Goal: Task Accomplishment & Management: Complete application form

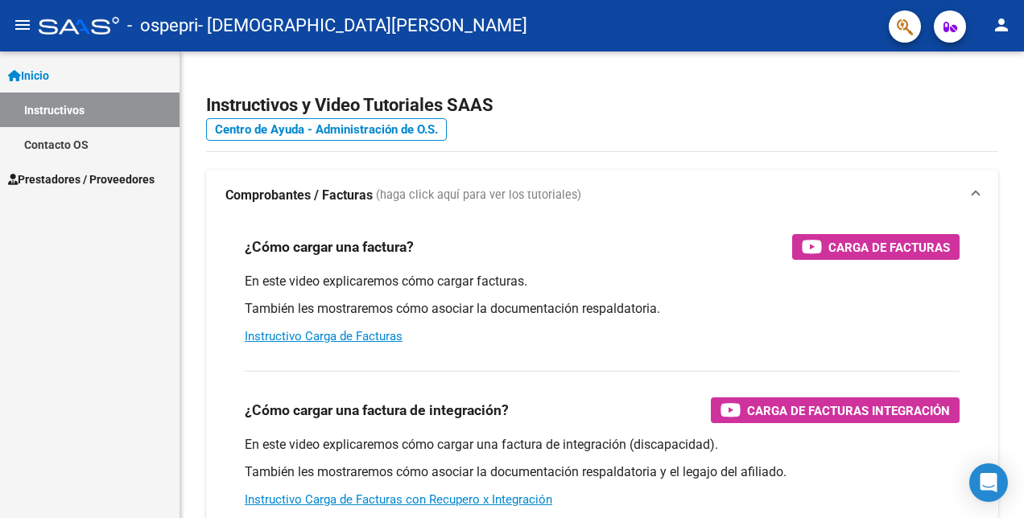
click at [68, 175] on span "Prestadores / Proveedores" at bounding box center [81, 180] width 146 height 18
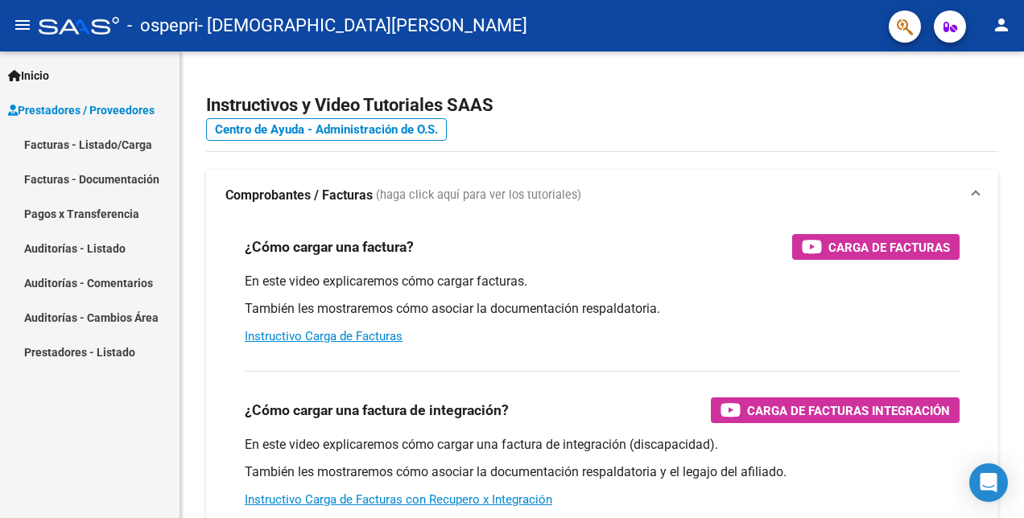
click at [79, 144] on link "Facturas - Listado/Carga" at bounding box center [89, 144] width 179 height 35
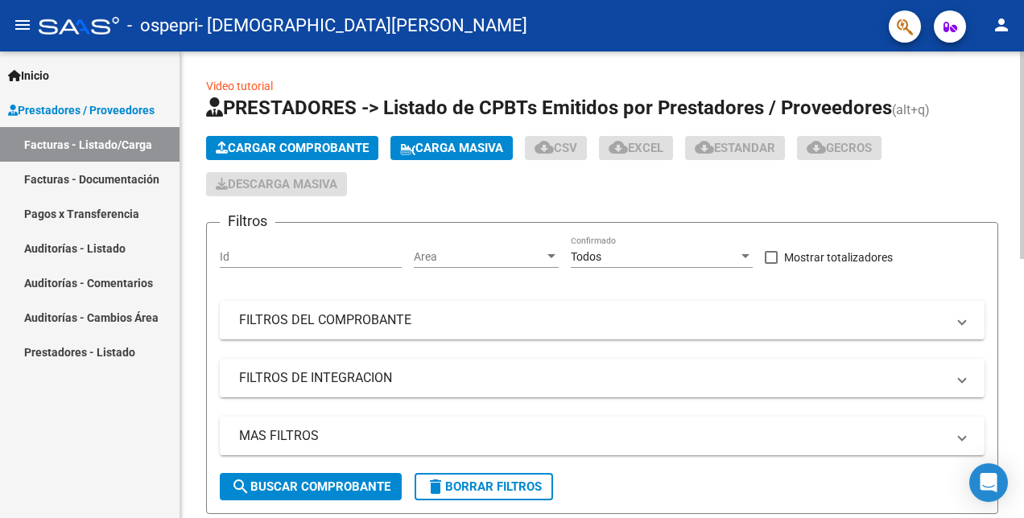
click at [292, 150] on span "Cargar Comprobante" at bounding box center [292, 148] width 153 height 14
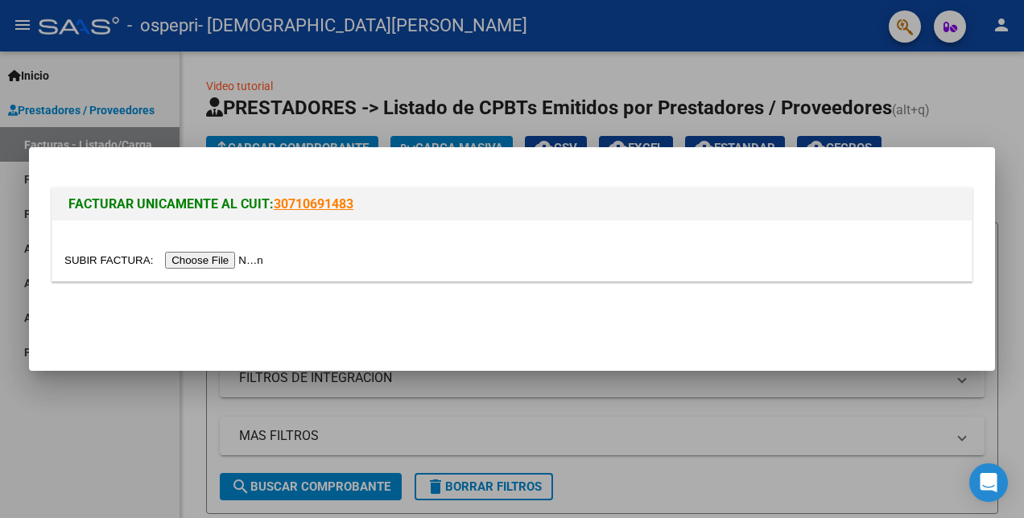
click at [193, 259] on input "file" at bounding box center [166, 260] width 204 height 17
click at [319, 77] on div at bounding box center [512, 259] width 1024 height 518
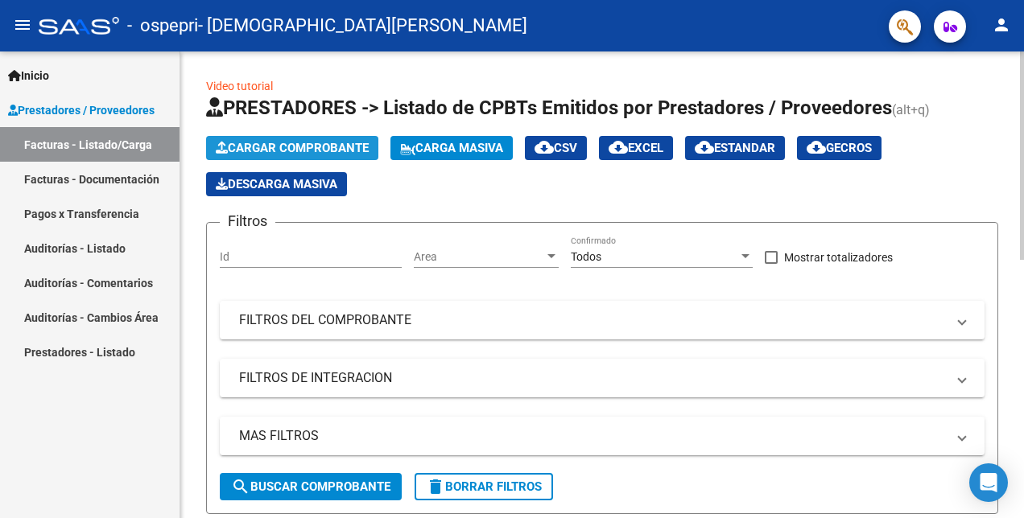
click at [262, 149] on span "Cargar Comprobante" at bounding box center [292, 148] width 153 height 14
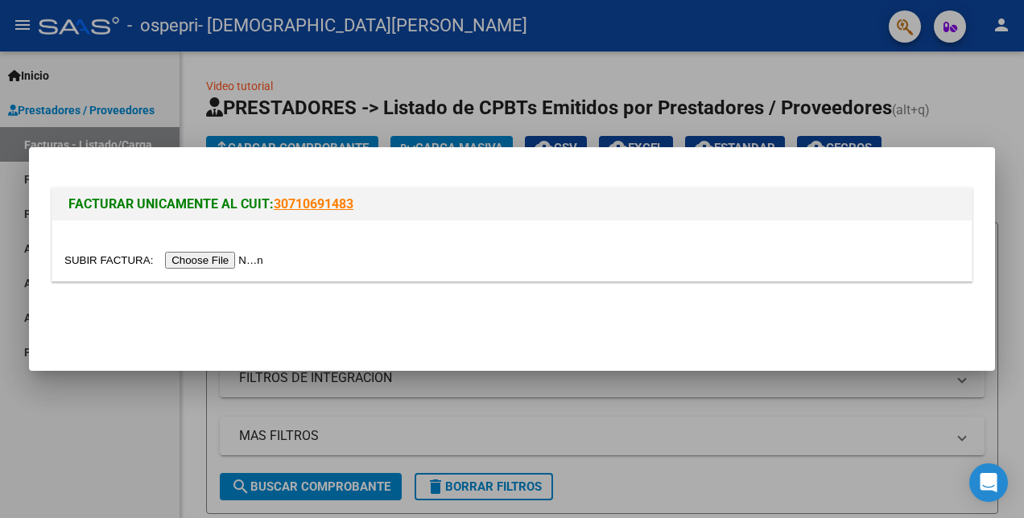
click at [221, 261] on input "file" at bounding box center [166, 260] width 204 height 17
click at [197, 52] on div at bounding box center [512, 259] width 1024 height 518
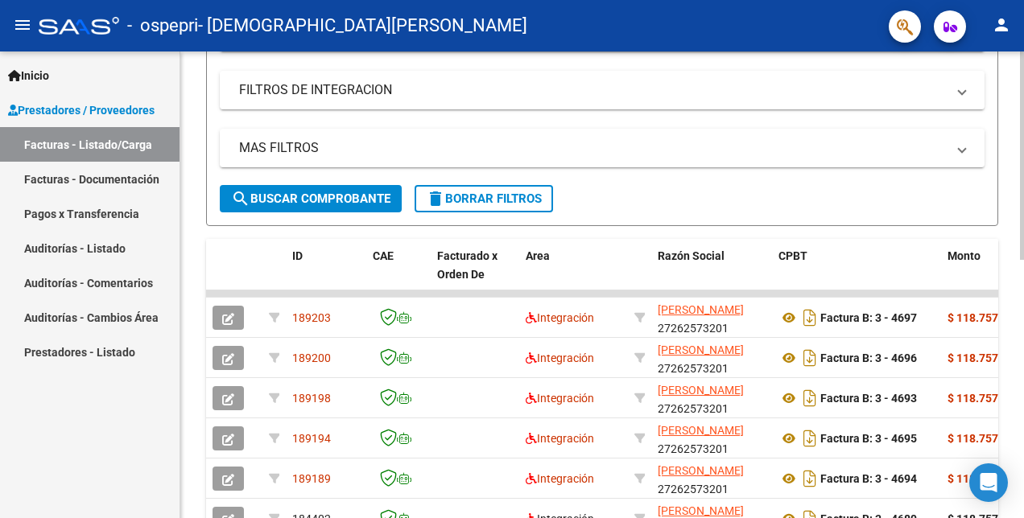
scroll to position [322, 0]
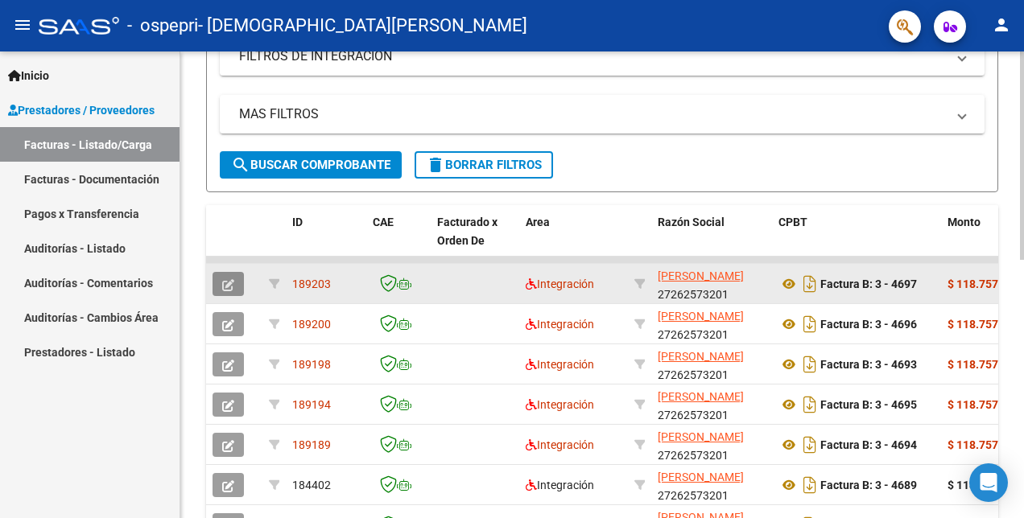
click at [227, 283] on icon "button" at bounding box center [228, 285] width 12 height 12
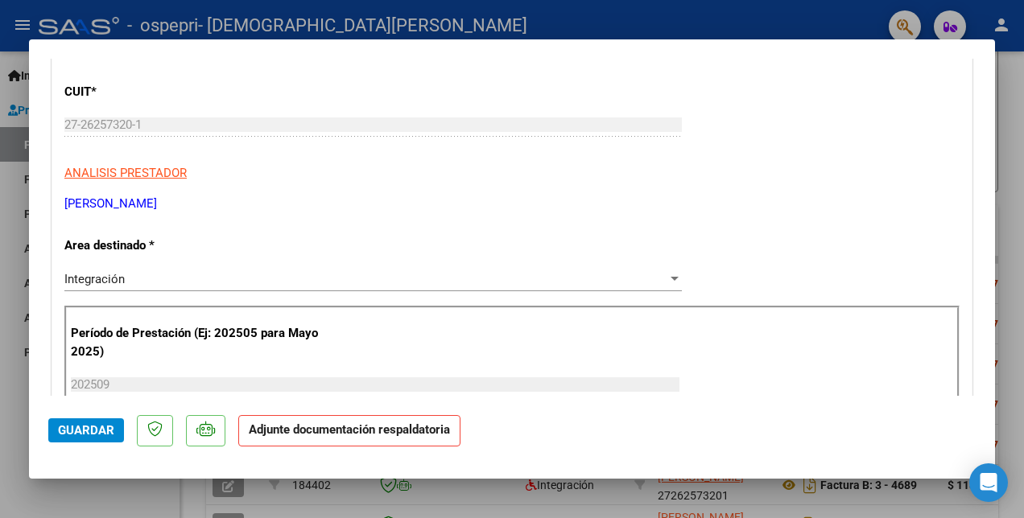
scroll to position [0, 0]
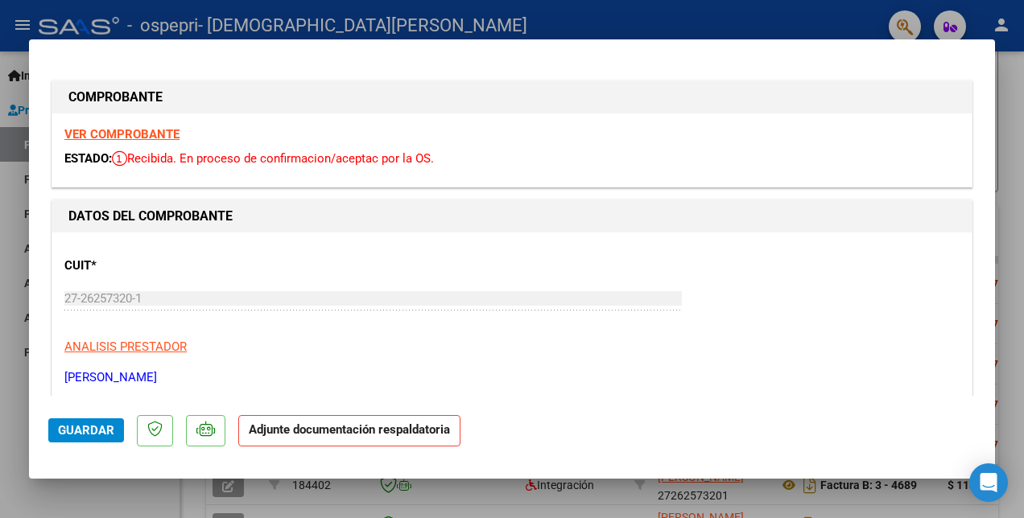
click at [137, 132] on strong "VER COMPROBANTE" at bounding box center [121, 134] width 115 height 14
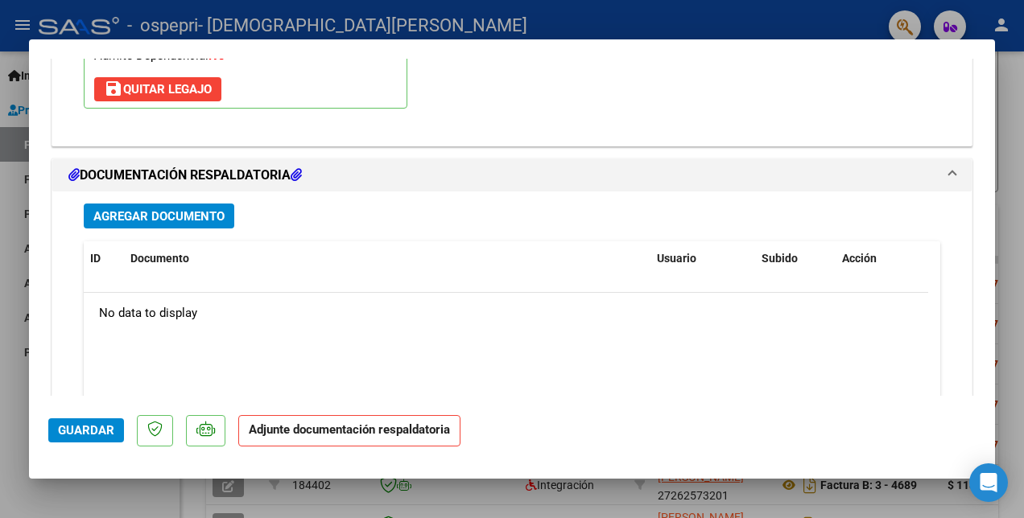
scroll to position [1771, 0]
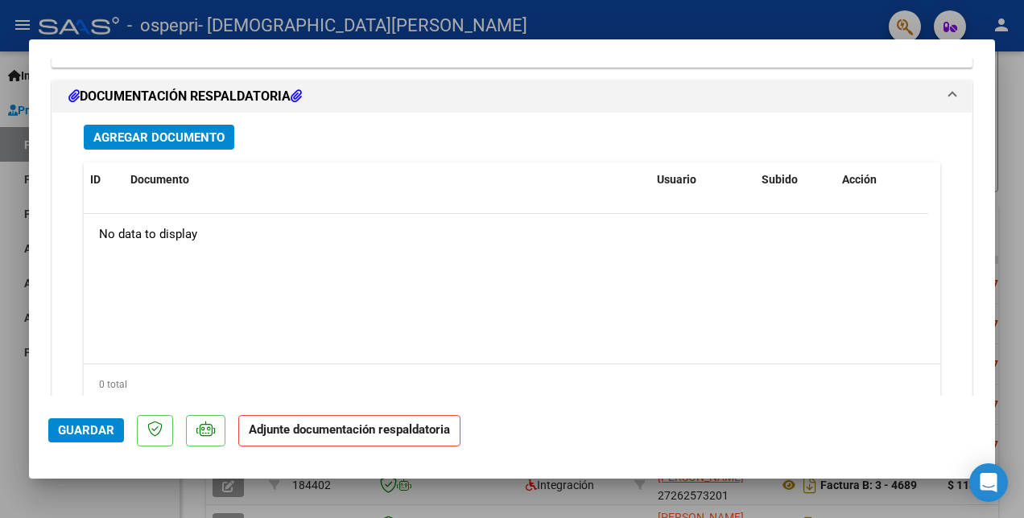
click at [113, 132] on span "Agregar Documento" at bounding box center [158, 137] width 131 height 14
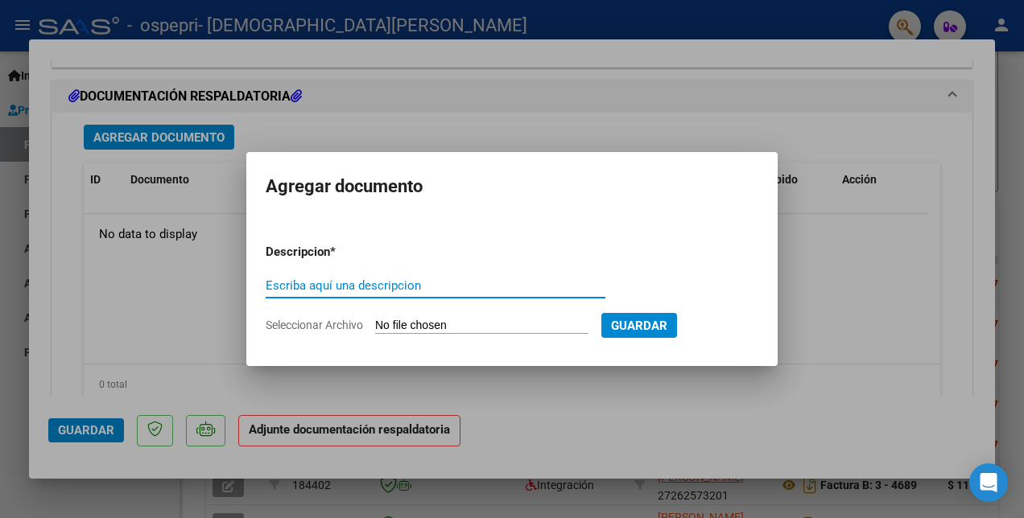
click at [303, 288] on input "Escriba aquí una descripcion" at bounding box center [436, 285] width 340 height 14
type input "p"
type input "PLANILLA"
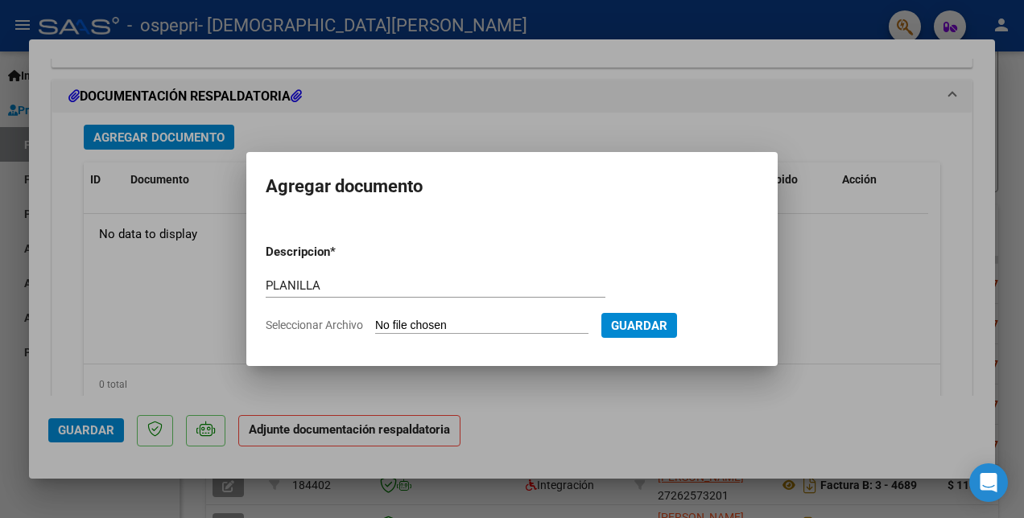
click at [421, 328] on input "Seleccionar Archivo" at bounding box center [481, 326] width 213 height 15
type input "C:\fakepath\[PERSON_NAME].pdf"
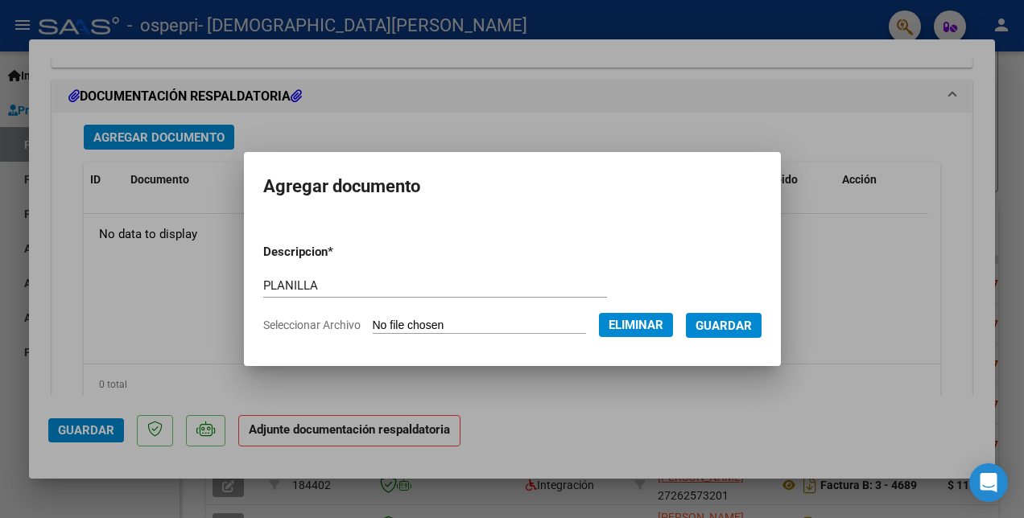
click at [732, 326] on span "Guardar" at bounding box center [723, 326] width 56 height 14
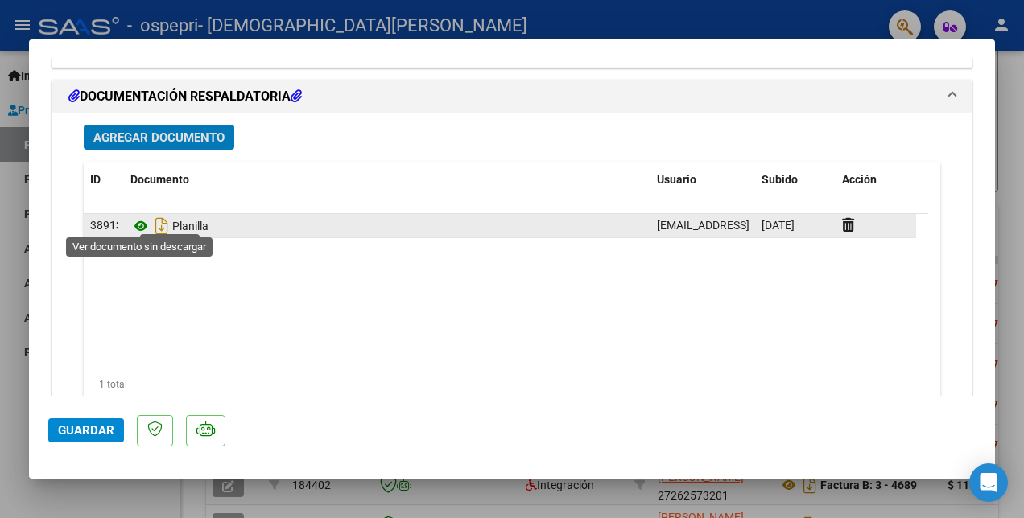
click at [140, 217] on icon at bounding box center [140, 226] width 21 height 19
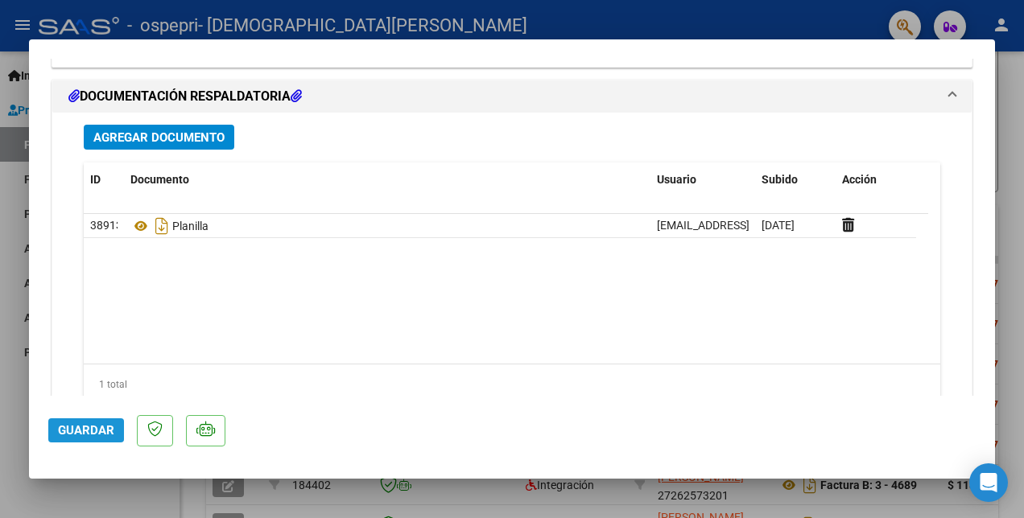
click at [72, 430] on span "Guardar" at bounding box center [86, 430] width 56 height 14
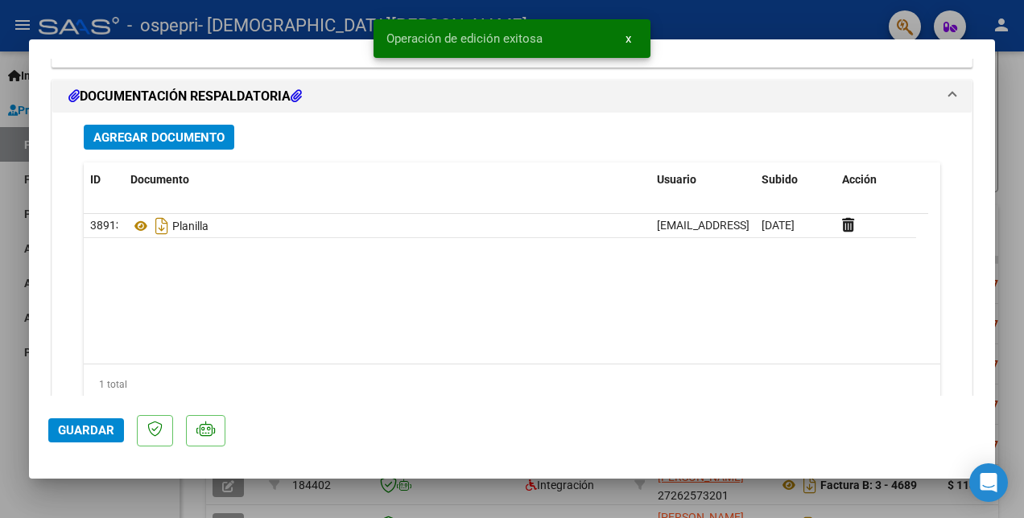
click at [674, 26] on div at bounding box center [512, 259] width 1024 height 518
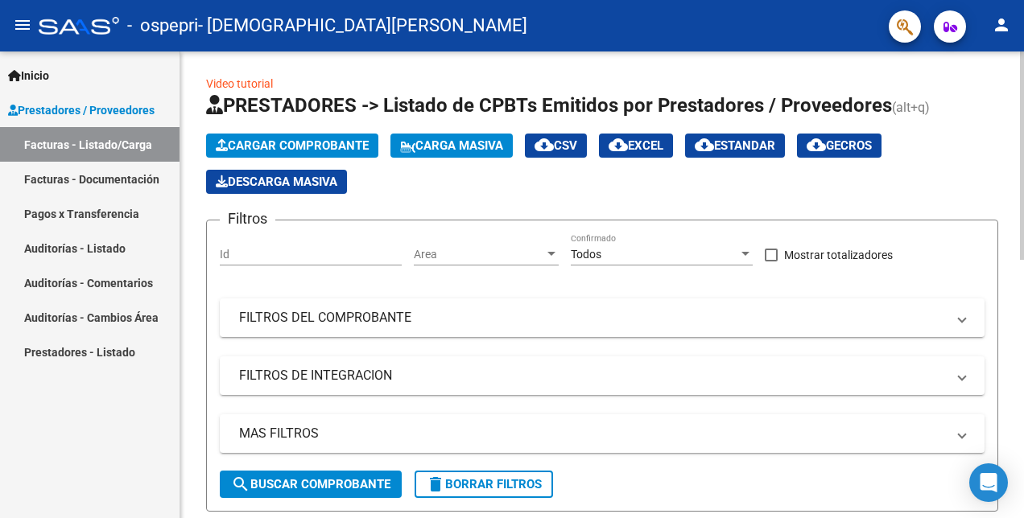
scroll to position [0, 0]
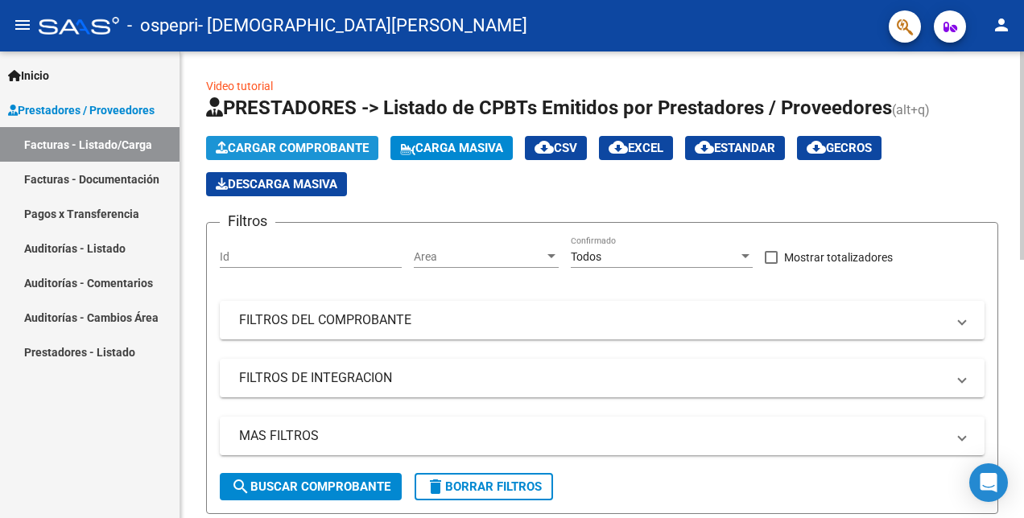
click at [328, 142] on span "Cargar Comprobante" at bounding box center [292, 148] width 153 height 14
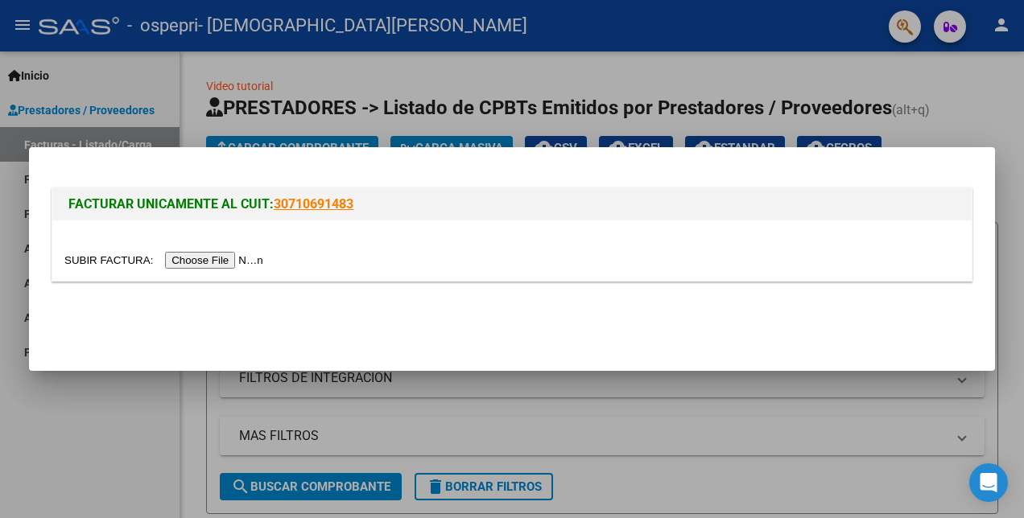
click at [204, 254] on input "file" at bounding box center [166, 260] width 204 height 17
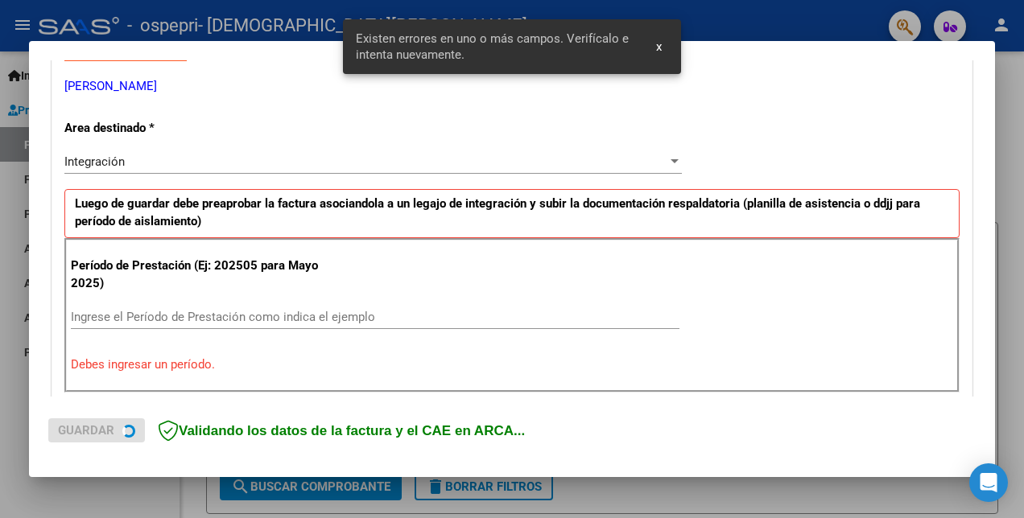
scroll to position [359, 0]
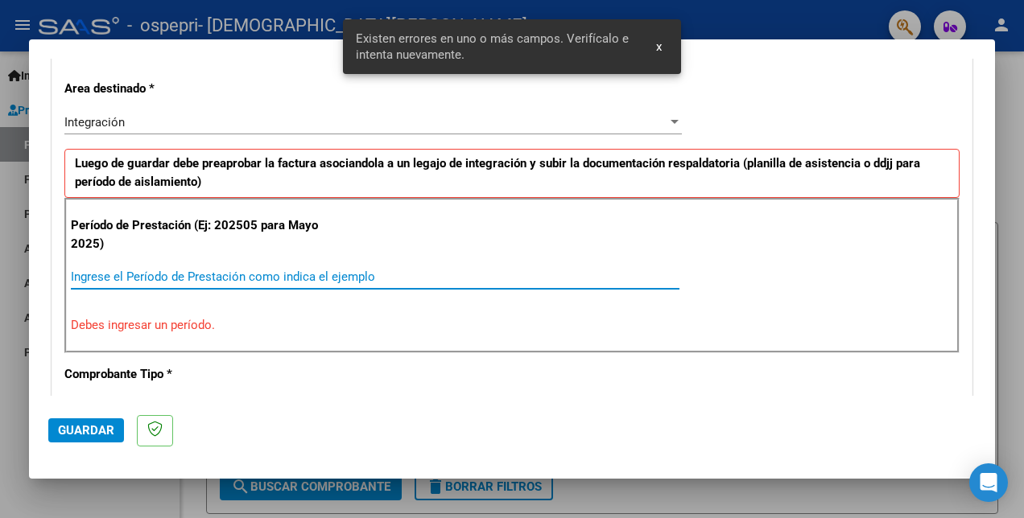
click at [84, 278] on input "Ingrese el Período de Prestación como indica el ejemplo" at bounding box center [375, 277] width 608 height 14
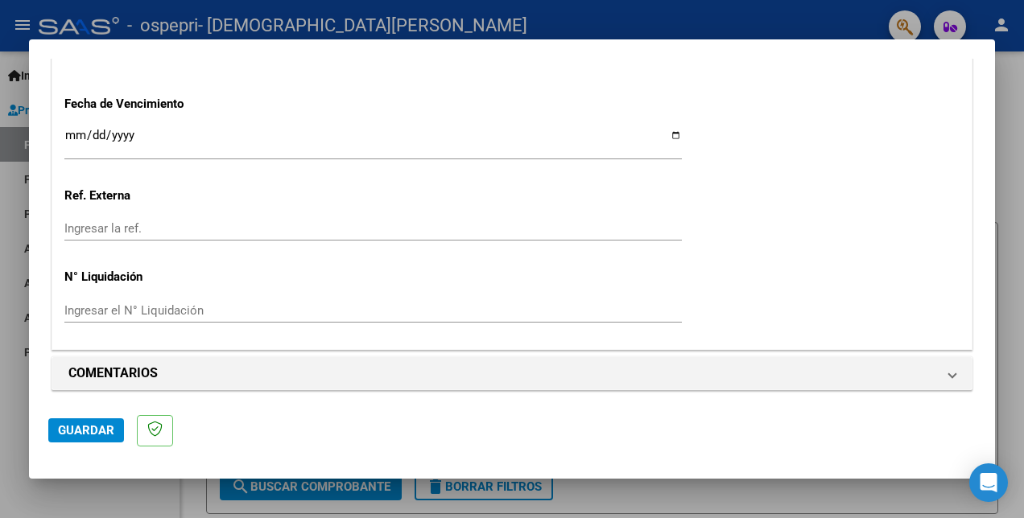
scroll to position [1124, 0]
type input "202509"
click at [75, 427] on span "Guardar" at bounding box center [86, 430] width 56 height 14
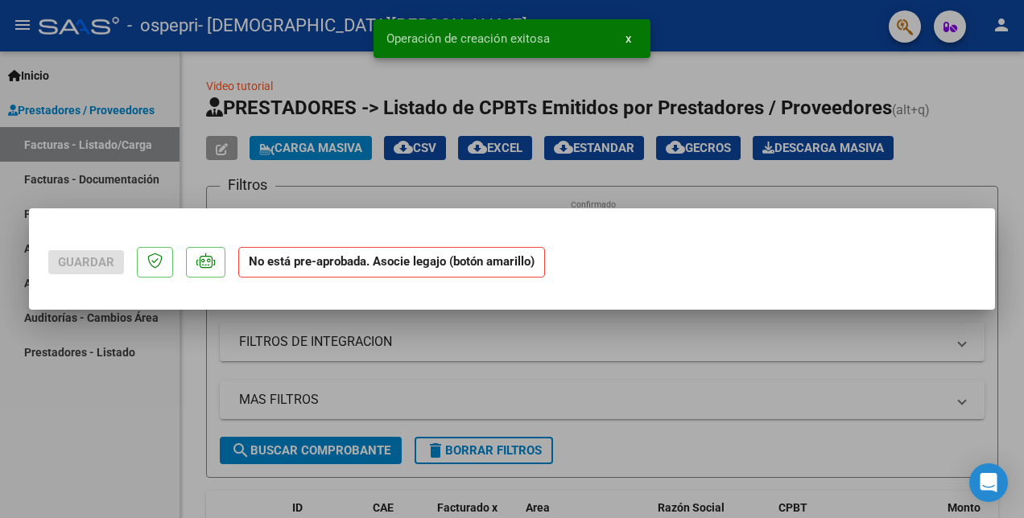
scroll to position [0, 0]
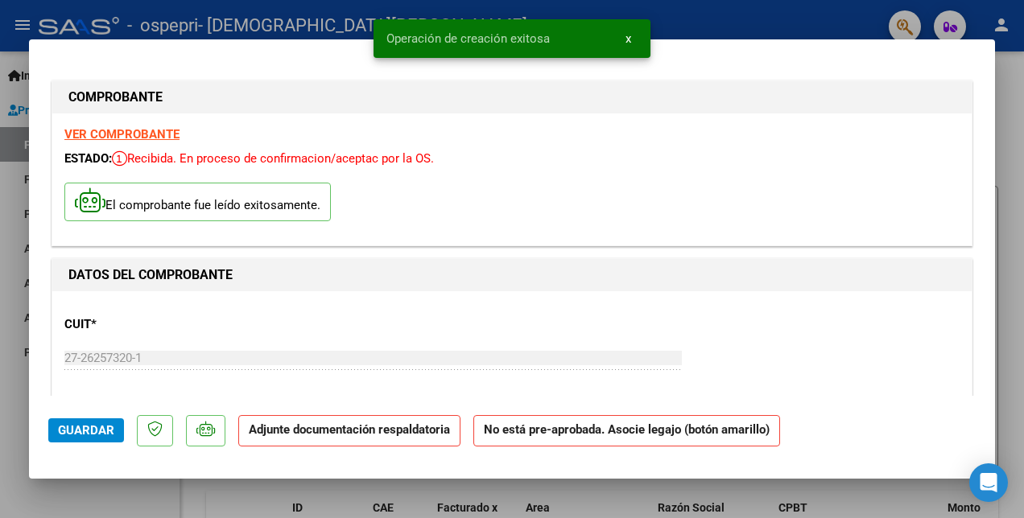
click at [143, 137] on strong "VER COMPROBANTE" at bounding box center [121, 134] width 115 height 14
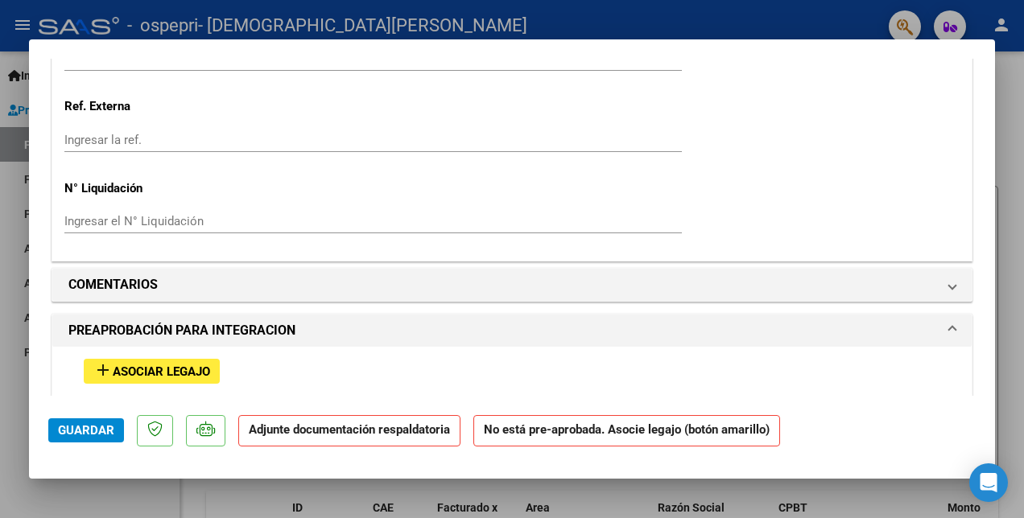
scroll to position [1368, 0]
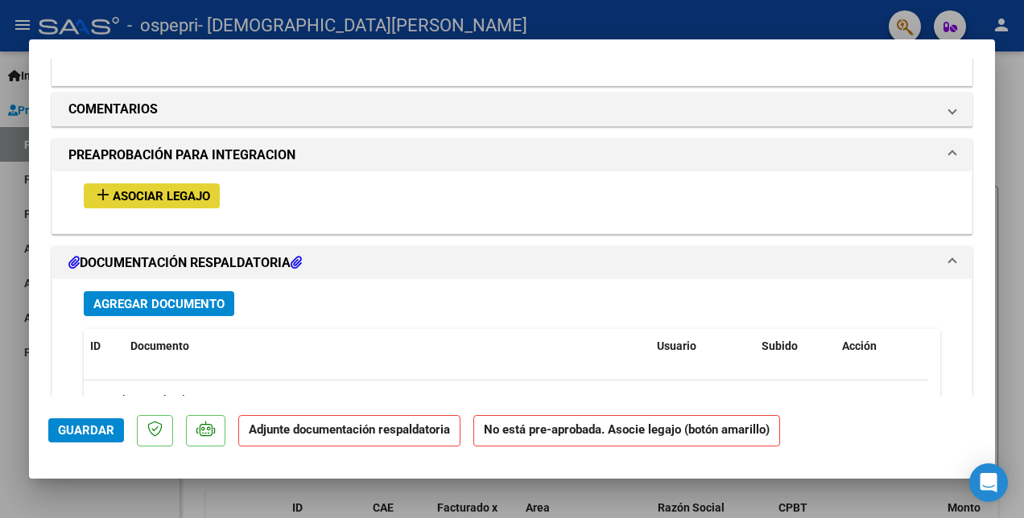
click at [163, 190] on span "Asociar Legajo" at bounding box center [161, 196] width 97 height 14
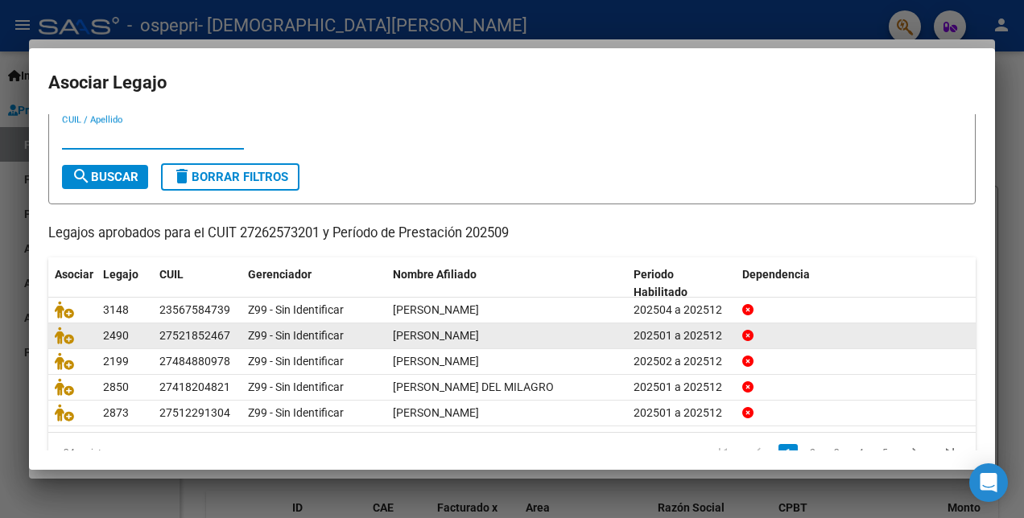
scroll to position [74, 0]
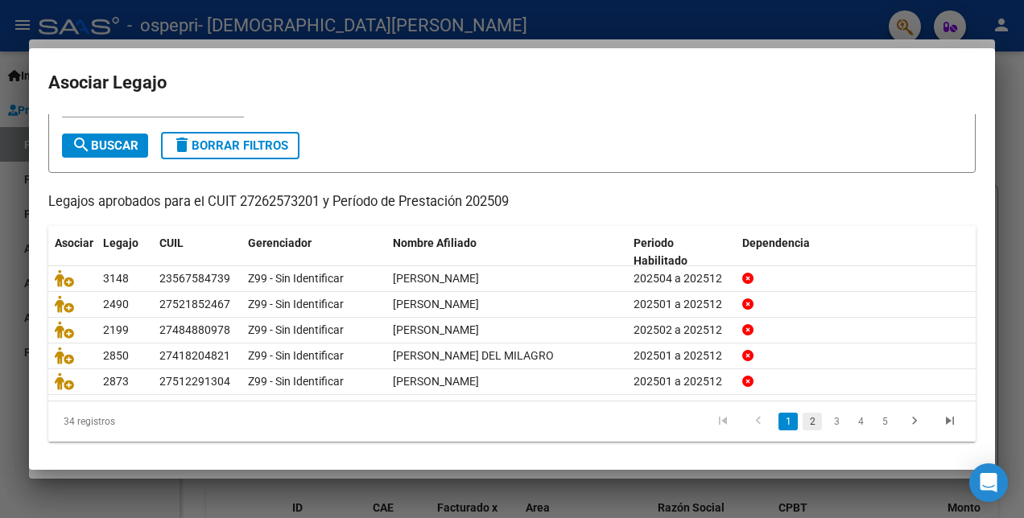
click at [802, 413] on link "2" at bounding box center [811, 422] width 19 height 18
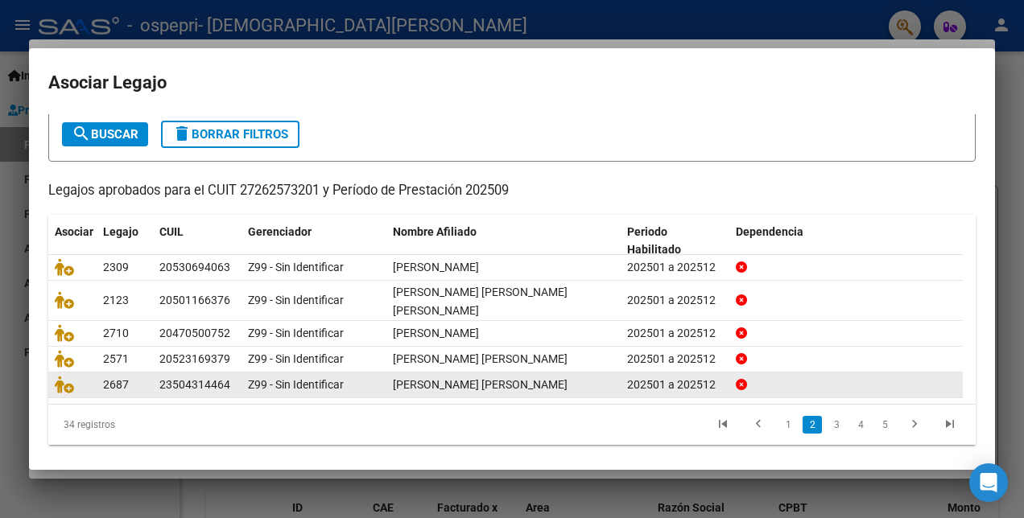
scroll to position [89, 0]
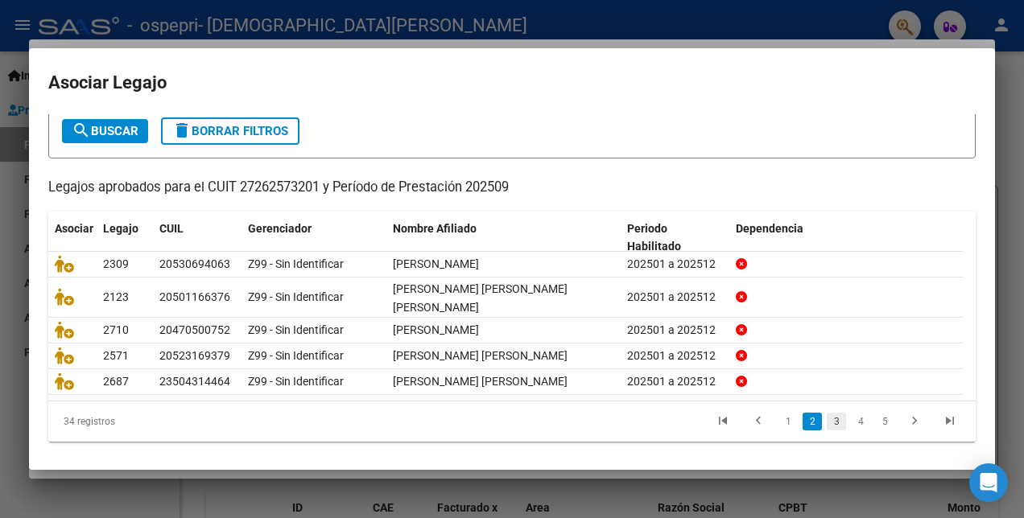
click at [827, 417] on link "3" at bounding box center [836, 422] width 19 height 18
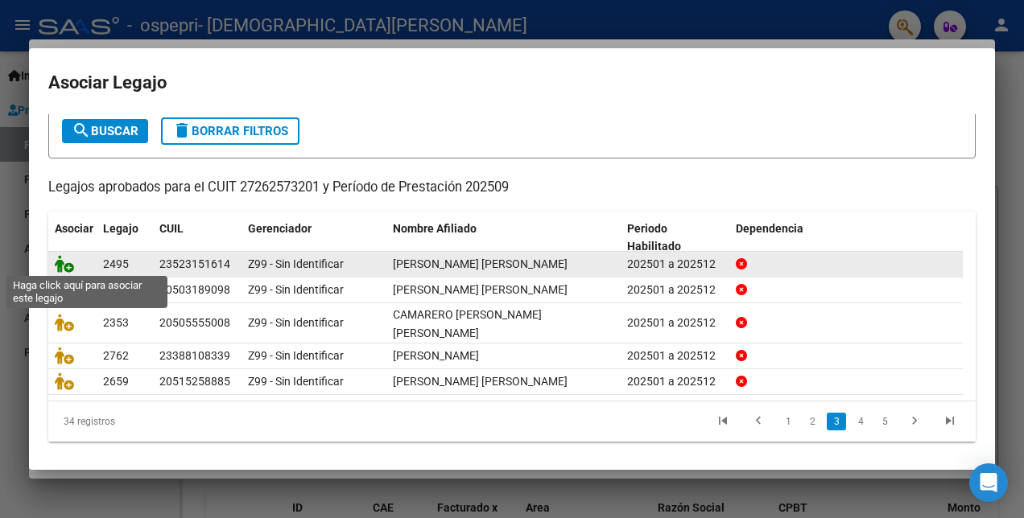
click at [66, 261] on icon at bounding box center [64, 264] width 19 height 18
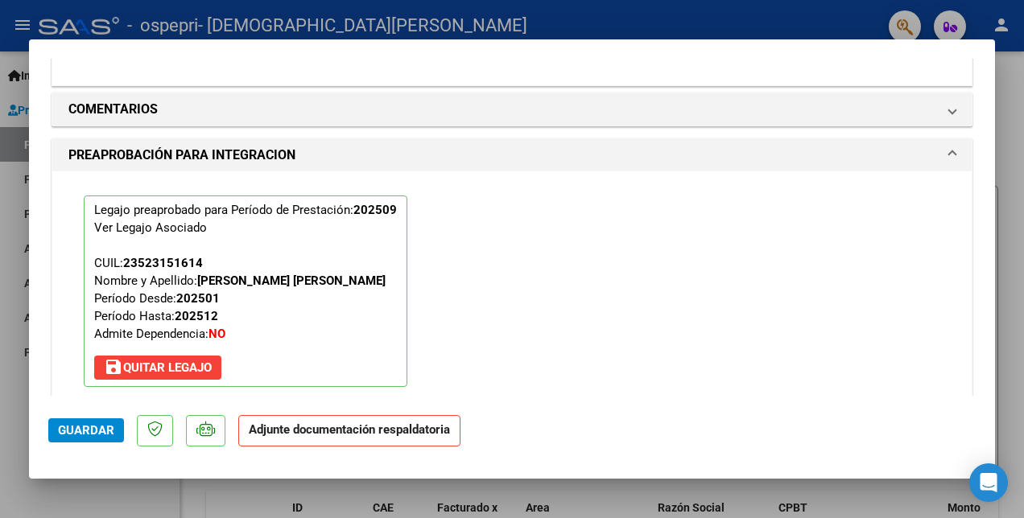
scroll to position [1571, 0]
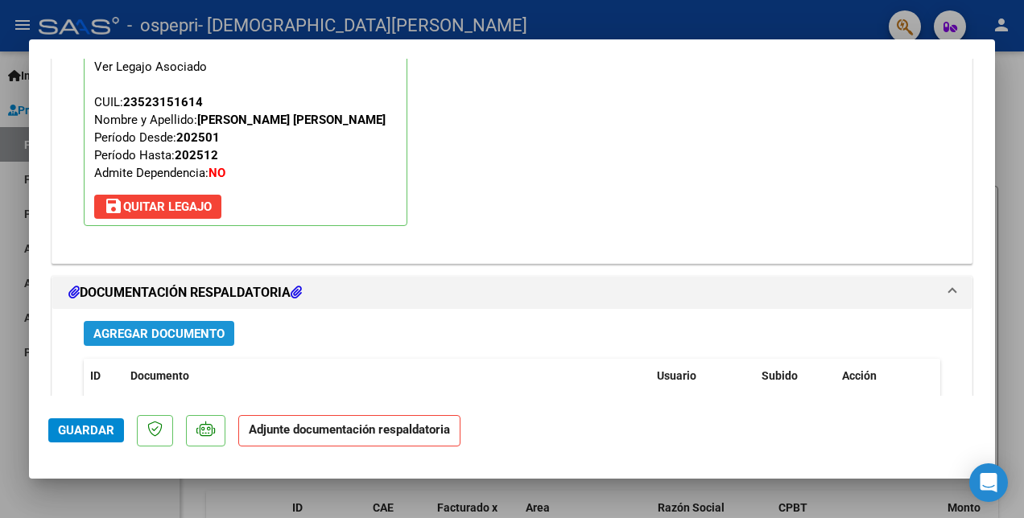
click at [119, 332] on span "Agregar Documento" at bounding box center [158, 334] width 131 height 14
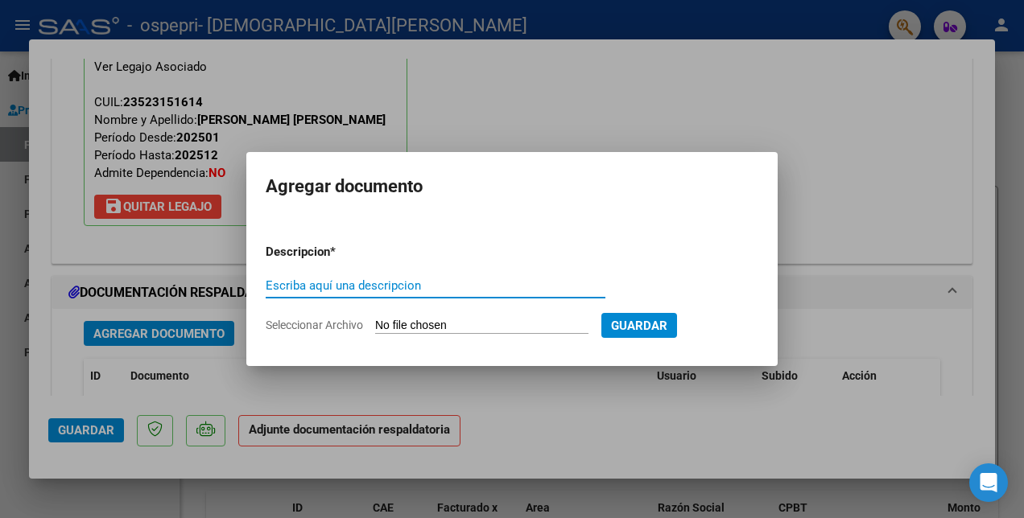
click at [283, 290] on input "Escriba aquí una descripcion" at bounding box center [436, 285] width 340 height 14
type input "PLANILLA"
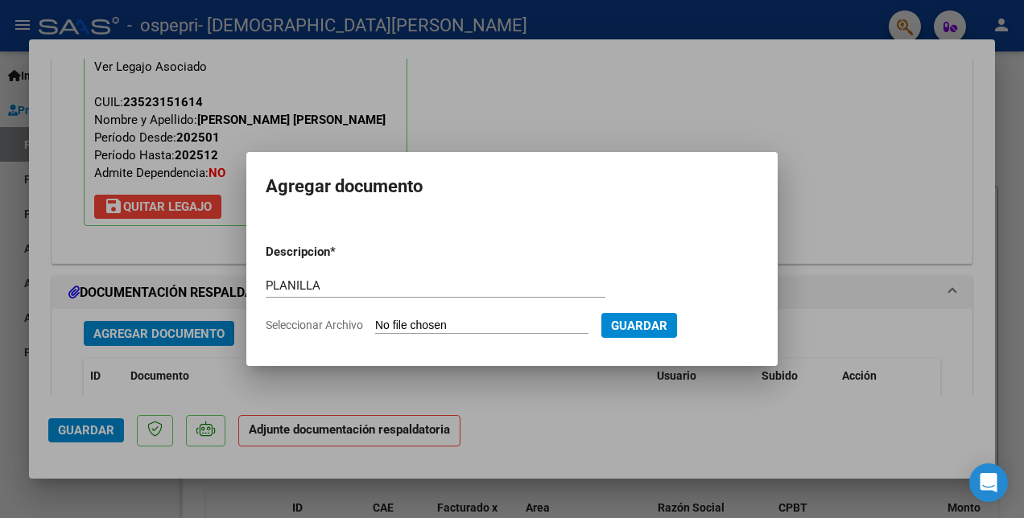
click at [394, 330] on input "Seleccionar Archivo" at bounding box center [481, 326] width 213 height 15
type input "C:\fakepath\[PERSON_NAME].pdf"
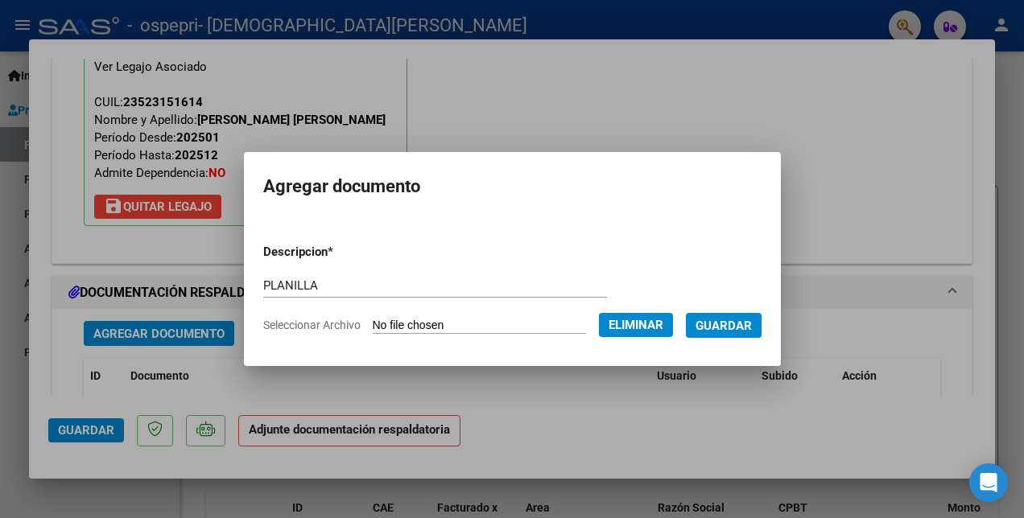
click at [733, 325] on span "Guardar" at bounding box center [723, 326] width 56 height 14
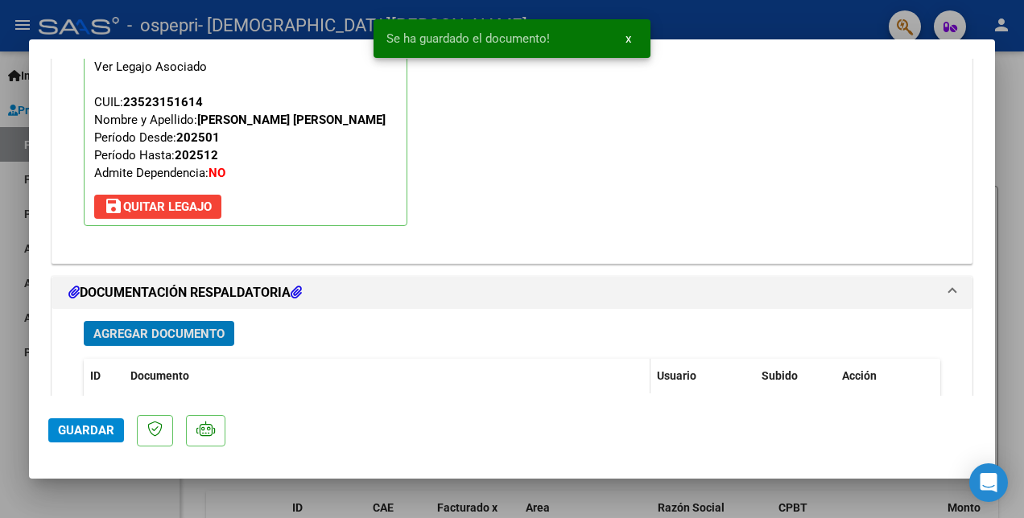
scroll to position [1732, 0]
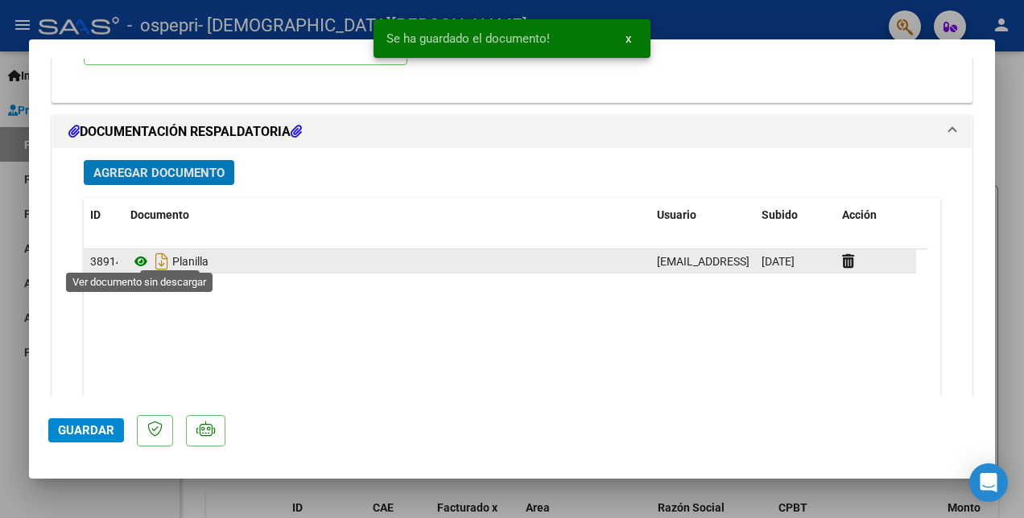
click at [142, 254] on icon at bounding box center [140, 261] width 21 height 19
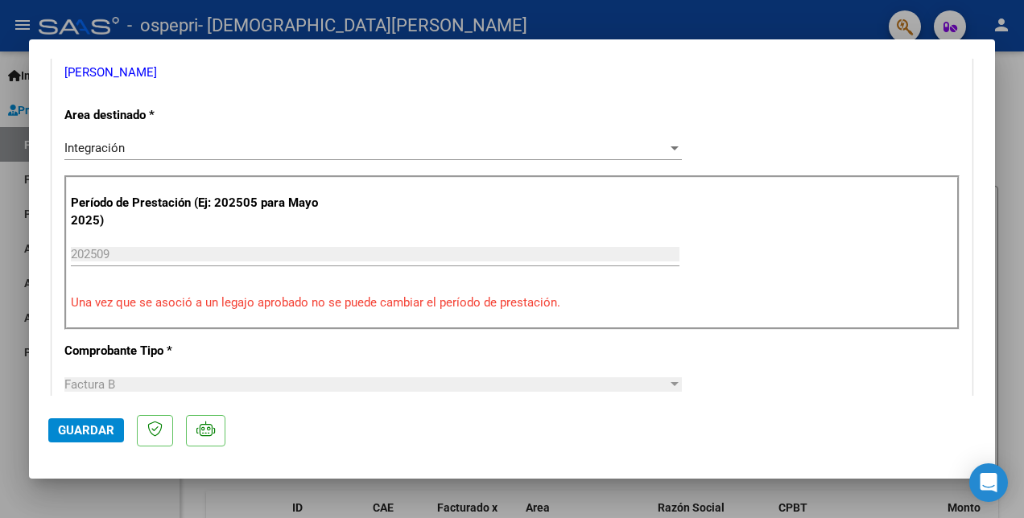
scroll to position [0, 0]
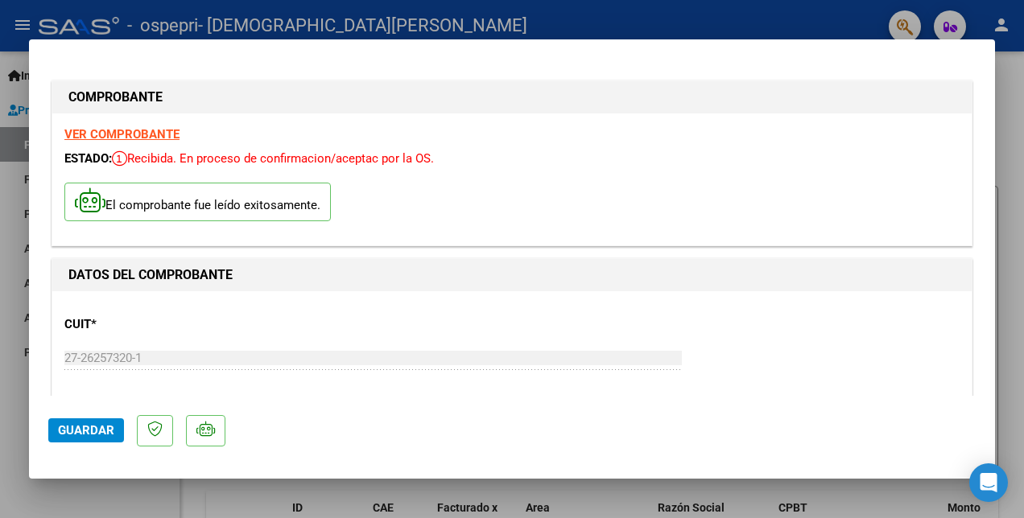
click at [103, 134] on strong "VER COMPROBANTE" at bounding box center [121, 134] width 115 height 14
click at [64, 431] on span "Guardar" at bounding box center [86, 430] width 56 height 14
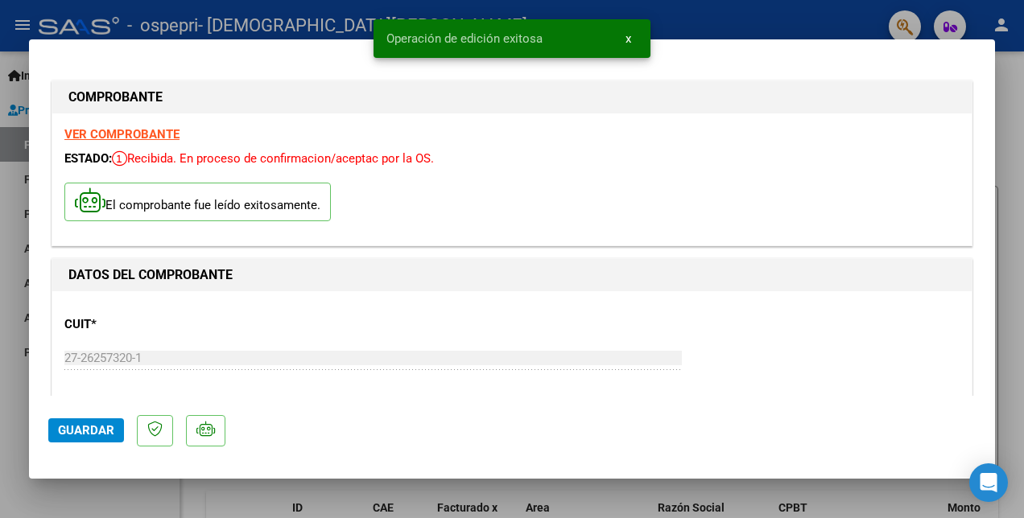
click at [724, 19] on div at bounding box center [512, 259] width 1024 height 518
type input "$ 0,00"
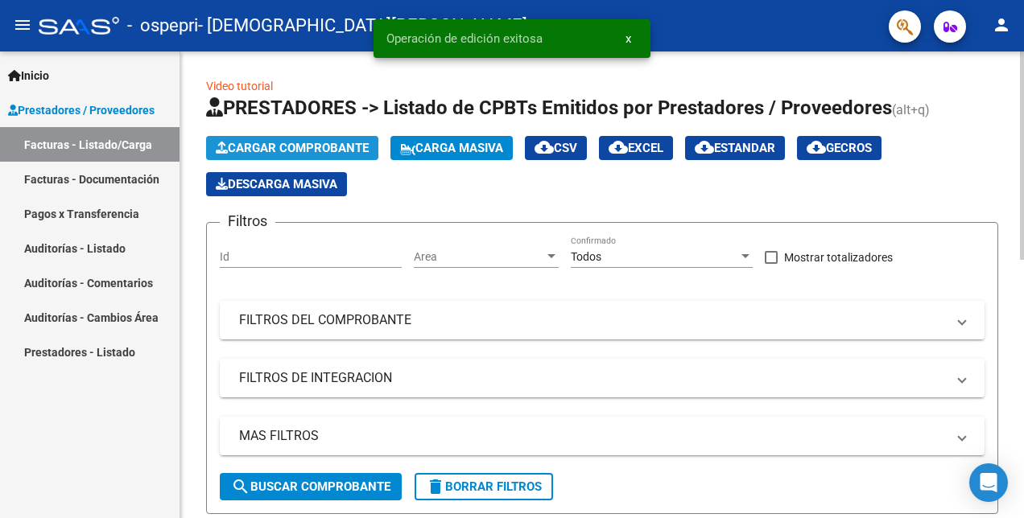
click at [339, 151] on span "Cargar Comprobante" at bounding box center [292, 148] width 153 height 14
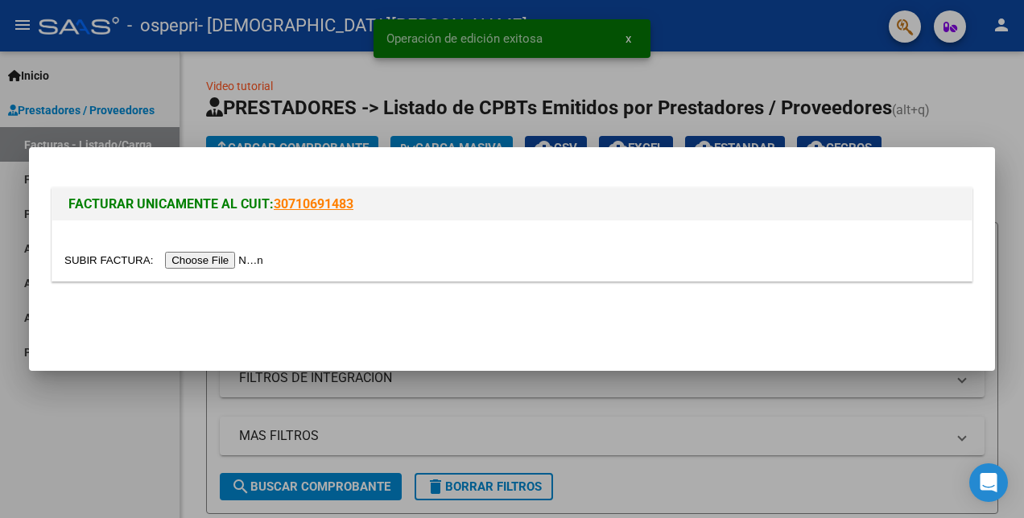
click at [225, 256] on input "file" at bounding box center [166, 260] width 204 height 17
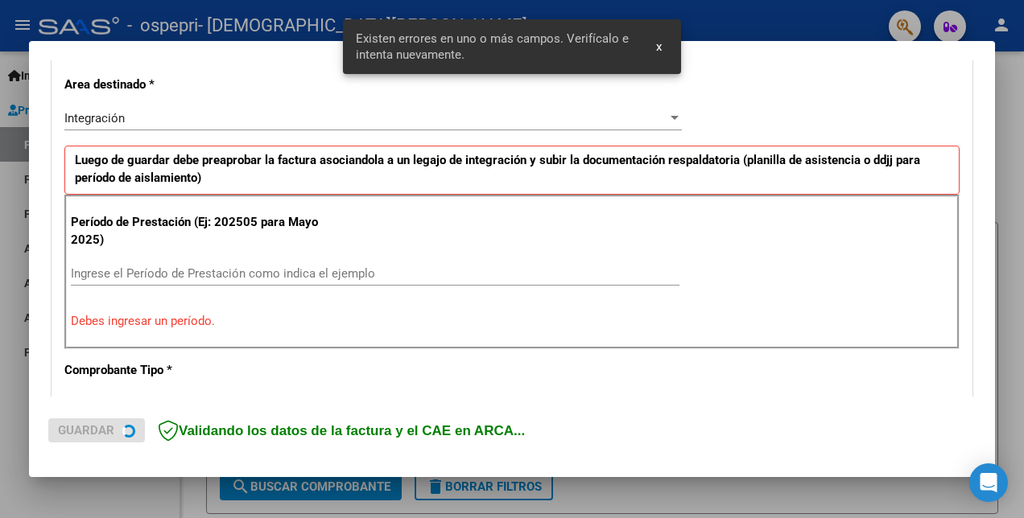
scroll to position [370, 0]
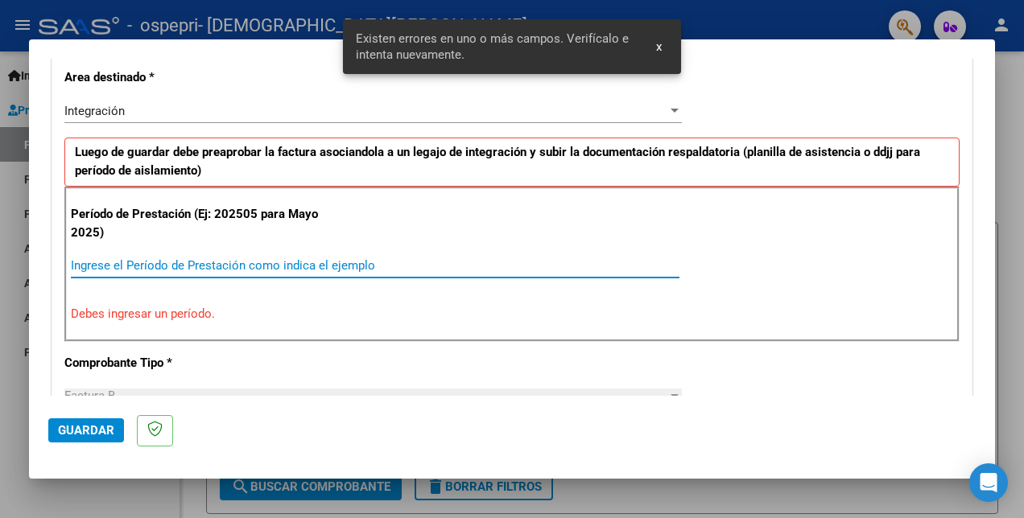
click at [143, 259] on input "Ingrese el Período de Prestación como indica el ejemplo" at bounding box center [375, 265] width 608 height 14
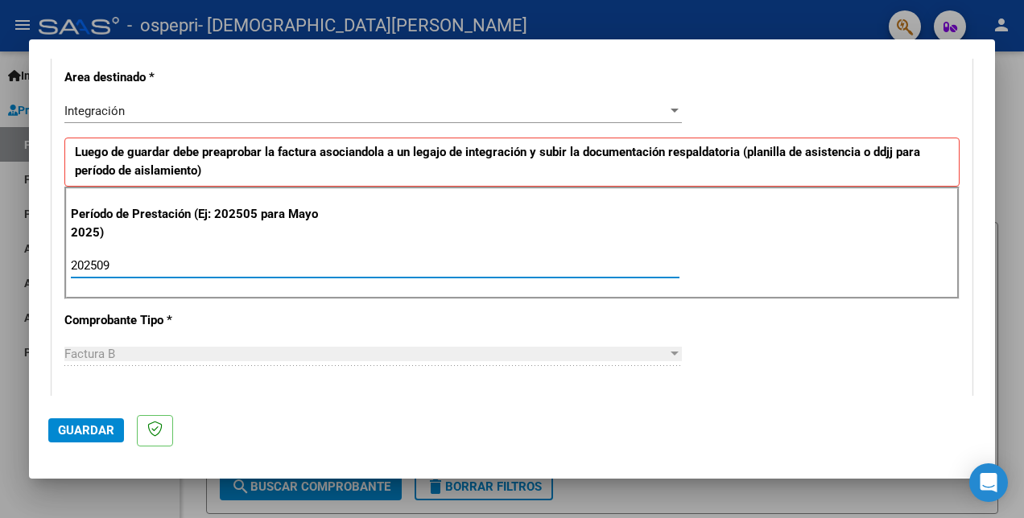
type input "202509"
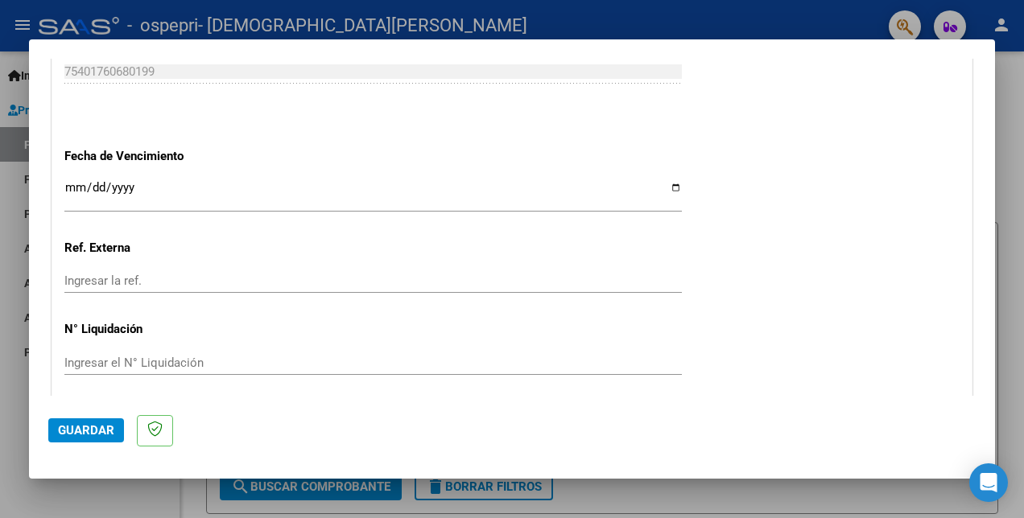
scroll to position [1124, 0]
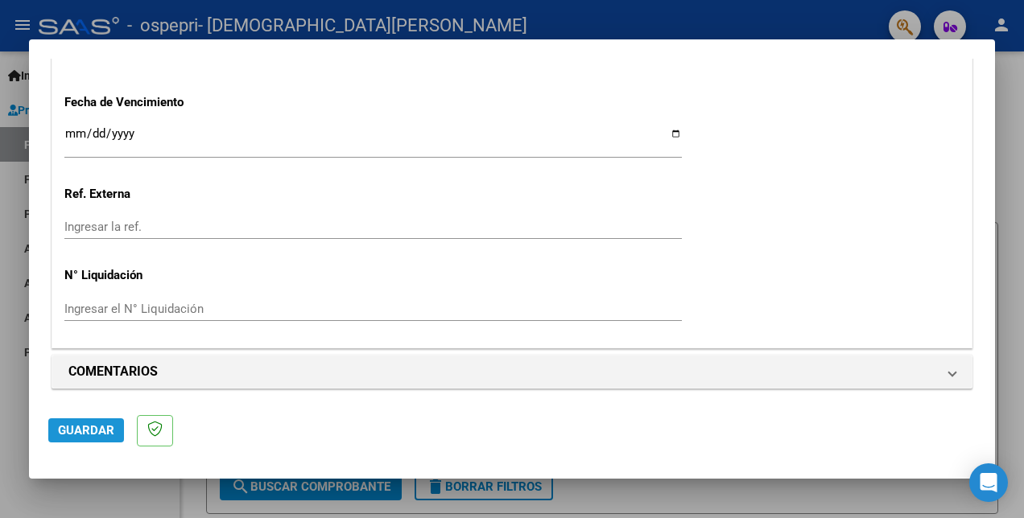
click at [80, 423] on button "Guardar" at bounding box center [86, 431] width 76 height 24
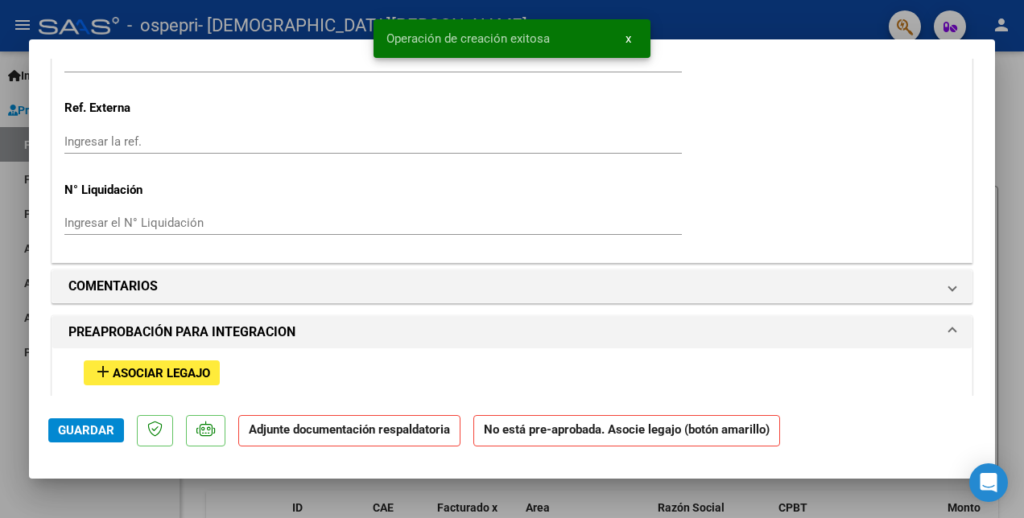
scroll to position [1288, 0]
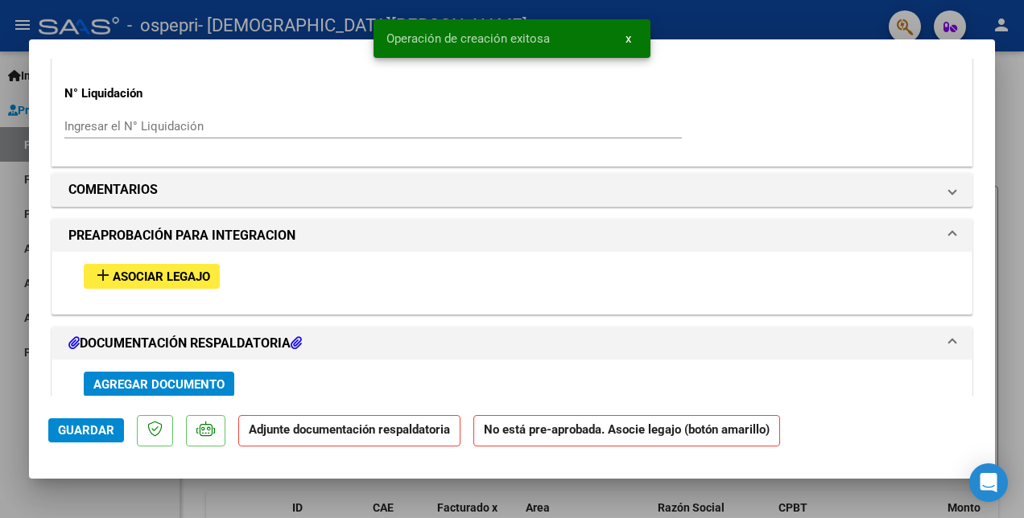
click at [196, 269] on span "add Asociar Legajo" at bounding box center [151, 276] width 117 height 14
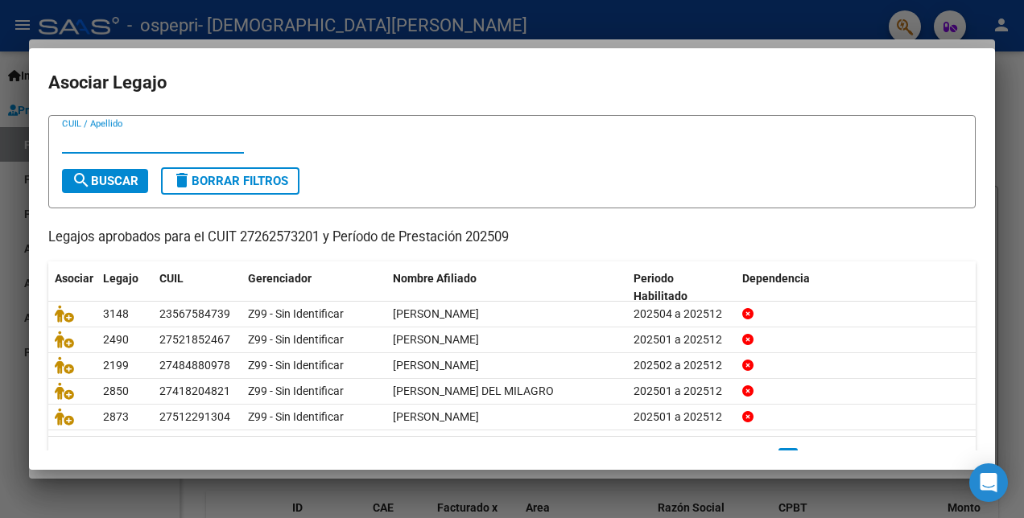
scroll to position [74, 0]
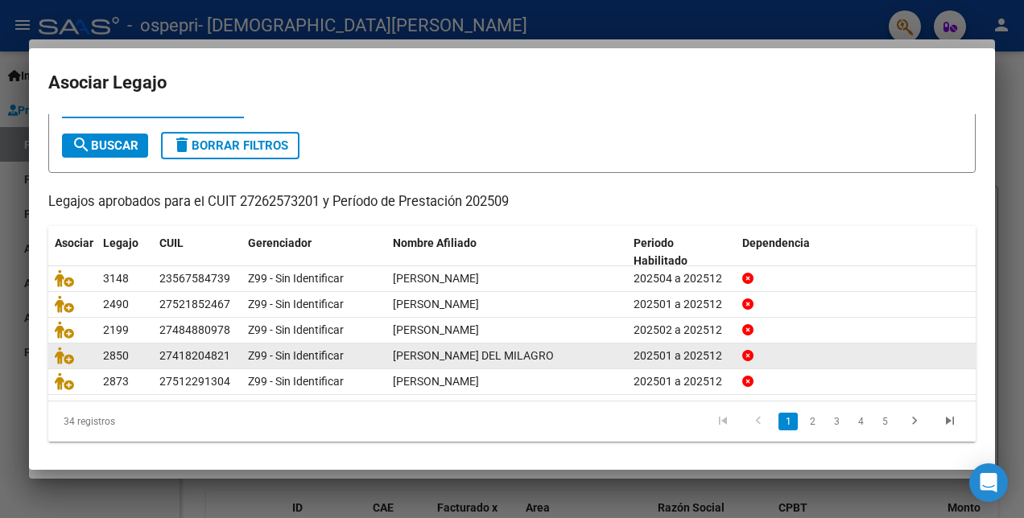
click at [802, 419] on link "2" at bounding box center [811, 422] width 19 height 18
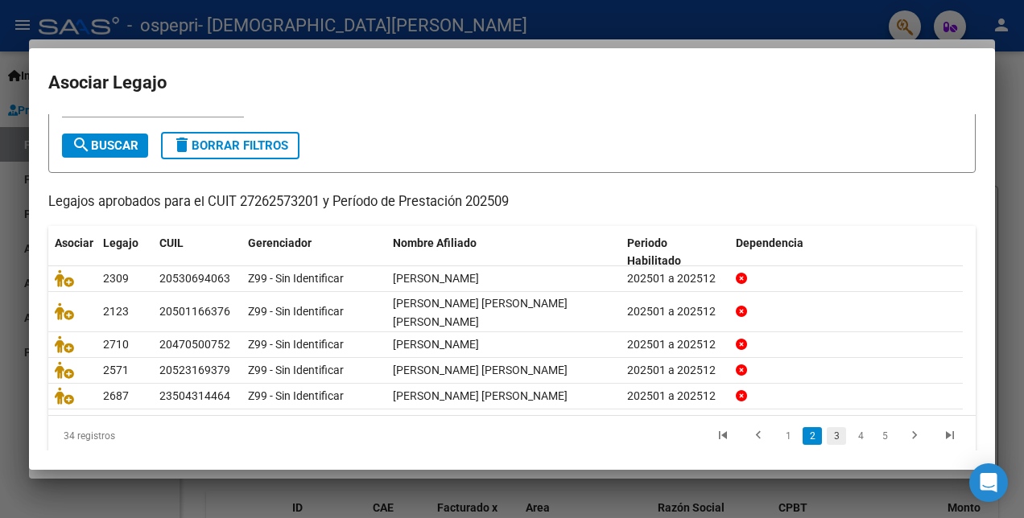
click at [827, 428] on link "3" at bounding box center [836, 436] width 19 height 18
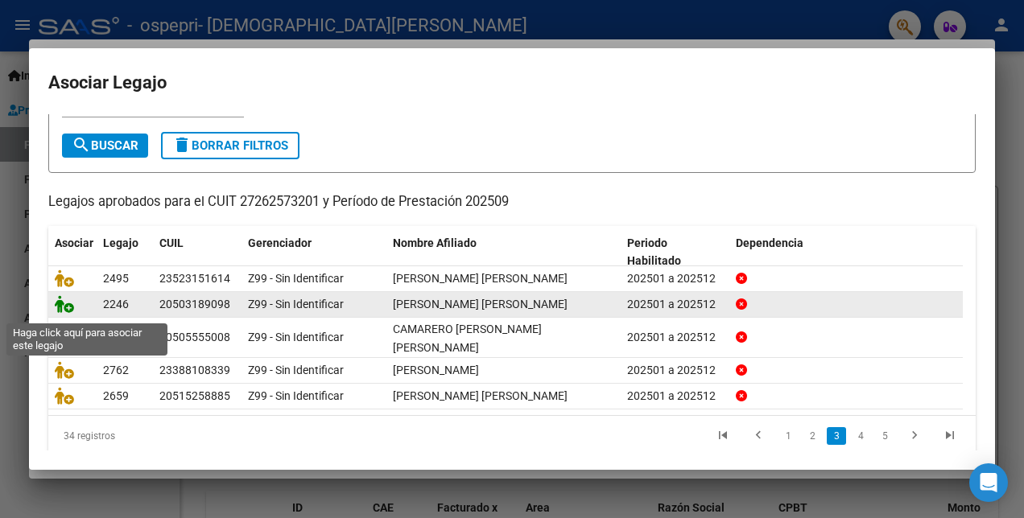
click at [61, 309] on icon at bounding box center [64, 304] width 19 height 18
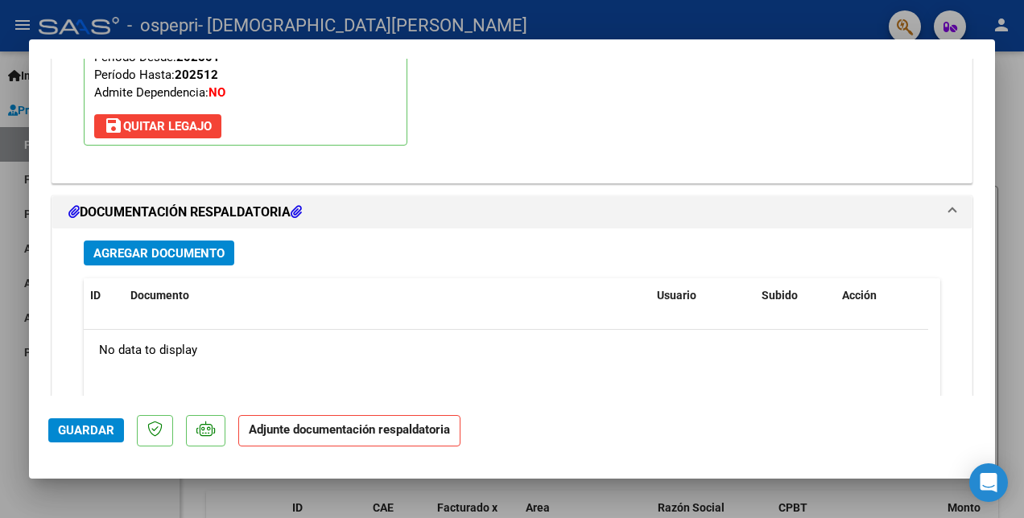
scroll to position [1813, 0]
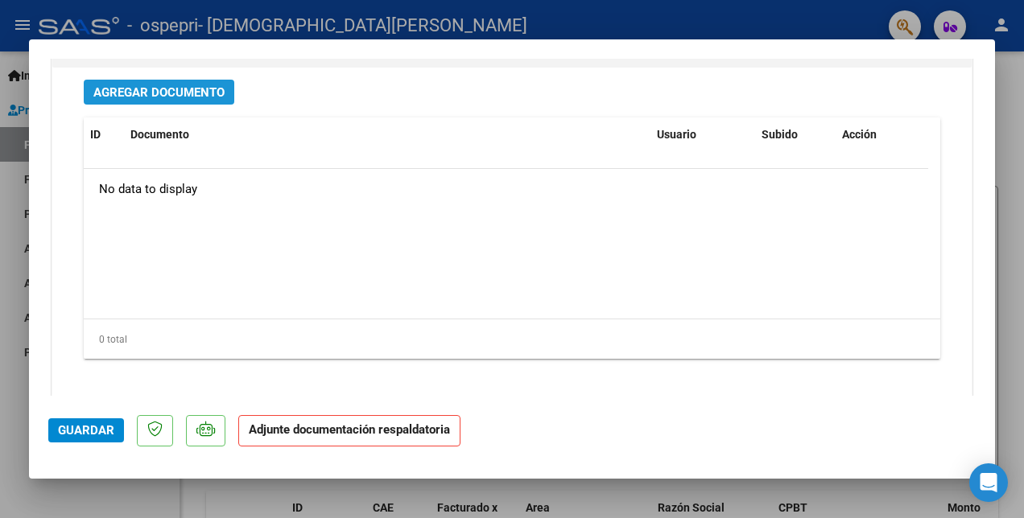
click at [169, 87] on span "Agregar Documento" at bounding box center [158, 92] width 131 height 14
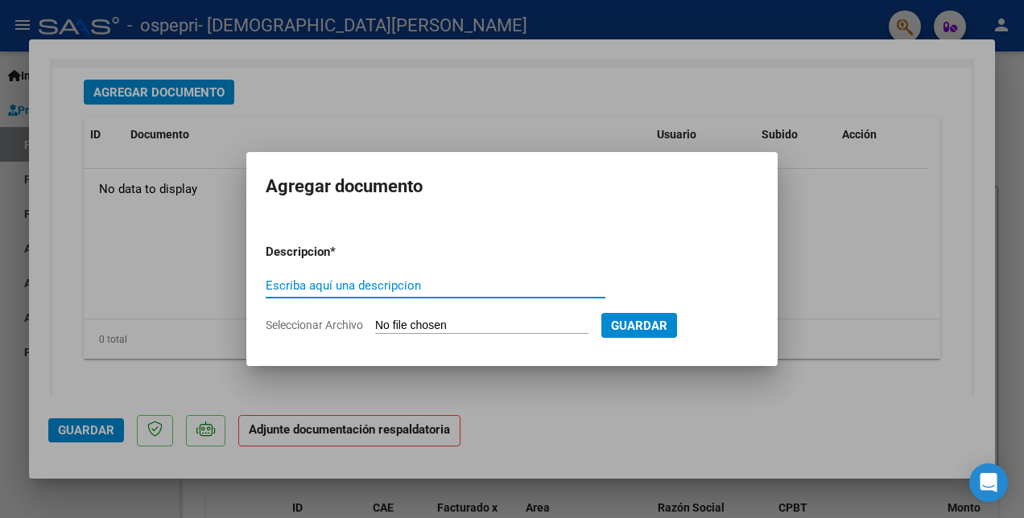
click at [287, 282] on input "Escriba aquí una descripcion" at bounding box center [436, 285] width 340 height 14
type input "PLANILLA"
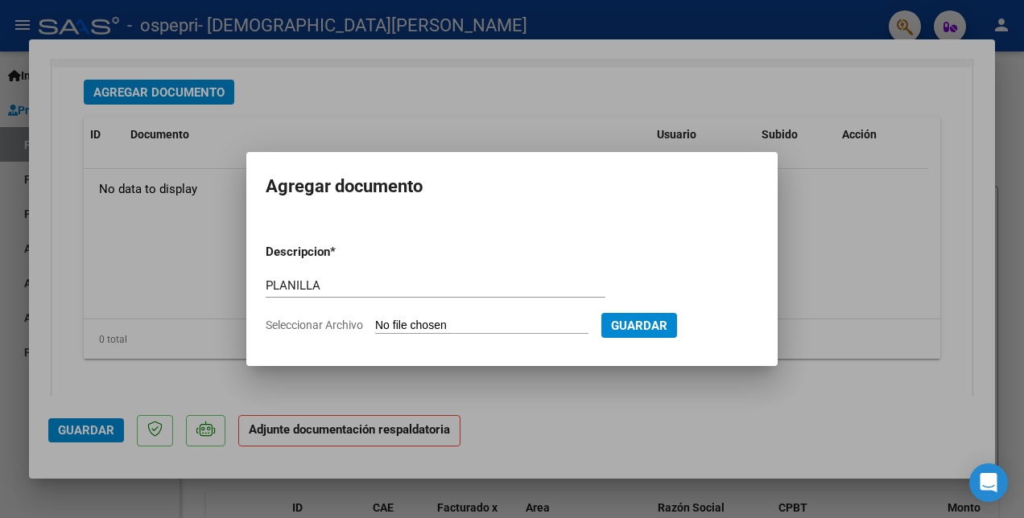
click at [394, 332] on input "Seleccionar Archivo" at bounding box center [481, 326] width 213 height 15
type input "C:\fakepath\[PERSON_NAME].pdf"
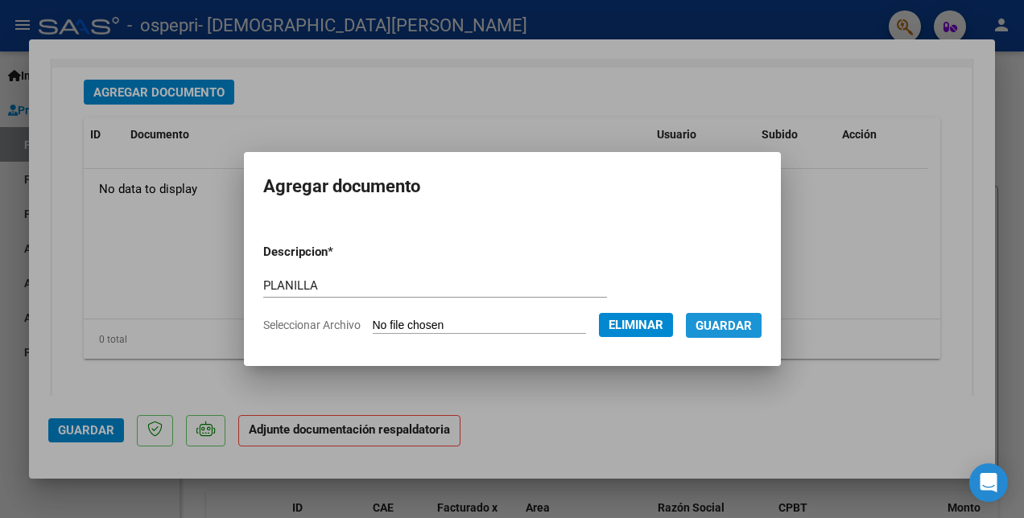
click at [736, 328] on span "Guardar" at bounding box center [723, 326] width 56 height 14
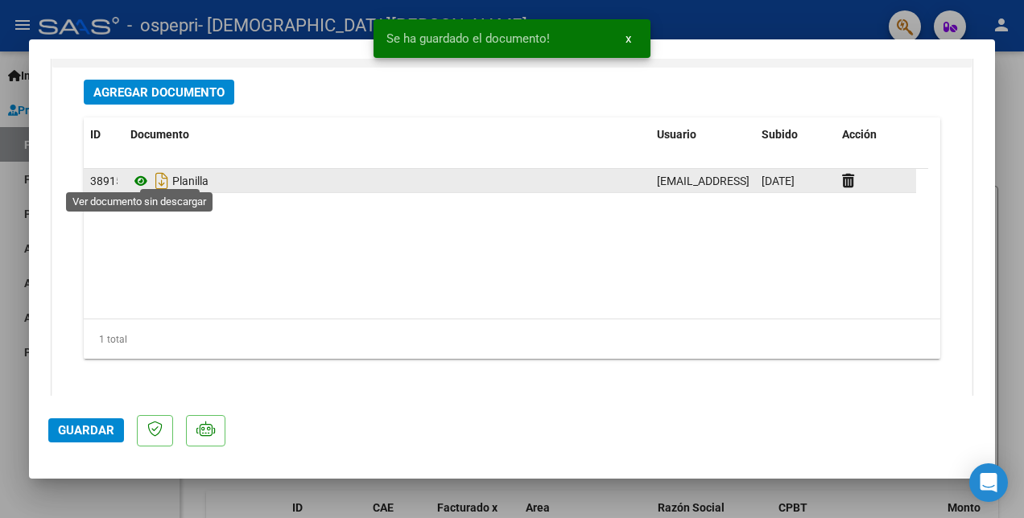
click at [138, 173] on icon at bounding box center [140, 180] width 21 height 19
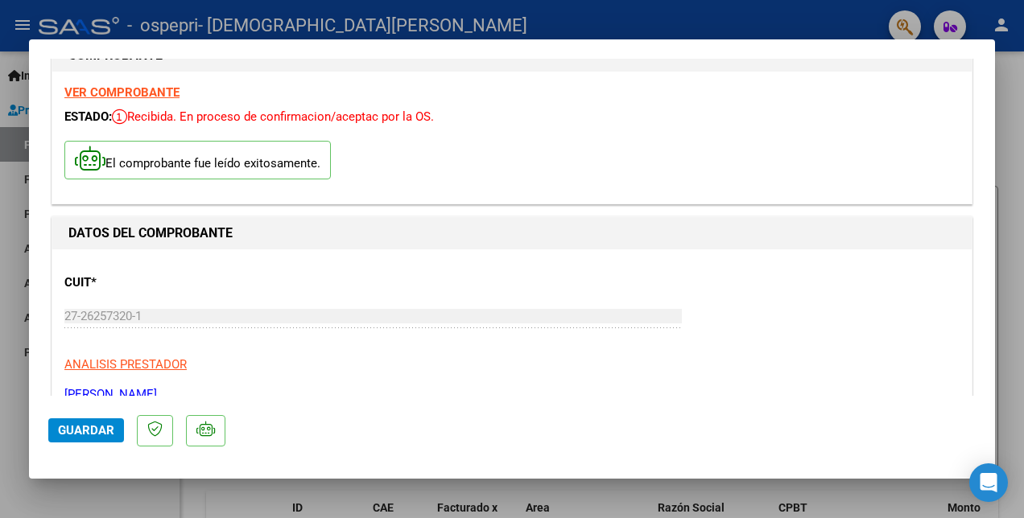
scroll to position [0, 0]
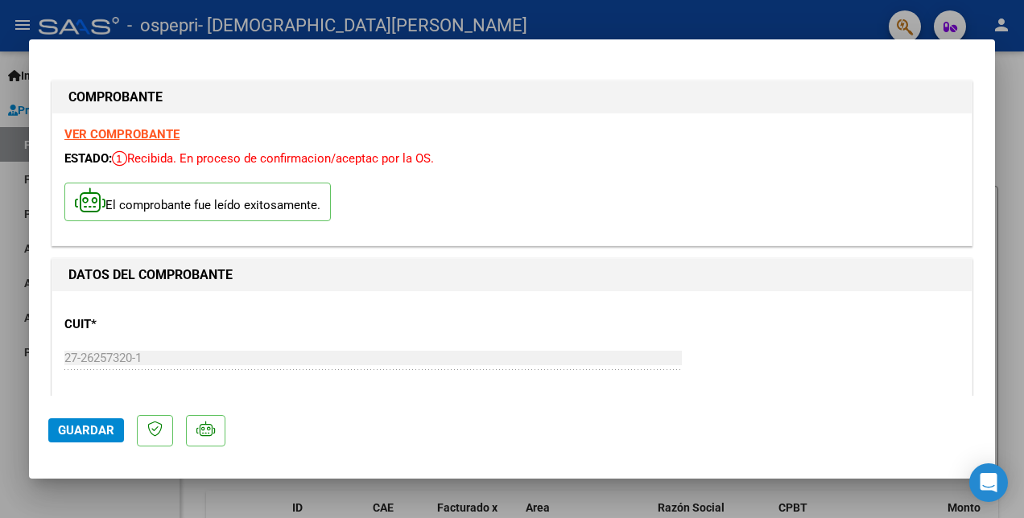
click at [139, 129] on strong "VER COMPROBANTE" at bounding box center [121, 134] width 115 height 14
click at [69, 430] on span "Guardar" at bounding box center [86, 430] width 56 height 14
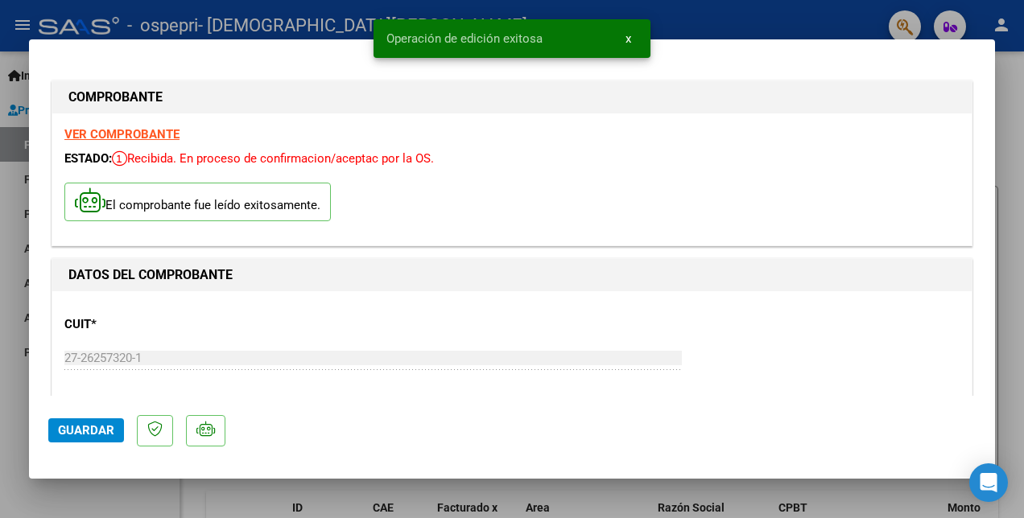
click at [701, 24] on div at bounding box center [512, 259] width 1024 height 518
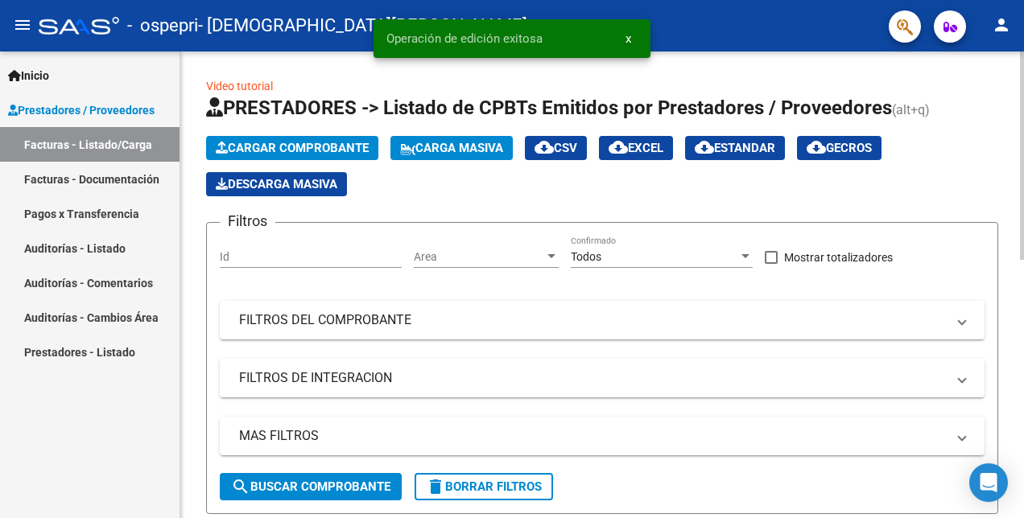
click at [282, 150] on span "Cargar Comprobante" at bounding box center [292, 148] width 153 height 14
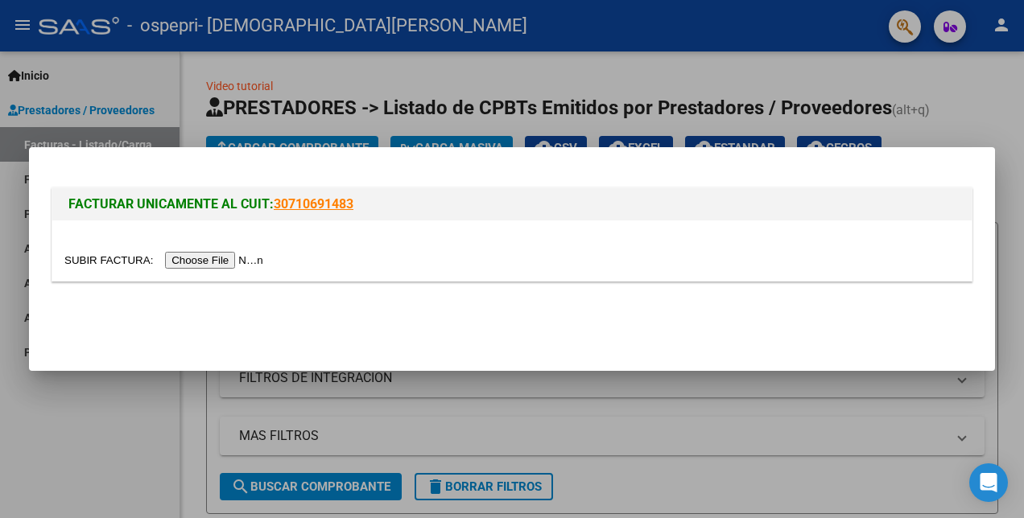
click at [216, 264] on input "file" at bounding box center [166, 260] width 204 height 17
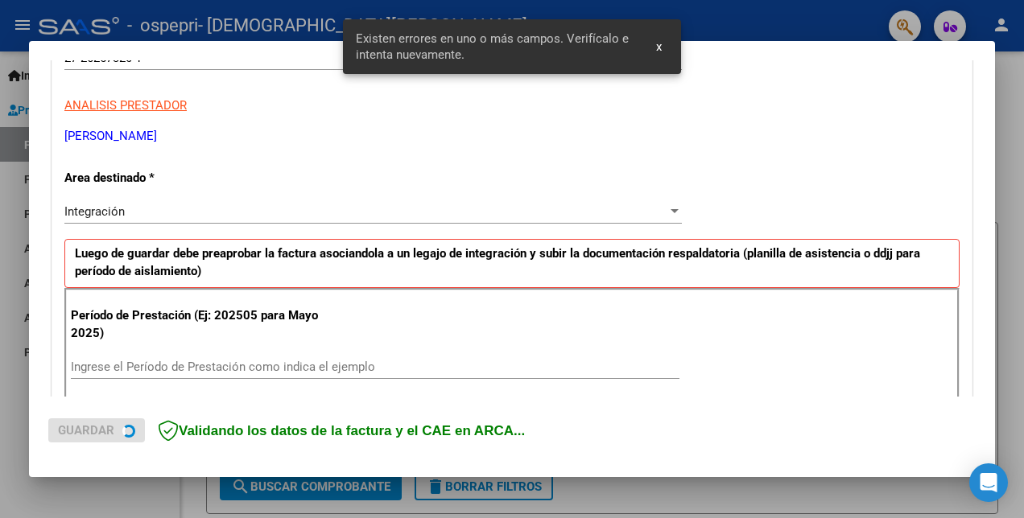
scroll to position [359, 0]
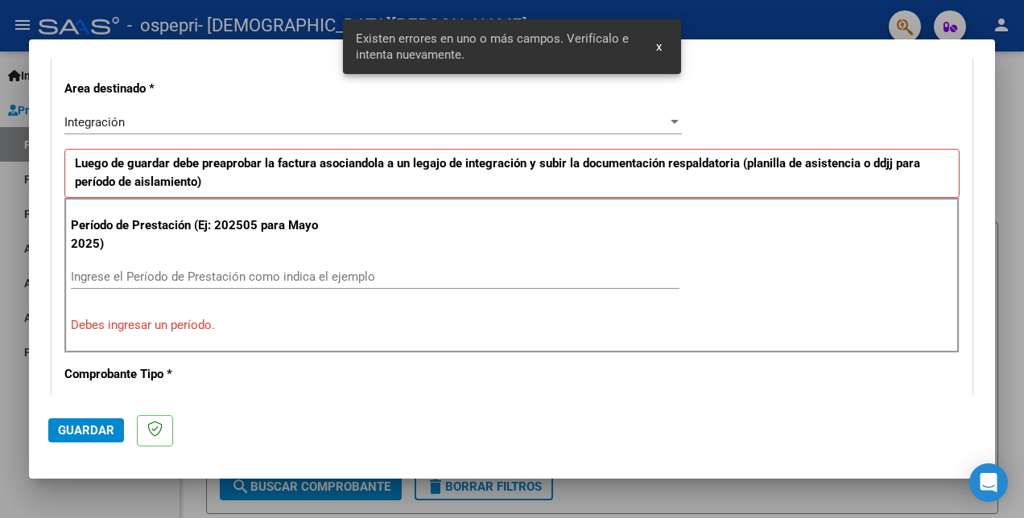
click at [122, 277] on input "Ingrese el Período de Prestación como indica el ejemplo" at bounding box center [375, 277] width 608 height 14
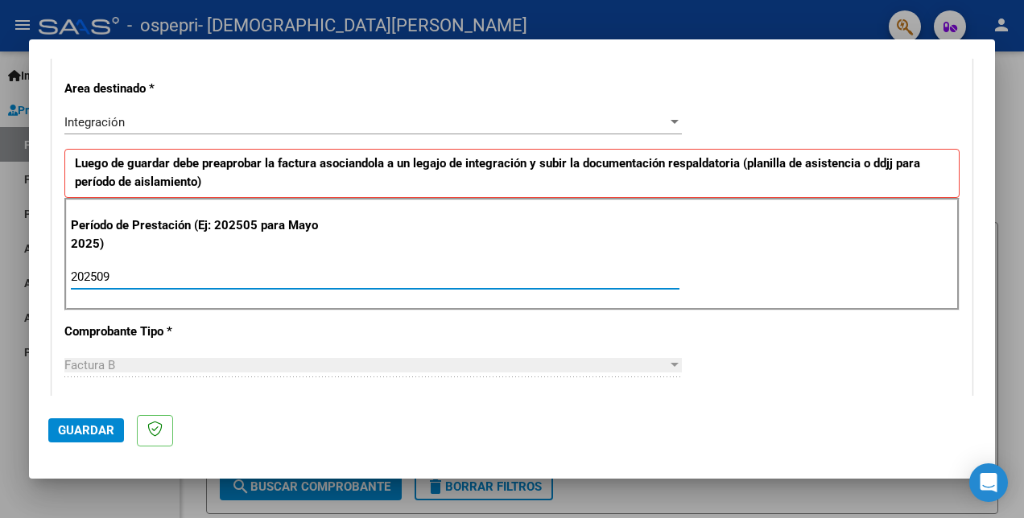
type input "202509"
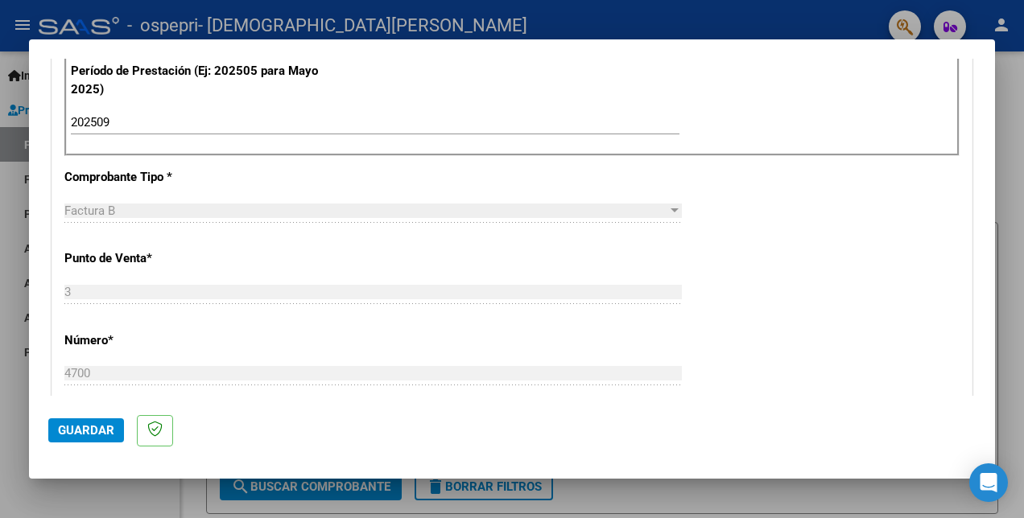
scroll to position [600, 0]
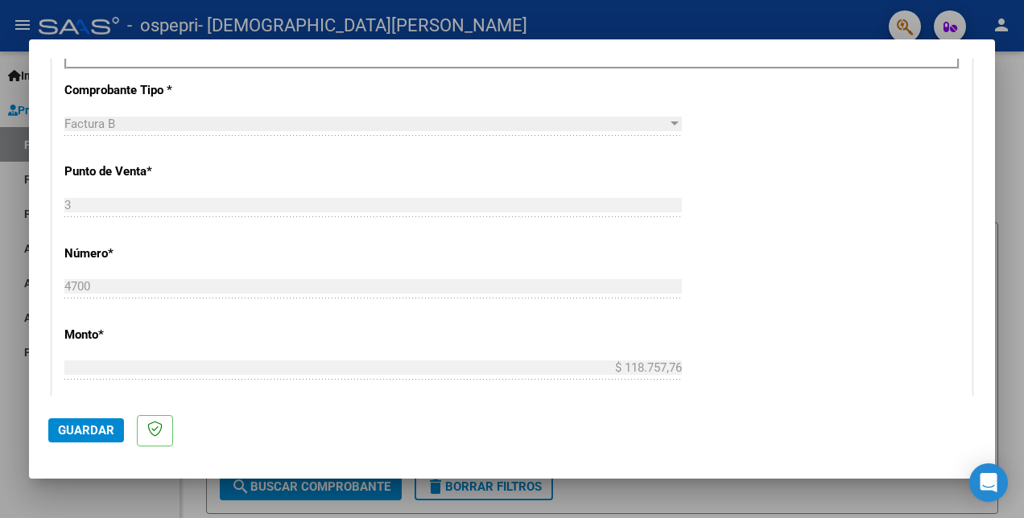
click at [892, 103] on div "CUIT * 27-26257320-1 Ingresar CUIT ANALISIS PRESTADOR [PERSON_NAME] [PERSON_NAM…" at bounding box center [511, 265] width 919 height 1211
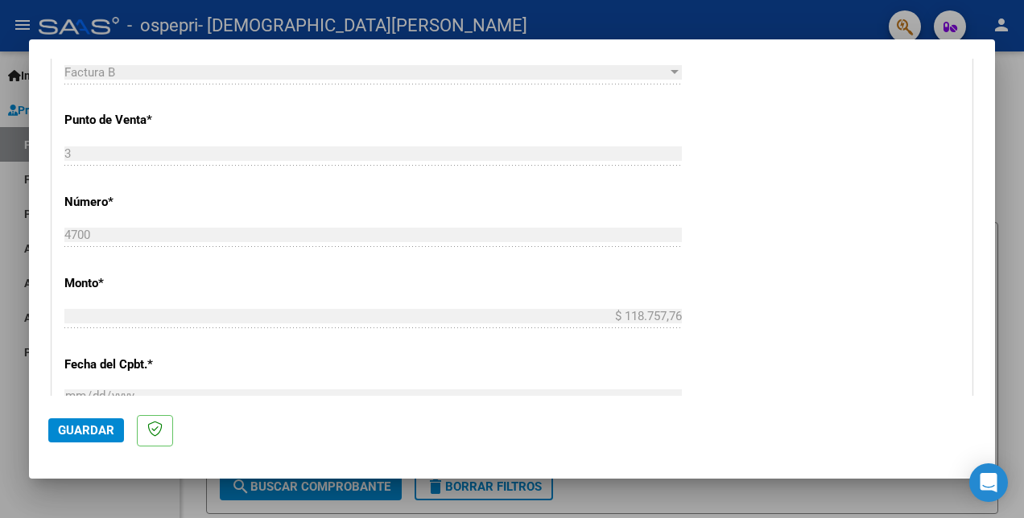
scroll to position [842, 0]
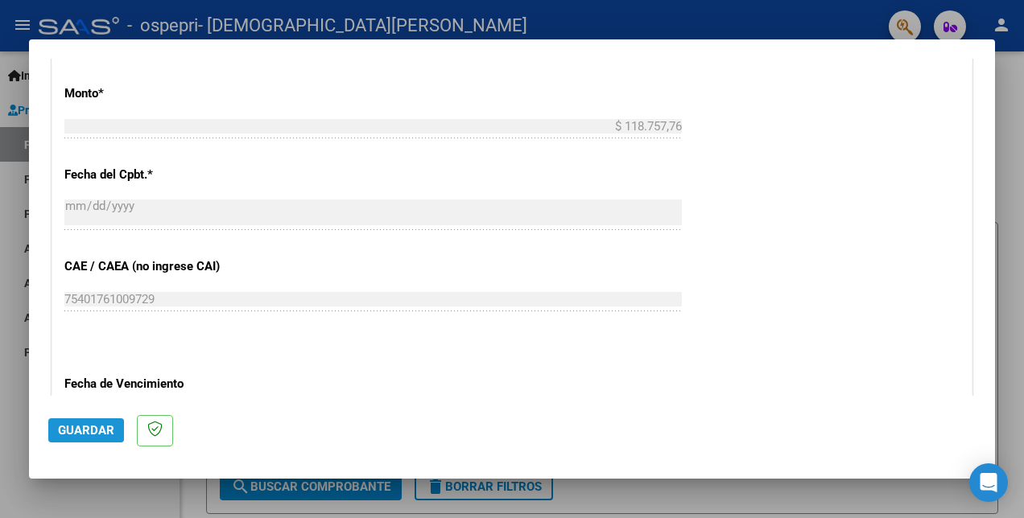
click at [80, 431] on span "Guardar" at bounding box center [86, 430] width 56 height 14
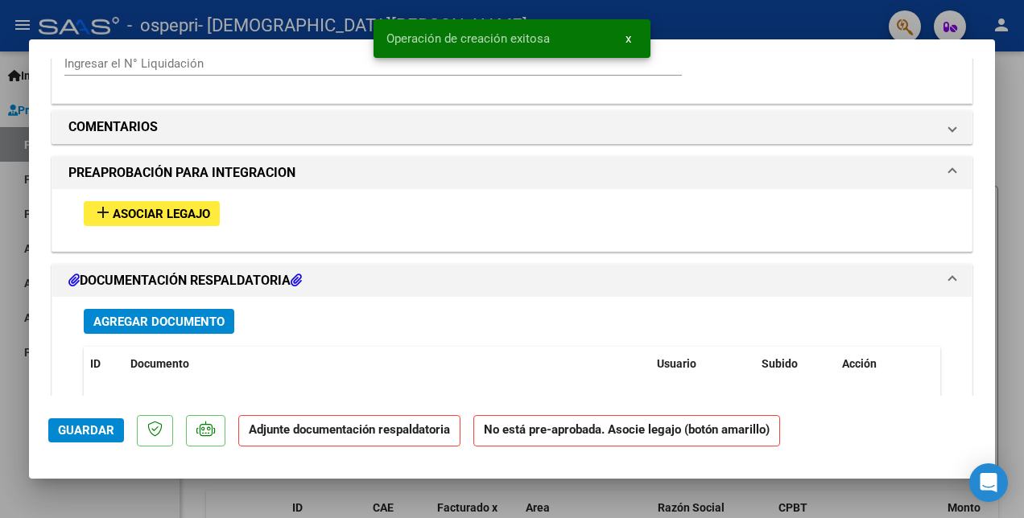
scroll to position [1368, 0]
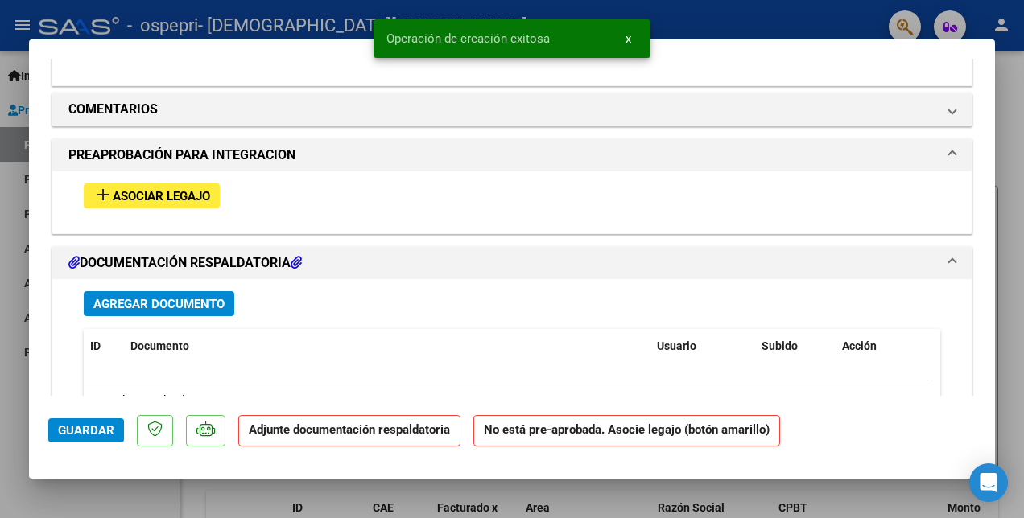
click at [196, 189] on span "Asociar Legajo" at bounding box center [161, 196] width 97 height 14
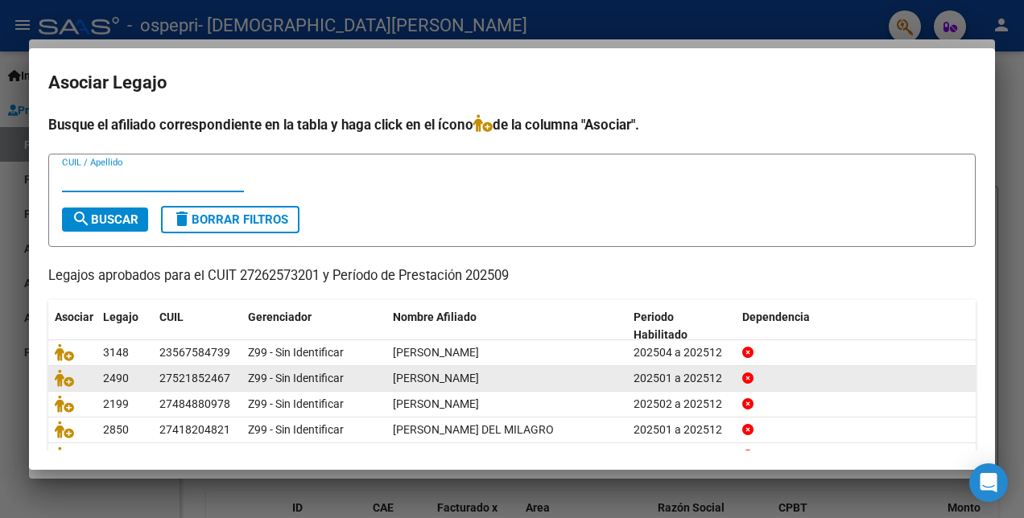
scroll to position [74, 0]
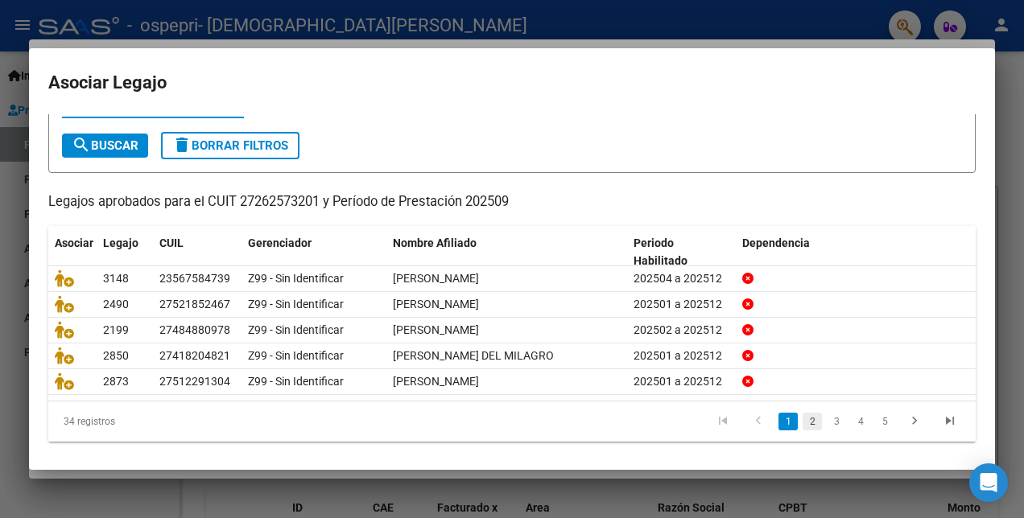
click at [802, 413] on link "2" at bounding box center [811, 422] width 19 height 18
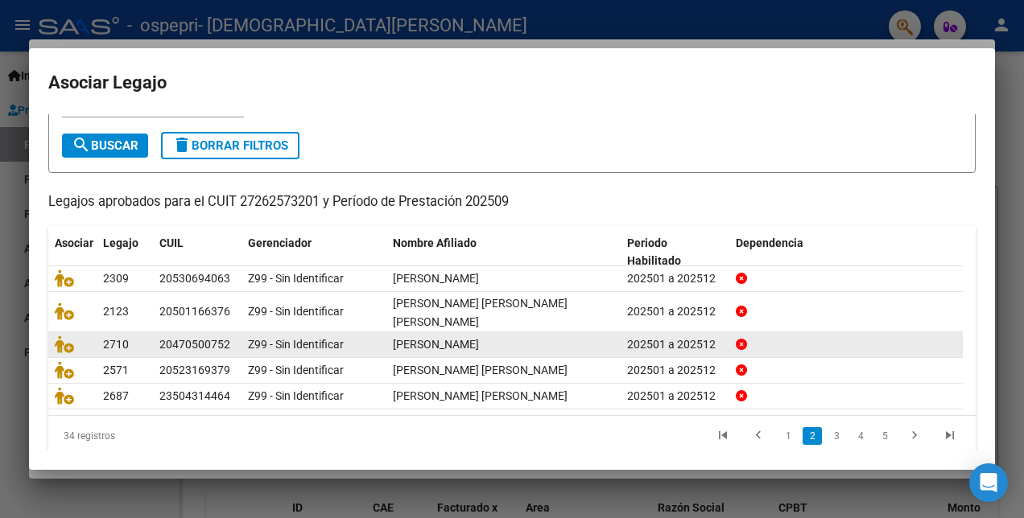
scroll to position [89, 0]
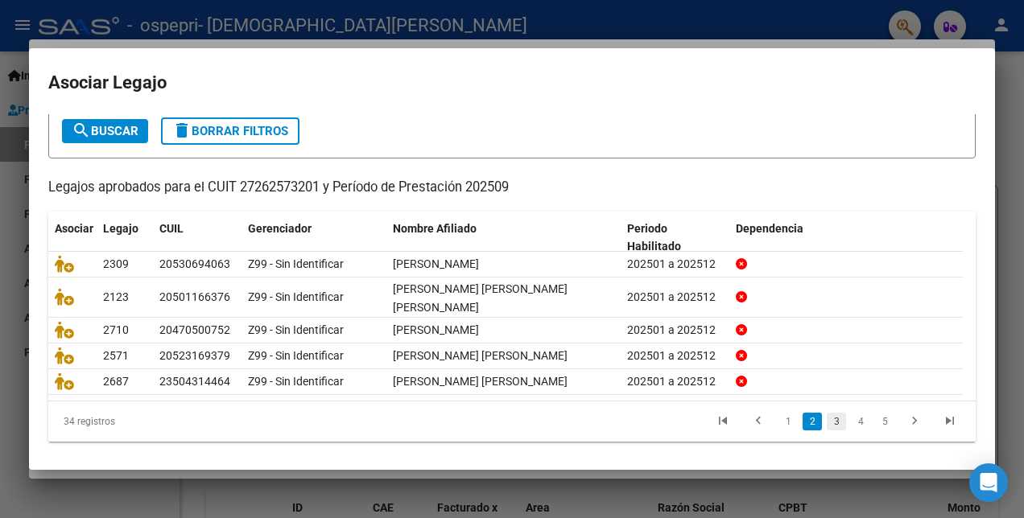
click at [827, 417] on link "3" at bounding box center [836, 422] width 19 height 18
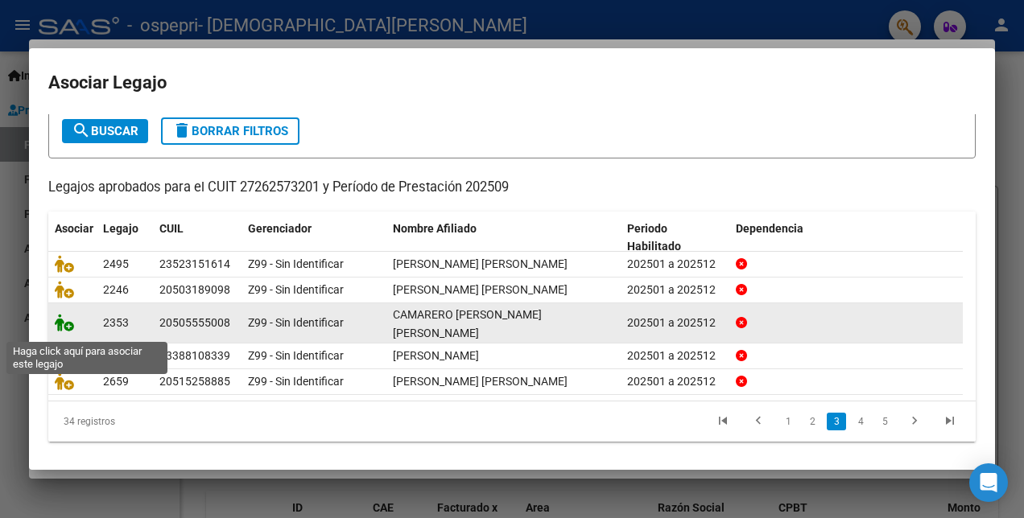
click at [69, 328] on icon at bounding box center [64, 323] width 19 height 18
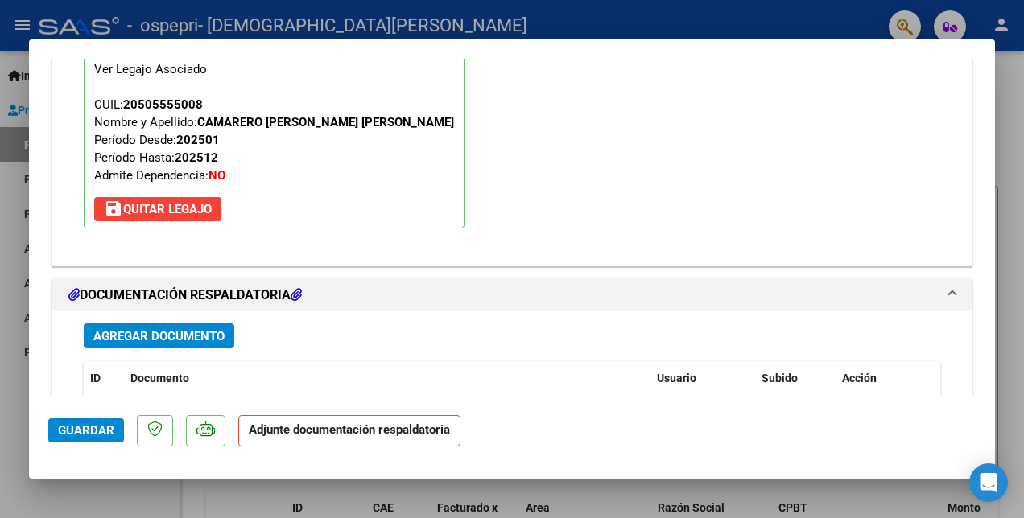
scroll to position [1571, 0]
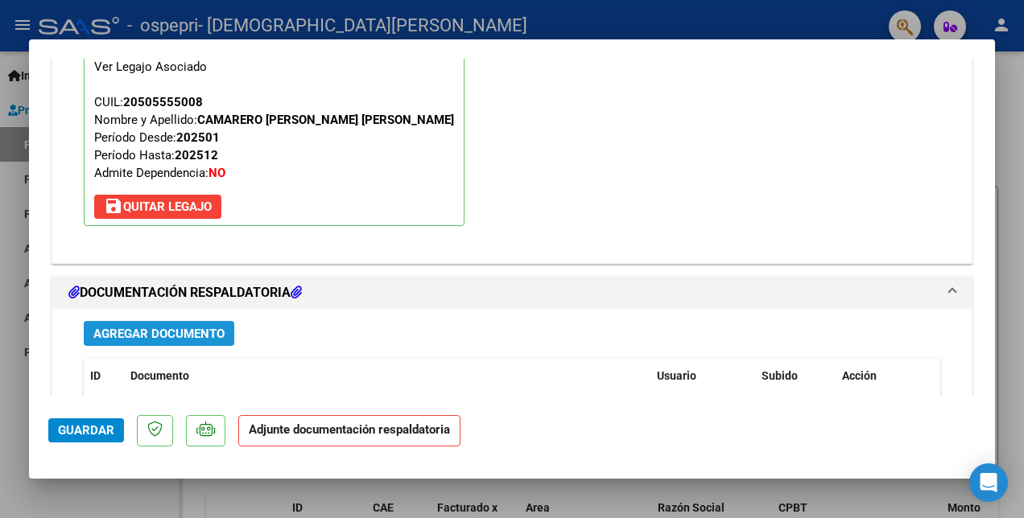
click at [135, 334] on span "Agregar Documento" at bounding box center [158, 334] width 131 height 14
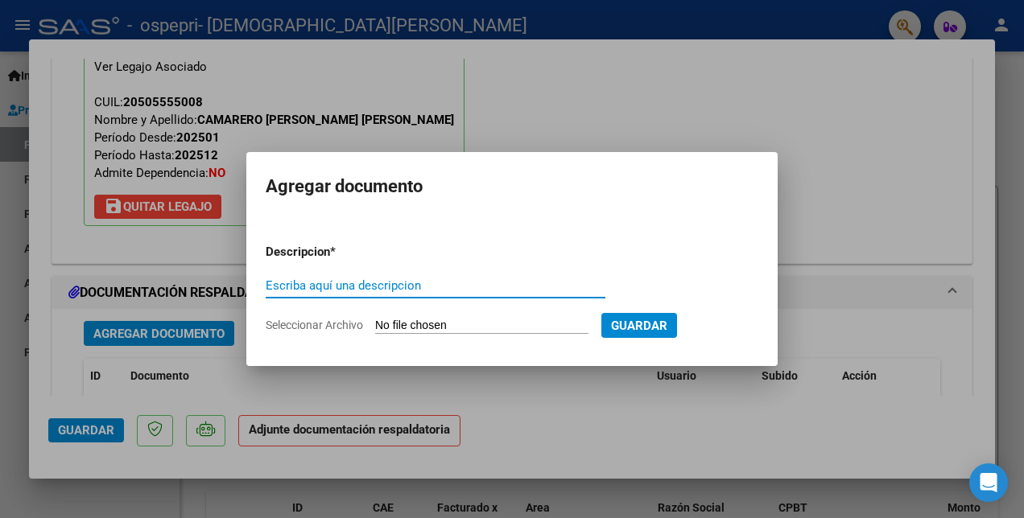
click at [294, 287] on input "Escriba aquí una descripcion" at bounding box center [436, 285] width 340 height 14
type input "PLANILLA"
click at [452, 328] on input "Seleccionar Archivo" at bounding box center [481, 326] width 213 height 15
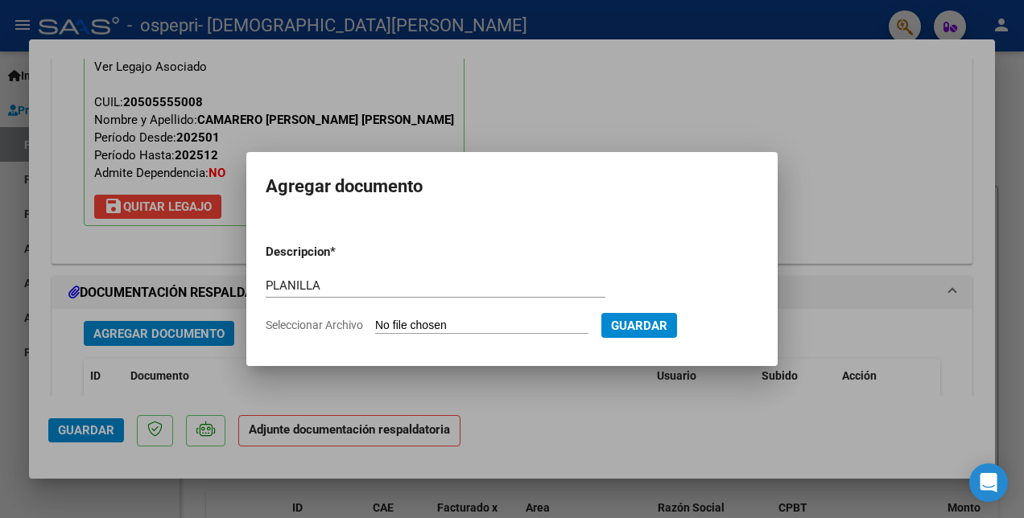
type input "C:\fakepath\CAMARERO PLANILLA.pdf"
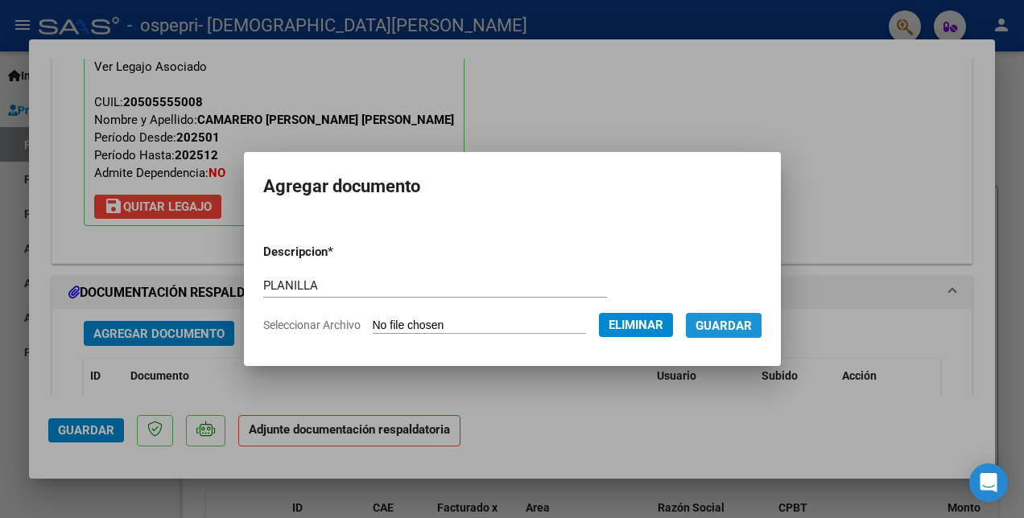
click at [724, 322] on span "Guardar" at bounding box center [723, 326] width 56 height 14
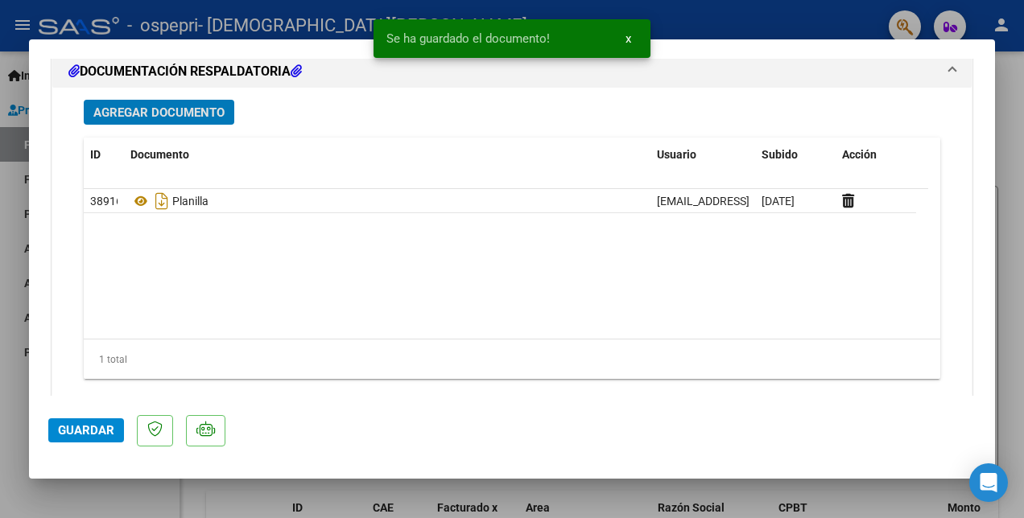
scroll to position [1813, 0]
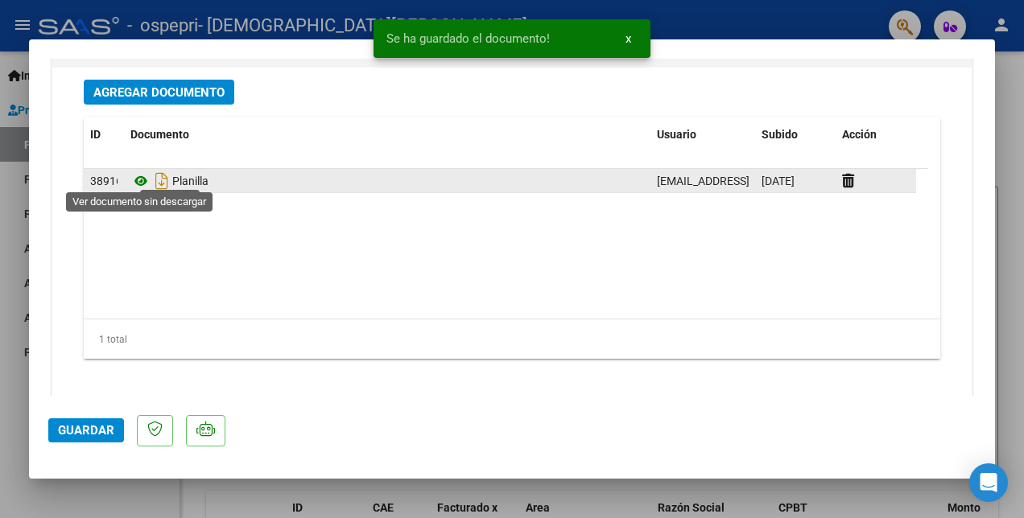
click at [140, 179] on icon at bounding box center [140, 180] width 21 height 19
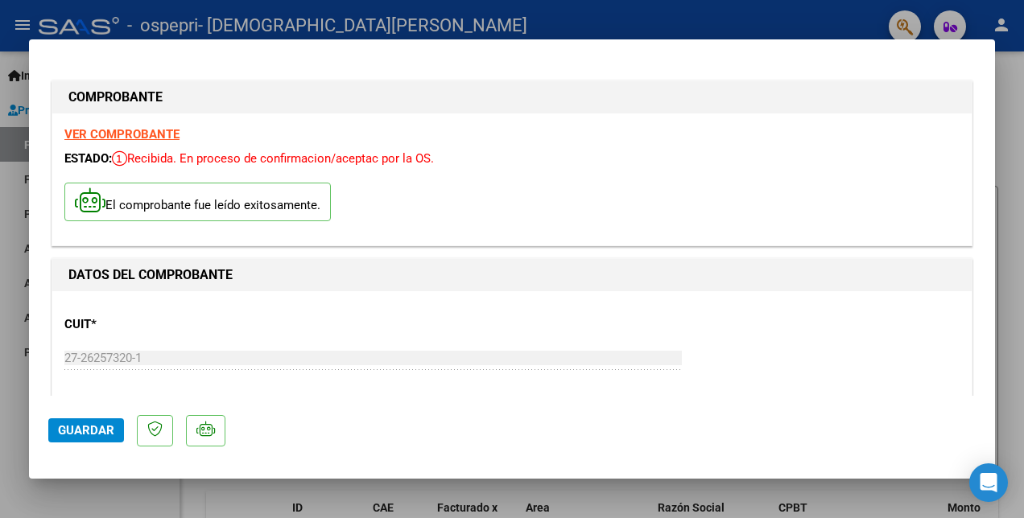
scroll to position [0, 0]
click at [140, 134] on strong "VER COMPROBANTE" at bounding box center [121, 134] width 115 height 14
click at [71, 423] on span "Guardar" at bounding box center [86, 430] width 56 height 14
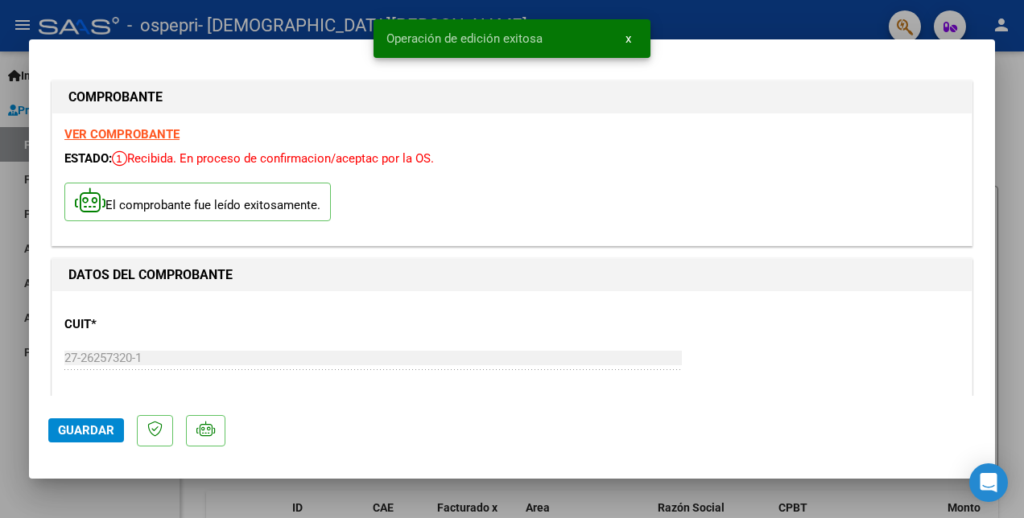
drag, startPoint x: 846, startPoint y: 19, endPoint x: 816, endPoint y: 35, distance: 33.5
click at [845, 19] on div at bounding box center [512, 259] width 1024 height 518
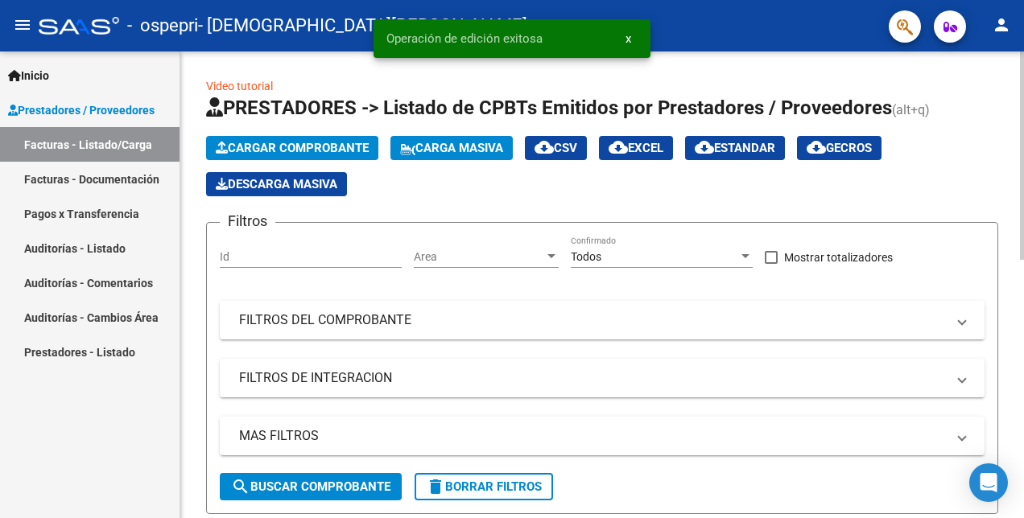
click at [274, 141] on span "Cargar Comprobante" at bounding box center [292, 148] width 153 height 14
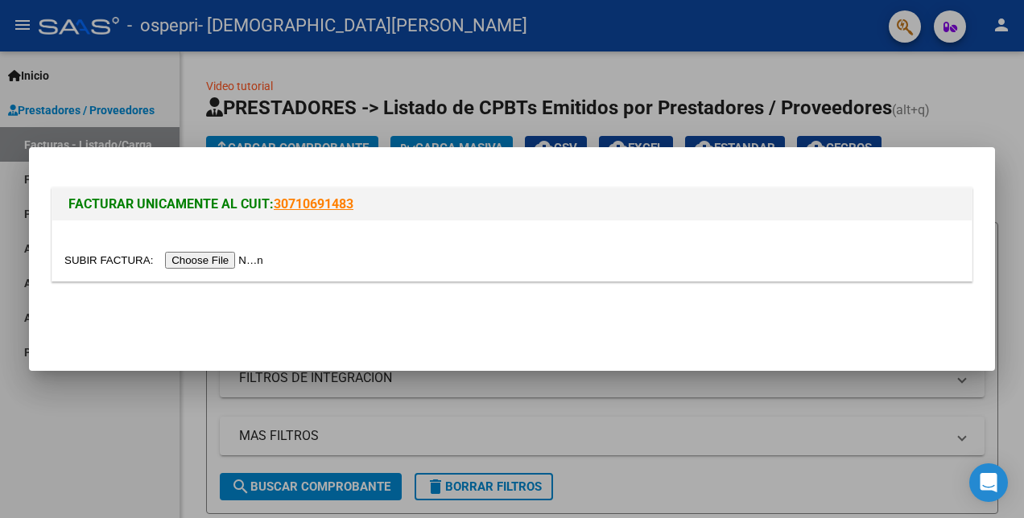
click at [193, 269] on div at bounding box center [511, 251] width 919 height 60
click at [194, 262] on input "file" at bounding box center [166, 260] width 204 height 17
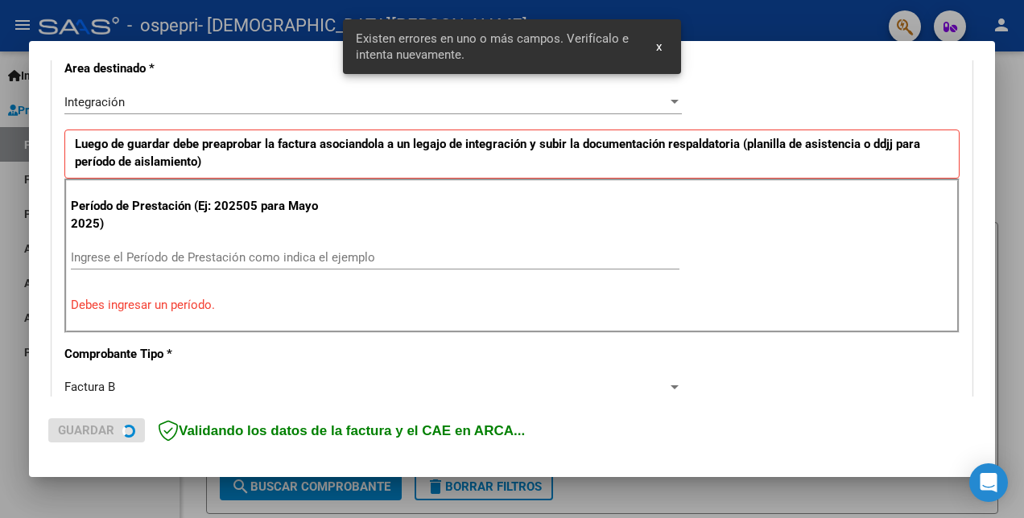
scroll to position [390, 0]
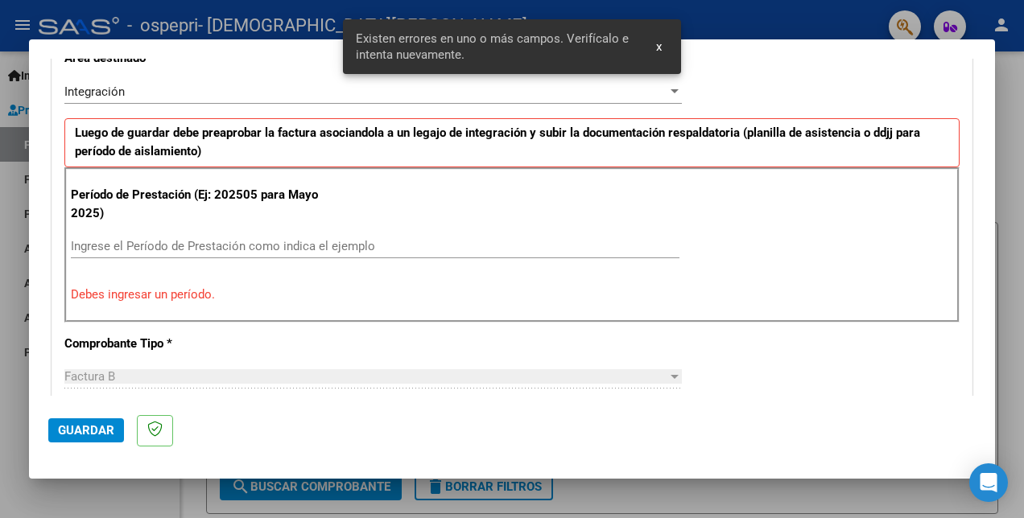
click at [288, 239] on input "Ingrese el Período de Prestación como indica el ejemplo" at bounding box center [375, 246] width 608 height 14
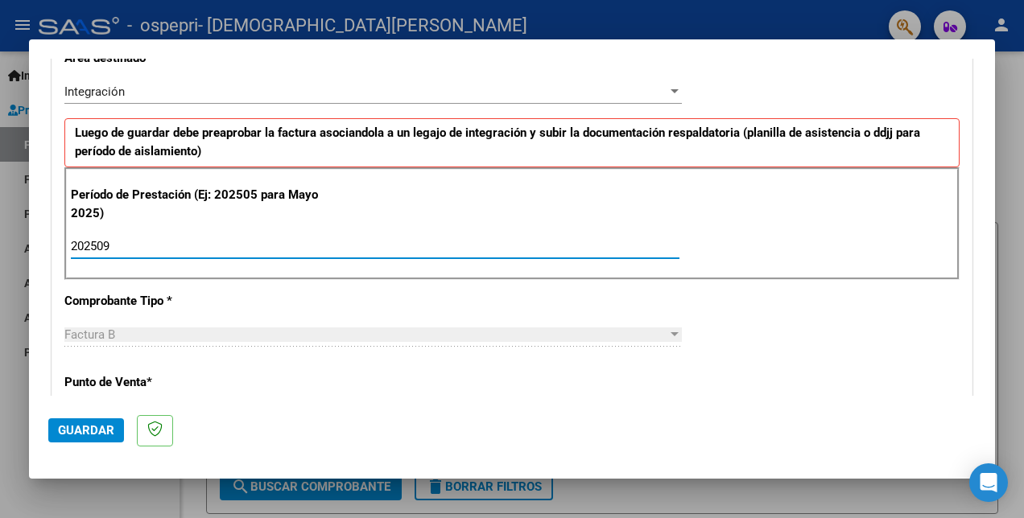
type input "202509"
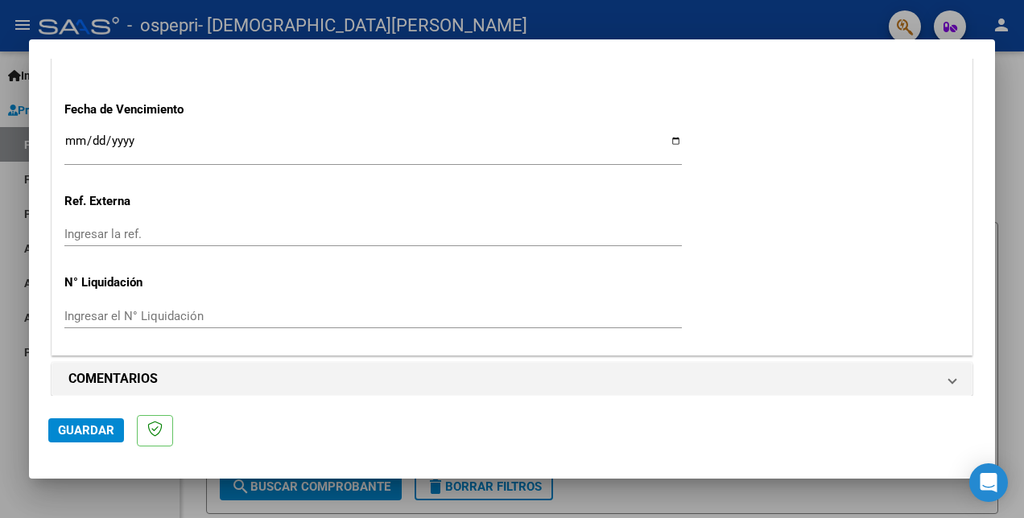
scroll to position [1124, 0]
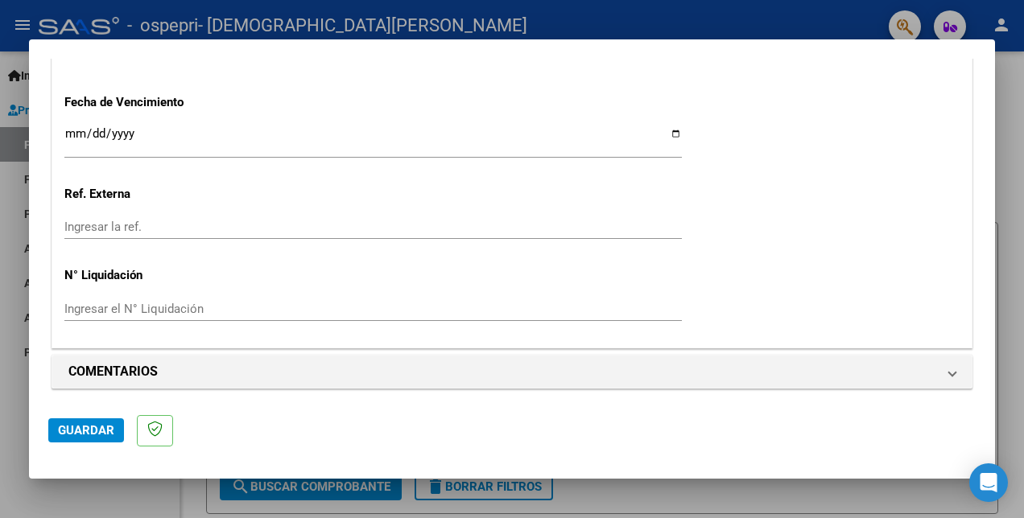
click at [73, 431] on span "Guardar" at bounding box center [86, 430] width 56 height 14
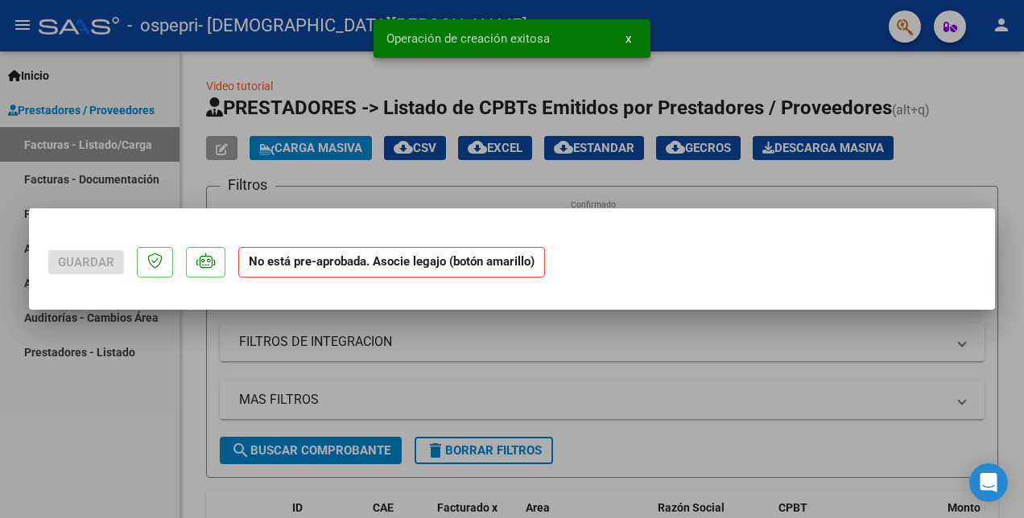
scroll to position [0, 0]
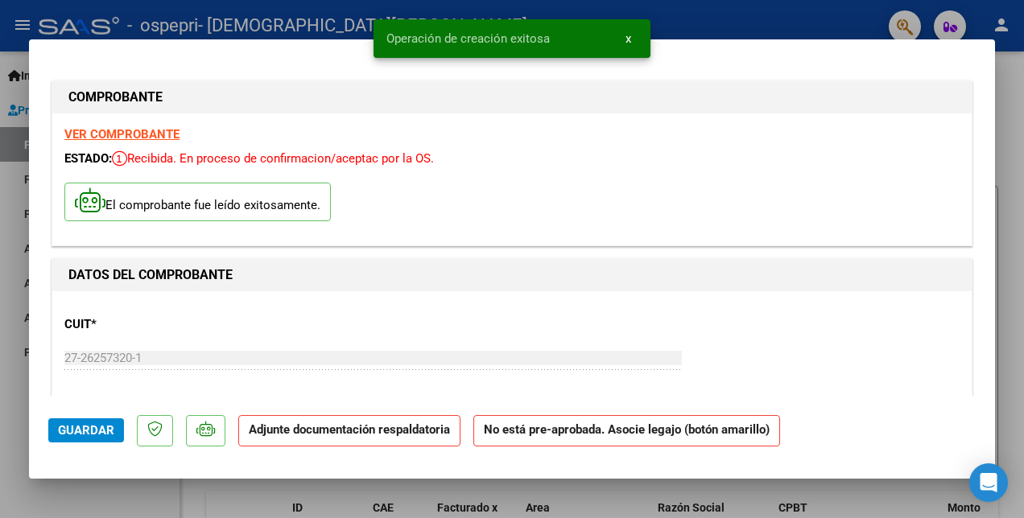
click at [135, 131] on strong "VER COMPROBANTE" at bounding box center [121, 134] width 115 height 14
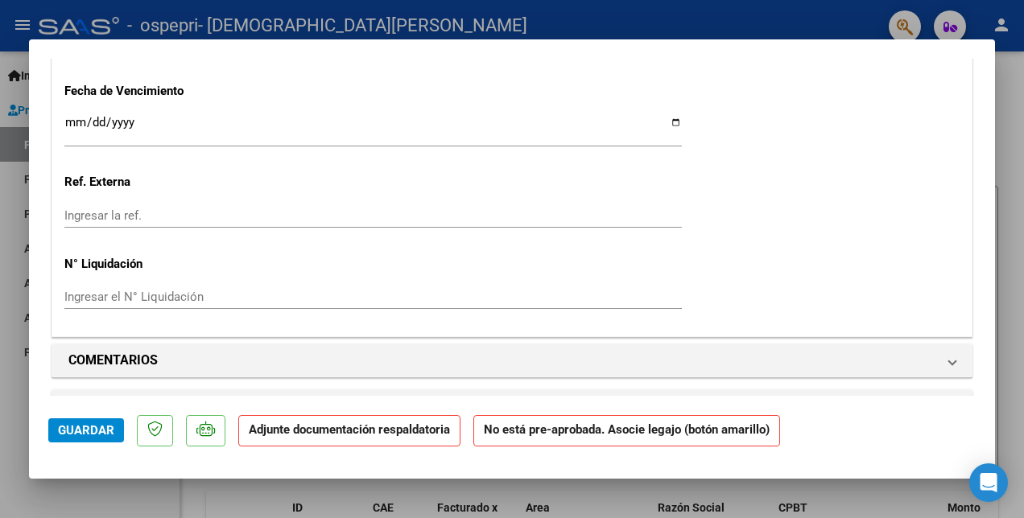
scroll to position [1207, 0]
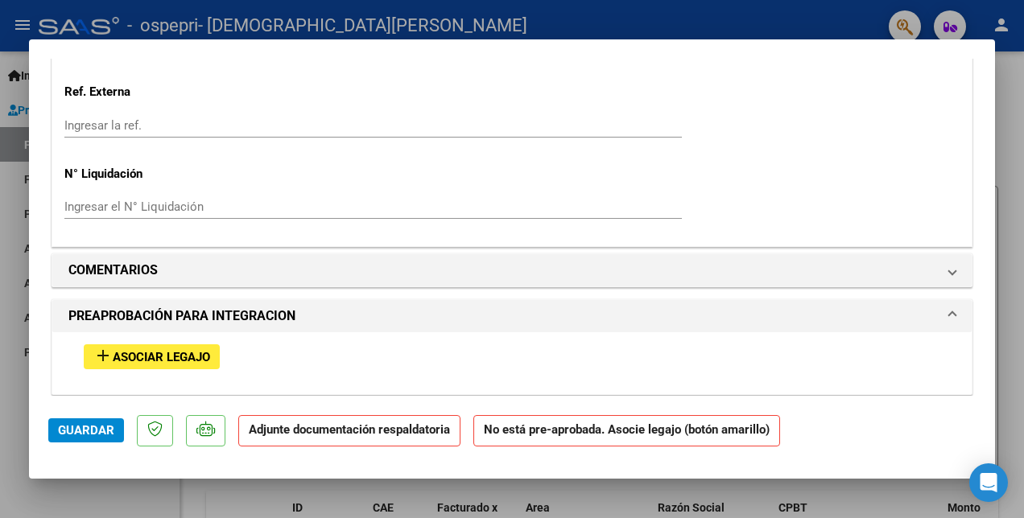
click at [159, 353] on span "Asociar Legajo" at bounding box center [161, 357] width 97 height 14
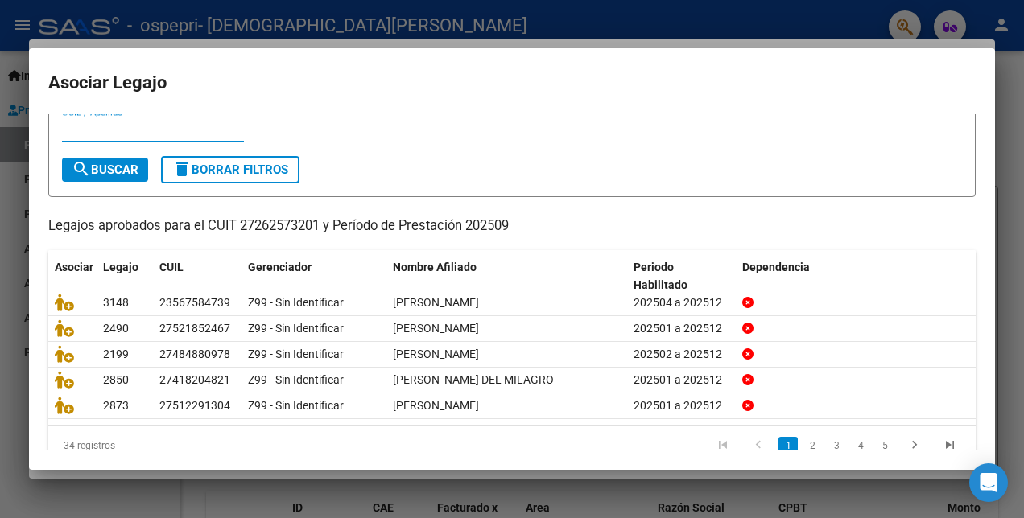
scroll to position [74, 0]
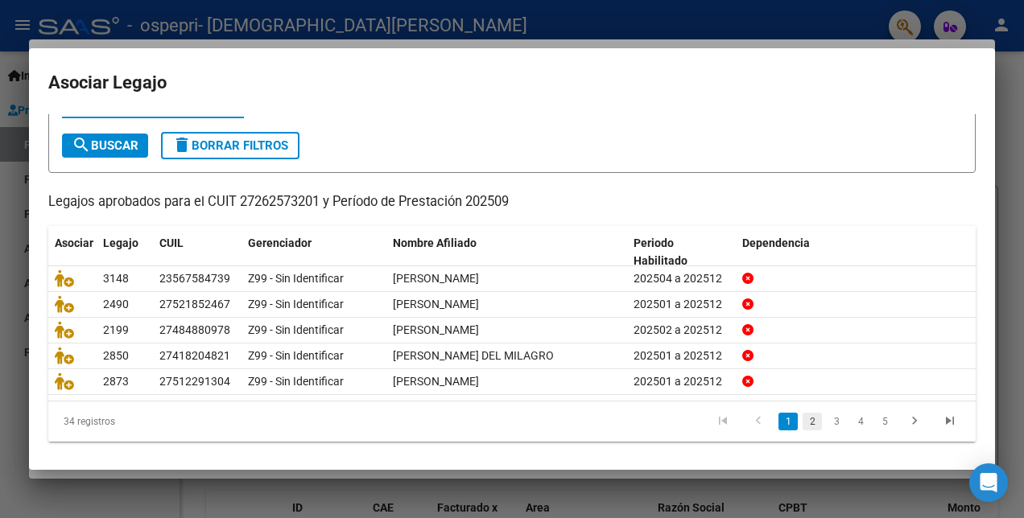
click at [802, 414] on link "2" at bounding box center [811, 422] width 19 height 18
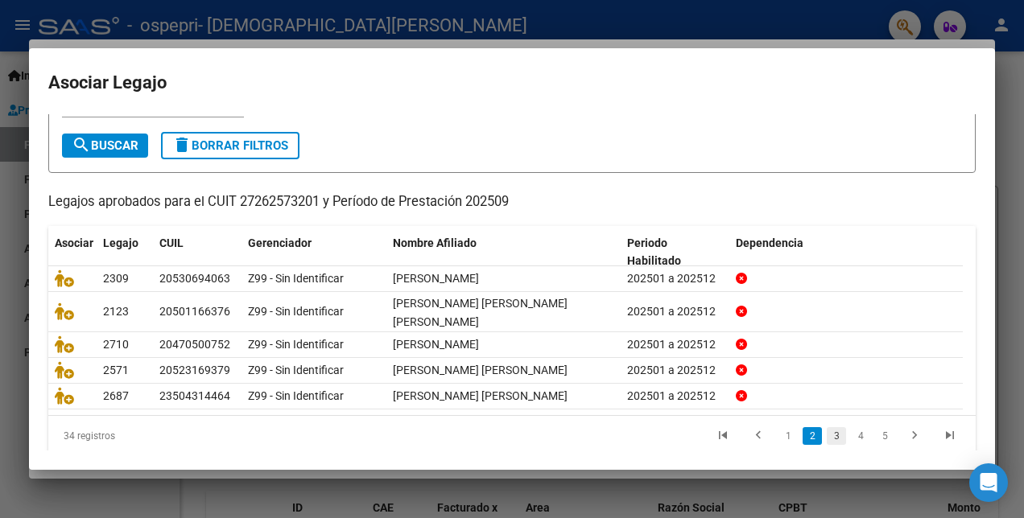
click at [827, 428] on link "3" at bounding box center [836, 436] width 19 height 18
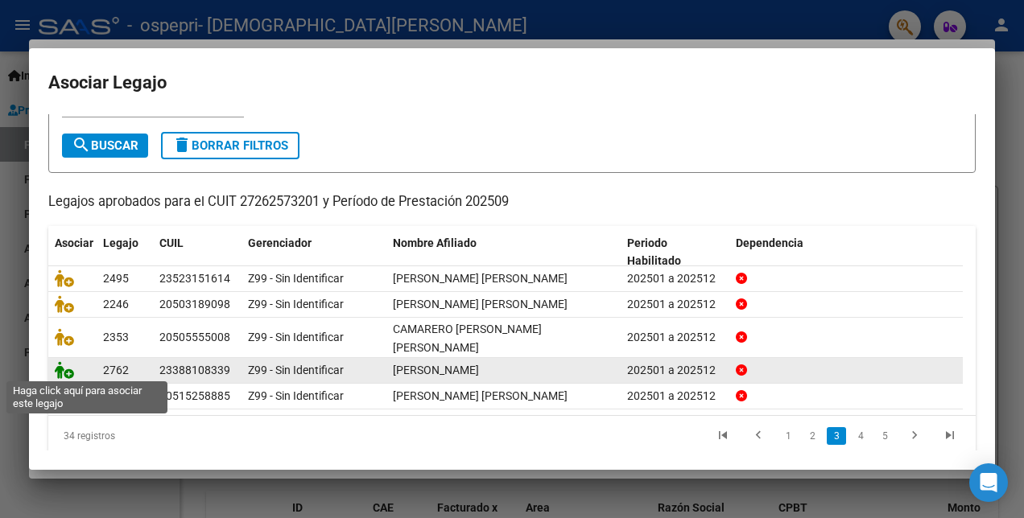
click at [66, 367] on icon at bounding box center [64, 370] width 19 height 18
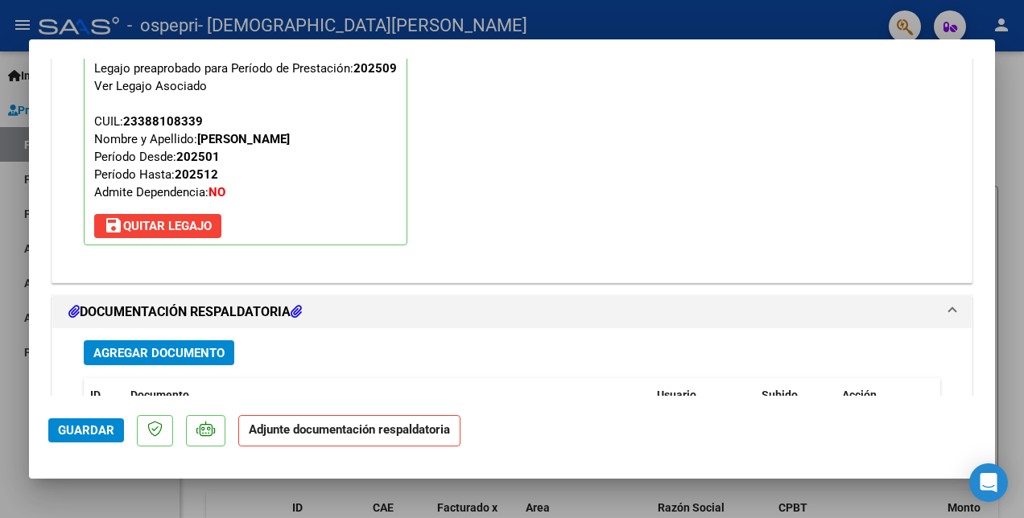
scroll to position [1652, 0]
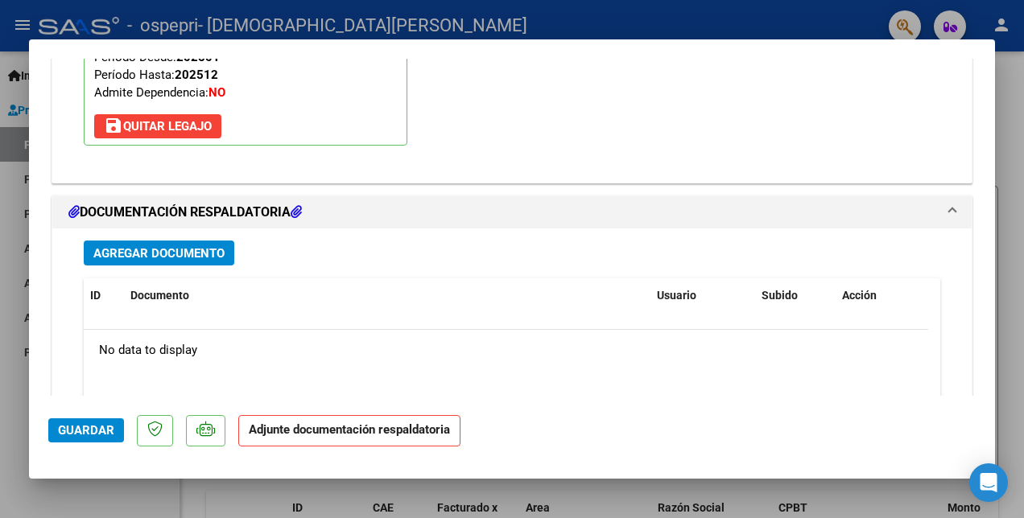
click at [204, 253] on span "Agregar Documento" at bounding box center [158, 253] width 131 height 14
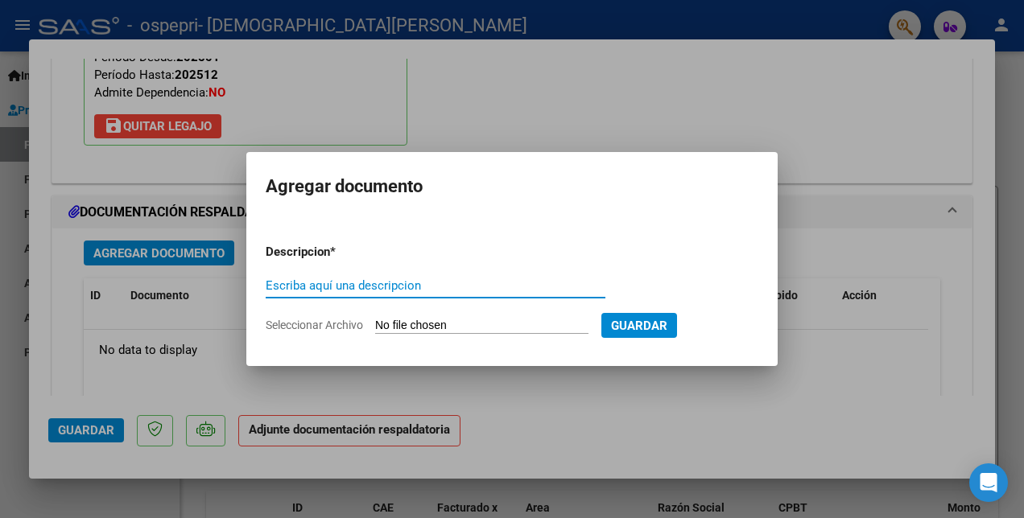
click at [296, 285] on input "Escriba aquí una descripcion" at bounding box center [436, 285] width 340 height 14
type input "PLANILLA"
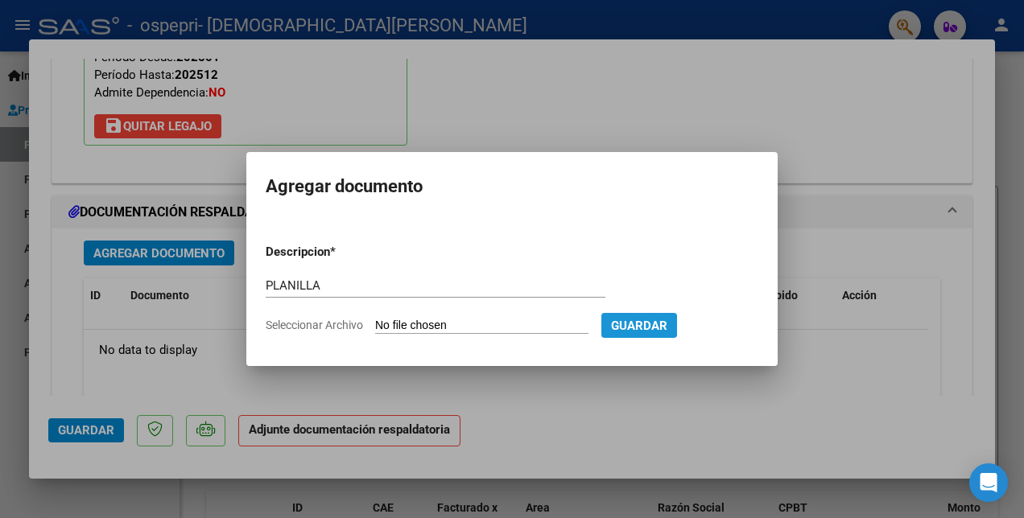
click at [667, 324] on span "Guardar" at bounding box center [639, 326] width 56 height 14
click at [533, 329] on input "Seleccionar Archivo" at bounding box center [481, 326] width 213 height 15
type input "C:\fakepath\[PERSON_NAME] PLANILLA.pdf"
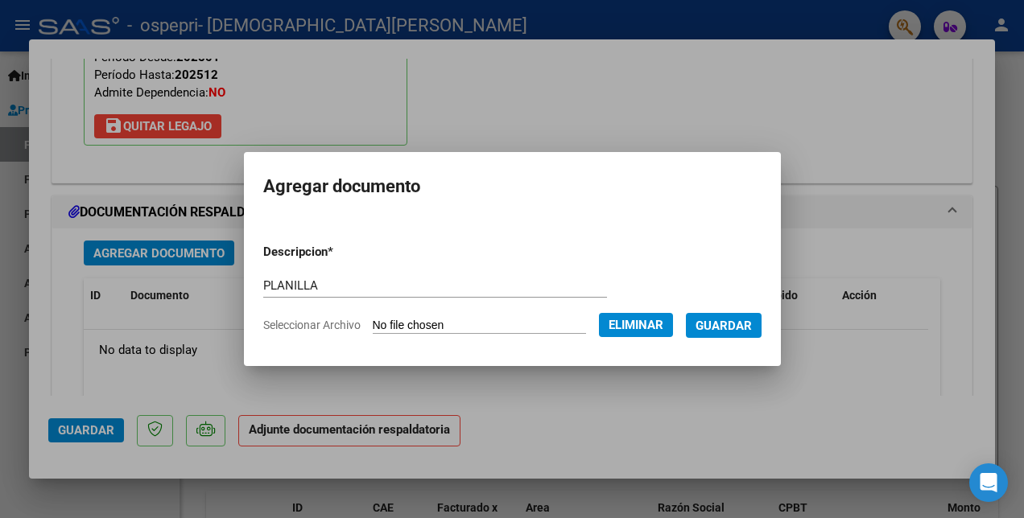
click at [748, 325] on span "Guardar" at bounding box center [723, 326] width 56 height 14
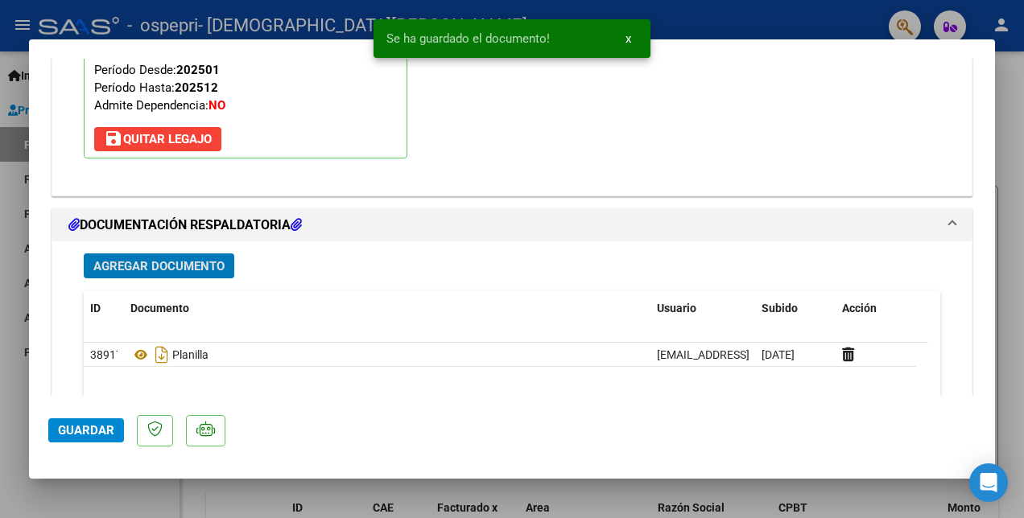
scroll to position [1732, 0]
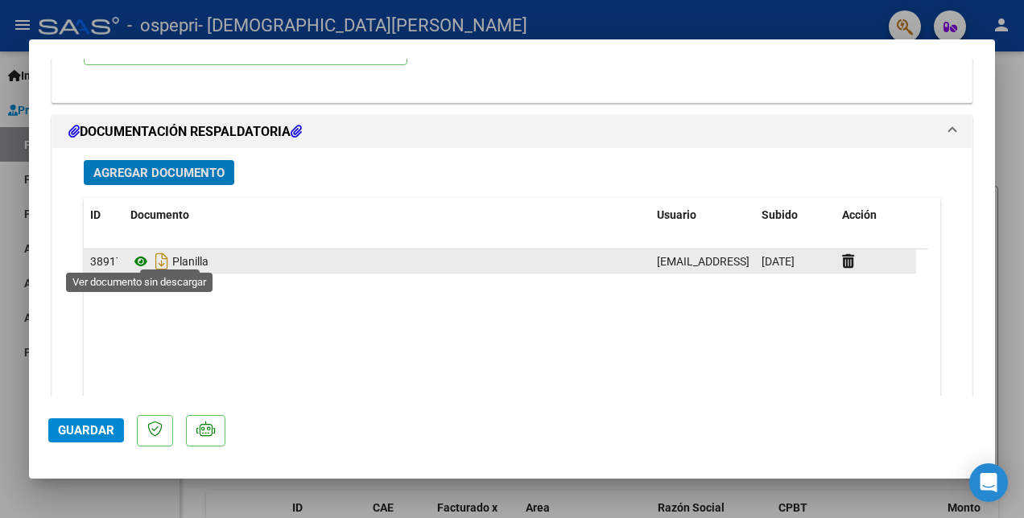
click at [139, 252] on icon at bounding box center [140, 261] width 21 height 19
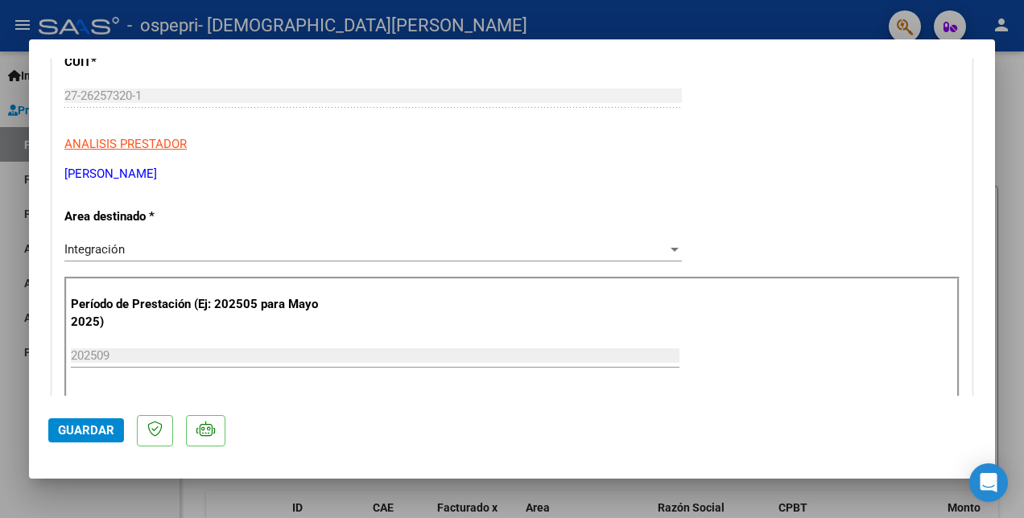
scroll to position [42, 0]
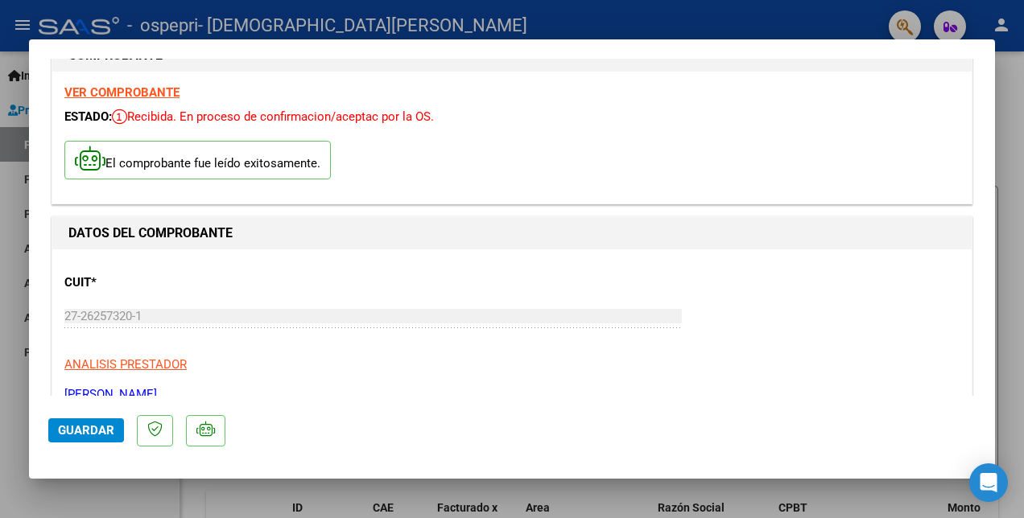
click at [114, 93] on strong "VER COMPROBANTE" at bounding box center [121, 92] width 115 height 14
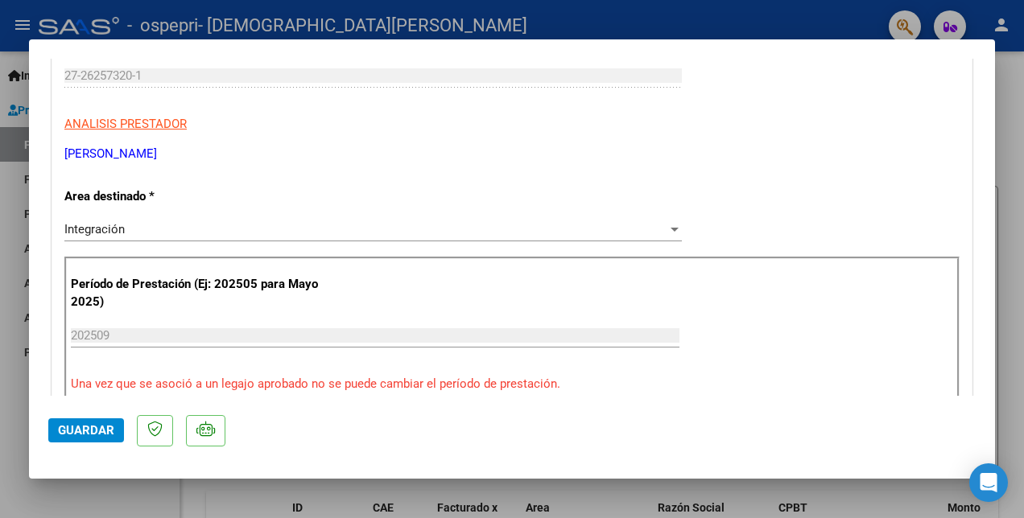
scroll to position [283, 0]
click at [69, 433] on span "Guardar" at bounding box center [86, 430] width 56 height 14
click at [70, 424] on span "Guardar" at bounding box center [86, 430] width 56 height 14
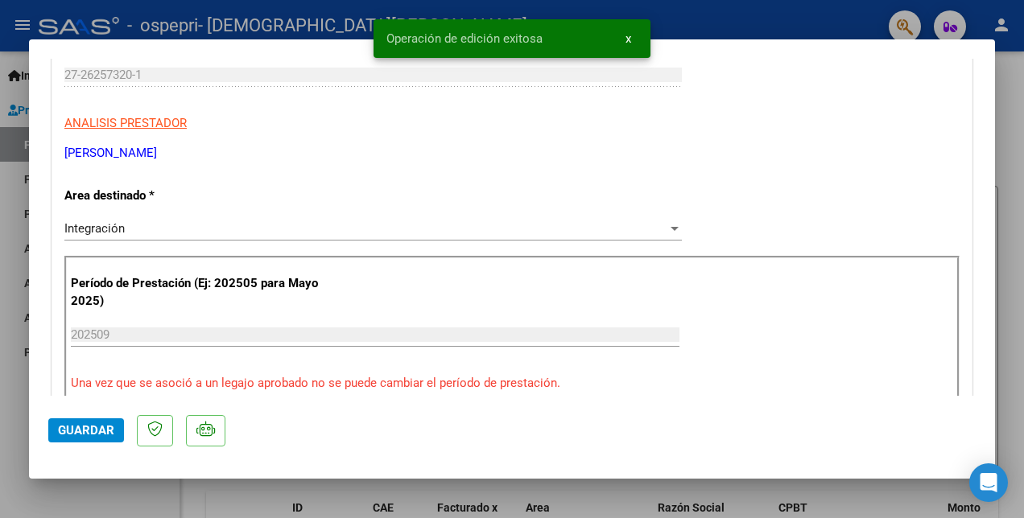
click at [696, 30] on div at bounding box center [512, 259] width 1024 height 518
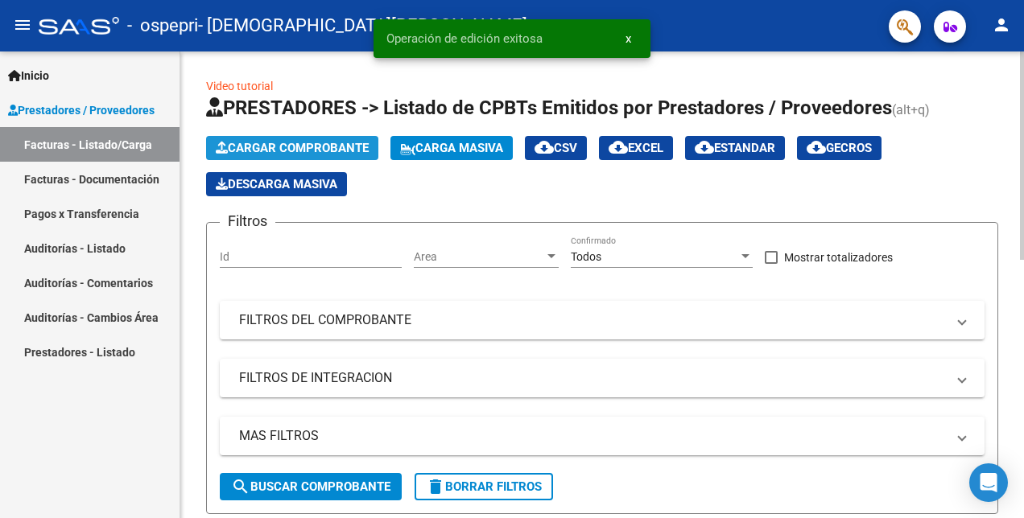
click at [313, 144] on span "Cargar Comprobante" at bounding box center [292, 148] width 153 height 14
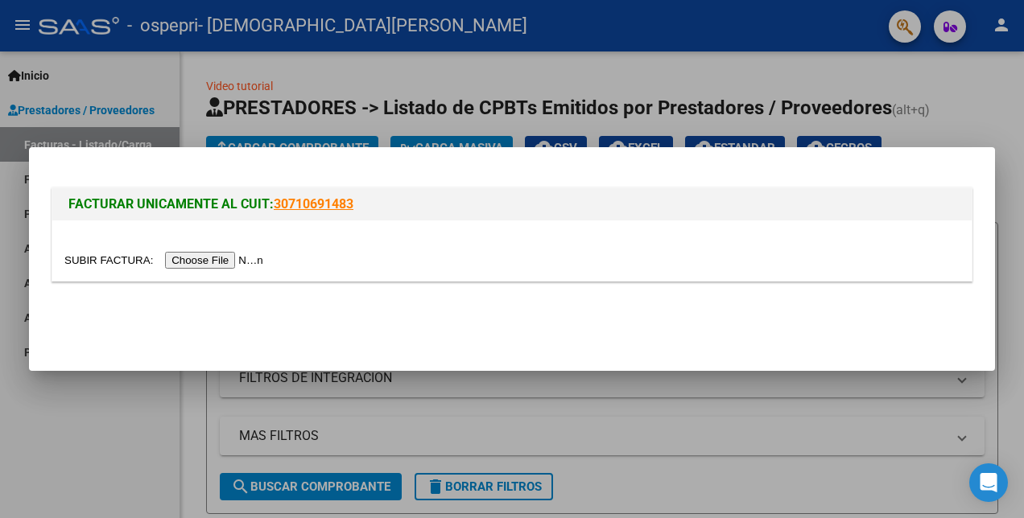
click at [210, 259] on input "file" at bounding box center [166, 260] width 204 height 17
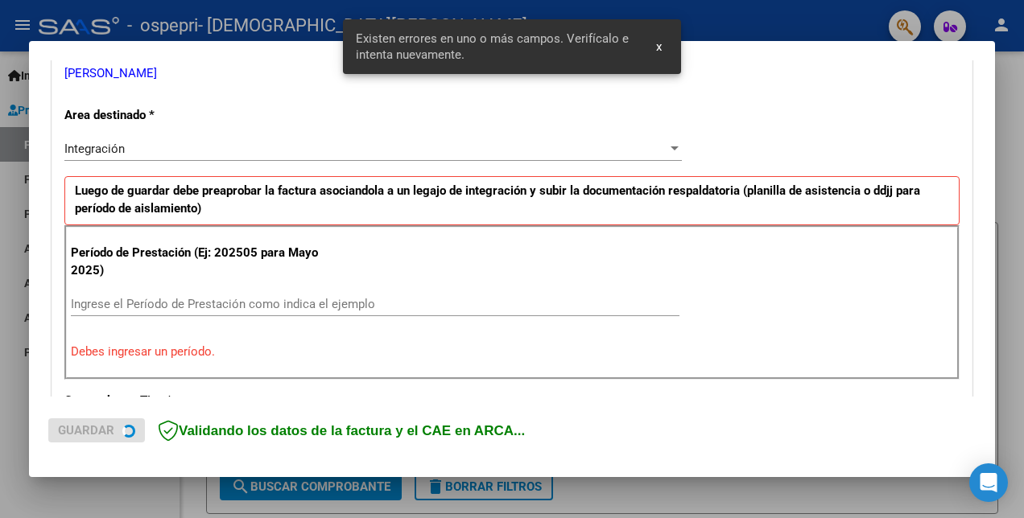
scroll to position [359, 0]
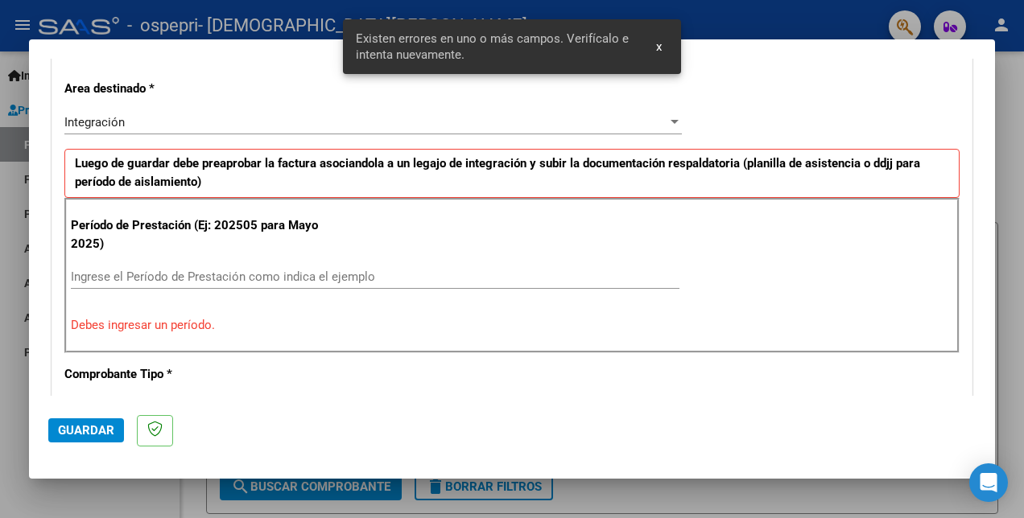
click at [79, 272] on input "Ingrese el Período de Prestación como indica el ejemplo" at bounding box center [375, 277] width 608 height 14
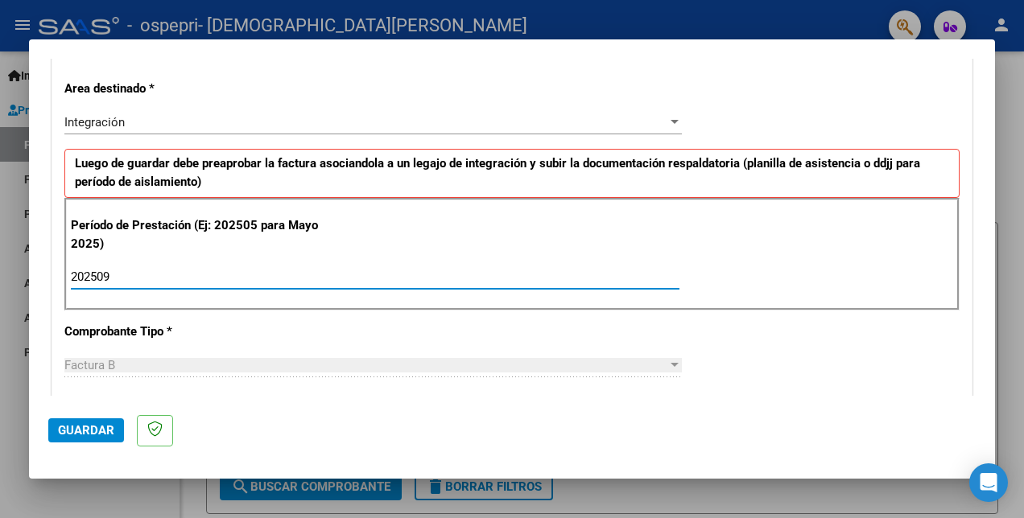
type input "202509"
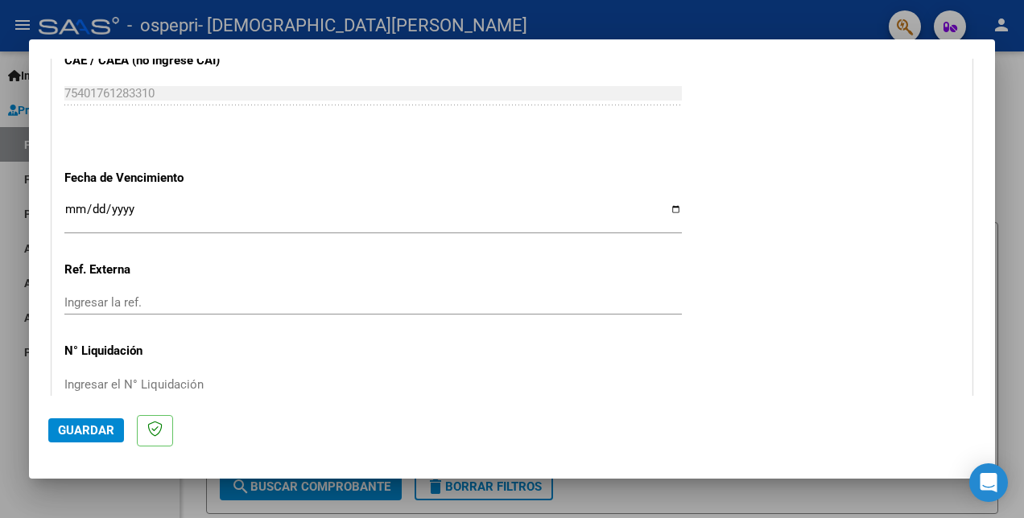
scroll to position [1124, 0]
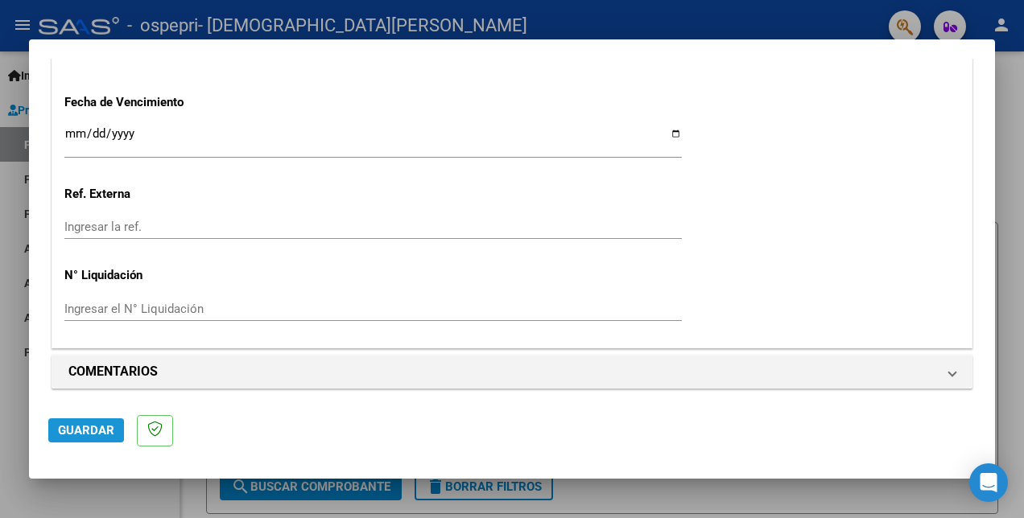
click at [92, 429] on span "Guardar" at bounding box center [86, 430] width 56 height 14
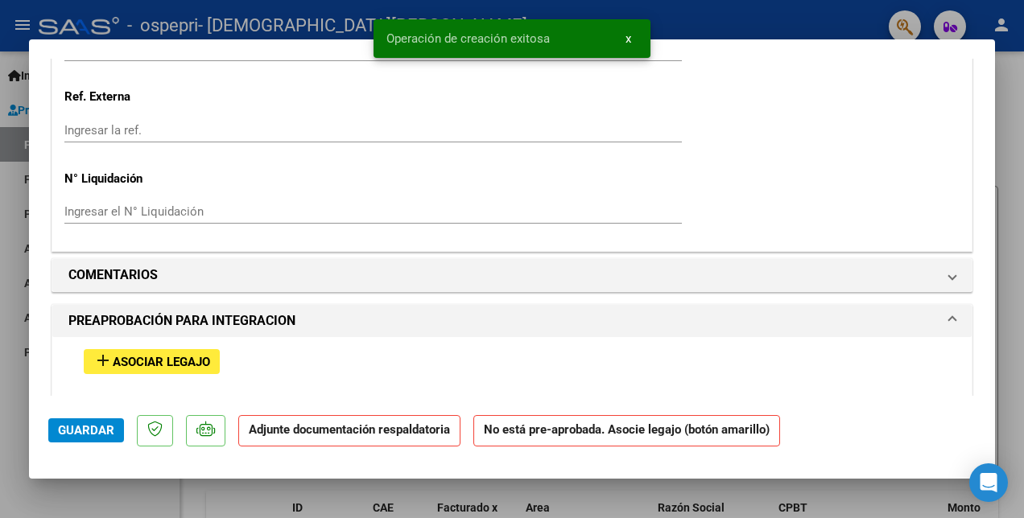
scroll to position [1288, 0]
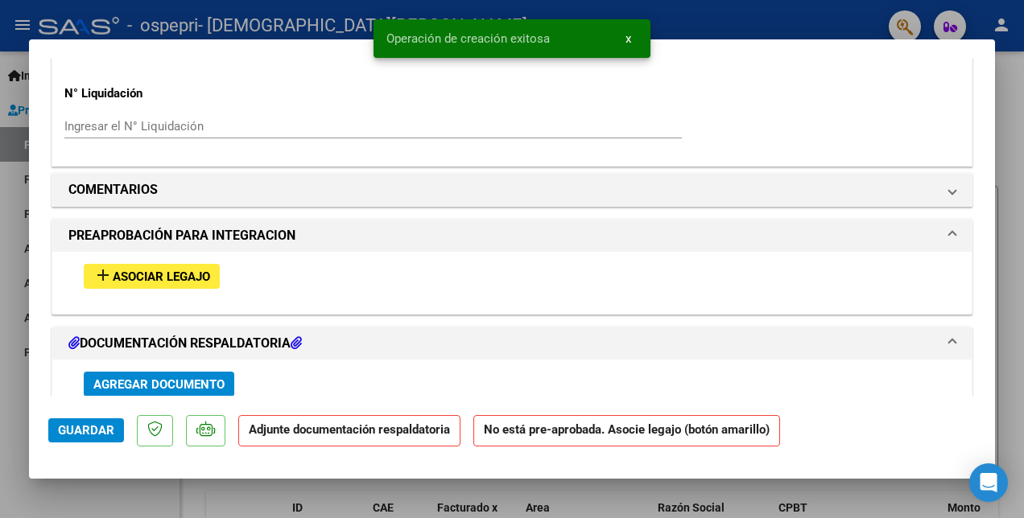
click at [187, 270] on span "Asociar Legajo" at bounding box center [161, 277] width 97 height 14
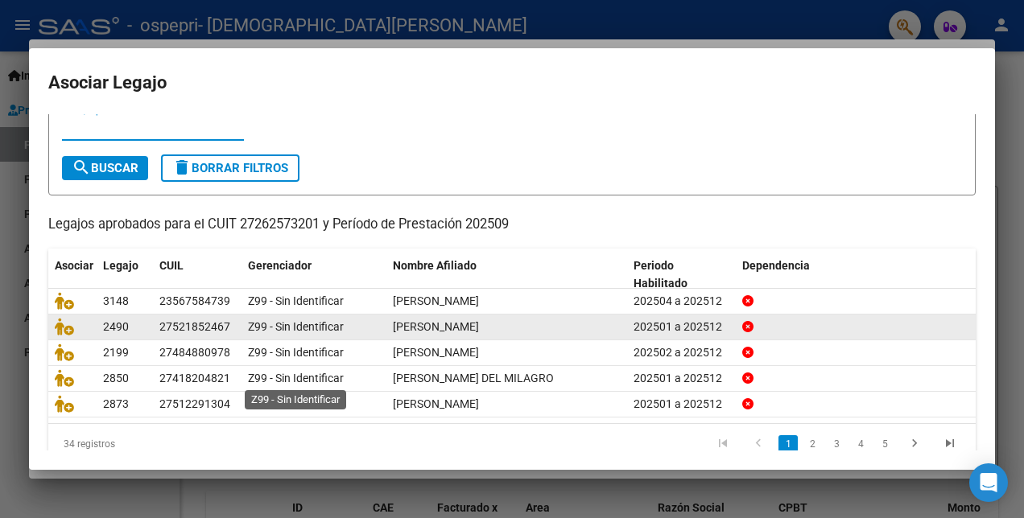
scroll to position [74, 0]
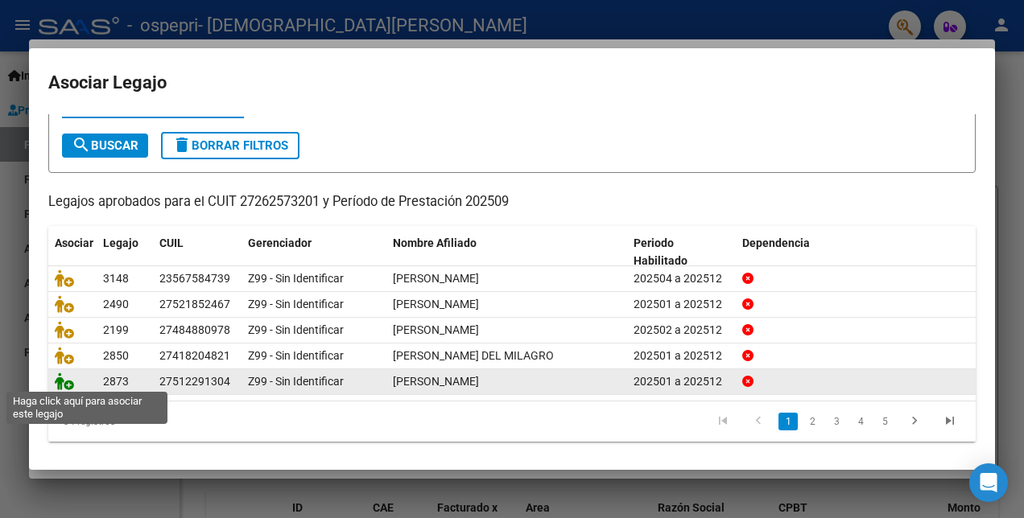
click at [64, 375] on icon at bounding box center [64, 382] width 19 height 18
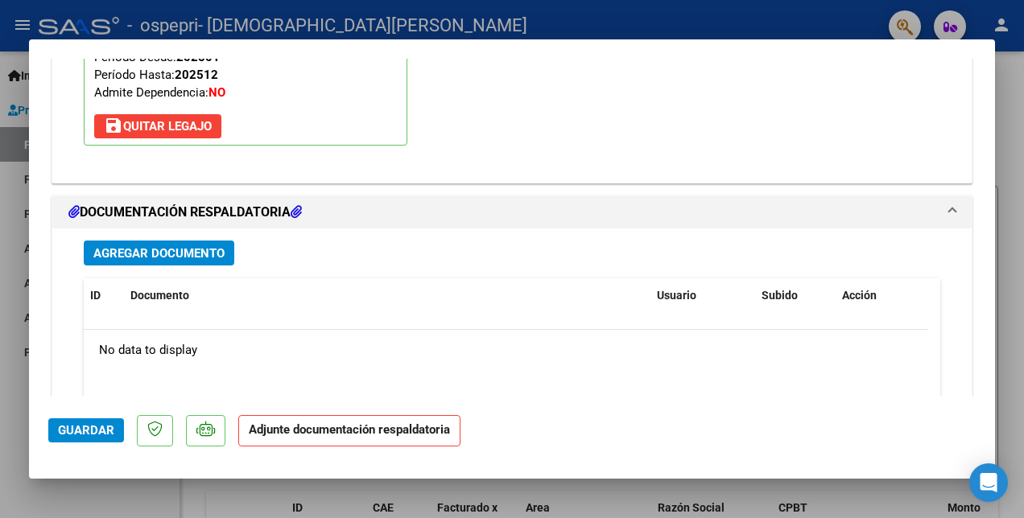
scroll to position [1652, 0]
click at [200, 249] on span "Agregar Documento" at bounding box center [158, 253] width 131 height 14
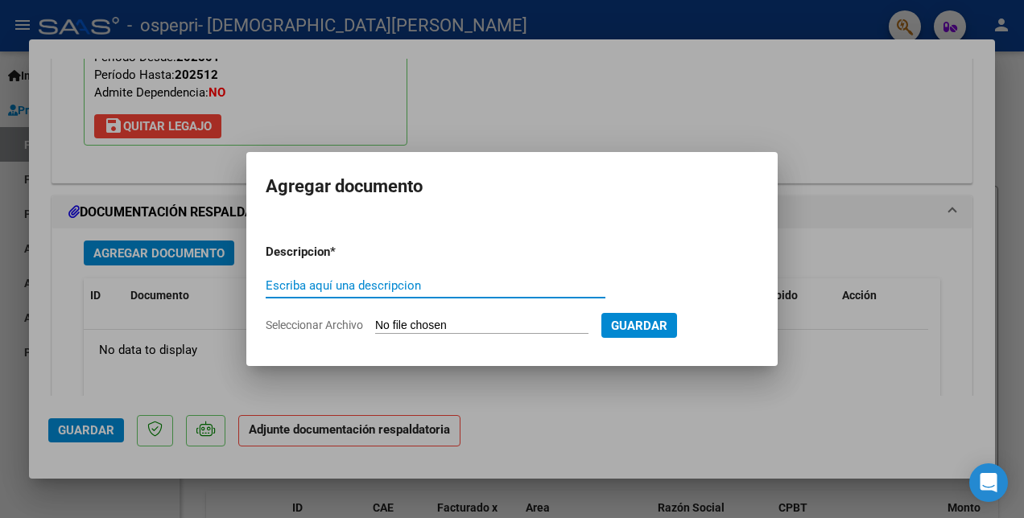
click at [298, 282] on input "Escriba aquí una descripcion" at bounding box center [436, 285] width 340 height 14
type input "PLANILLA"
click at [420, 327] on input "Seleccionar Archivo" at bounding box center [481, 326] width 213 height 15
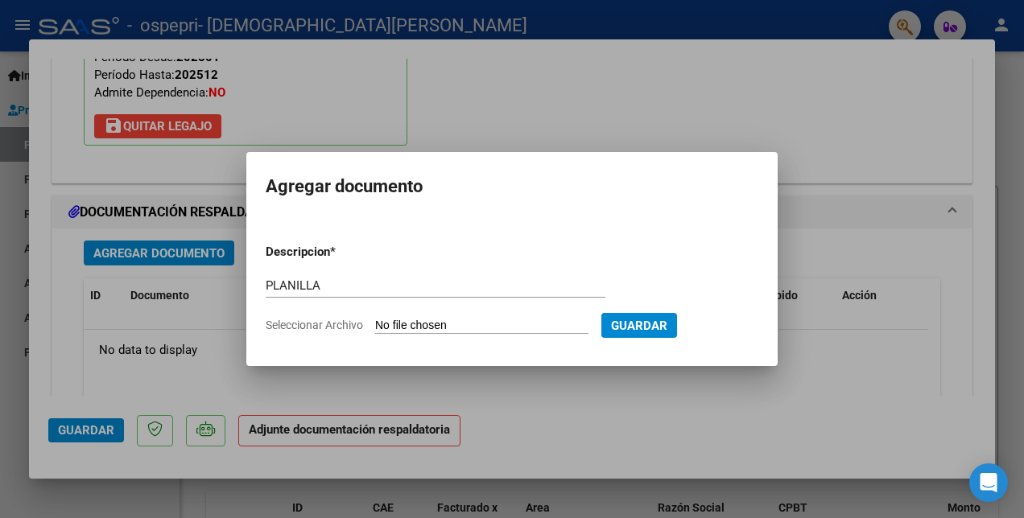
type input "C:\fakepath\[PERSON_NAME] PLANILLA.pdf"
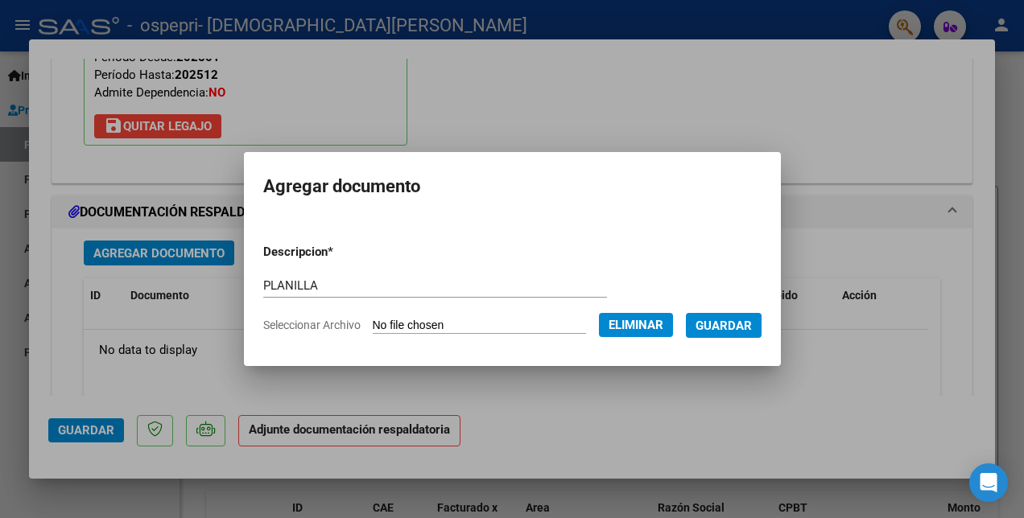
click at [752, 325] on span "Guardar" at bounding box center [723, 326] width 56 height 14
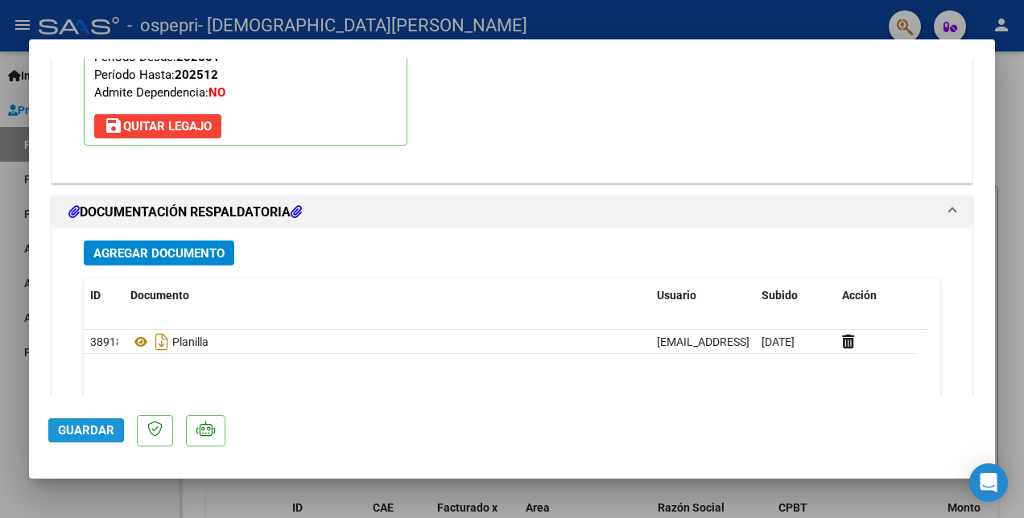
click at [68, 425] on span "Guardar" at bounding box center [86, 430] width 56 height 14
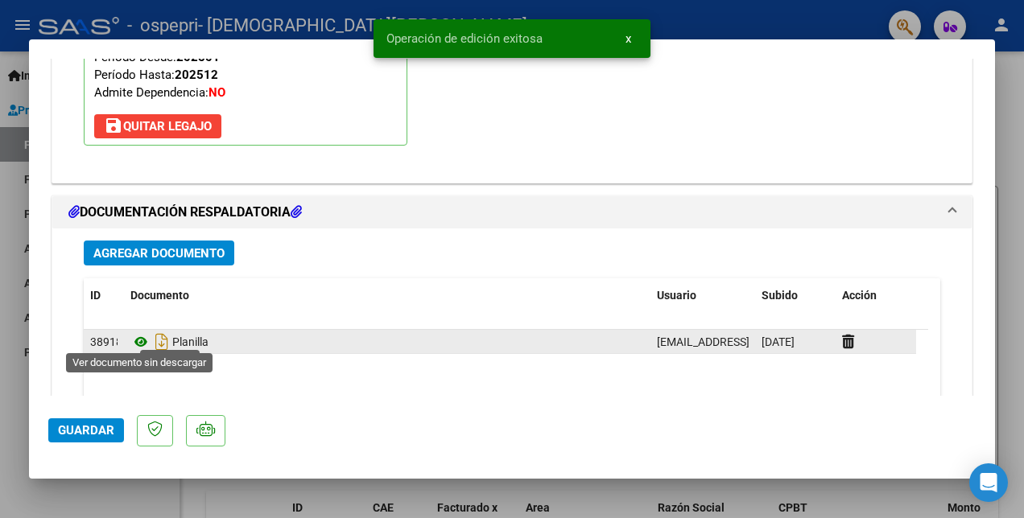
click at [142, 335] on icon at bounding box center [140, 341] width 21 height 19
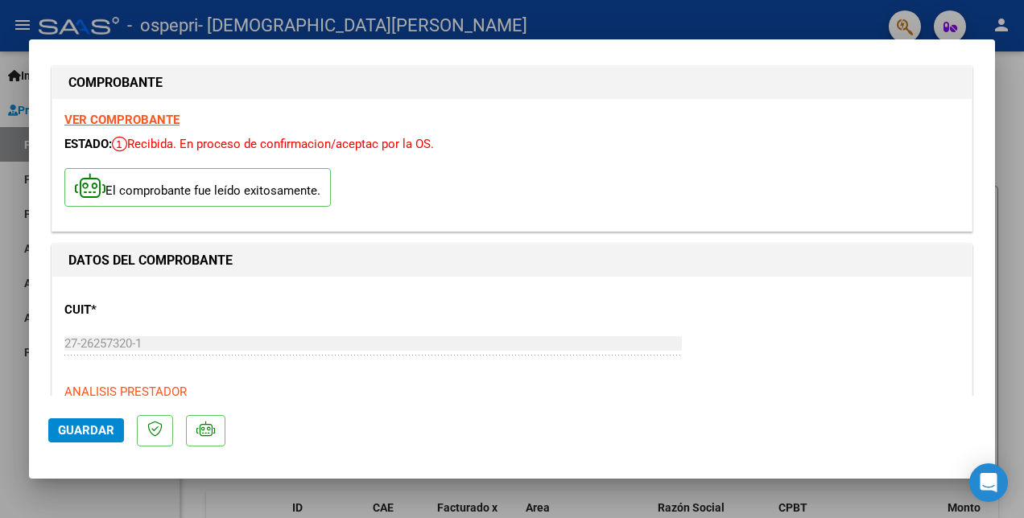
scroll to position [0, 0]
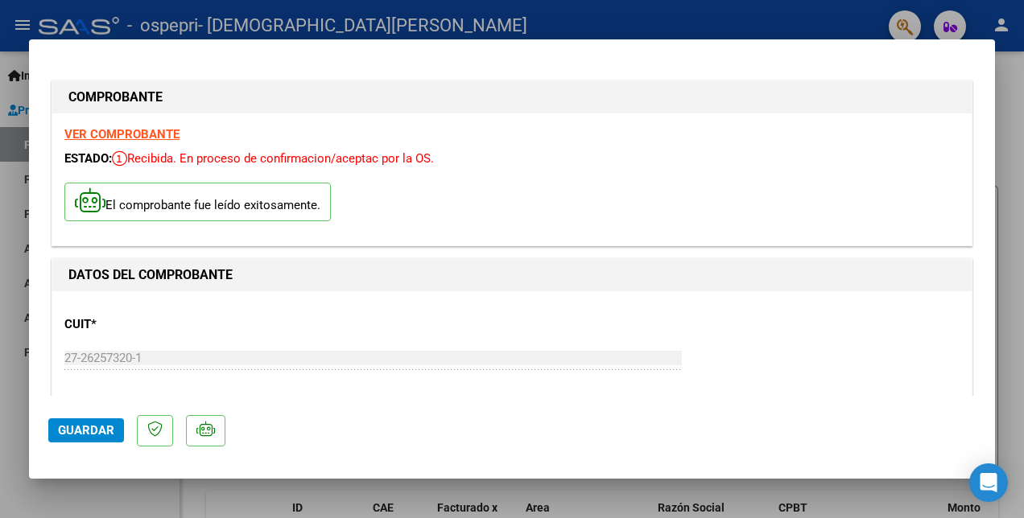
click at [130, 132] on strong "VER COMPROBANTE" at bounding box center [121, 134] width 115 height 14
click at [73, 431] on span "Guardar" at bounding box center [86, 430] width 56 height 14
click at [74, 427] on span "Guardar" at bounding box center [86, 430] width 56 height 14
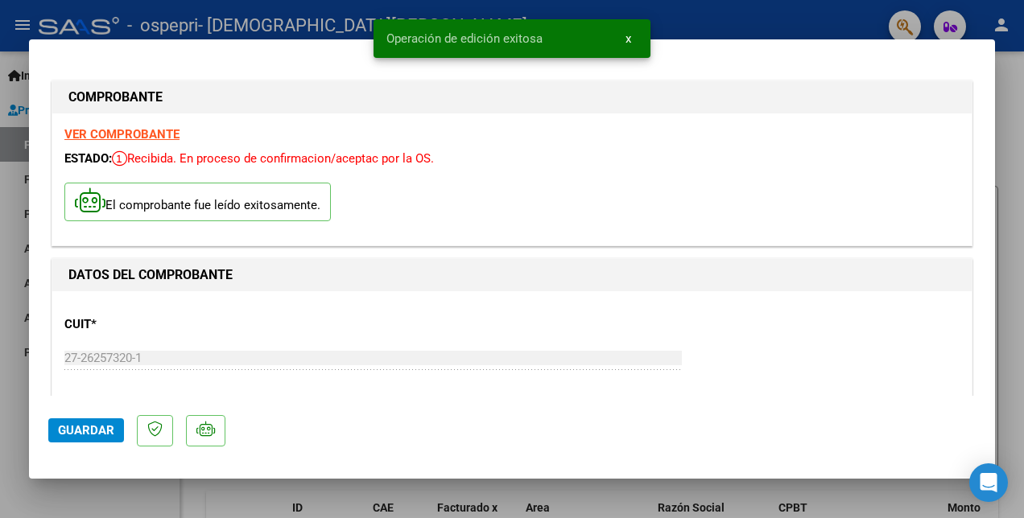
click at [723, 23] on div at bounding box center [512, 259] width 1024 height 518
type input "$ 0,00"
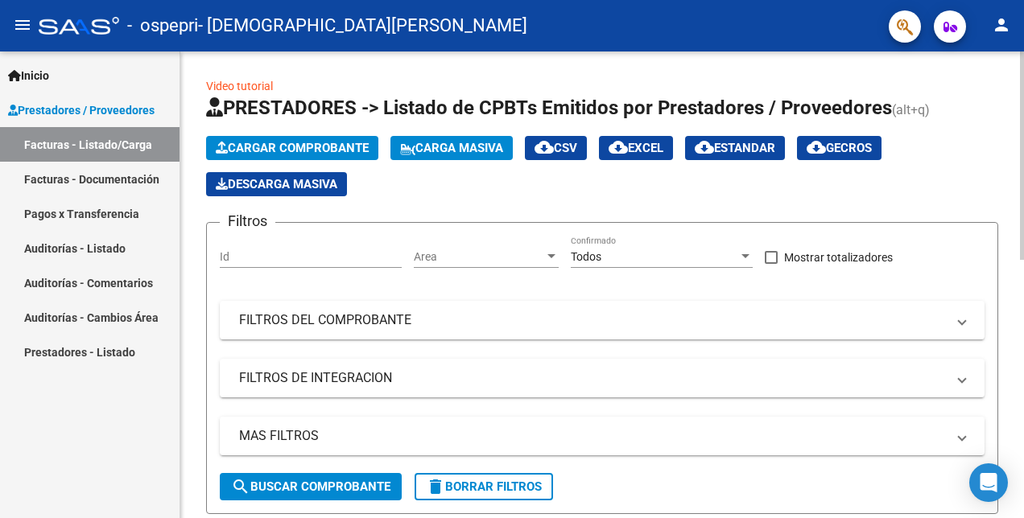
click at [341, 148] on span "Cargar Comprobante" at bounding box center [292, 148] width 153 height 14
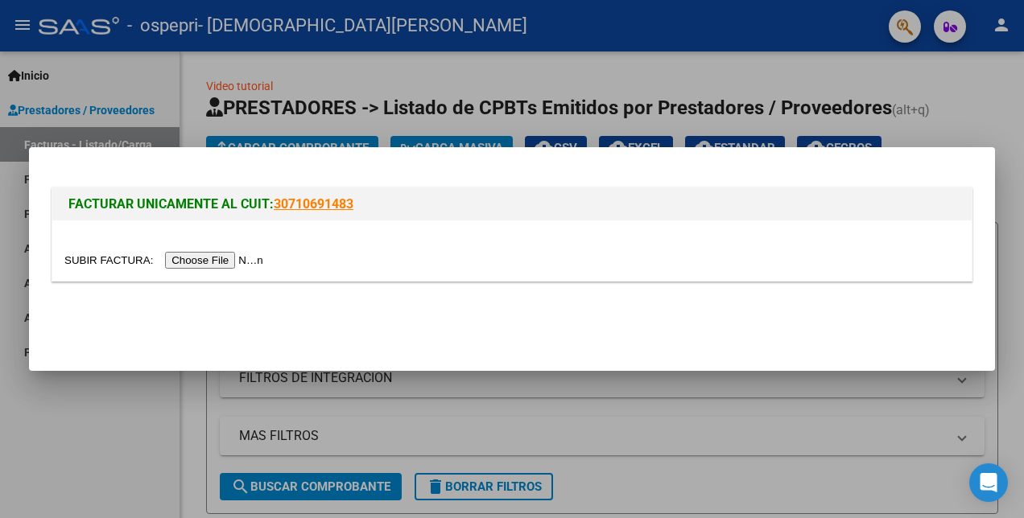
click at [216, 261] on input "file" at bounding box center [166, 260] width 204 height 17
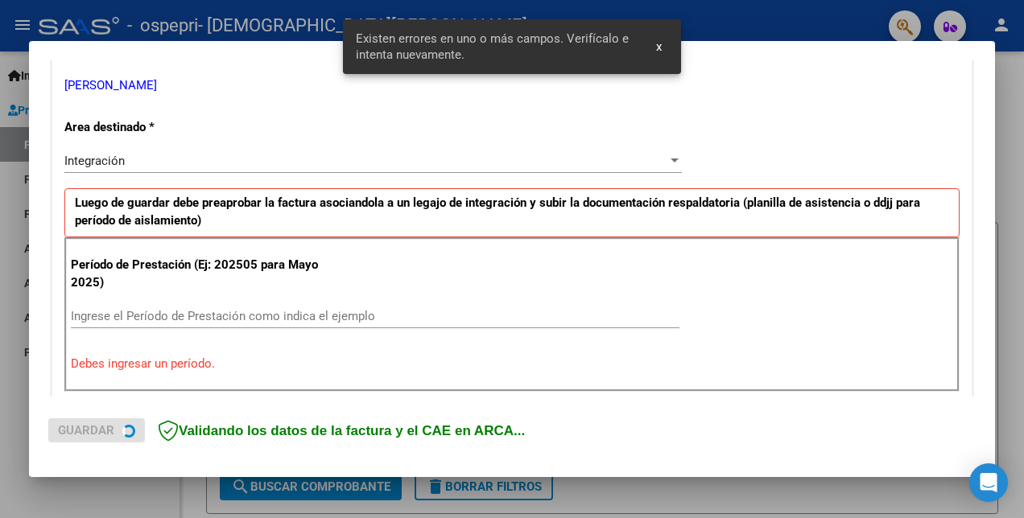
scroll to position [359, 0]
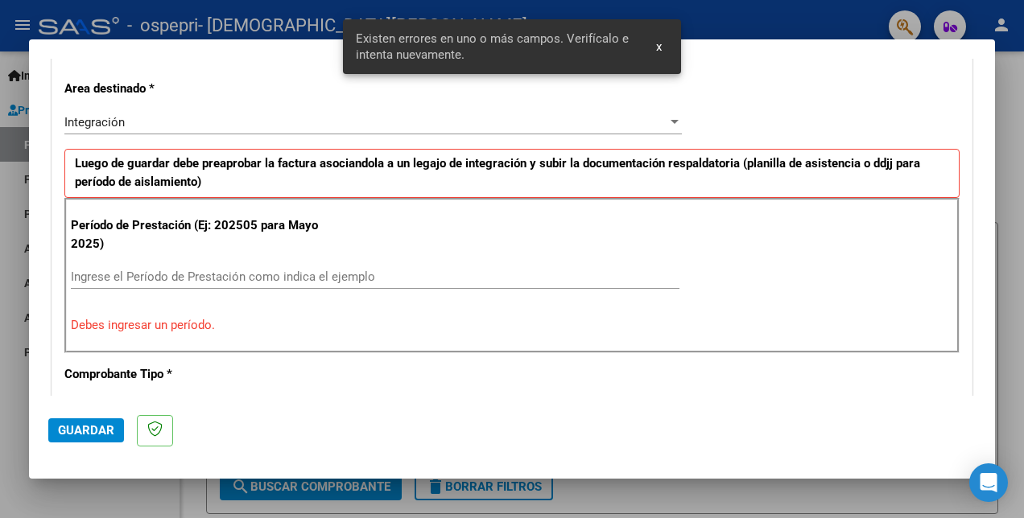
click at [87, 280] on input "Ingrese el Período de Prestación como indica el ejemplo" at bounding box center [375, 277] width 608 height 14
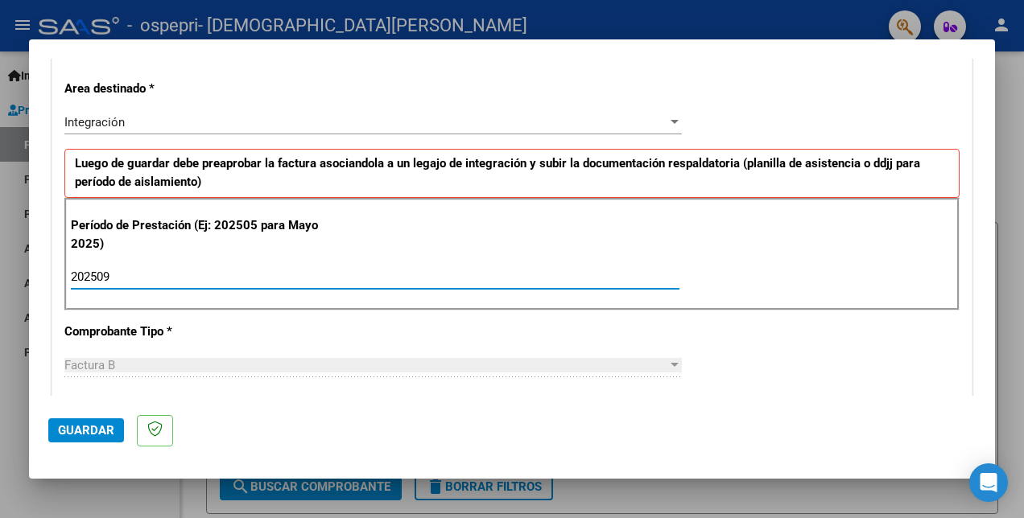
type input "202509"
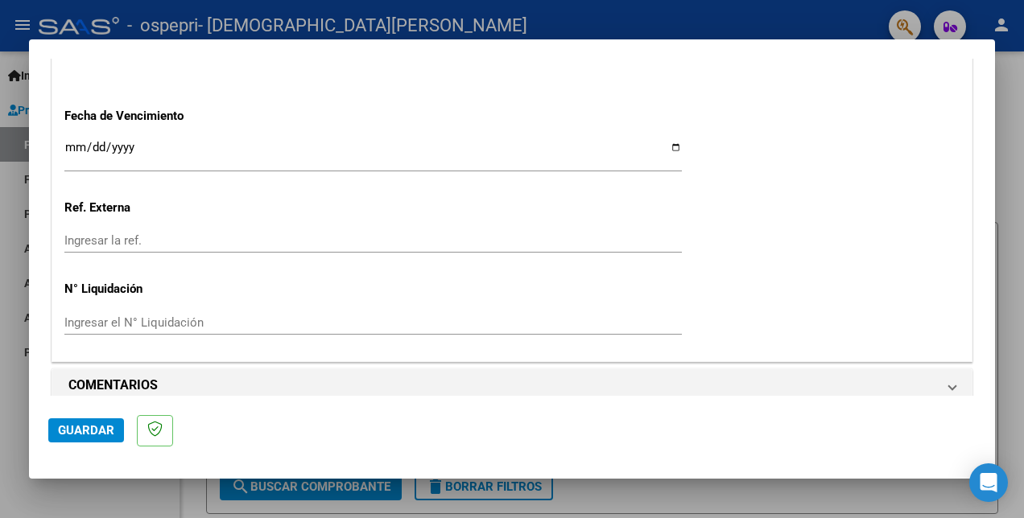
scroll to position [1124, 0]
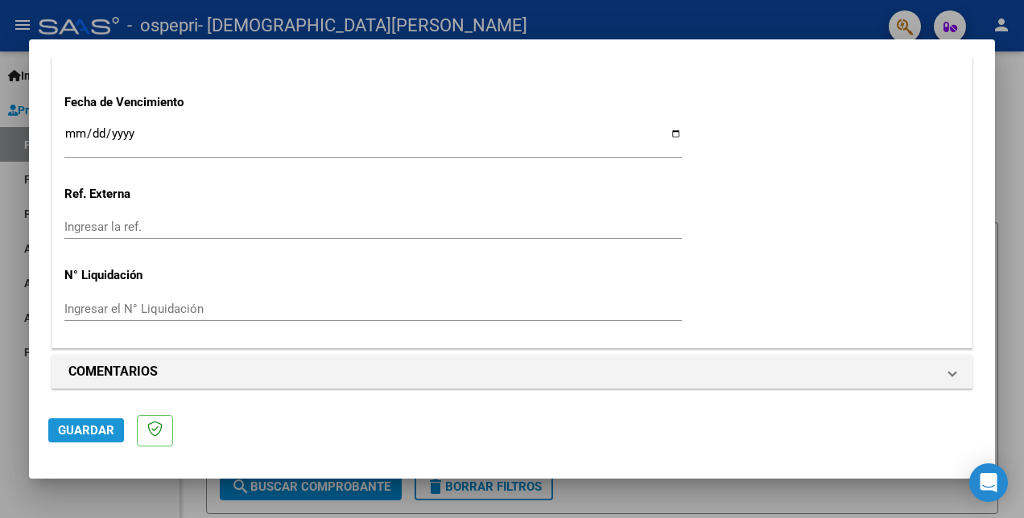
click at [83, 430] on span "Guardar" at bounding box center [86, 430] width 56 height 14
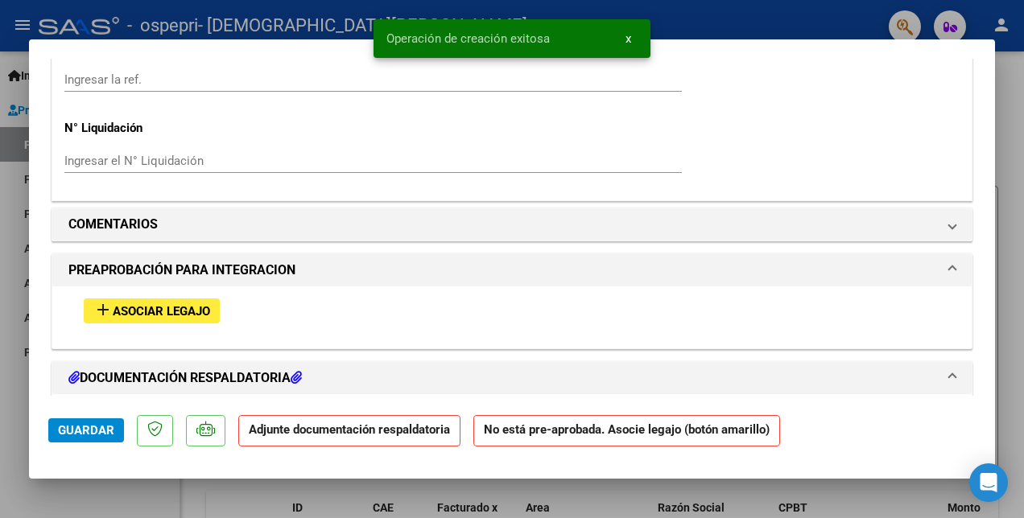
scroll to position [1288, 0]
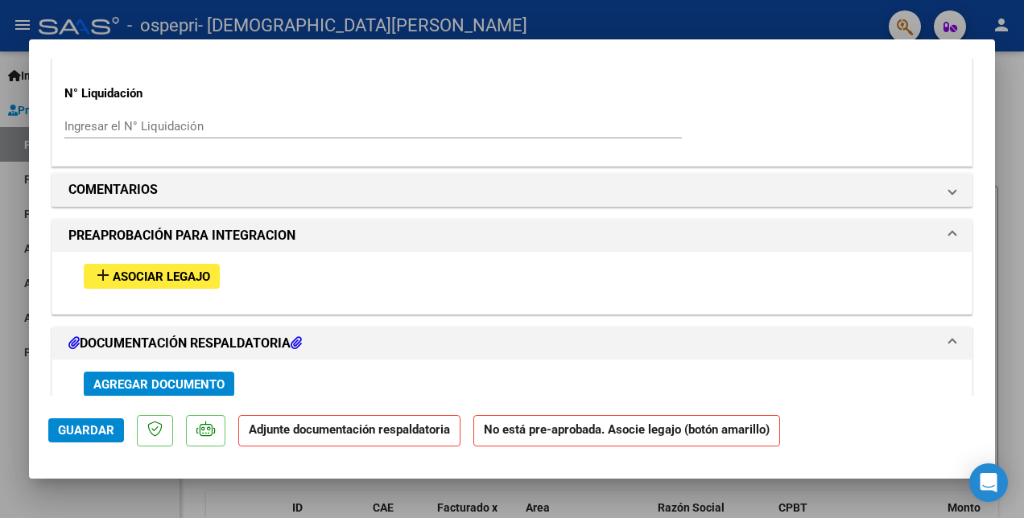
click at [129, 277] on span "Asociar Legajo" at bounding box center [161, 277] width 97 height 14
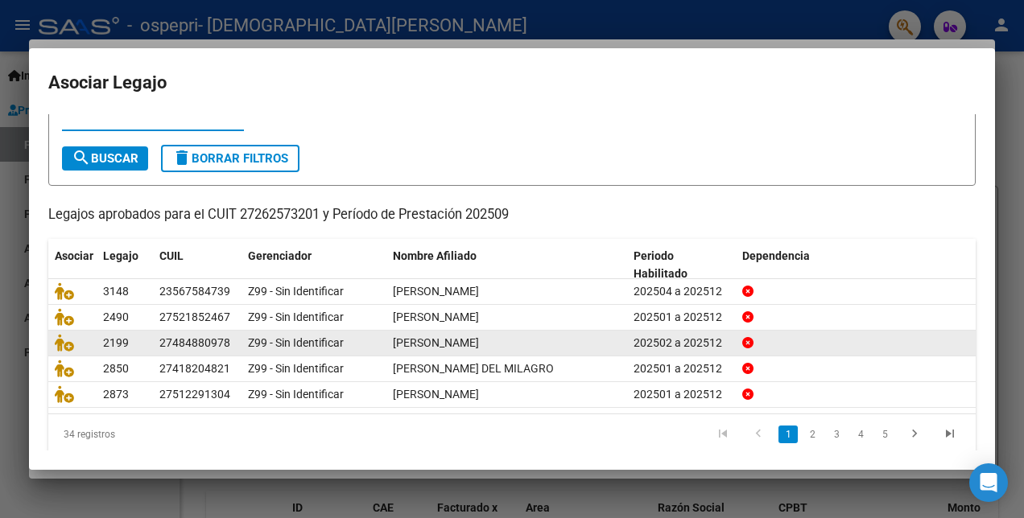
scroll to position [74, 0]
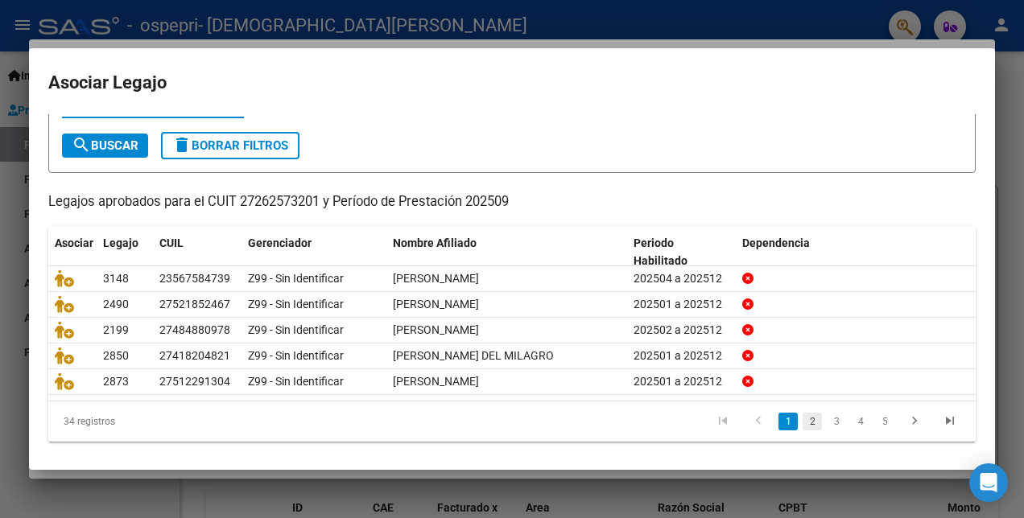
click at [802, 415] on link "2" at bounding box center [811, 422] width 19 height 18
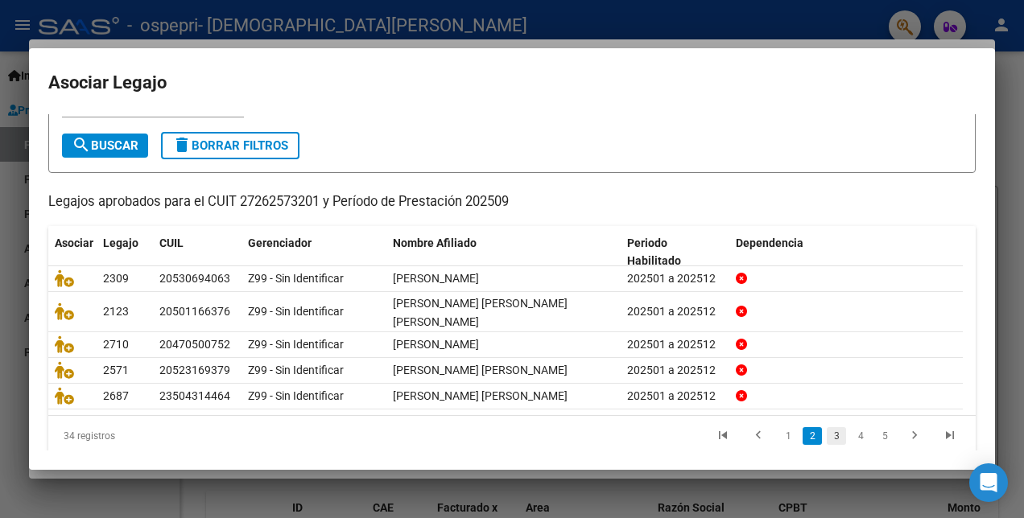
click at [827, 433] on link "3" at bounding box center [836, 436] width 19 height 18
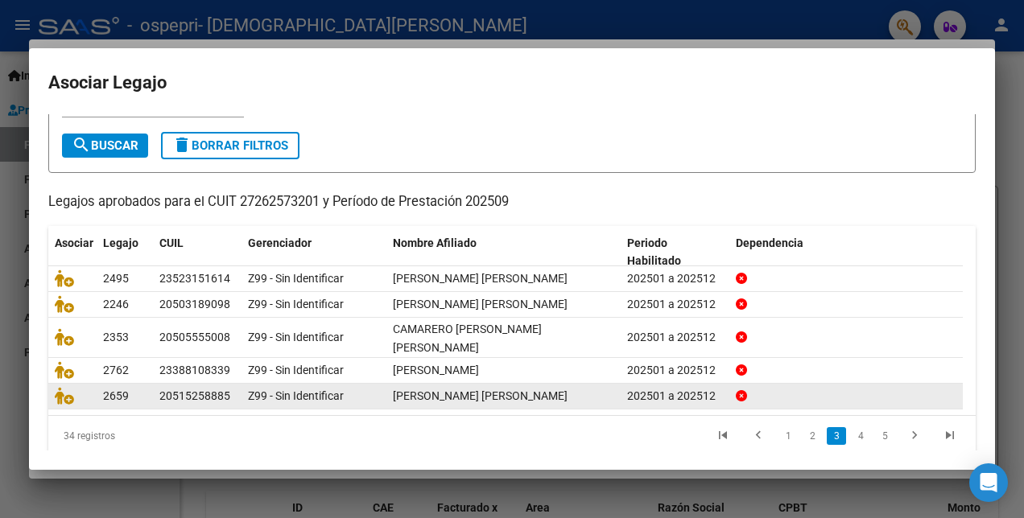
scroll to position [89, 0]
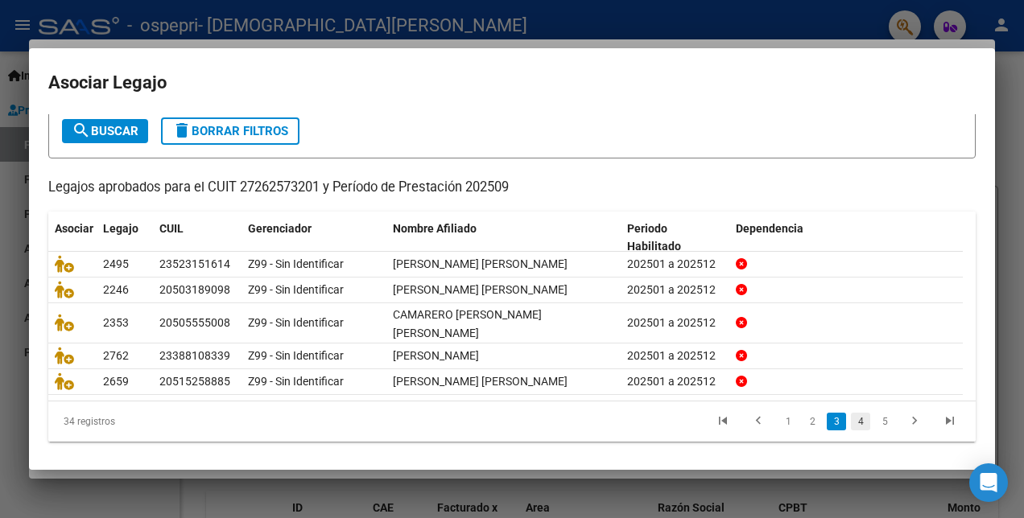
click at [851, 415] on link "4" at bounding box center [860, 422] width 19 height 18
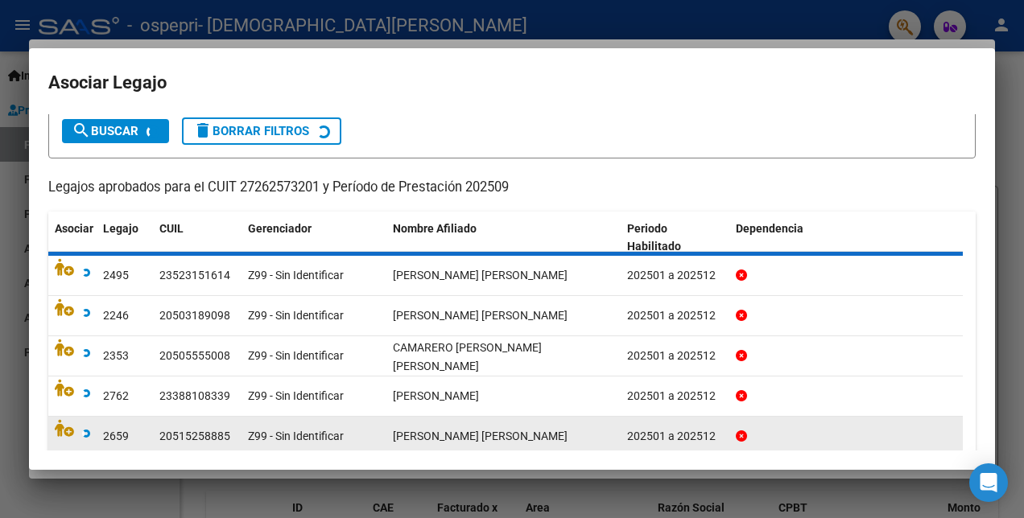
scroll to position [74, 0]
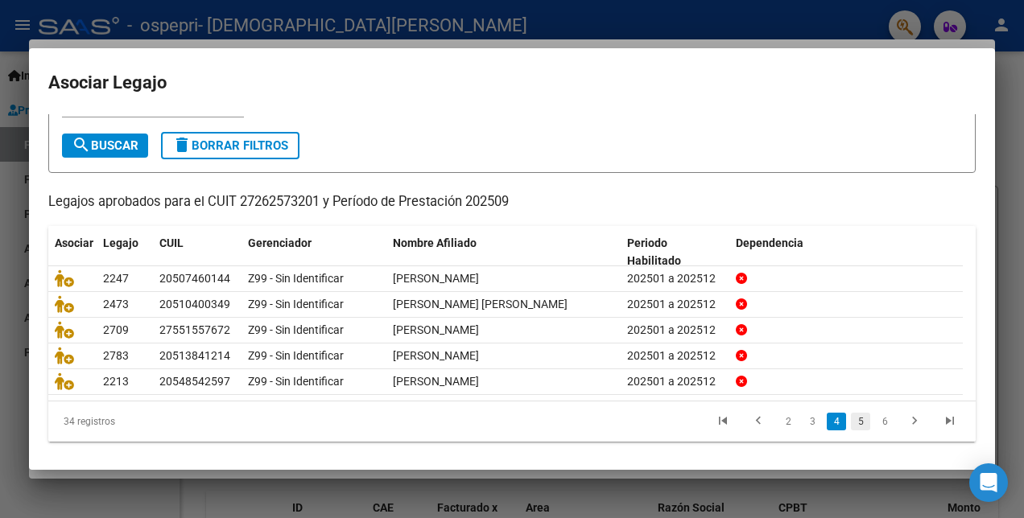
click at [851, 419] on link "5" at bounding box center [860, 422] width 19 height 18
click at [851, 431] on link "6" at bounding box center [860, 422] width 19 height 18
click at [875, 420] on link "7" at bounding box center [884, 422] width 19 height 18
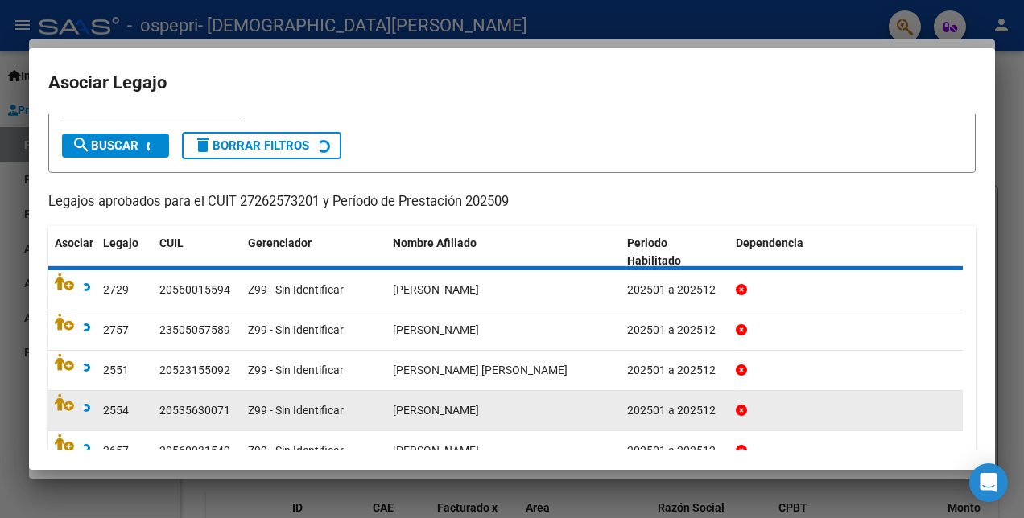
scroll to position [48, 0]
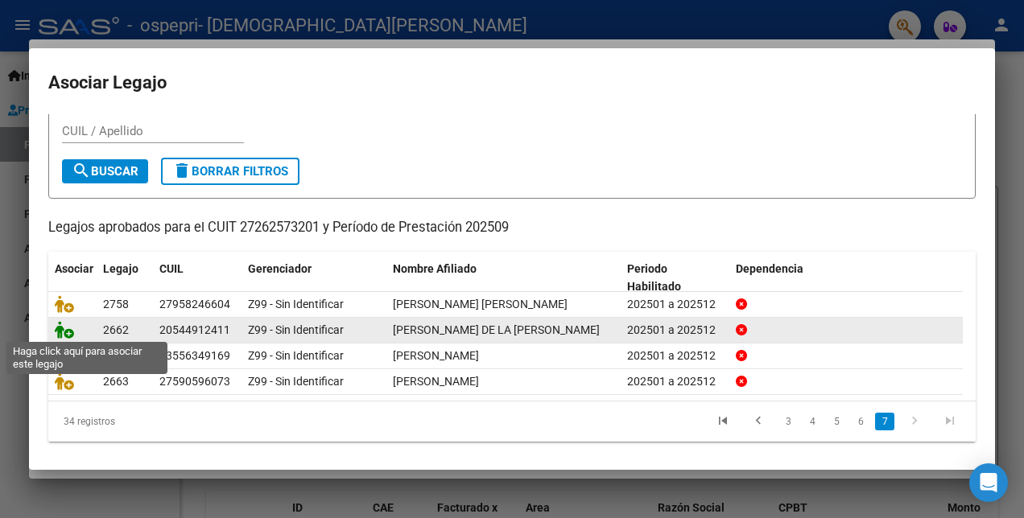
click at [60, 328] on icon at bounding box center [64, 330] width 19 height 18
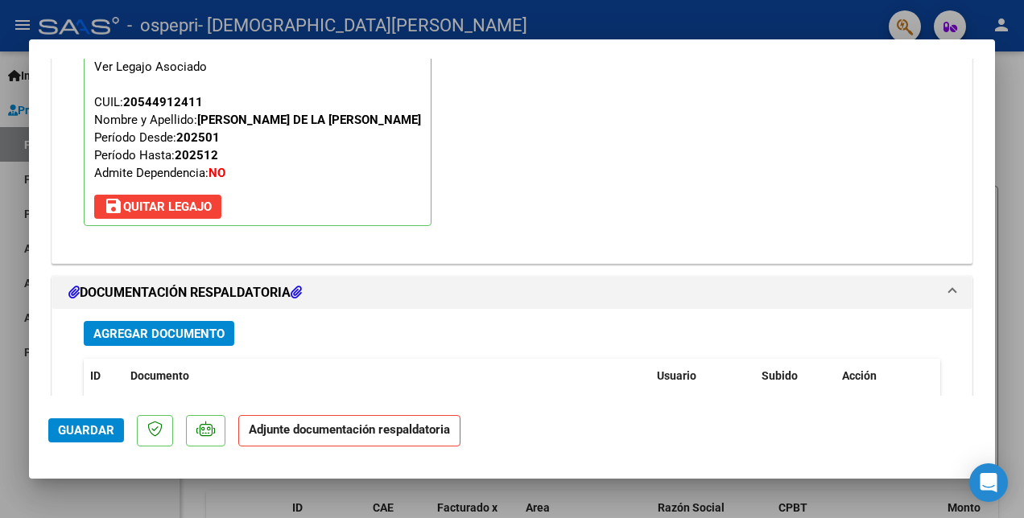
scroll to position [1652, 0]
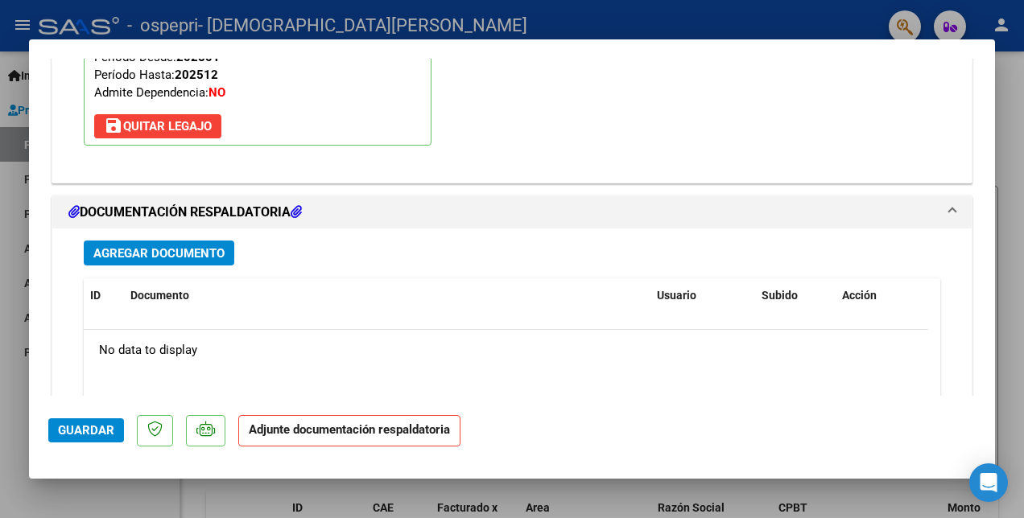
click at [178, 253] on span "Agregar Documento" at bounding box center [158, 253] width 131 height 14
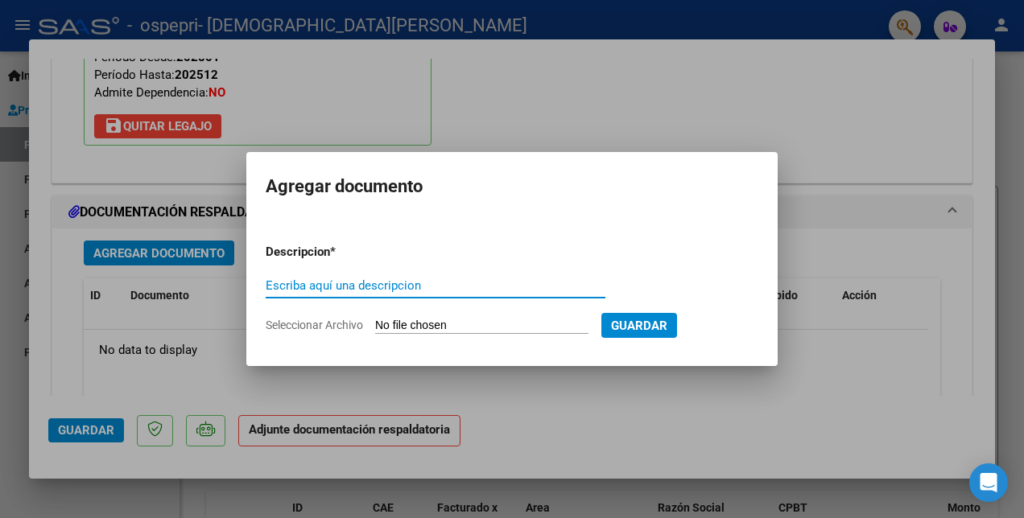
click at [324, 283] on input "Escriba aquí una descripcion" at bounding box center [436, 285] width 340 height 14
type input "PLANILLA"
click at [525, 327] on input "Seleccionar Archivo" at bounding box center [481, 326] width 213 height 15
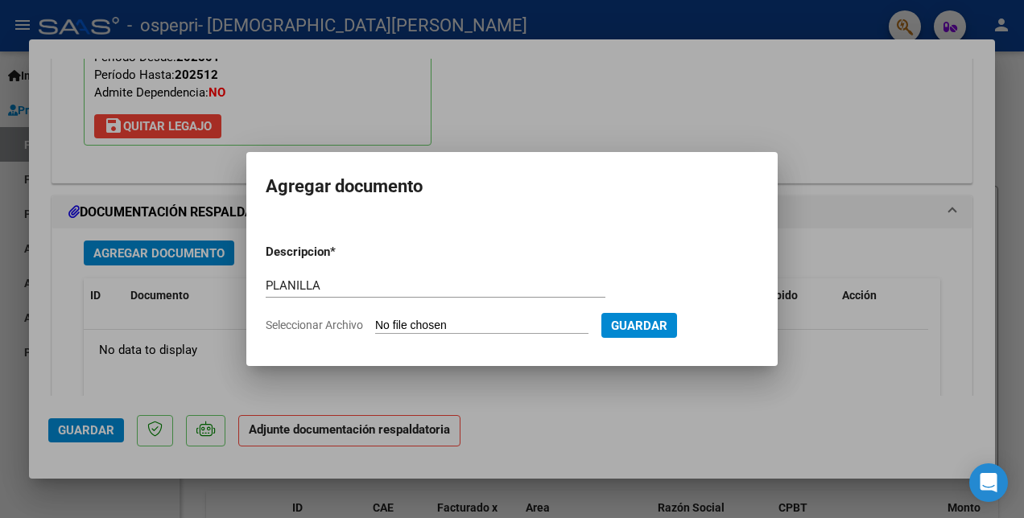
type input "C:\fakepath\[PERSON_NAME] PLANILLA.pdf"
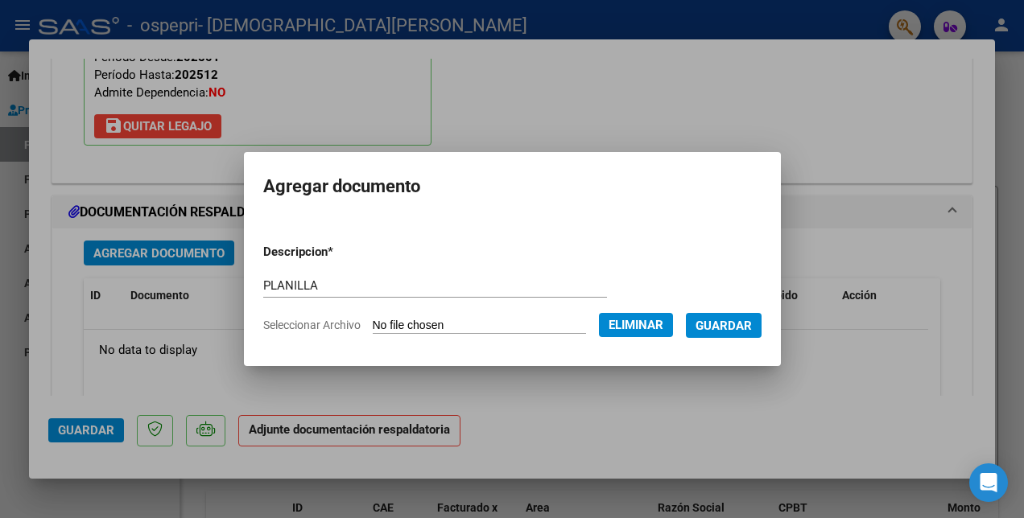
click at [732, 325] on span "Guardar" at bounding box center [723, 326] width 56 height 14
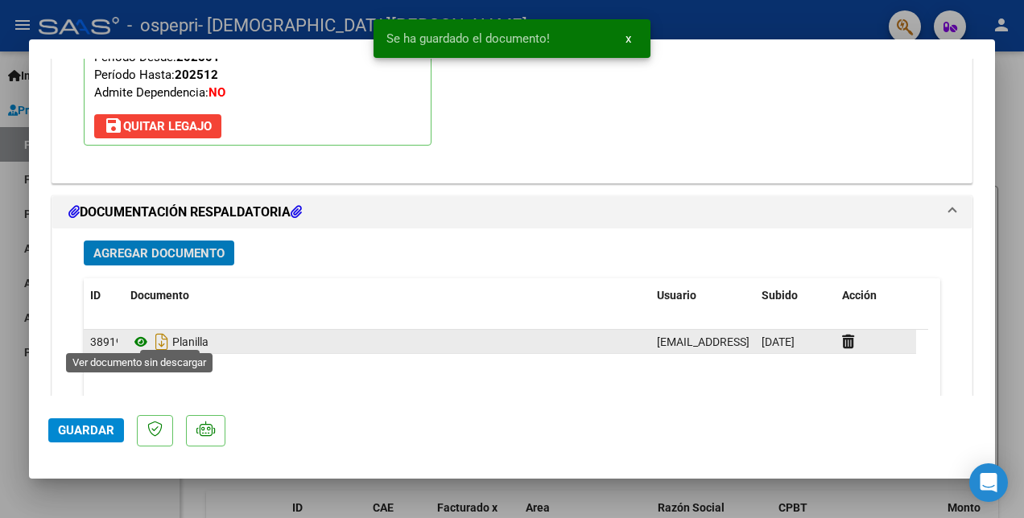
click at [144, 335] on icon at bounding box center [140, 341] width 21 height 19
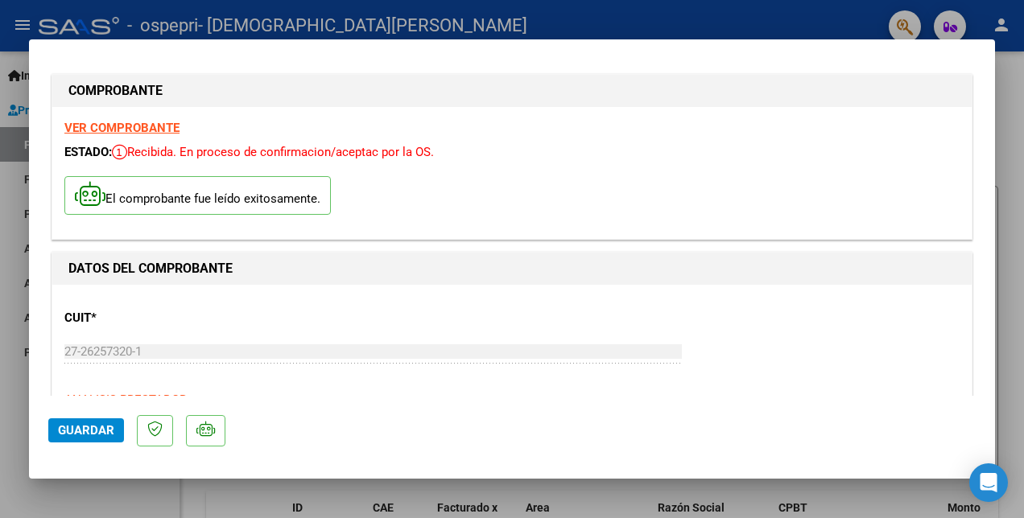
scroll to position [0, 0]
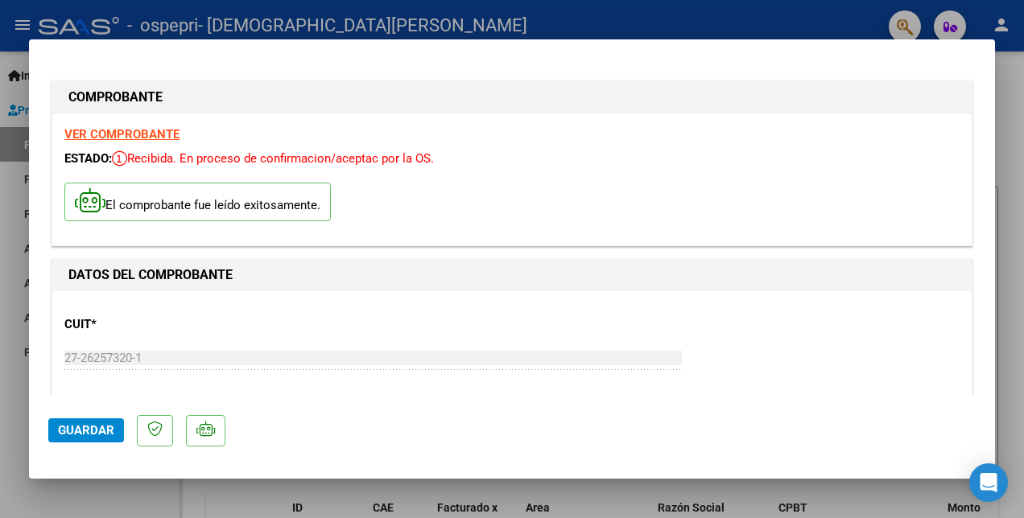
click at [119, 132] on strong "VER COMPROBANTE" at bounding box center [121, 134] width 115 height 14
click at [90, 427] on span "Guardar" at bounding box center [86, 430] width 56 height 14
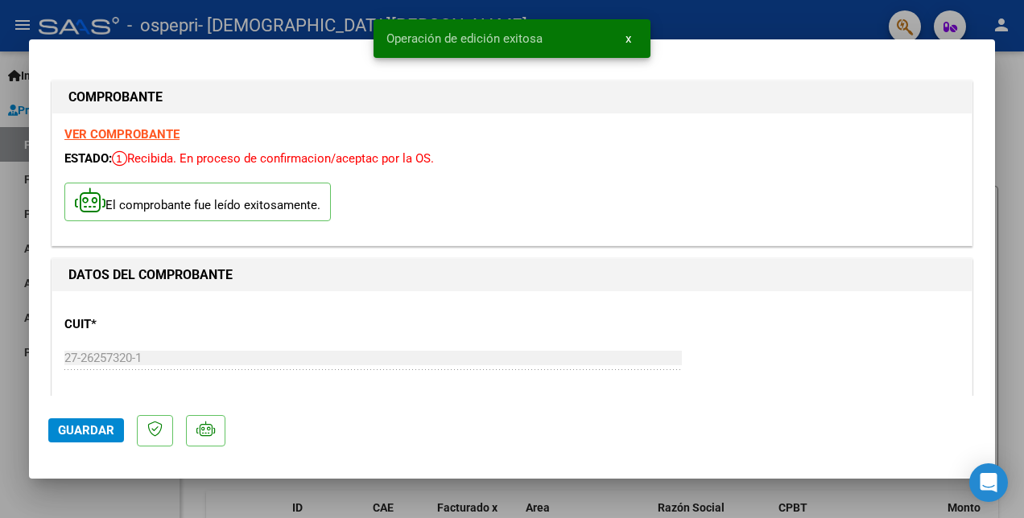
click at [711, 19] on div at bounding box center [512, 259] width 1024 height 518
type input "$ 0,00"
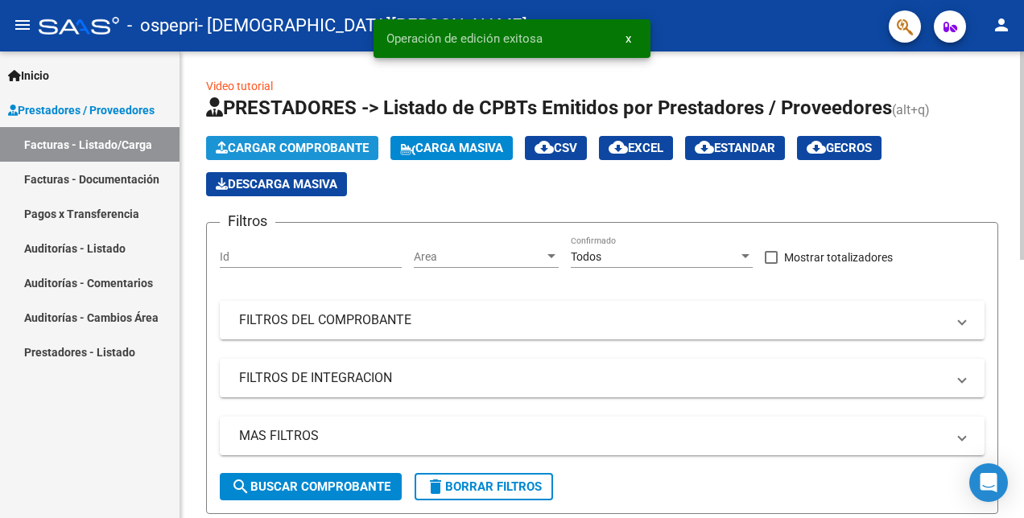
click at [259, 145] on span "Cargar Comprobante" at bounding box center [292, 148] width 153 height 14
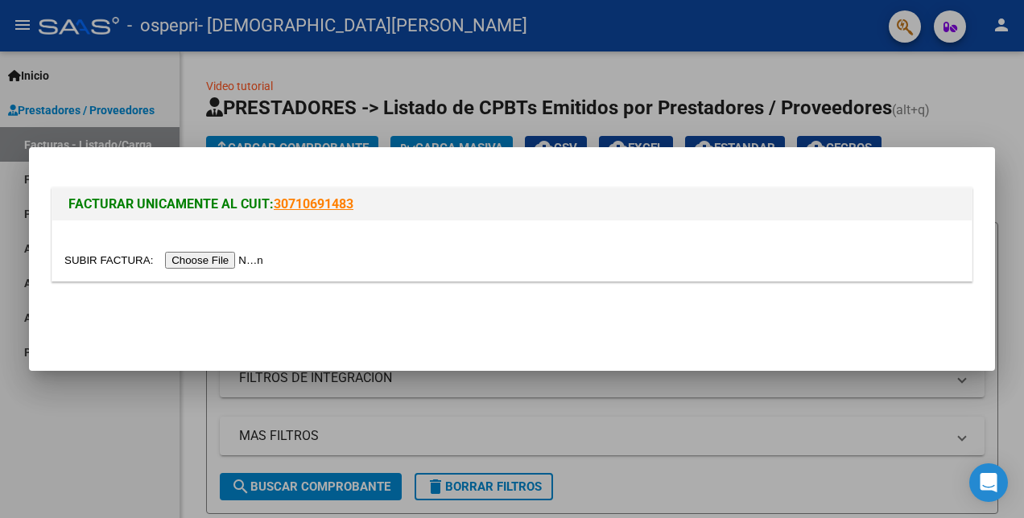
click at [188, 260] on input "file" at bounding box center [166, 260] width 204 height 17
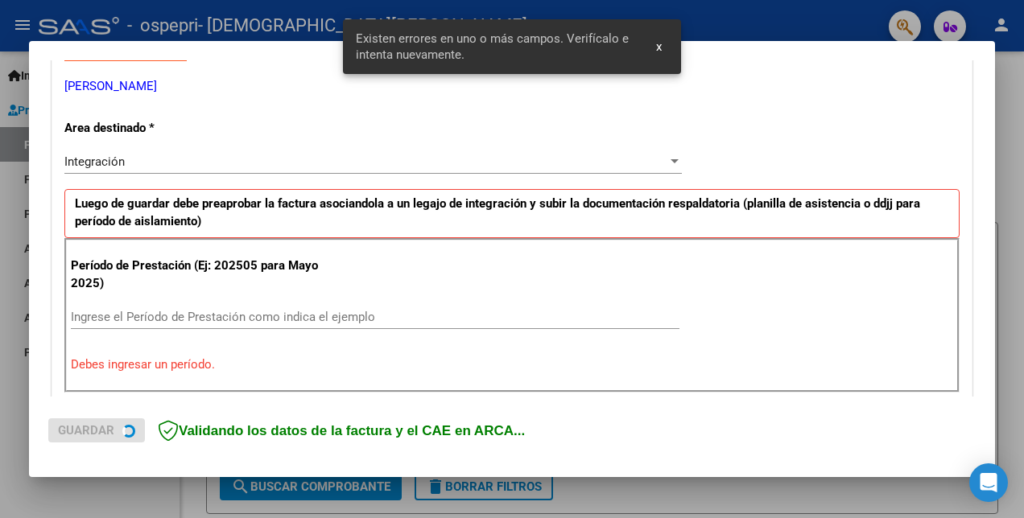
scroll to position [359, 0]
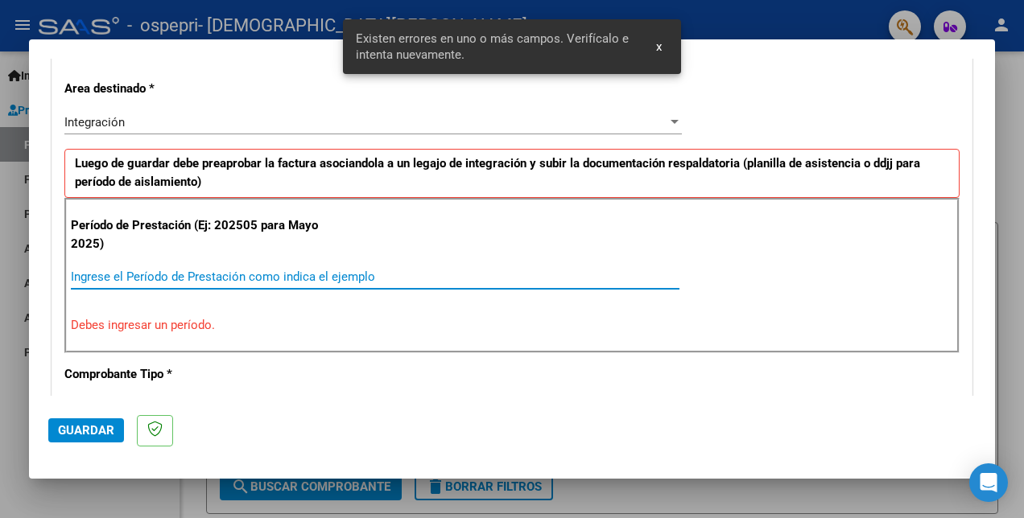
click at [94, 272] on input "Ingrese el Período de Prestación como indica el ejemplo" at bounding box center [375, 277] width 608 height 14
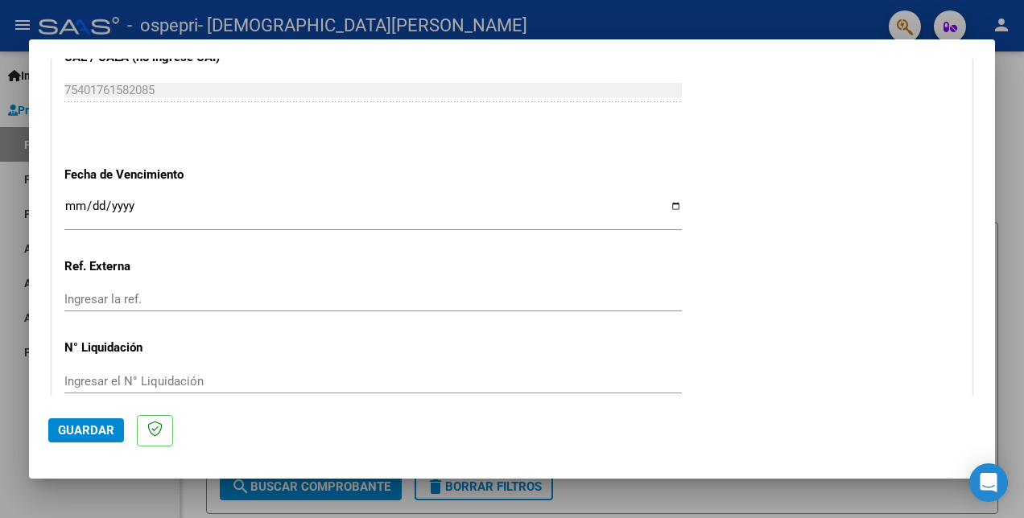
scroll to position [1124, 0]
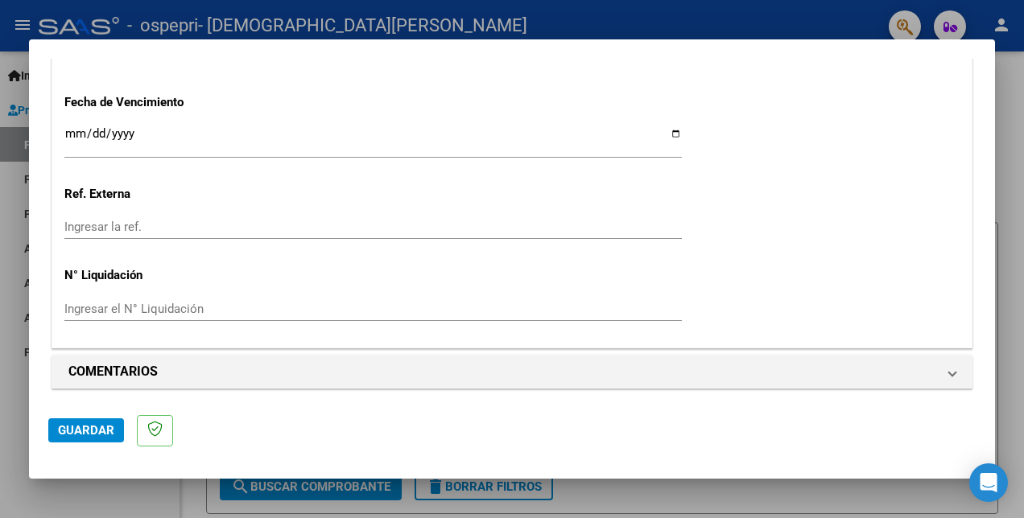
type input "202509"
click at [97, 430] on span "Guardar" at bounding box center [86, 430] width 56 height 14
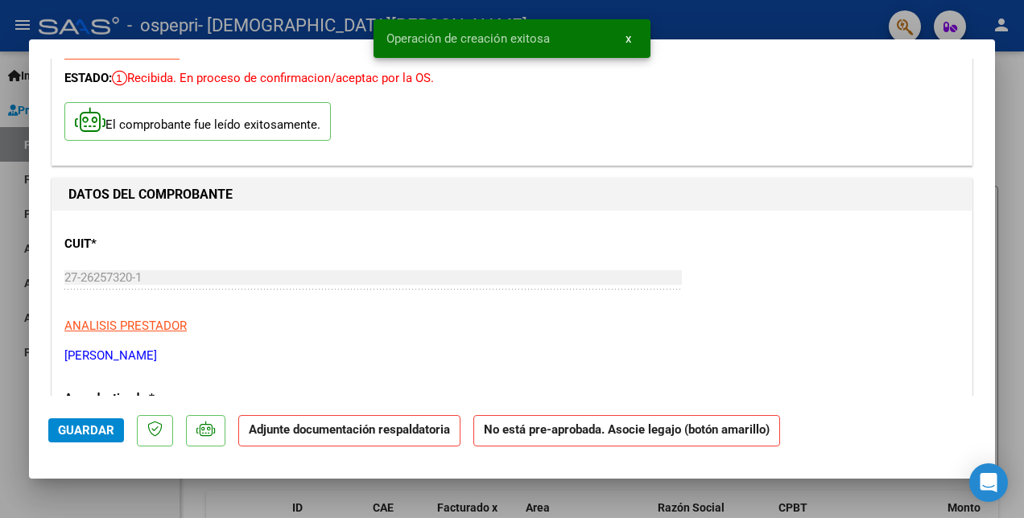
scroll to position [0, 0]
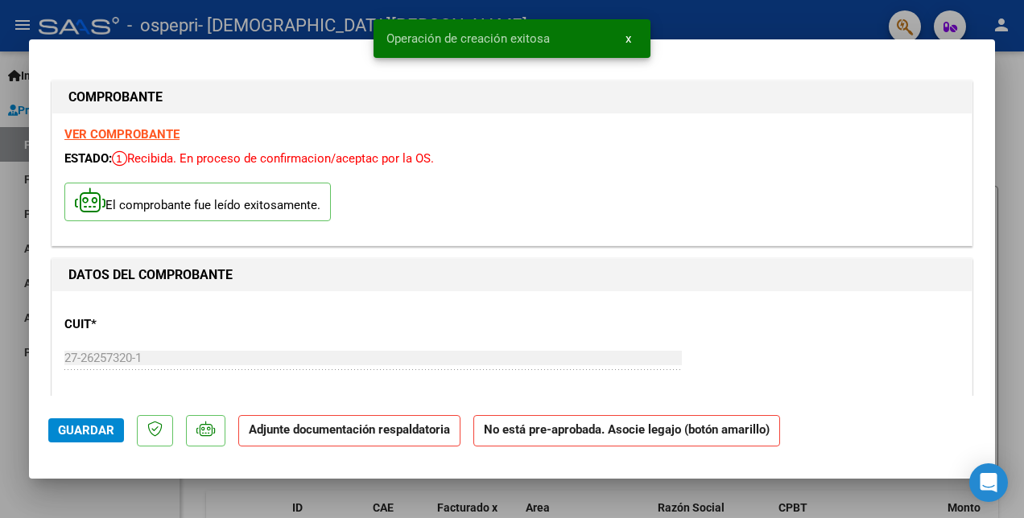
click at [135, 134] on strong "VER COMPROBANTE" at bounding box center [121, 134] width 115 height 14
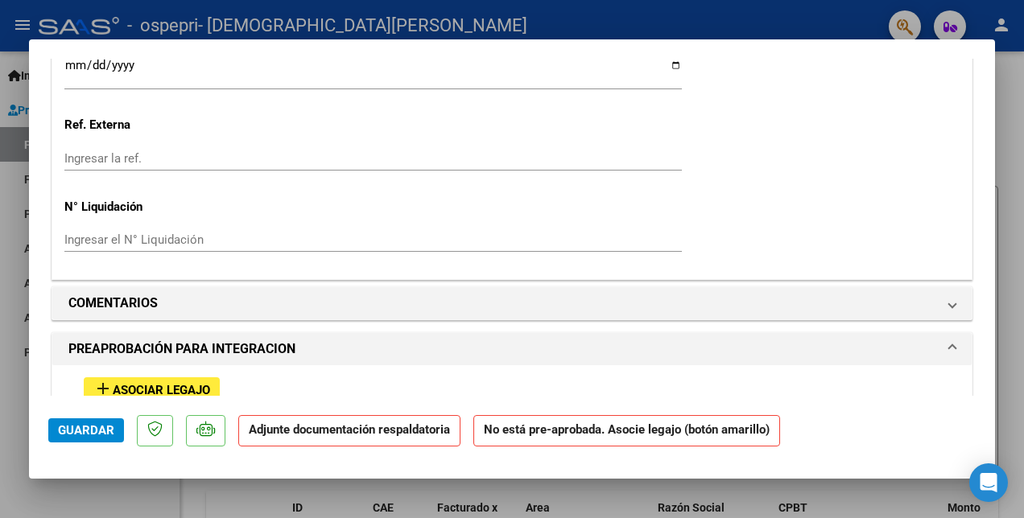
scroll to position [1207, 0]
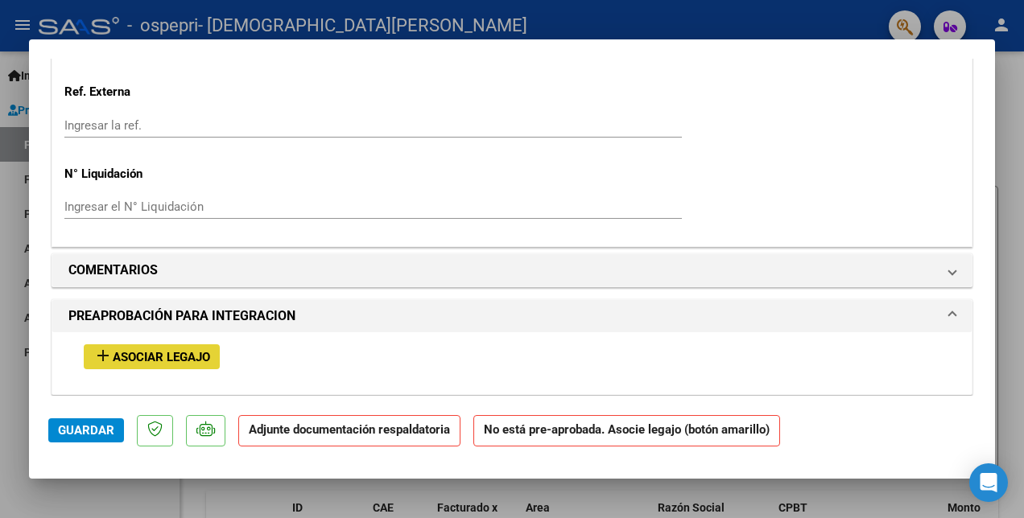
click at [163, 350] on span "Asociar Legajo" at bounding box center [161, 357] width 97 height 14
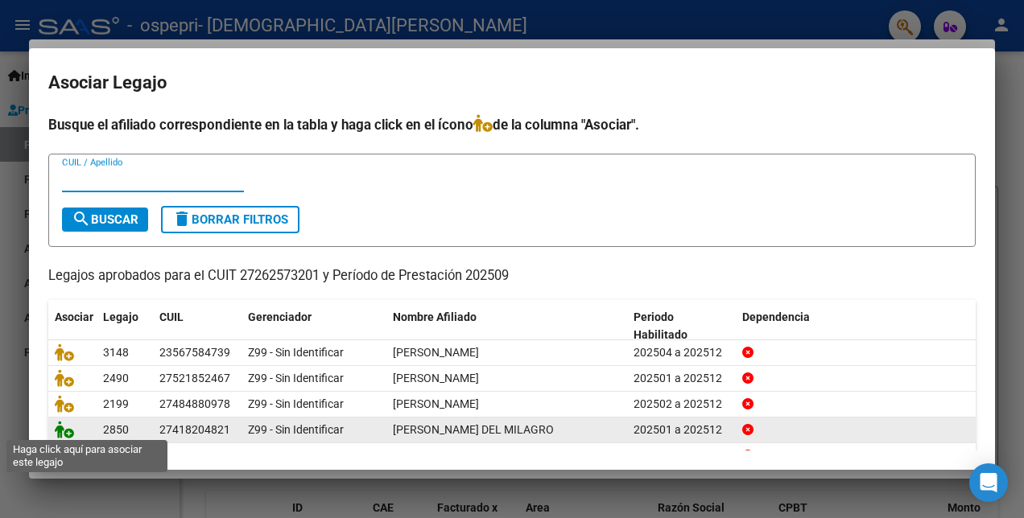
click at [65, 428] on icon at bounding box center [64, 430] width 19 height 18
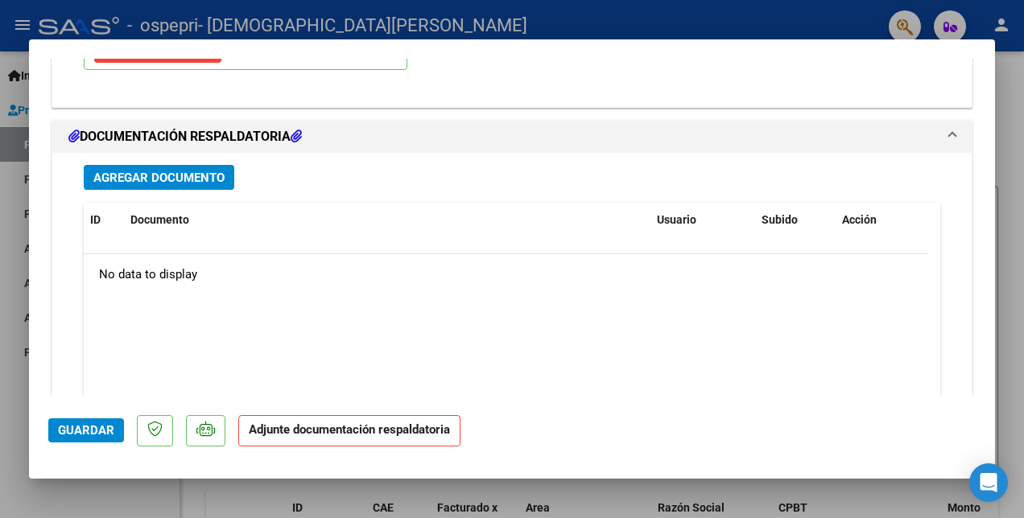
scroll to position [1732, 0]
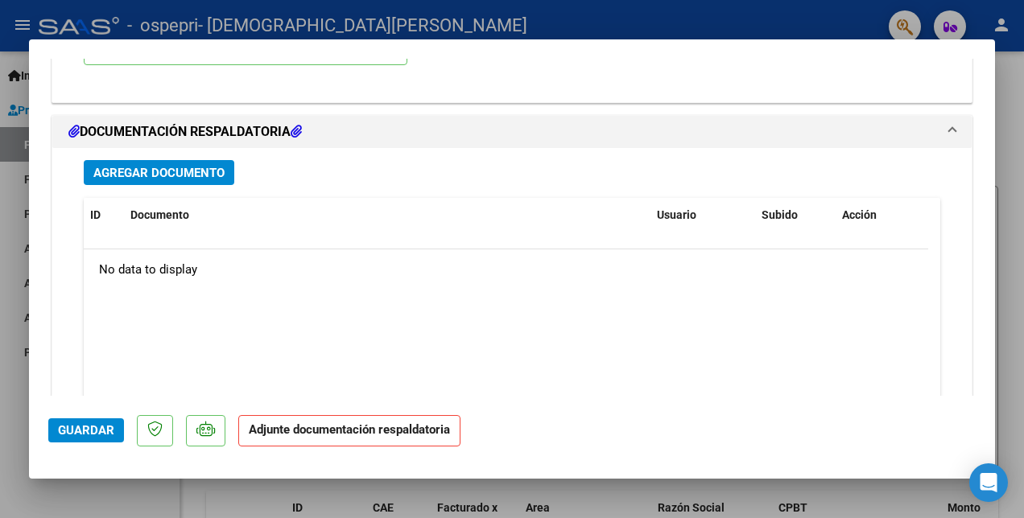
click at [140, 171] on span "Agregar Documento" at bounding box center [158, 173] width 131 height 14
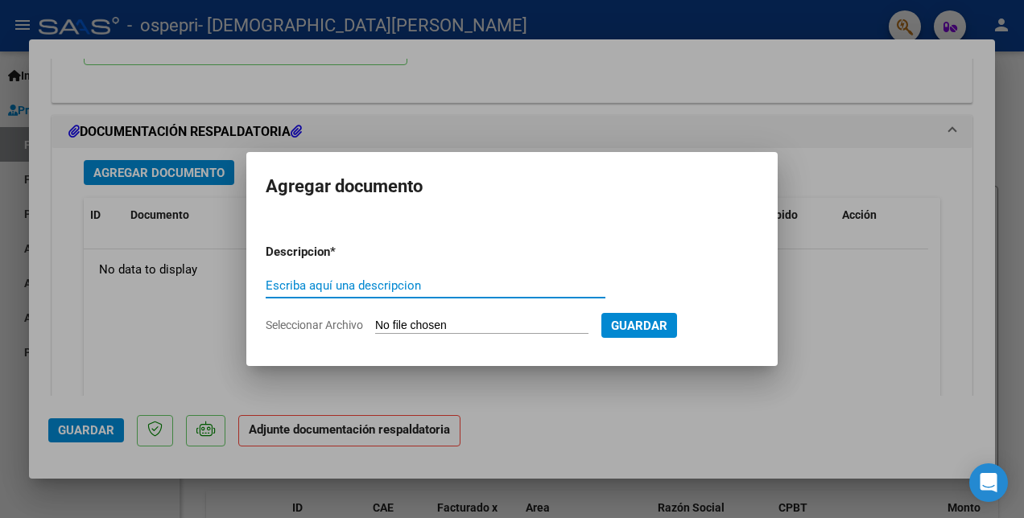
click at [303, 287] on input "Escriba aquí una descripcion" at bounding box center [436, 285] width 340 height 14
type input "PLANILLA"
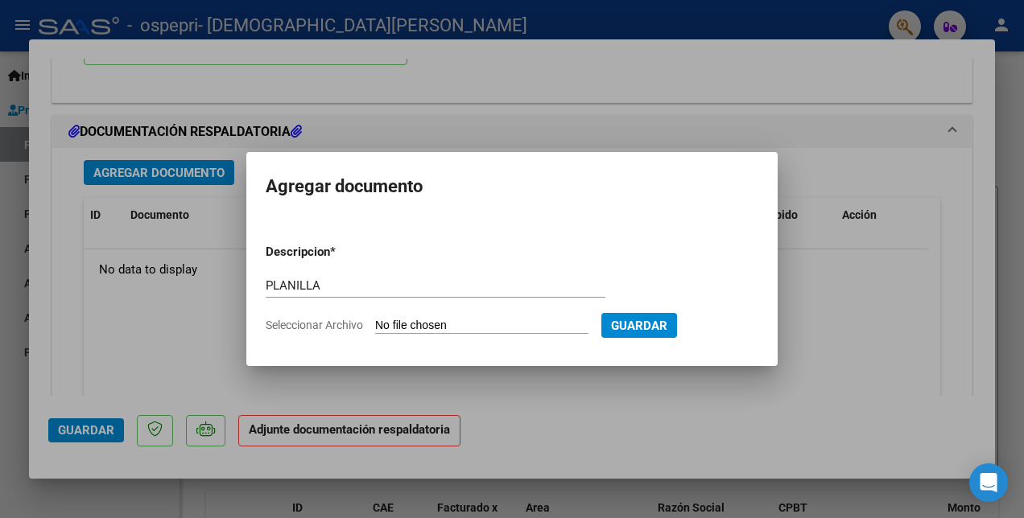
click at [413, 325] on input "Seleccionar Archivo" at bounding box center [481, 326] width 213 height 15
type input "C:\fakepath\[PERSON_NAME] PLANILLA.pdf"
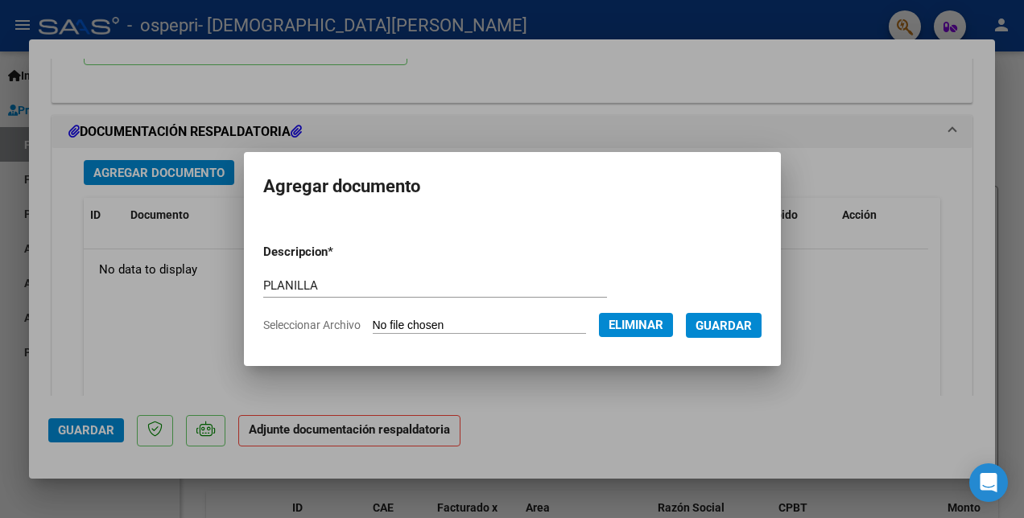
click at [740, 324] on span "Guardar" at bounding box center [723, 326] width 56 height 14
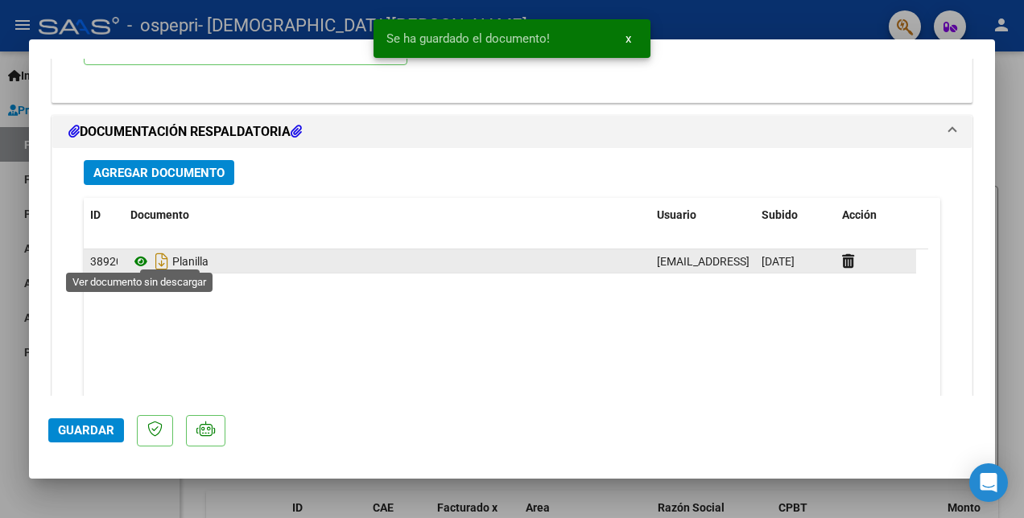
click at [141, 258] on icon at bounding box center [140, 261] width 21 height 19
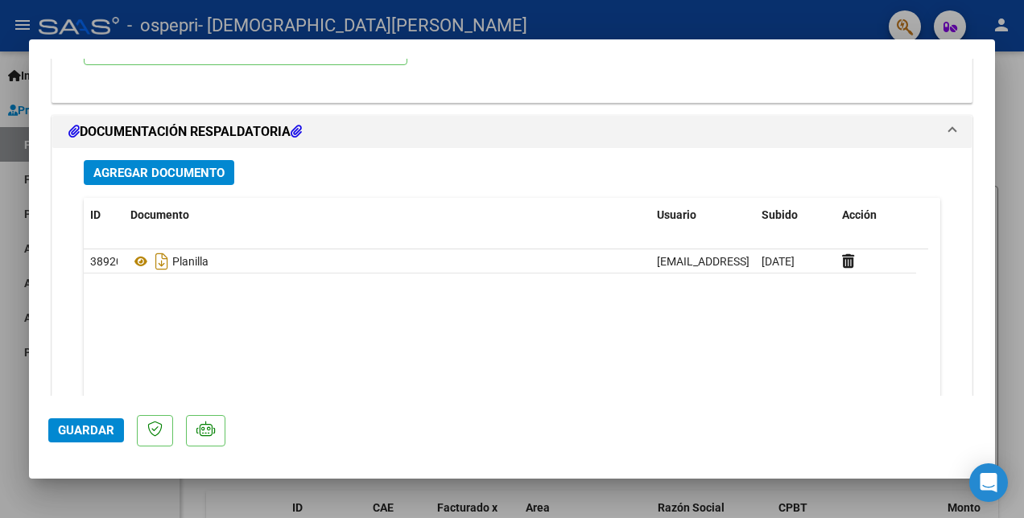
click at [113, 426] on span "Guardar" at bounding box center [86, 430] width 56 height 14
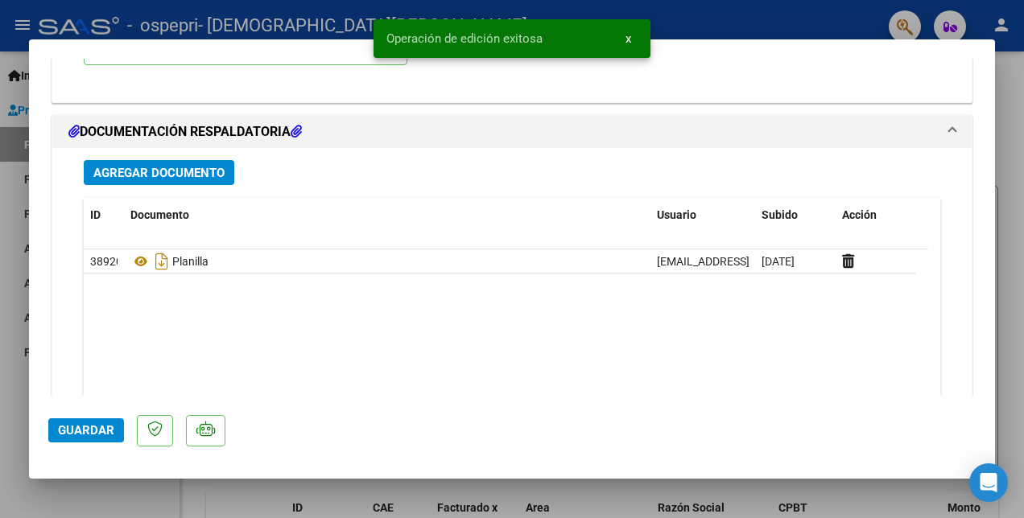
click at [790, 13] on div at bounding box center [512, 259] width 1024 height 518
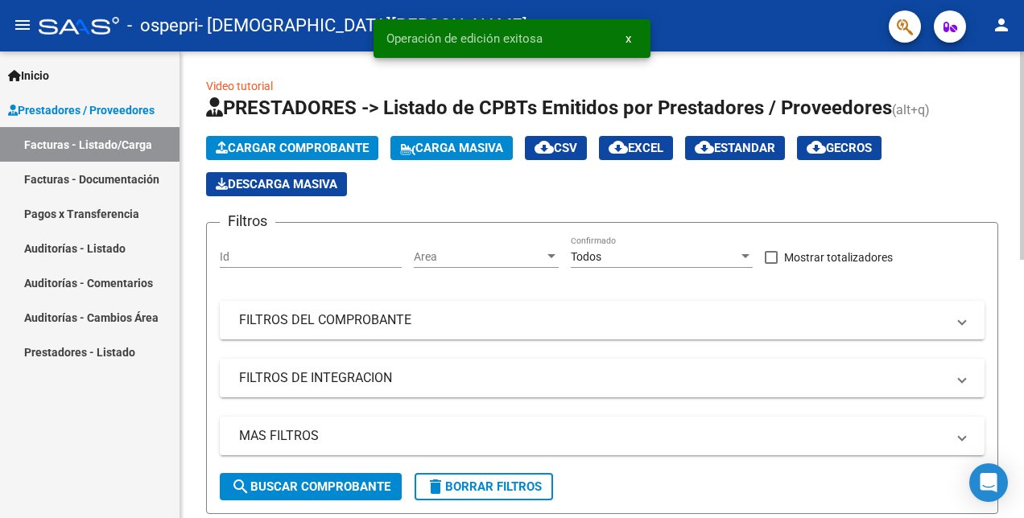
click at [299, 145] on span "Cargar Comprobante" at bounding box center [292, 148] width 153 height 14
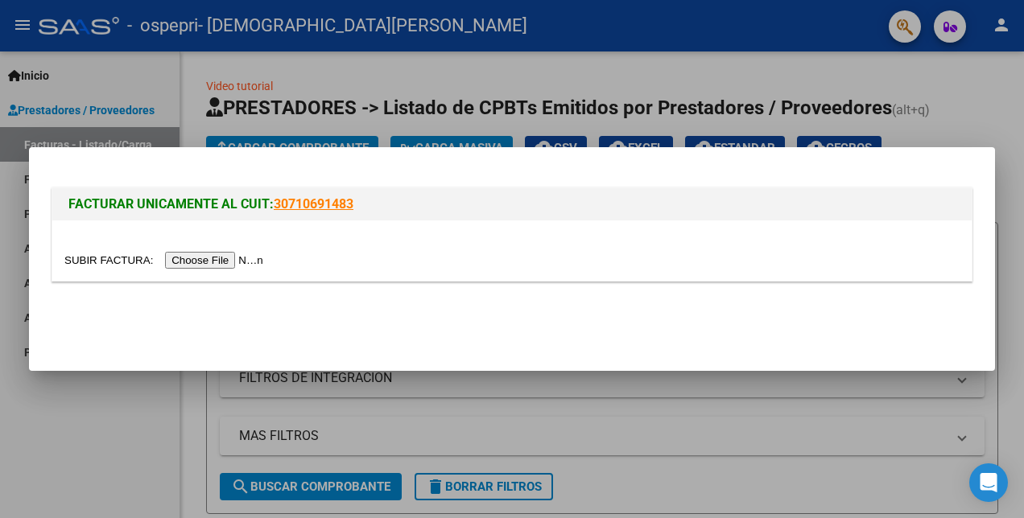
click at [190, 254] on input "file" at bounding box center [166, 260] width 204 height 17
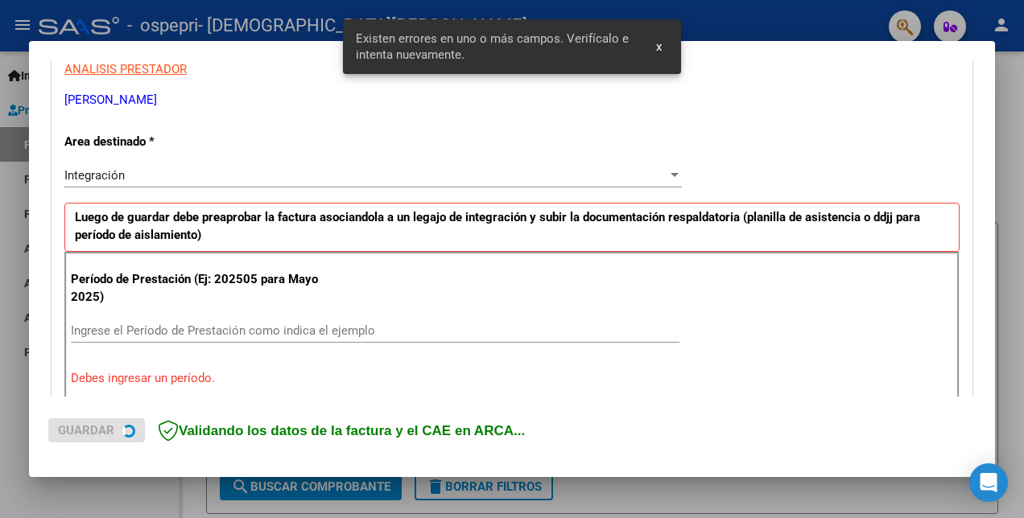
scroll to position [359, 0]
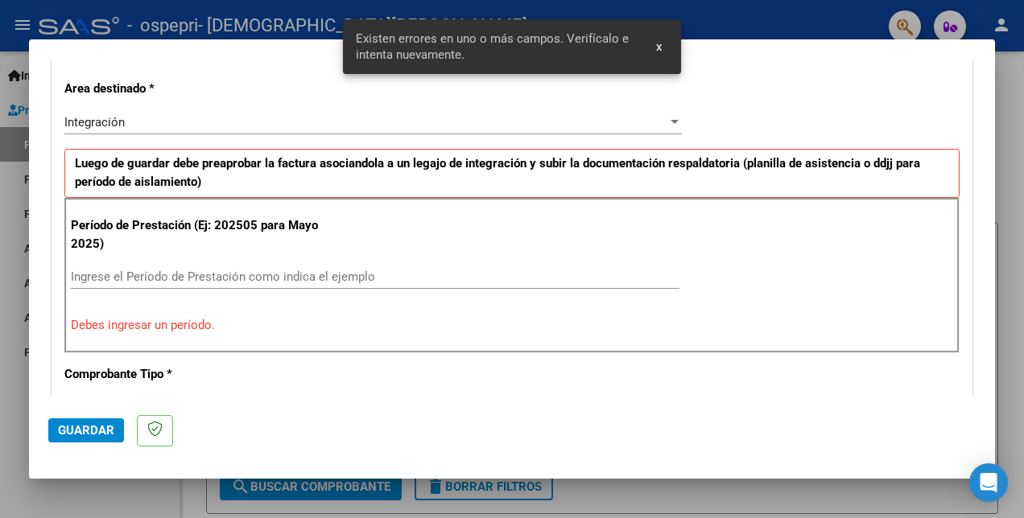
click at [153, 274] on input "Ingrese el Período de Prestación como indica el ejemplo" at bounding box center [375, 277] width 608 height 14
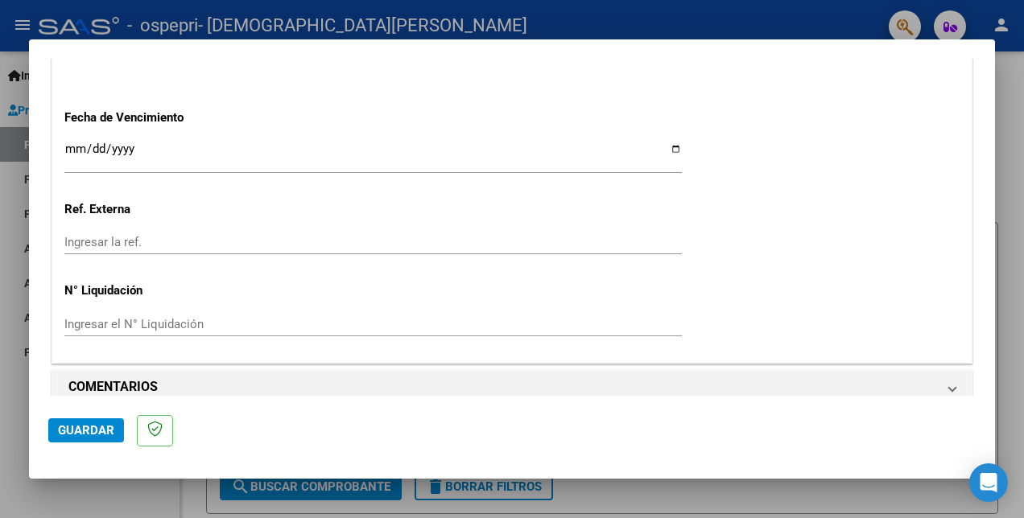
scroll to position [1124, 0]
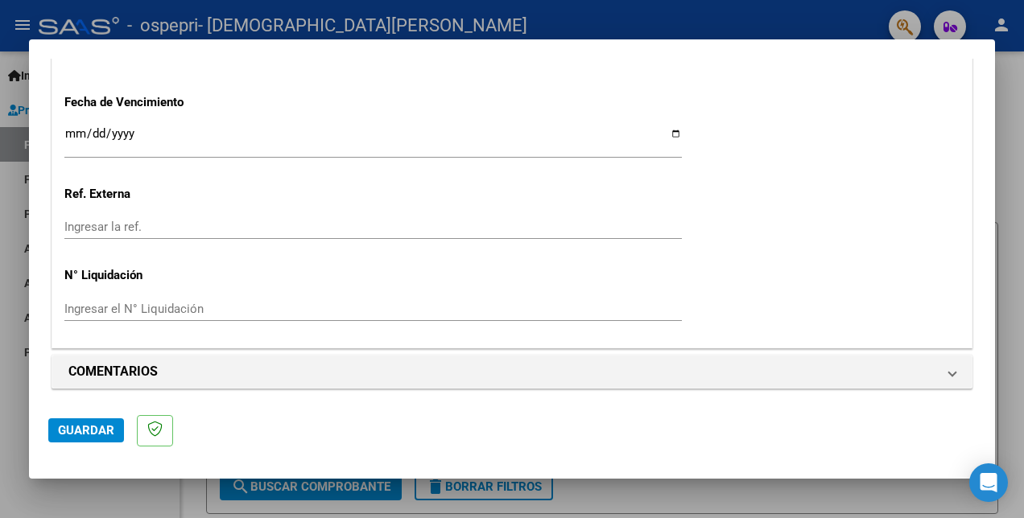
type input "202509"
click at [85, 426] on span "Guardar" at bounding box center [86, 430] width 56 height 14
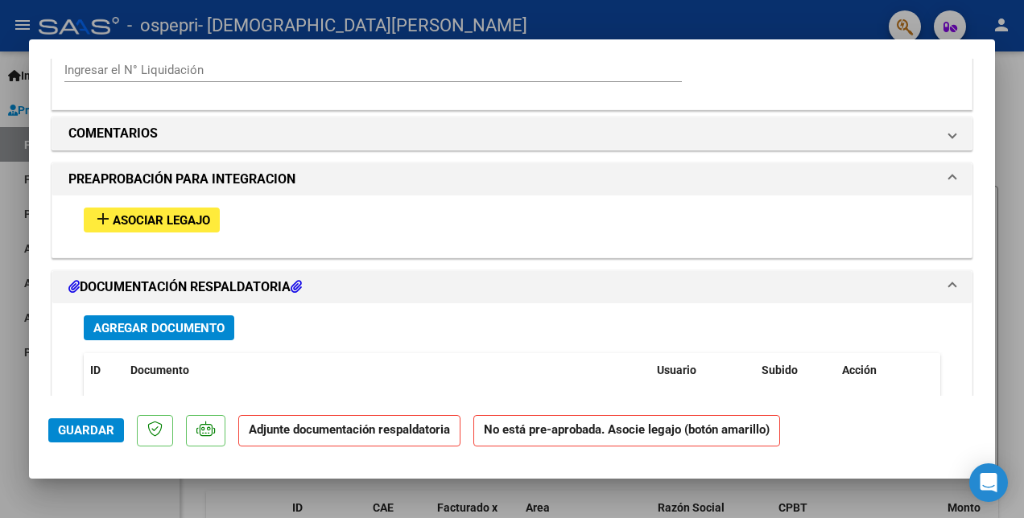
scroll to position [1368, 0]
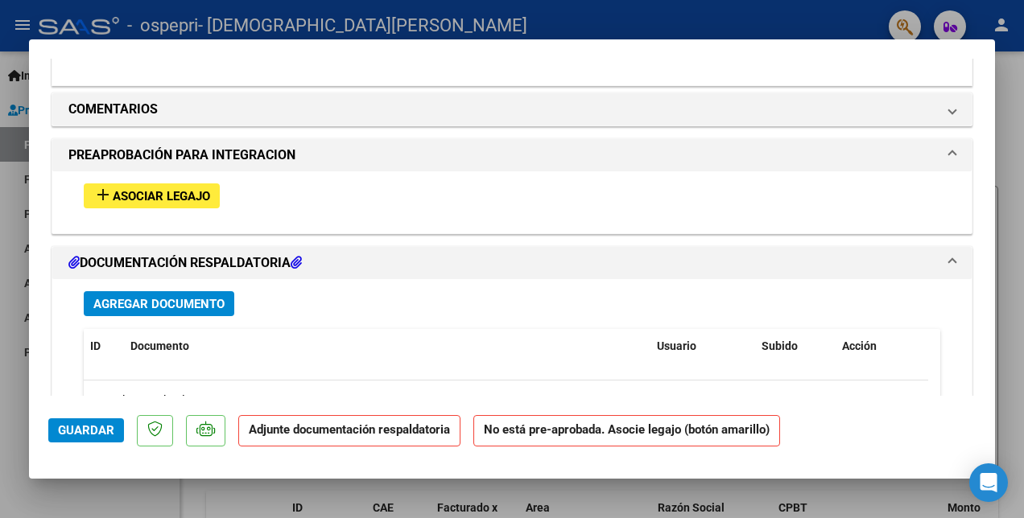
click at [187, 200] on span "Asociar Legajo" at bounding box center [161, 196] width 97 height 14
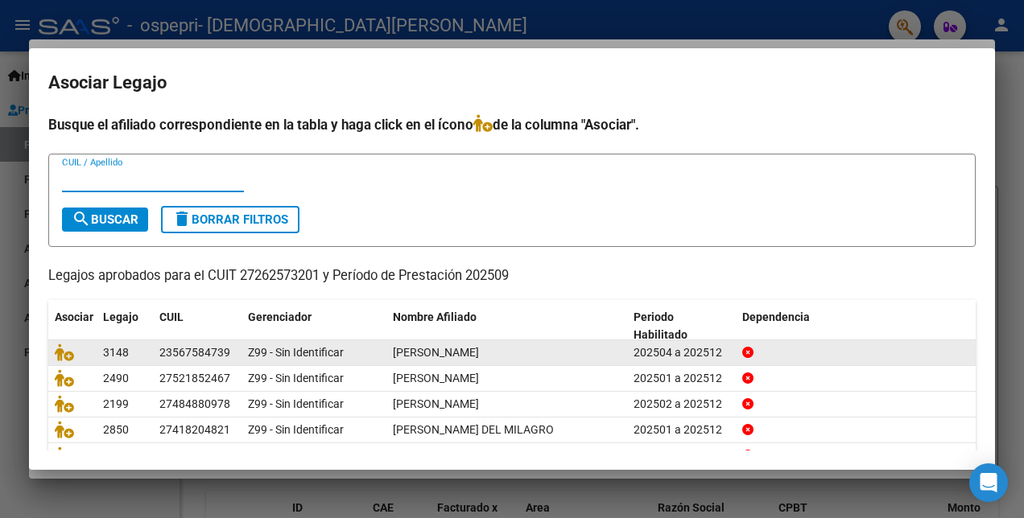
scroll to position [74, 0]
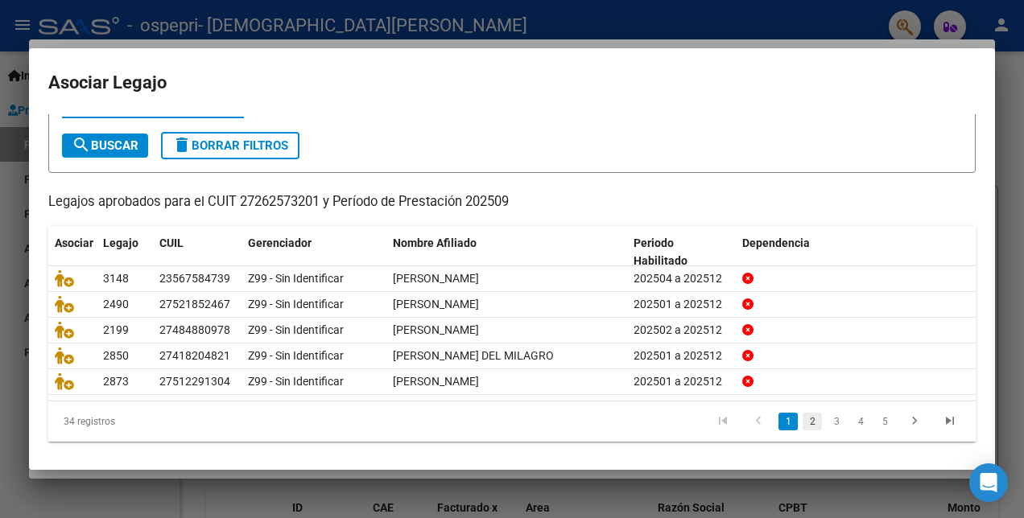
click at [802, 417] on link "2" at bounding box center [811, 422] width 19 height 18
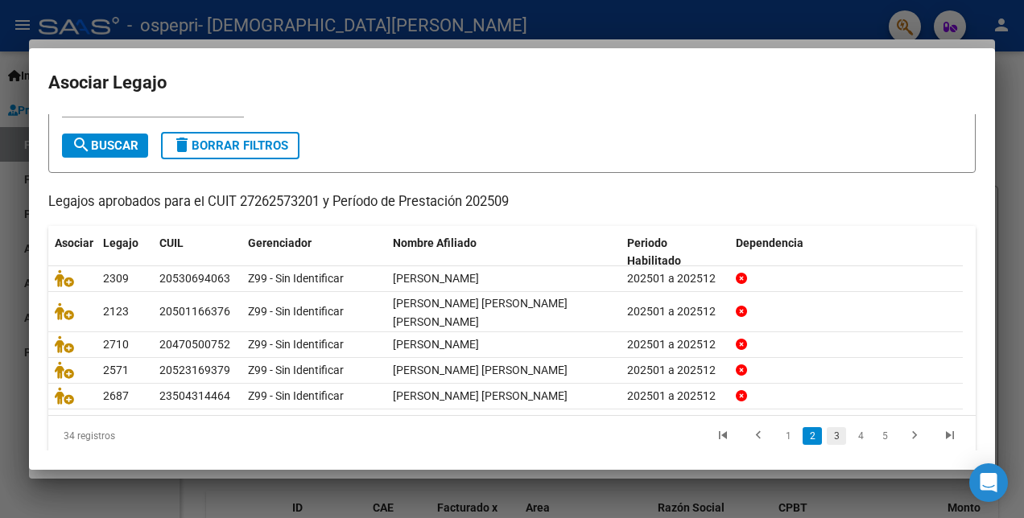
click at [827, 433] on link "3" at bounding box center [836, 436] width 19 height 18
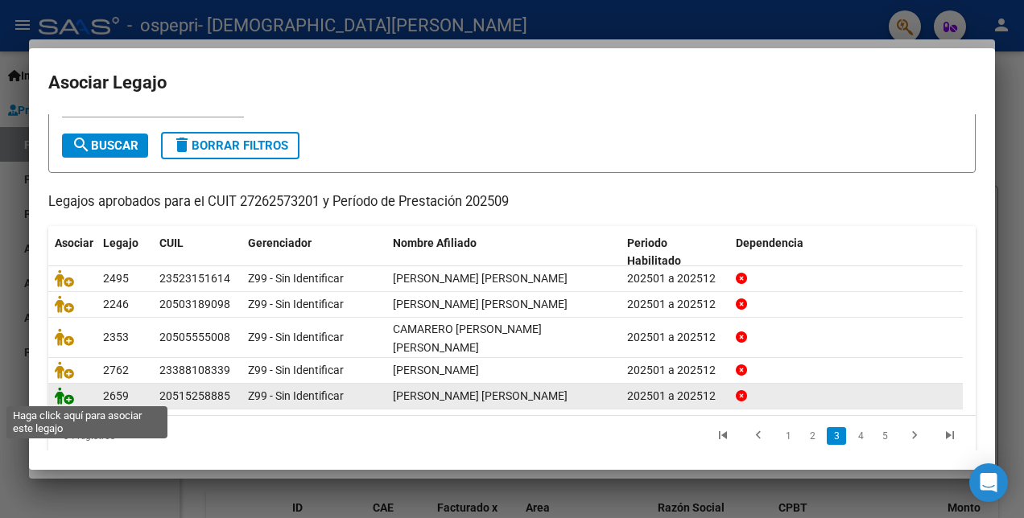
click at [60, 398] on icon at bounding box center [64, 396] width 19 height 18
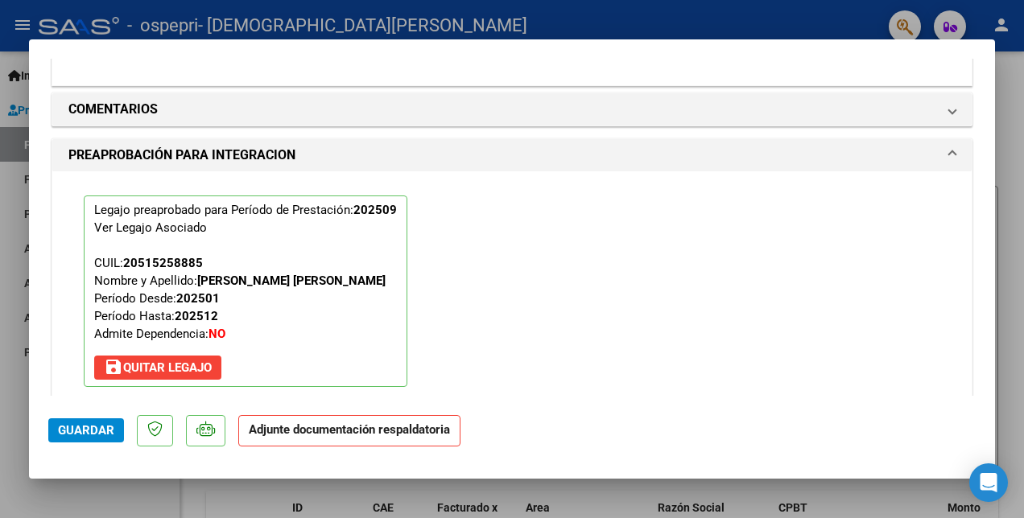
scroll to position [1652, 0]
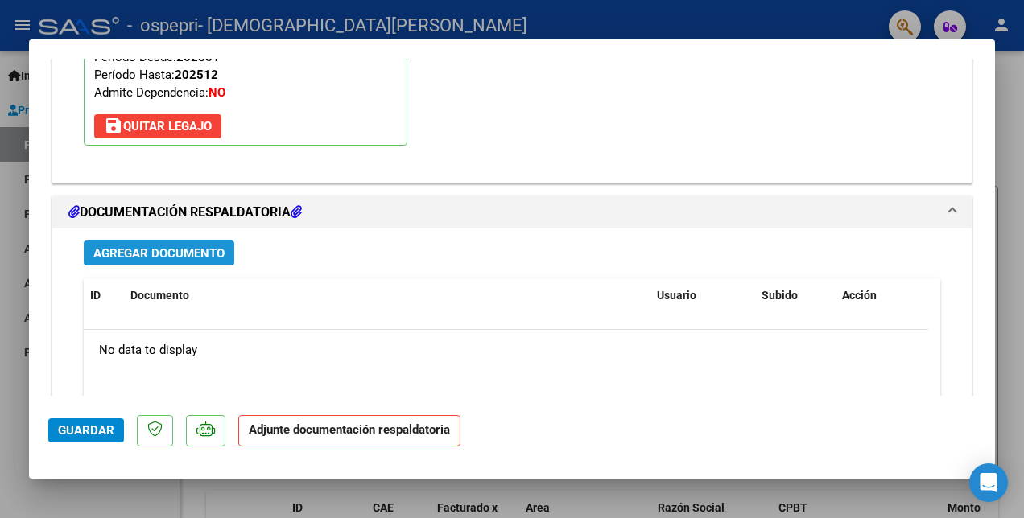
click at [175, 252] on span "Agregar Documento" at bounding box center [158, 253] width 131 height 14
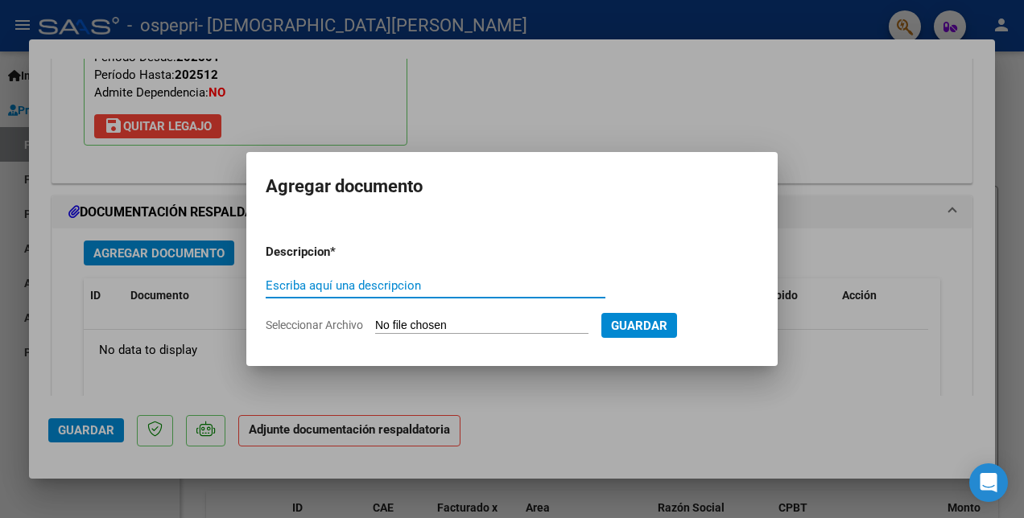
click at [293, 290] on input "Escriba aquí una descripcion" at bounding box center [436, 285] width 340 height 14
type input "PLANILLA"
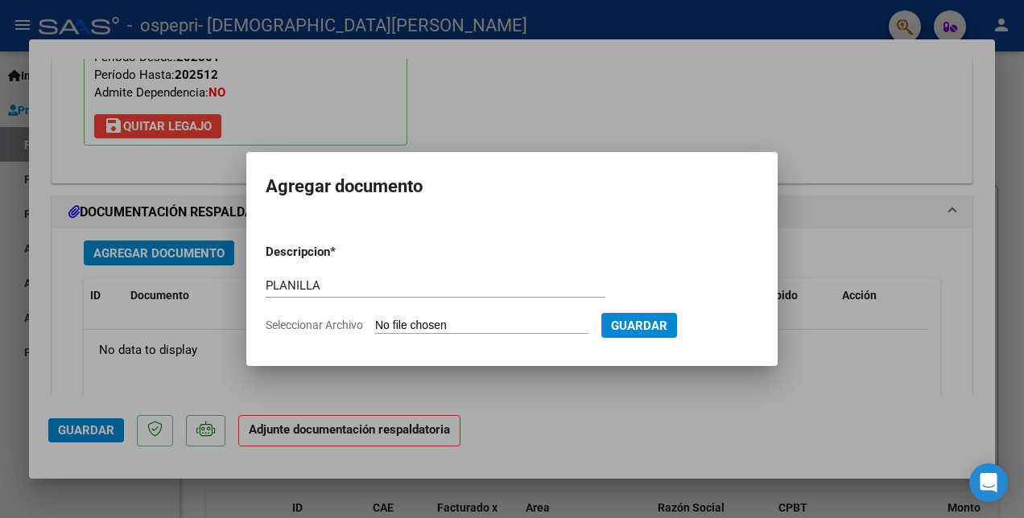
click at [524, 314] on form "Descripcion * PLANILLA Escriba aquí una descripcion Seleccionar Archivo Guardar" at bounding box center [512, 288] width 493 height 115
click at [525, 319] on input "Seleccionar Archivo" at bounding box center [481, 326] width 213 height 15
type input "C:\fakepath\[PERSON_NAME] PLANILLA.pdf"
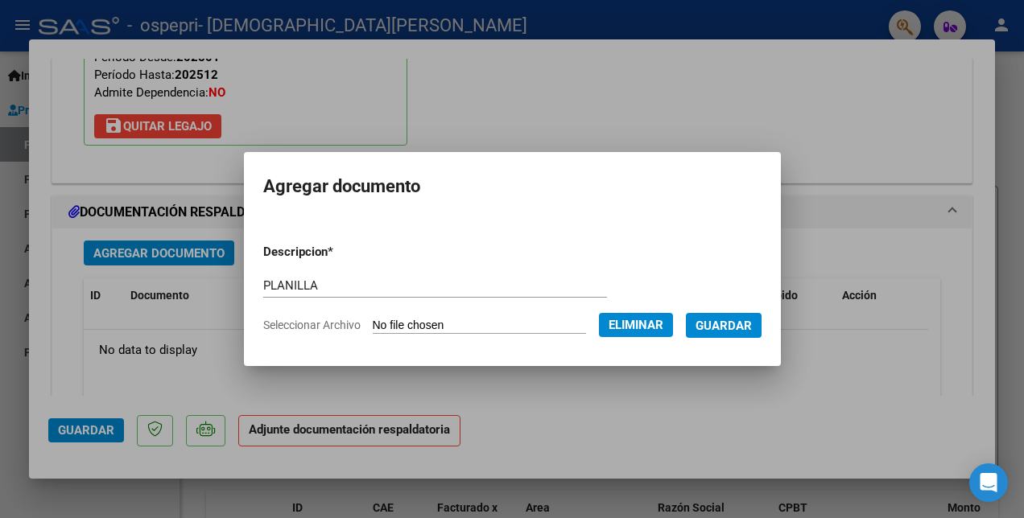
click at [730, 332] on span "Guardar" at bounding box center [723, 326] width 56 height 14
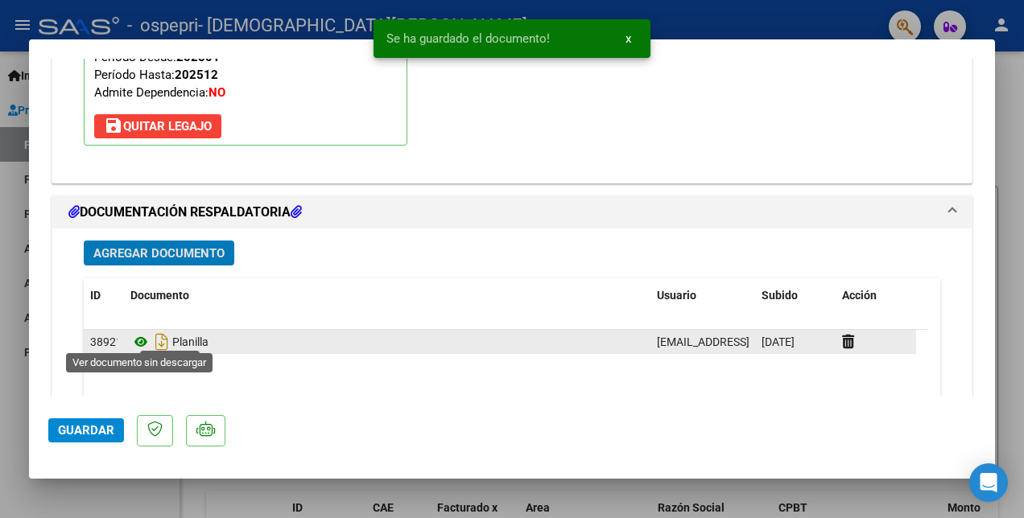
click at [140, 336] on icon at bounding box center [140, 341] width 21 height 19
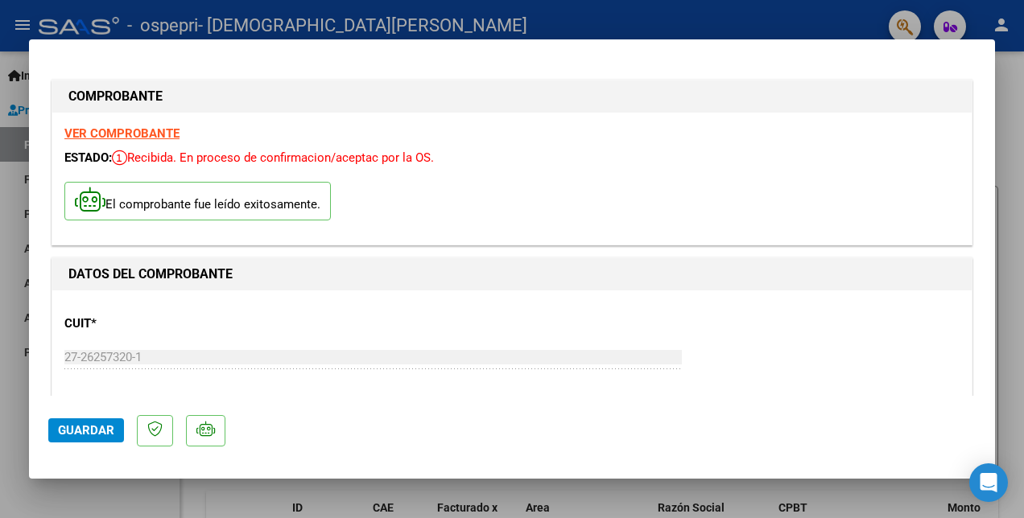
scroll to position [0, 0]
click at [101, 136] on strong "VER COMPROBANTE" at bounding box center [121, 134] width 115 height 14
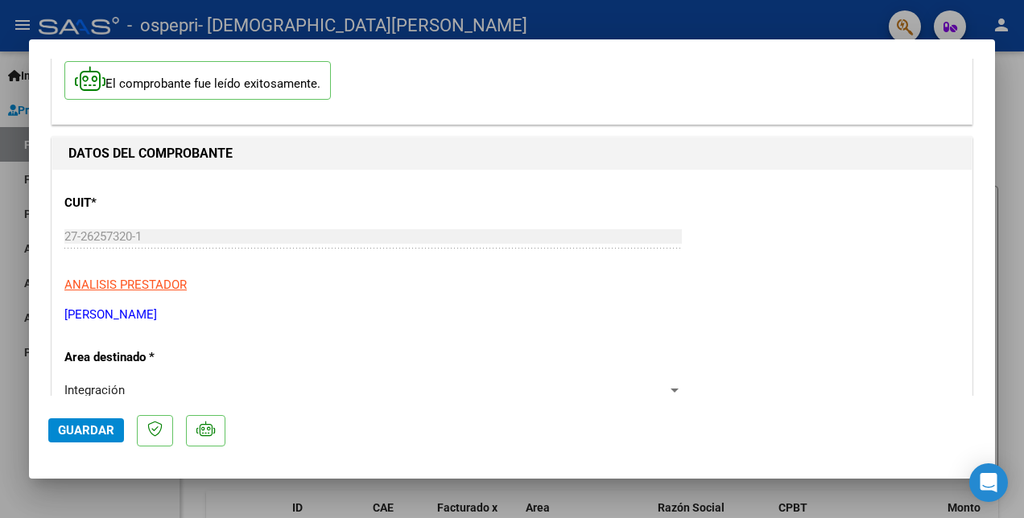
scroll to position [241, 0]
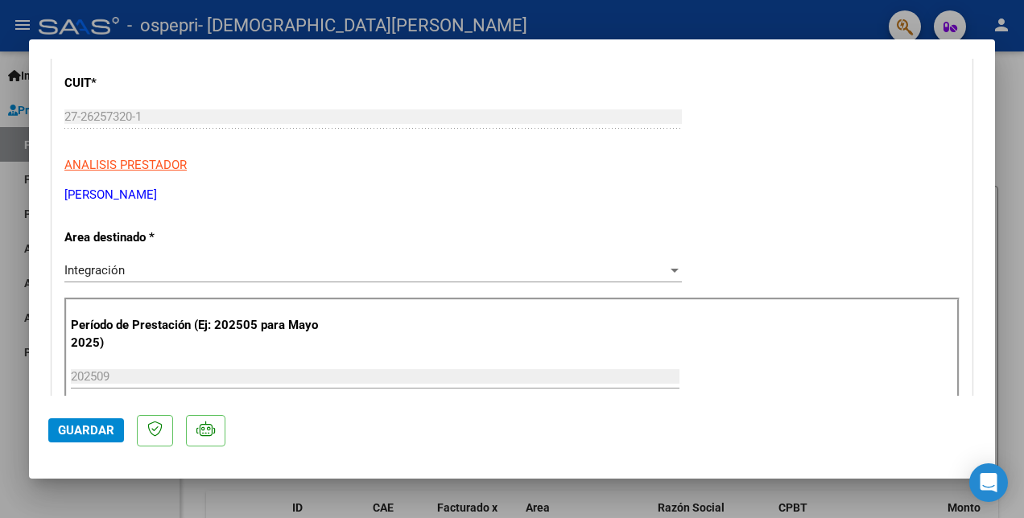
click at [97, 431] on span "Guardar" at bounding box center [86, 430] width 56 height 14
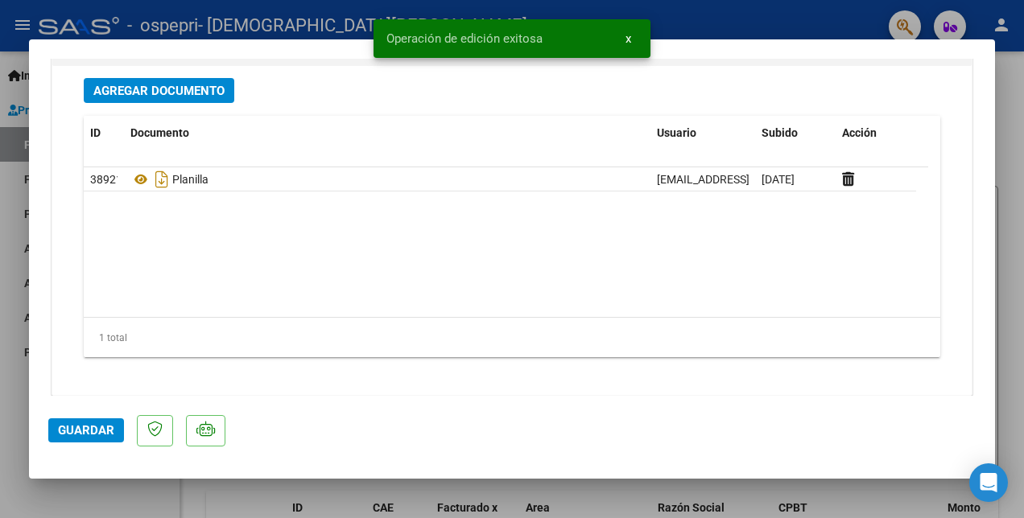
scroll to position [1821, 0]
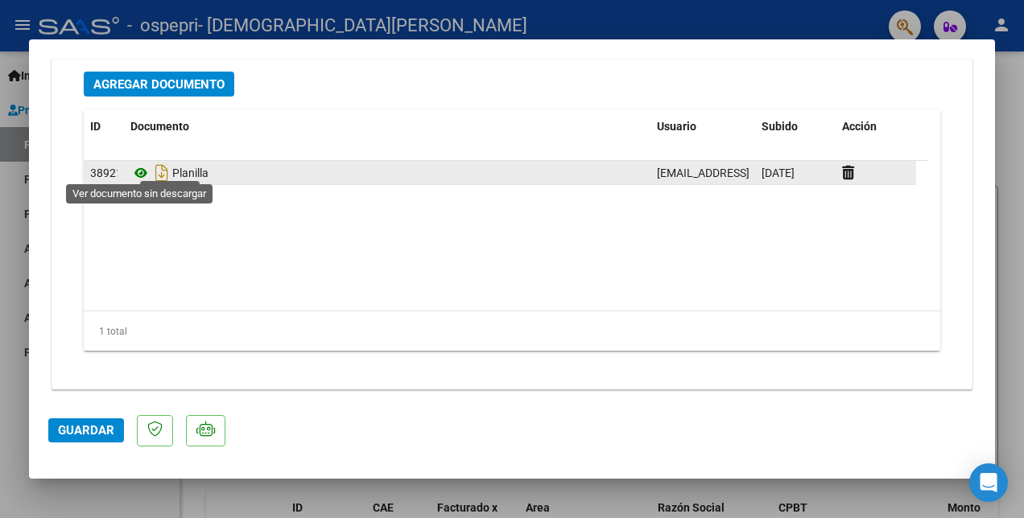
click at [145, 172] on icon at bounding box center [140, 172] width 21 height 19
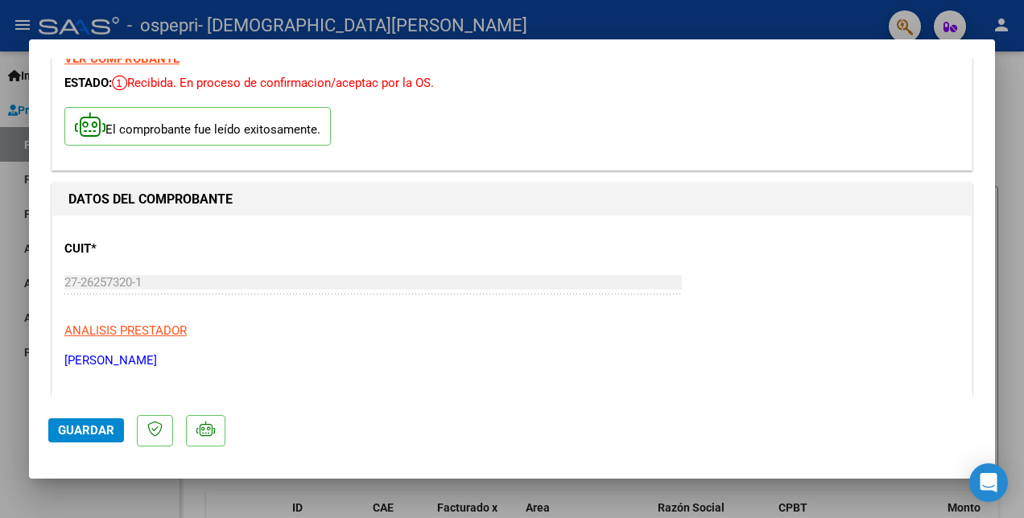
scroll to position [0, 0]
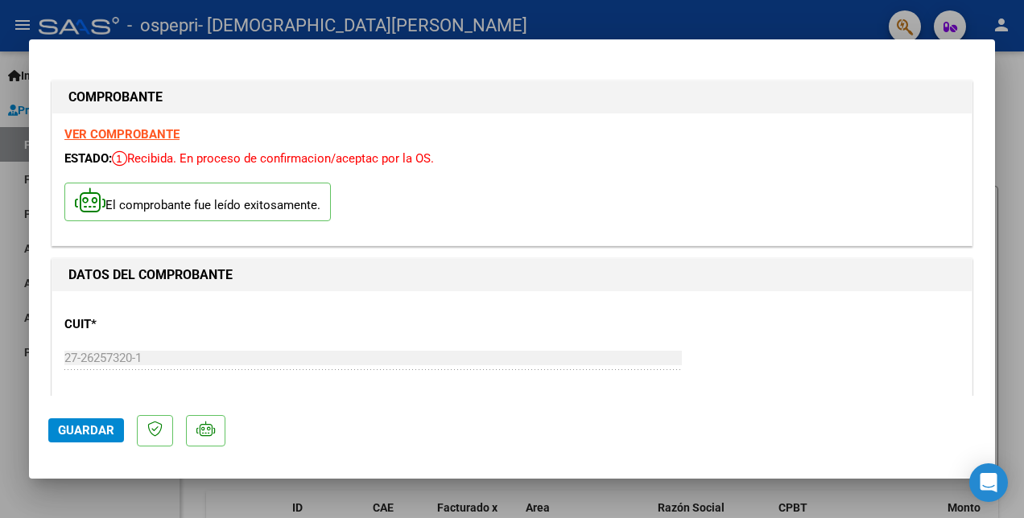
click at [114, 140] on strong "VER COMPROBANTE" at bounding box center [121, 134] width 115 height 14
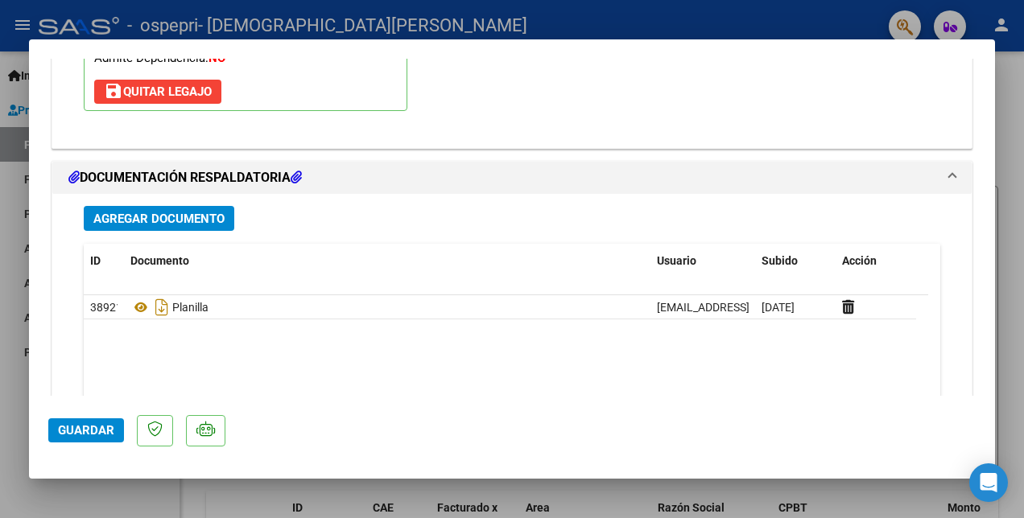
scroll to position [1771, 0]
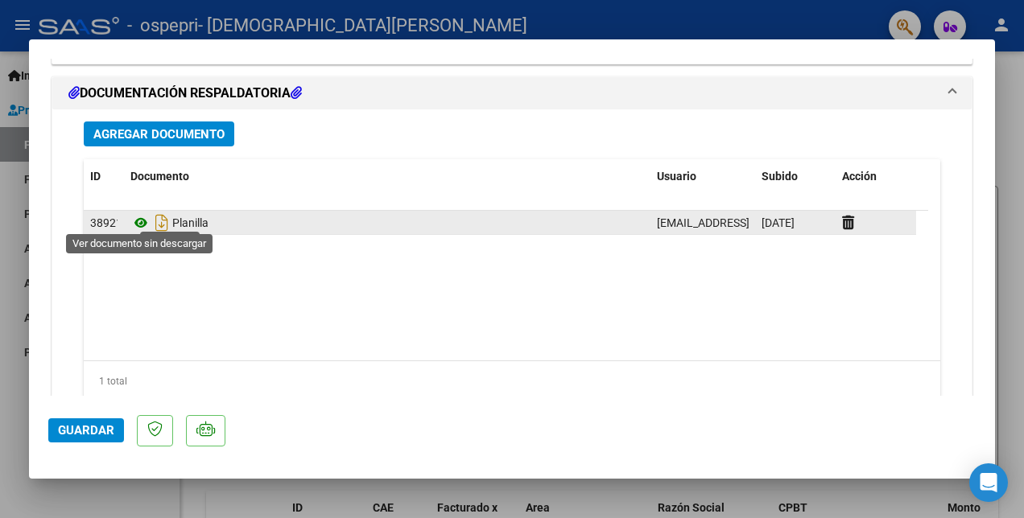
click at [140, 215] on icon at bounding box center [140, 222] width 21 height 19
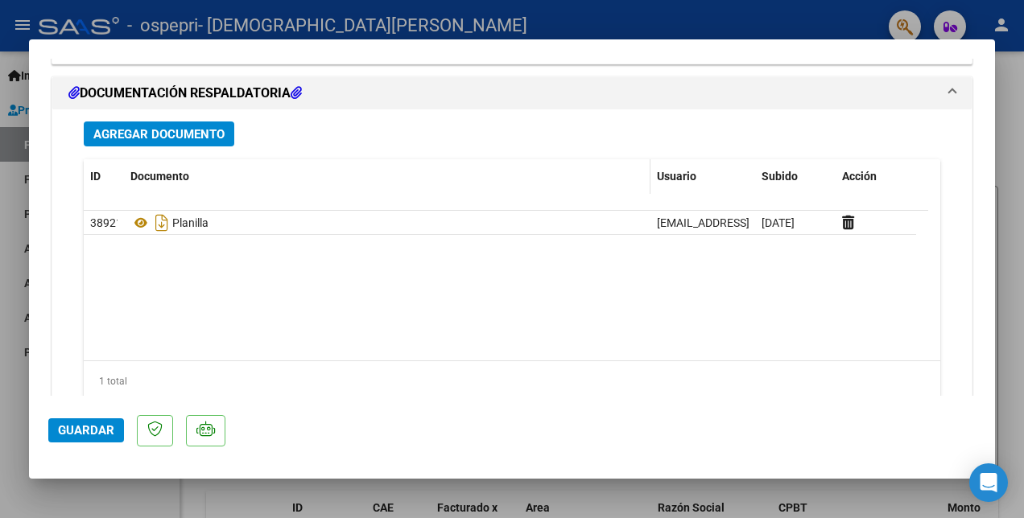
scroll to position [1821, 0]
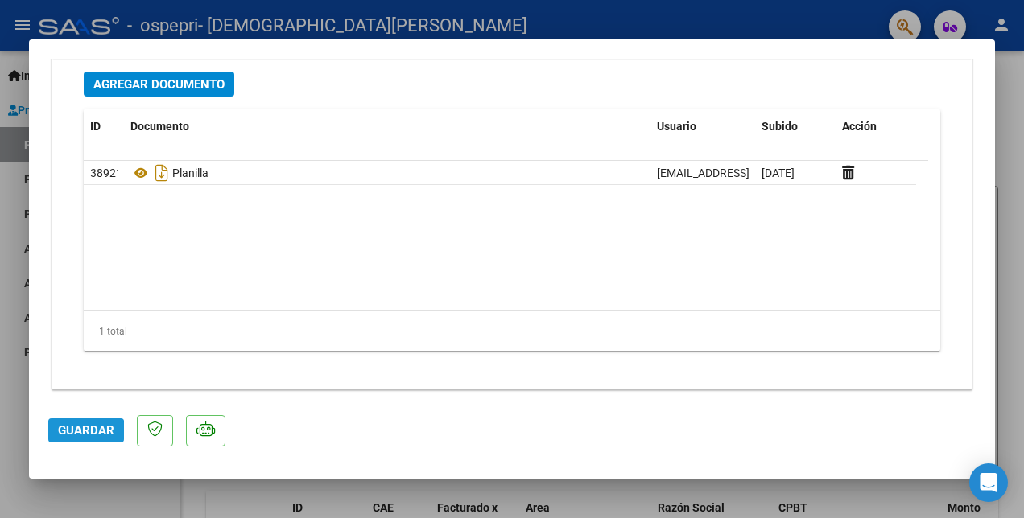
click at [77, 431] on span "Guardar" at bounding box center [86, 430] width 56 height 14
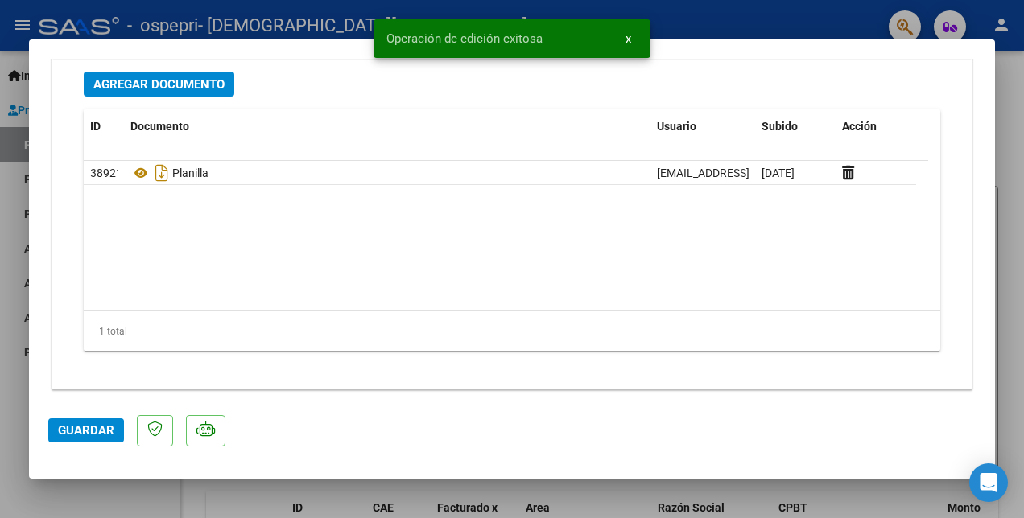
click at [808, 25] on div at bounding box center [512, 259] width 1024 height 518
type input "$ 0,00"
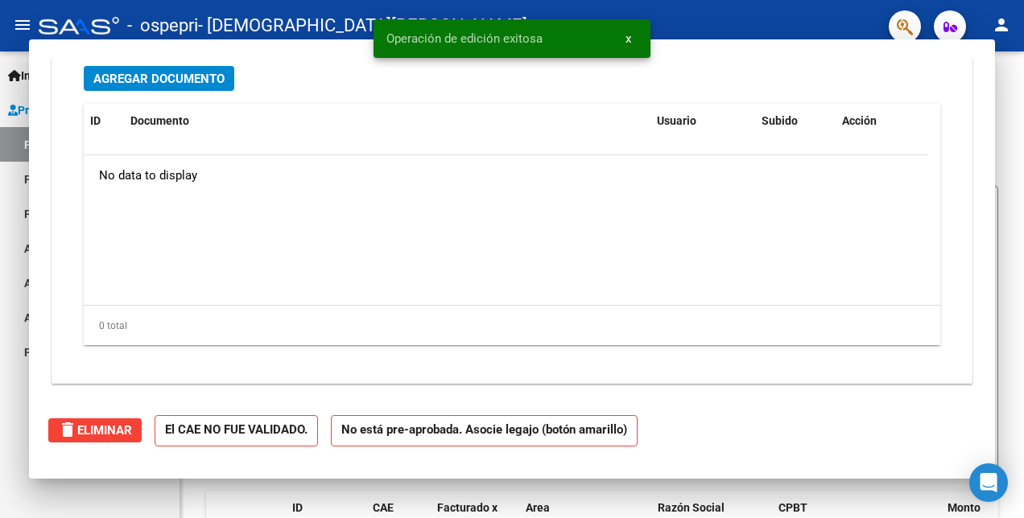
scroll to position [0, 0]
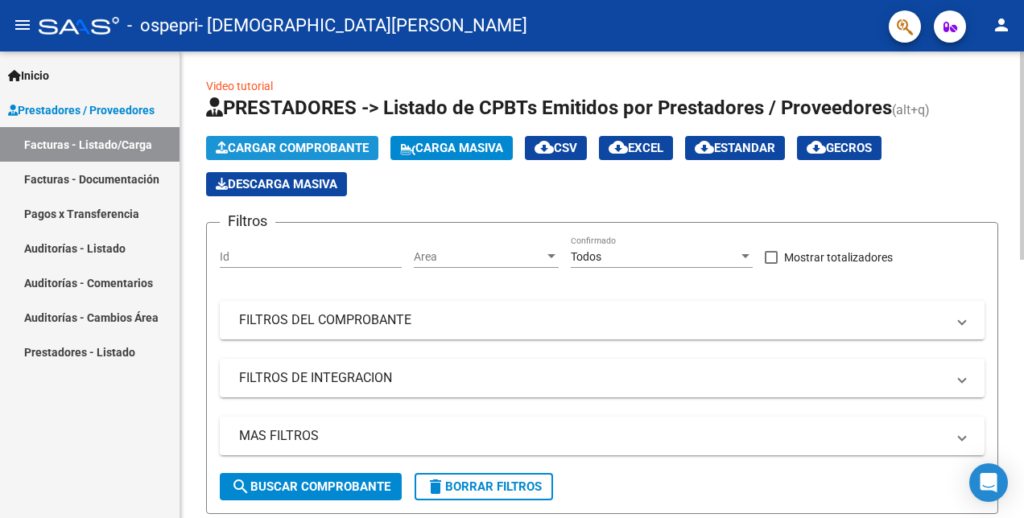
click at [258, 145] on span "Cargar Comprobante" at bounding box center [292, 148] width 153 height 14
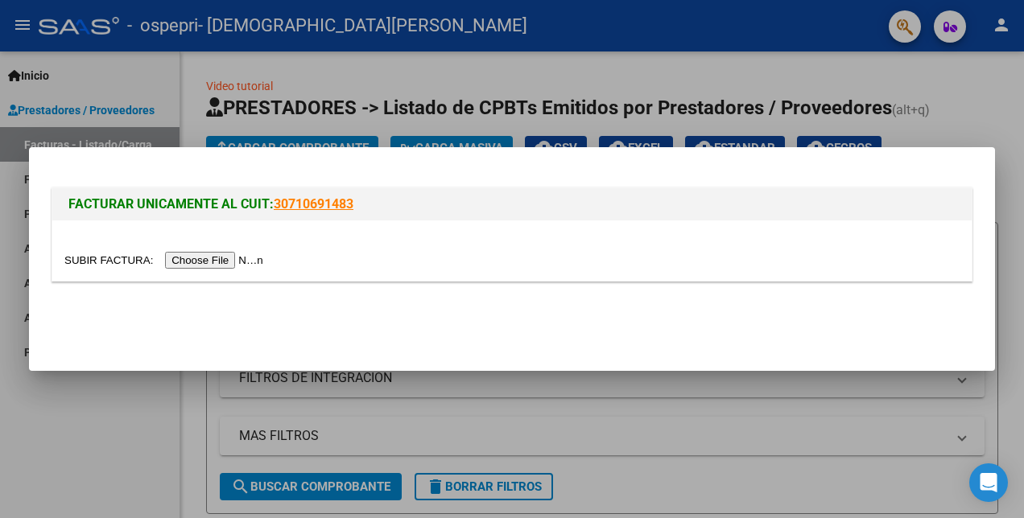
click at [217, 258] on input "file" at bounding box center [166, 260] width 204 height 17
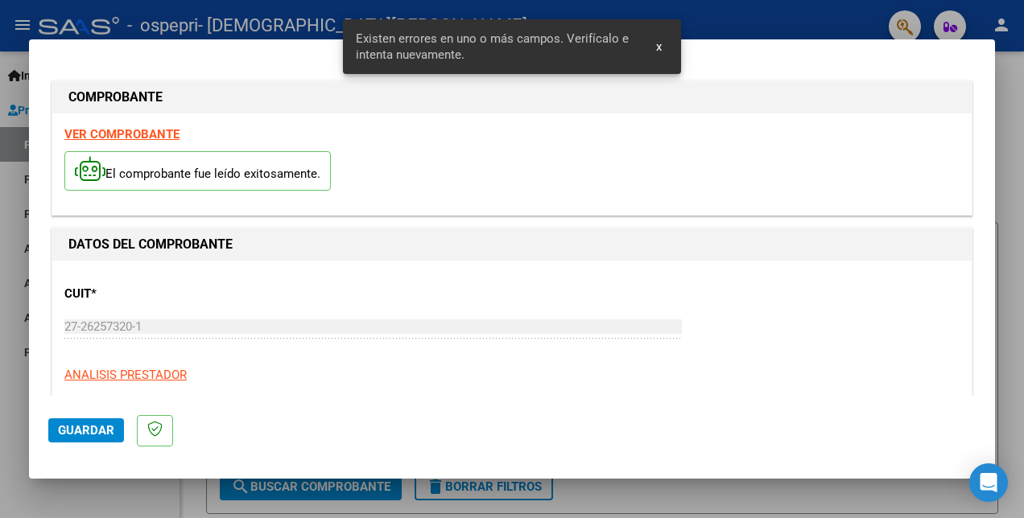
click at [132, 134] on strong "VER COMPROBANTE" at bounding box center [121, 134] width 115 height 14
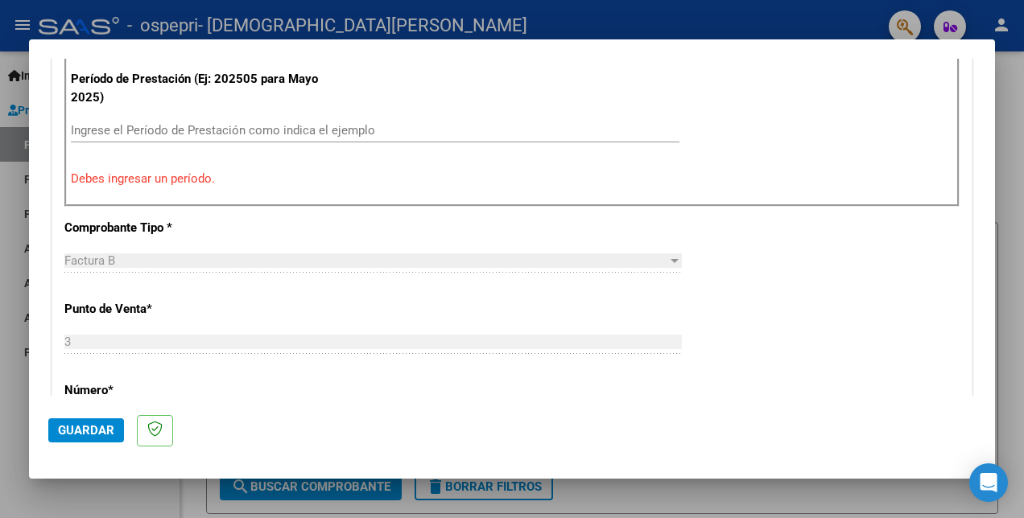
scroll to position [402, 0]
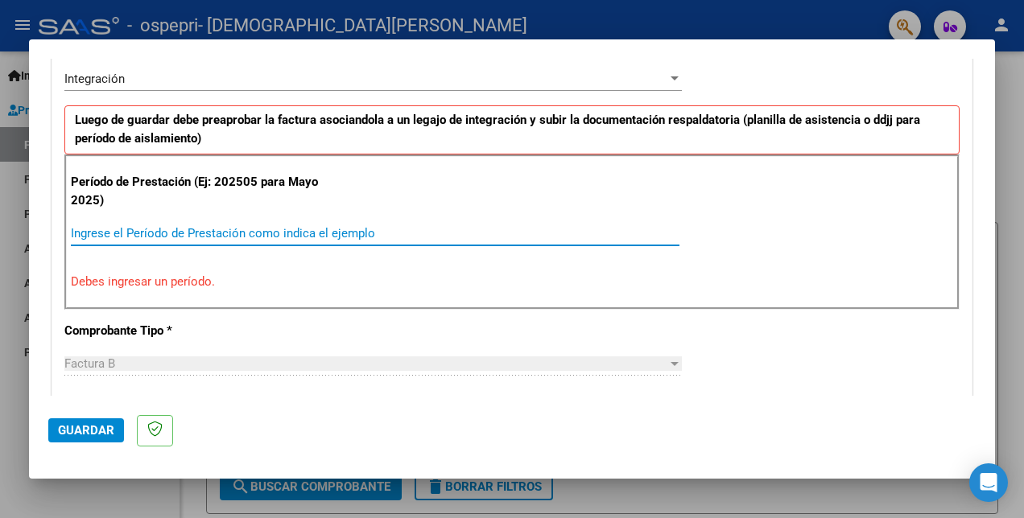
click at [126, 232] on input "Ingrese el Período de Prestación como indica el ejemplo" at bounding box center [375, 233] width 608 height 14
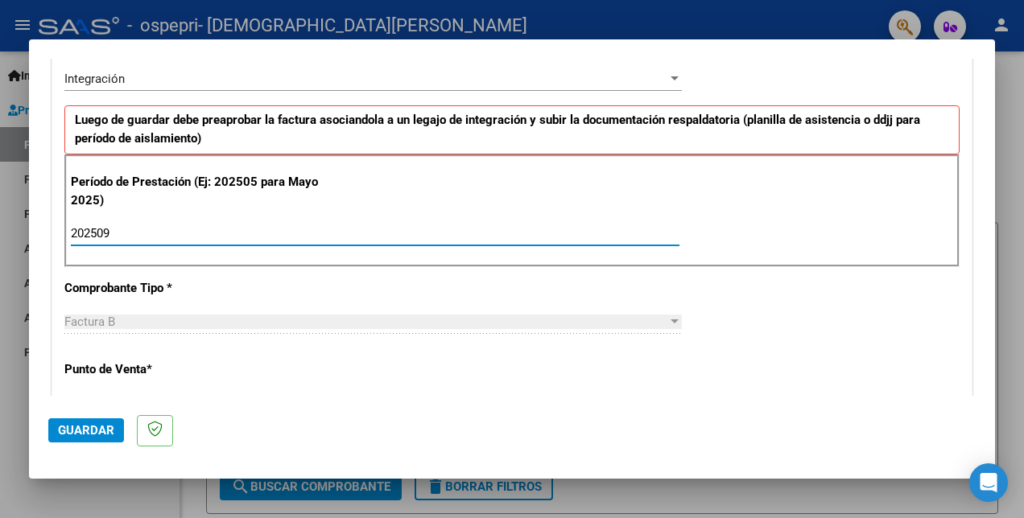
type input "202509"
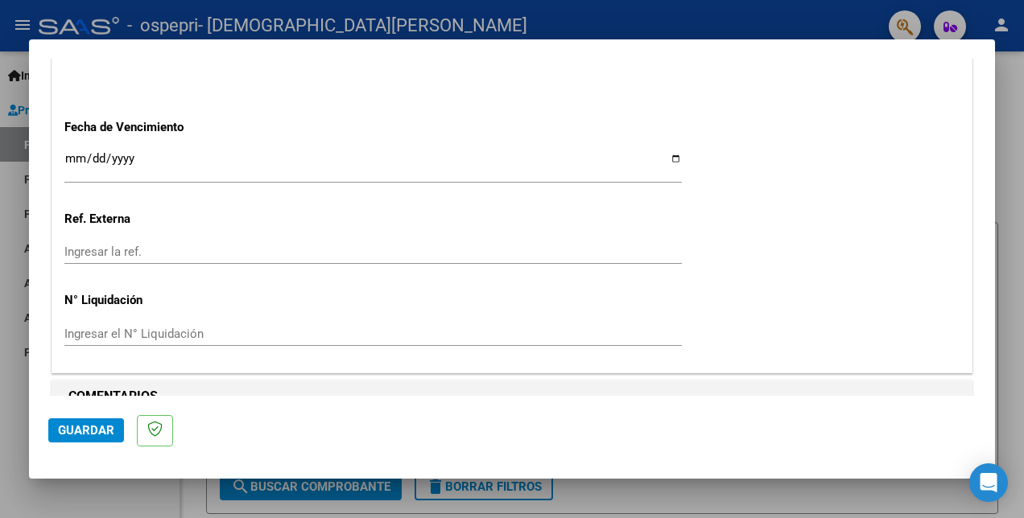
scroll to position [1124, 0]
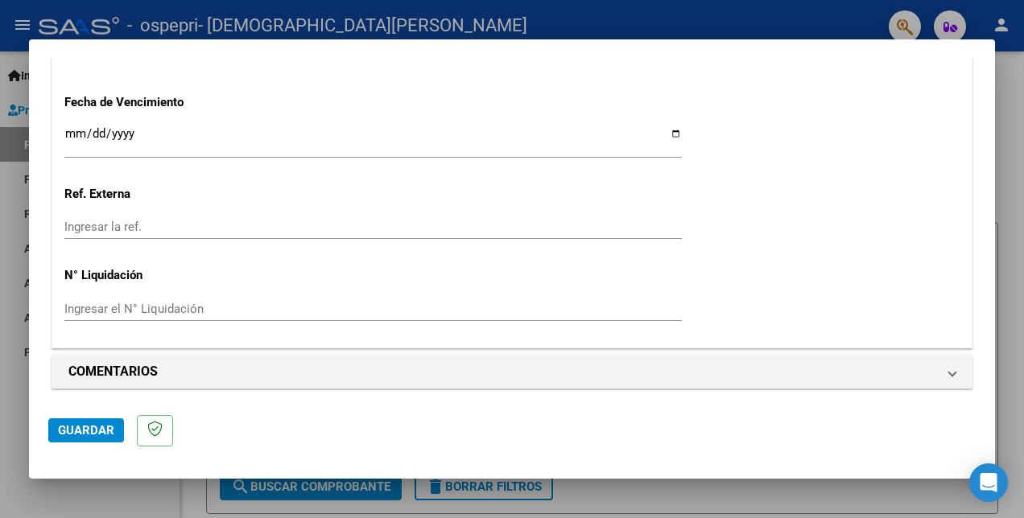
click at [89, 427] on span "Guardar" at bounding box center [86, 430] width 56 height 14
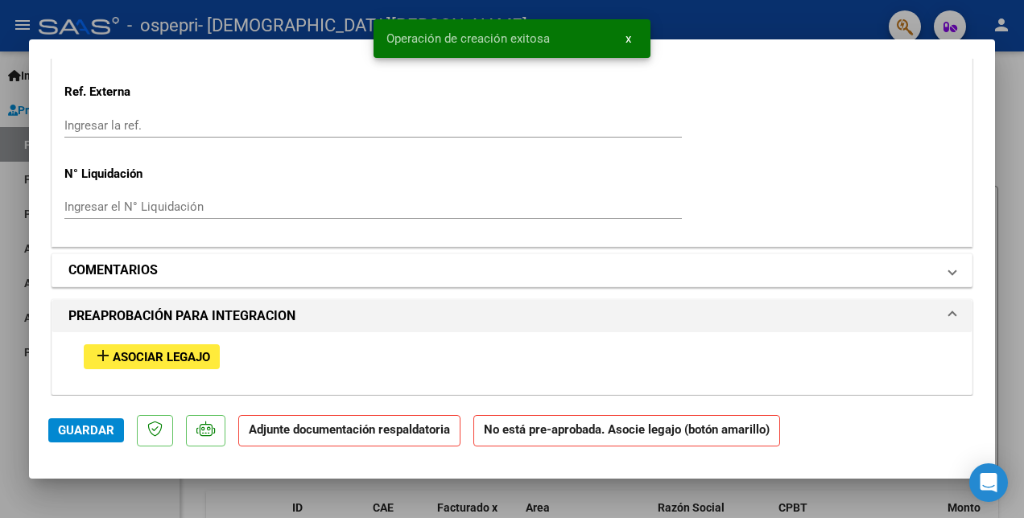
scroll to position [1449, 0]
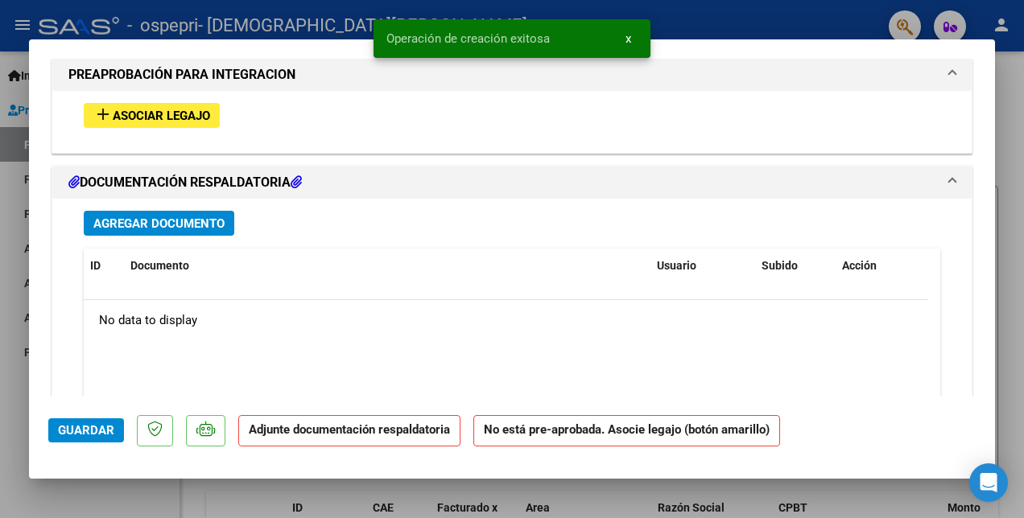
click at [146, 114] on span "Asociar Legajo" at bounding box center [161, 116] width 97 height 14
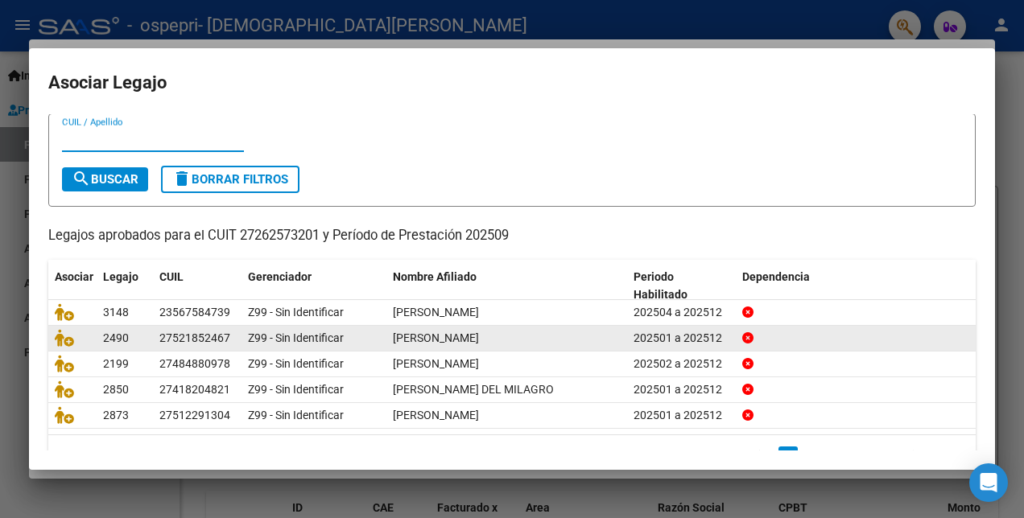
scroll to position [74, 0]
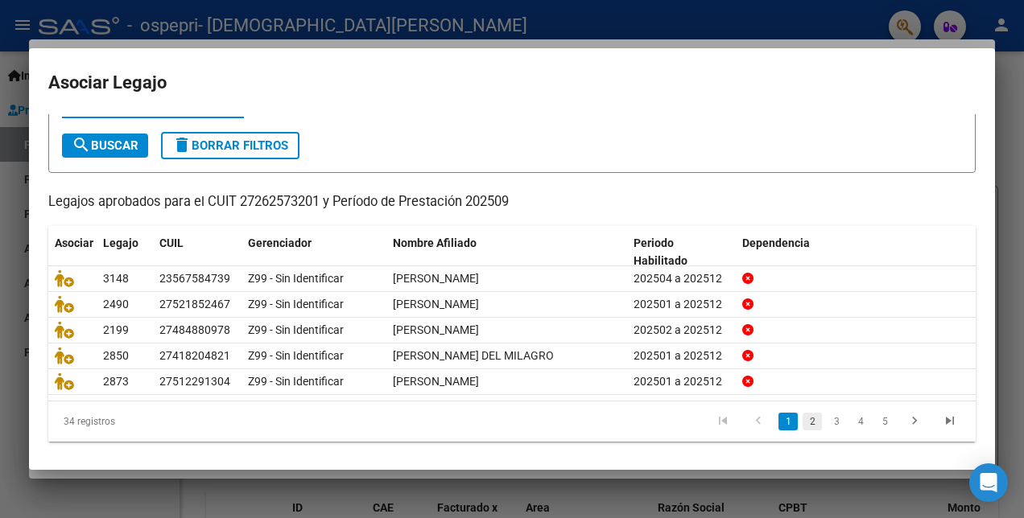
click at [802, 415] on link "2" at bounding box center [811, 422] width 19 height 18
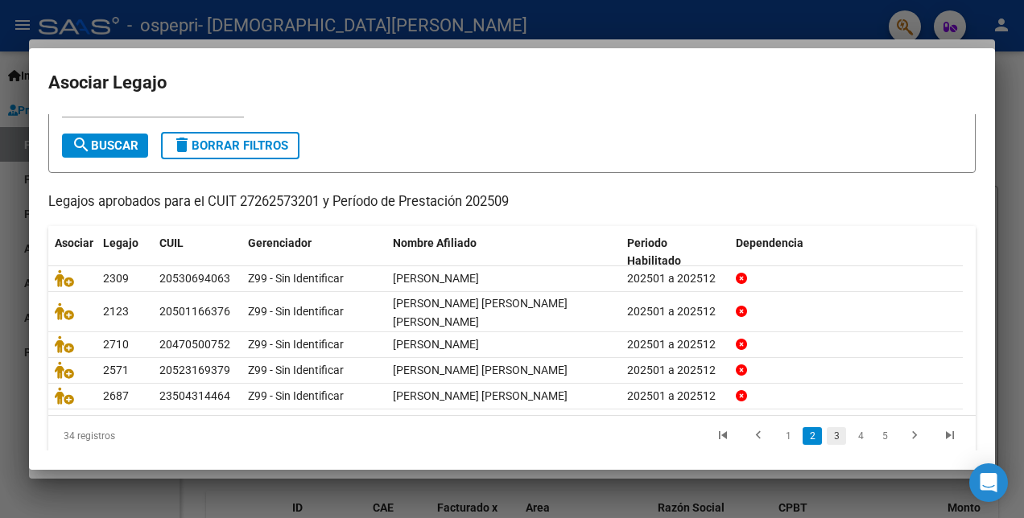
click at [827, 435] on link "3" at bounding box center [836, 436] width 19 height 18
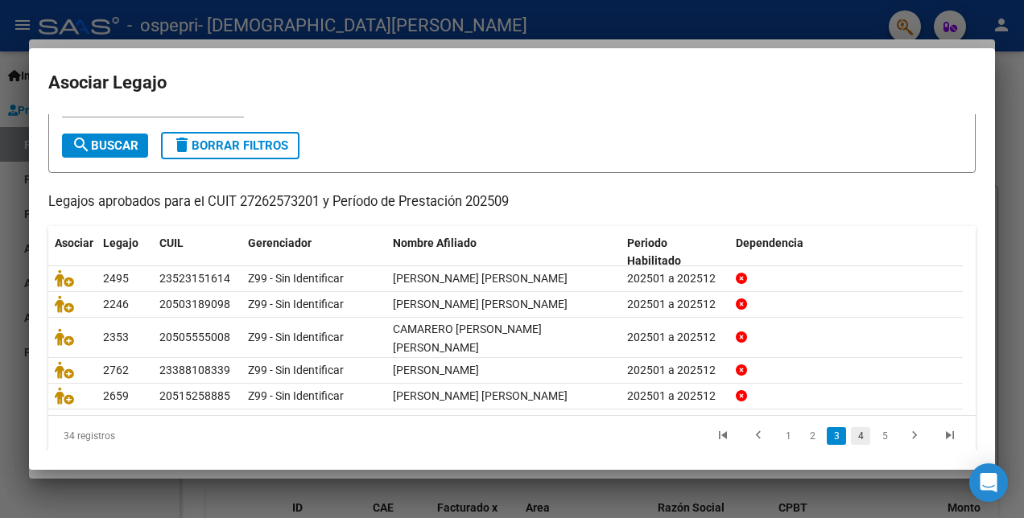
click at [851, 433] on link "4" at bounding box center [860, 436] width 19 height 18
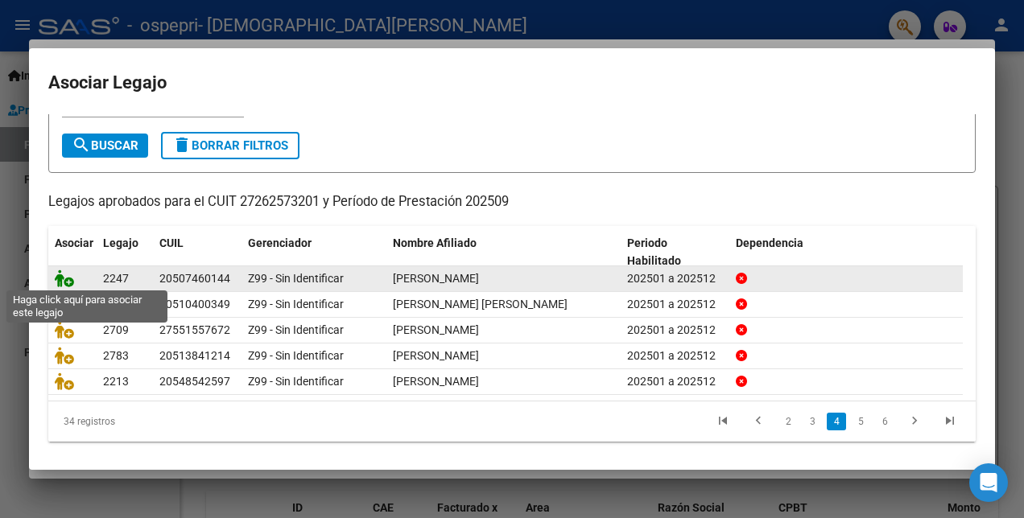
click at [68, 279] on icon at bounding box center [64, 279] width 19 height 18
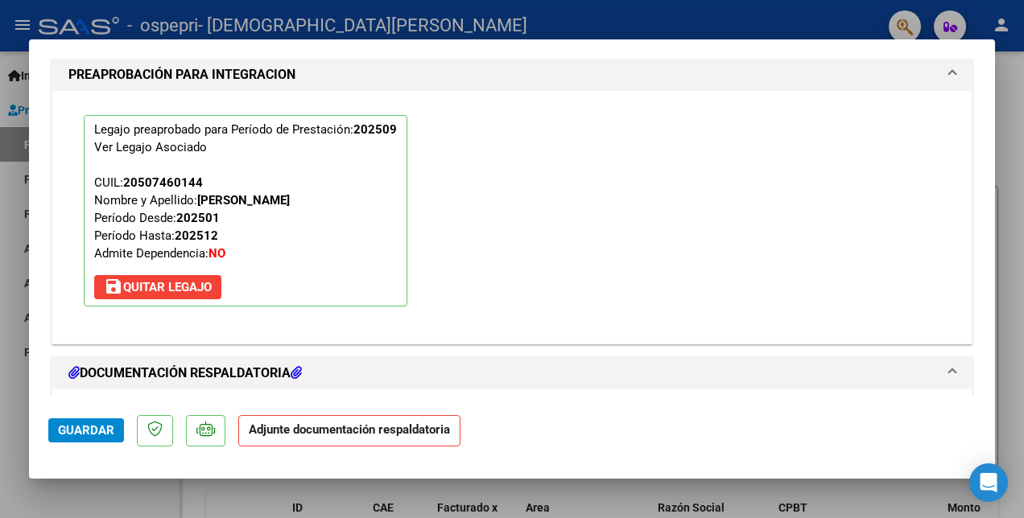
scroll to position [1571, 0]
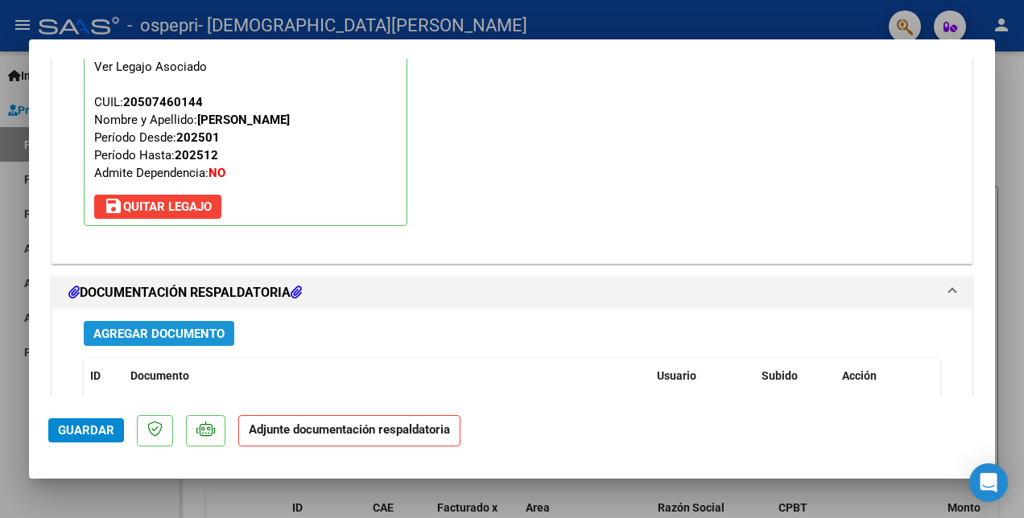
click at [101, 328] on span "Agregar Documento" at bounding box center [158, 334] width 131 height 14
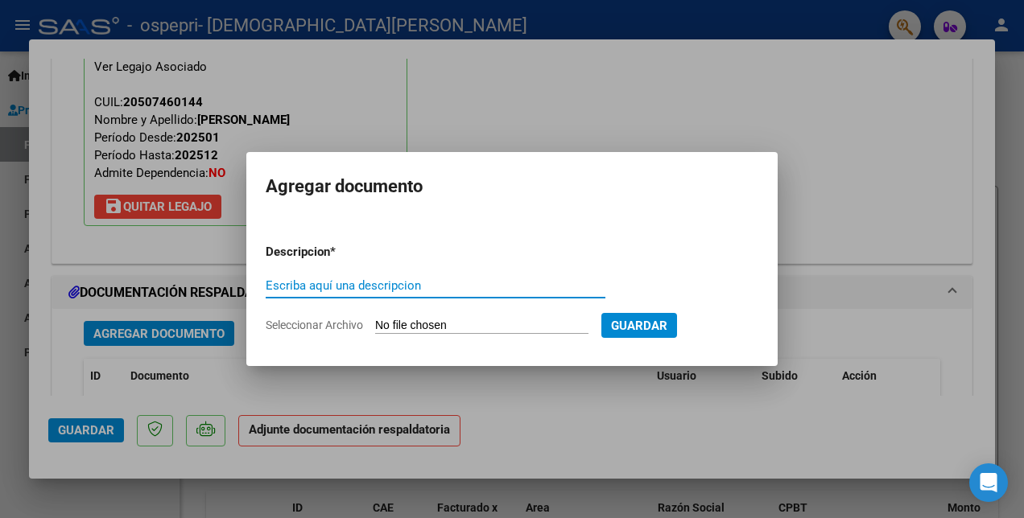
click at [273, 285] on input "Escriba aquí una descripcion" at bounding box center [436, 285] width 340 height 14
type input "PLANILLA"
click at [506, 323] on input "Seleccionar Archivo" at bounding box center [481, 326] width 213 height 15
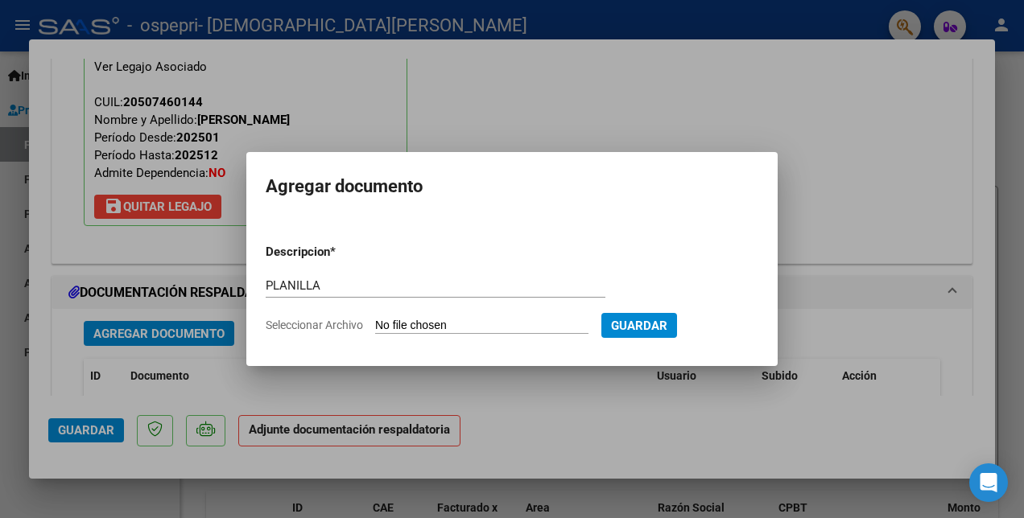
type input "C:\fakepath\[PERSON_NAME] PLANILLA.pdf"
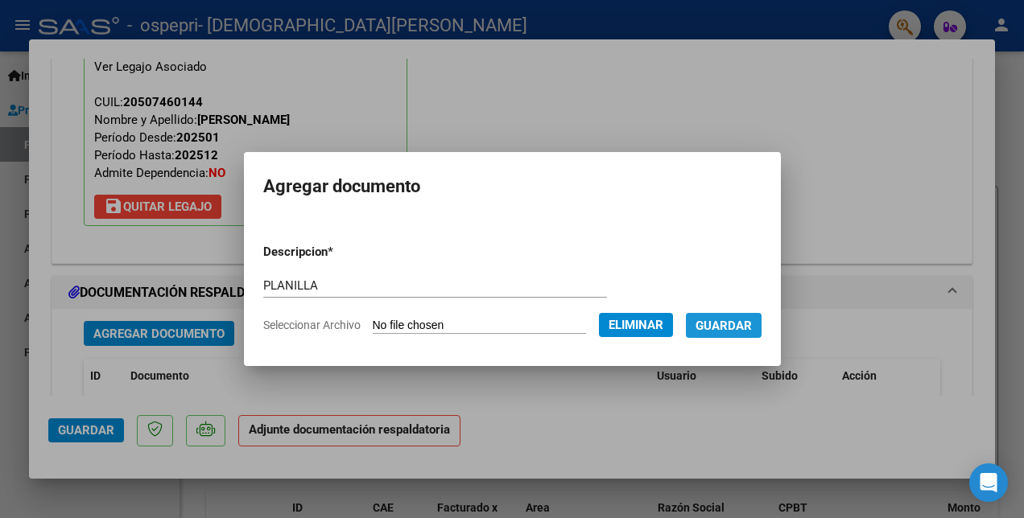
click at [732, 328] on span "Guardar" at bounding box center [723, 326] width 56 height 14
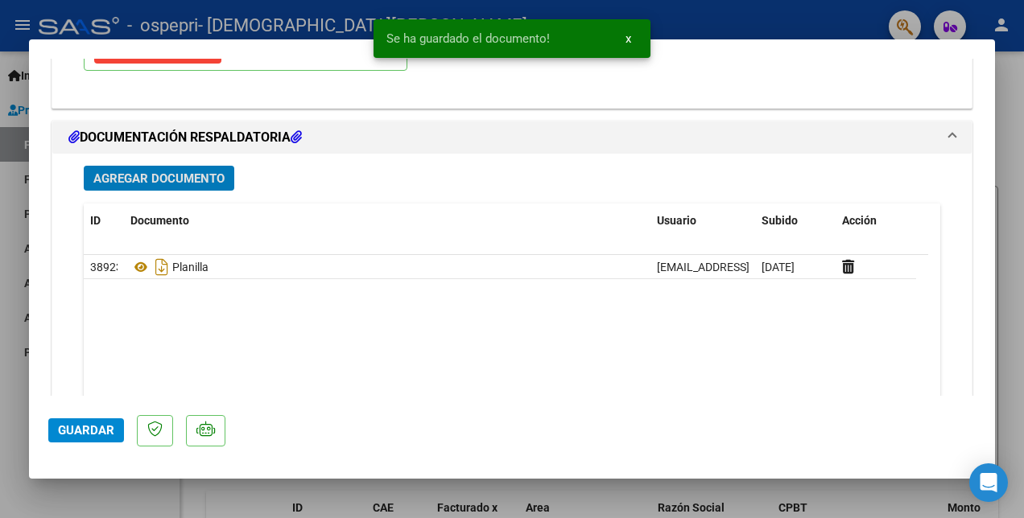
scroll to position [1732, 0]
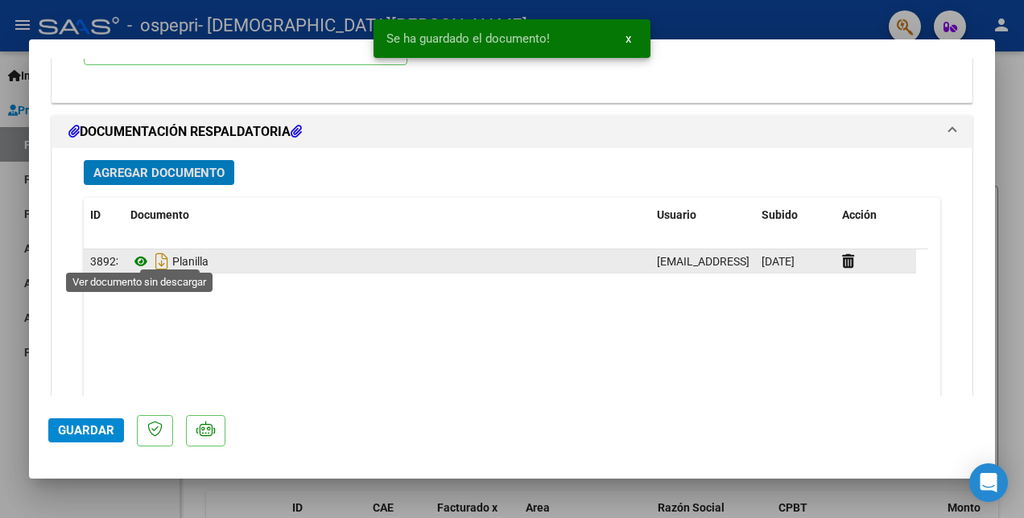
click at [144, 260] on icon at bounding box center [140, 261] width 21 height 19
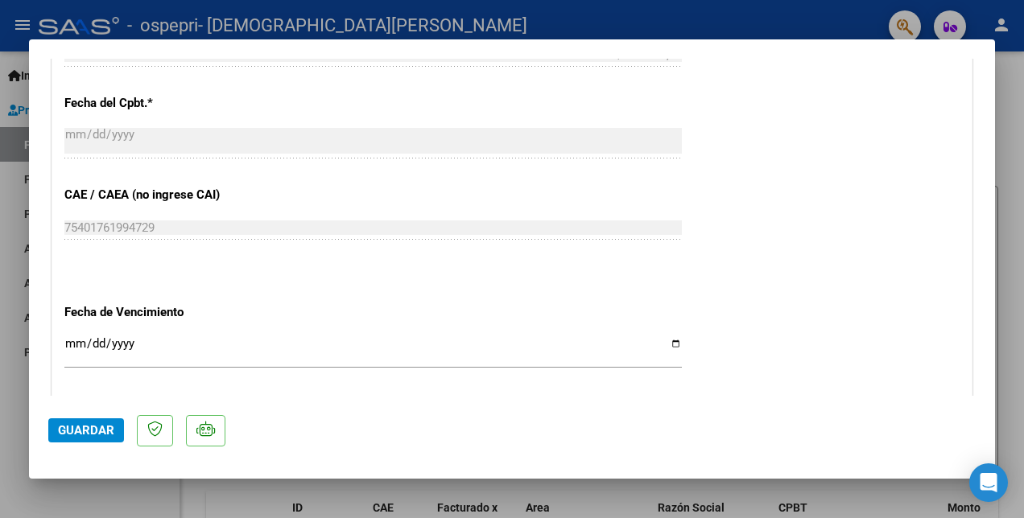
scroll to position [1127, 0]
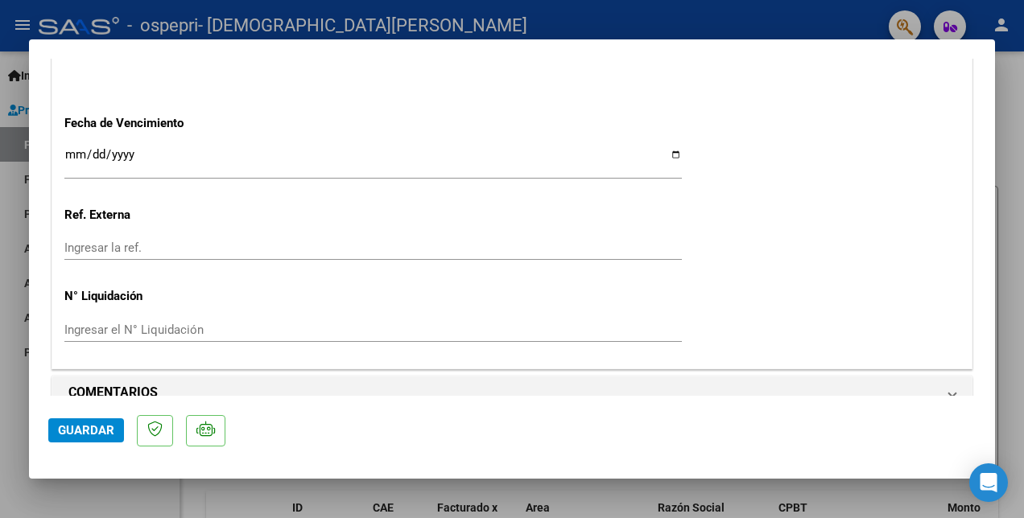
click at [87, 429] on span "Guardar" at bounding box center [86, 430] width 56 height 14
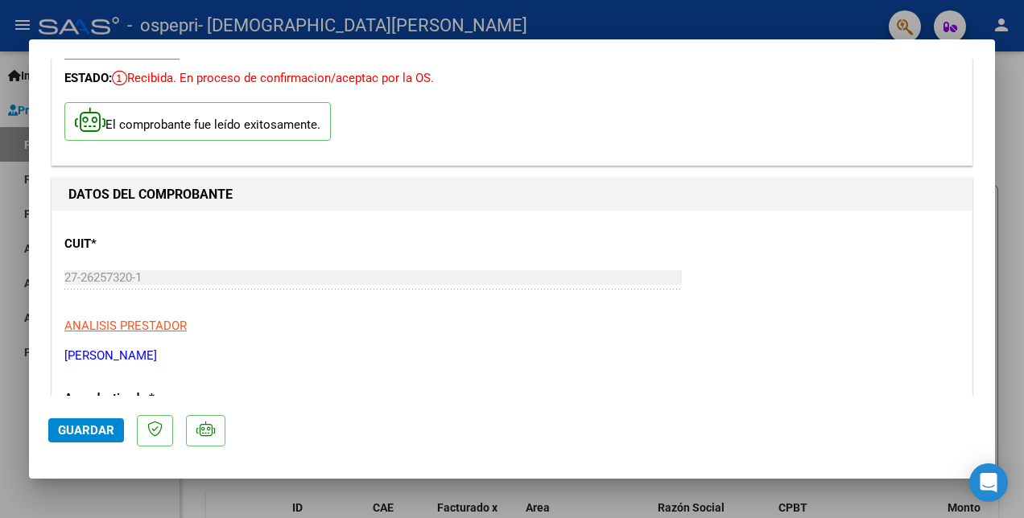
scroll to position [0, 0]
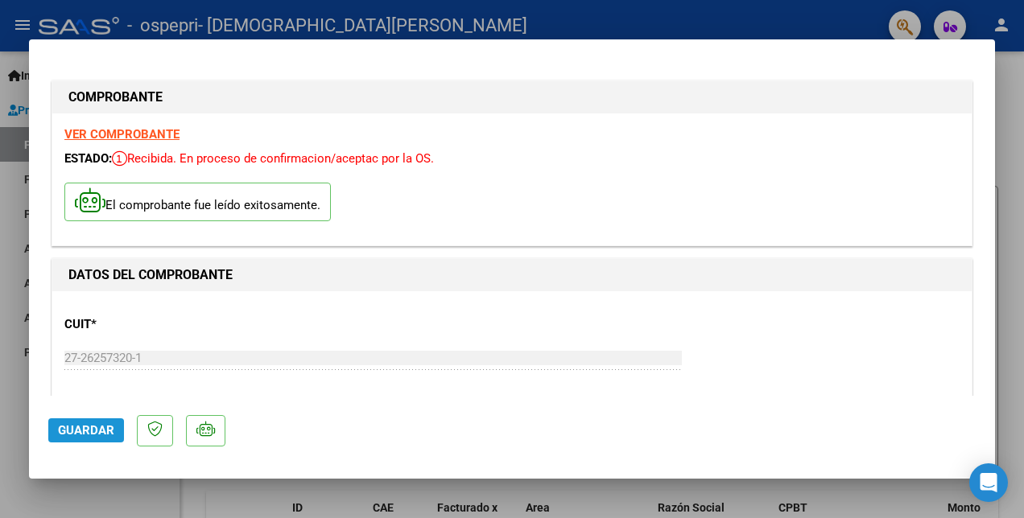
click at [69, 431] on span "Guardar" at bounding box center [86, 430] width 56 height 14
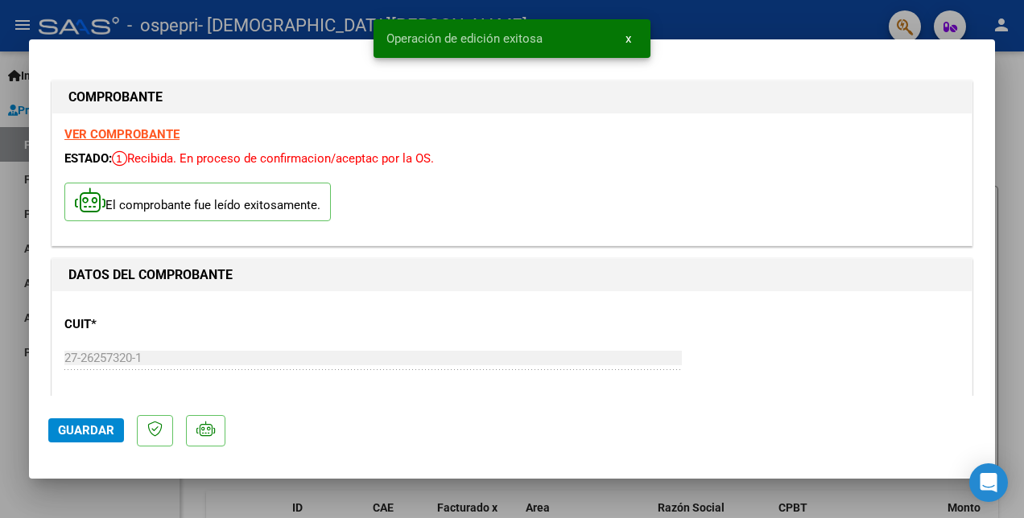
click at [818, 13] on div at bounding box center [512, 259] width 1024 height 518
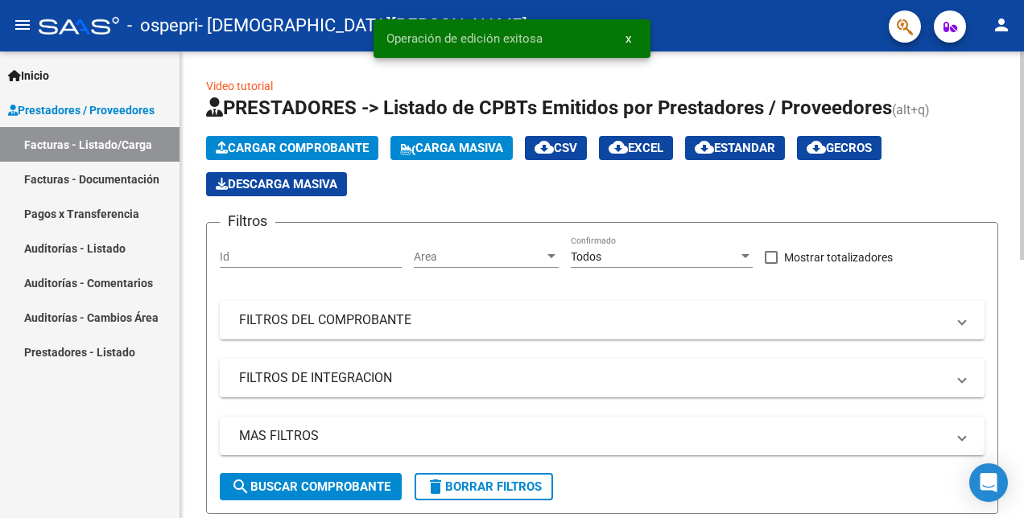
click at [261, 142] on span "Cargar Comprobante" at bounding box center [292, 148] width 153 height 14
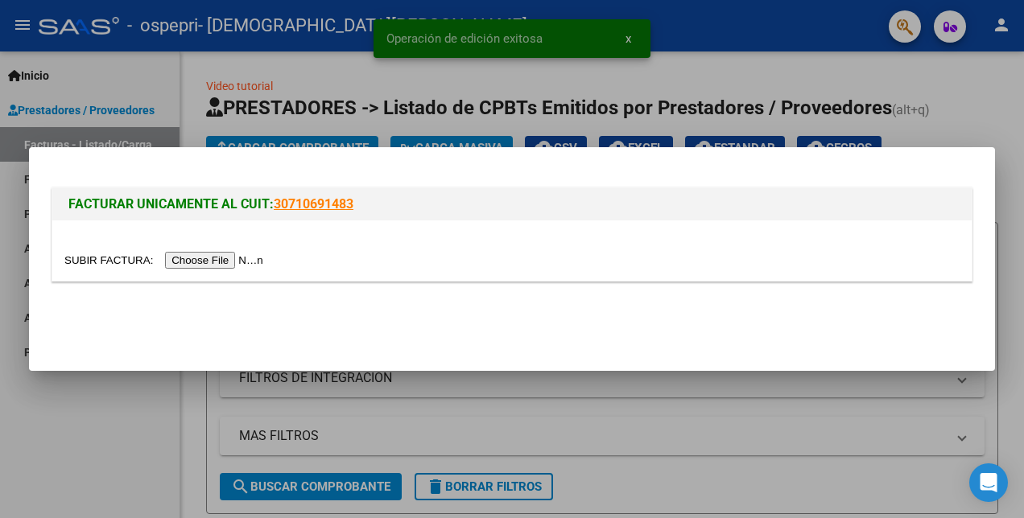
click at [217, 263] on input "file" at bounding box center [166, 260] width 204 height 17
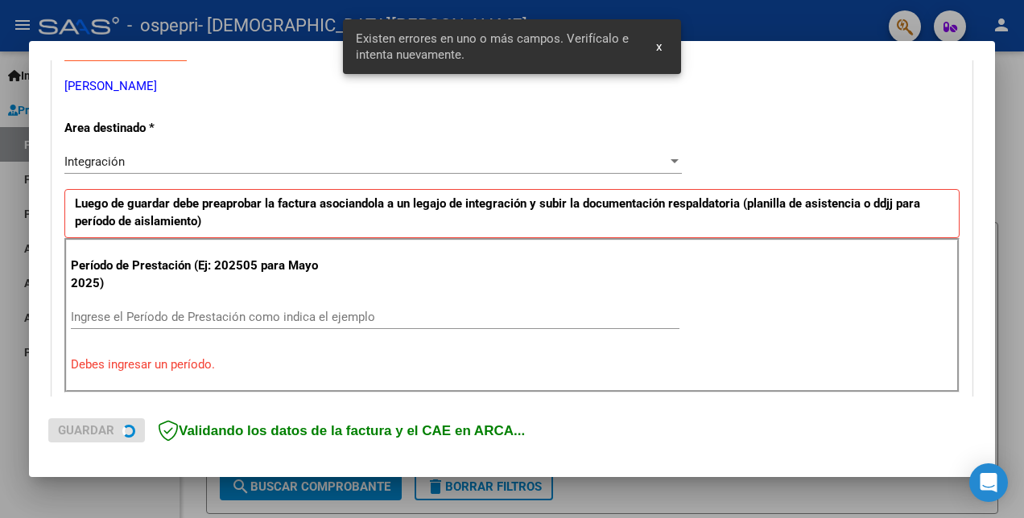
scroll to position [359, 0]
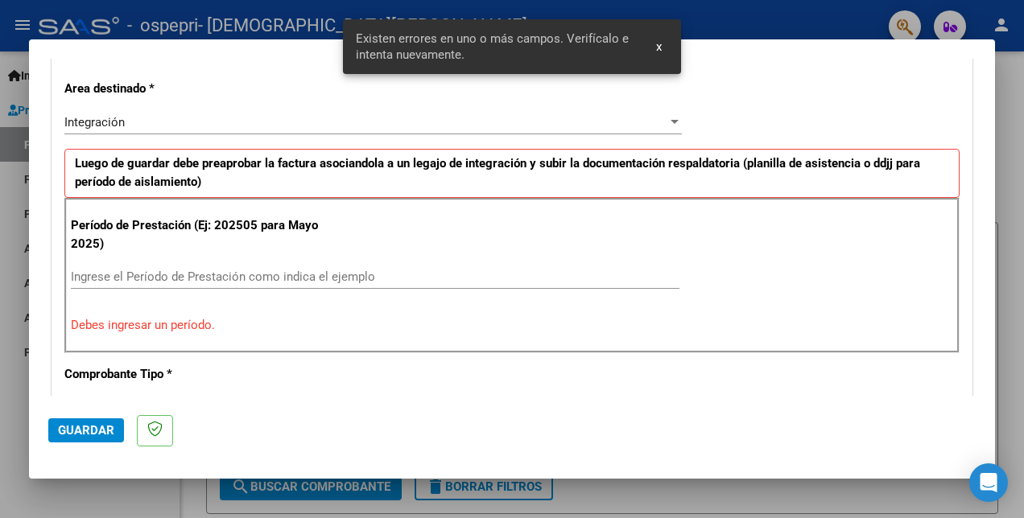
click at [188, 274] on input "Ingrese el Período de Prestación como indica el ejemplo" at bounding box center [375, 277] width 608 height 14
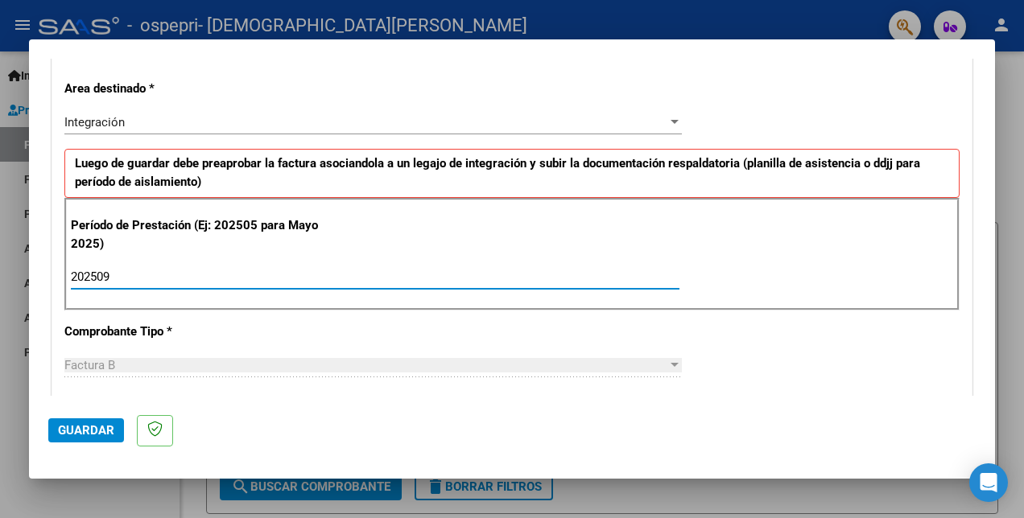
type input "202509"
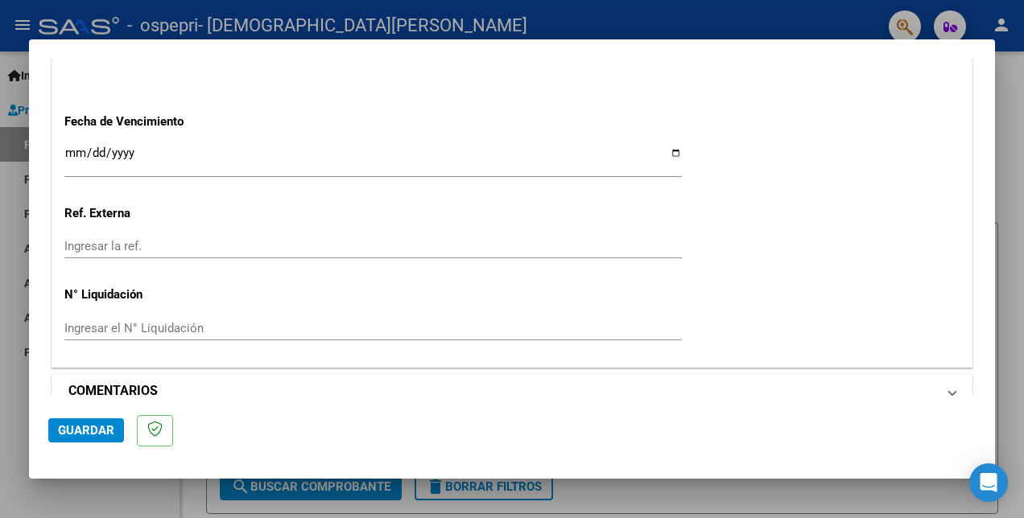
scroll to position [1124, 0]
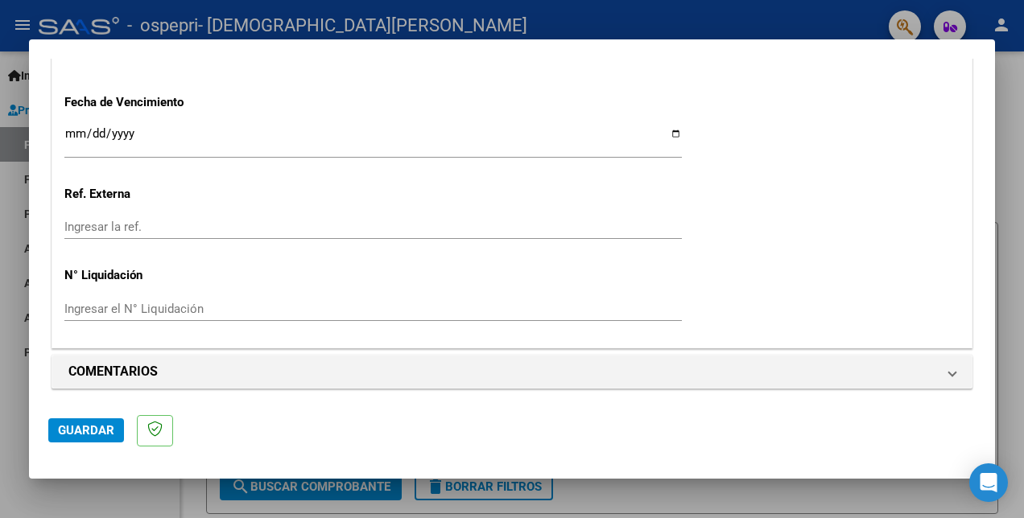
click at [70, 427] on span "Guardar" at bounding box center [86, 430] width 56 height 14
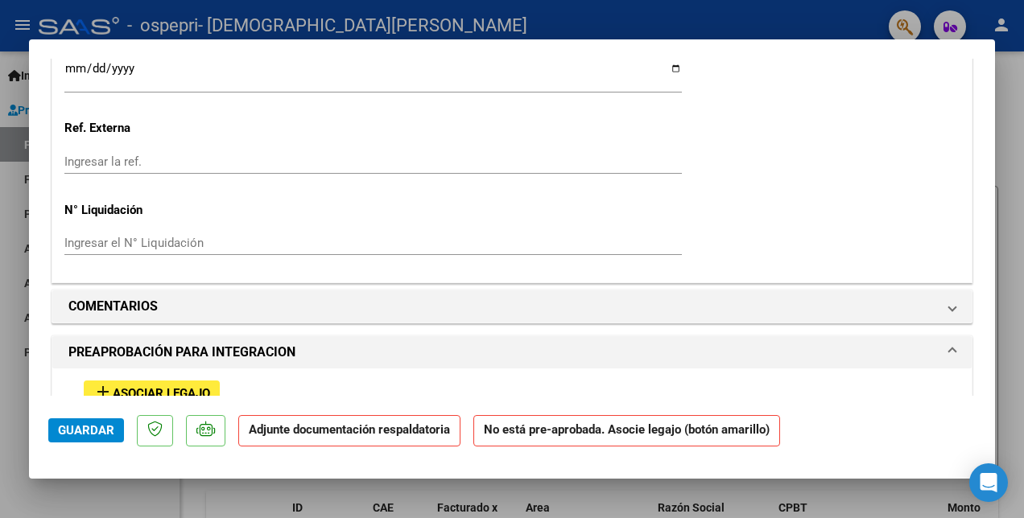
scroll to position [1368, 0]
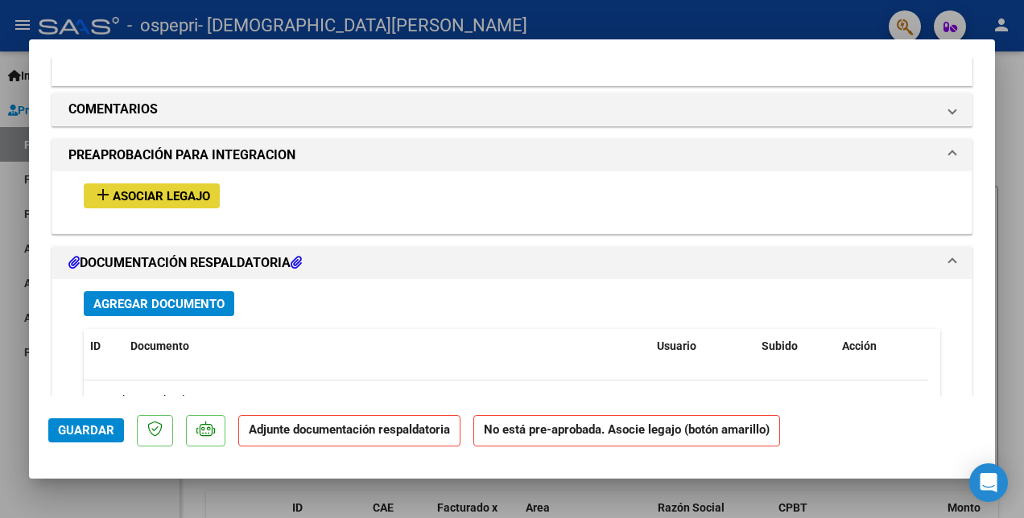
click at [200, 189] on span "Asociar Legajo" at bounding box center [161, 196] width 97 height 14
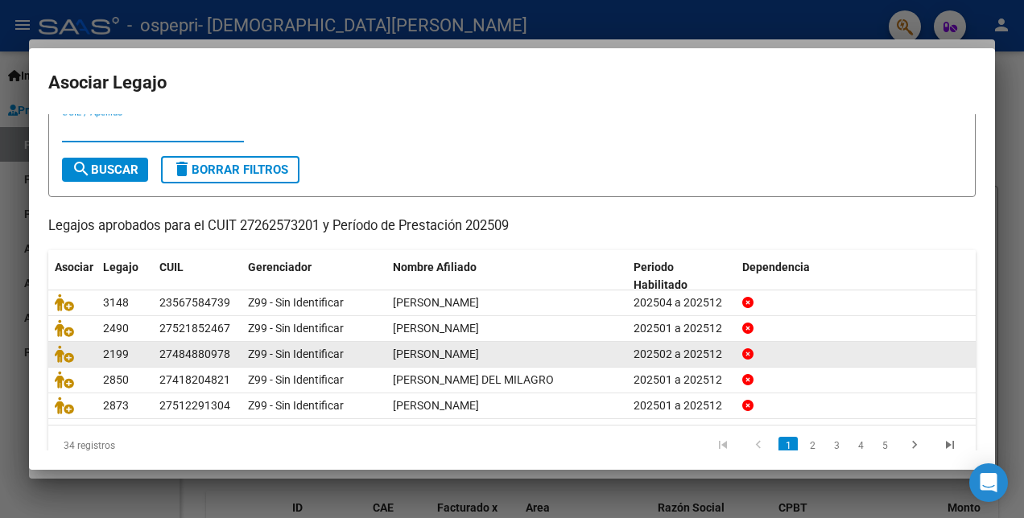
scroll to position [74, 0]
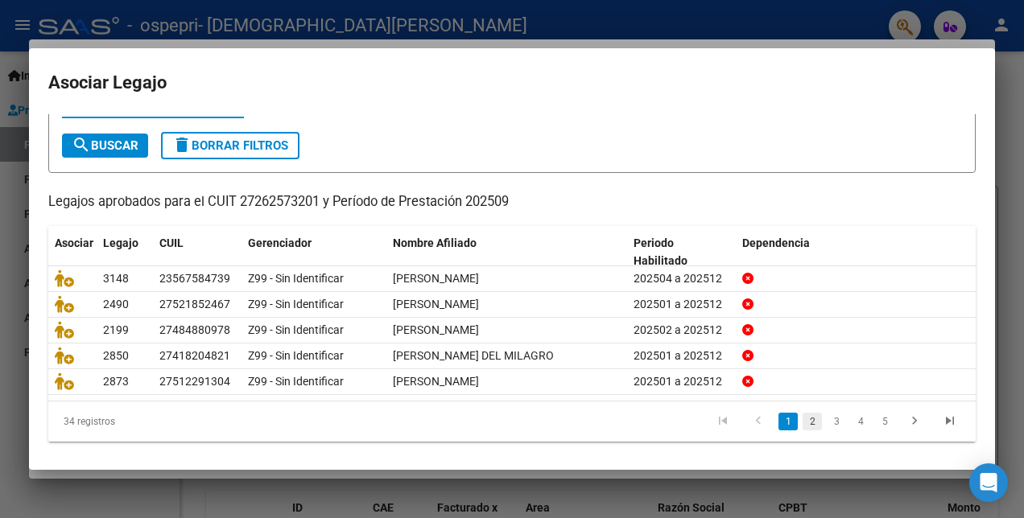
click at [802, 415] on link "2" at bounding box center [811, 422] width 19 height 18
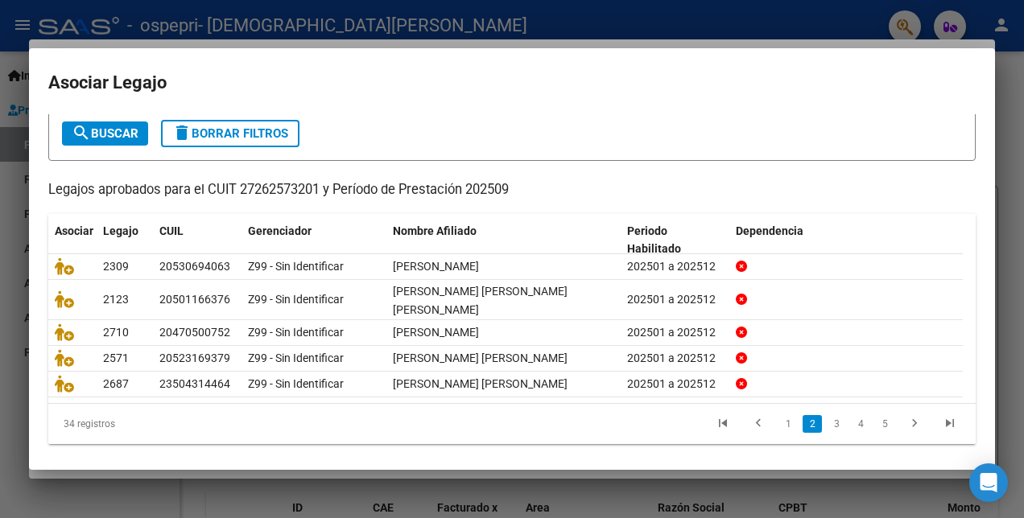
scroll to position [89, 0]
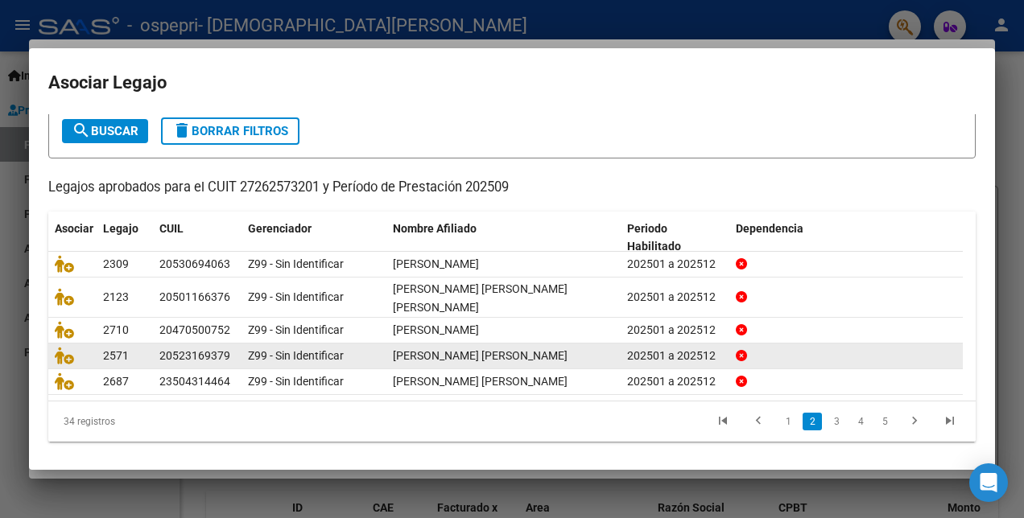
click at [827, 415] on link "3" at bounding box center [836, 422] width 19 height 18
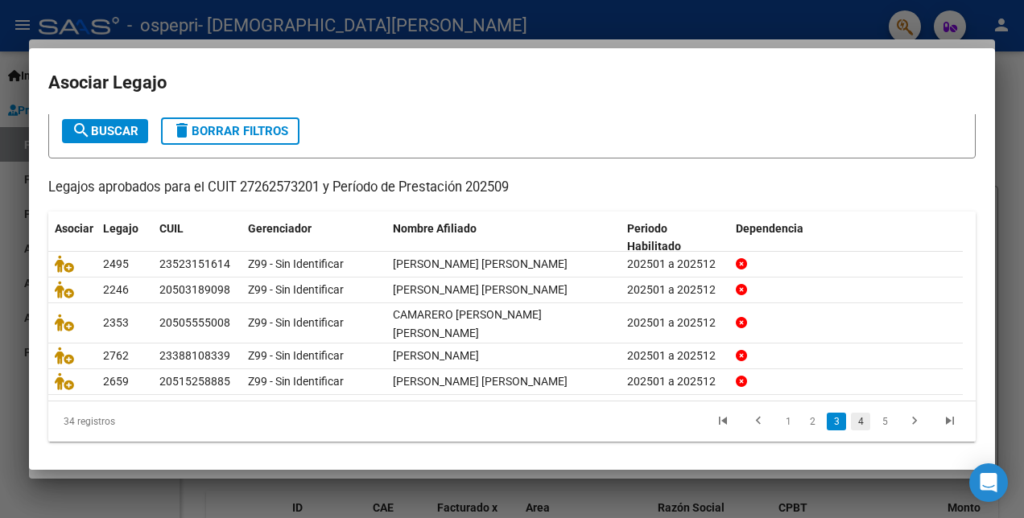
click at [851, 417] on link "4" at bounding box center [860, 422] width 19 height 18
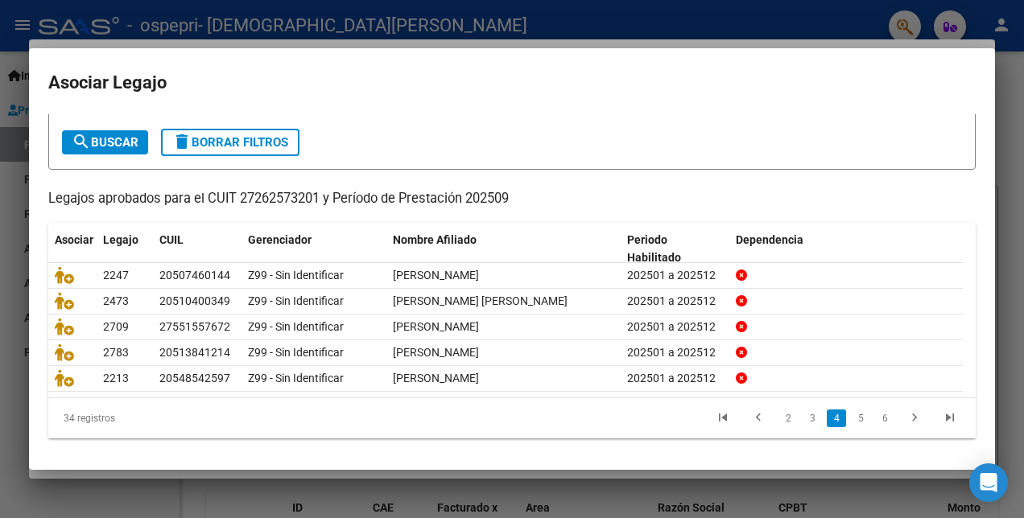
scroll to position [74, 0]
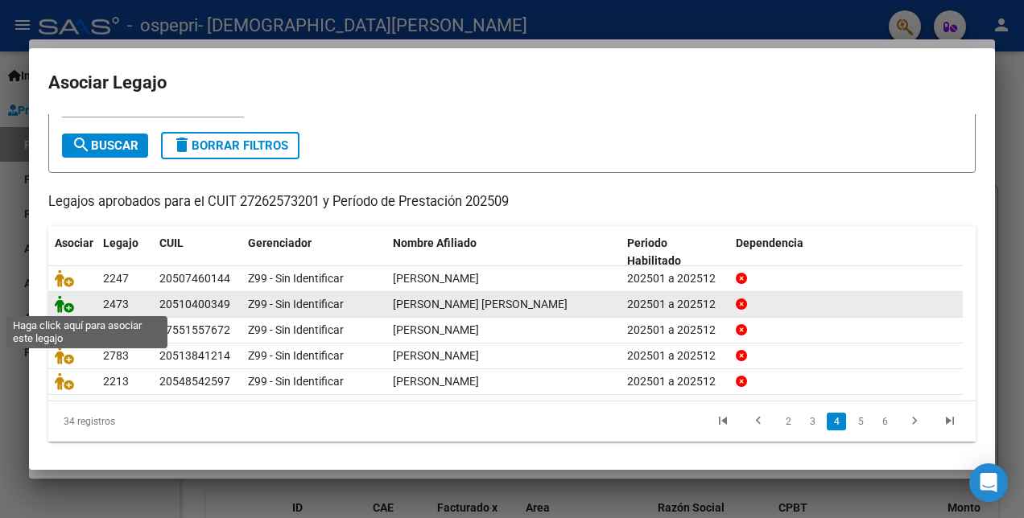
click at [60, 300] on icon at bounding box center [64, 304] width 19 height 18
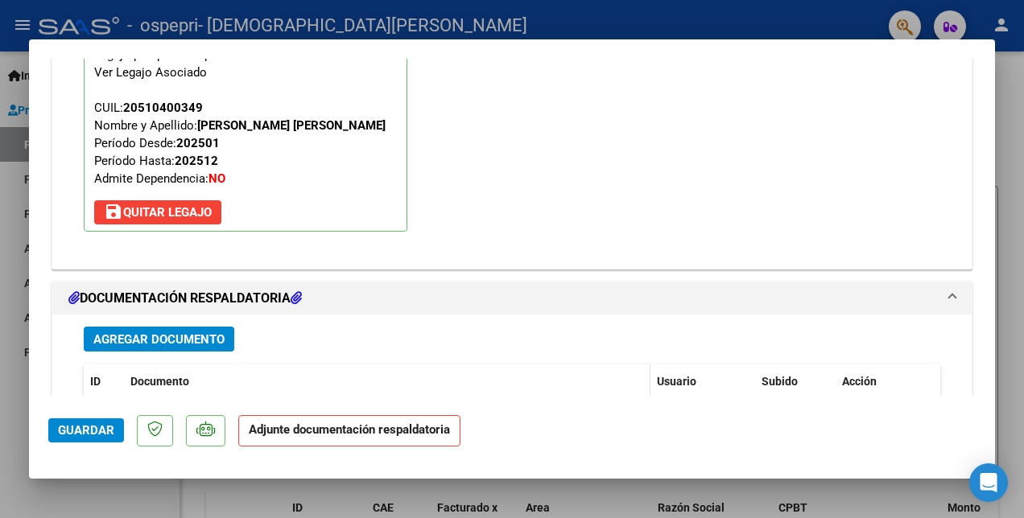
scroll to position [1571, 0]
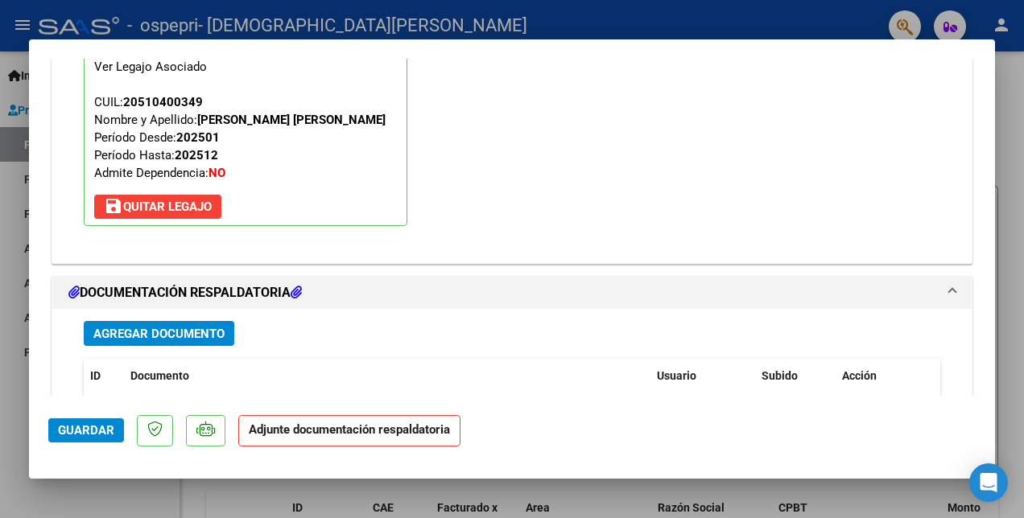
click at [134, 327] on span "Agregar Documento" at bounding box center [158, 334] width 131 height 14
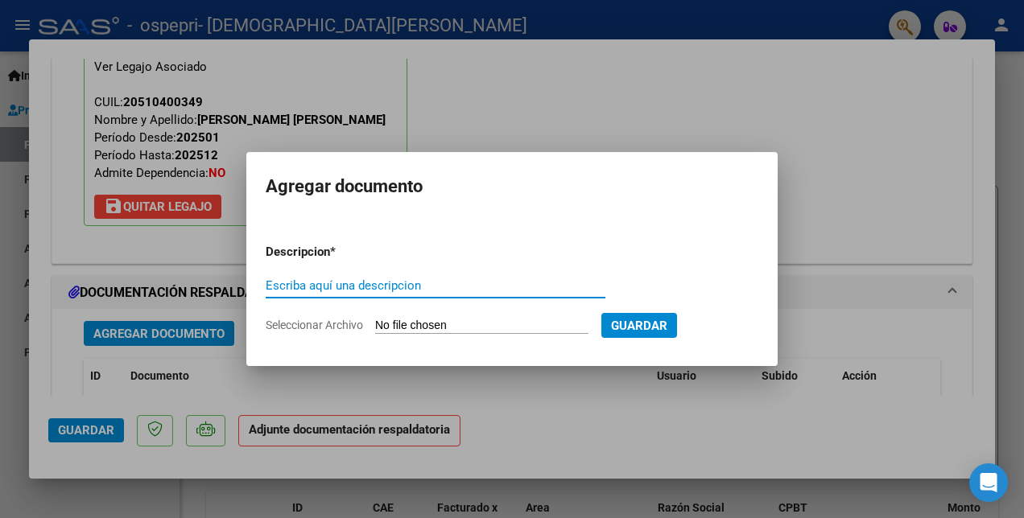
click at [297, 289] on input "Escriba aquí una descripcion" at bounding box center [436, 285] width 340 height 14
type input "PLANILLA"
click at [488, 321] on input "Seleccionar Archivo" at bounding box center [481, 326] width 213 height 15
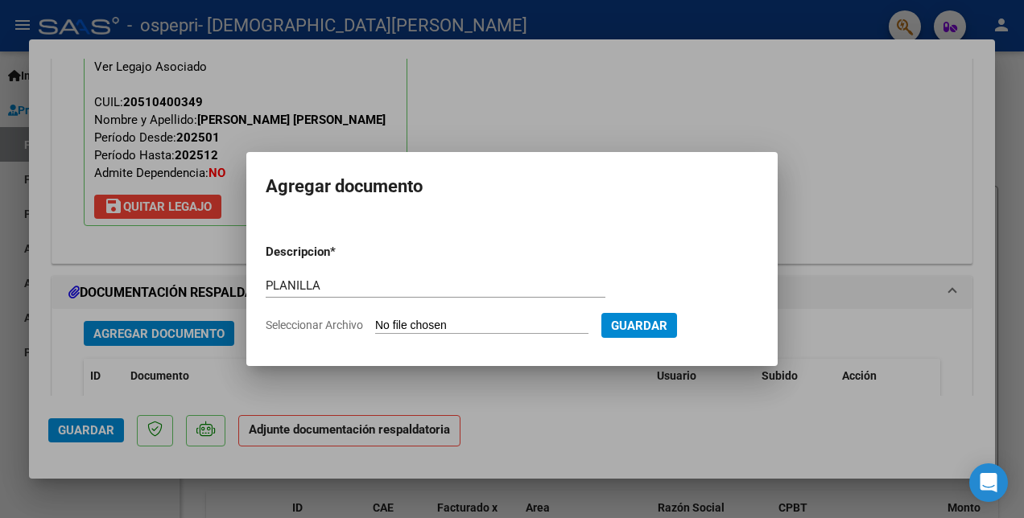
type input "C:\fakepath\[PERSON_NAME] [PERSON_NAME].pdf"
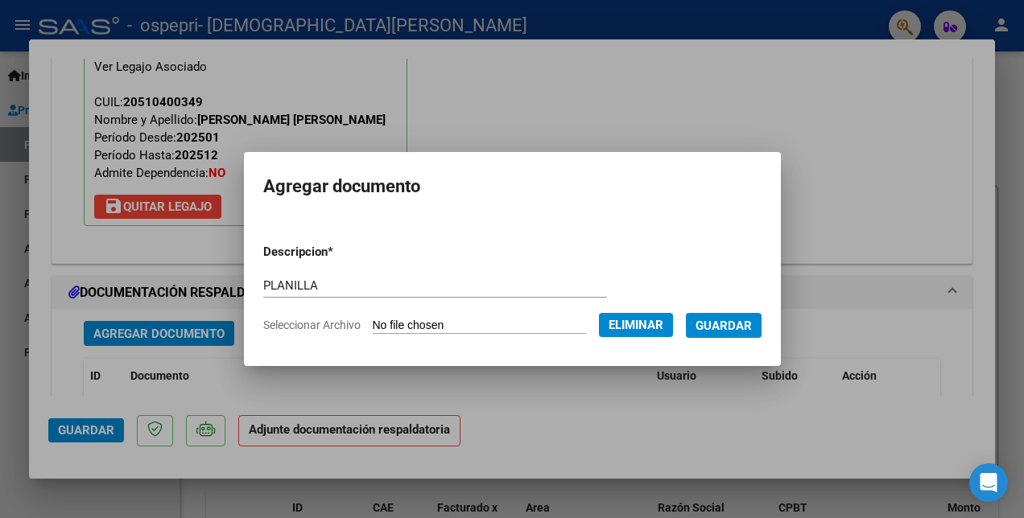
click at [752, 325] on span "Guardar" at bounding box center [723, 326] width 56 height 14
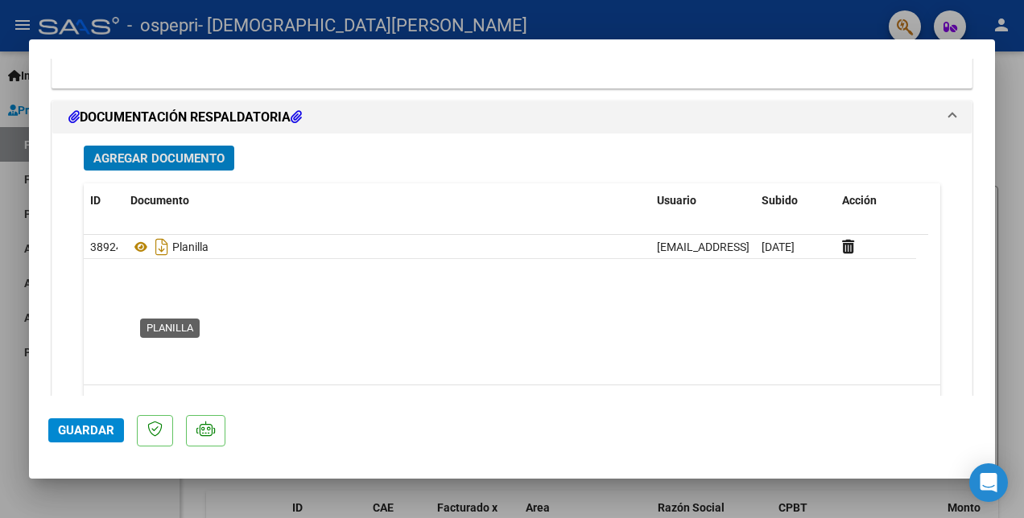
scroll to position [1660, 0]
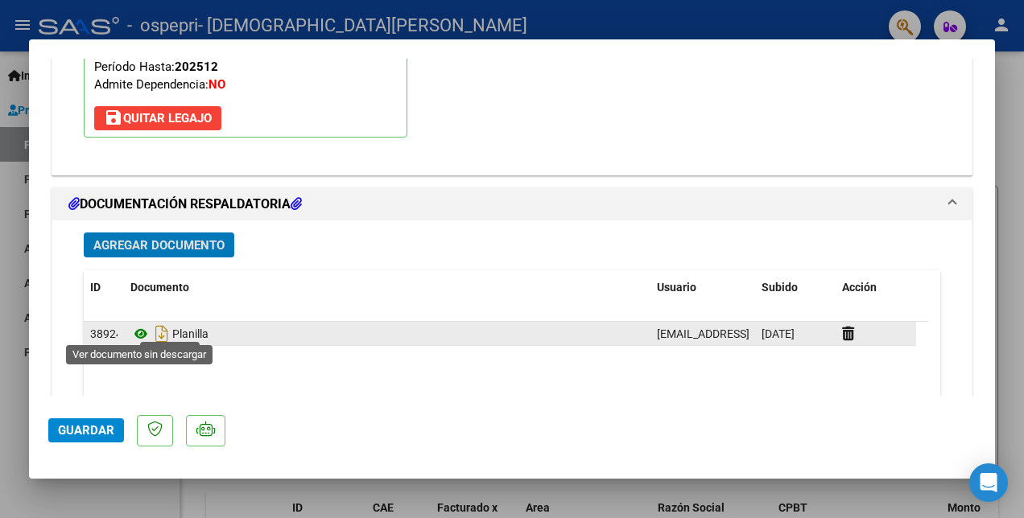
click at [139, 325] on icon at bounding box center [140, 333] width 21 height 19
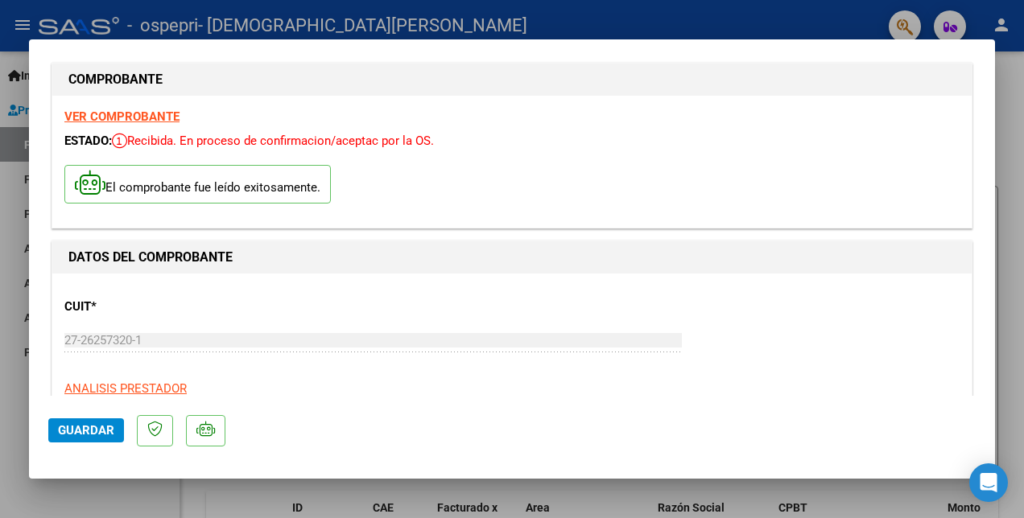
scroll to position [0, 0]
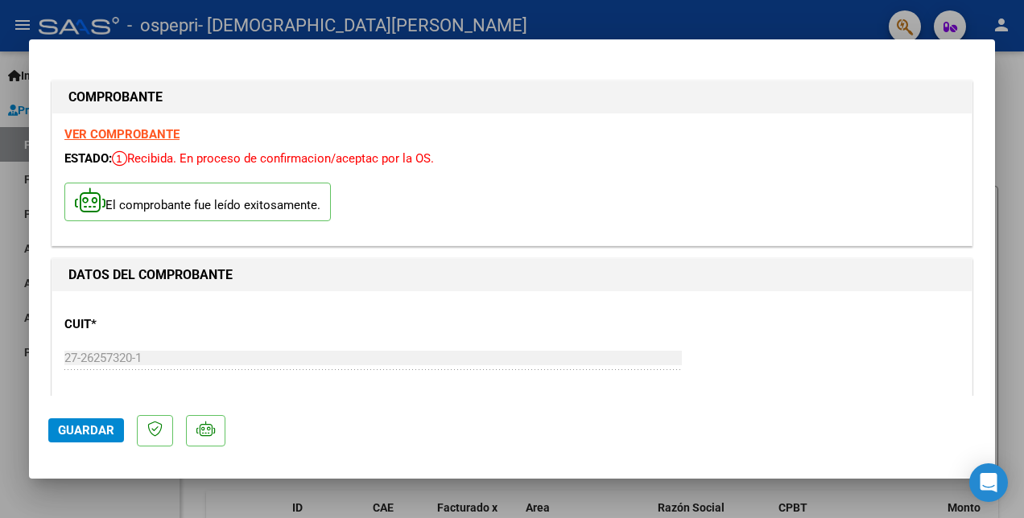
click at [146, 130] on strong "VER COMPROBANTE" at bounding box center [121, 134] width 115 height 14
click at [96, 430] on span "Guardar" at bounding box center [86, 430] width 56 height 14
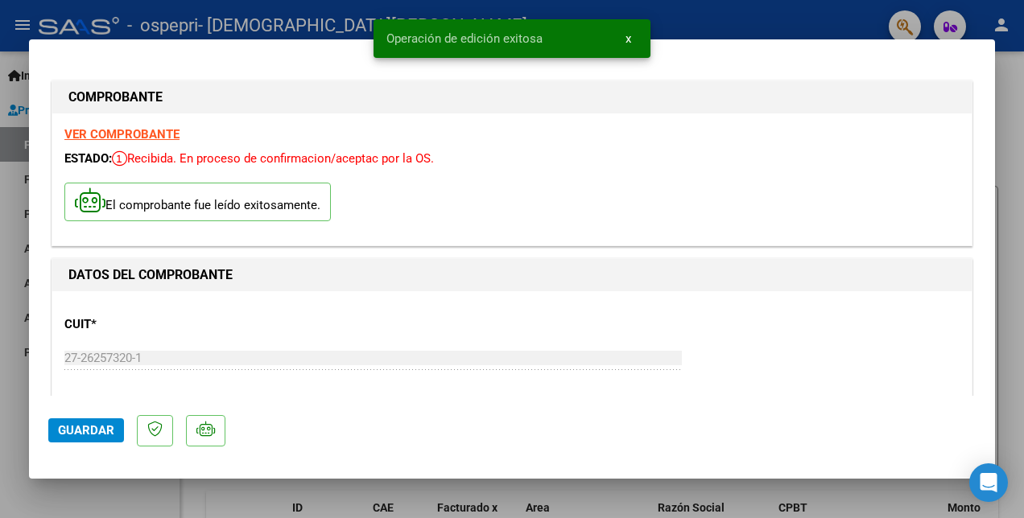
drag, startPoint x: 693, startPoint y: 26, endPoint x: 637, endPoint y: 40, distance: 57.4
click at [693, 26] on div at bounding box center [512, 259] width 1024 height 518
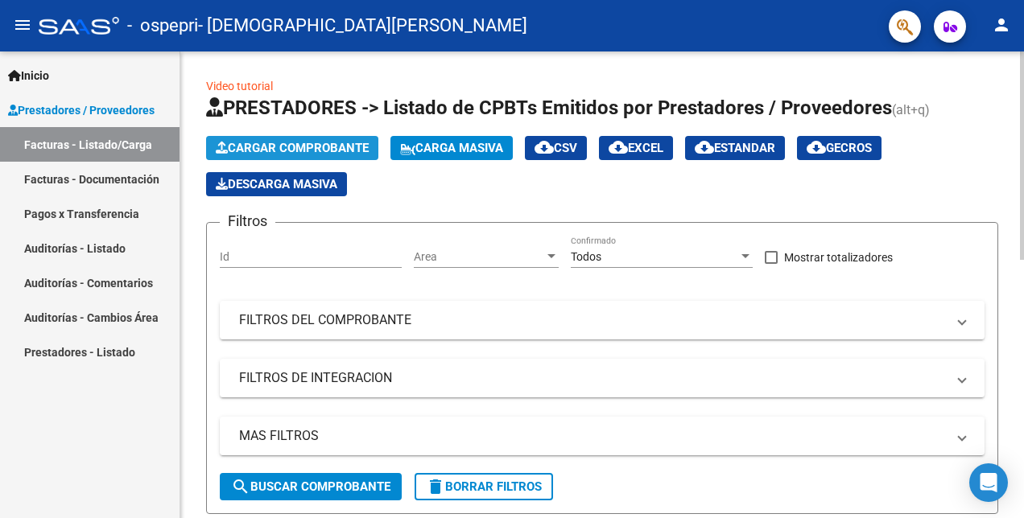
click at [343, 145] on span "Cargar Comprobante" at bounding box center [292, 148] width 153 height 14
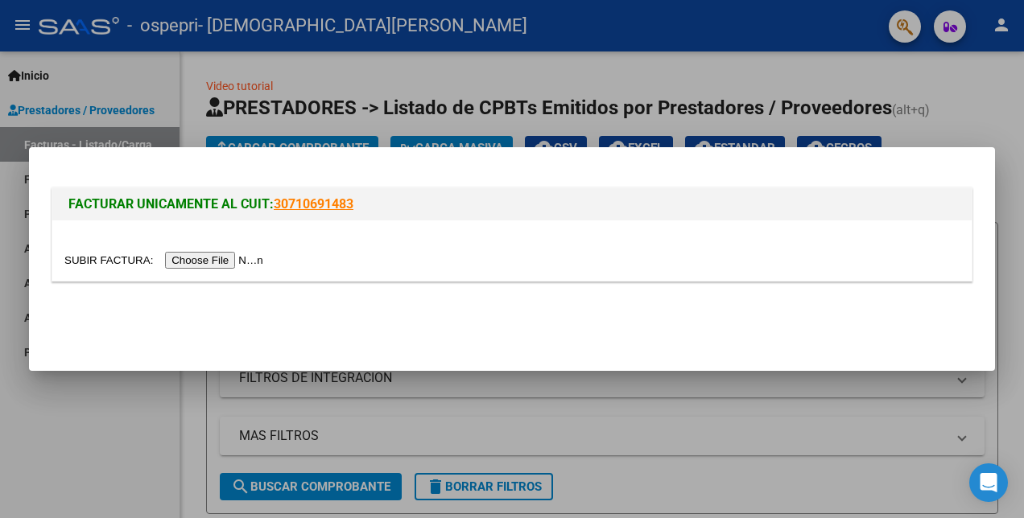
click at [185, 262] on input "file" at bounding box center [166, 260] width 204 height 17
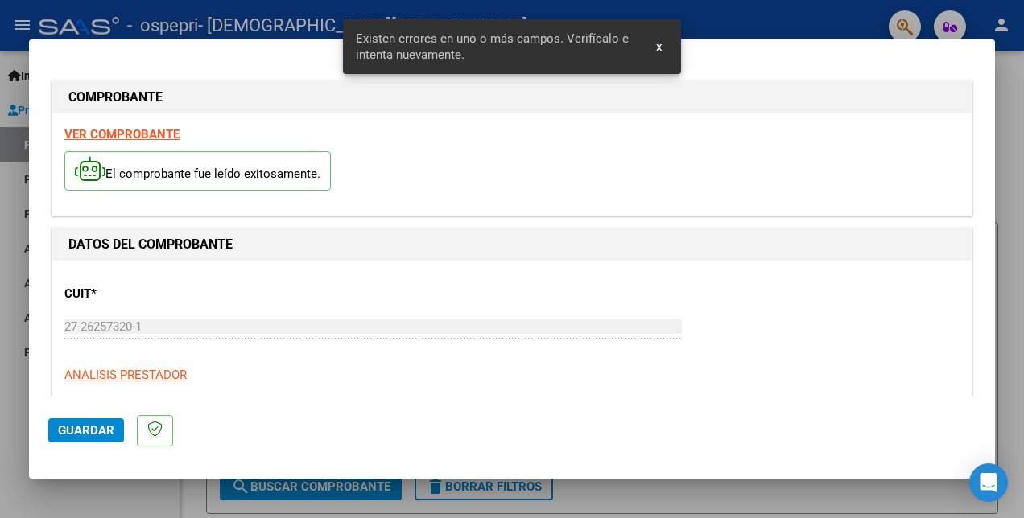
click at [139, 137] on strong "VER COMPROBANTE" at bounding box center [121, 134] width 115 height 14
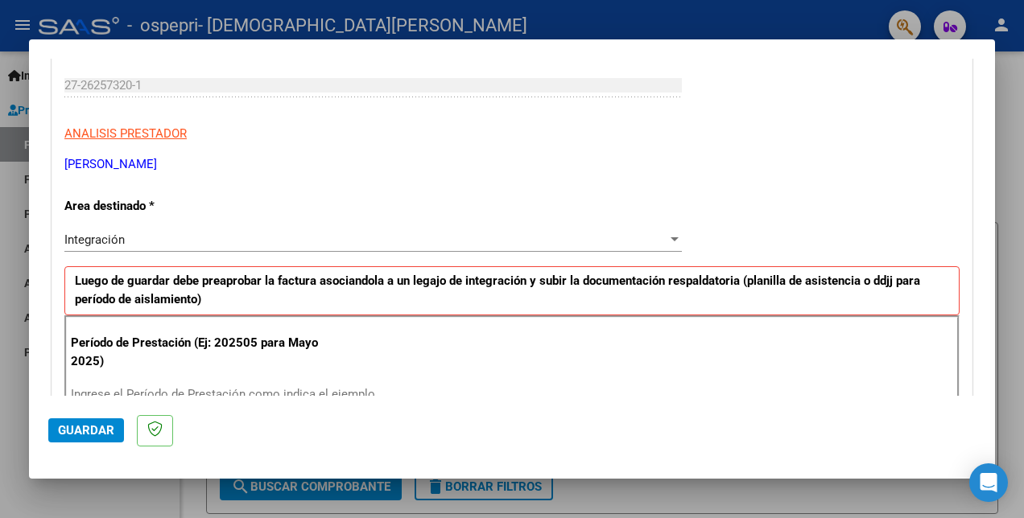
scroll to position [322, 0]
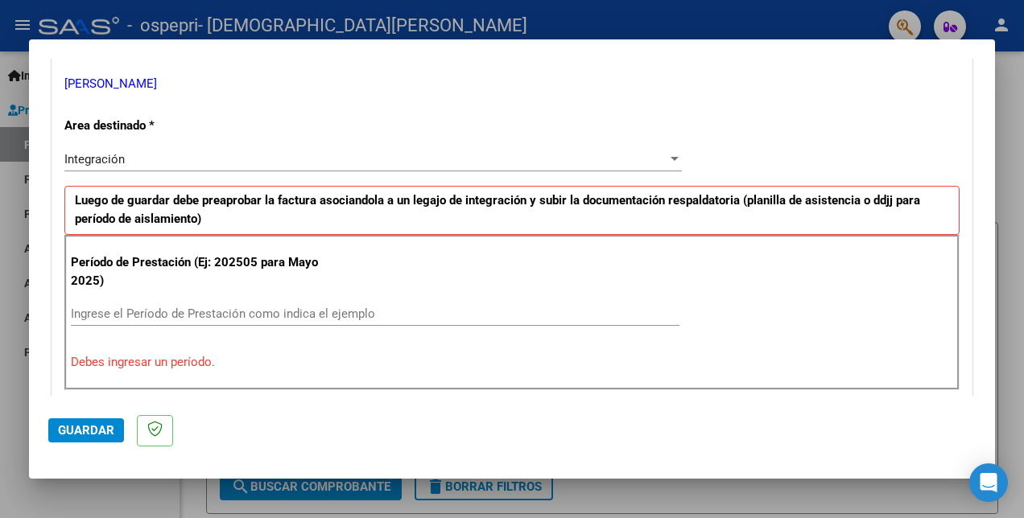
click at [113, 318] on input "Ingrese el Período de Prestación como indica el ejemplo" at bounding box center [375, 314] width 608 height 14
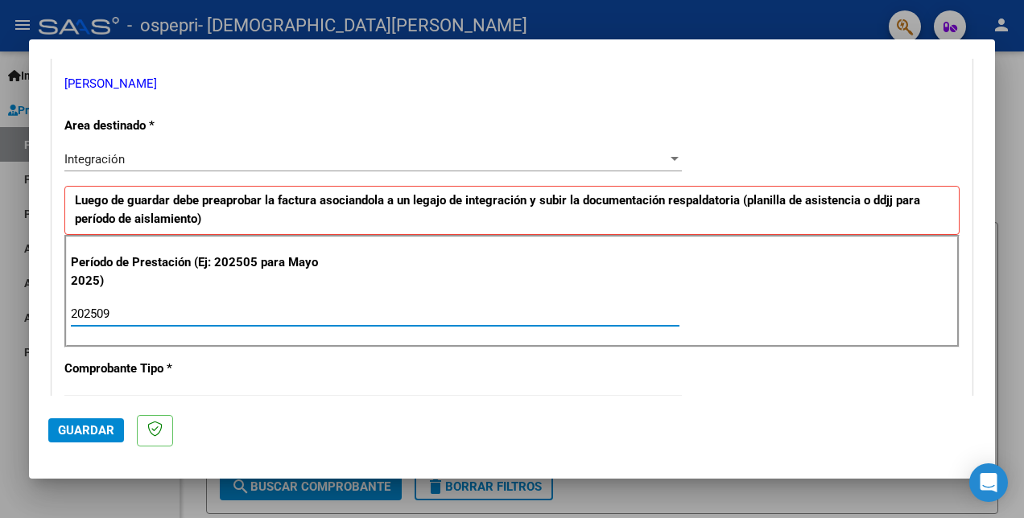
type input "202509"
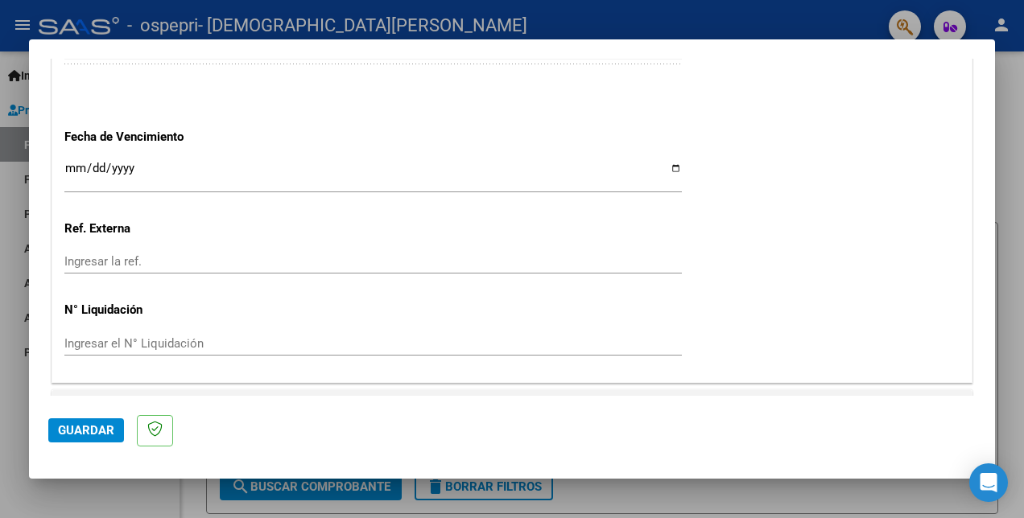
scroll to position [1124, 0]
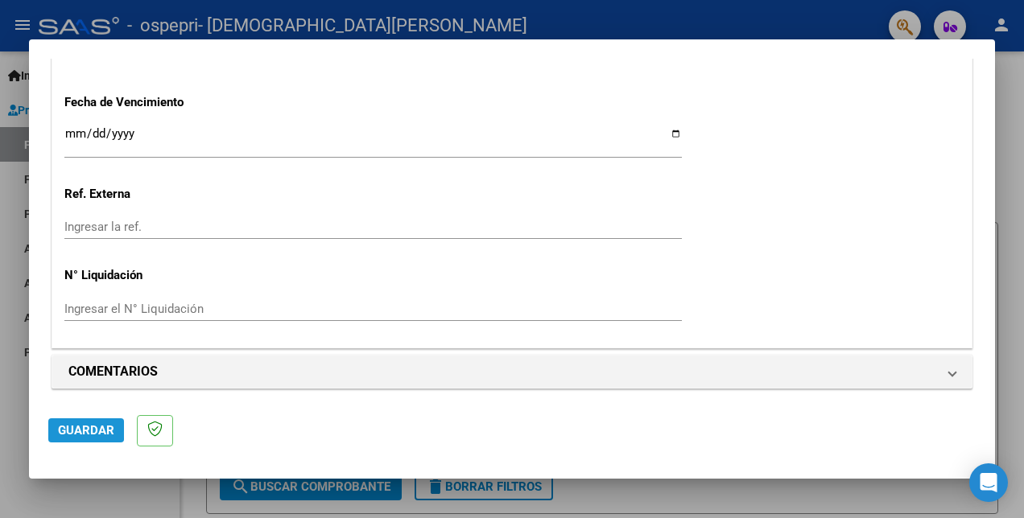
click at [72, 429] on span "Guardar" at bounding box center [86, 430] width 56 height 14
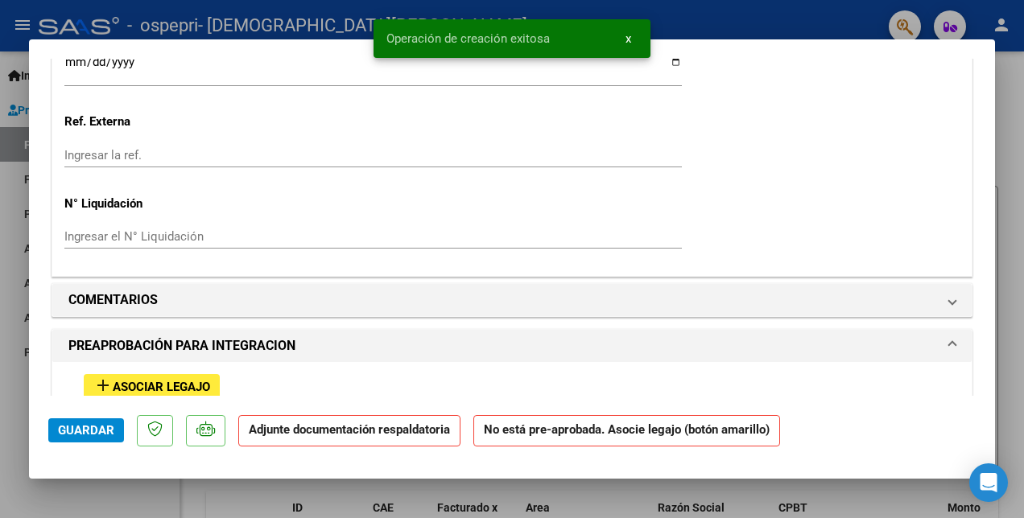
scroll to position [1368, 0]
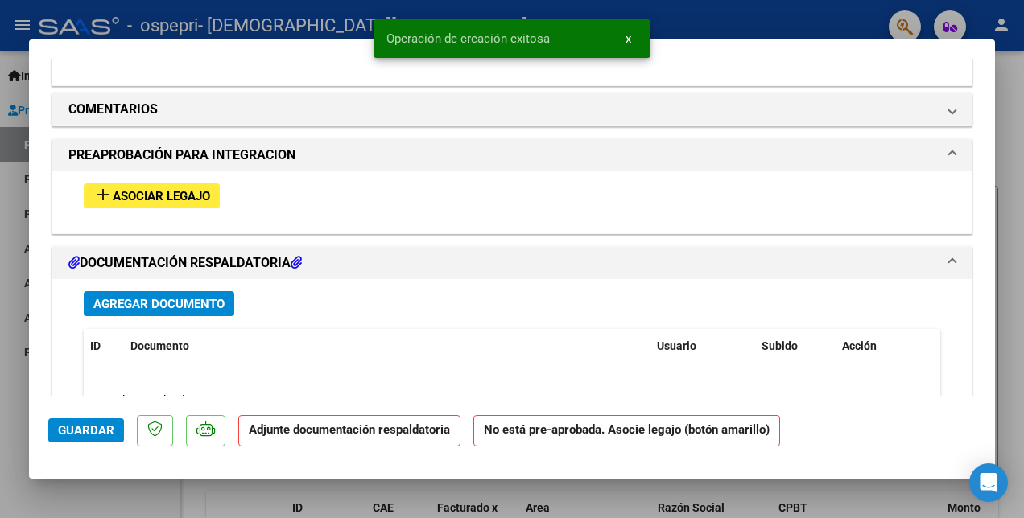
click at [150, 192] on span "Asociar Legajo" at bounding box center [161, 196] width 97 height 14
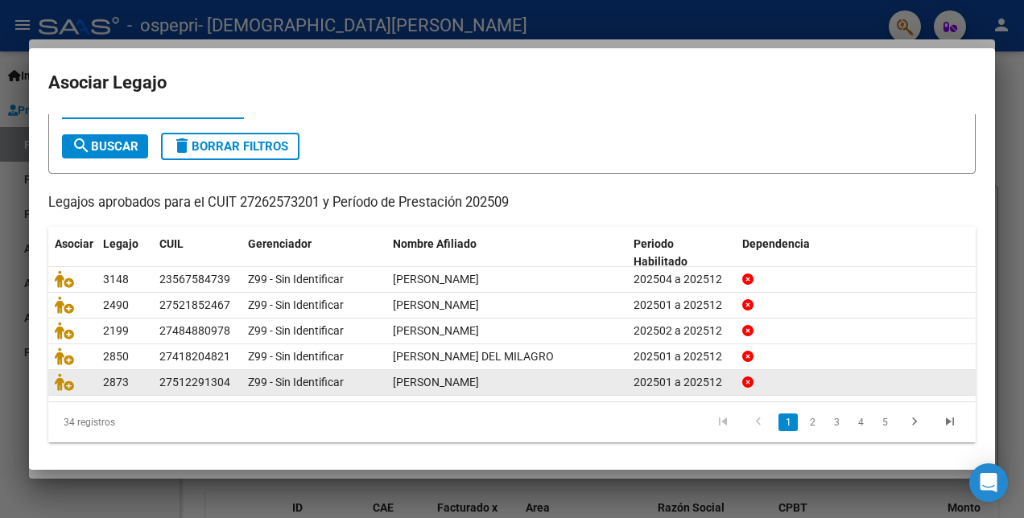
scroll to position [74, 0]
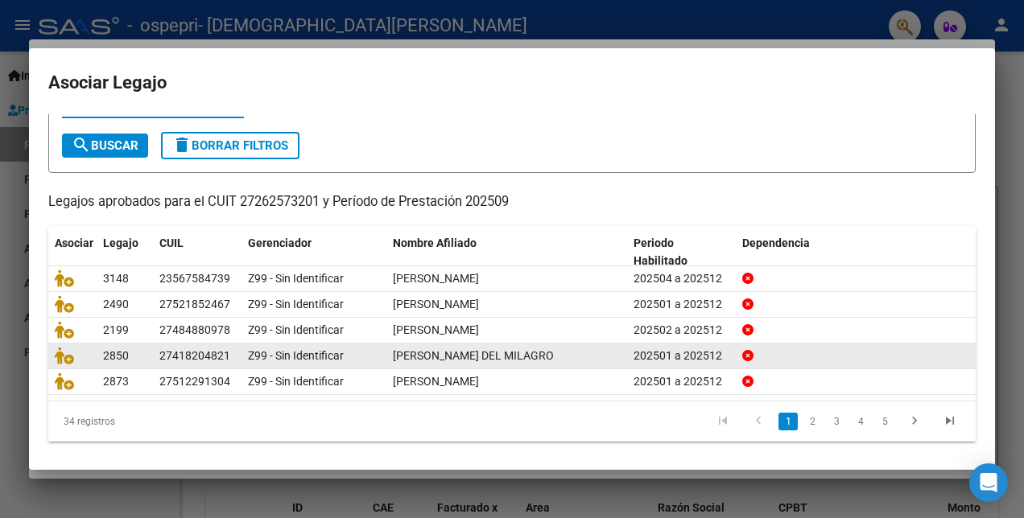
click at [802, 420] on link "2" at bounding box center [811, 422] width 19 height 18
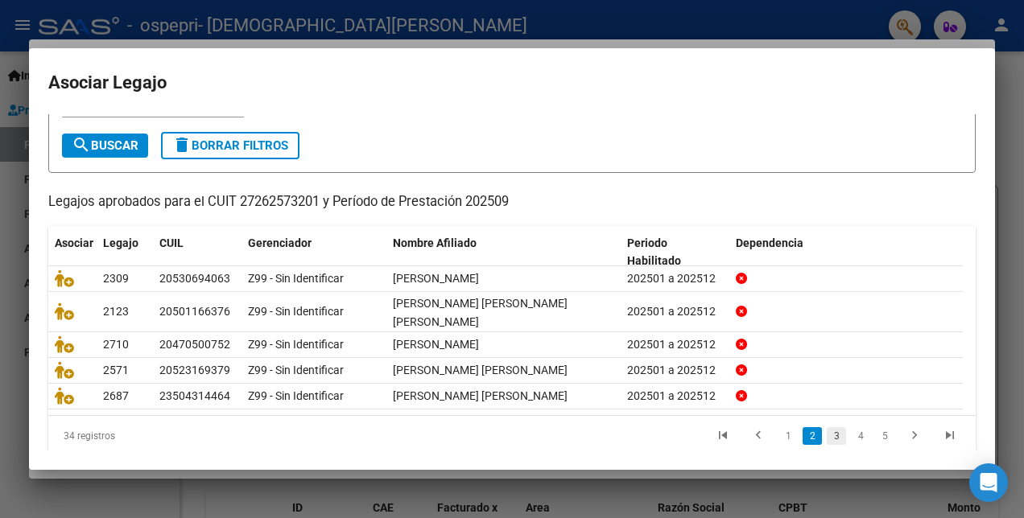
click at [827, 427] on link "3" at bounding box center [836, 436] width 19 height 18
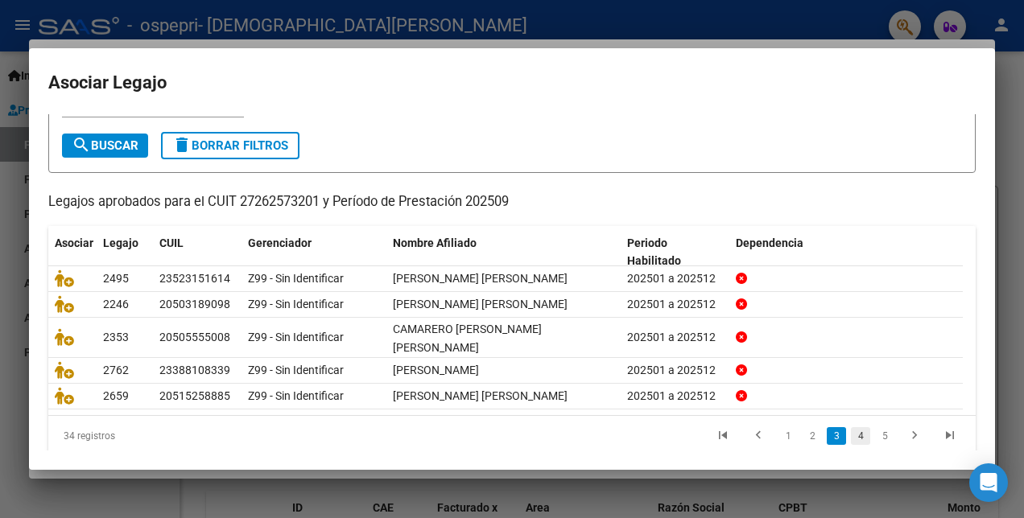
click at [851, 438] on link "4" at bounding box center [860, 436] width 19 height 18
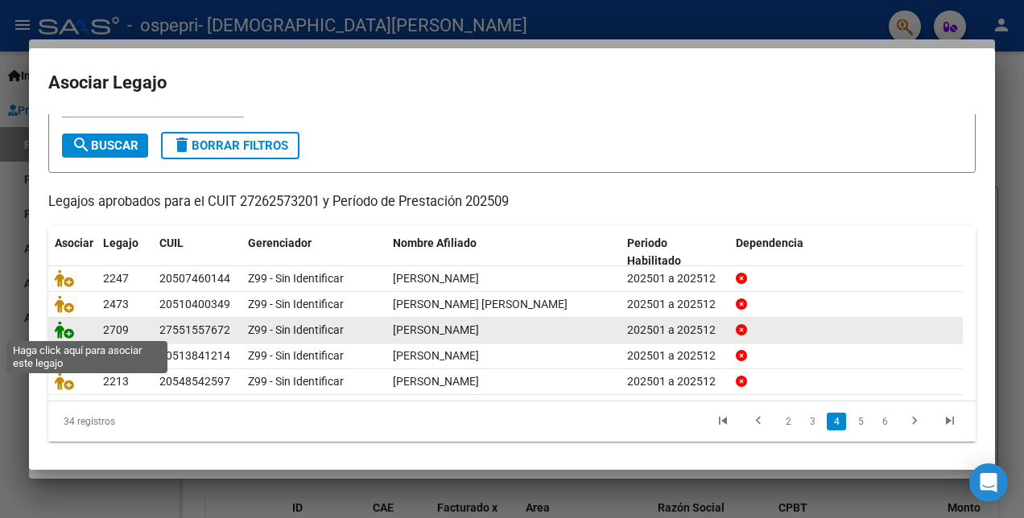
click at [64, 327] on icon at bounding box center [64, 330] width 19 height 18
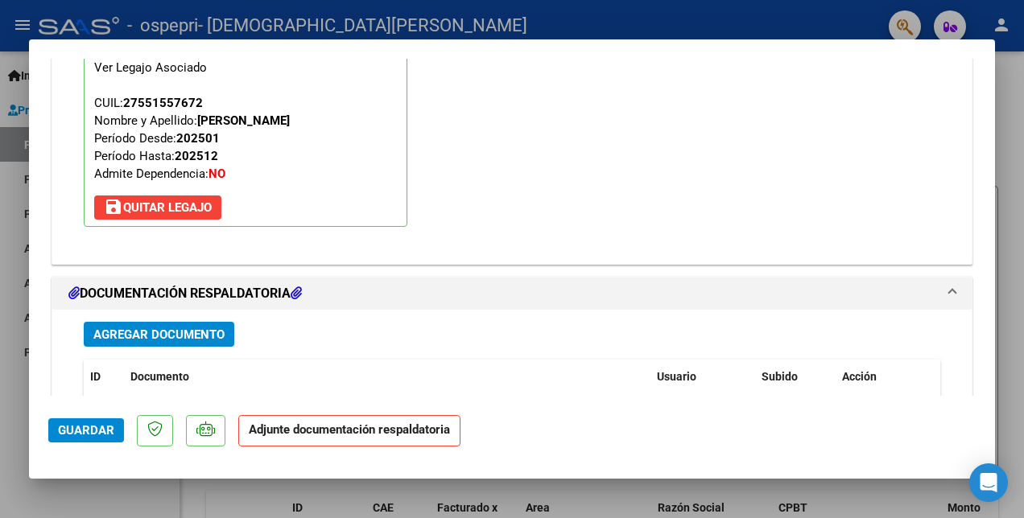
scroll to position [1571, 0]
click at [140, 328] on span "Agregar Documento" at bounding box center [158, 334] width 131 height 14
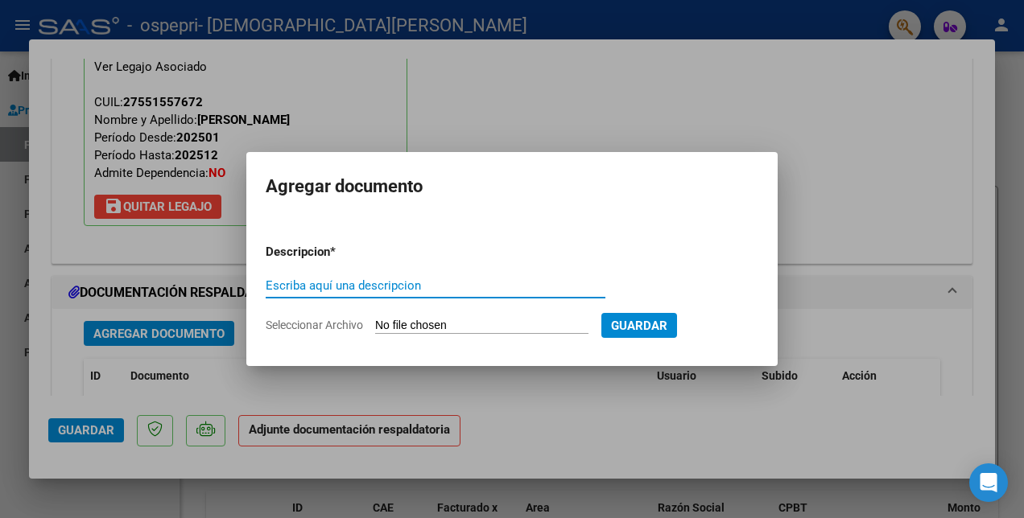
click at [275, 283] on input "Escriba aquí una descripcion" at bounding box center [436, 285] width 340 height 14
type input "PLANILLA"
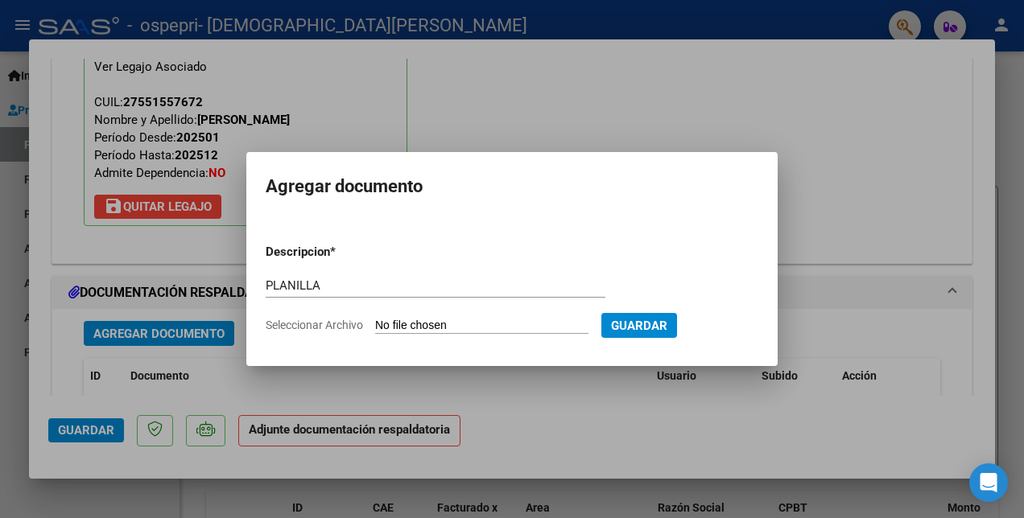
click at [415, 327] on input "Seleccionar Archivo" at bounding box center [481, 326] width 213 height 15
type input "C:\fakepath\[PERSON_NAME].pdf"
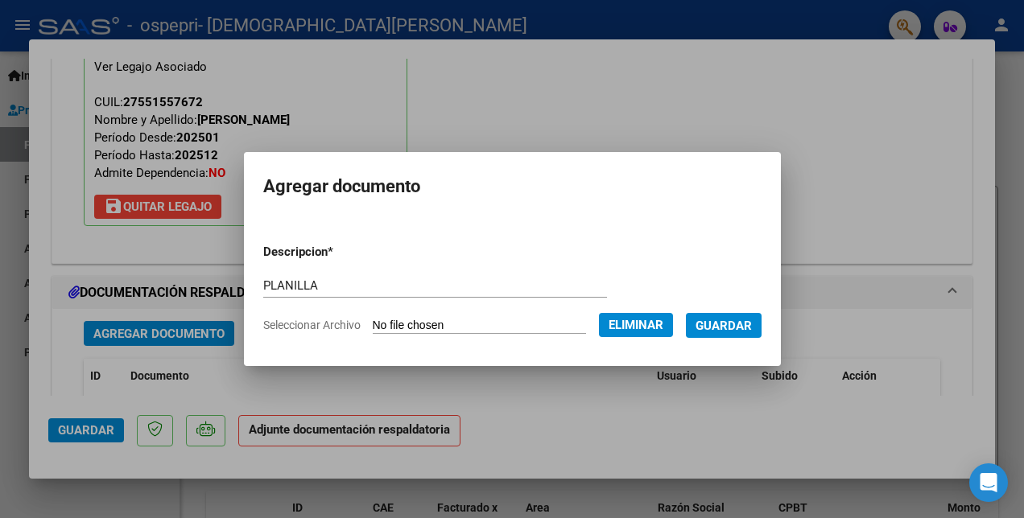
click at [732, 328] on span "Guardar" at bounding box center [723, 326] width 56 height 14
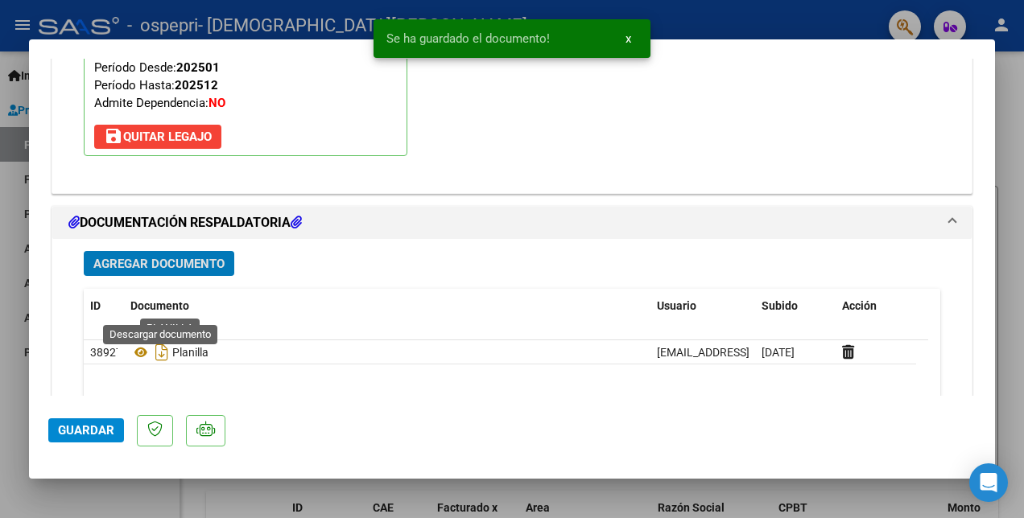
scroll to position [1732, 0]
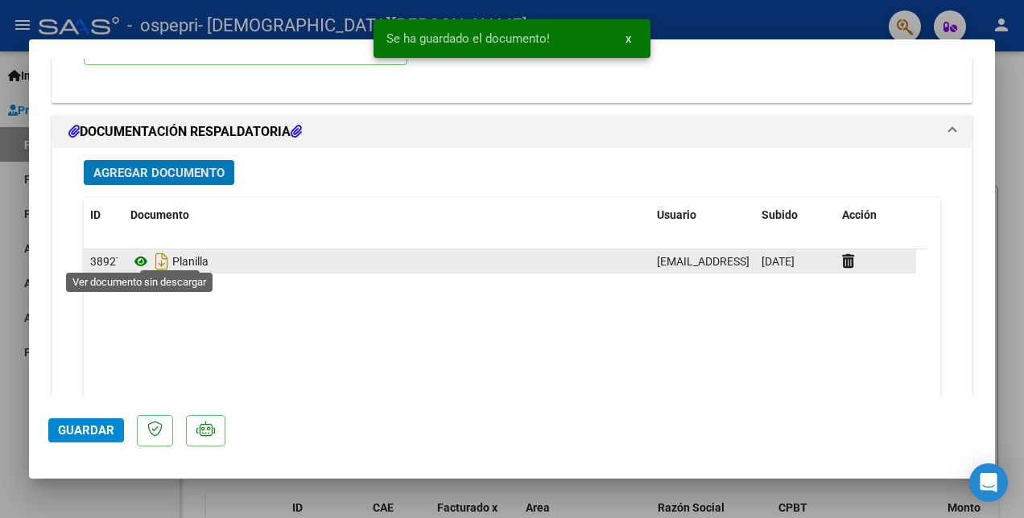
click at [137, 256] on icon at bounding box center [140, 261] width 21 height 19
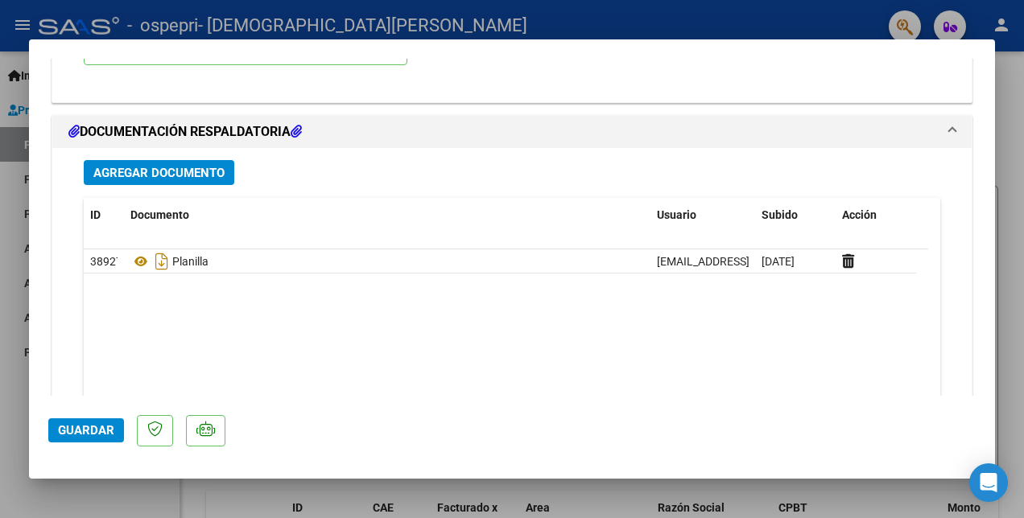
click at [69, 427] on span "Guardar" at bounding box center [86, 430] width 56 height 14
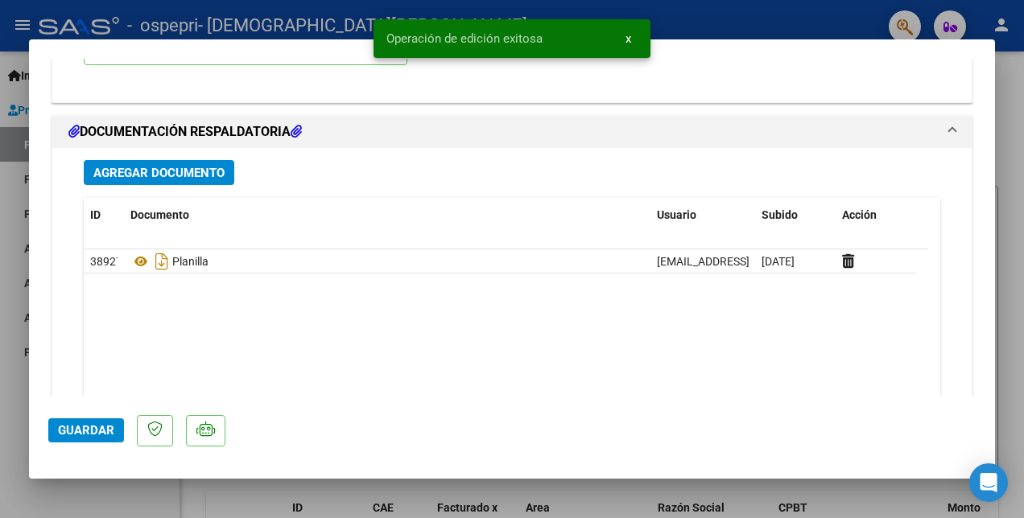
click at [756, 16] on div at bounding box center [512, 259] width 1024 height 518
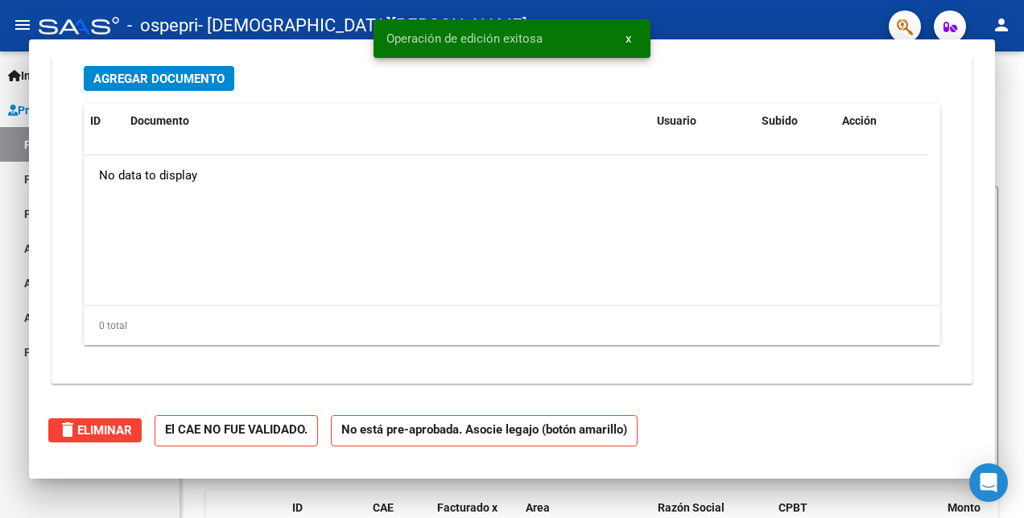
scroll to position [0, 0]
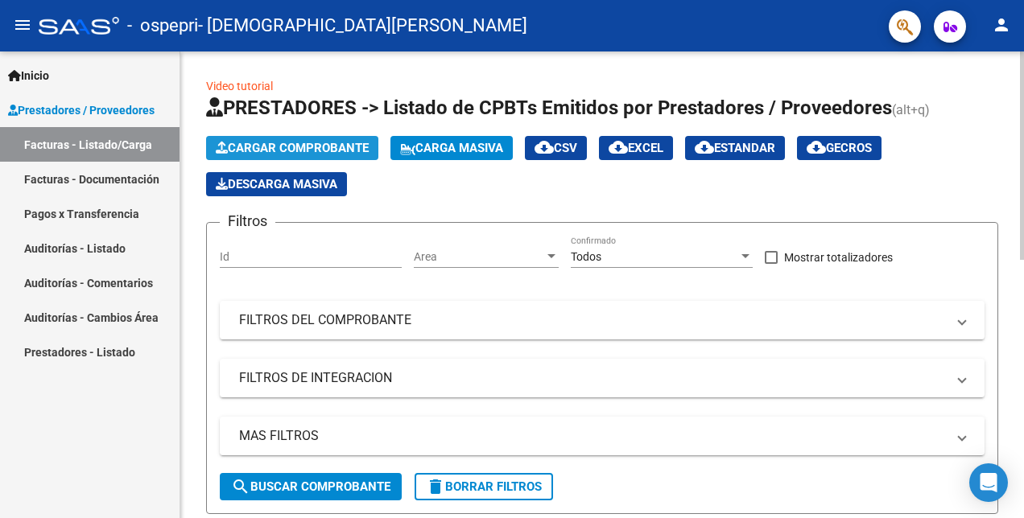
click at [317, 146] on span "Cargar Comprobante" at bounding box center [292, 148] width 153 height 14
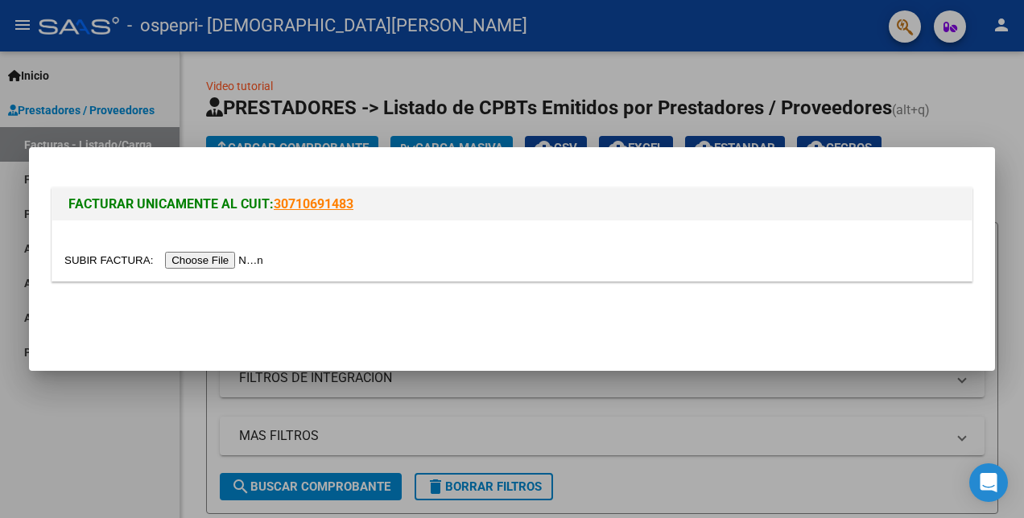
click at [185, 262] on input "file" at bounding box center [166, 260] width 204 height 17
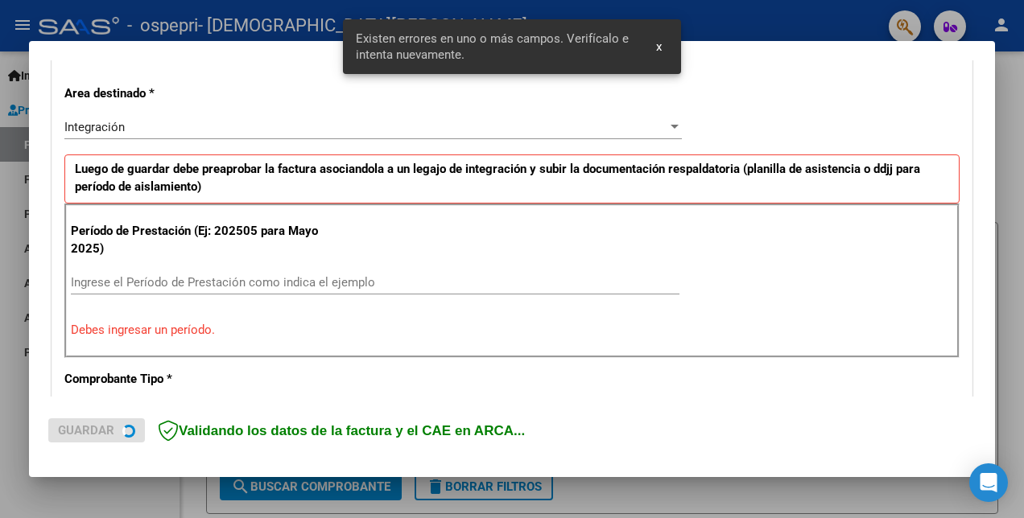
scroll to position [359, 0]
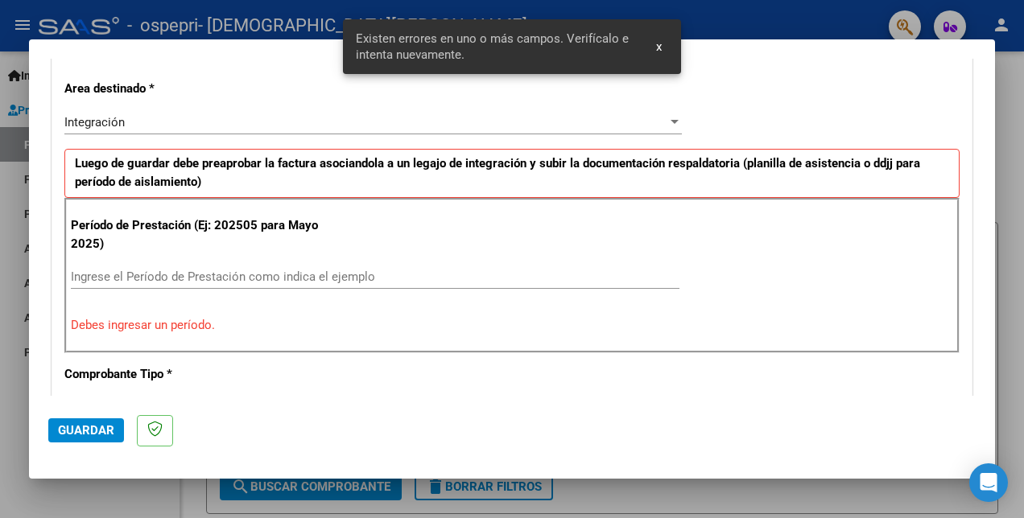
click at [175, 274] on input "Ingrese el Período de Prestación como indica el ejemplo" at bounding box center [375, 277] width 608 height 14
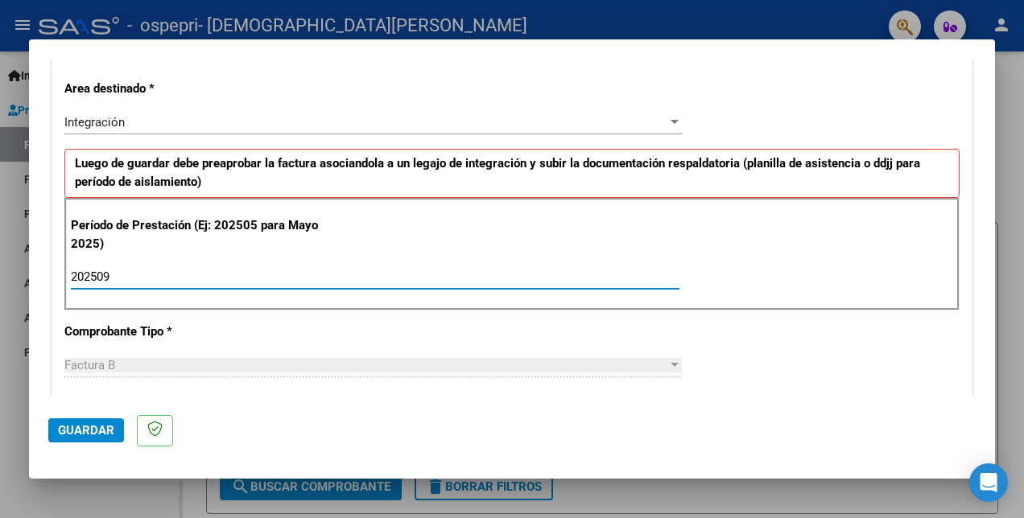
type input "202509"
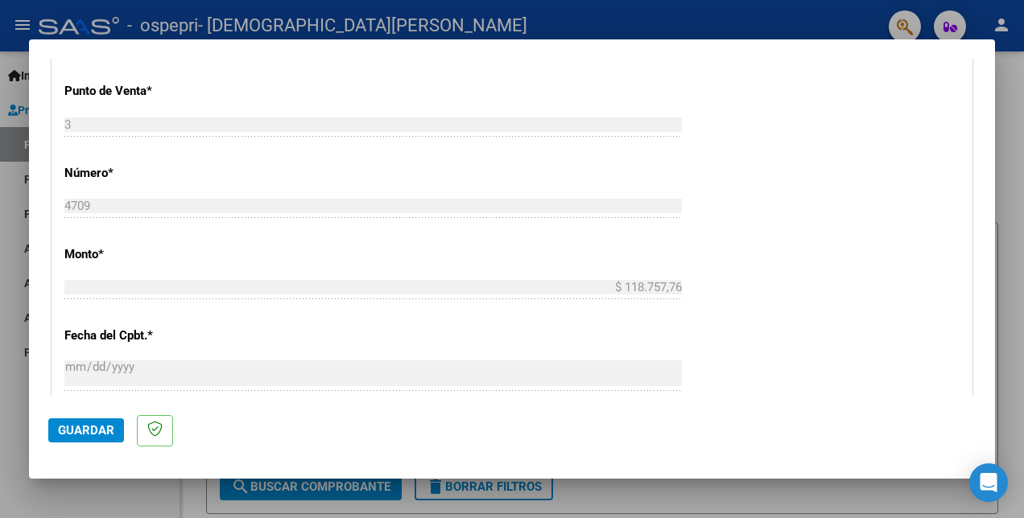
scroll to position [842, 0]
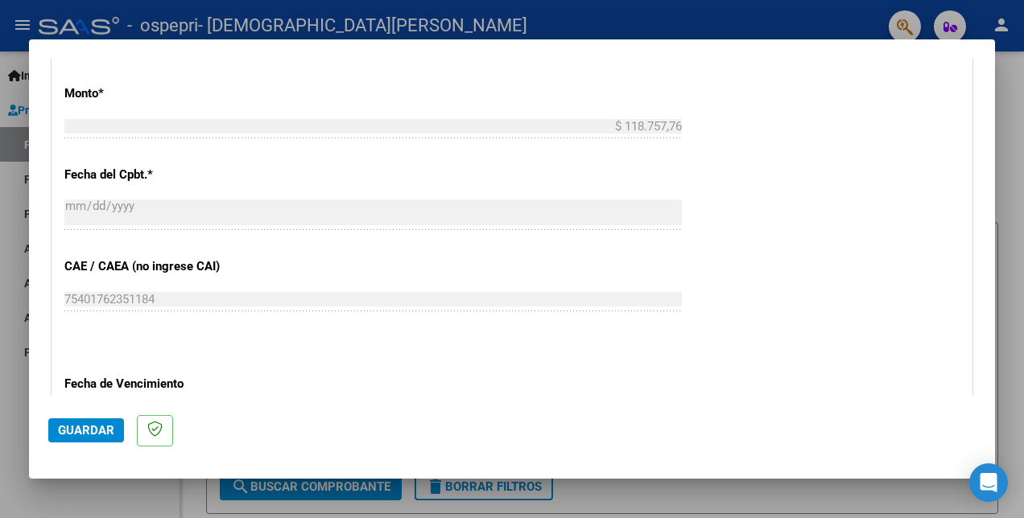
click at [93, 436] on span "Guardar" at bounding box center [86, 430] width 56 height 14
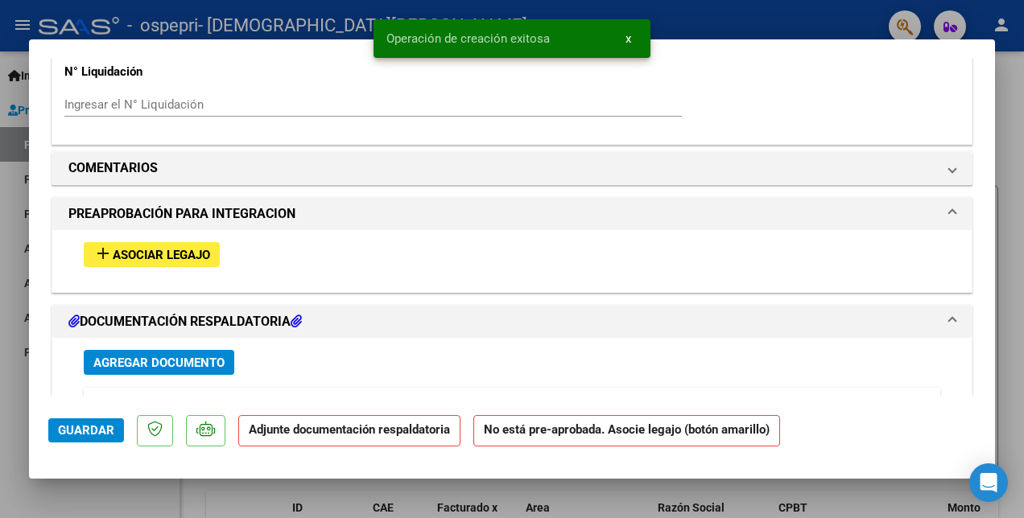
scroll to position [1368, 0]
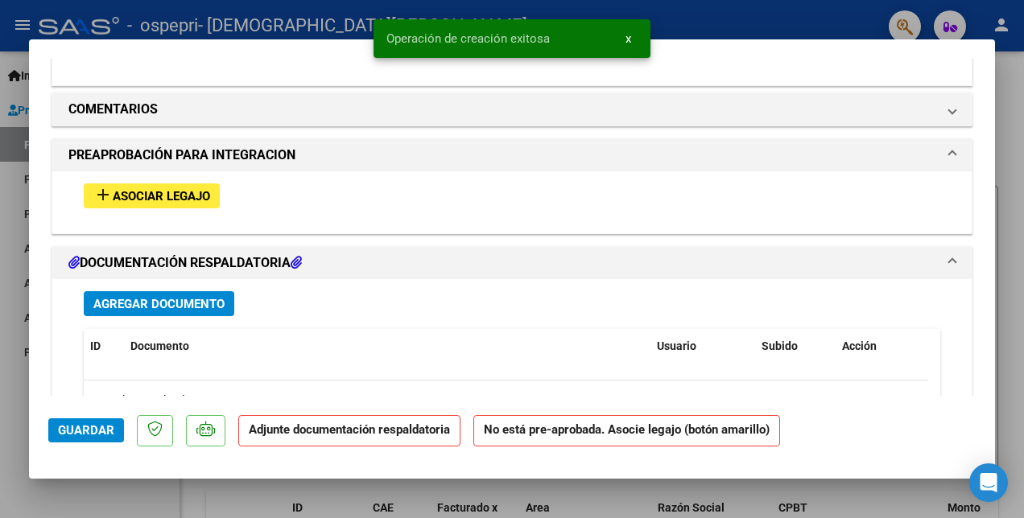
click at [128, 198] on span "Asociar Legajo" at bounding box center [161, 196] width 97 height 14
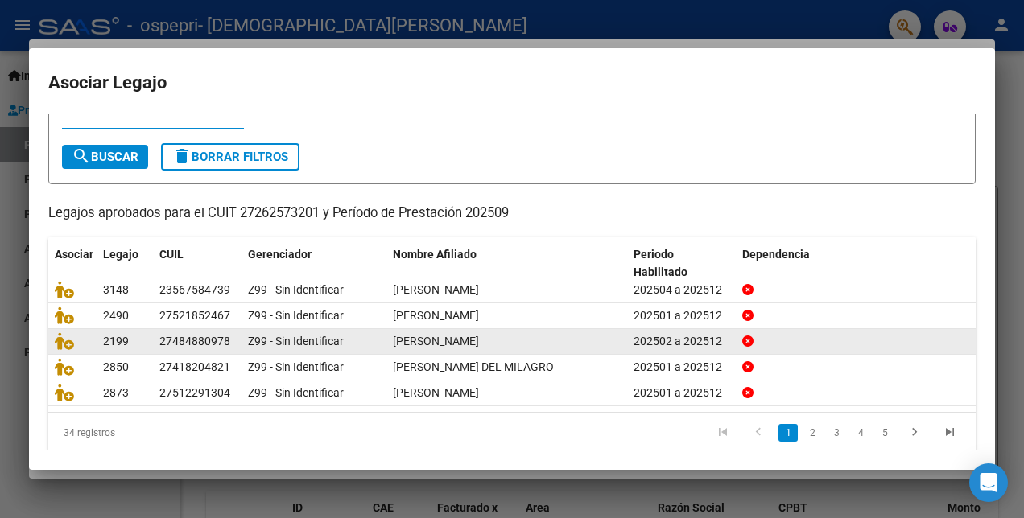
scroll to position [74, 0]
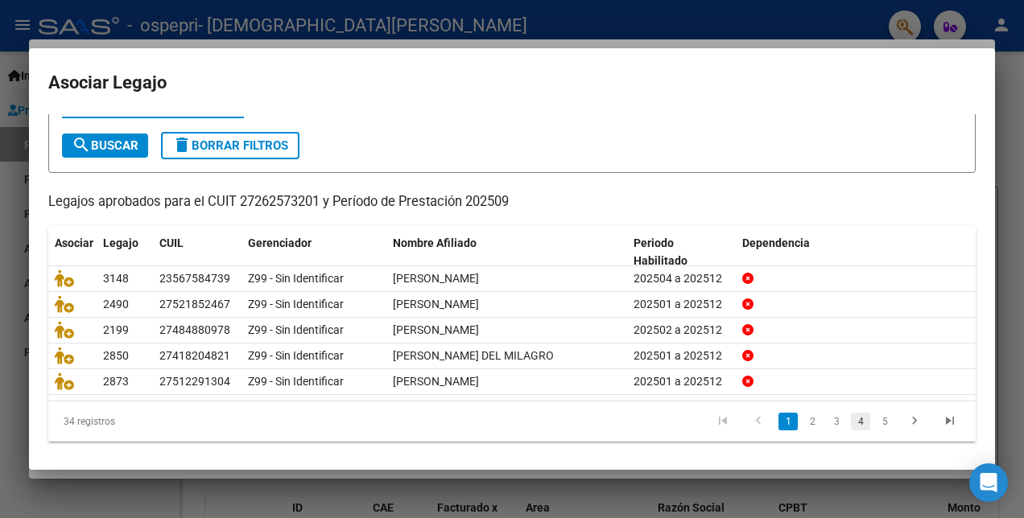
click at [851, 419] on link "4" at bounding box center [860, 422] width 19 height 18
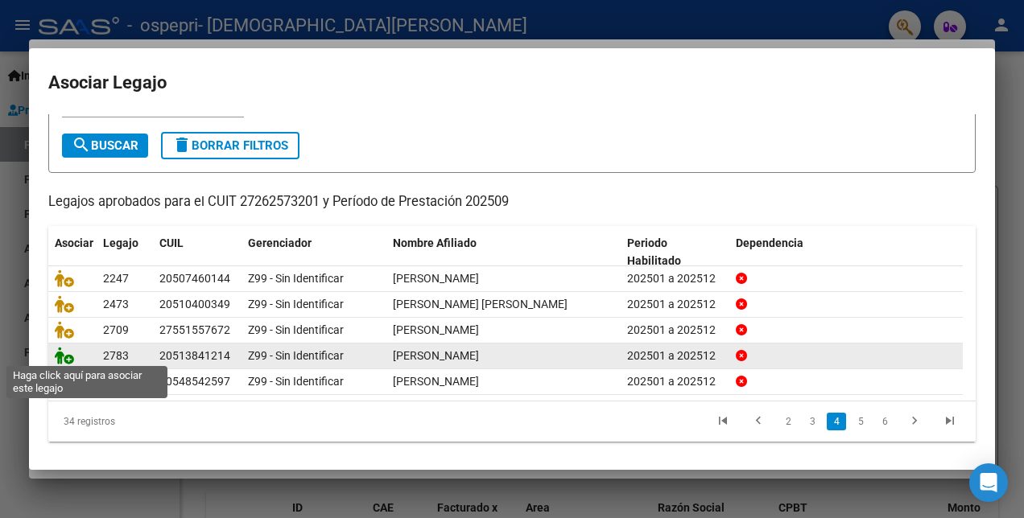
click at [63, 357] on icon at bounding box center [64, 356] width 19 height 18
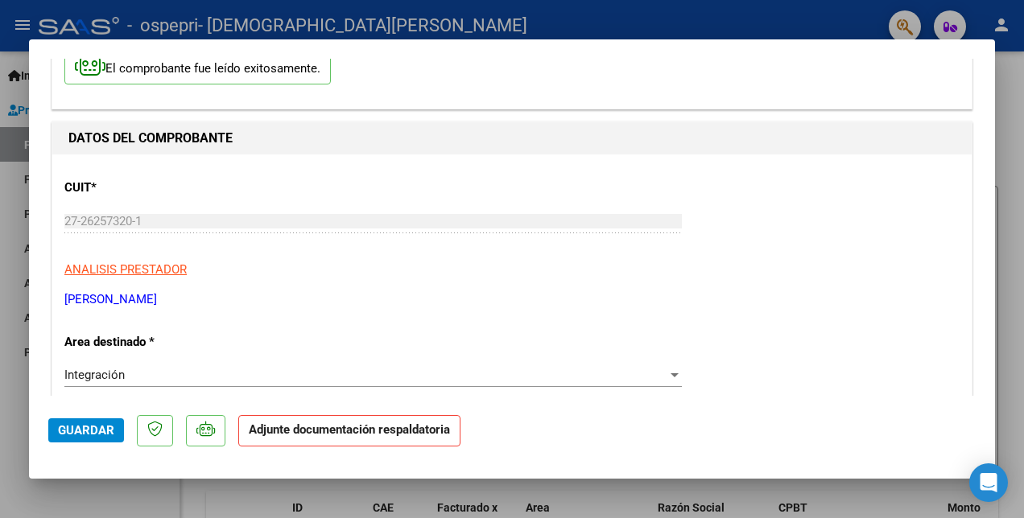
scroll to position [0, 0]
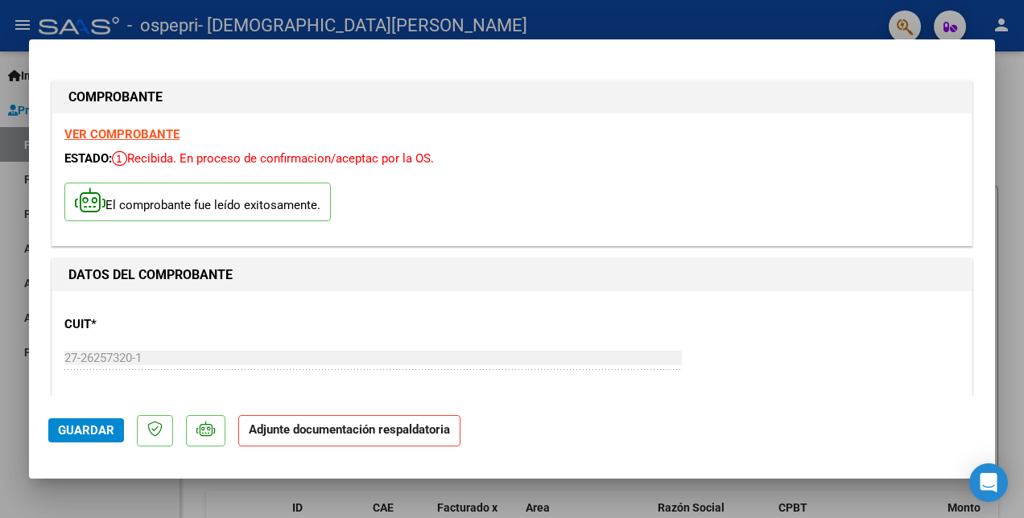
click at [135, 132] on strong "VER COMPROBANTE" at bounding box center [121, 134] width 115 height 14
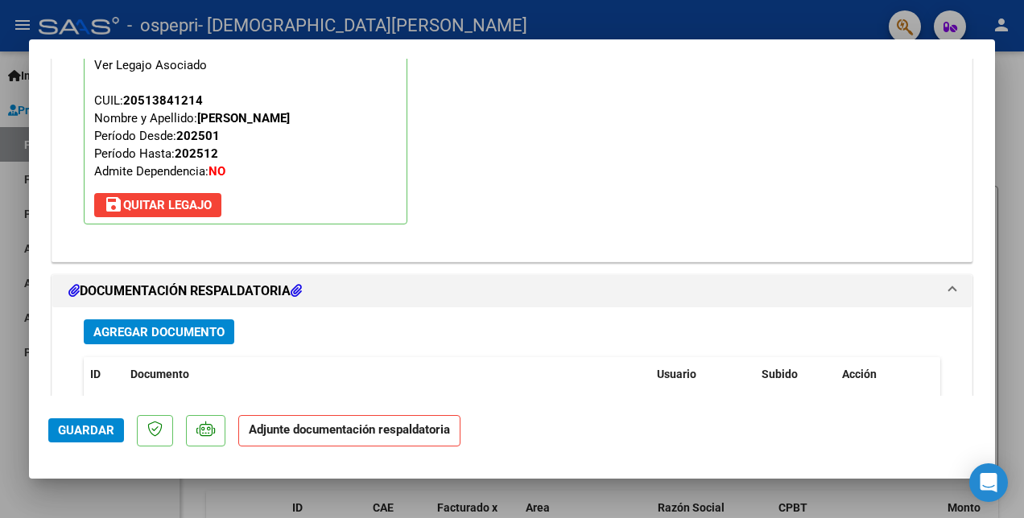
scroll to position [1771, 0]
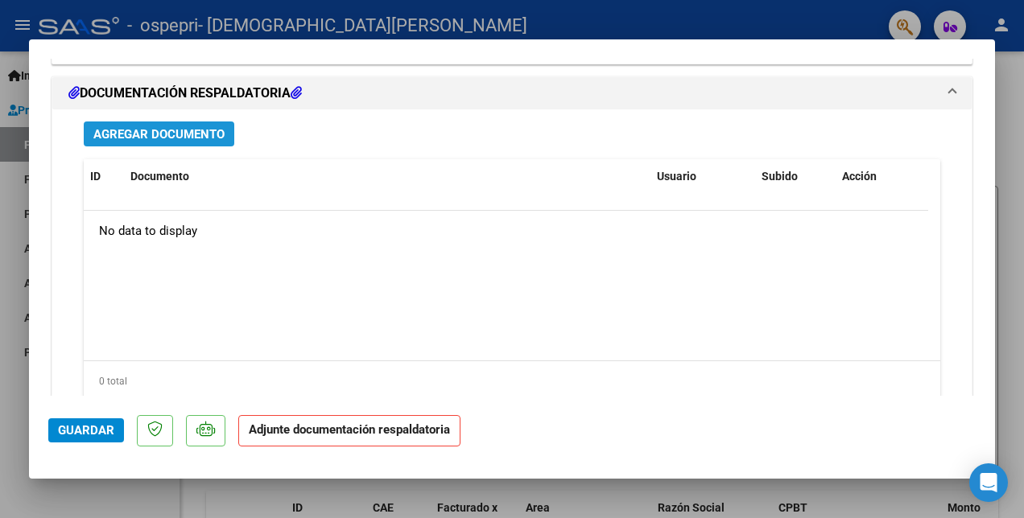
click at [204, 132] on span "Agregar Documento" at bounding box center [158, 134] width 131 height 14
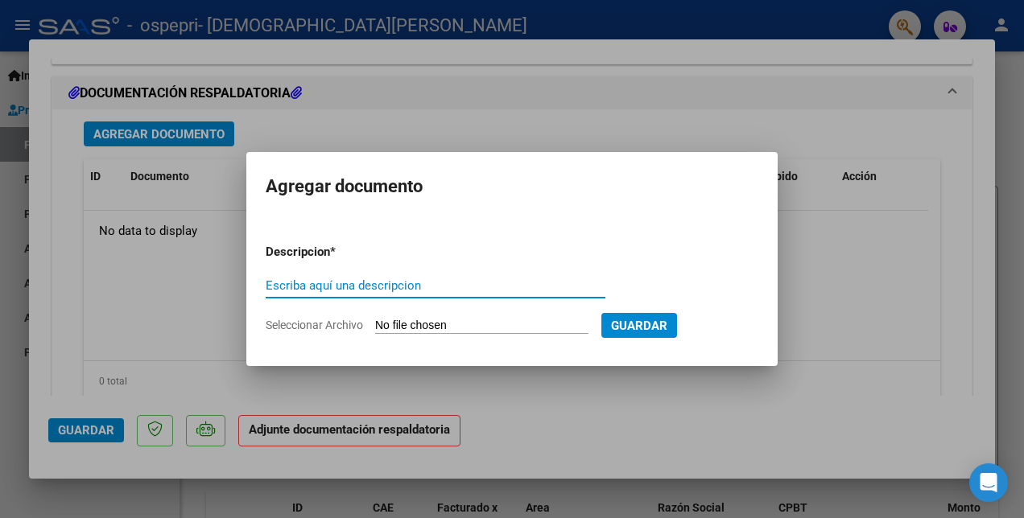
click at [292, 282] on input "Escriba aquí una descripcion" at bounding box center [436, 285] width 340 height 14
type input "PLANILLA"
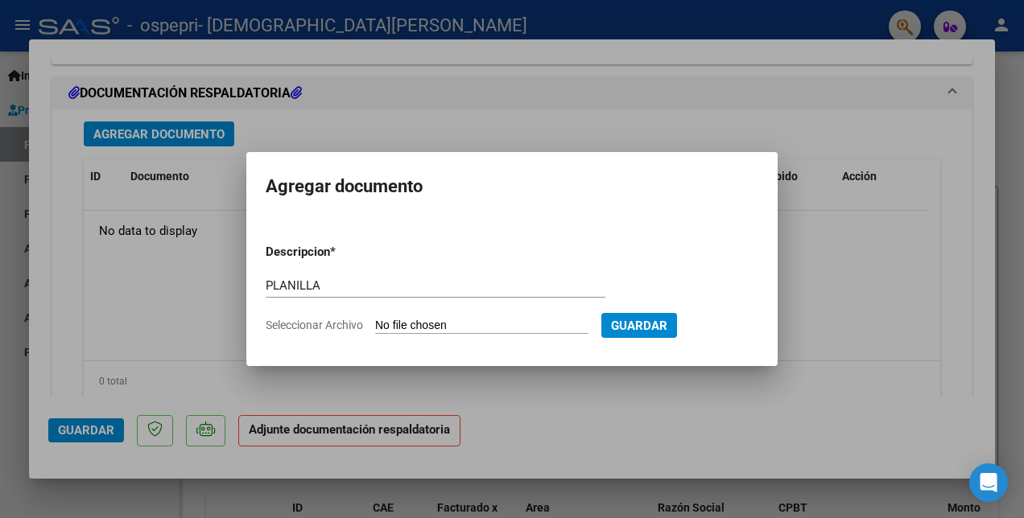
click at [427, 326] on input "Seleccionar Archivo" at bounding box center [481, 326] width 213 height 15
type input "C:\fakepath\[PERSON_NAME].pdf"
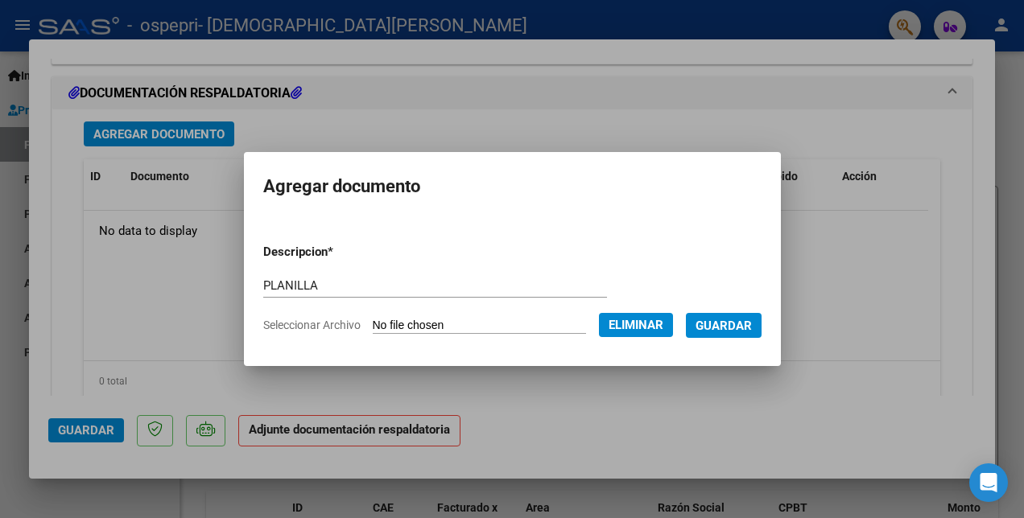
click at [740, 329] on span "Guardar" at bounding box center [723, 326] width 56 height 14
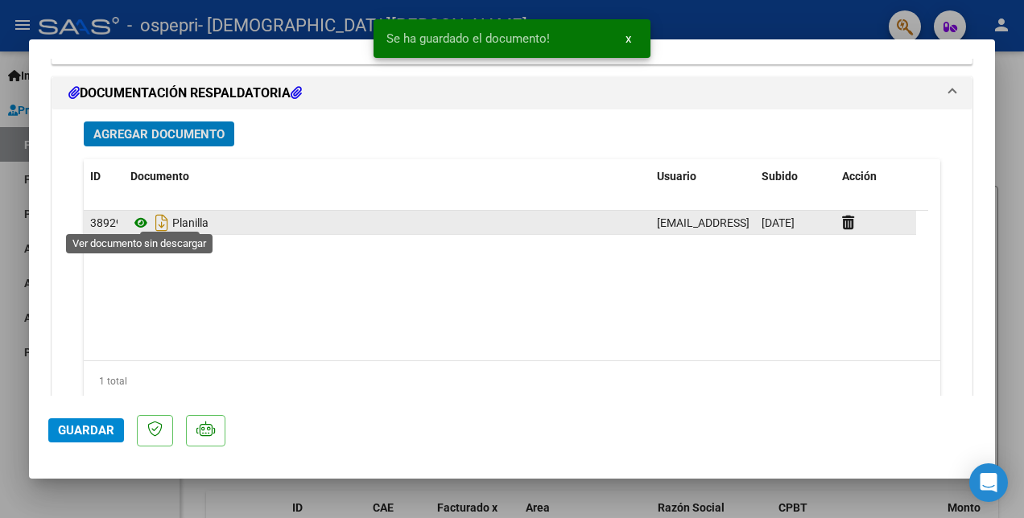
click at [138, 216] on icon at bounding box center [140, 222] width 21 height 19
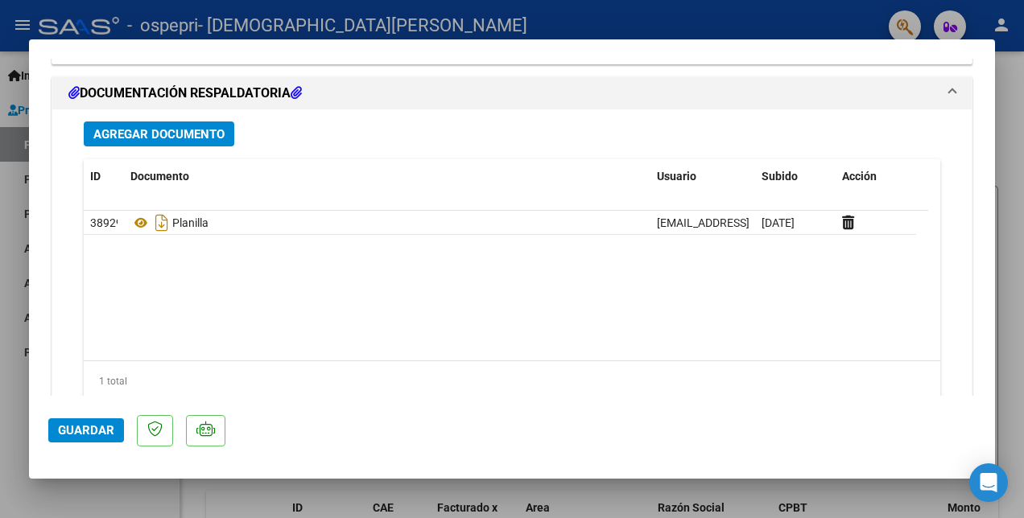
click at [86, 431] on span "Guardar" at bounding box center [86, 430] width 56 height 14
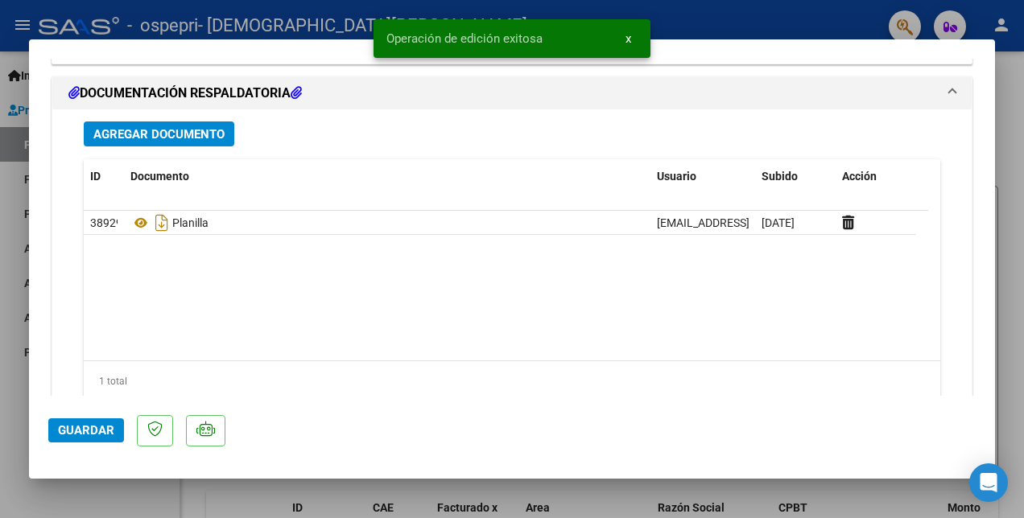
click at [850, 19] on div at bounding box center [512, 259] width 1024 height 518
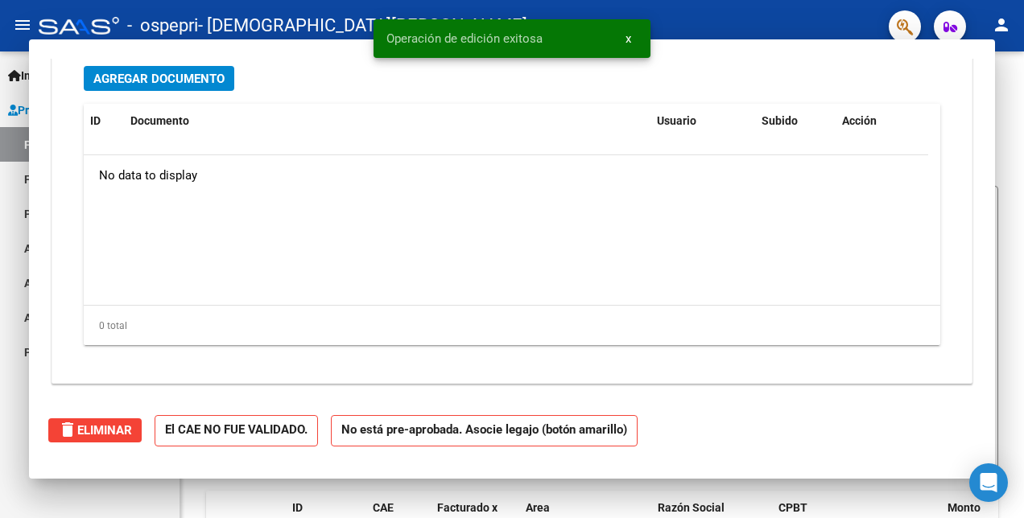
scroll to position [0, 0]
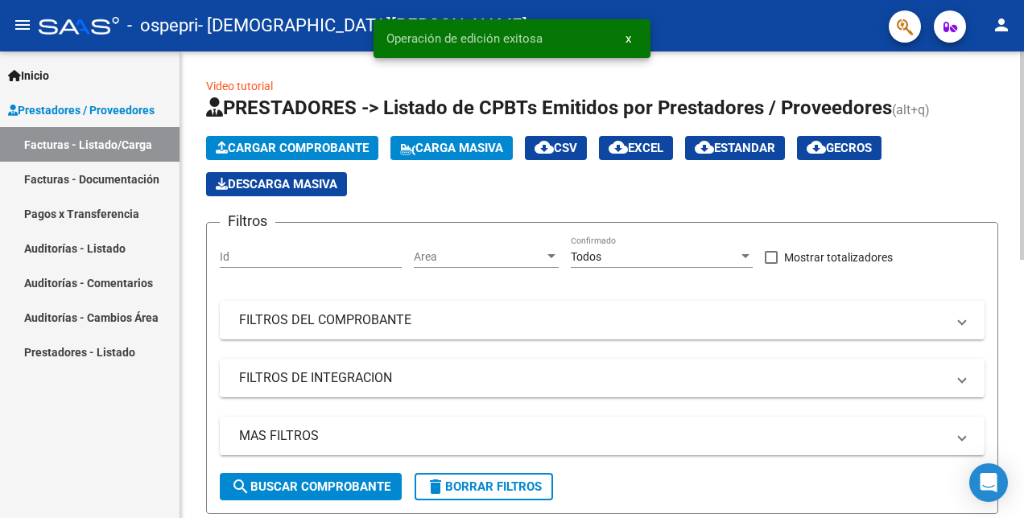
click at [332, 146] on span "Cargar Comprobante" at bounding box center [292, 148] width 153 height 14
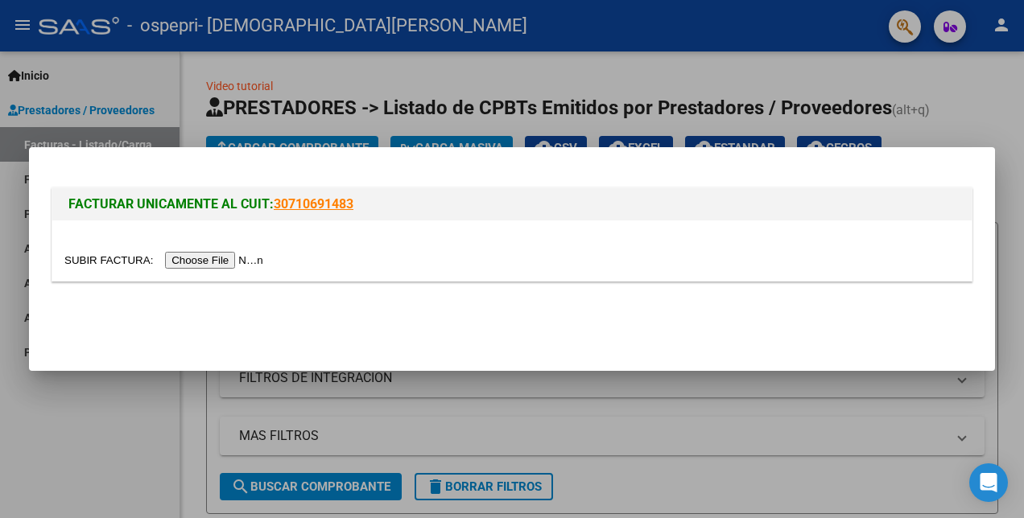
click at [200, 261] on input "file" at bounding box center [166, 260] width 204 height 17
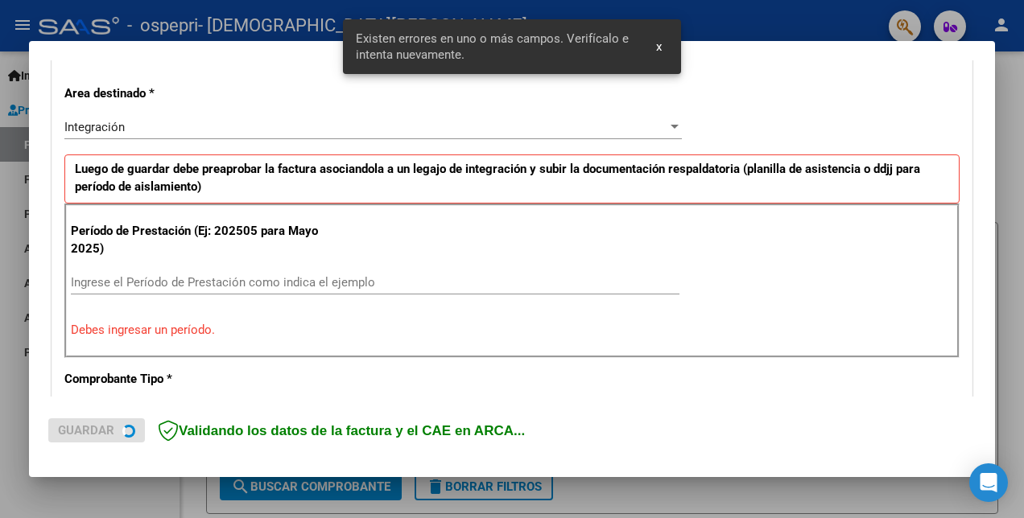
scroll to position [359, 0]
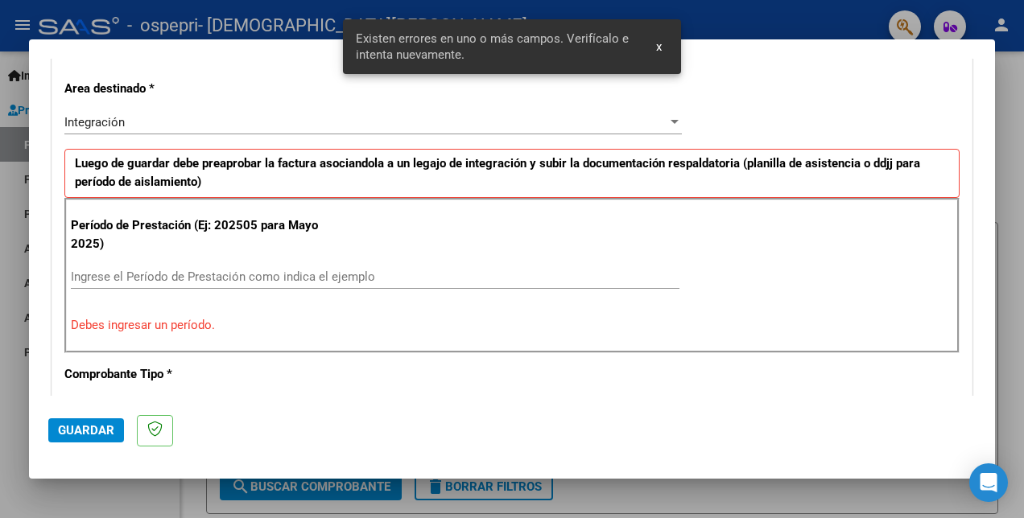
click at [184, 278] on input "Ingrese el Período de Prestación como indica el ejemplo" at bounding box center [375, 277] width 608 height 14
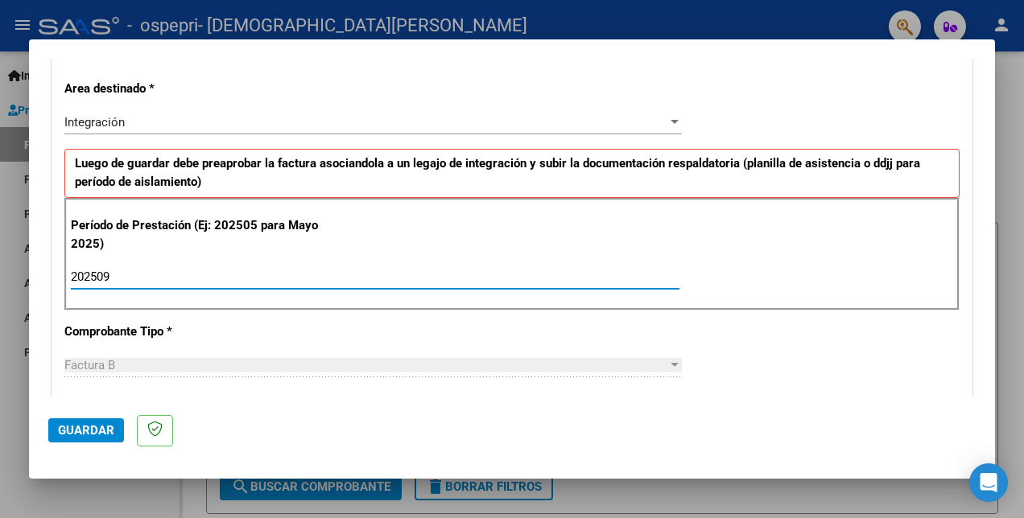
type input "202509"
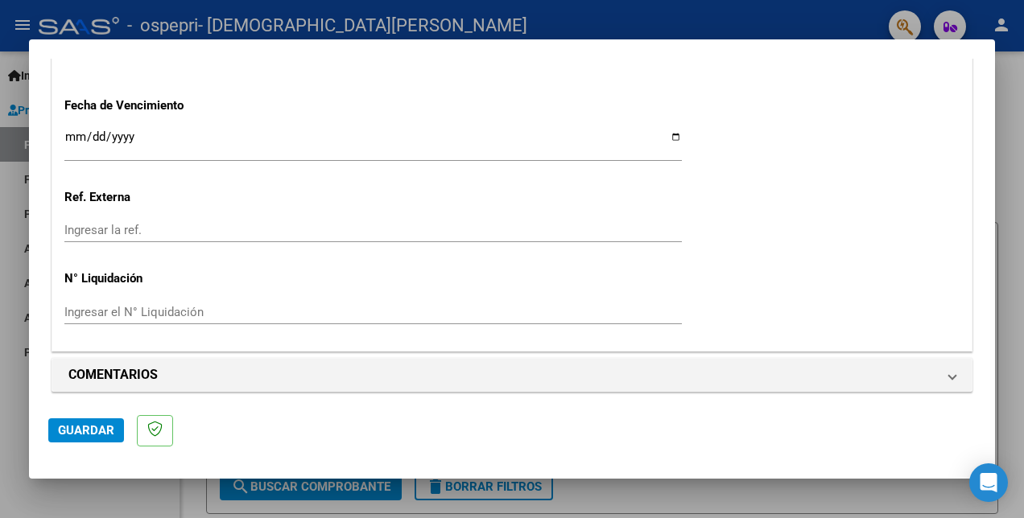
scroll to position [1124, 0]
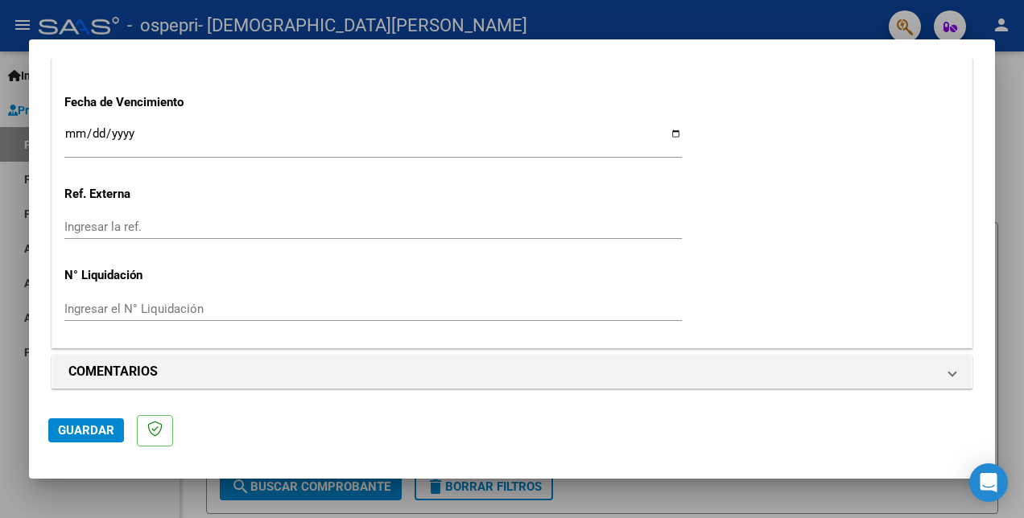
click at [100, 428] on span "Guardar" at bounding box center [86, 430] width 56 height 14
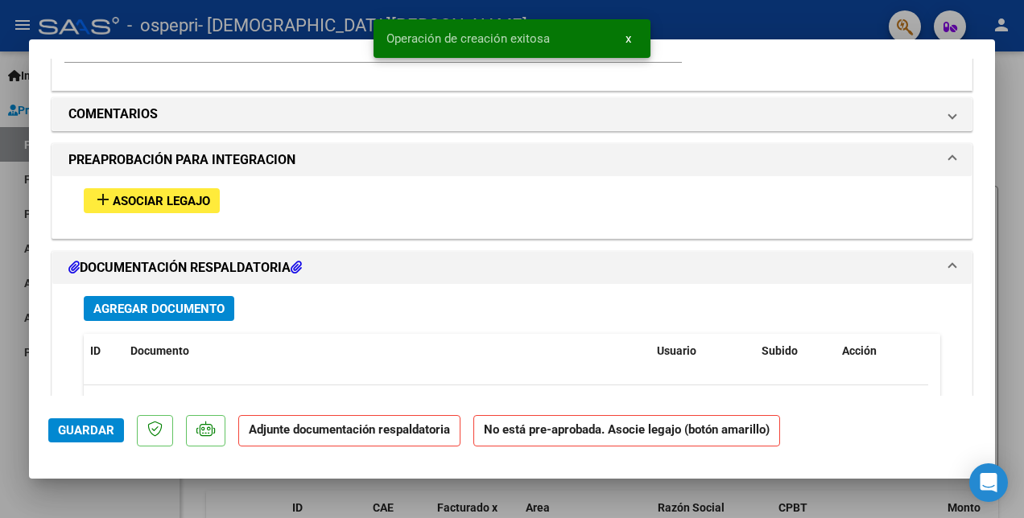
scroll to position [1449, 0]
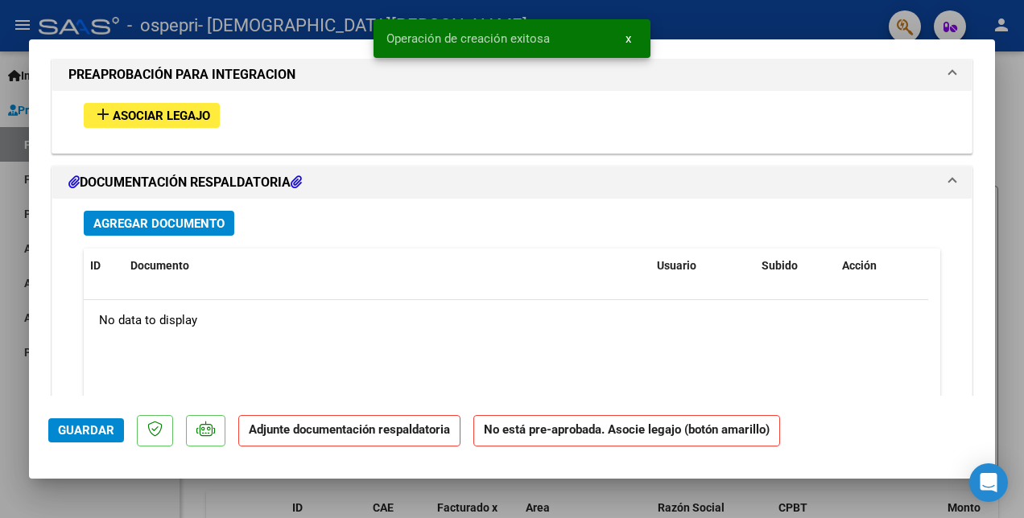
click at [194, 113] on span "Asociar Legajo" at bounding box center [161, 116] width 97 height 14
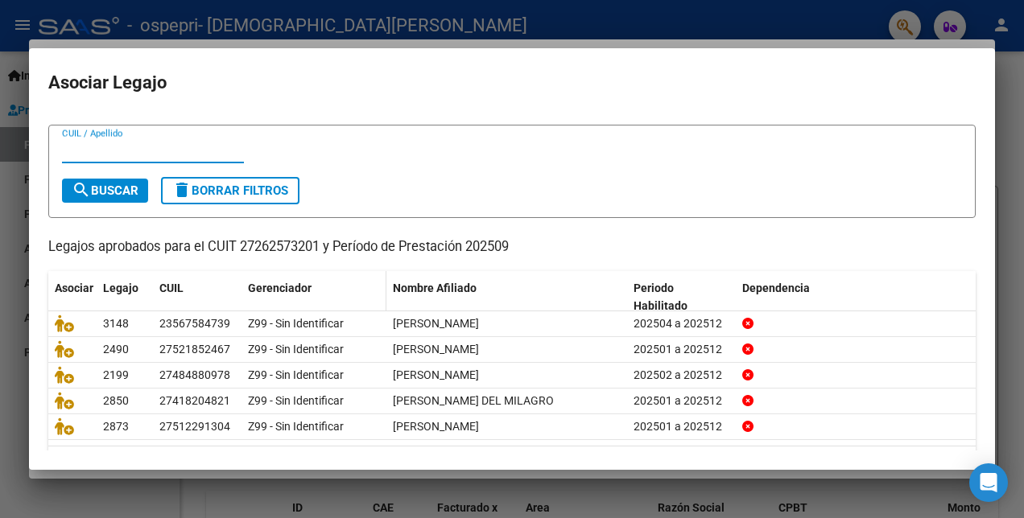
scroll to position [74, 0]
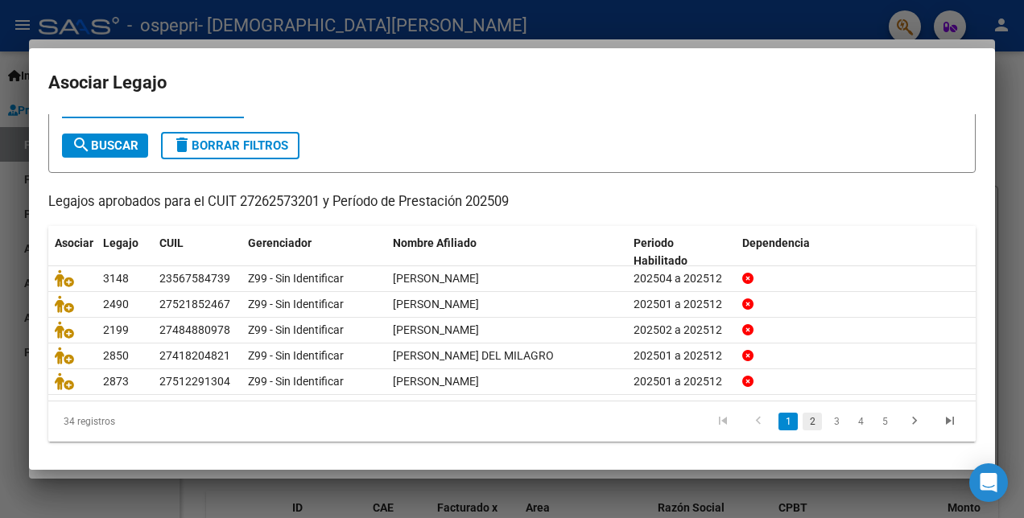
click at [802, 419] on link "2" at bounding box center [811, 422] width 19 height 18
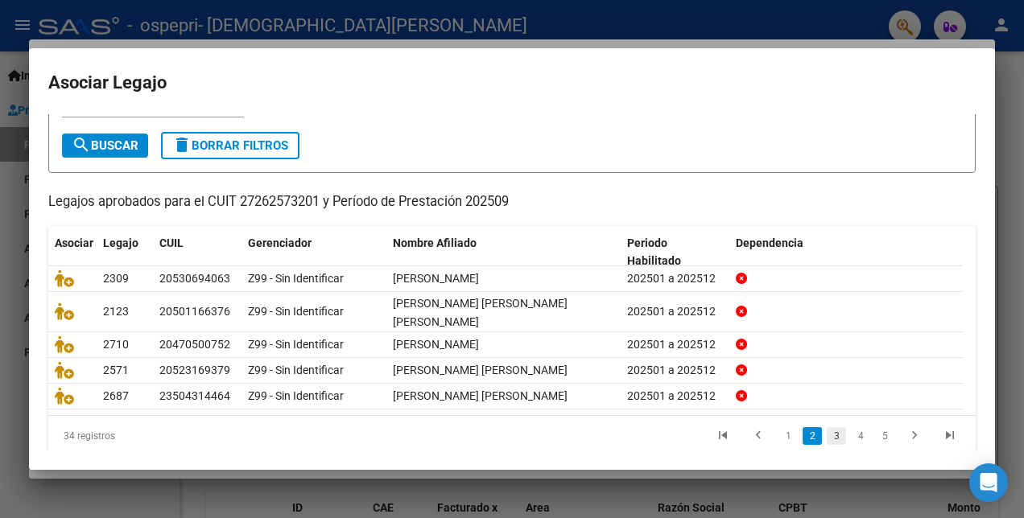
click at [827, 428] on link "3" at bounding box center [836, 436] width 19 height 18
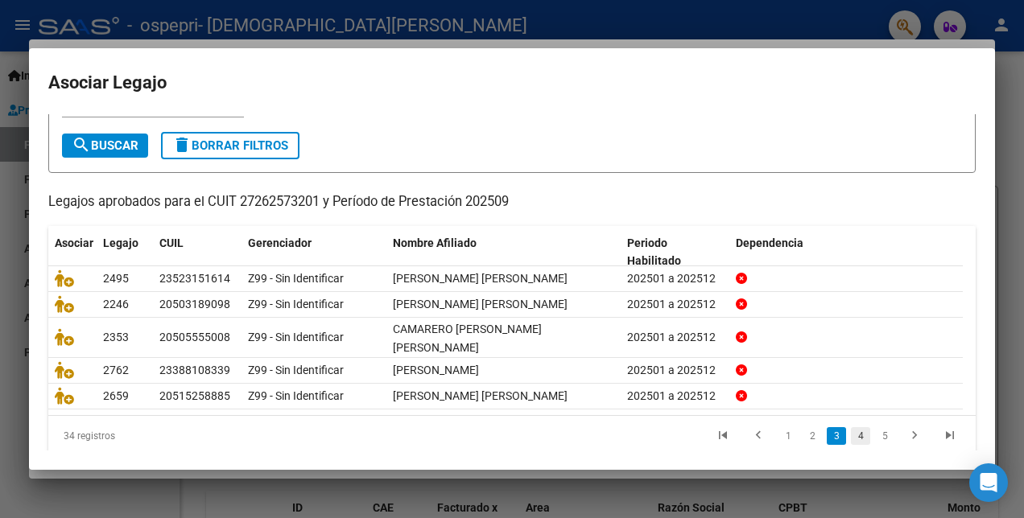
click at [851, 433] on link "4" at bounding box center [860, 436] width 19 height 18
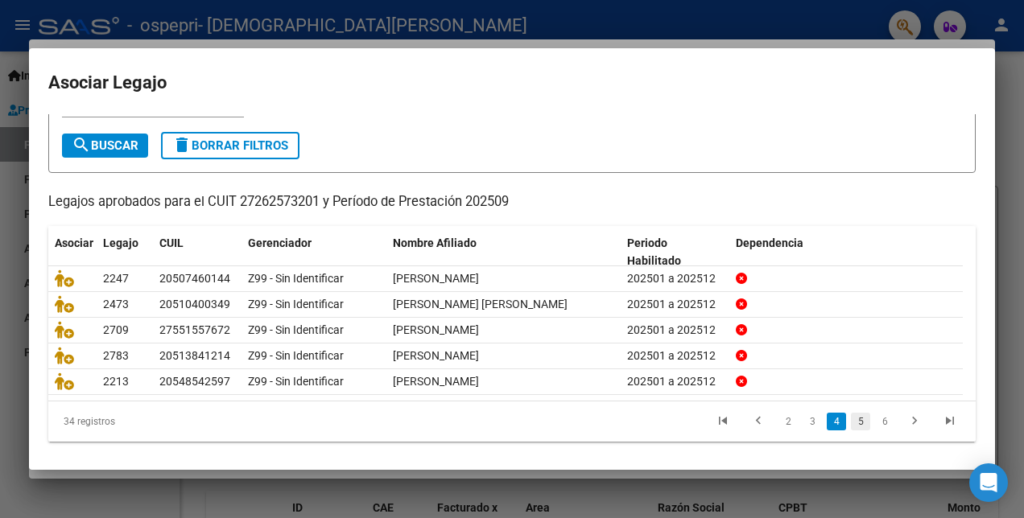
click at [851, 414] on link "5" at bounding box center [860, 422] width 19 height 18
click at [851, 431] on link "6" at bounding box center [860, 422] width 19 height 18
click at [875, 421] on link "7" at bounding box center [884, 422] width 19 height 18
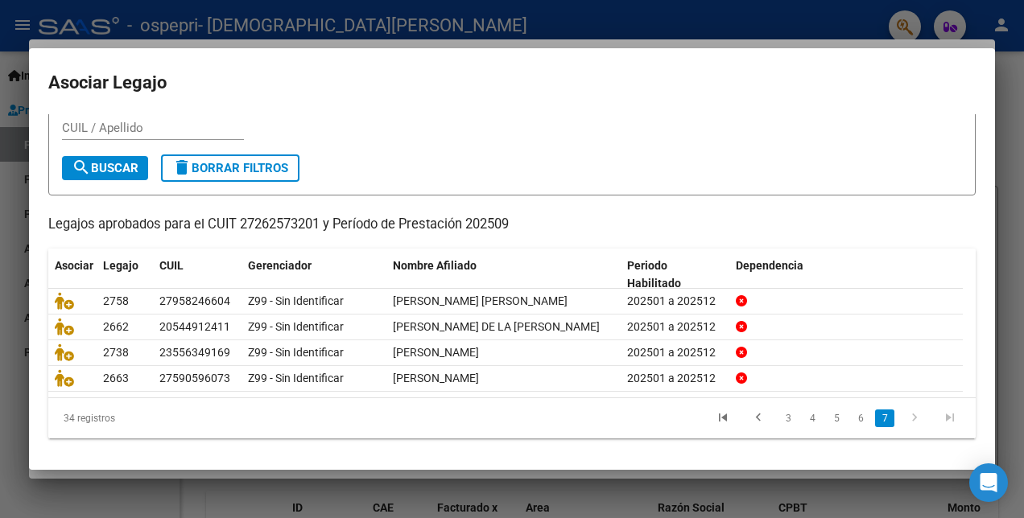
scroll to position [48, 0]
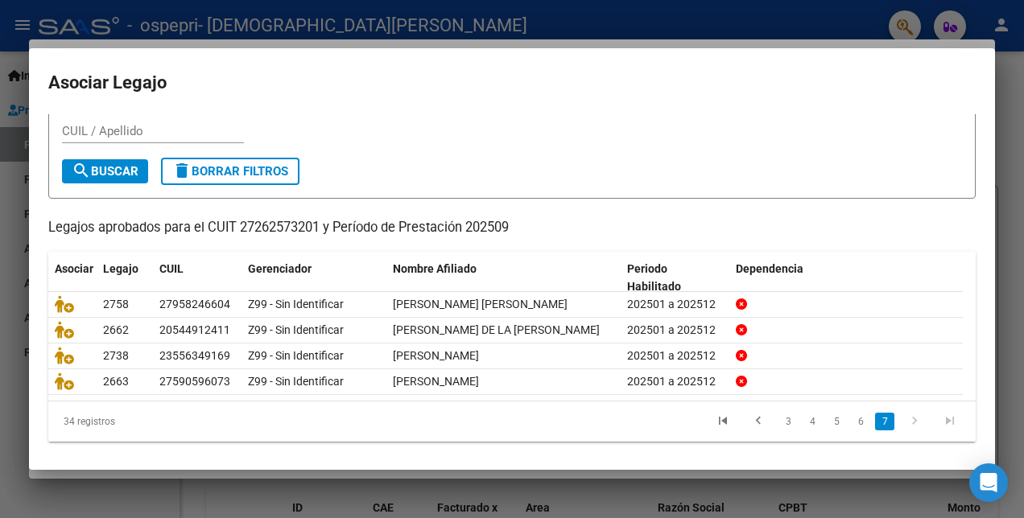
click at [904, 418] on icon "go to next page" at bounding box center [914, 423] width 21 height 19
click at [851, 422] on link "6" at bounding box center [860, 422] width 19 height 18
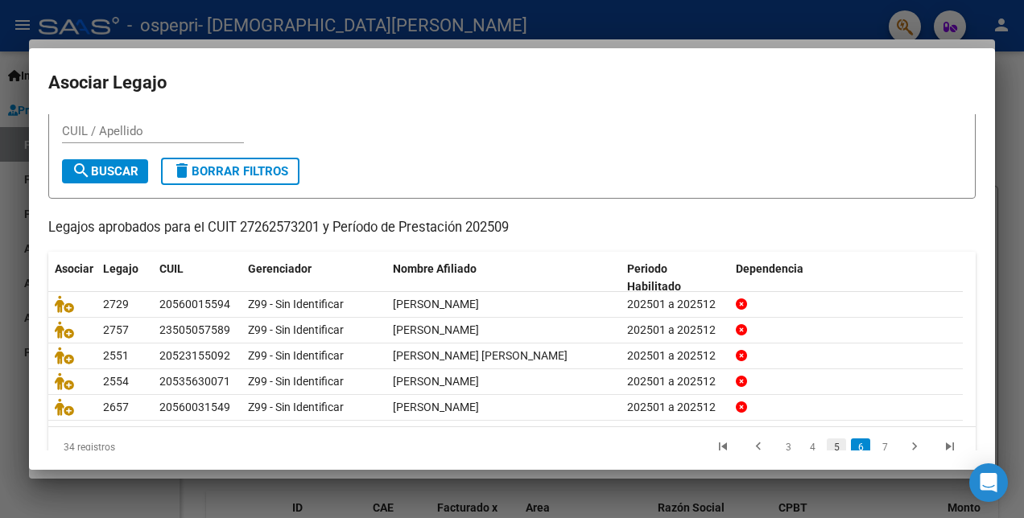
click at [827, 439] on link "5" at bounding box center [836, 448] width 19 height 18
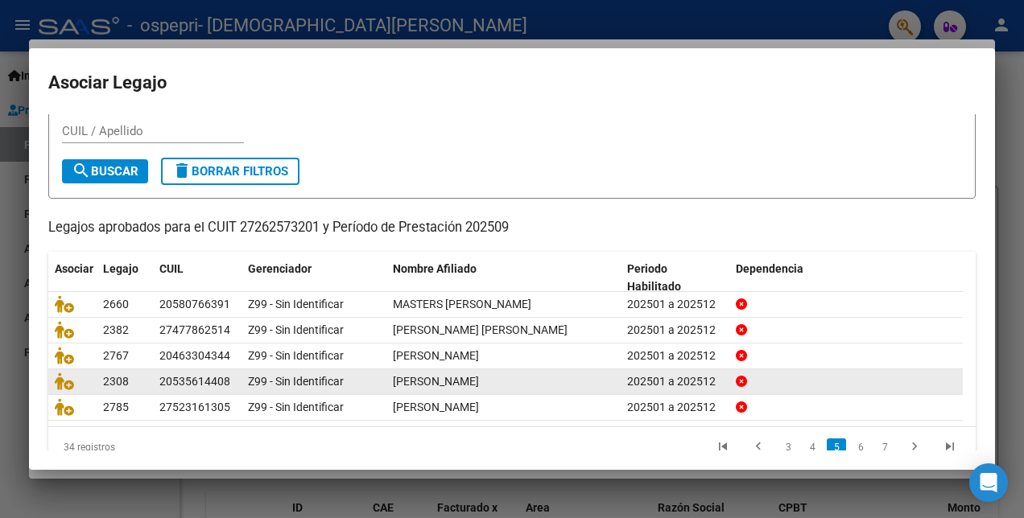
scroll to position [89, 0]
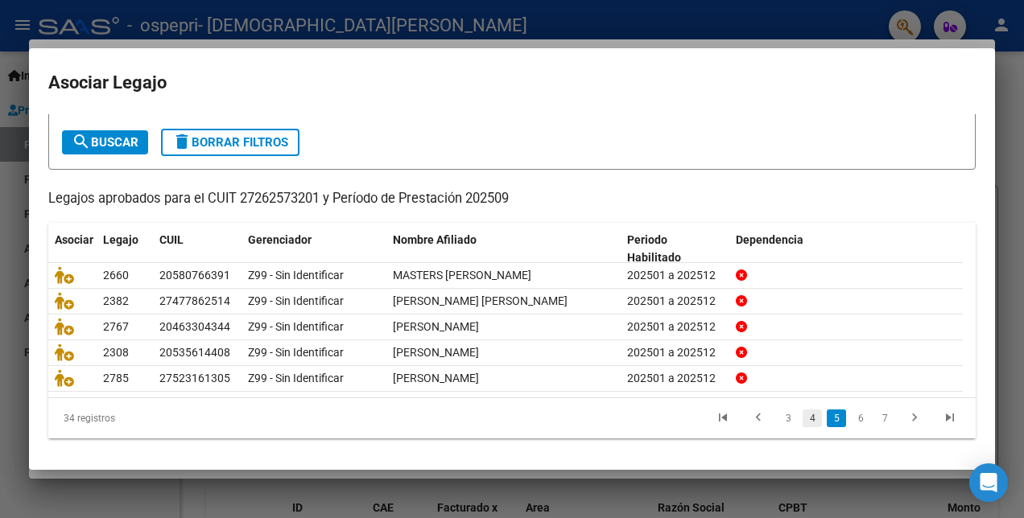
click at [802, 415] on link "4" at bounding box center [811, 419] width 19 height 18
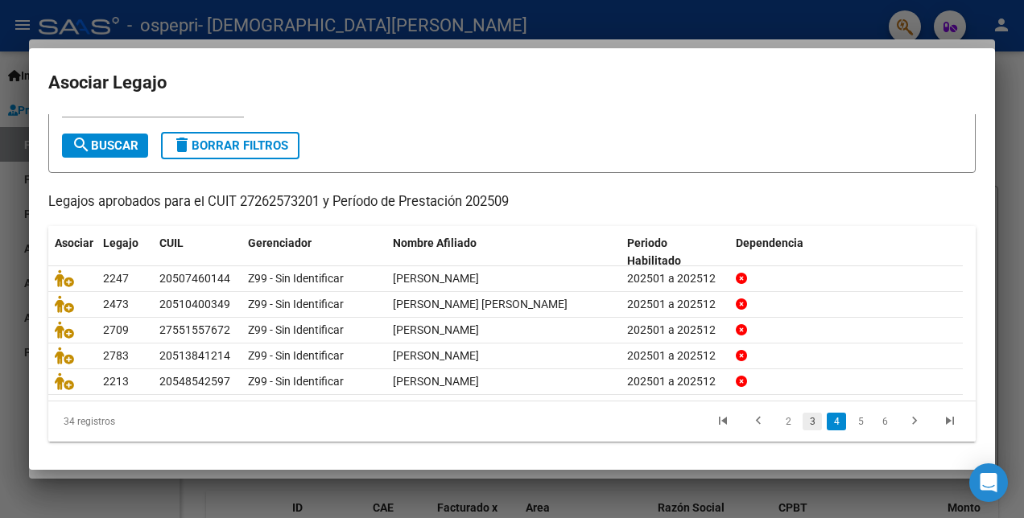
click at [803, 417] on link "3" at bounding box center [811, 422] width 19 height 18
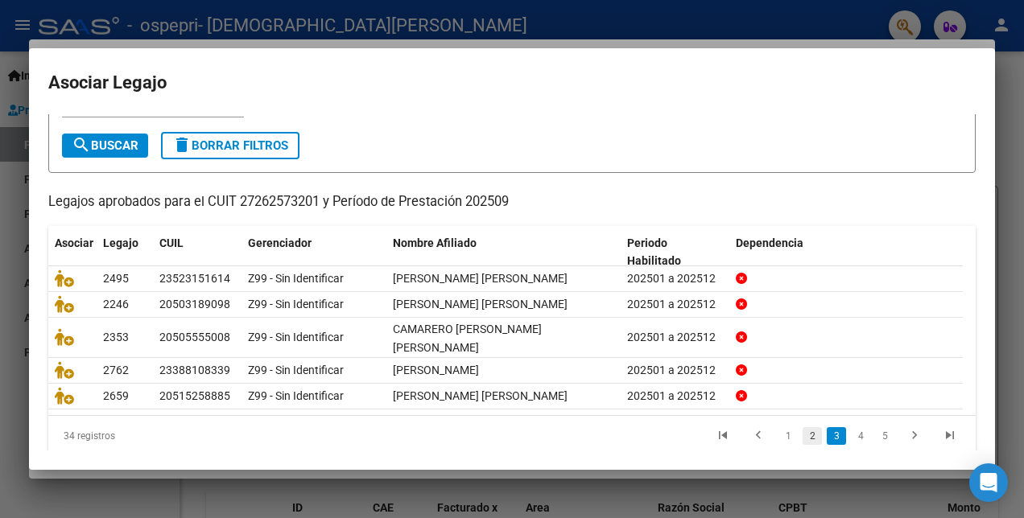
click at [802, 435] on link "2" at bounding box center [811, 436] width 19 height 18
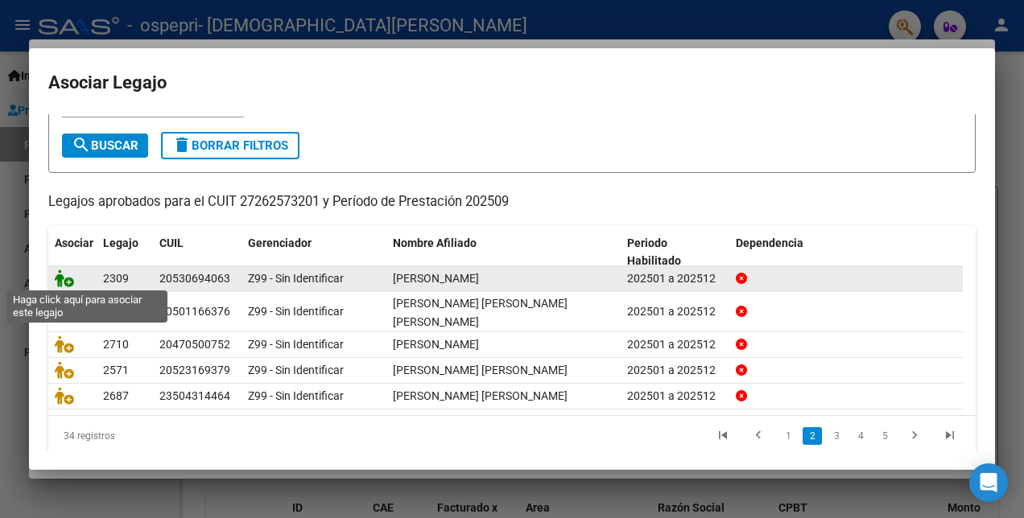
click at [67, 278] on icon at bounding box center [64, 279] width 19 height 18
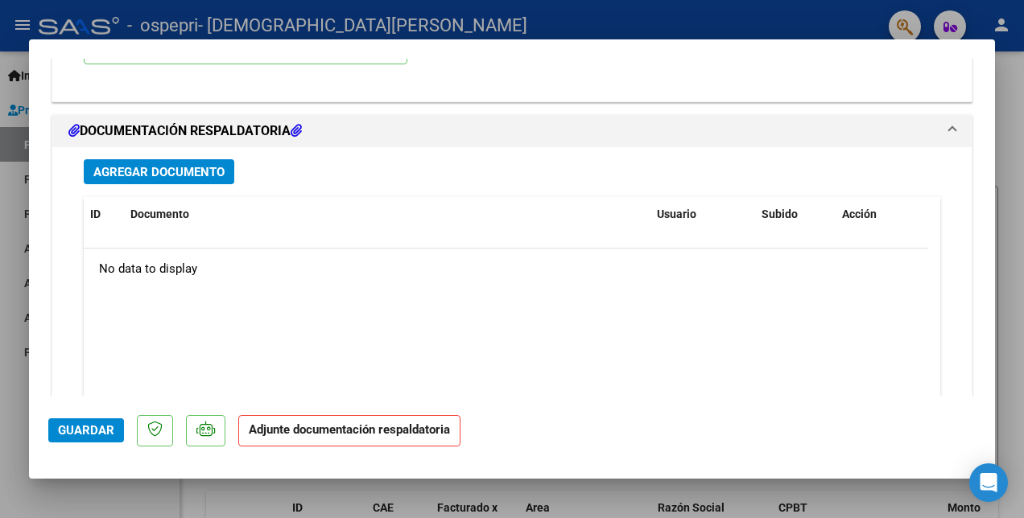
scroll to position [1813, 0]
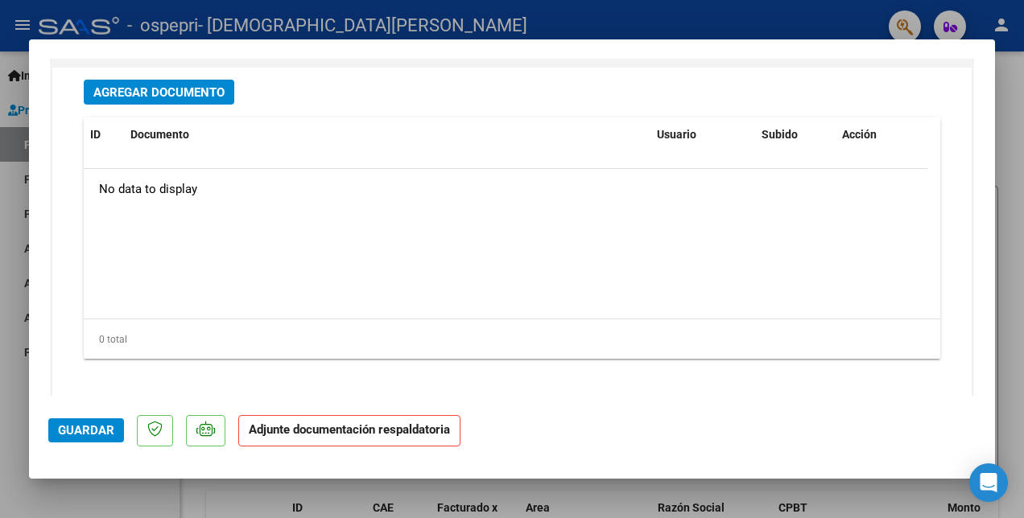
click at [161, 85] on span "Agregar Documento" at bounding box center [158, 92] width 131 height 14
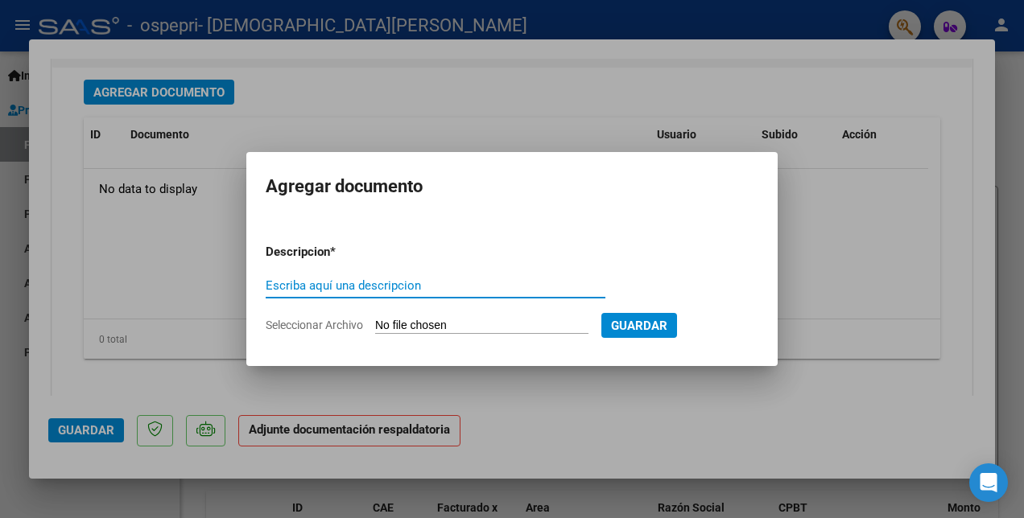
click at [311, 287] on input "Escriba aquí una descripcion" at bounding box center [436, 285] width 340 height 14
type input "PLANILLA"
click at [402, 322] on input "Seleccionar Archivo" at bounding box center [481, 326] width 213 height 15
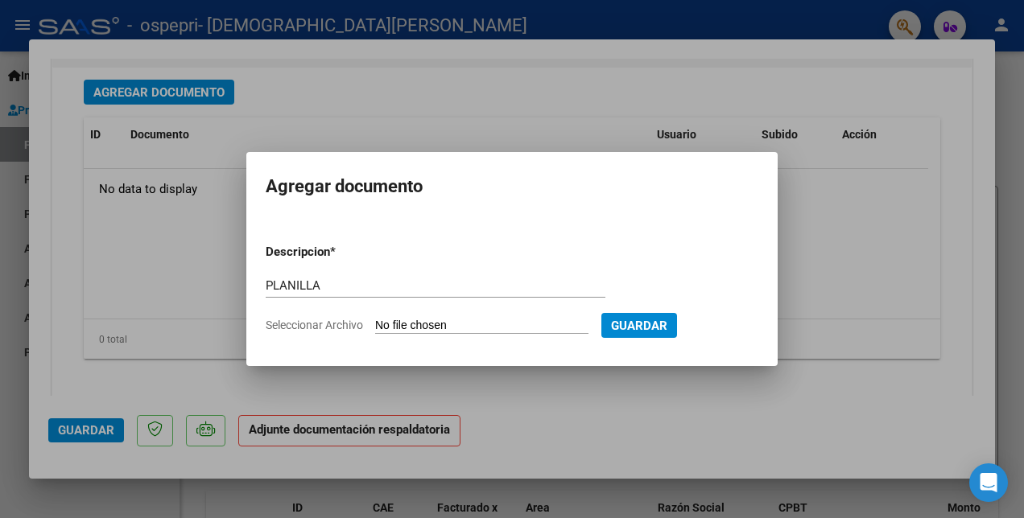
type input "C:\fakepath\[PERSON_NAME].pdf"
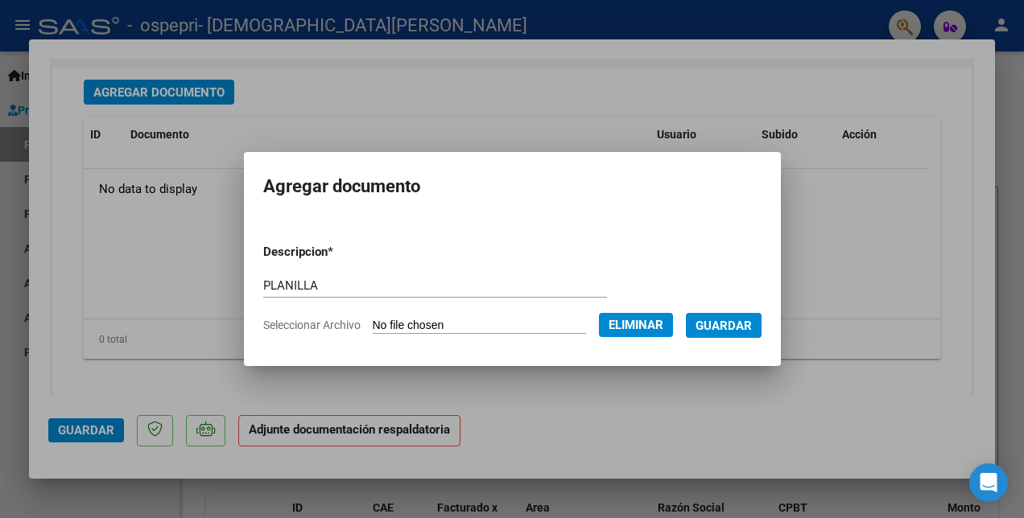
click at [740, 319] on span "Guardar" at bounding box center [723, 326] width 56 height 14
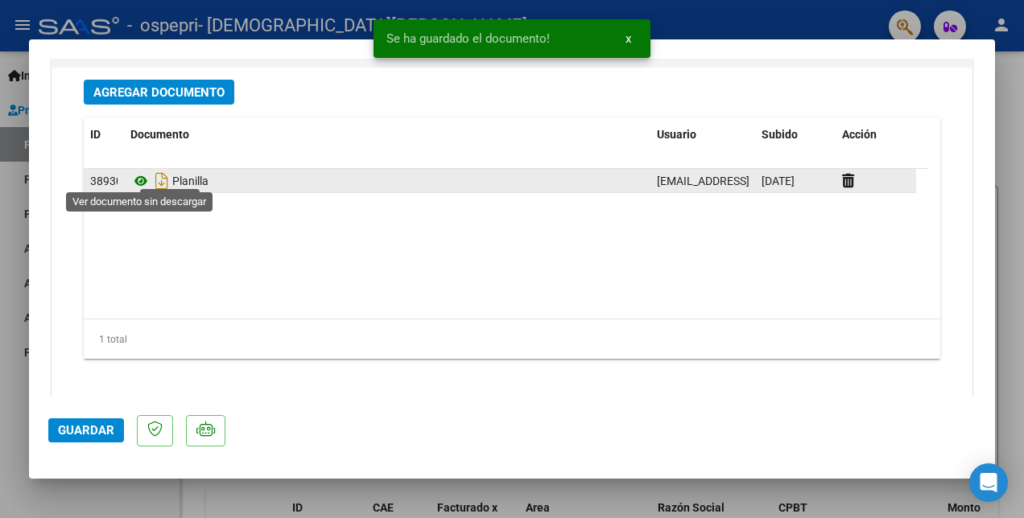
click at [142, 182] on icon at bounding box center [140, 180] width 21 height 19
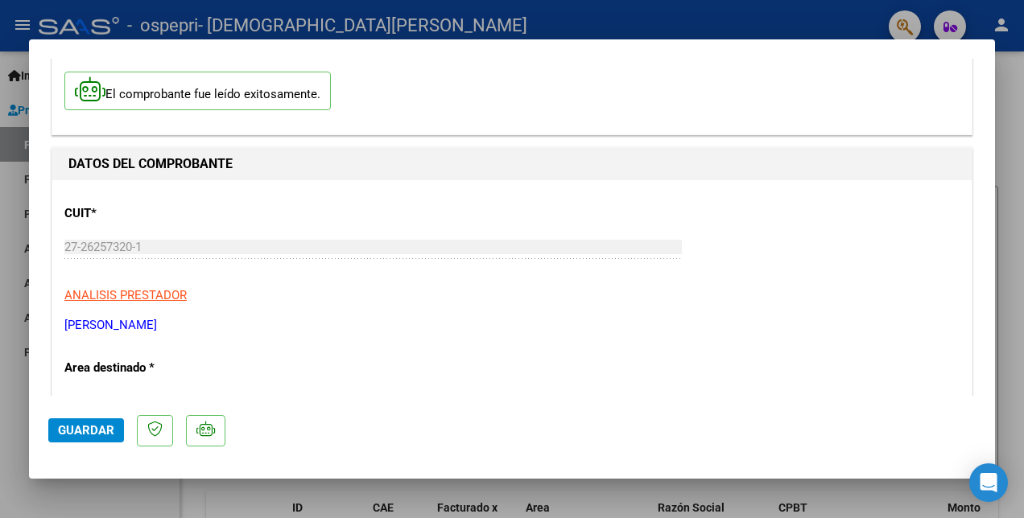
scroll to position [0, 0]
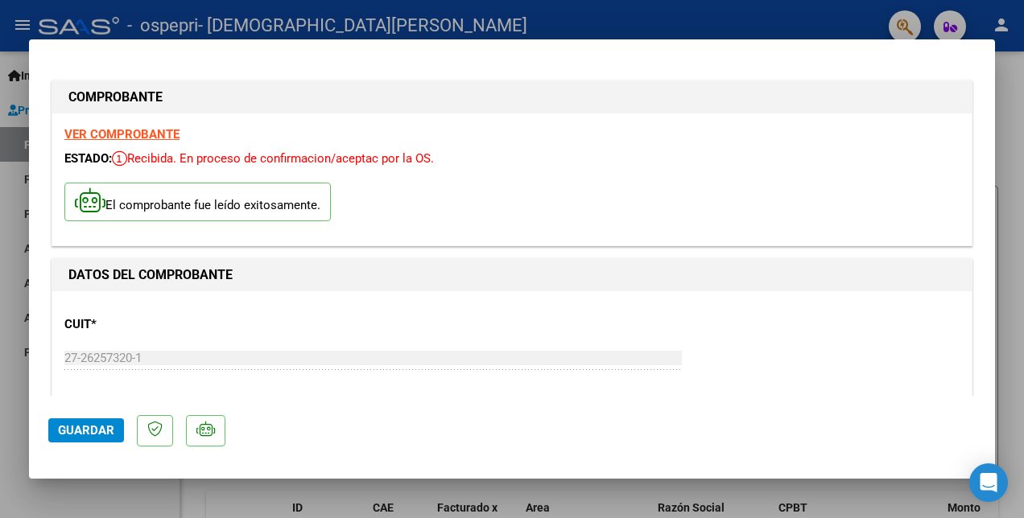
click at [85, 139] on strong "VER COMPROBANTE" at bounding box center [121, 134] width 115 height 14
click at [82, 431] on span "Guardar" at bounding box center [86, 430] width 56 height 14
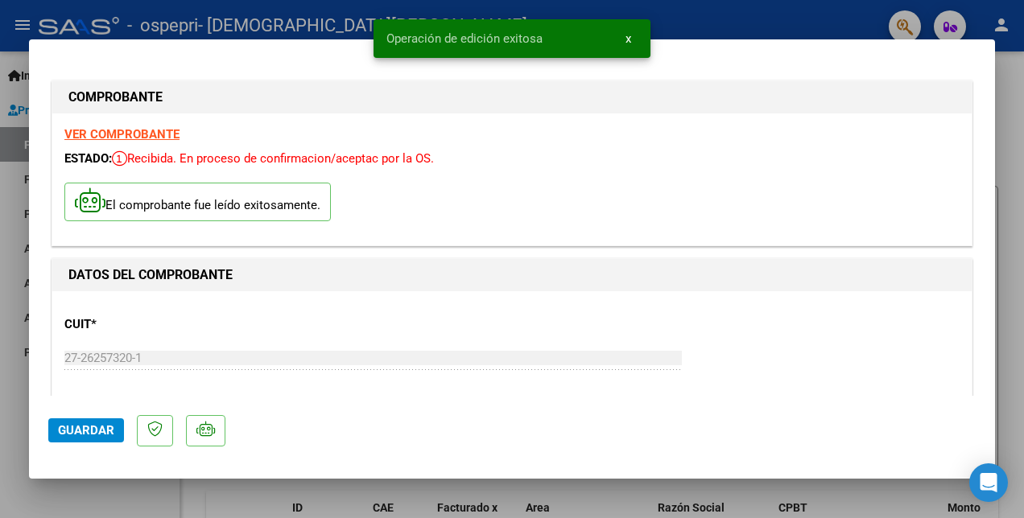
click at [745, 20] on div at bounding box center [512, 259] width 1024 height 518
type input "$ 0,00"
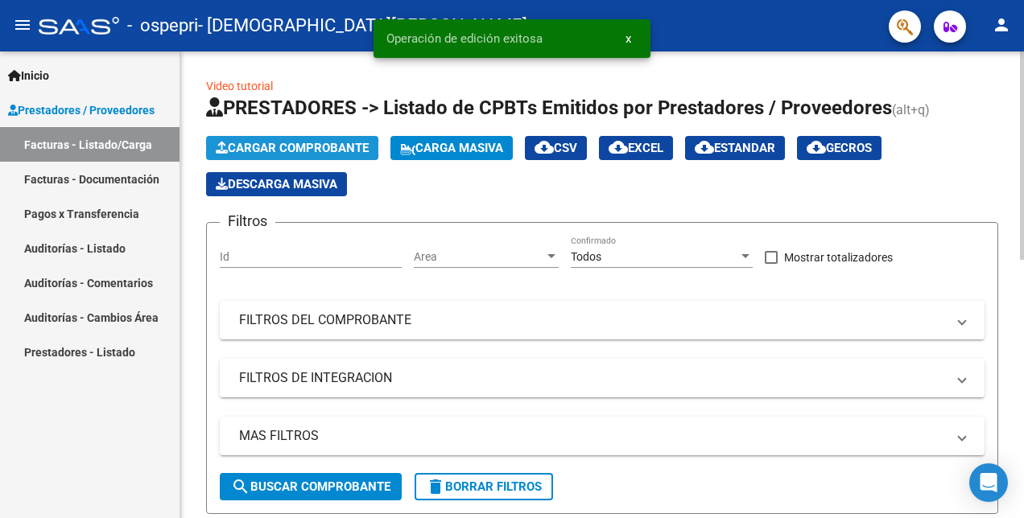
click at [248, 138] on button "Cargar Comprobante" at bounding box center [292, 148] width 172 height 24
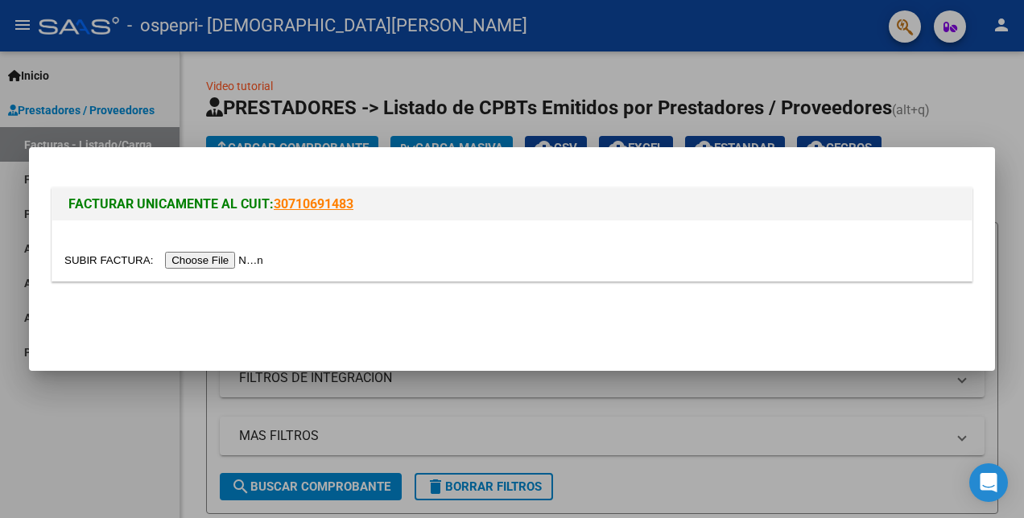
click at [187, 262] on input "file" at bounding box center [166, 260] width 204 height 17
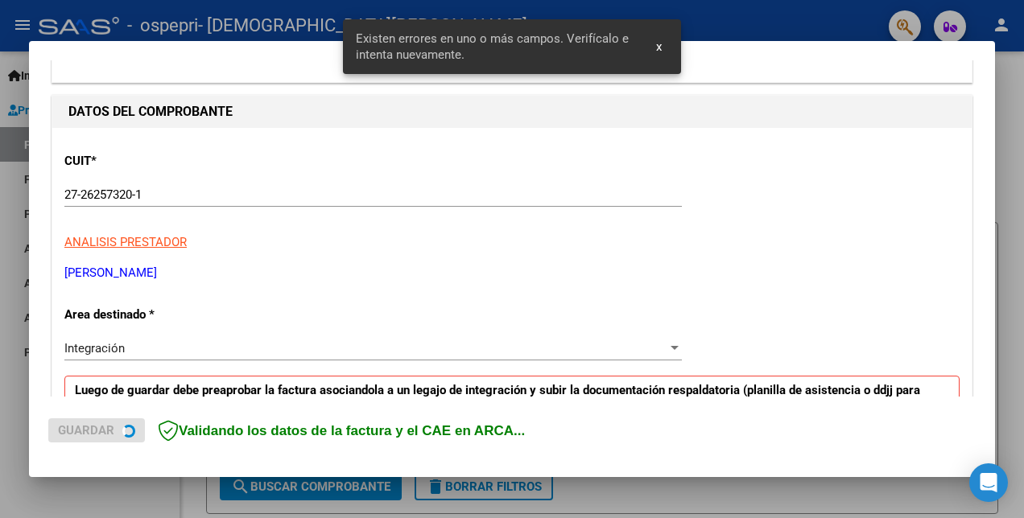
scroll to position [359, 0]
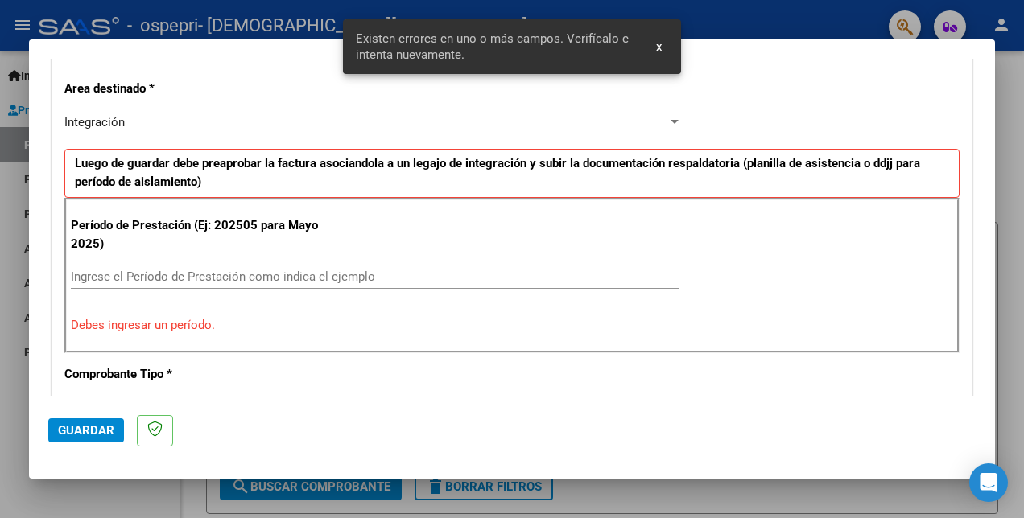
click at [136, 279] on input "Ingrese el Período de Prestación como indica el ejemplo" at bounding box center [375, 277] width 608 height 14
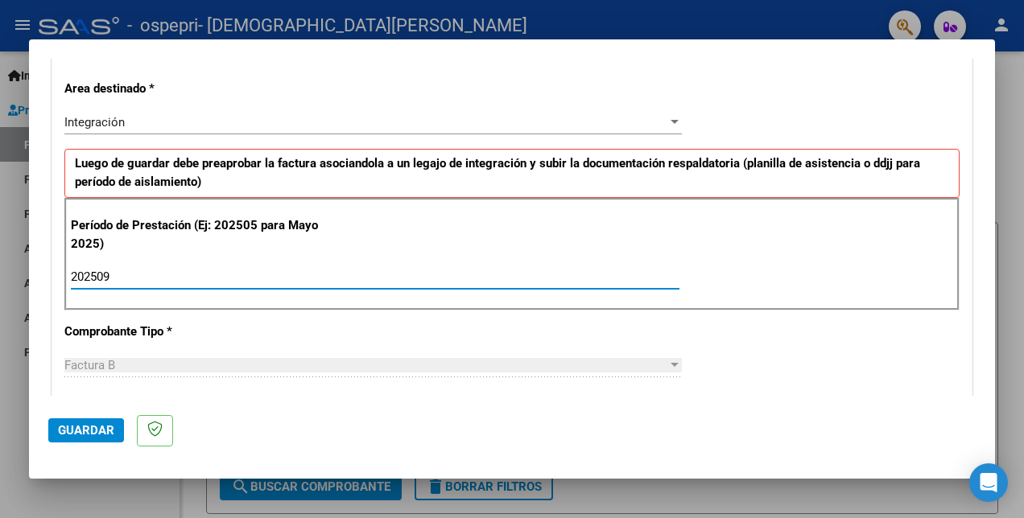
type input "202509"
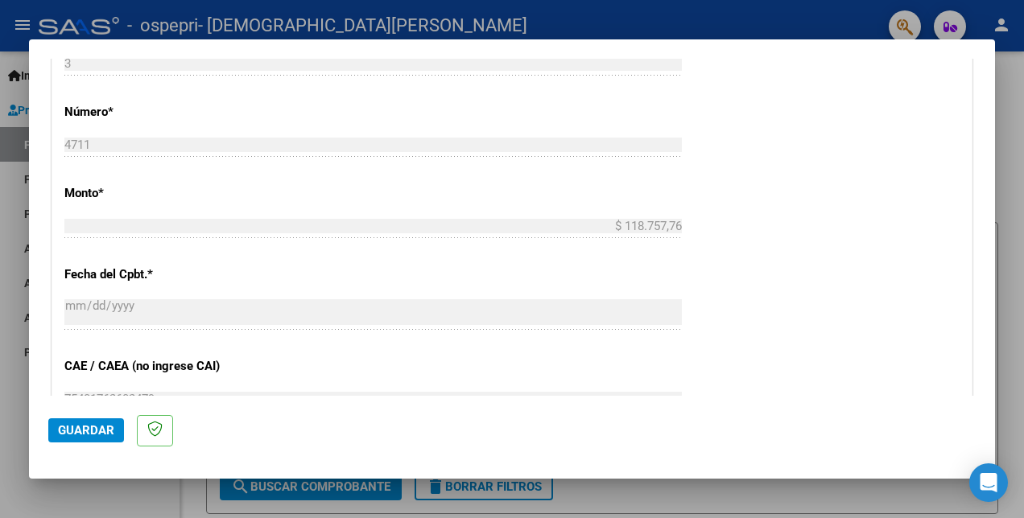
scroll to position [922, 0]
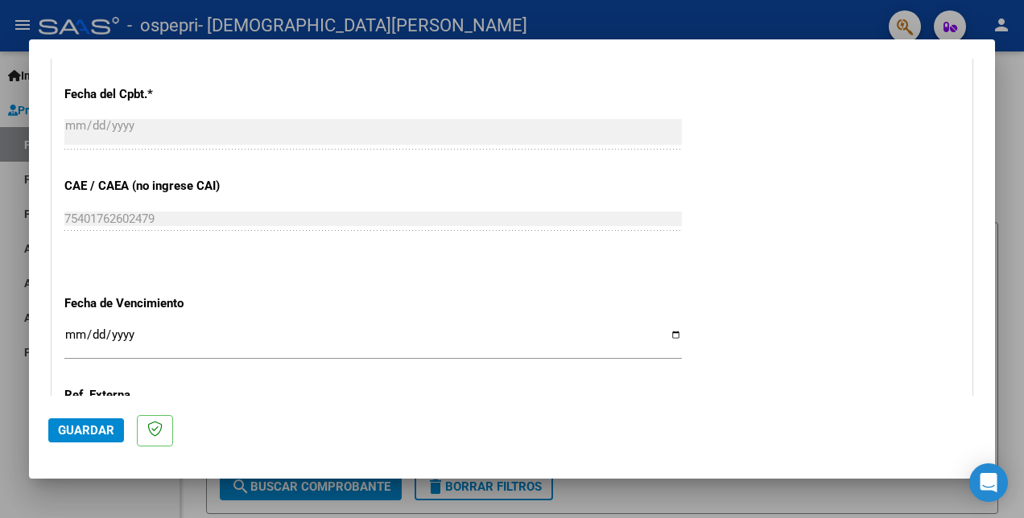
click at [102, 423] on span "Guardar" at bounding box center [86, 430] width 56 height 14
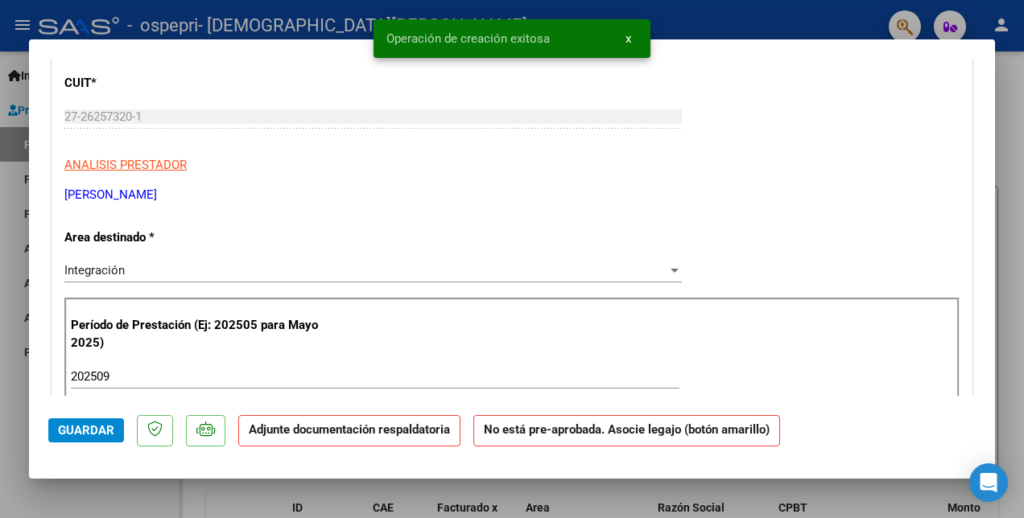
scroll to position [0, 0]
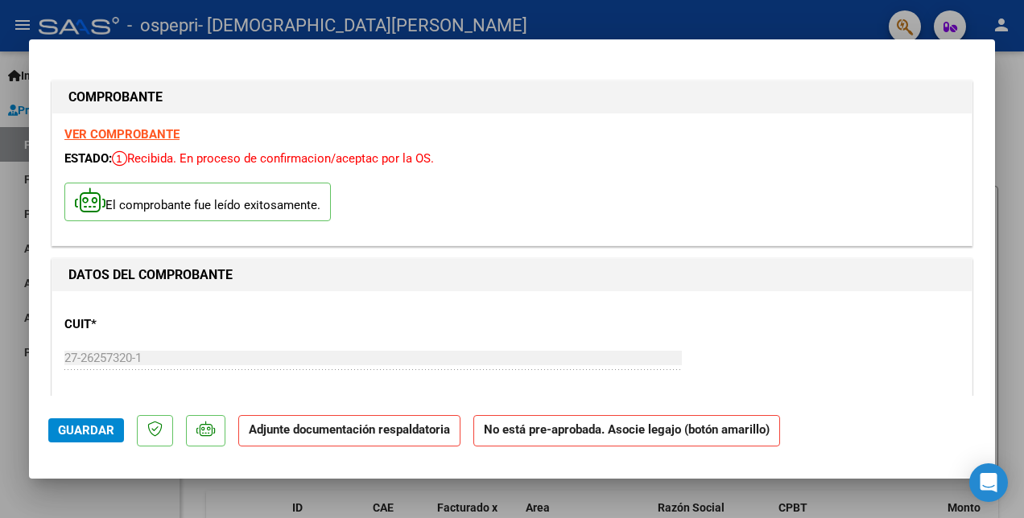
click at [138, 138] on strong "VER COMPROBANTE" at bounding box center [121, 134] width 115 height 14
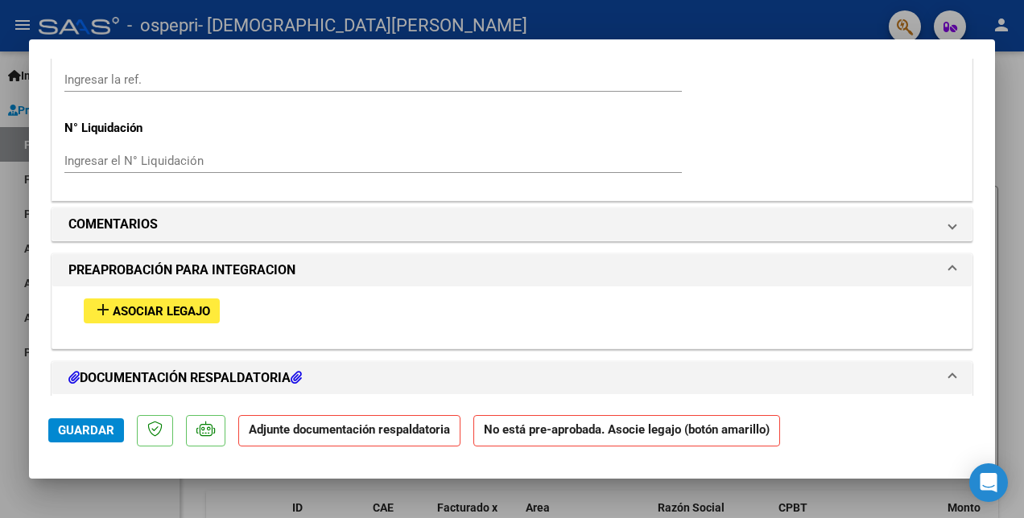
scroll to position [1288, 0]
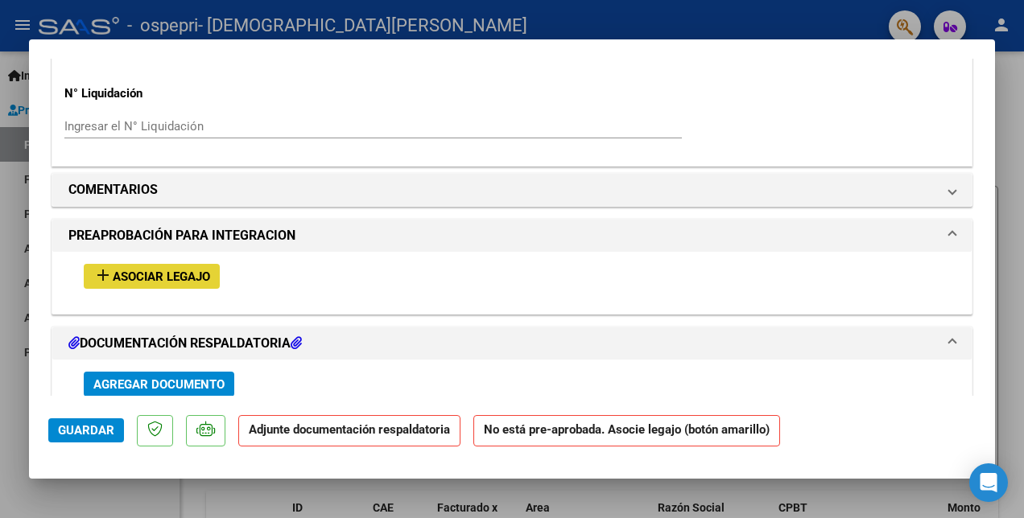
click at [136, 272] on span "Asociar Legajo" at bounding box center [161, 277] width 97 height 14
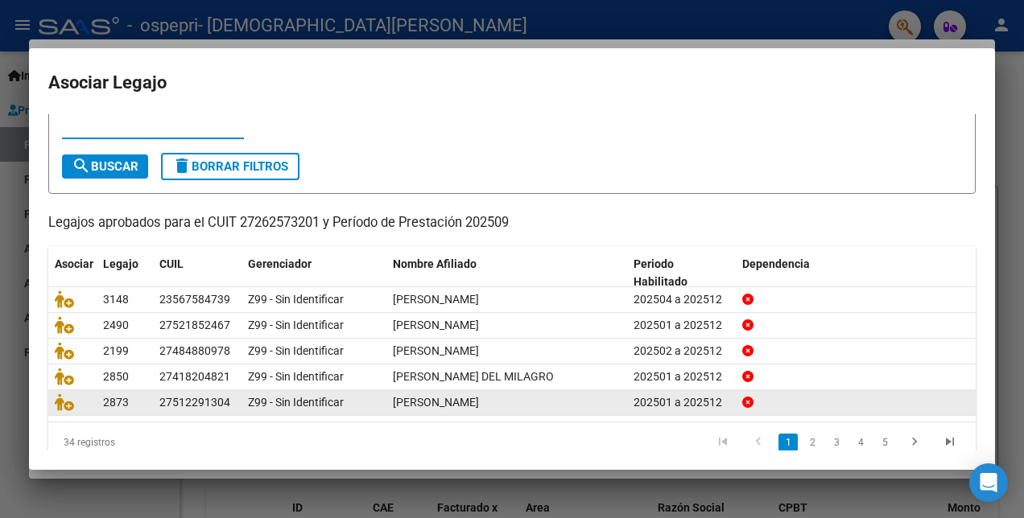
scroll to position [74, 0]
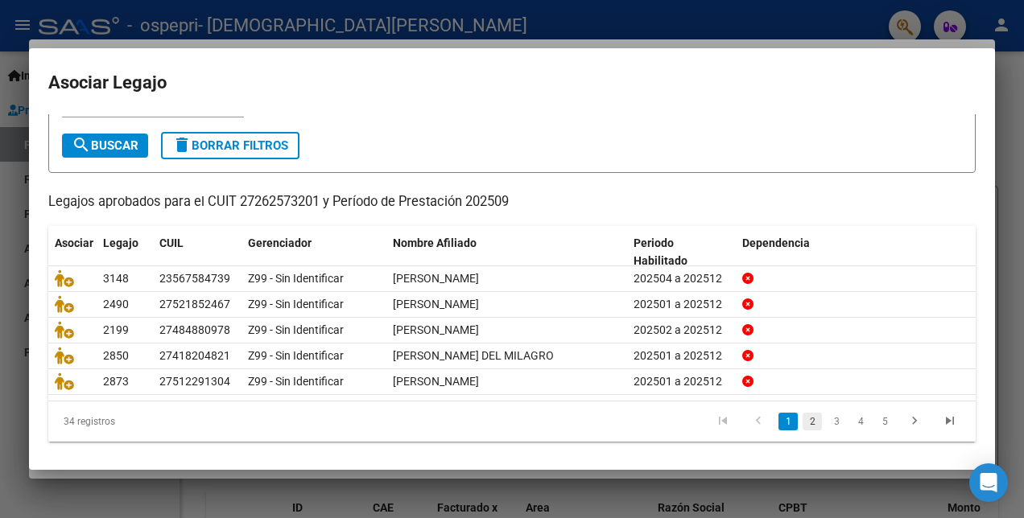
click at [802, 417] on link "2" at bounding box center [811, 422] width 19 height 18
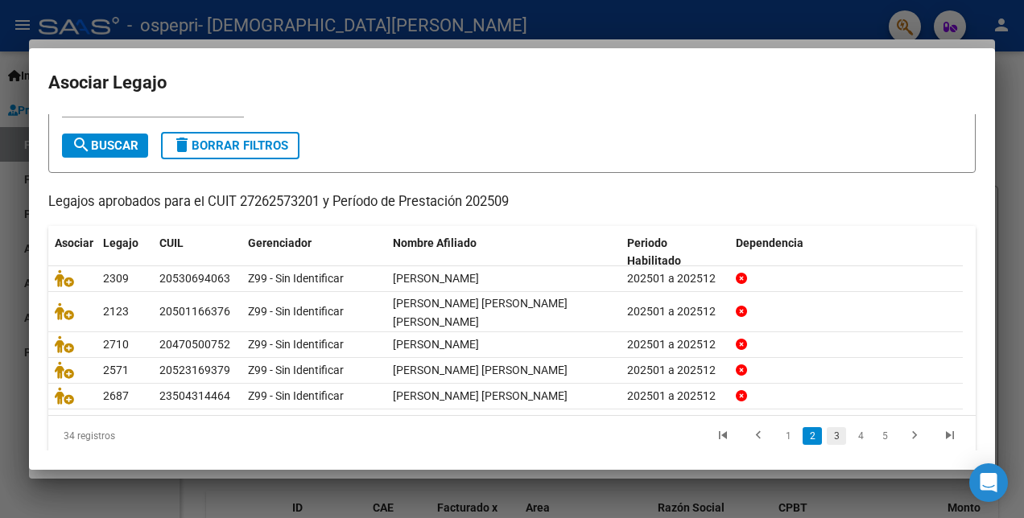
click at [828, 436] on link "3" at bounding box center [836, 436] width 19 height 18
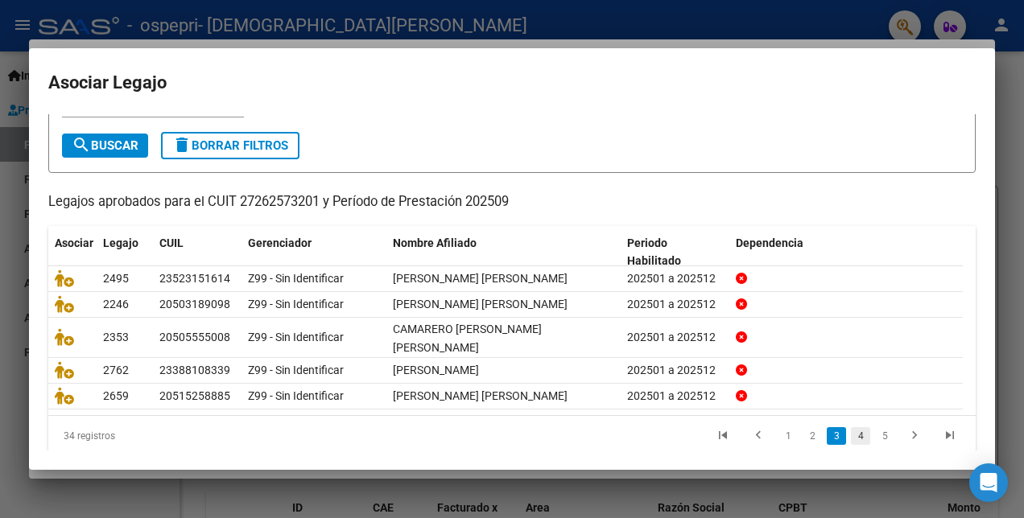
click at [851, 433] on link "4" at bounding box center [860, 436] width 19 height 18
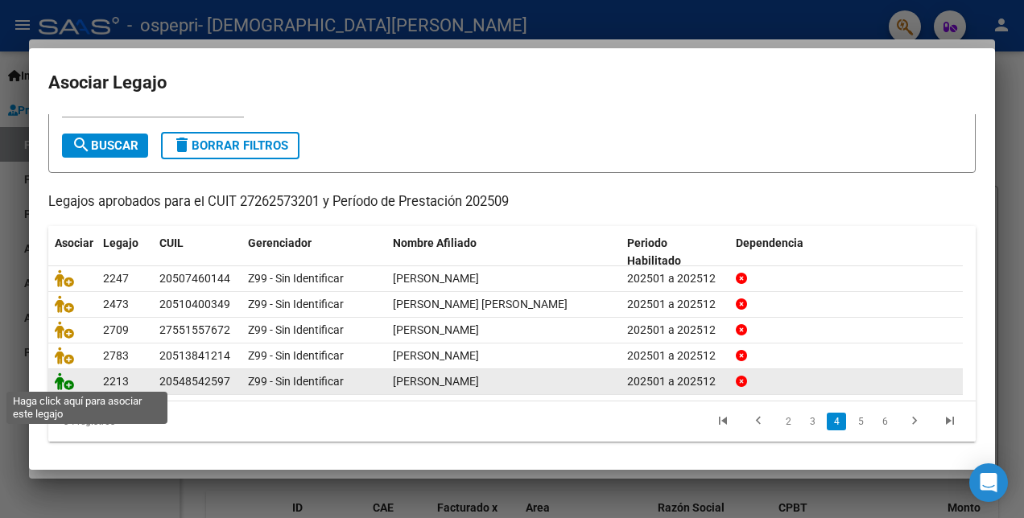
click at [64, 376] on icon at bounding box center [64, 382] width 19 height 18
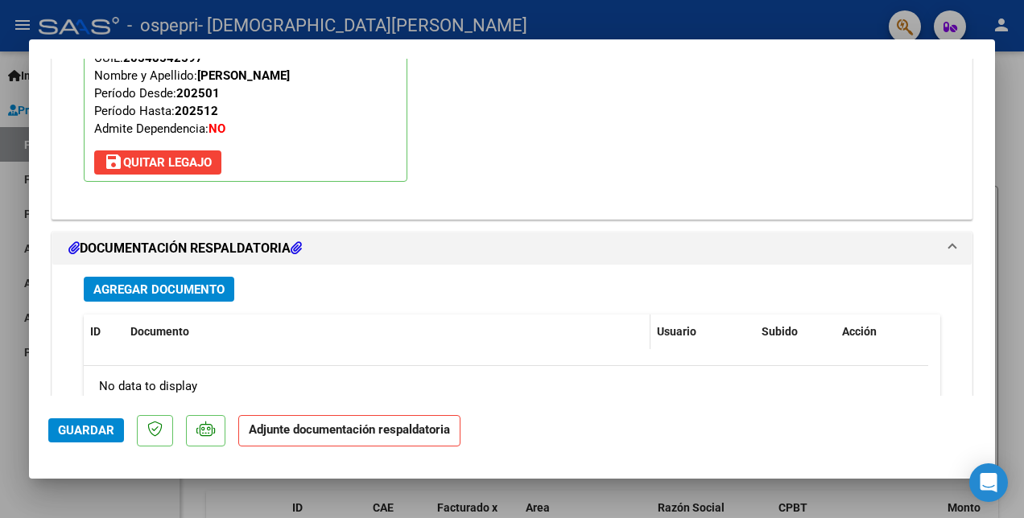
scroll to position [1652, 0]
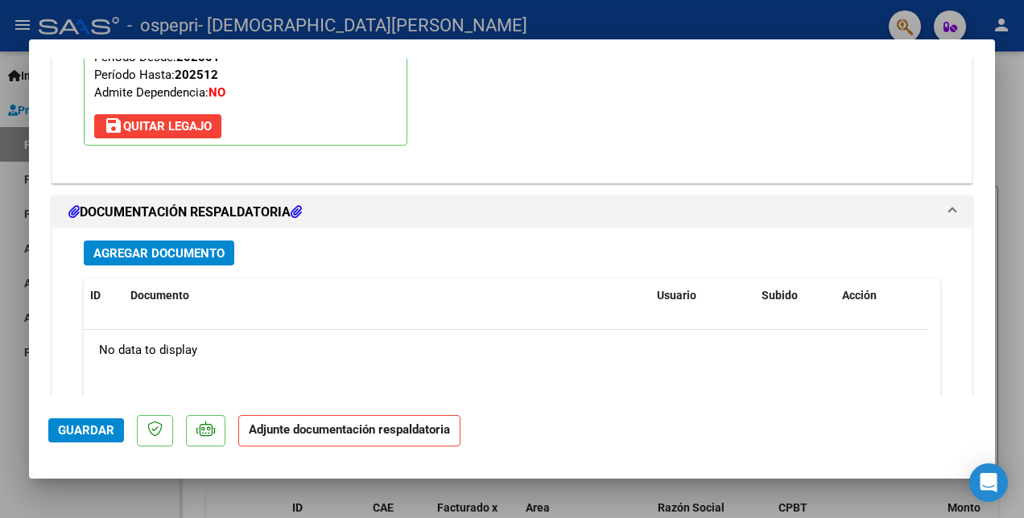
click at [182, 255] on span "Agregar Documento" at bounding box center [158, 253] width 131 height 14
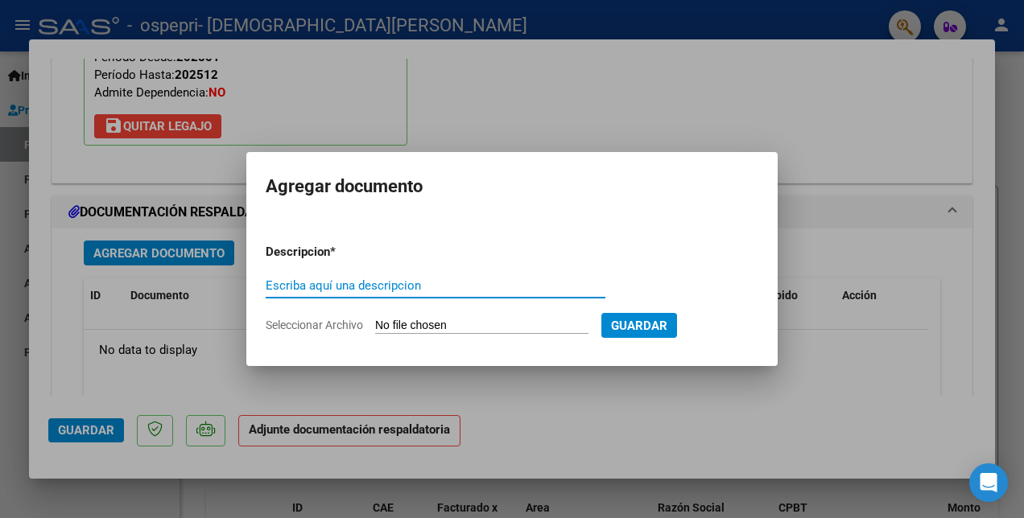
click at [275, 290] on input "Escriba aquí una descripcion" at bounding box center [436, 285] width 340 height 14
type input "PLANILLA"
click at [451, 325] on input "Seleccionar Archivo" at bounding box center [481, 326] width 213 height 15
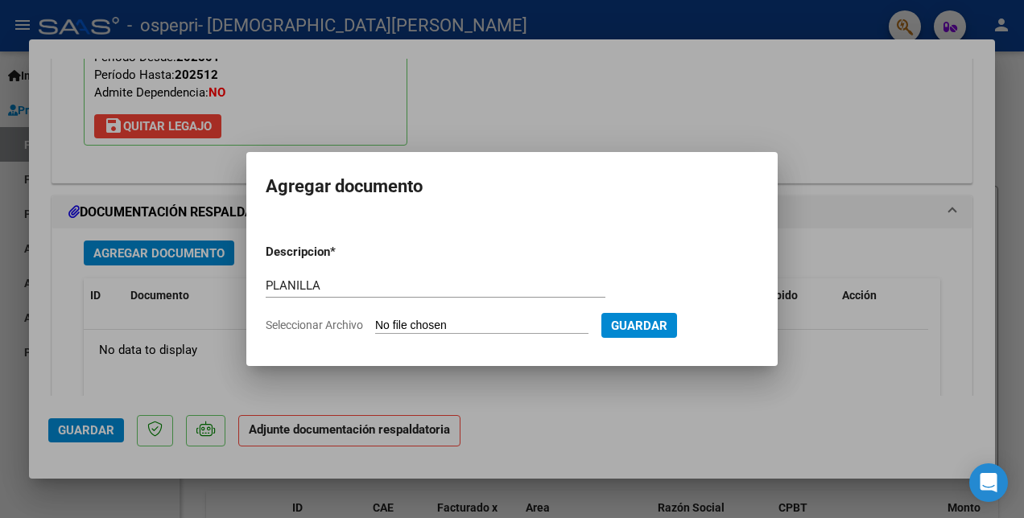
type input "C:\fakepath\[PERSON_NAME].pdf"
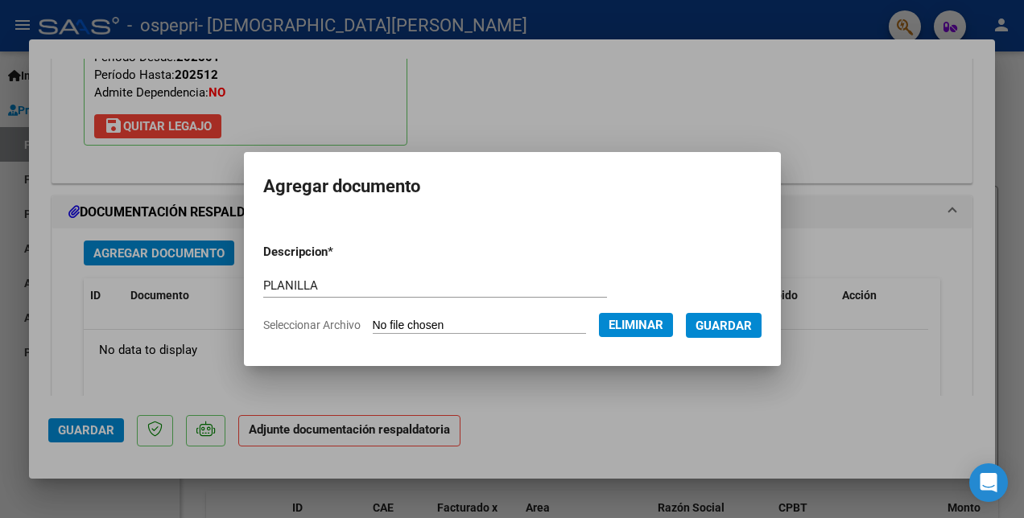
click at [731, 323] on span "Guardar" at bounding box center [723, 326] width 56 height 14
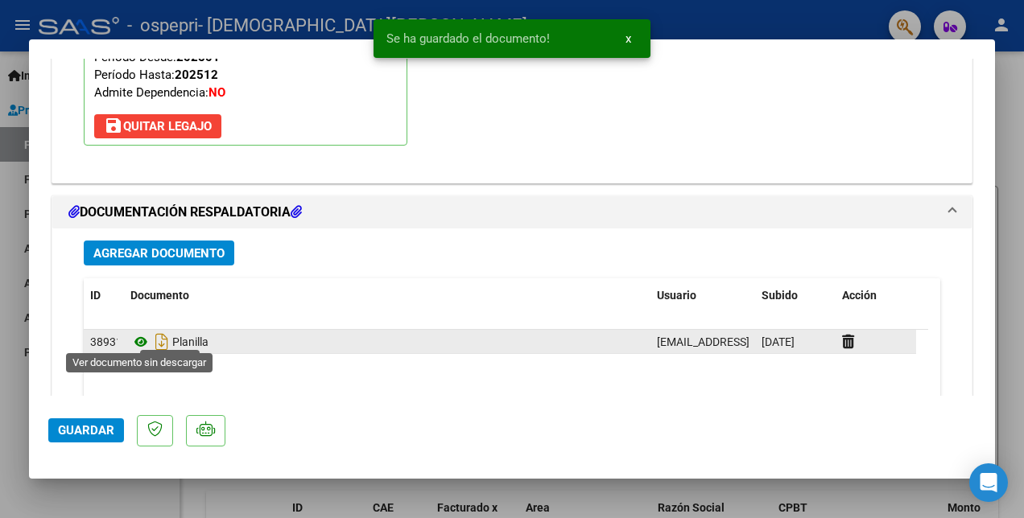
click at [138, 333] on icon at bounding box center [140, 341] width 21 height 19
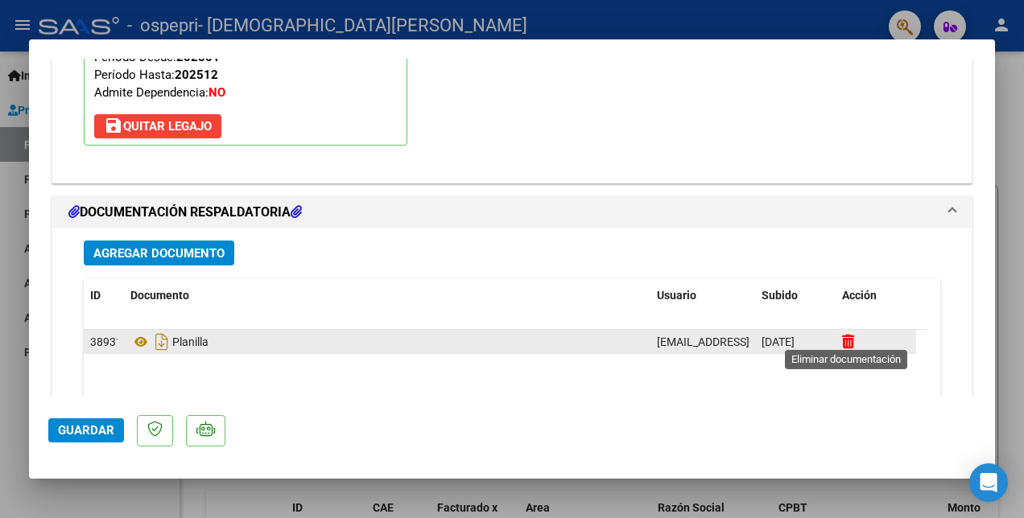
click at [848, 334] on icon at bounding box center [848, 341] width 12 height 15
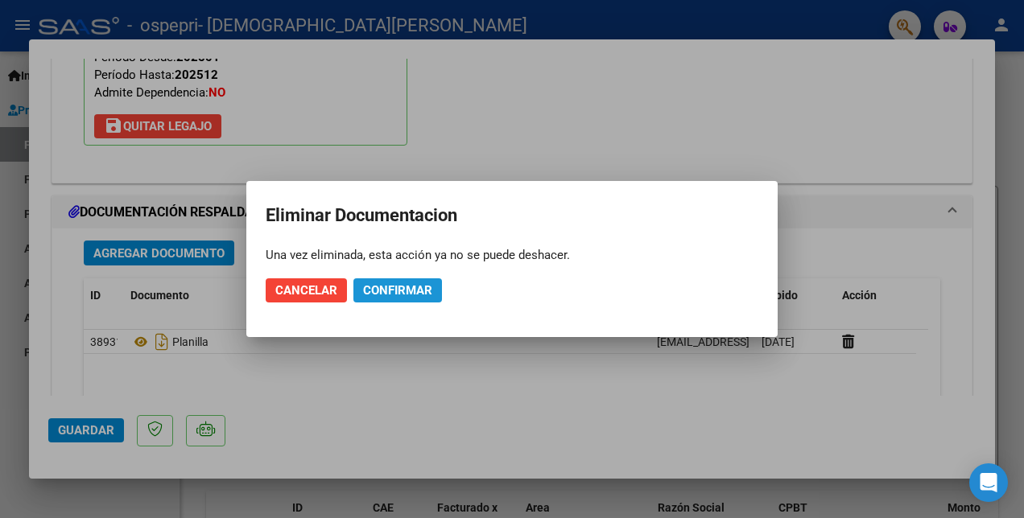
click at [406, 287] on span "Confirmar" at bounding box center [397, 290] width 69 height 14
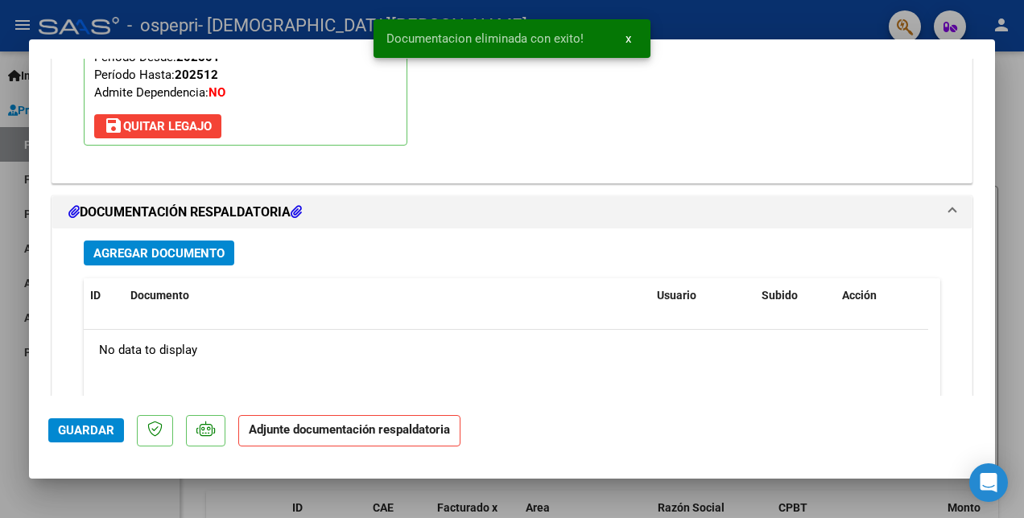
click at [213, 246] on span "Agregar Documento" at bounding box center [158, 253] width 131 height 14
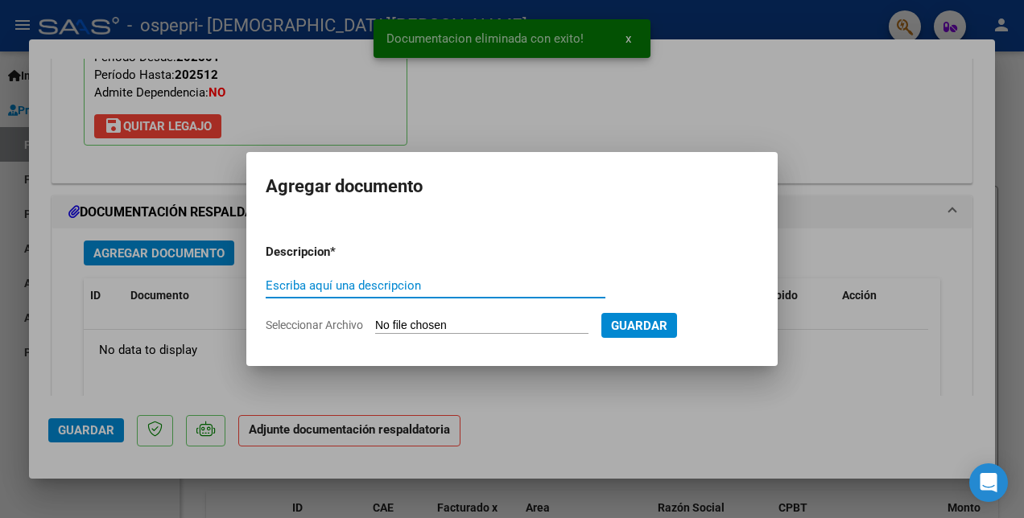
click at [330, 280] on input "Escriba aquí una descripcion" at bounding box center [436, 285] width 340 height 14
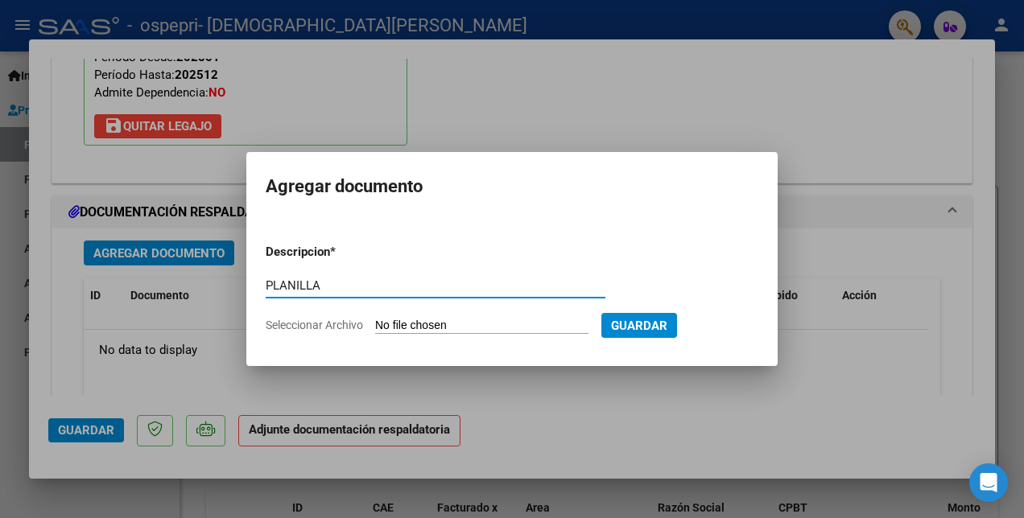
type input "PLANILLA"
click at [496, 327] on input "Seleccionar Archivo" at bounding box center [481, 326] width 213 height 15
type input "C:\fakepath\[PERSON_NAME] PLANILLA.pdf"
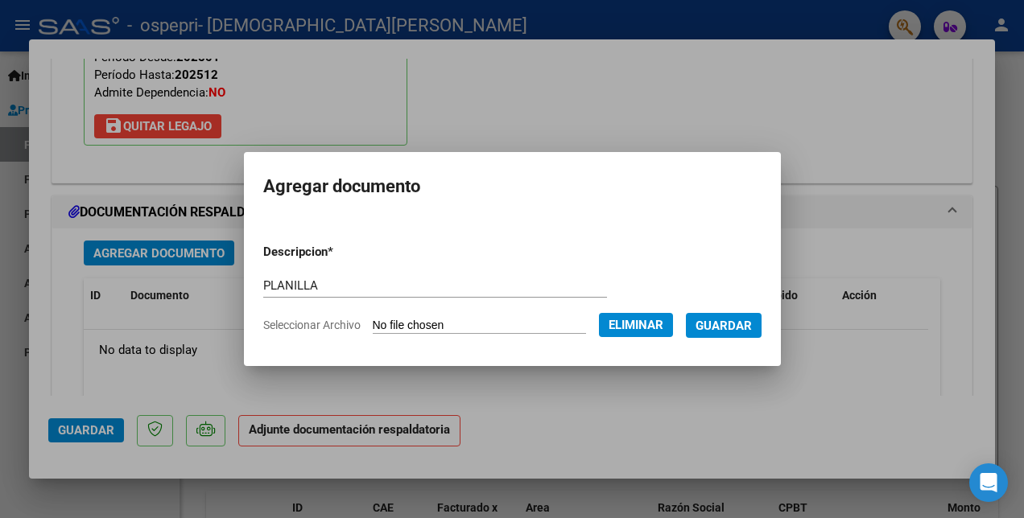
click at [737, 330] on span "Guardar" at bounding box center [723, 326] width 56 height 14
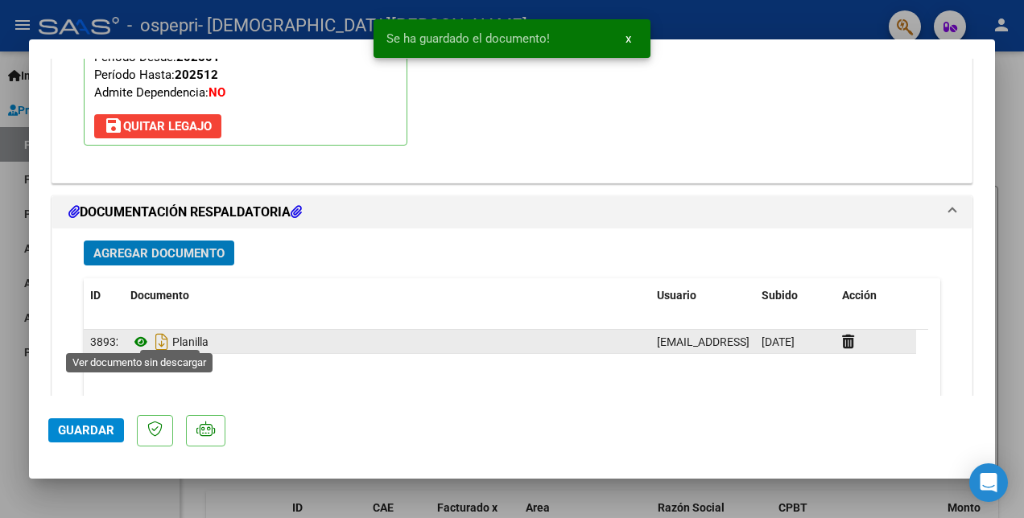
click at [138, 338] on icon at bounding box center [140, 341] width 21 height 19
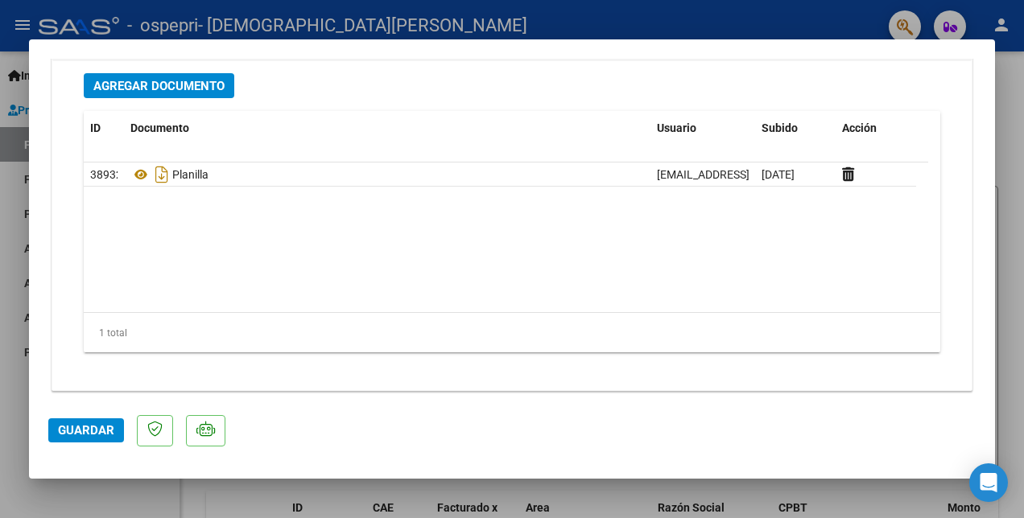
scroll to position [1821, 0]
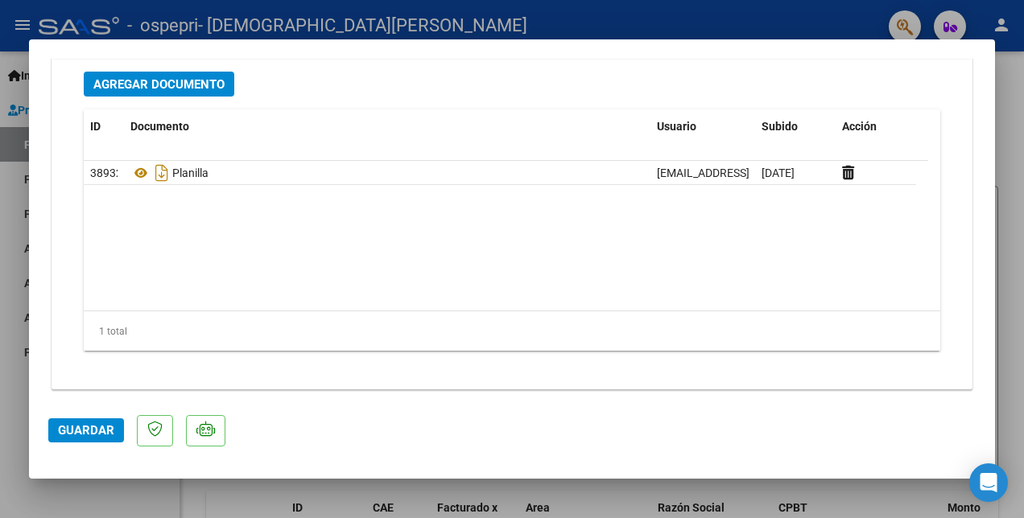
click at [91, 423] on span "Guardar" at bounding box center [86, 430] width 56 height 14
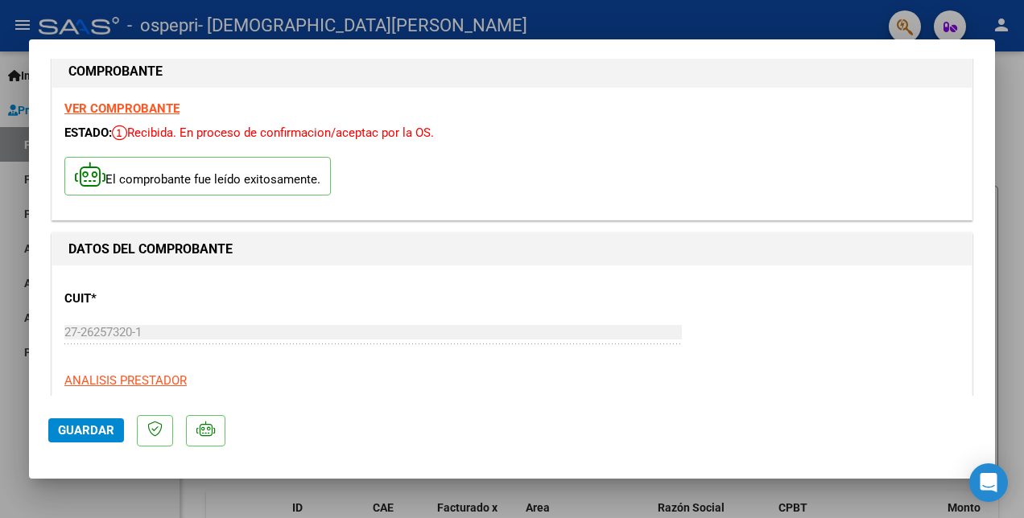
scroll to position [0, 0]
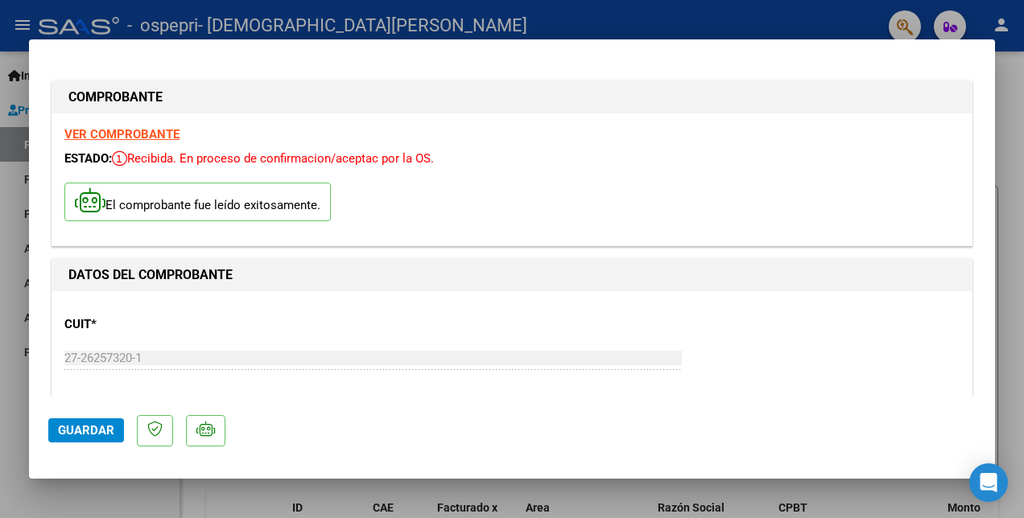
click at [163, 127] on strong "VER COMPROBANTE" at bounding box center [121, 134] width 115 height 14
click at [80, 427] on span "Guardar" at bounding box center [86, 430] width 56 height 14
click at [70, 428] on span "Guardar" at bounding box center [86, 430] width 56 height 14
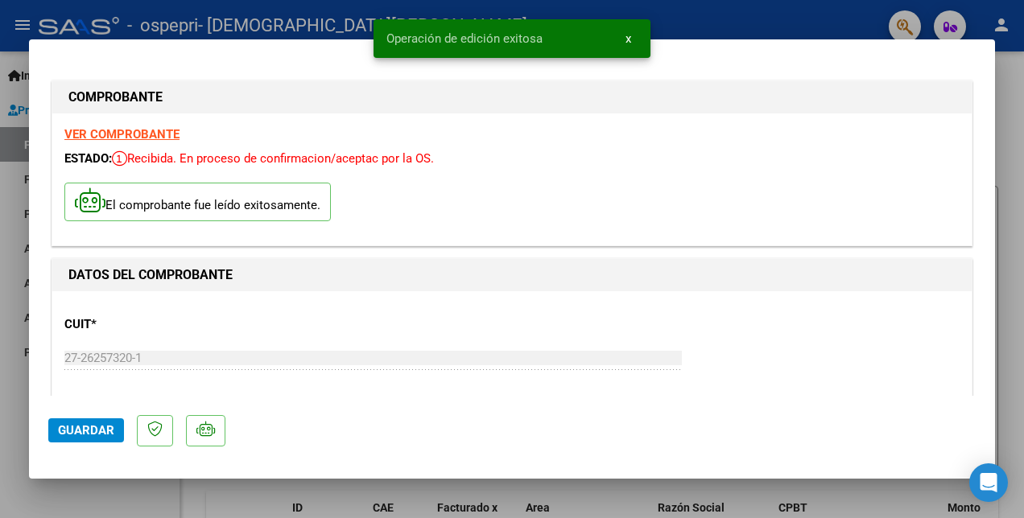
click at [850, 22] on div at bounding box center [512, 259] width 1024 height 518
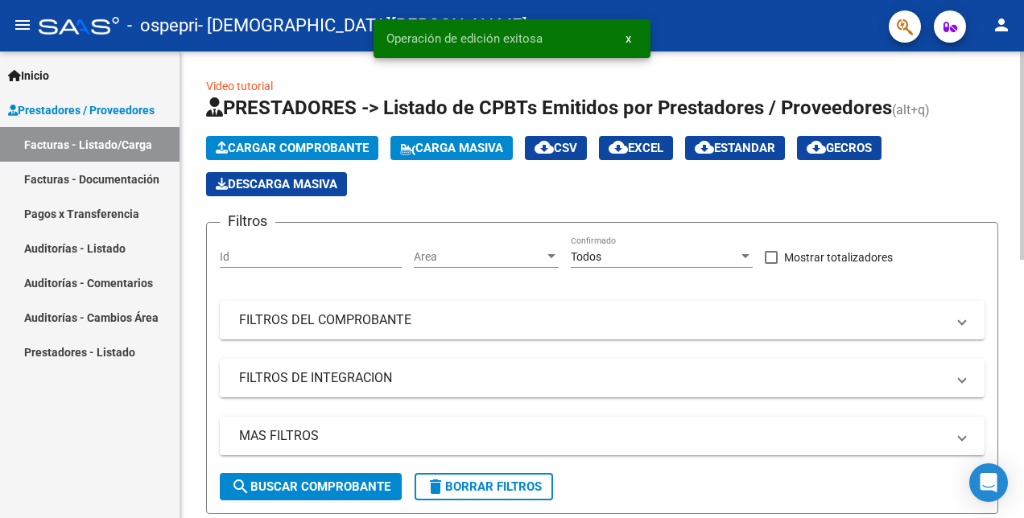
click at [247, 144] on span "Cargar Comprobante" at bounding box center [292, 148] width 153 height 14
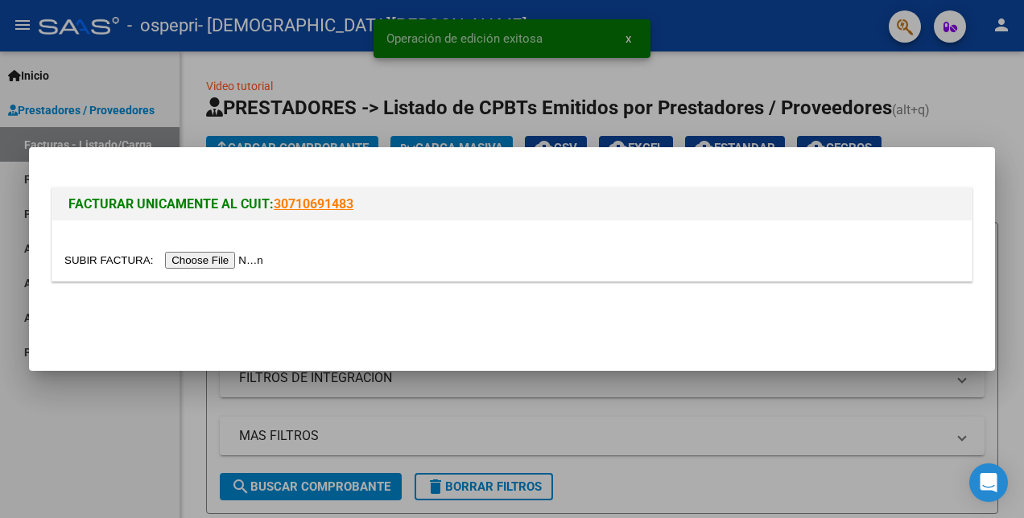
click at [233, 258] on input "file" at bounding box center [166, 260] width 204 height 17
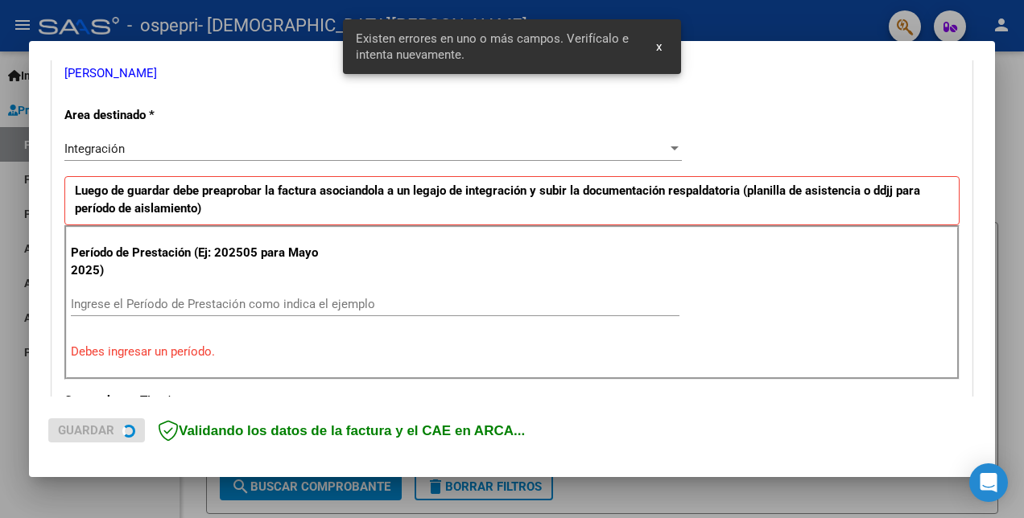
scroll to position [359, 0]
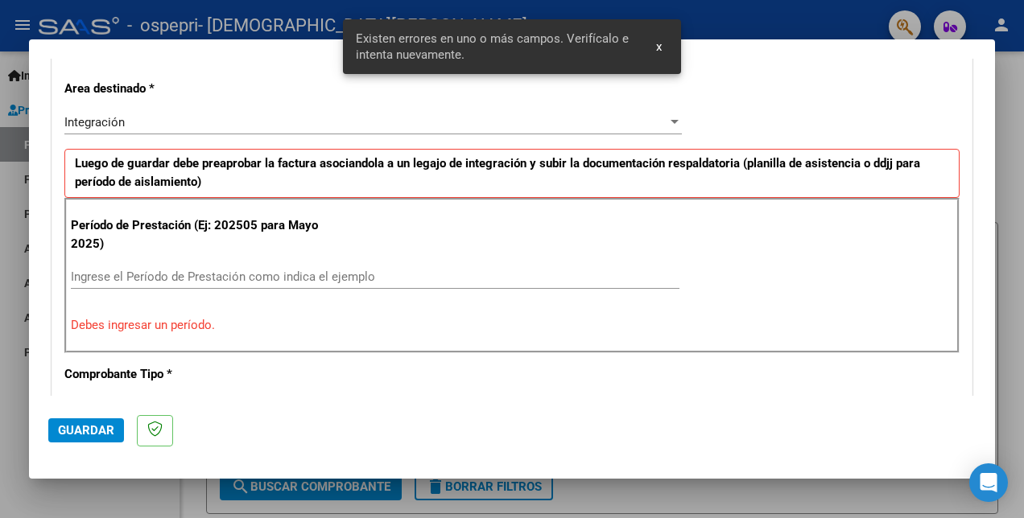
click at [121, 274] on input "Ingrese el Período de Prestación como indica el ejemplo" at bounding box center [375, 277] width 608 height 14
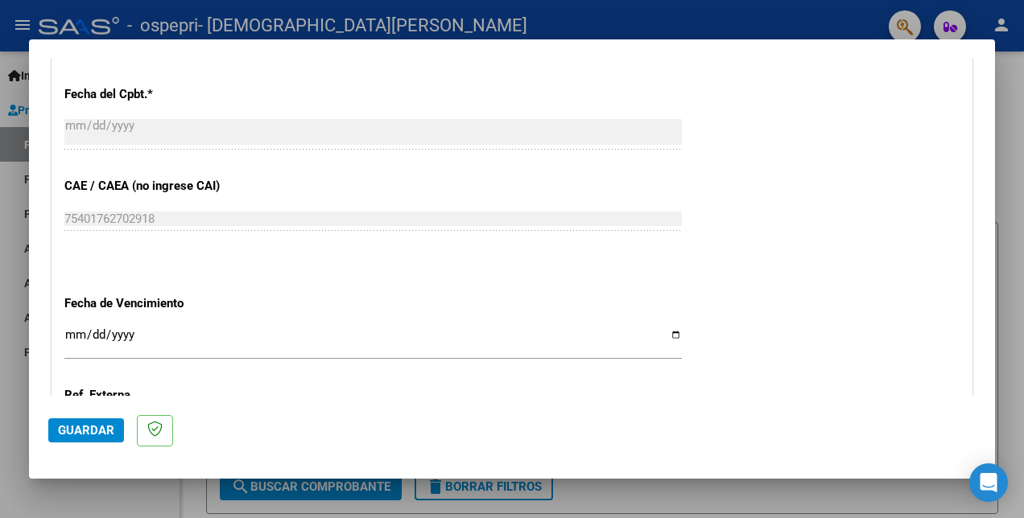
scroll to position [1124, 0]
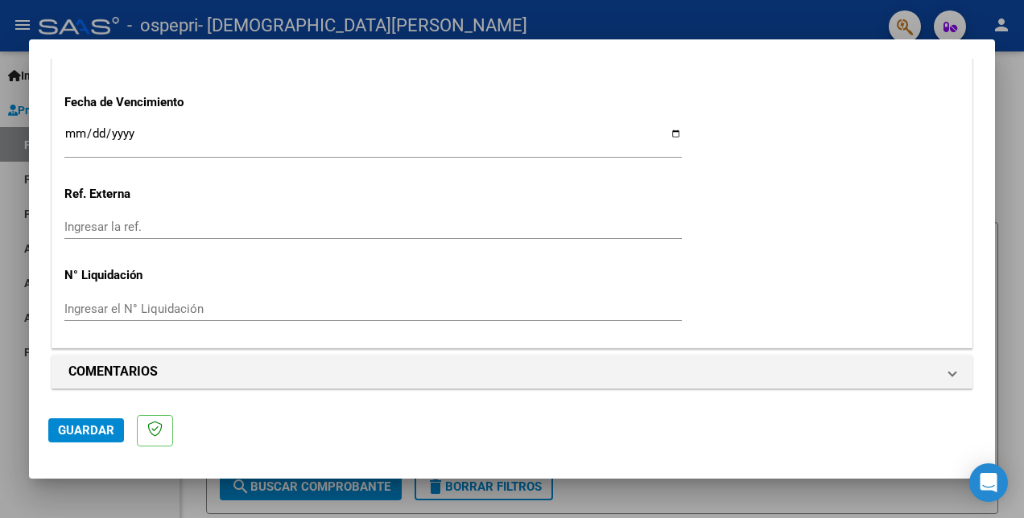
type input "202509"
click at [96, 428] on span "Guardar" at bounding box center [86, 430] width 56 height 14
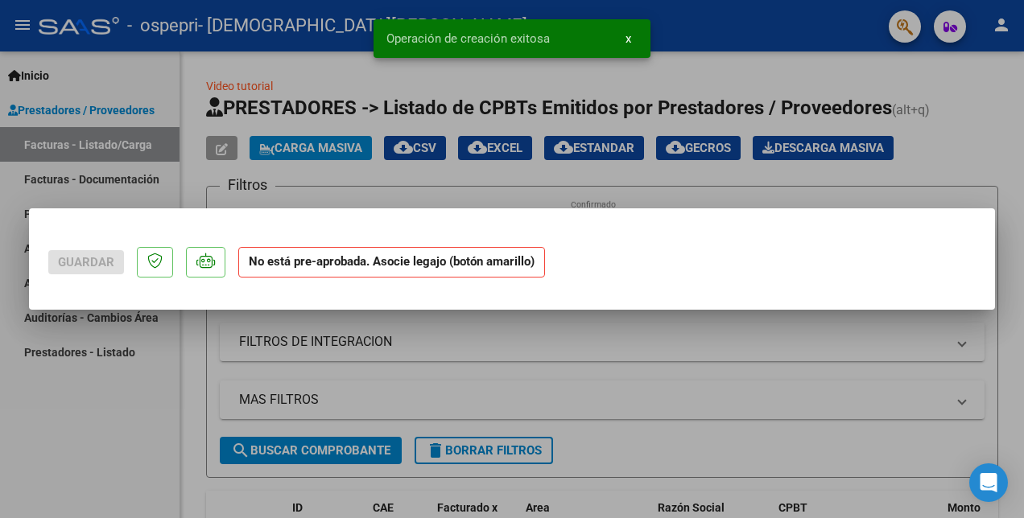
scroll to position [0, 0]
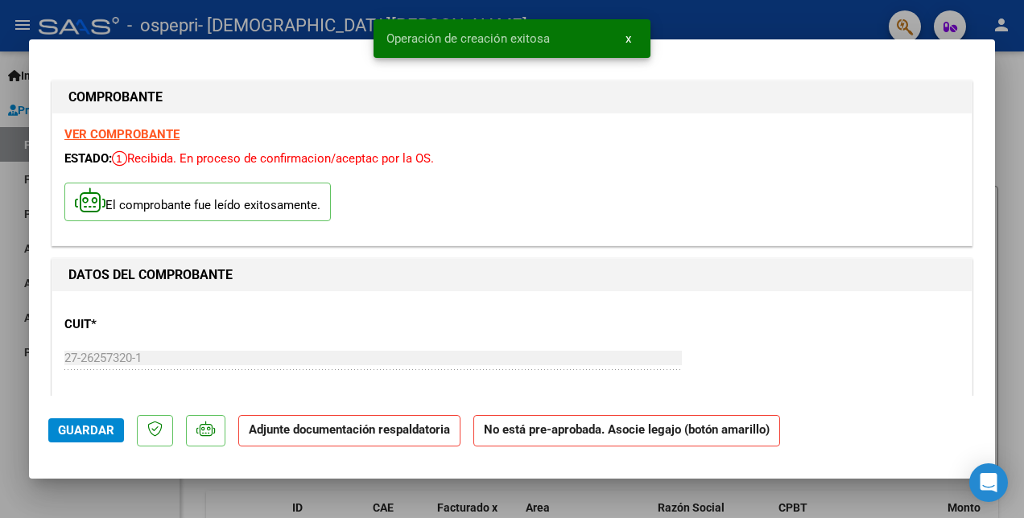
click at [150, 133] on strong "VER COMPROBANTE" at bounding box center [121, 134] width 115 height 14
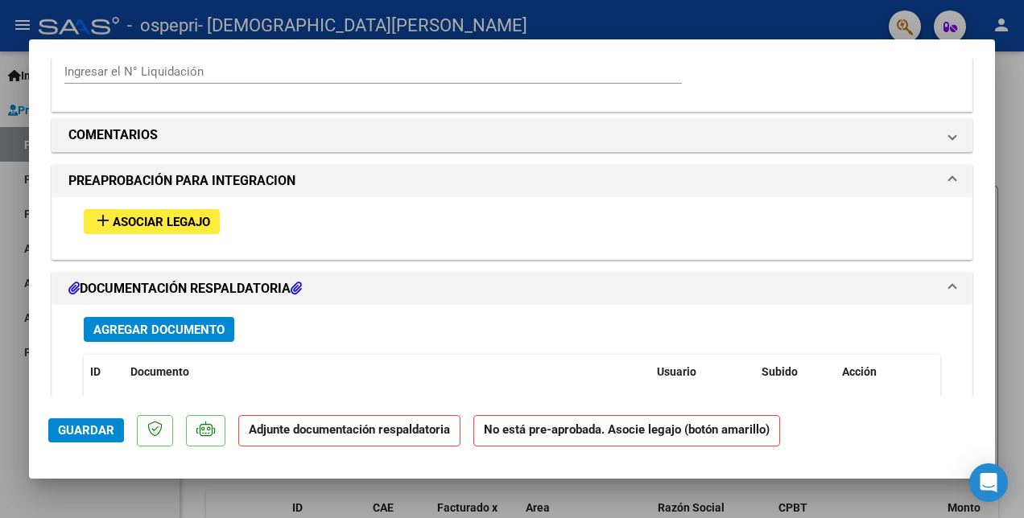
scroll to position [1449, 0]
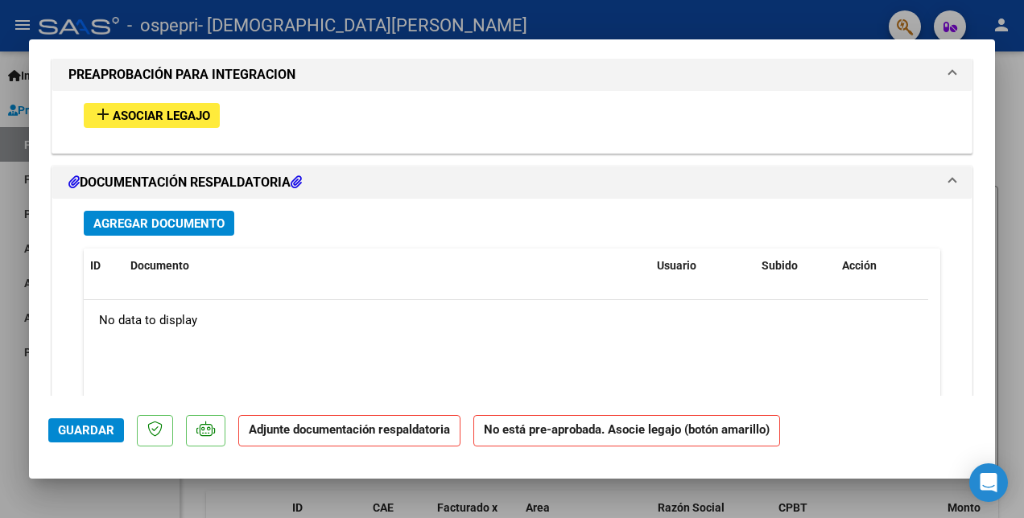
click at [148, 109] on span "Asociar Legajo" at bounding box center [161, 116] width 97 height 14
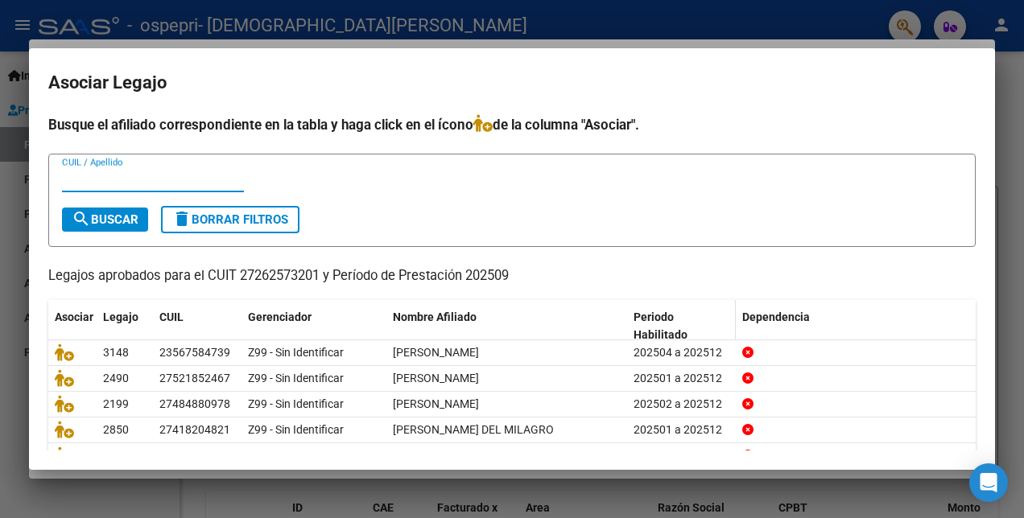
scroll to position [74, 0]
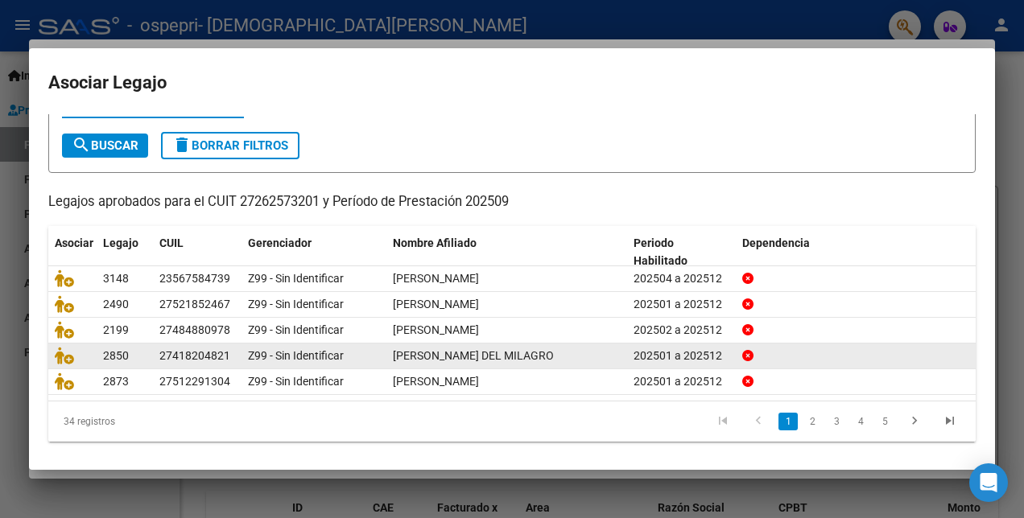
click at [803, 413] on link "2" at bounding box center [811, 422] width 19 height 18
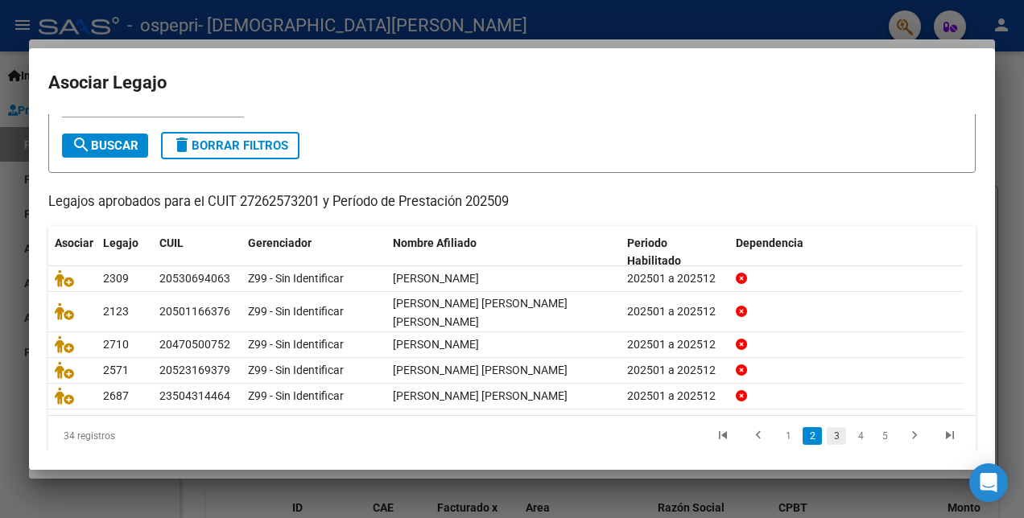
click at [827, 433] on link "3" at bounding box center [836, 436] width 19 height 18
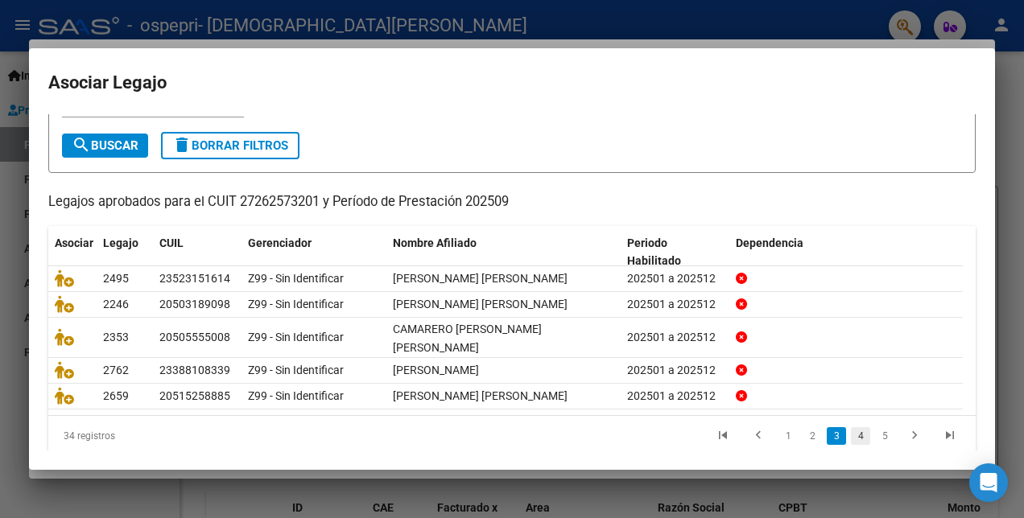
click at [851, 436] on link "4" at bounding box center [860, 436] width 19 height 18
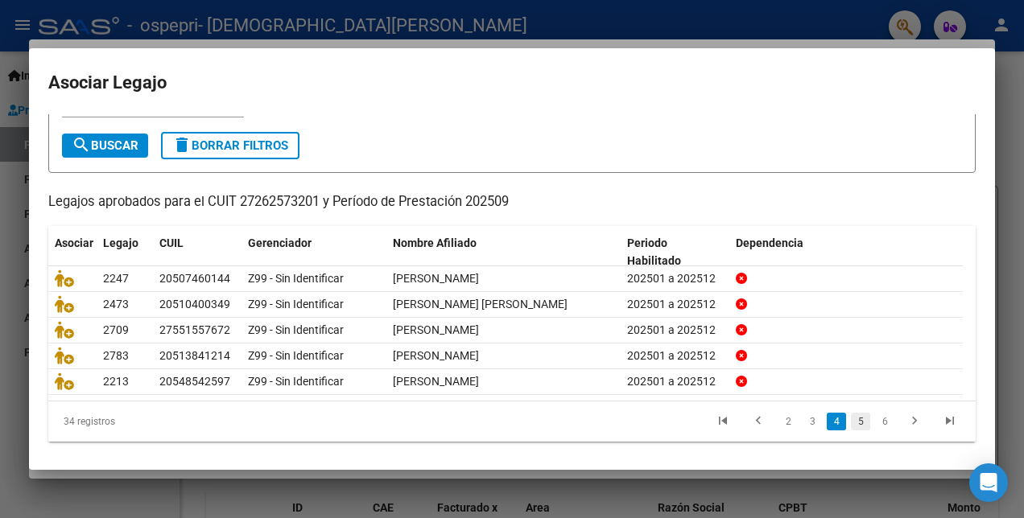
click at [851, 415] on link "5" at bounding box center [860, 422] width 19 height 18
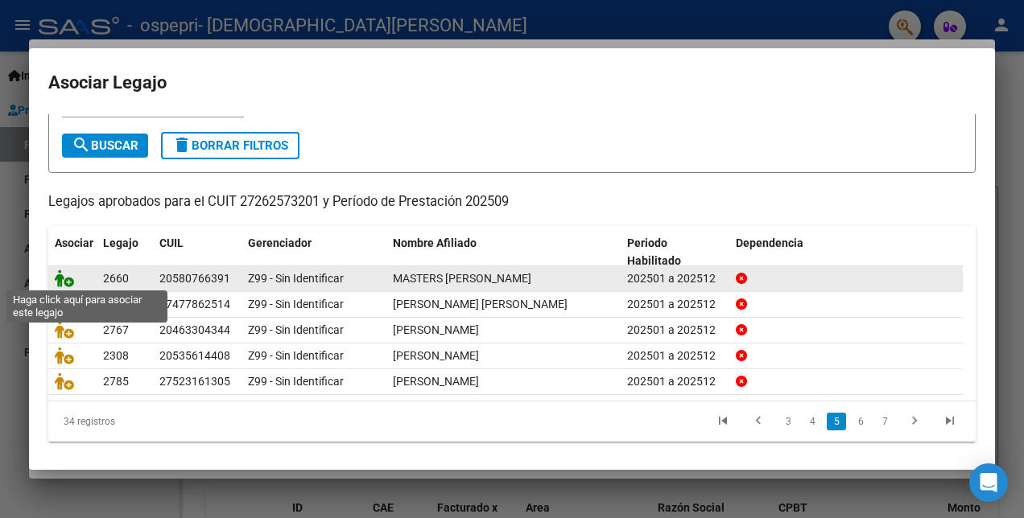
click at [66, 278] on icon at bounding box center [64, 279] width 19 height 18
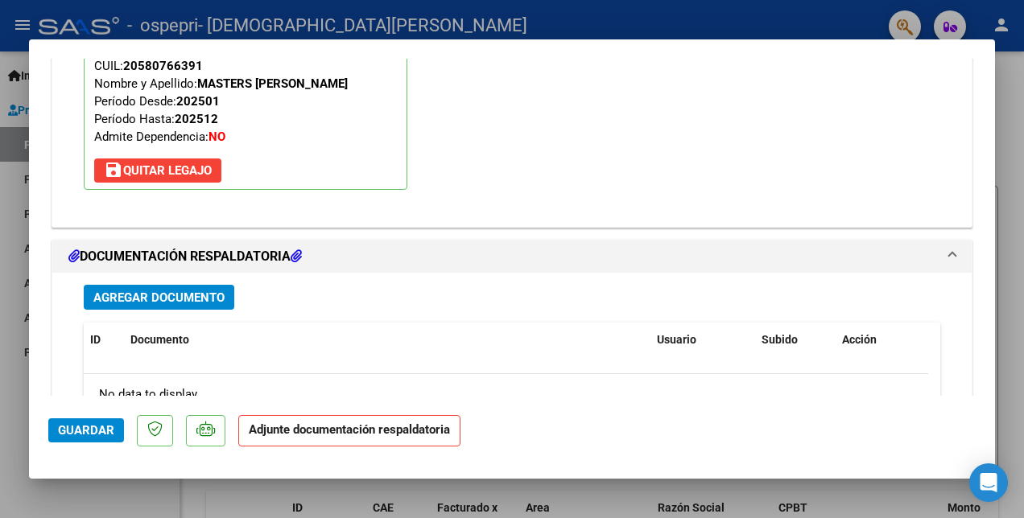
scroll to position [1652, 0]
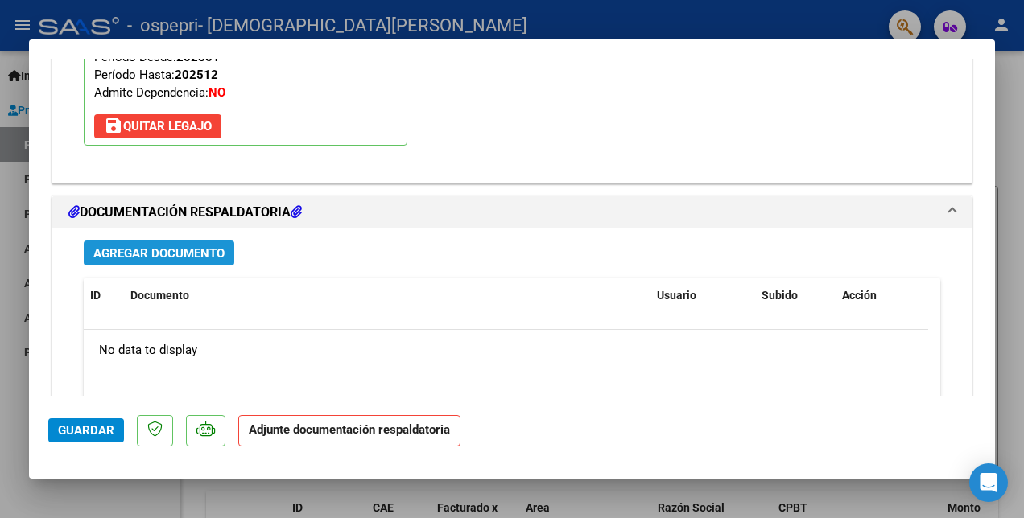
click at [159, 246] on span "Agregar Documento" at bounding box center [158, 253] width 131 height 14
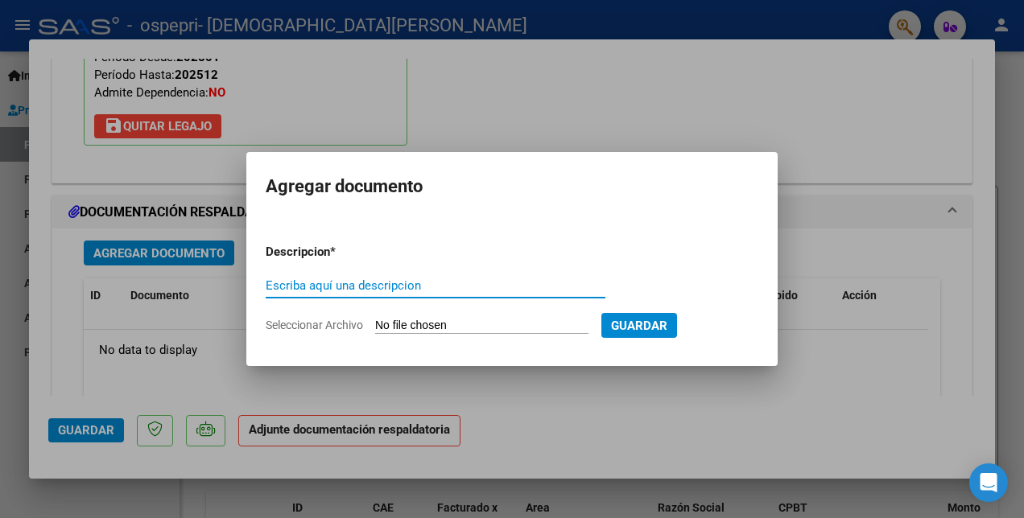
click at [298, 285] on input "Escriba aquí una descripcion" at bounding box center [436, 285] width 340 height 14
type input "PLANILLA"
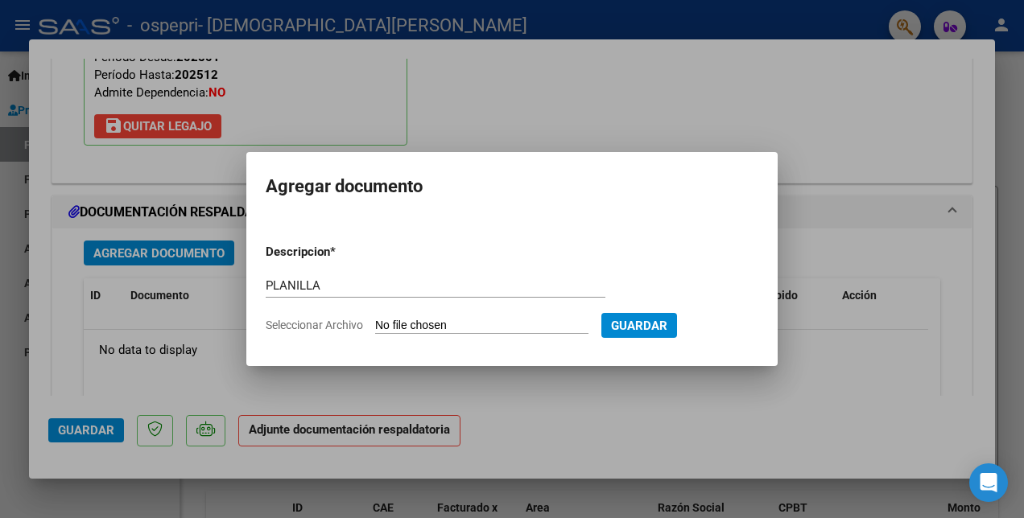
click at [394, 322] on input "Seleccionar Archivo" at bounding box center [481, 326] width 213 height 15
type input "C:\fakepath\MASTERS PLANILLA.pdf"
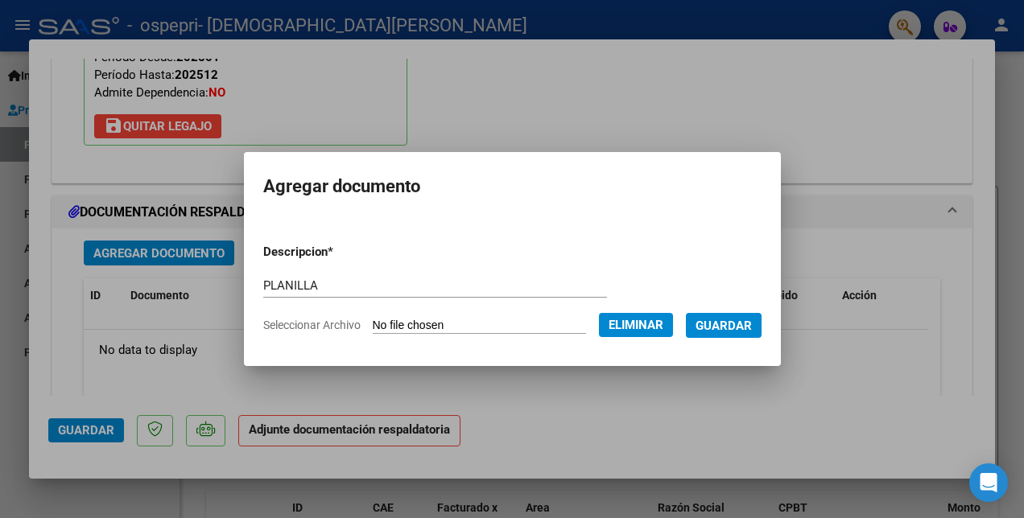
click at [730, 324] on span "Guardar" at bounding box center [723, 326] width 56 height 14
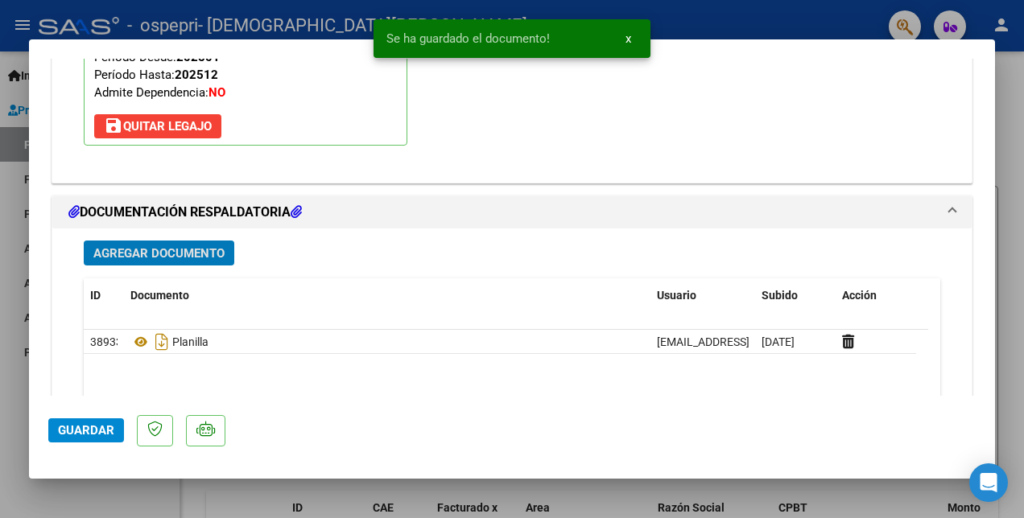
scroll to position [1732, 0]
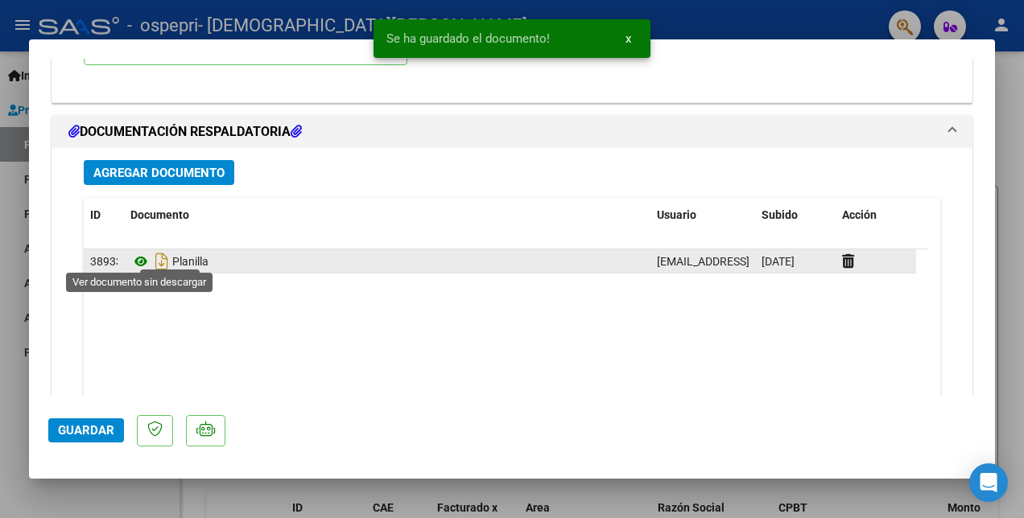
click at [137, 255] on icon at bounding box center [140, 261] width 21 height 19
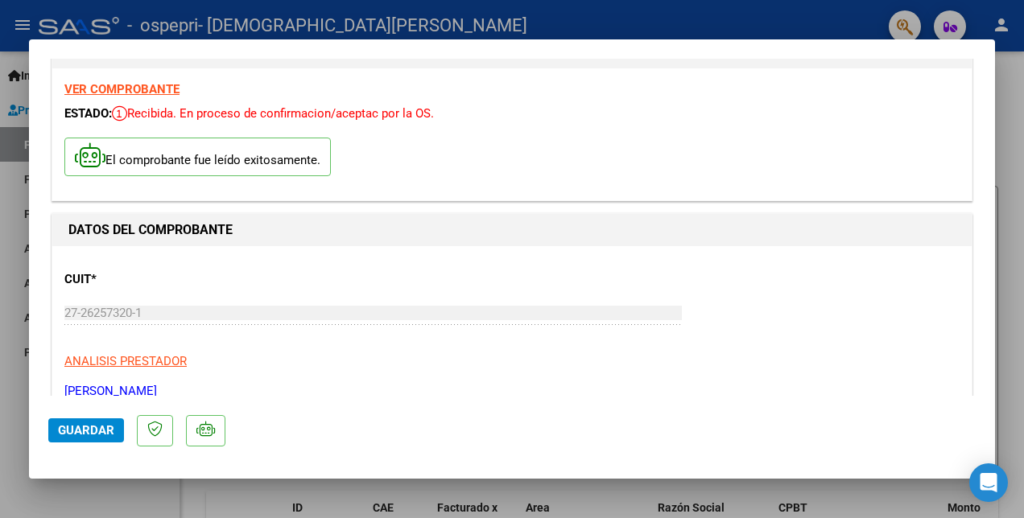
scroll to position [0, 0]
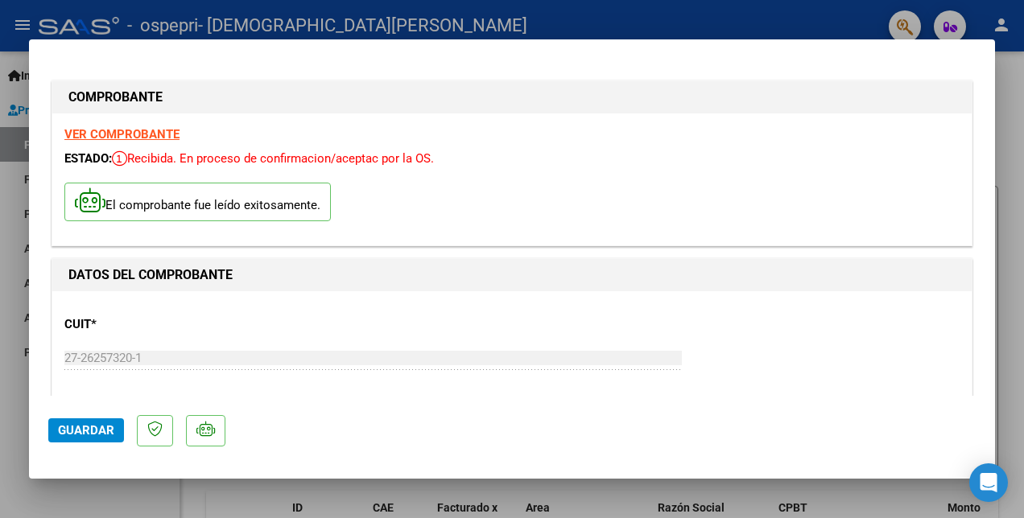
click at [148, 131] on strong "VER COMPROBANTE" at bounding box center [121, 134] width 115 height 14
click at [89, 431] on span "Guardar" at bounding box center [86, 430] width 56 height 14
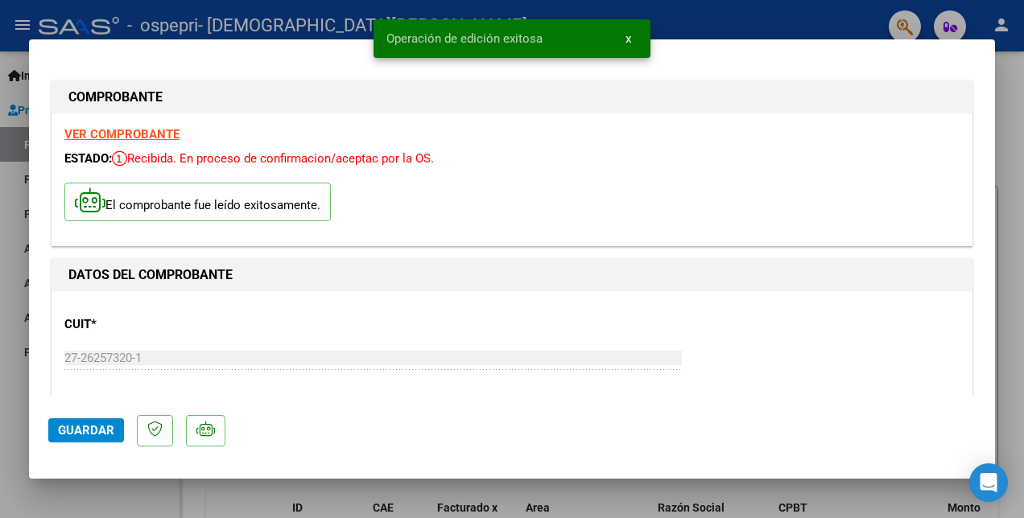
drag, startPoint x: 692, startPoint y: 27, endPoint x: 671, endPoint y: 50, distance: 31.3
click at [692, 26] on div at bounding box center [512, 259] width 1024 height 518
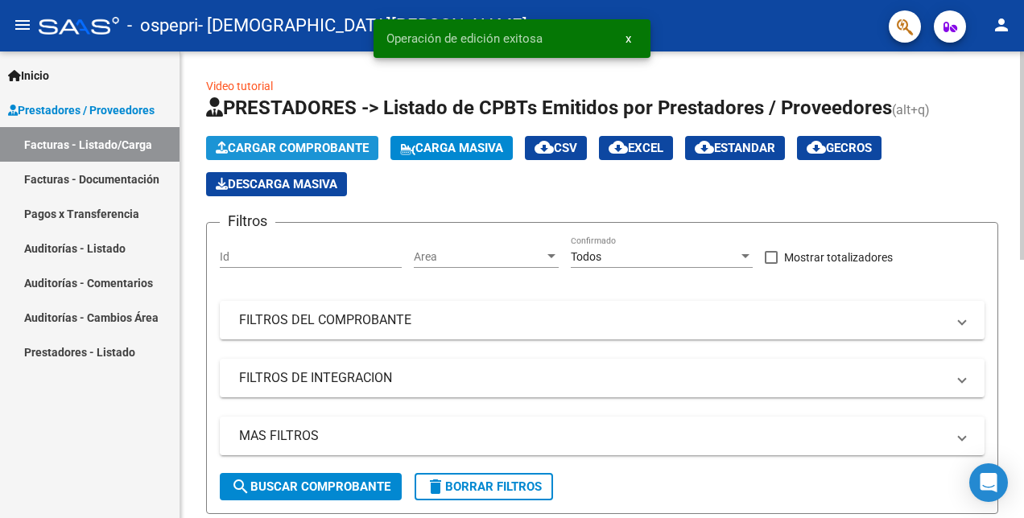
click at [264, 139] on button "Cargar Comprobante" at bounding box center [292, 148] width 172 height 24
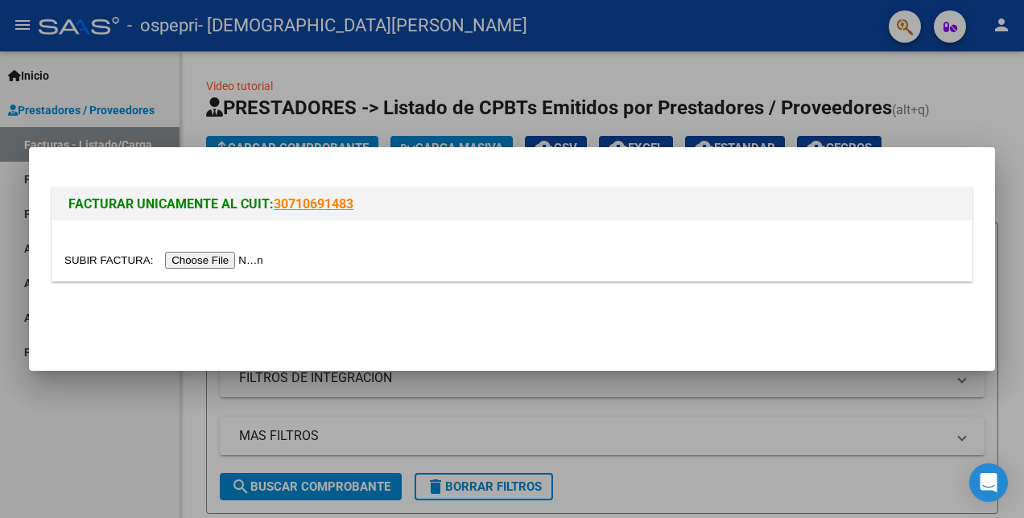
click at [194, 258] on input "file" at bounding box center [166, 260] width 204 height 17
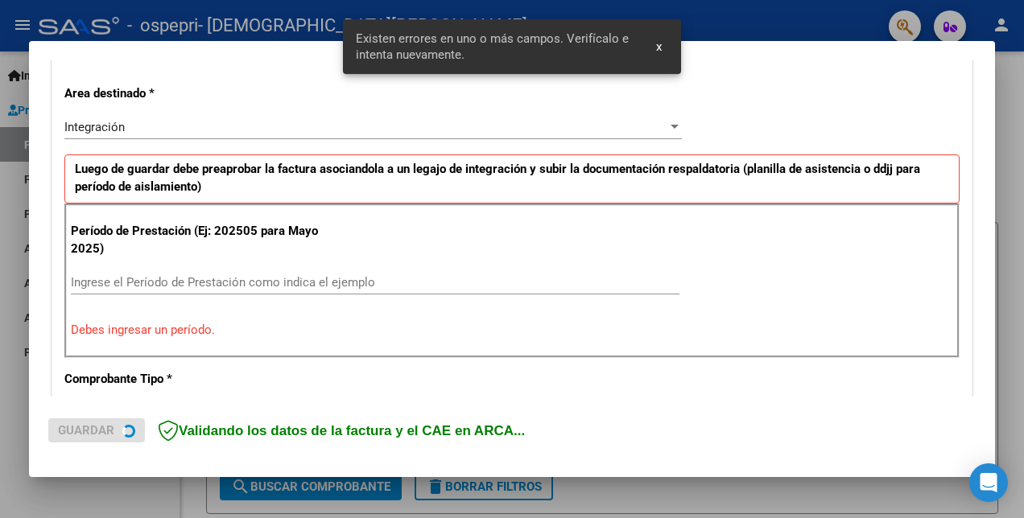
scroll to position [359, 0]
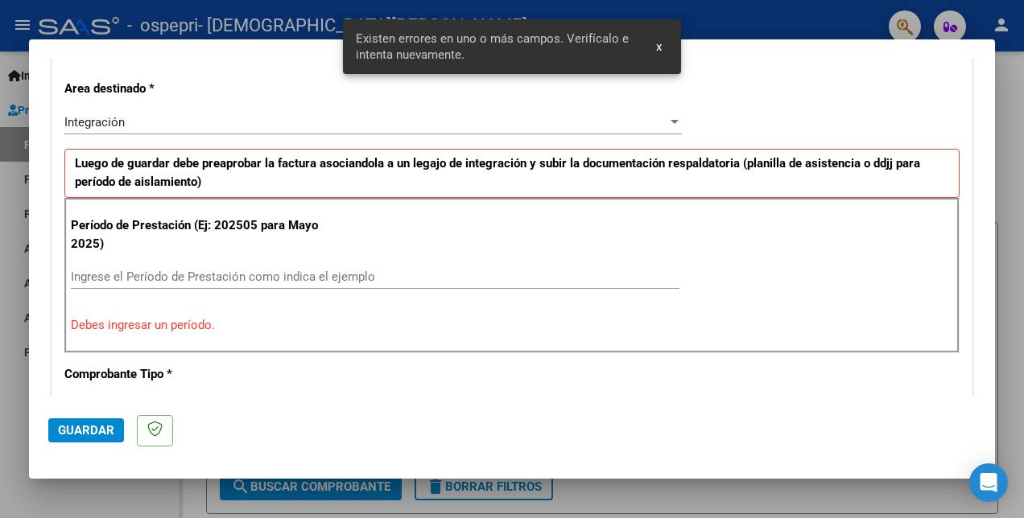
click at [145, 278] on input "Ingrese el Período de Prestación como indica el ejemplo" at bounding box center [375, 277] width 608 height 14
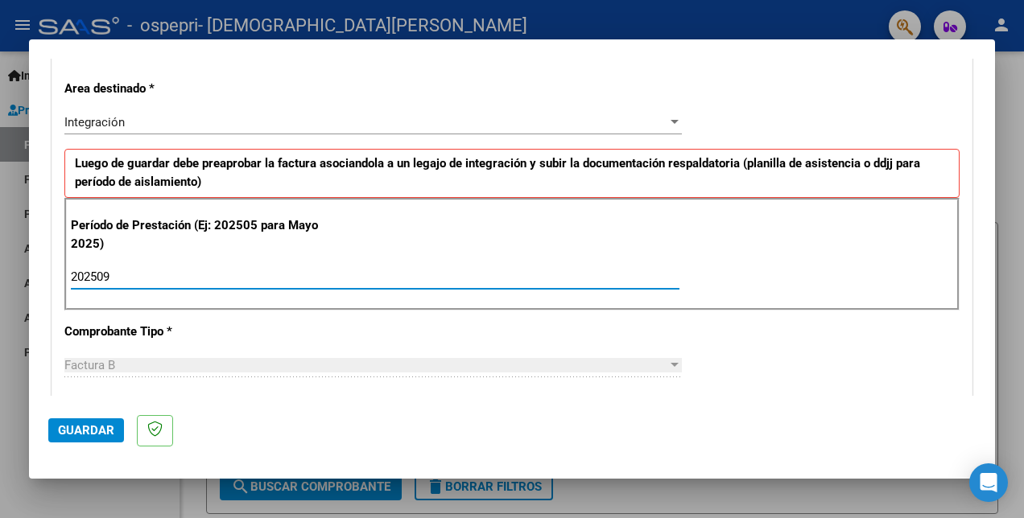
type input "202509"
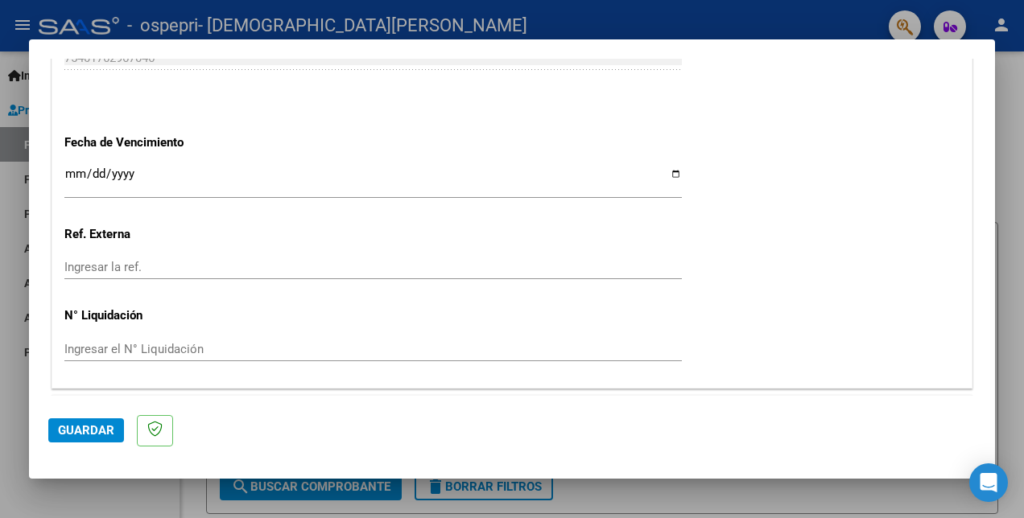
scroll to position [1124, 0]
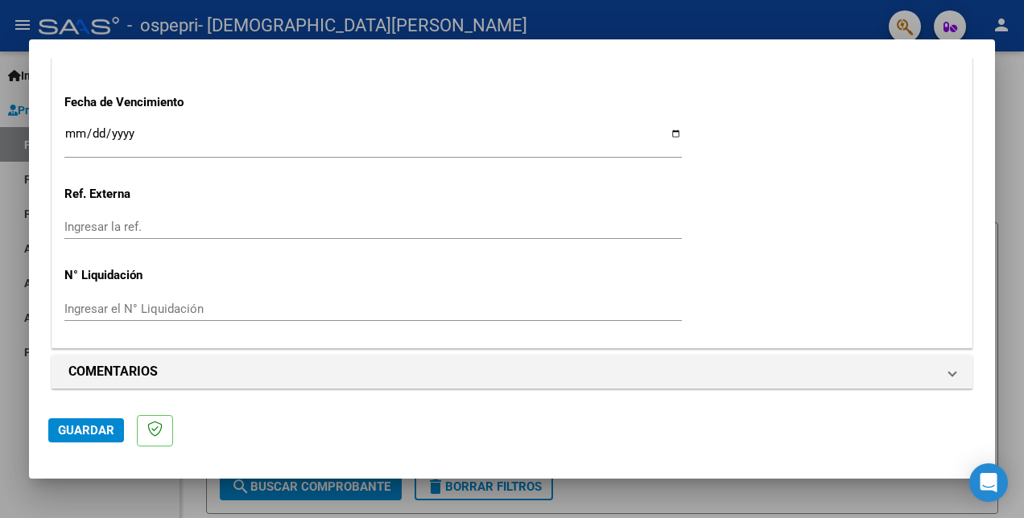
click at [93, 434] on span "Guardar" at bounding box center [86, 430] width 56 height 14
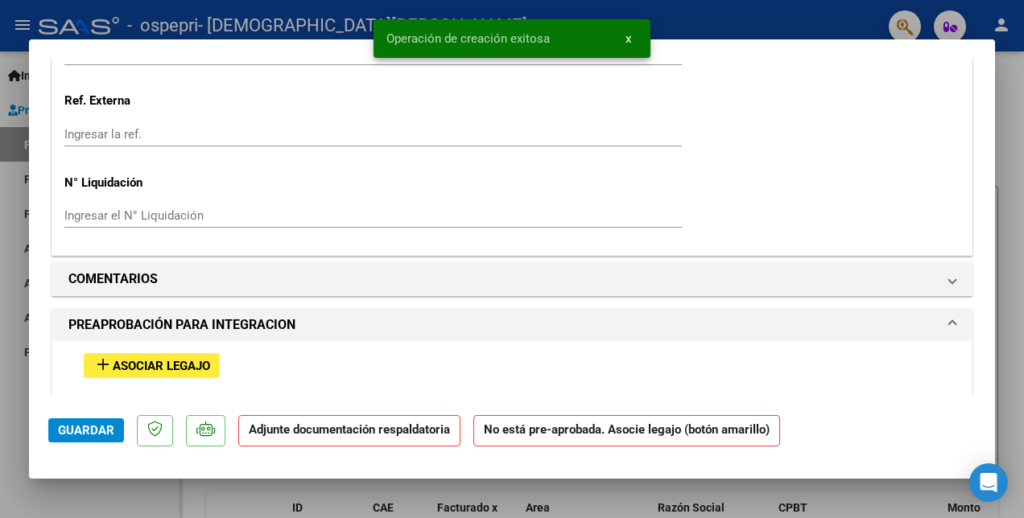
scroll to position [1207, 0]
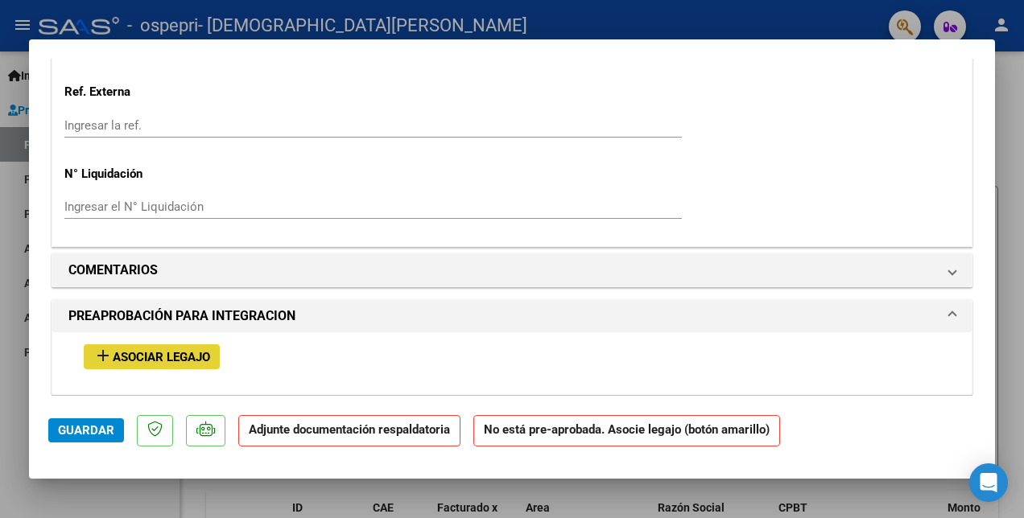
click at [147, 354] on span "Asociar Legajo" at bounding box center [161, 357] width 97 height 14
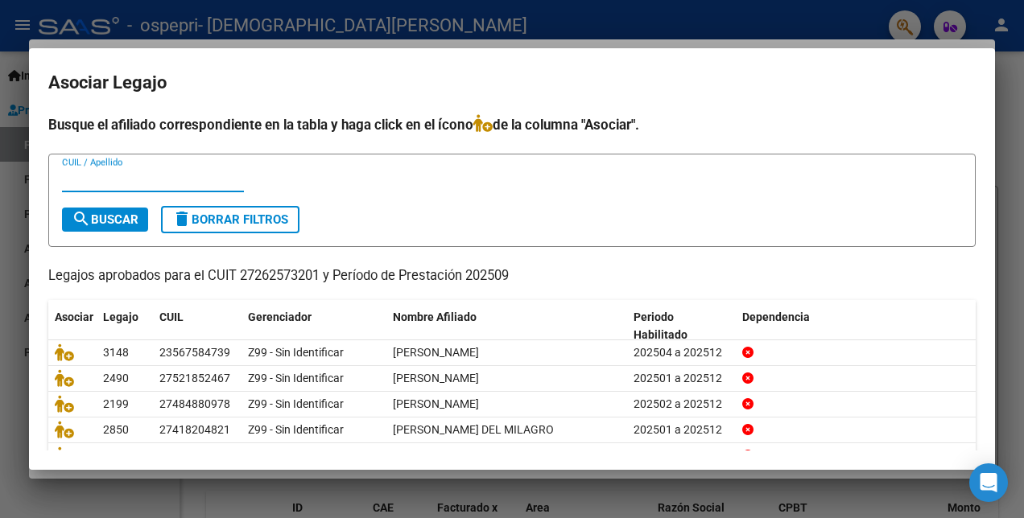
click at [124, 179] on input "CUIL / Apellido" at bounding box center [153, 179] width 182 height 14
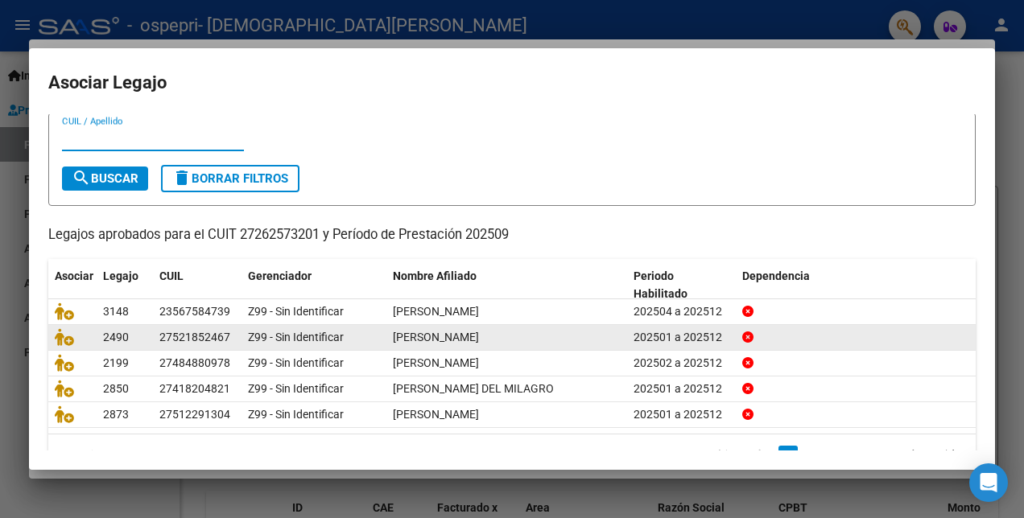
scroll to position [74, 0]
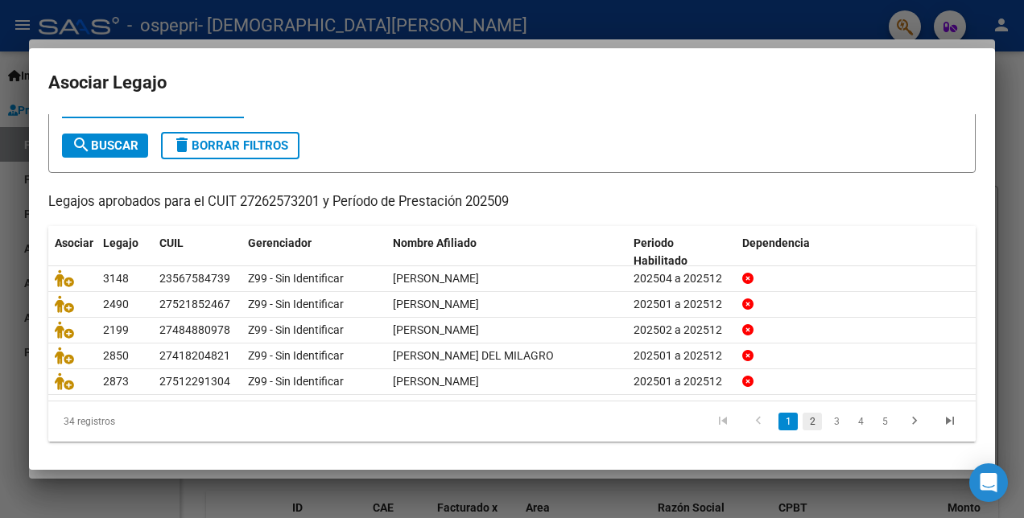
click at [802, 419] on link "2" at bounding box center [811, 422] width 19 height 18
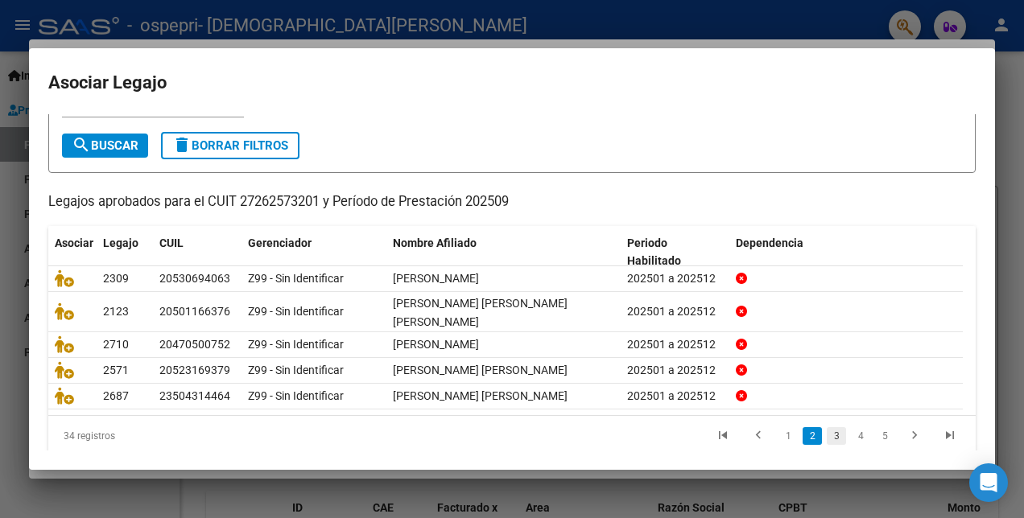
click at [827, 429] on link "3" at bounding box center [836, 436] width 19 height 18
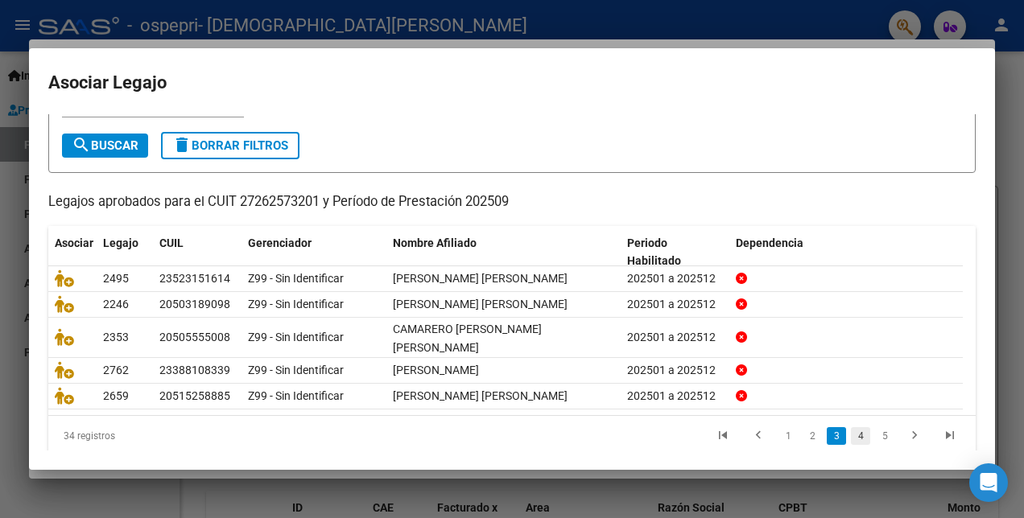
click at [851, 436] on link "4" at bounding box center [860, 436] width 19 height 18
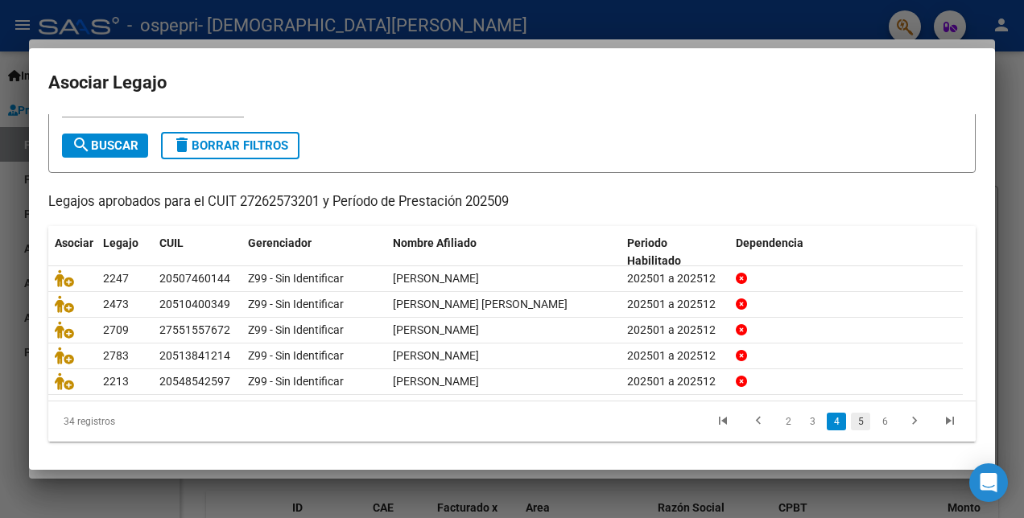
click at [851, 413] on link "5" at bounding box center [860, 422] width 19 height 18
click at [851, 431] on link "6" at bounding box center [860, 422] width 19 height 18
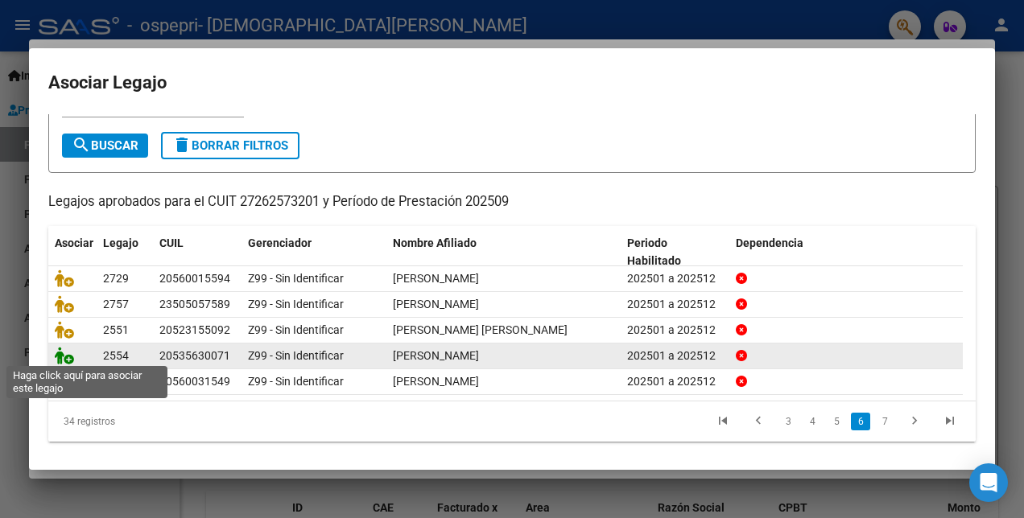
click at [66, 352] on icon at bounding box center [64, 356] width 19 height 18
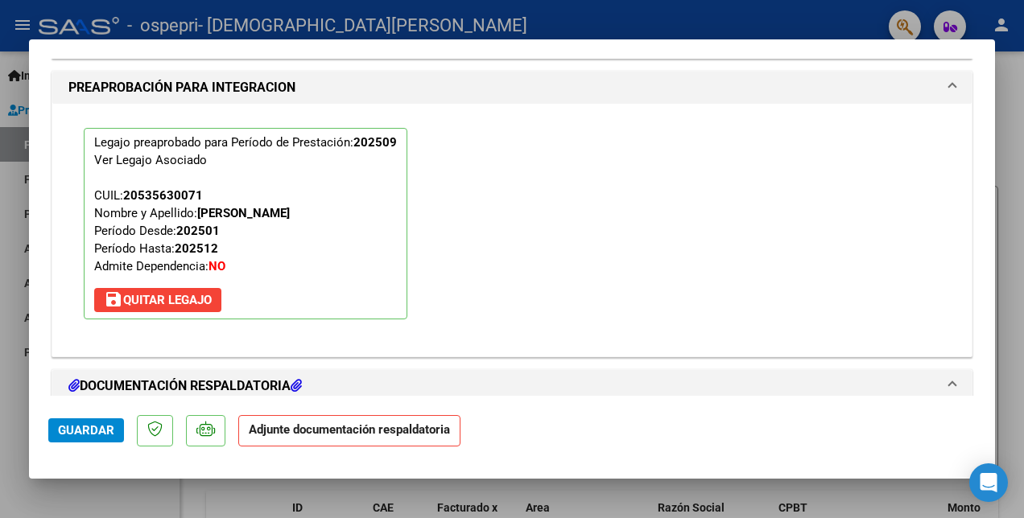
scroll to position [1571, 0]
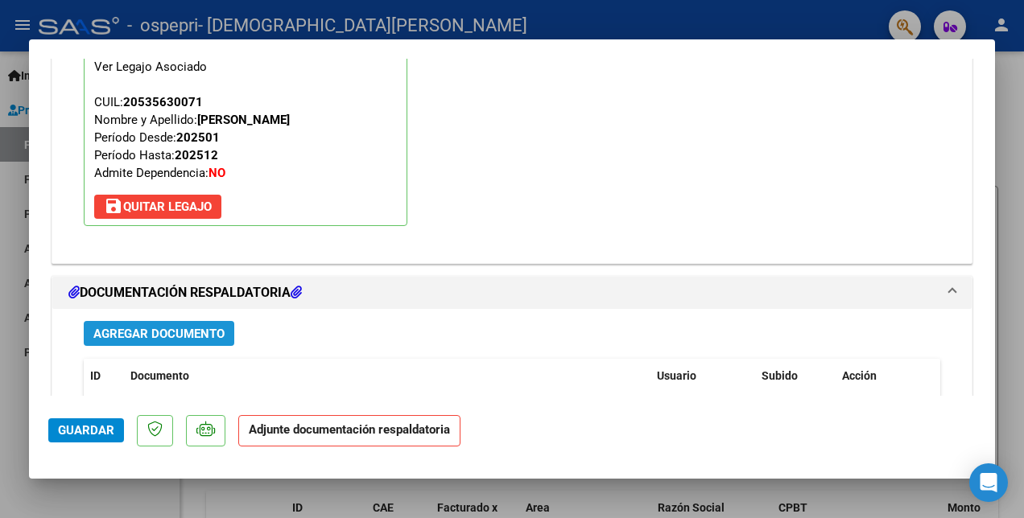
click at [200, 329] on span "Agregar Documento" at bounding box center [158, 334] width 131 height 14
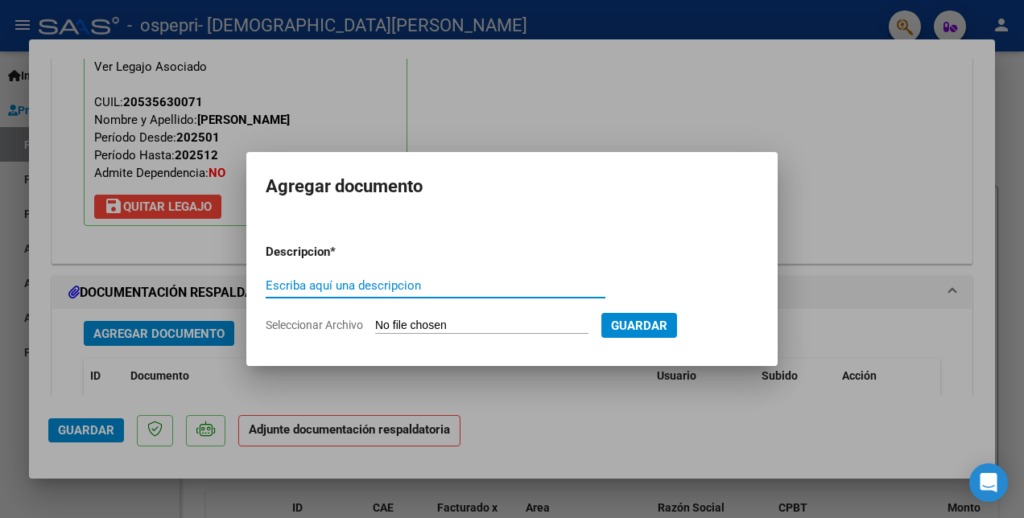
click at [288, 280] on input "Escriba aquí una descripcion" at bounding box center [436, 285] width 340 height 14
type input "PLANILLA"
click at [467, 325] on input "Seleccionar Archivo" at bounding box center [481, 326] width 213 height 15
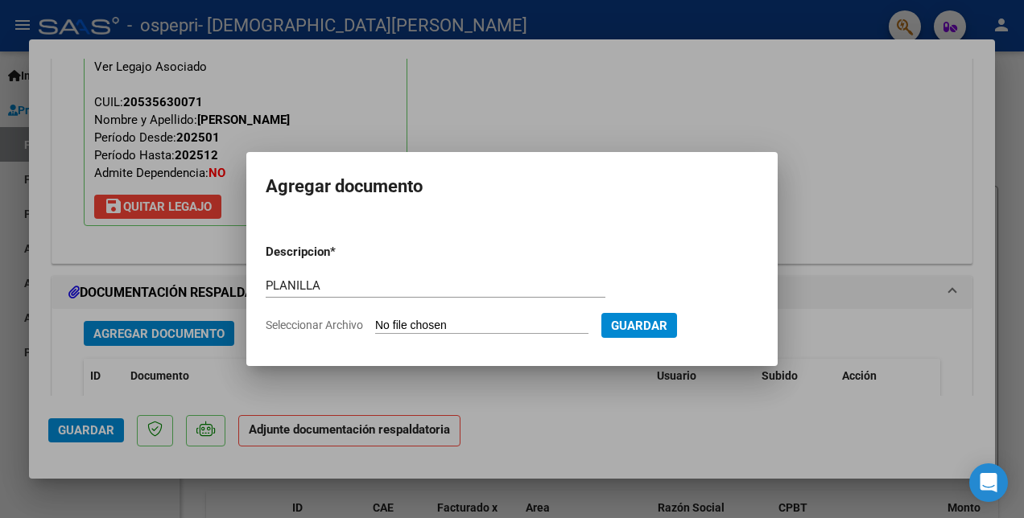
type input "C:\fakepath\[PERSON_NAME] PLANILLA.pdf"
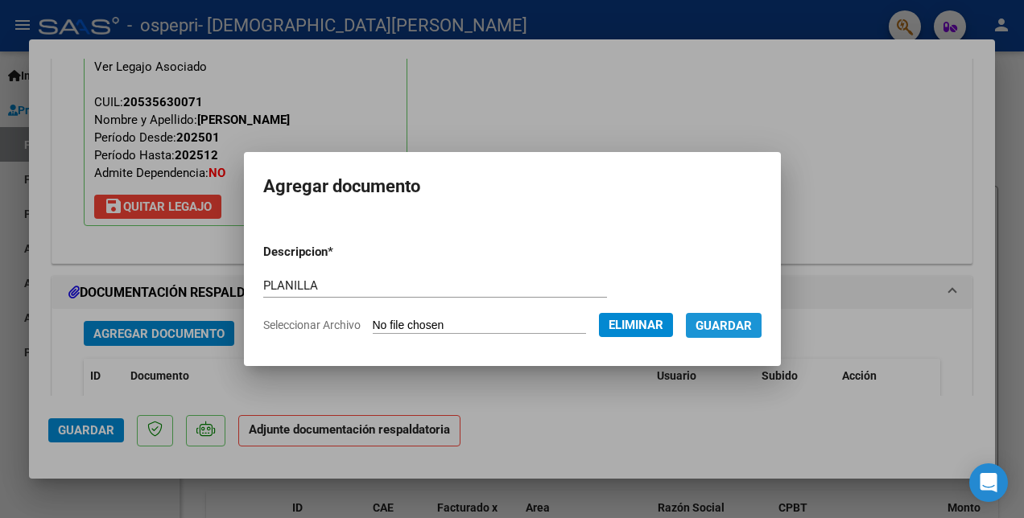
click at [736, 324] on span "Guardar" at bounding box center [723, 326] width 56 height 14
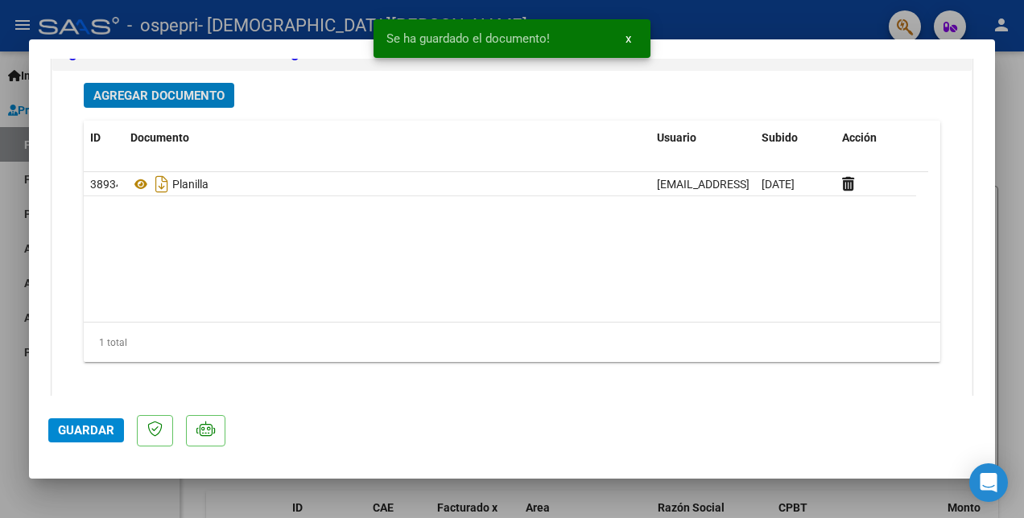
scroll to position [1813, 0]
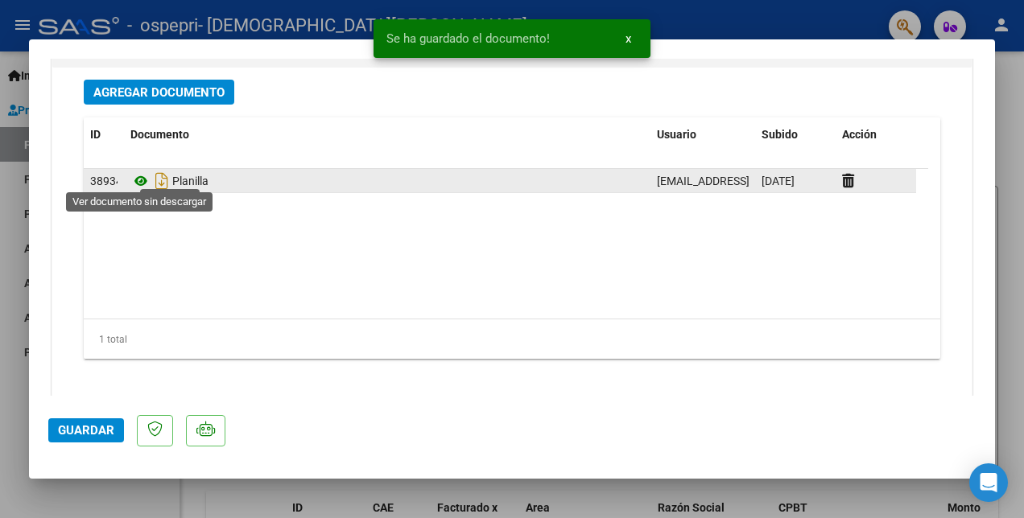
click at [140, 173] on icon at bounding box center [140, 180] width 21 height 19
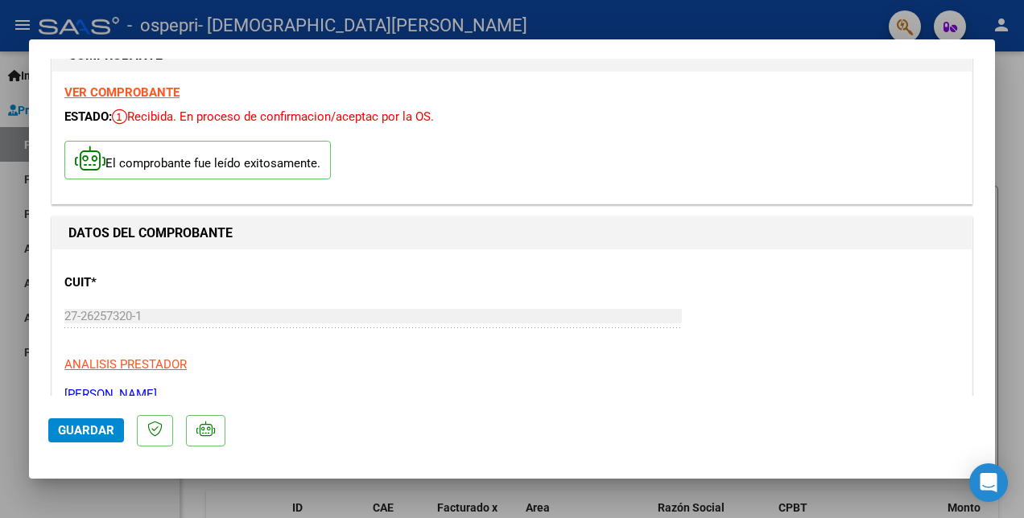
scroll to position [0, 0]
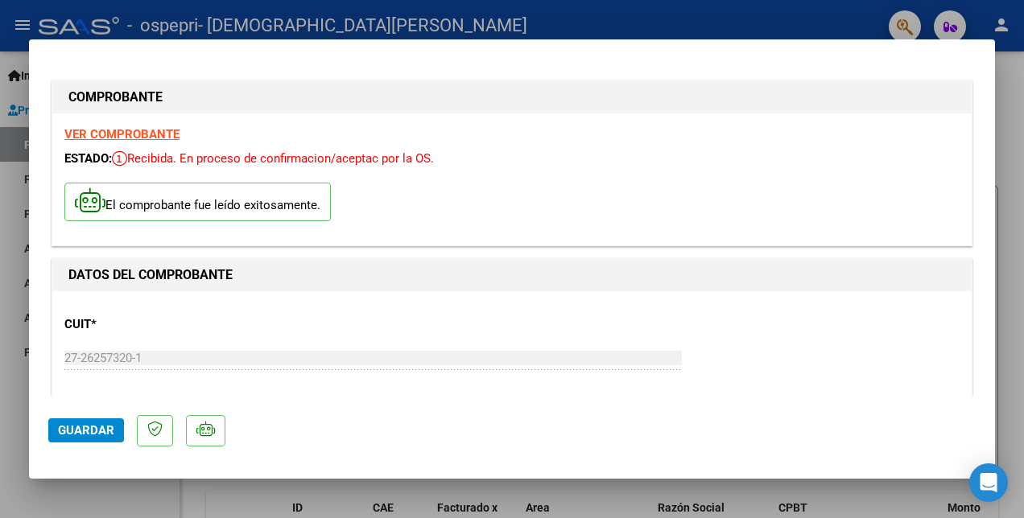
click at [168, 136] on strong "VER COMPROBANTE" at bounding box center [121, 134] width 115 height 14
click at [82, 423] on span "Guardar" at bounding box center [86, 430] width 56 height 14
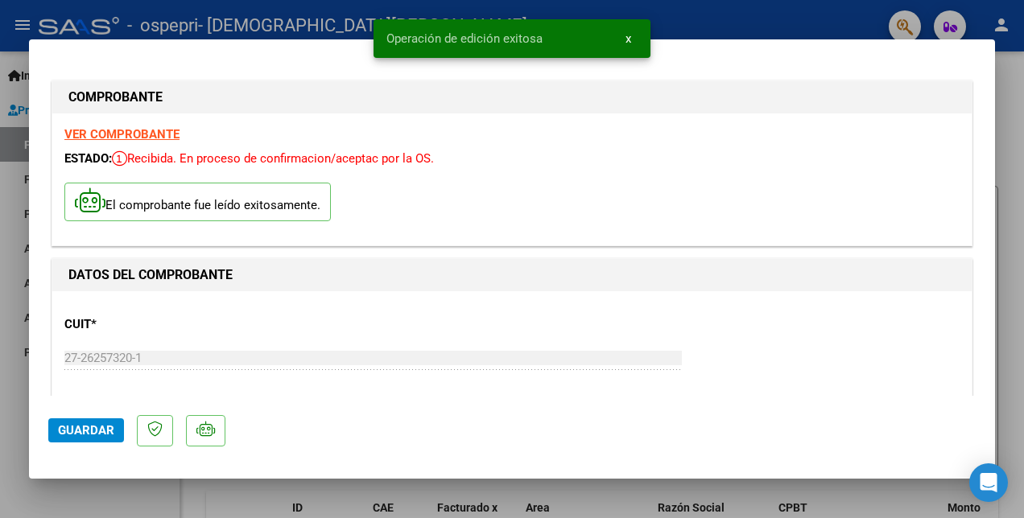
click at [816, 24] on div at bounding box center [512, 259] width 1024 height 518
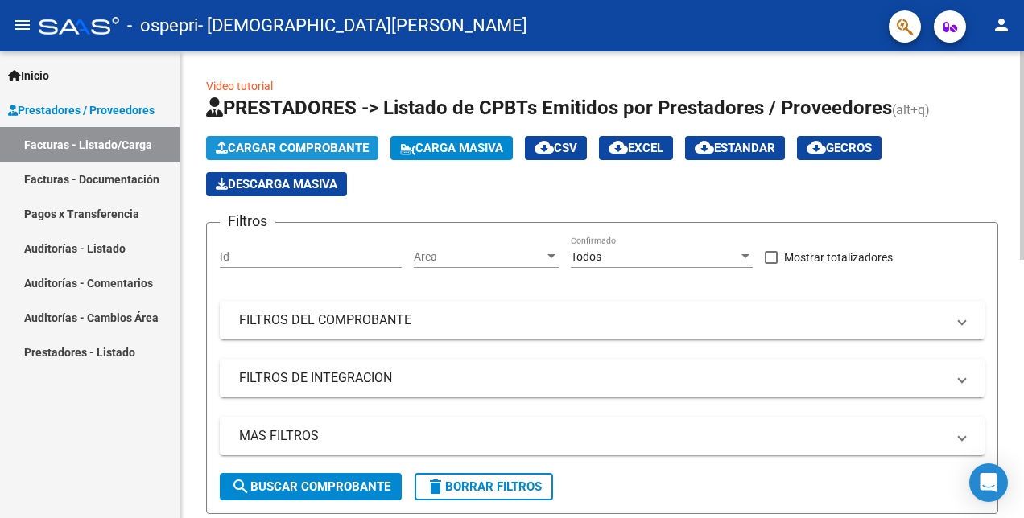
click at [283, 152] on span "Cargar Comprobante" at bounding box center [292, 148] width 153 height 14
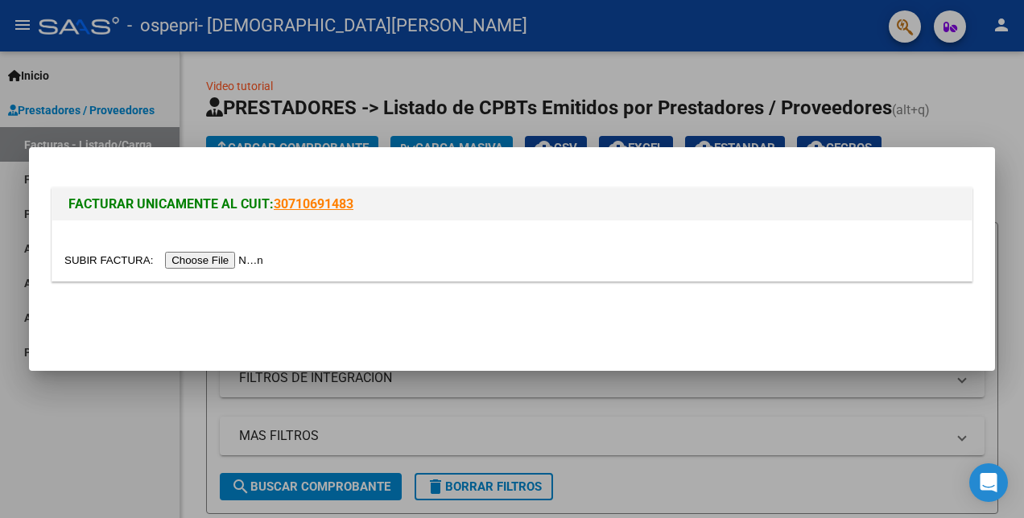
click at [206, 263] on input "file" at bounding box center [166, 260] width 204 height 17
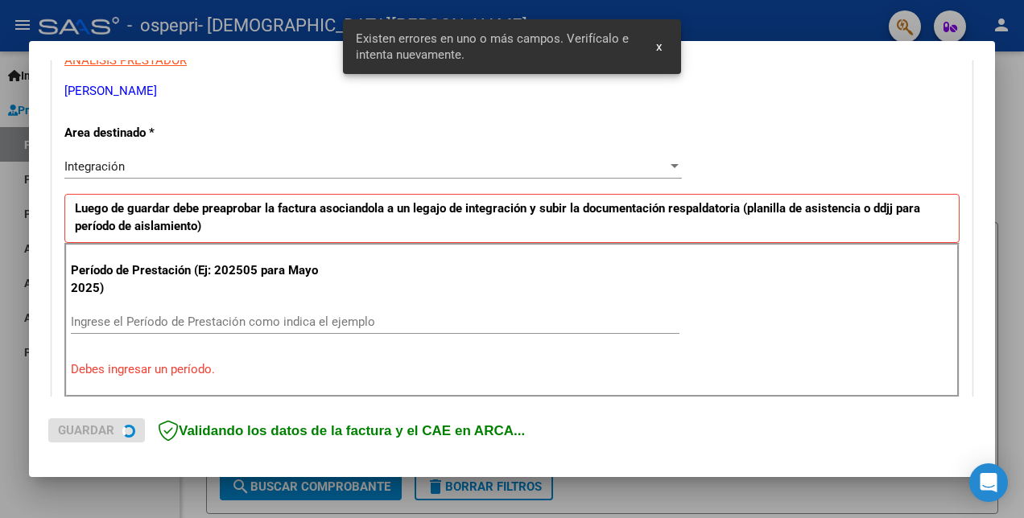
scroll to position [359, 0]
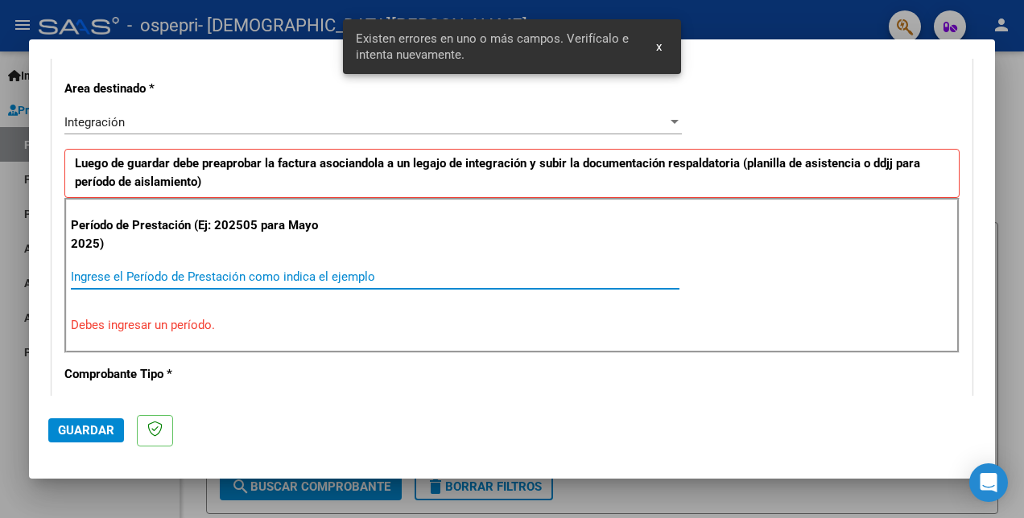
click at [123, 271] on input "Ingrese el Período de Prestación como indica el ejemplo" at bounding box center [375, 277] width 608 height 14
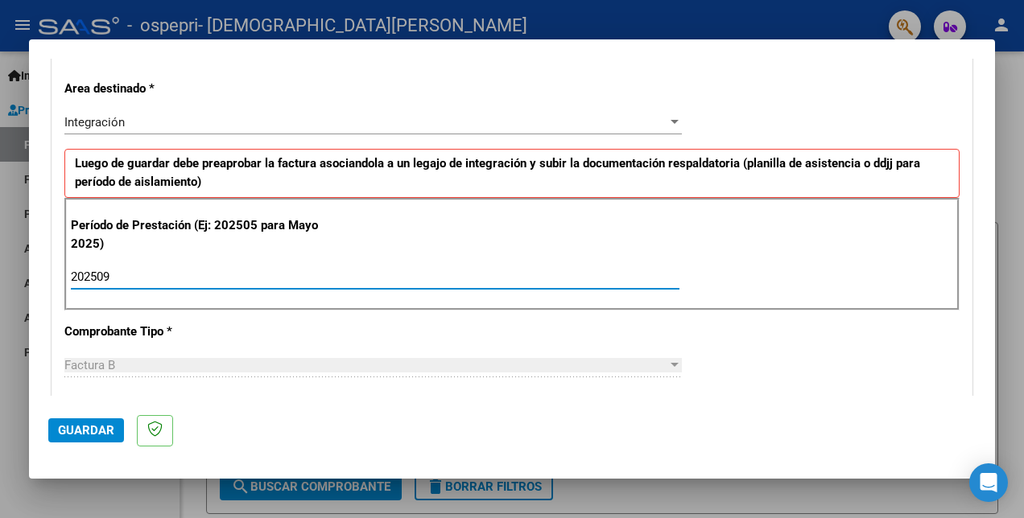
type input "202509"
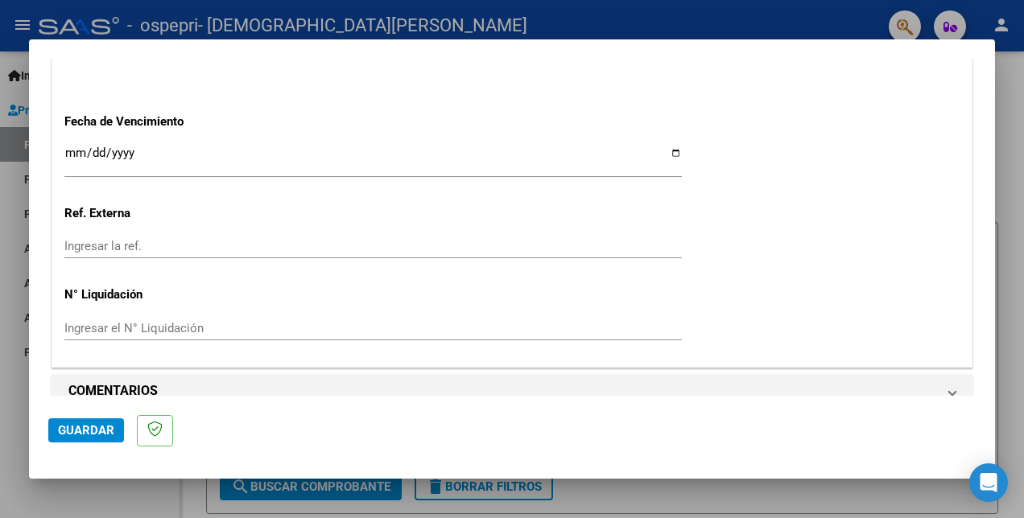
scroll to position [1124, 0]
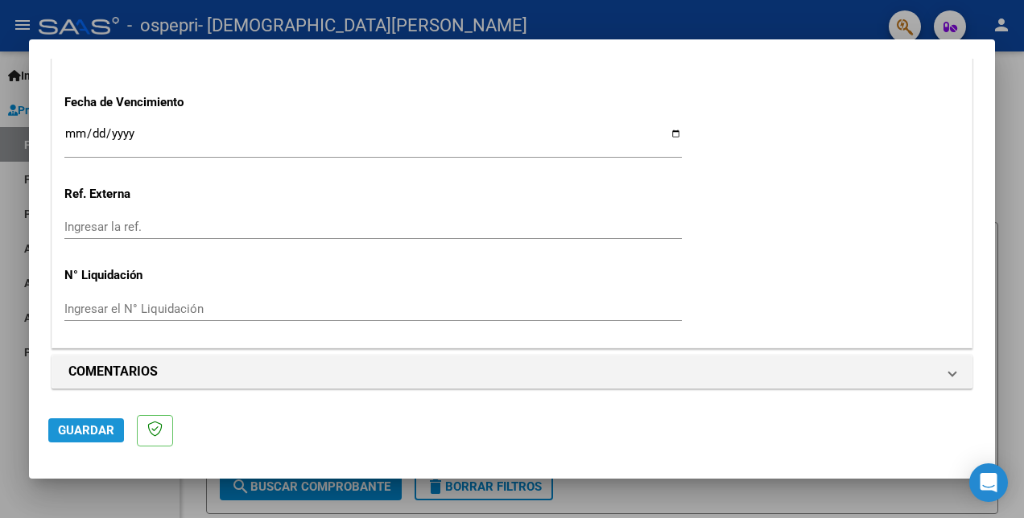
click at [76, 430] on span "Guardar" at bounding box center [86, 430] width 56 height 14
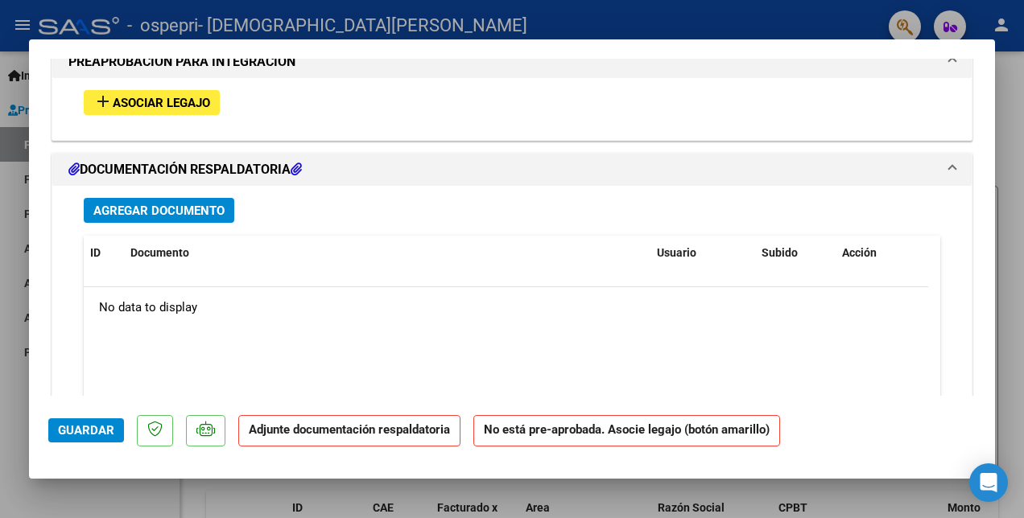
scroll to position [1368, 0]
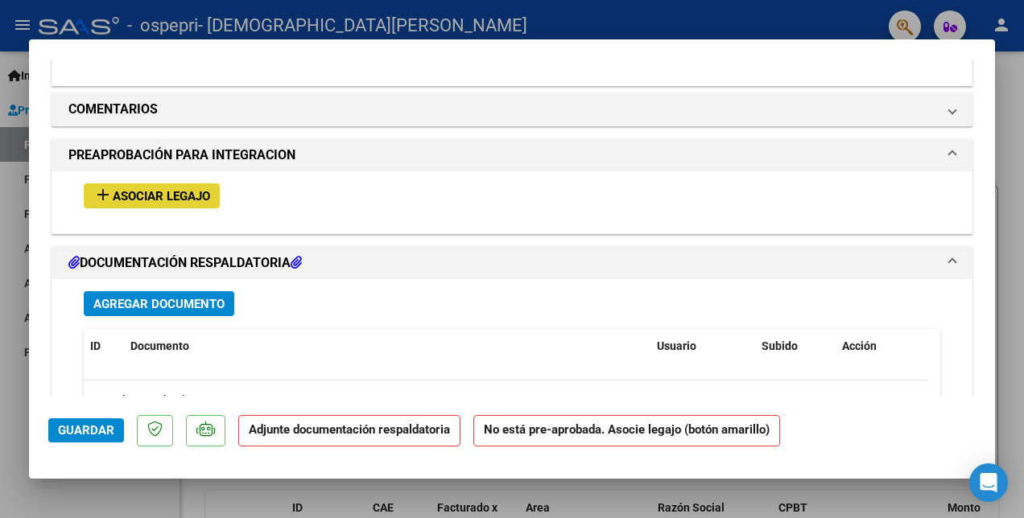
click at [175, 189] on span "Asociar Legajo" at bounding box center [161, 196] width 97 height 14
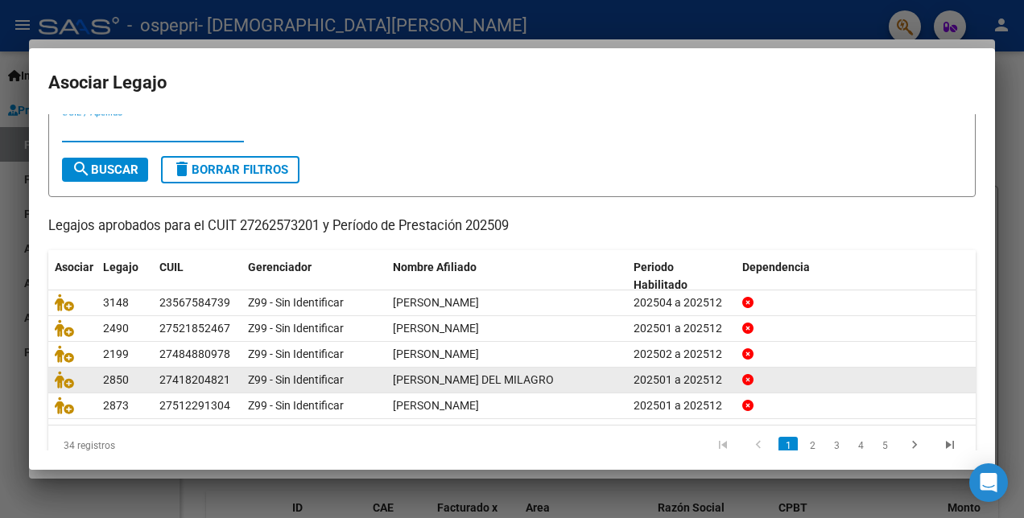
scroll to position [74, 0]
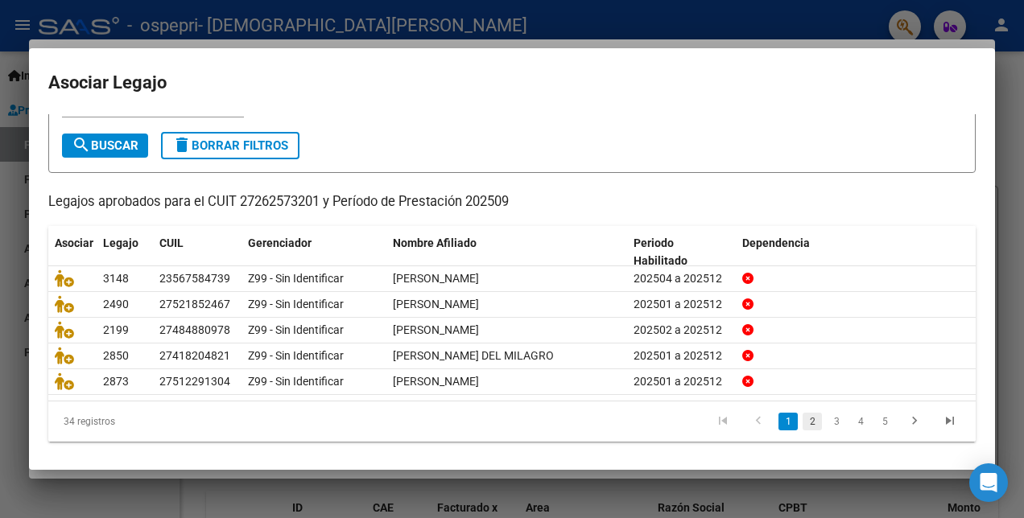
click at [804, 419] on link "2" at bounding box center [811, 422] width 19 height 18
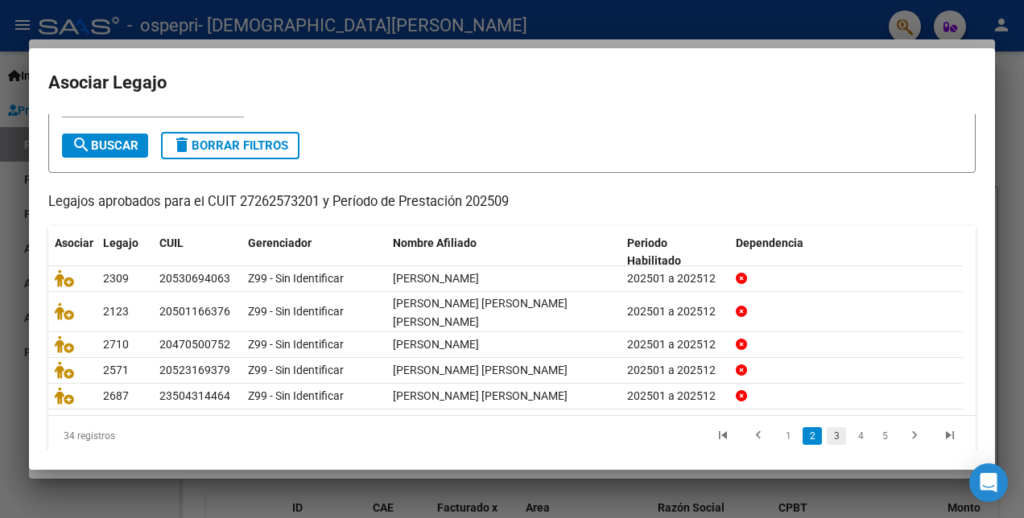
click at [827, 427] on link "3" at bounding box center [836, 436] width 19 height 18
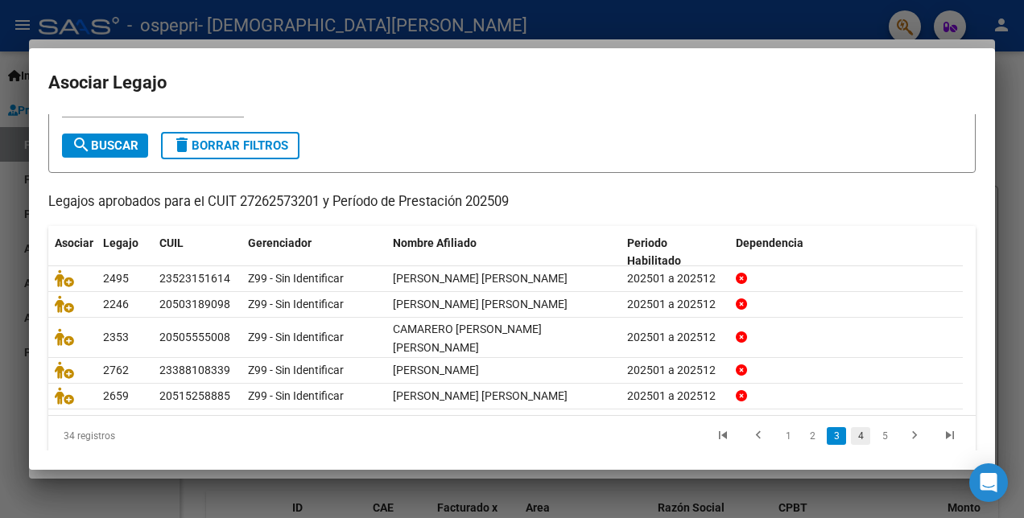
click at [851, 434] on link "4" at bounding box center [860, 436] width 19 height 18
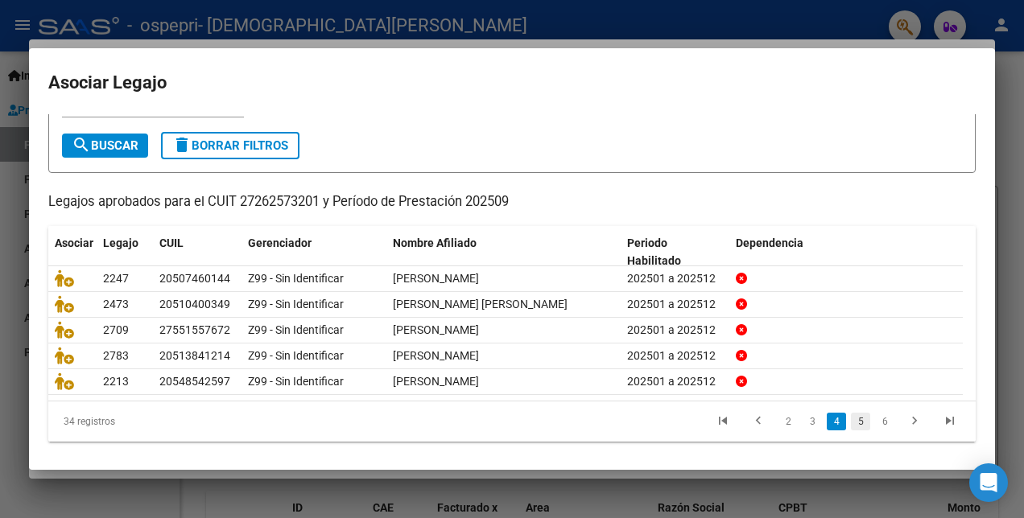
click at [851, 419] on link "5" at bounding box center [860, 422] width 19 height 18
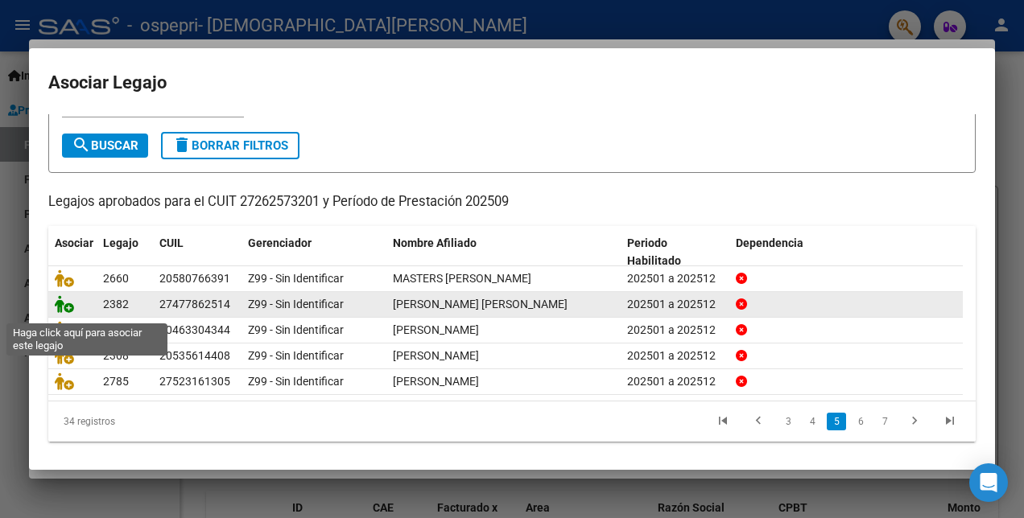
click at [66, 311] on icon at bounding box center [64, 304] width 19 height 18
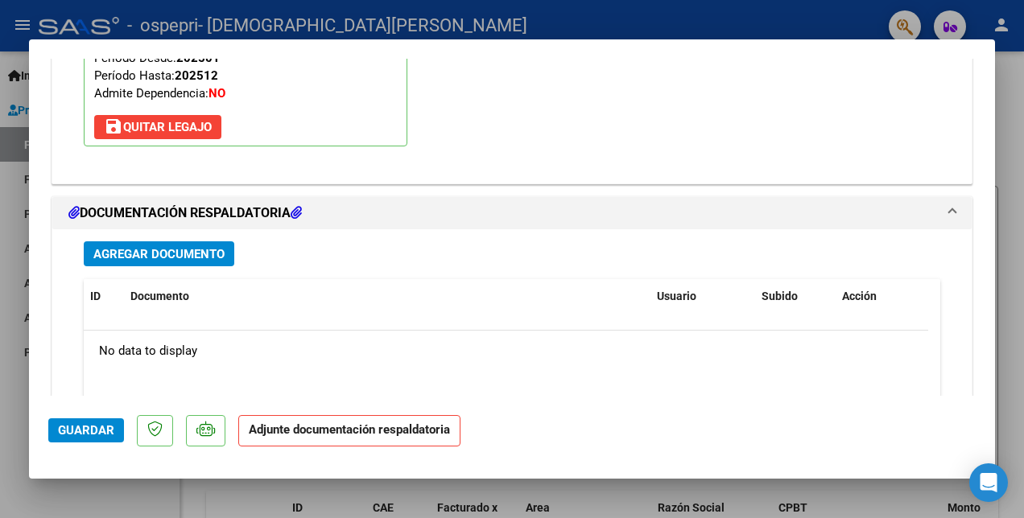
scroll to position [1652, 0]
click at [184, 241] on button "Agregar Documento" at bounding box center [159, 253] width 151 height 25
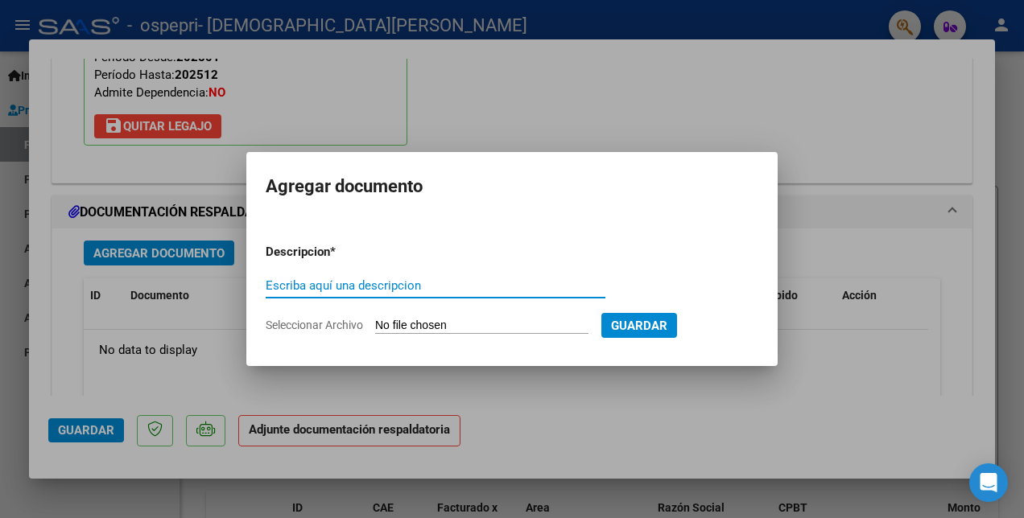
click at [274, 284] on input "Escriba aquí una descripcion" at bounding box center [436, 285] width 340 height 14
type input "PLANILLA"
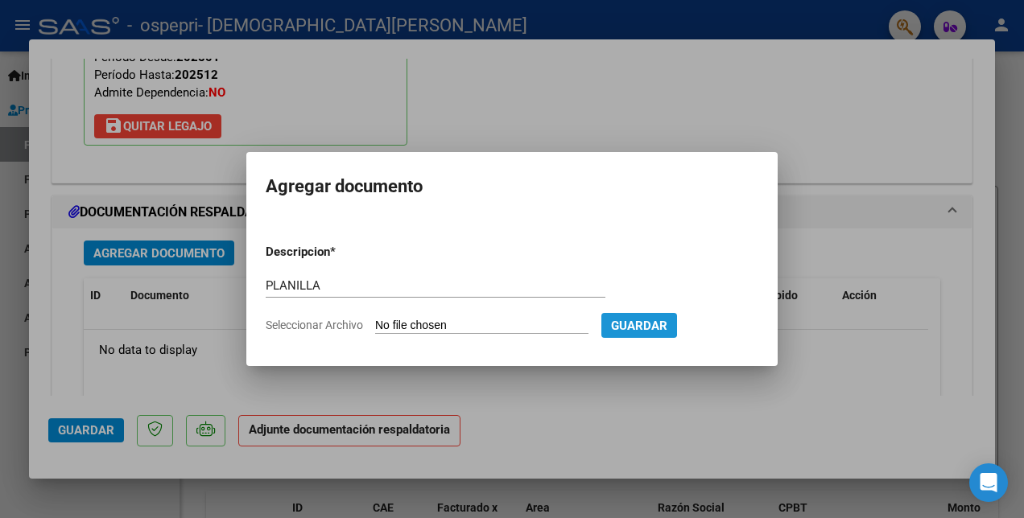
click at [667, 324] on span "Guardar" at bounding box center [639, 326] width 56 height 14
click at [576, 326] on input "Seleccionar Archivo" at bounding box center [481, 326] width 213 height 15
type input "C:\fakepath\PEÑA.pdf"
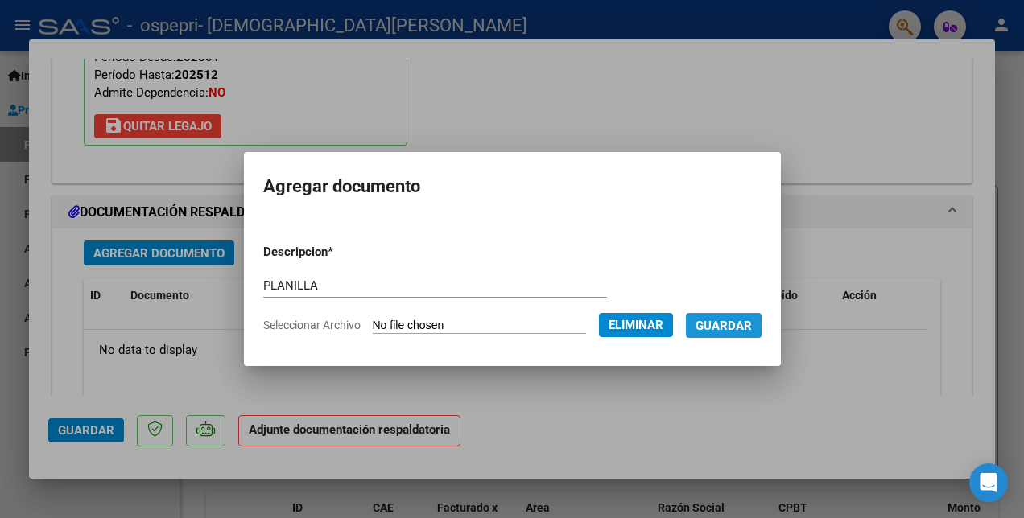
click at [732, 325] on span "Guardar" at bounding box center [723, 326] width 56 height 14
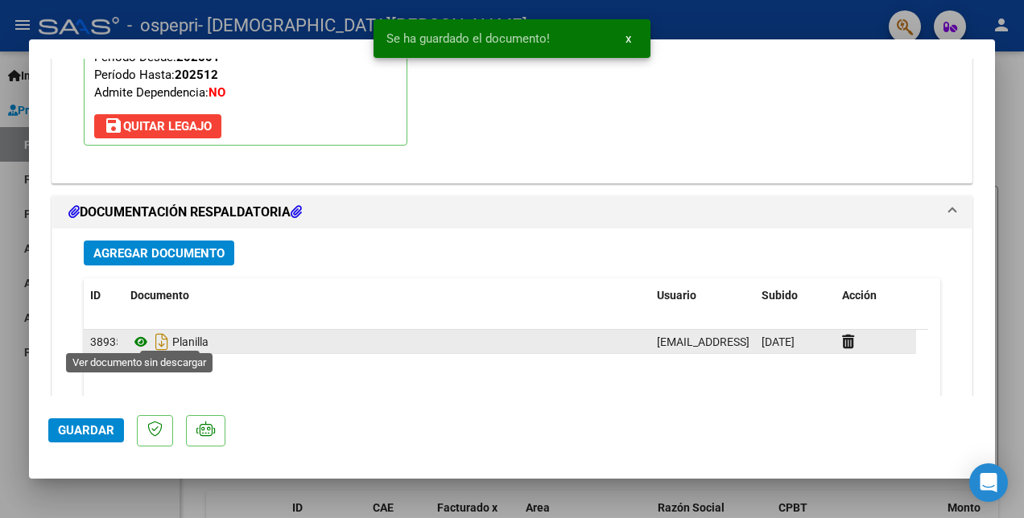
click at [142, 335] on icon at bounding box center [140, 341] width 21 height 19
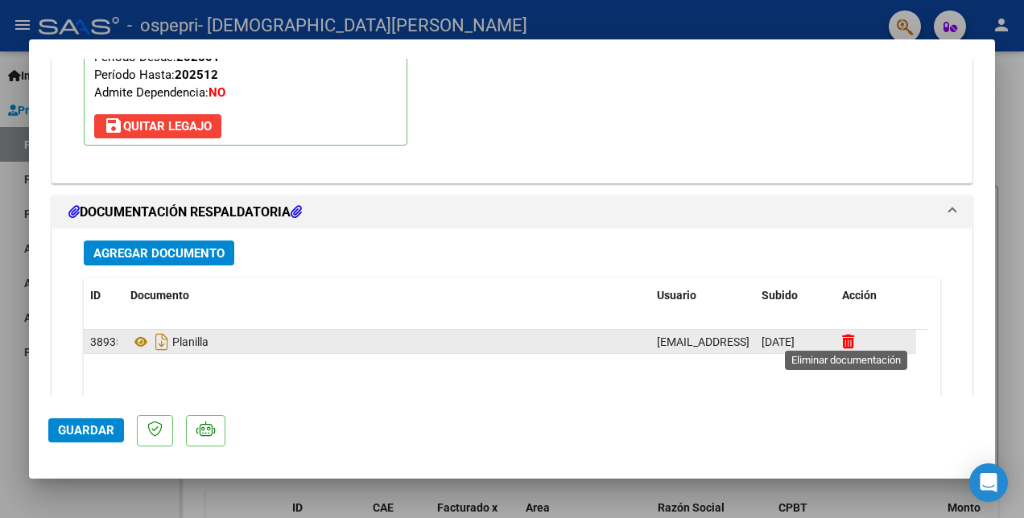
click at [850, 341] on icon at bounding box center [848, 341] width 12 height 15
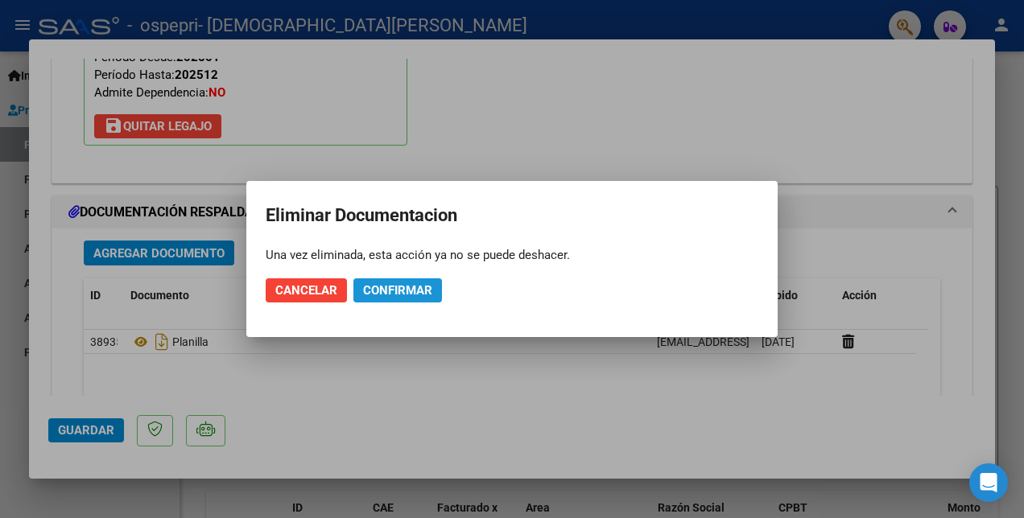
click at [365, 291] on span "Confirmar" at bounding box center [397, 290] width 69 height 14
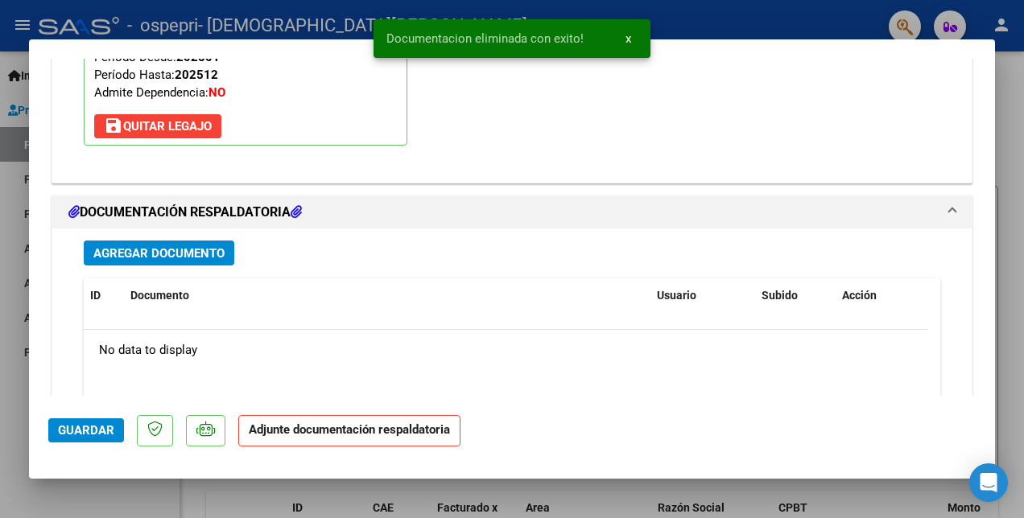
click at [211, 248] on span "Agregar Documento" at bounding box center [158, 253] width 131 height 14
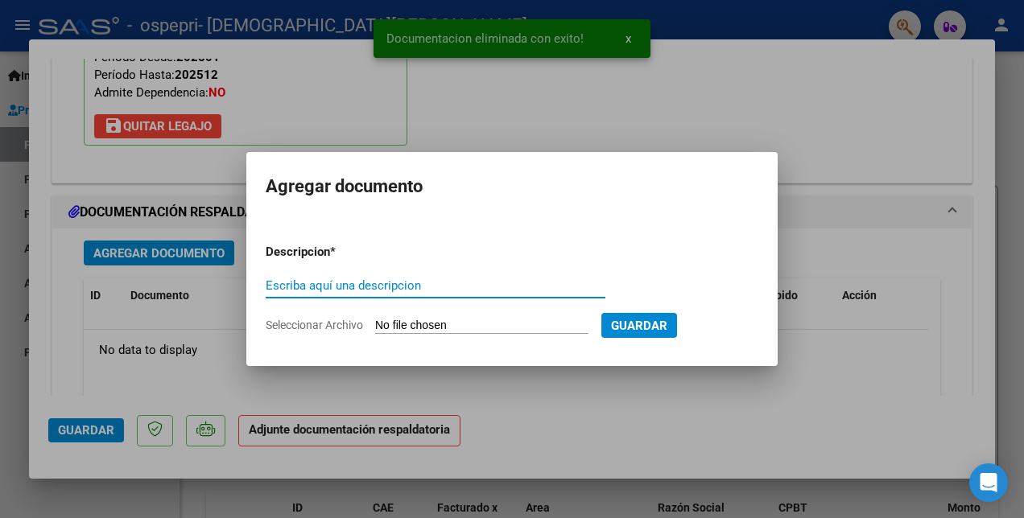
click at [281, 288] on input "Escriba aquí una descripcion" at bounding box center [436, 285] width 340 height 14
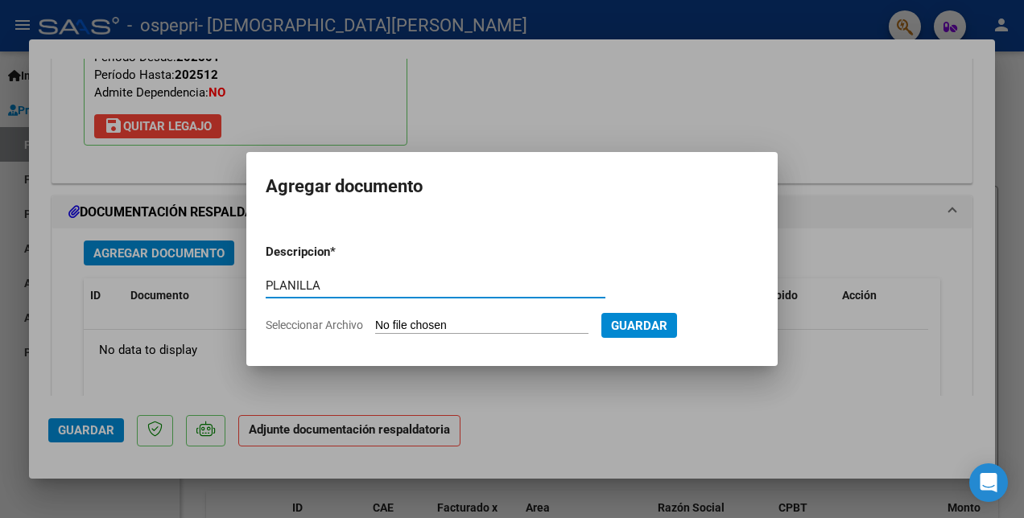
type input "PLANILLA"
click at [386, 322] on input "Seleccionar Archivo" at bounding box center [481, 326] width 213 height 15
type input "C:\fakepath\PEÑA PLANILLA.pdf"
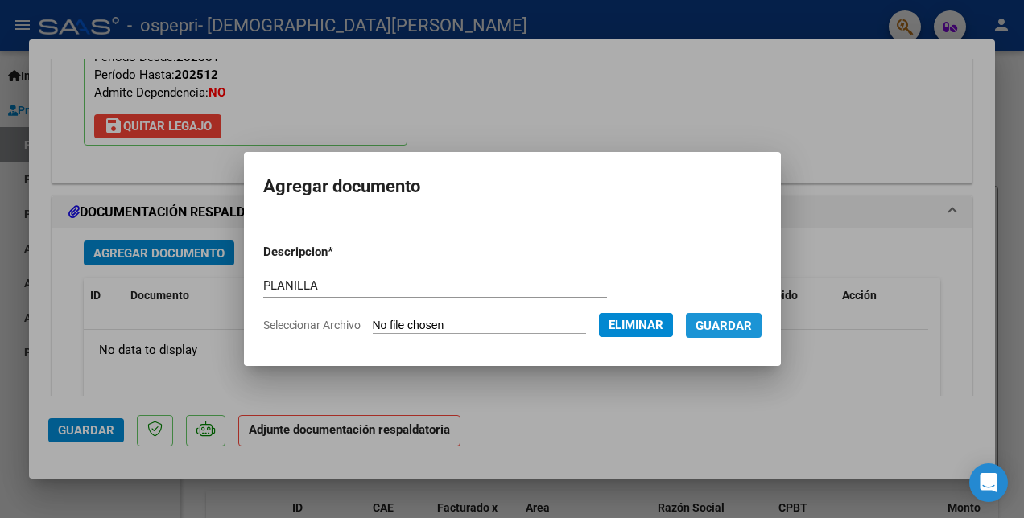
click at [729, 329] on span "Guardar" at bounding box center [723, 326] width 56 height 14
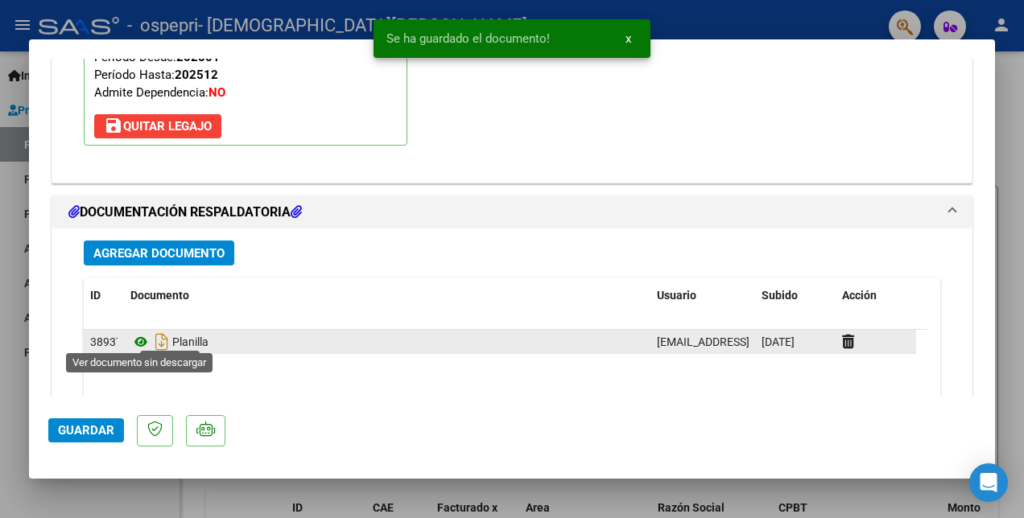
click at [140, 333] on icon at bounding box center [140, 341] width 21 height 19
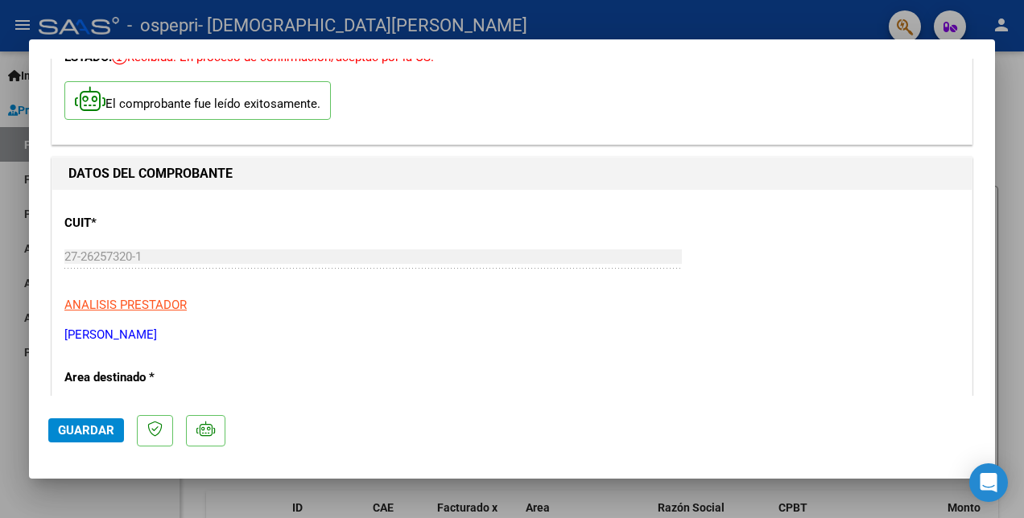
scroll to position [0, 0]
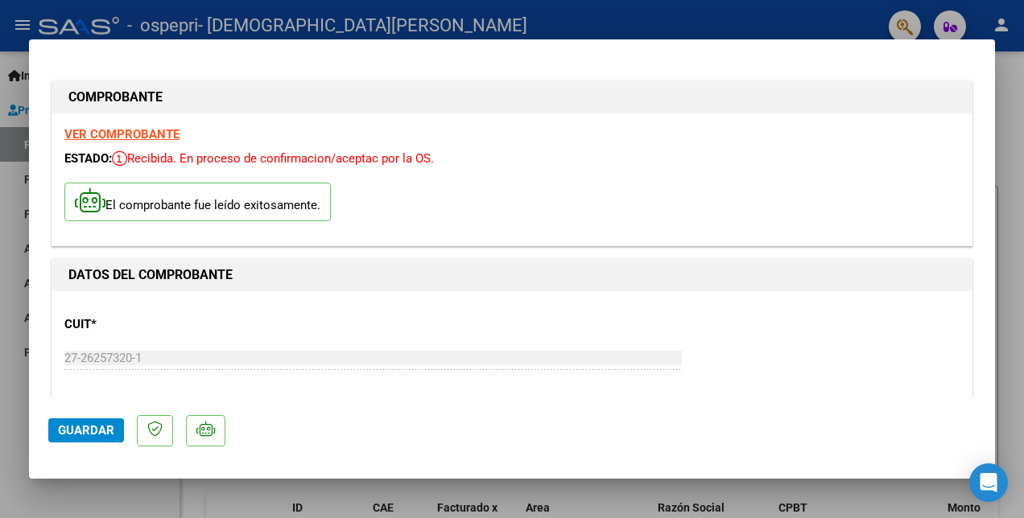
click at [117, 130] on strong "VER COMPROBANTE" at bounding box center [121, 134] width 115 height 14
click at [62, 431] on span "Guardar" at bounding box center [86, 430] width 56 height 14
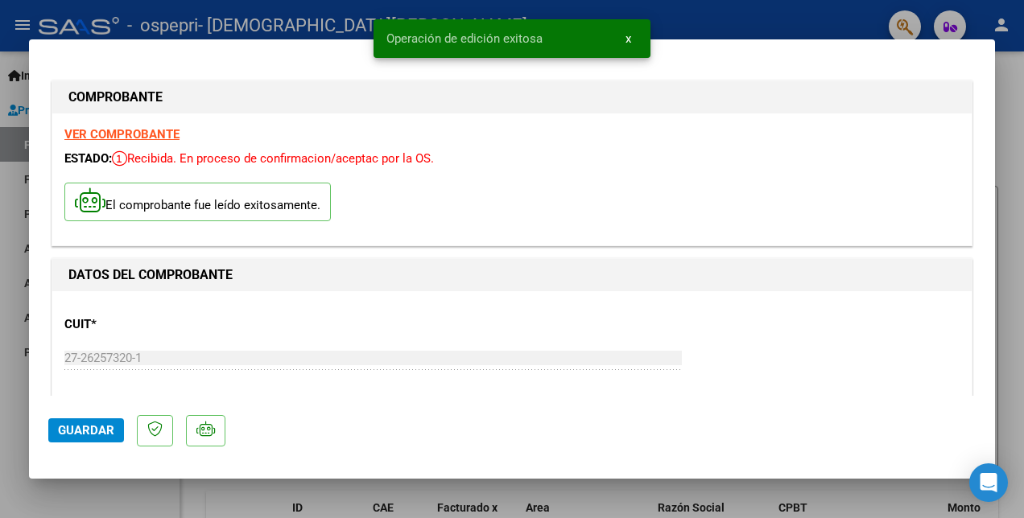
click at [742, 22] on div at bounding box center [512, 259] width 1024 height 518
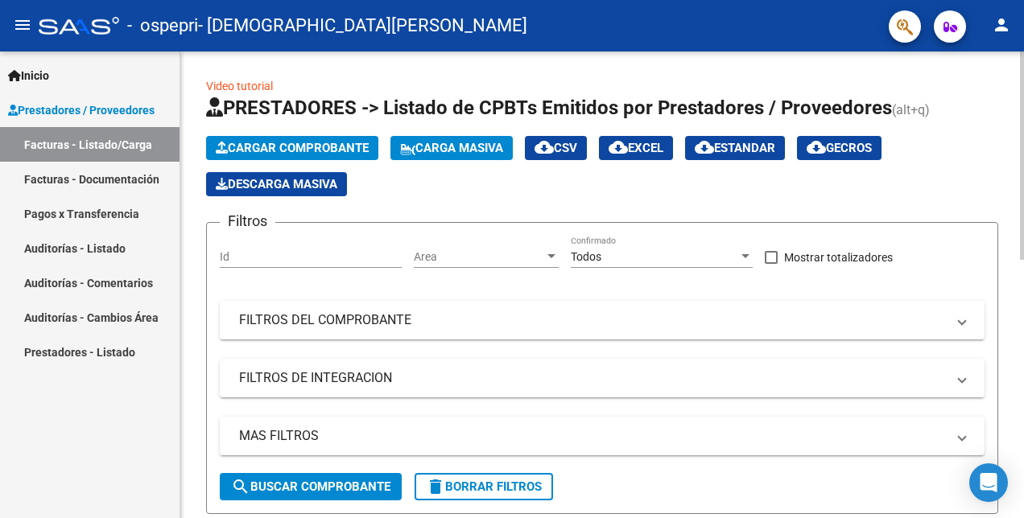
click at [350, 140] on button "Cargar Comprobante" at bounding box center [292, 148] width 172 height 24
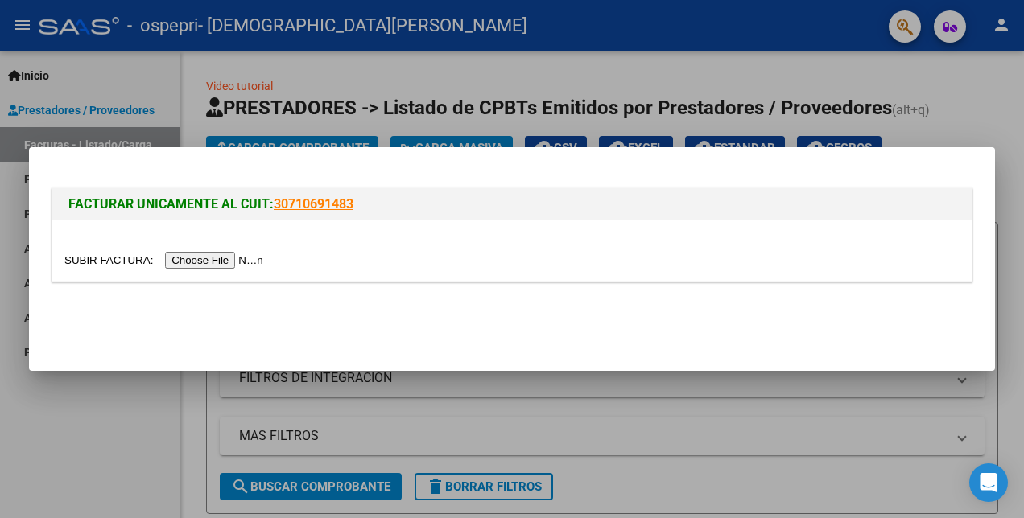
click at [214, 260] on input "file" at bounding box center [166, 260] width 204 height 17
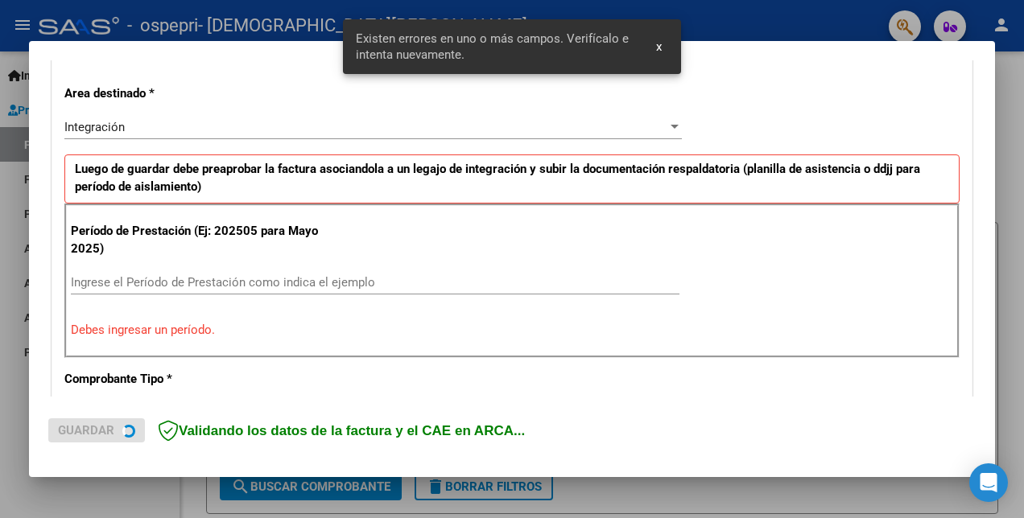
scroll to position [359, 0]
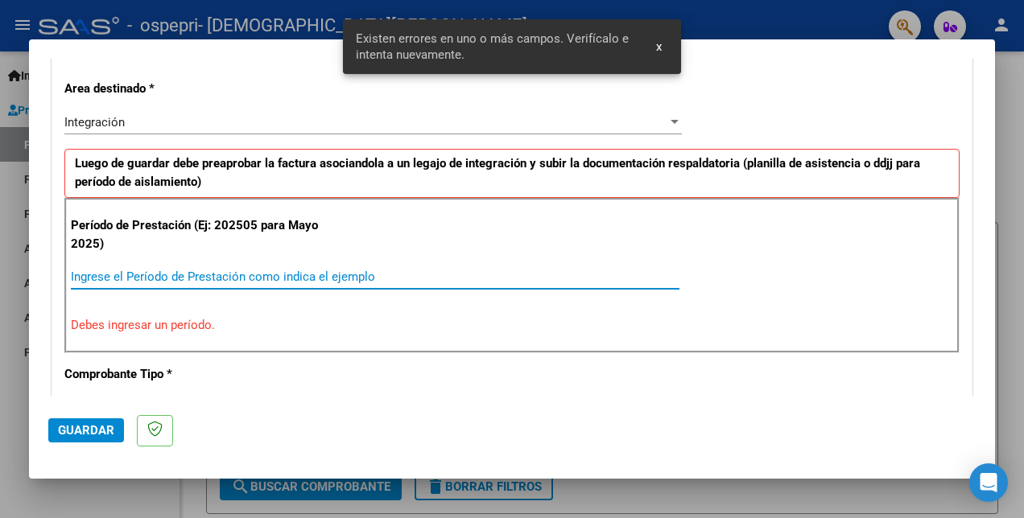
click at [97, 277] on input "Ingrese el Período de Prestación como indica el ejemplo" at bounding box center [375, 277] width 608 height 14
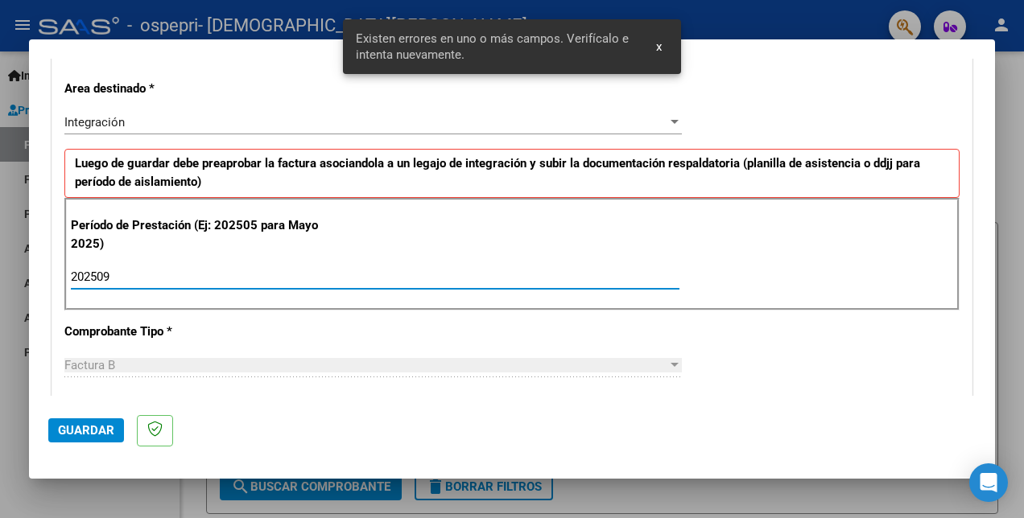
type input "202509"
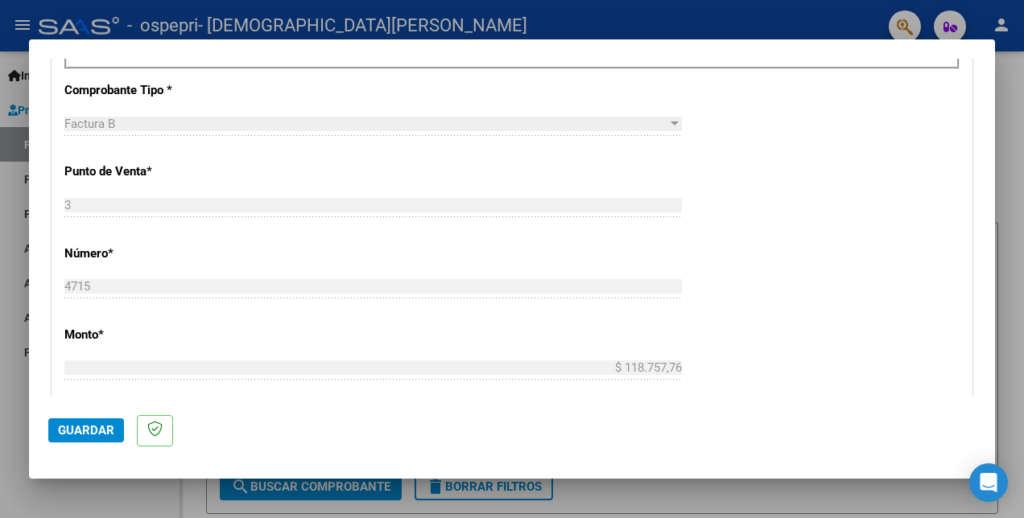
scroll to position [761, 0]
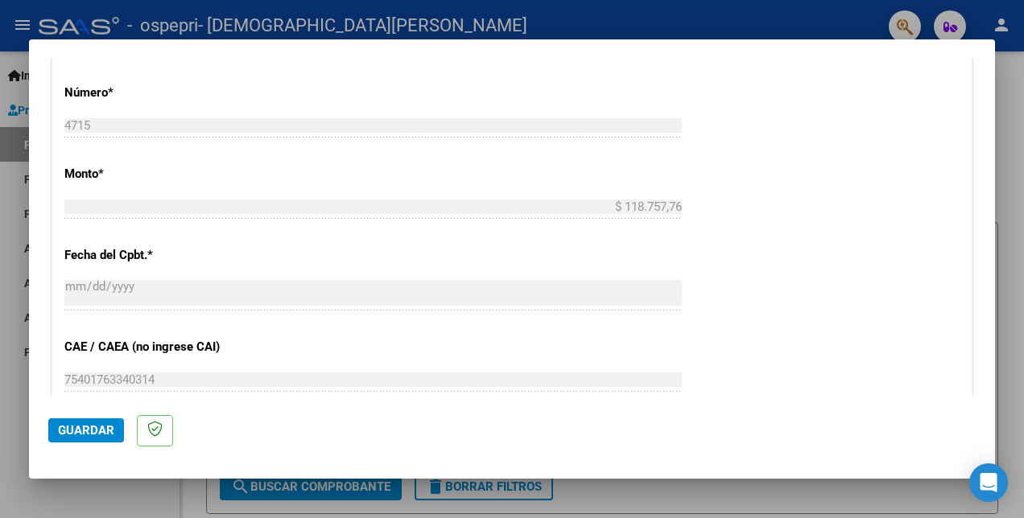
click at [80, 425] on span "Guardar" at bounding box center [86, 430] width 56 height 14
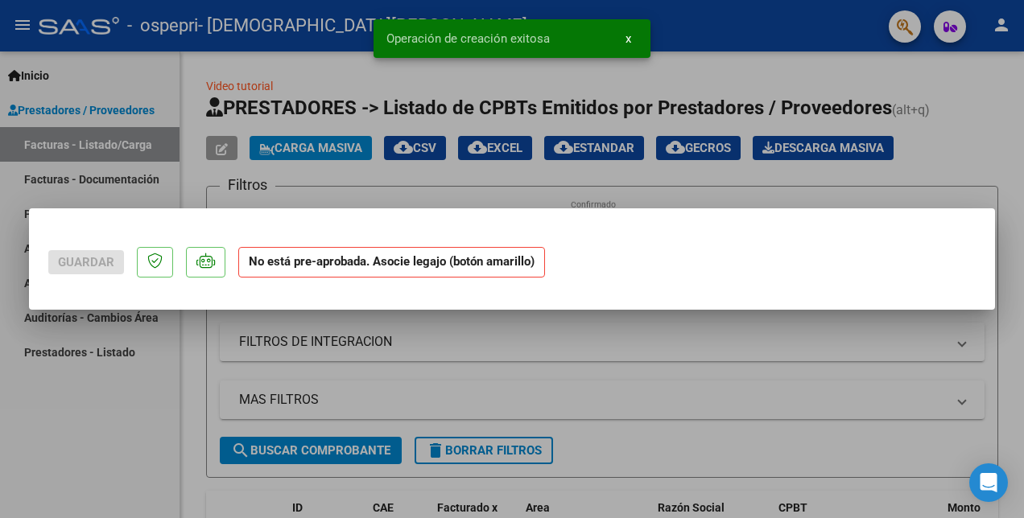
scroll to position [0, 0]
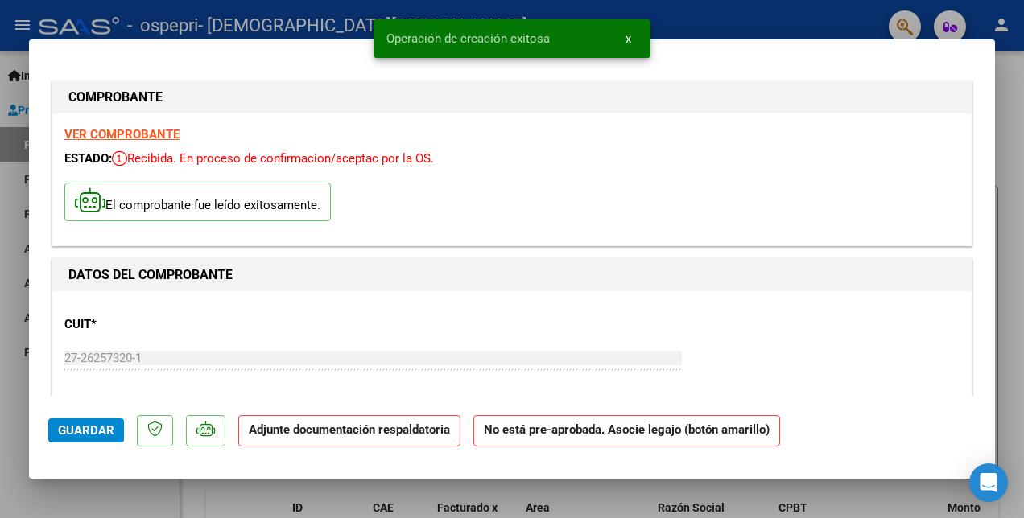
click at [135, 127] on strong "VER COMPROBANTE" at bounding box center [121, 134] width 115 height 14
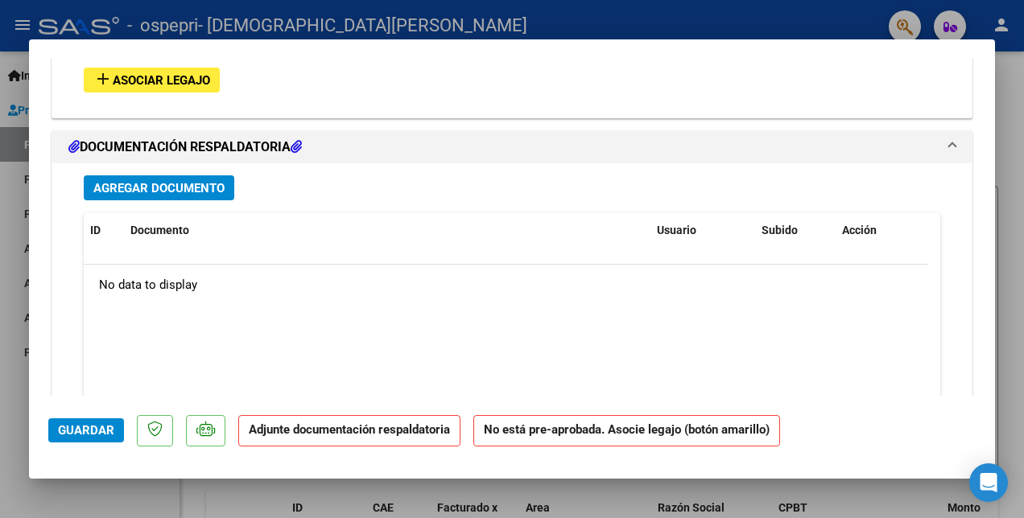
scroll to position [1368, 0]
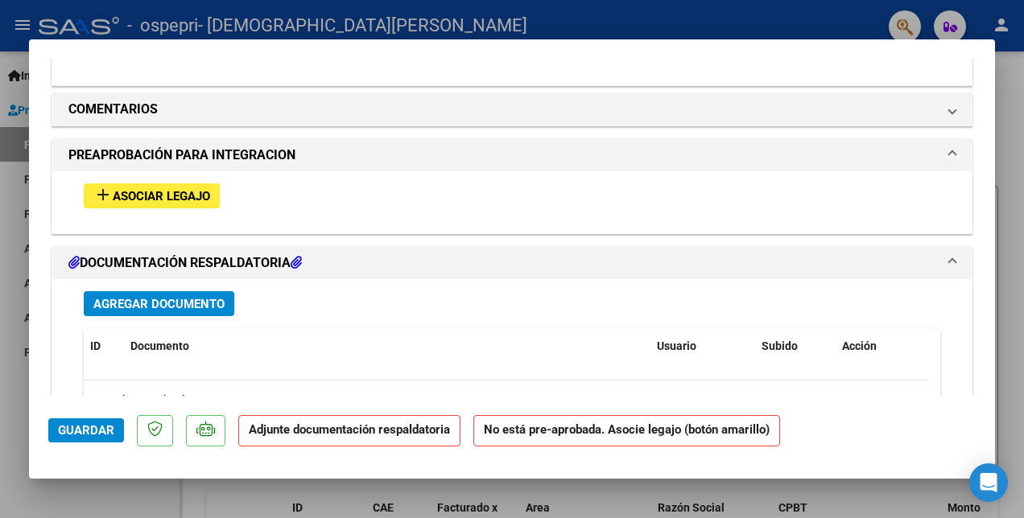
click at [156, 189] on span "Asociar Legajo" at bounding box center [161, 196] width 97 height 14
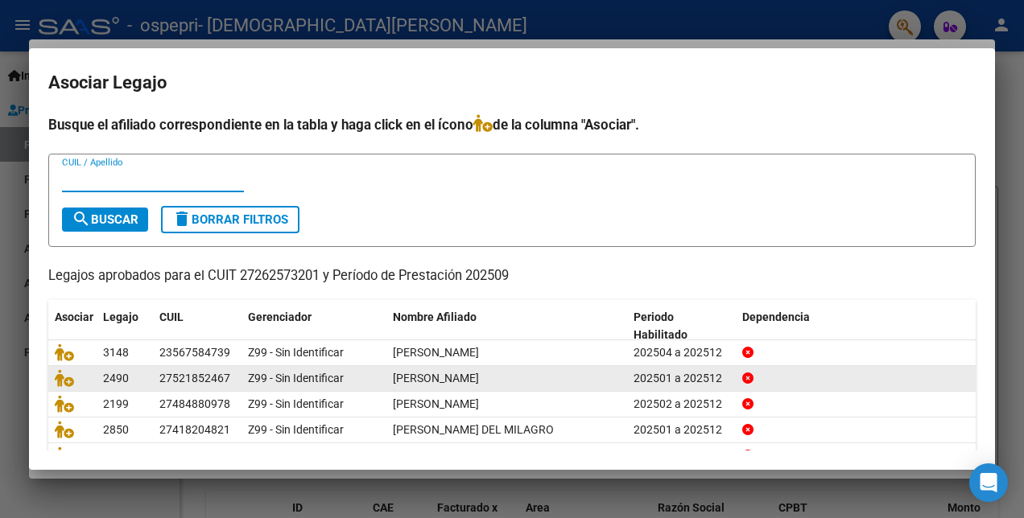
scroll to position [74, 0]
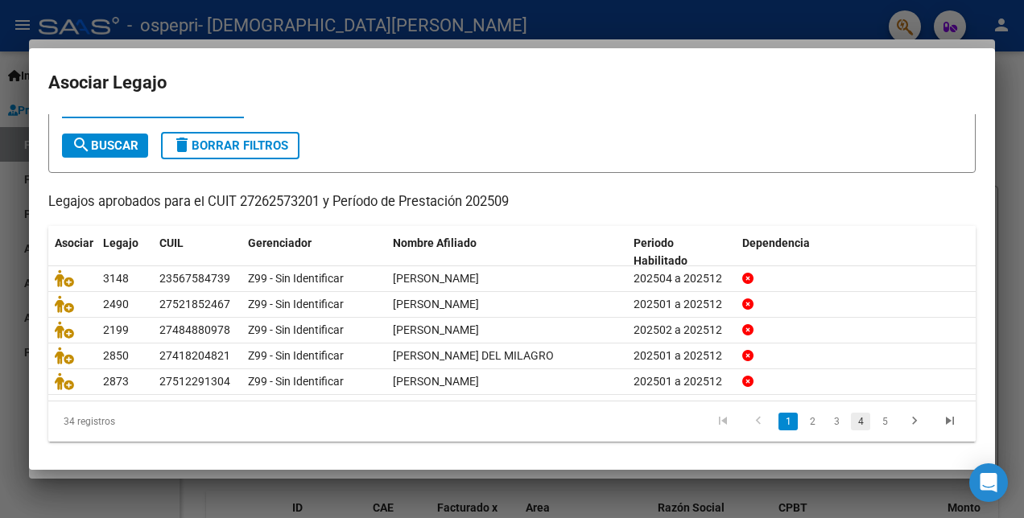
click at [851, 415] on link "4" at bounding box center [860, 422] width 19 height 18
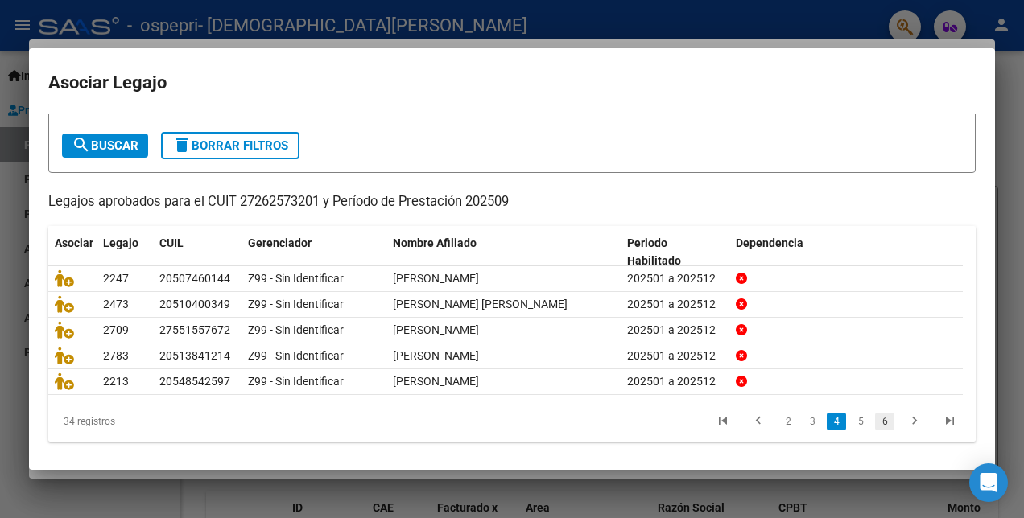
click at [875, 419] on link "6" at bounding box center [884, 422] width 19 height 18
click at [875, 422] on link "7" at bounding box center [884, 422] width 19 height 18
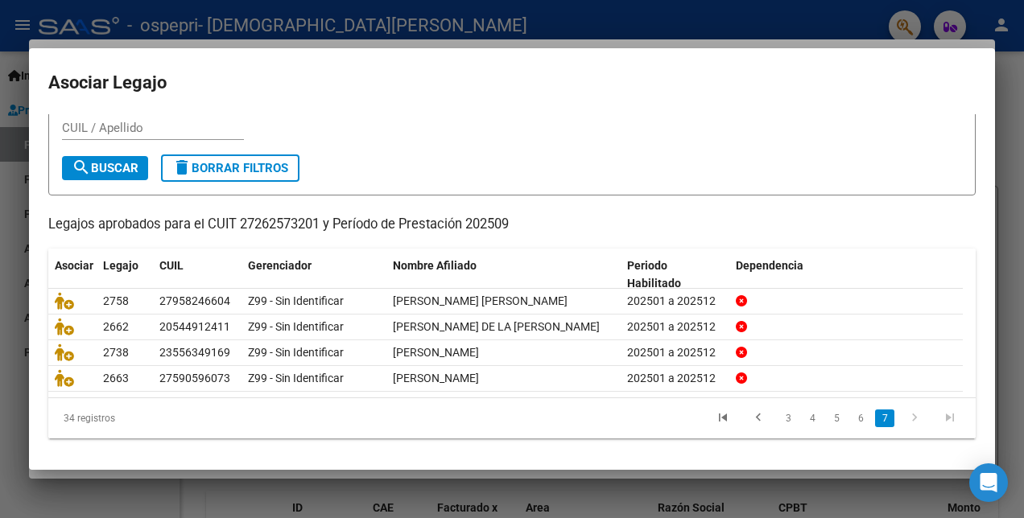
scroll to position [48, 0]
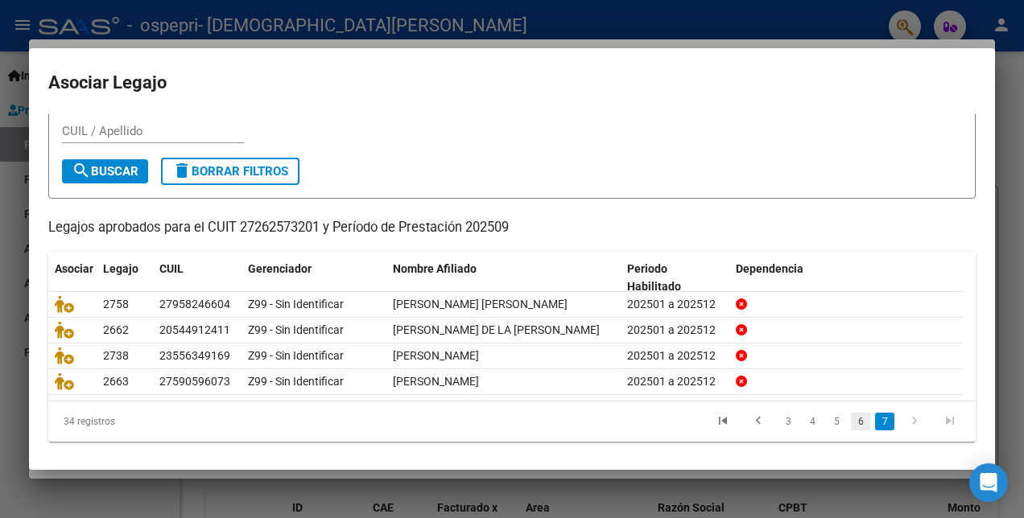
click at [852, 422] on link "6" at bounding box center [860, 422] width 19 height 18
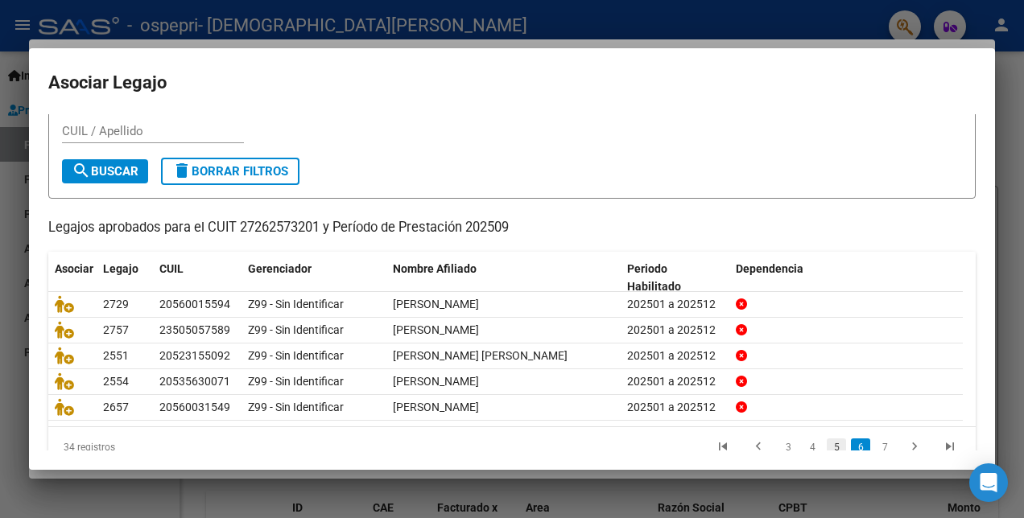
click at [827, 441] on link "5" at bounding box center [836, 448] width 19 height 18
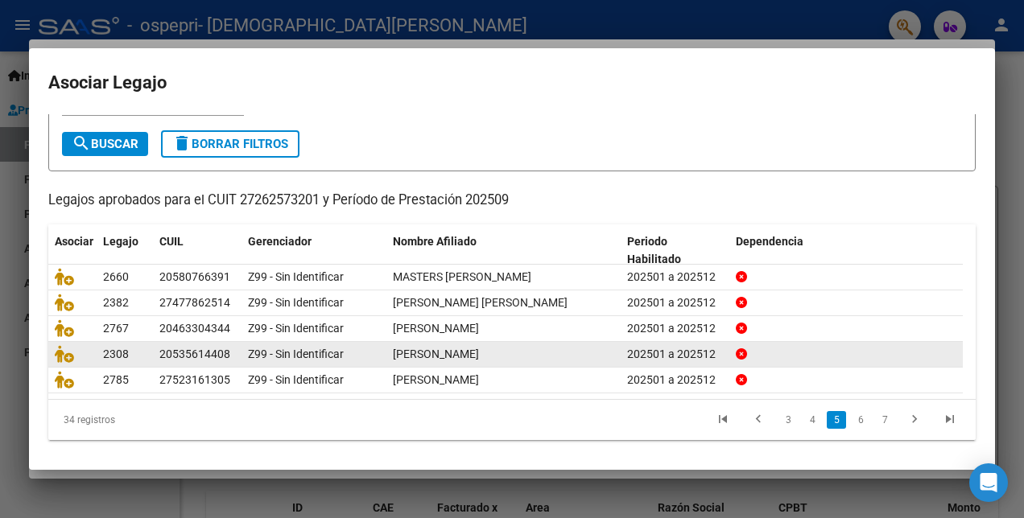
scroll to position [89, 0]
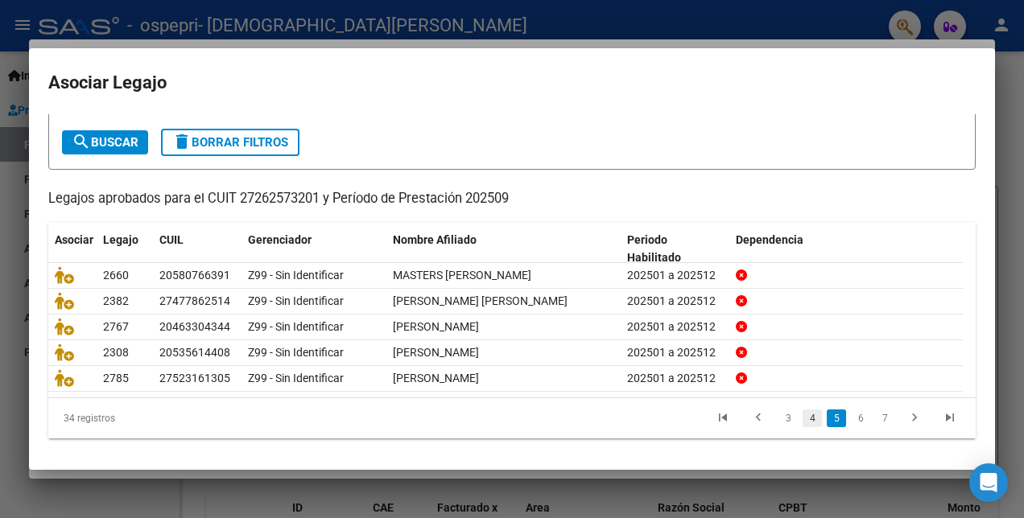
click at [802, 422] on link "4" at bounding box center [811, 419] width 19 height 18
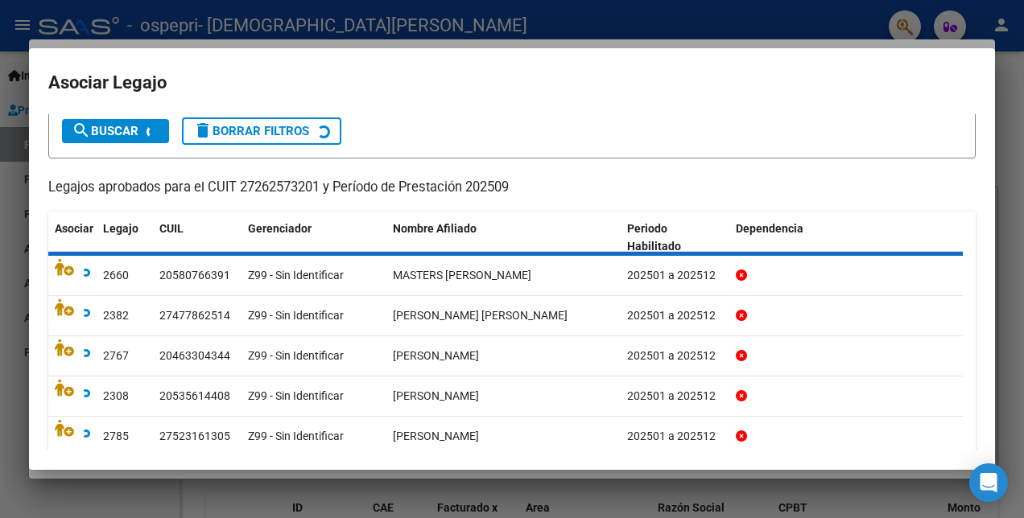
scroll to position [74, 0]
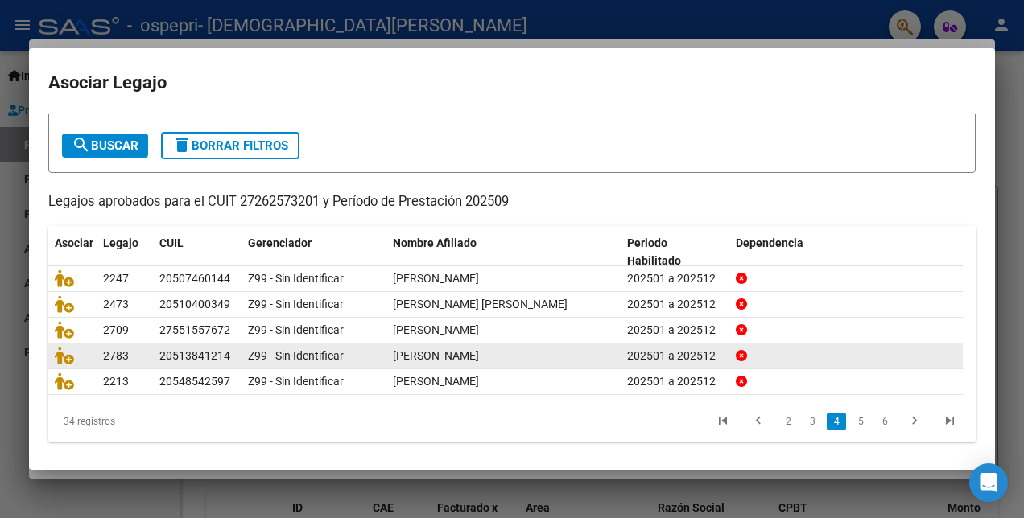
click at [802, 422] on link "3" at bounding box center [811, 422] width 19 height 18
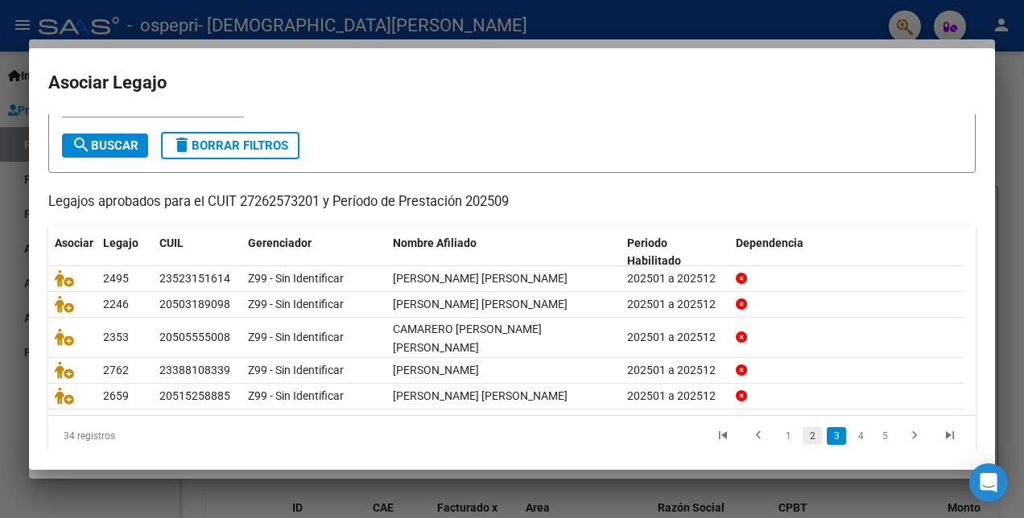
click at [806, 431] on link "2" at bounding box center [811, 436] width 19 height 18
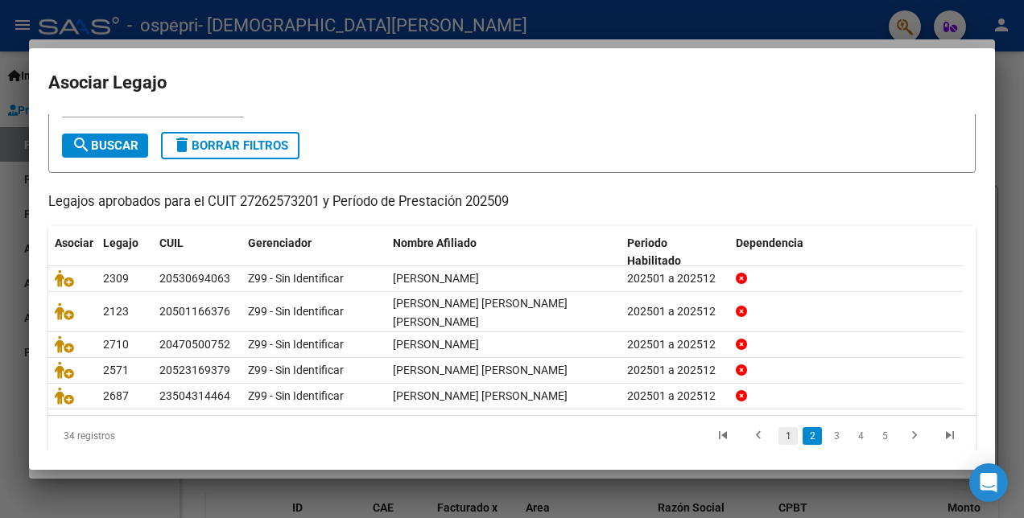
click at [782, 430] on link "1" at bounding box center [787, 436] width 19 height 18
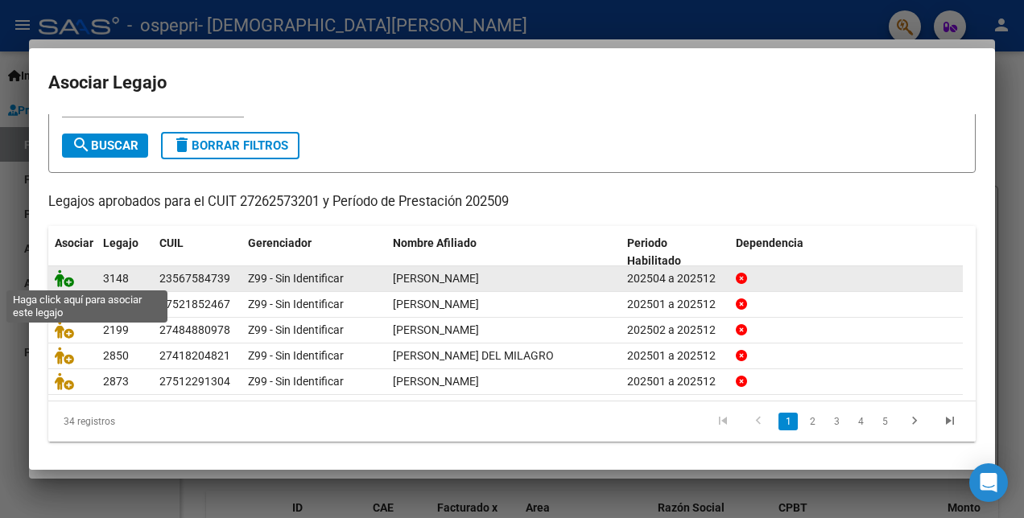
click at [64, 278] on icon at bounding box center [64, 279] width 19 height 18
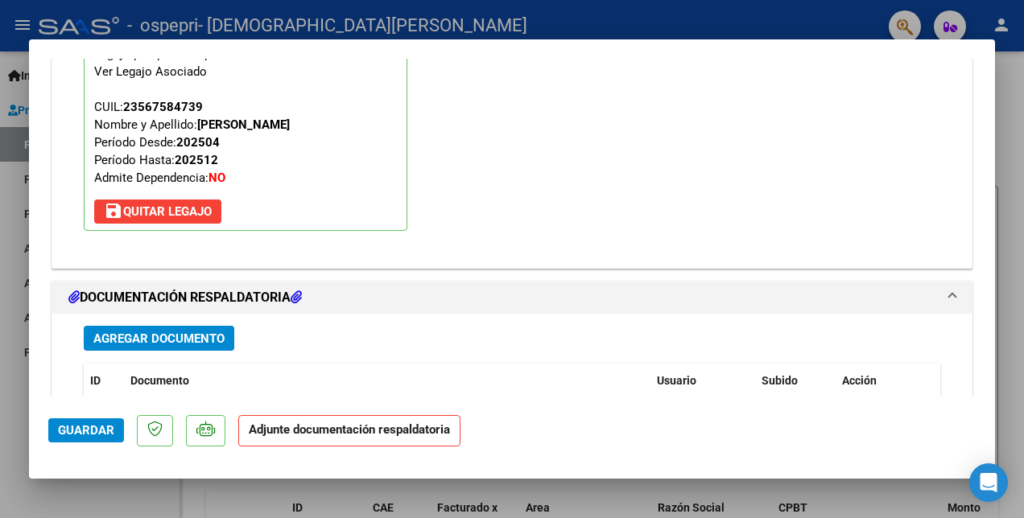
scroll to position [1571, 0]
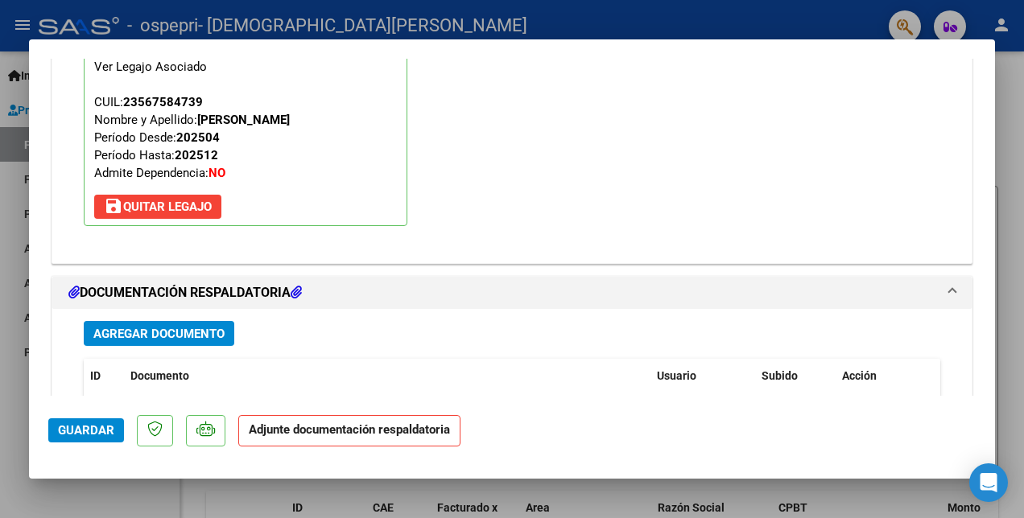
click at [142, 321] on button "Agregar Documento" at bounding box center [159, 333] width 151 height 25
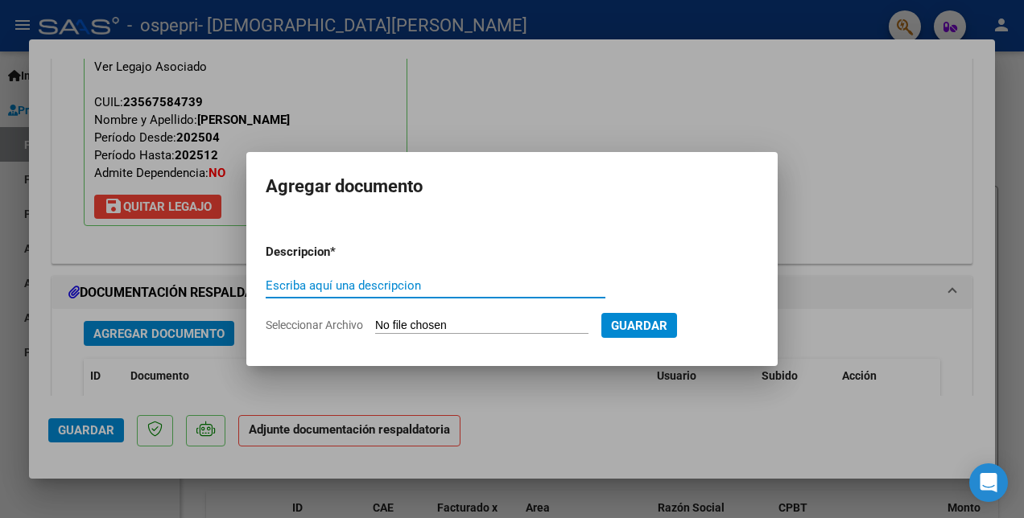
click at [287, 283] on input "Escriba aquí una descripcion" at bounding box center [436, 285] width 340 height 14
type input "PLANILLA"
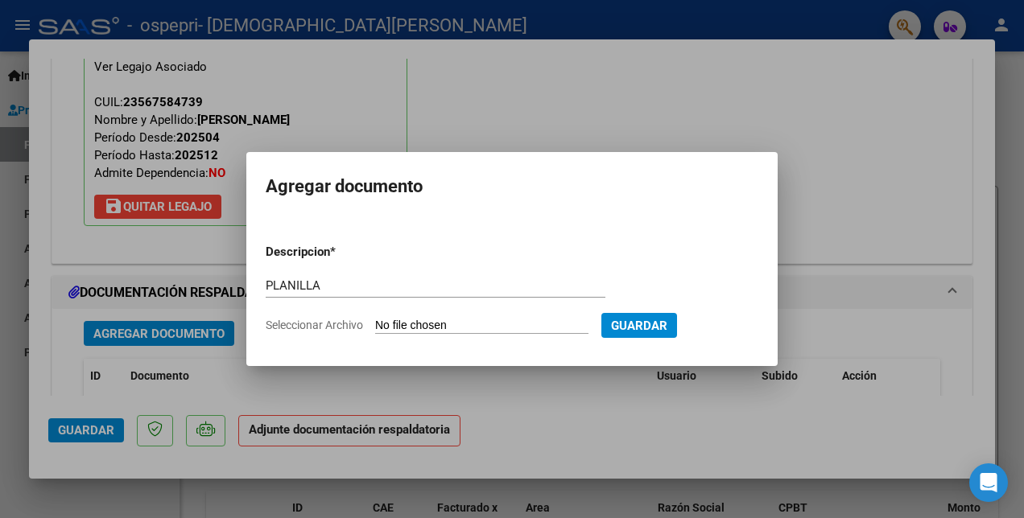
click at [378, 322] on input "Seleccionar Archivo" at bounding box center [481, 326] width 213 height 15
type input "C:\fakepath\[PERSON_NAME].pdf"
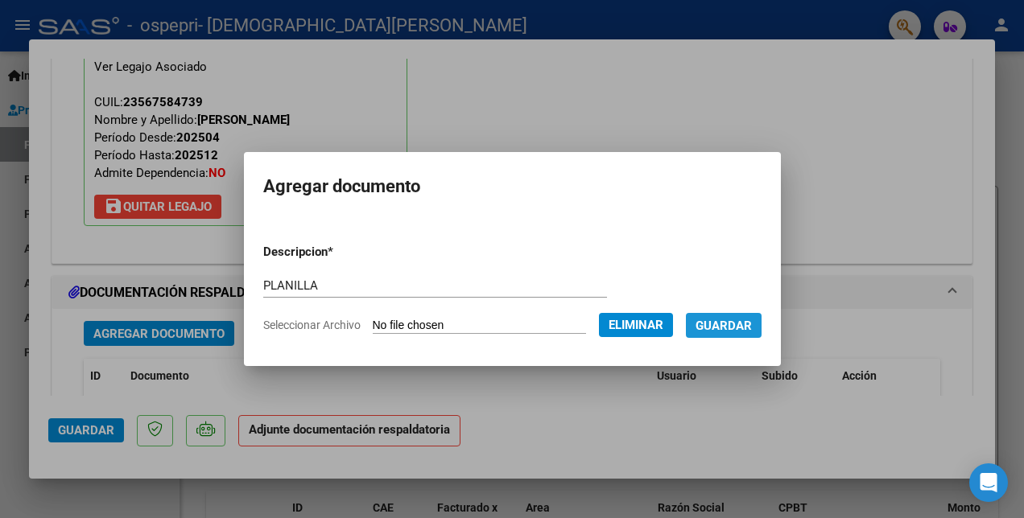
click at [750, 328] on span "Guardar" at bounding box center [723, 326] width 56 height 14
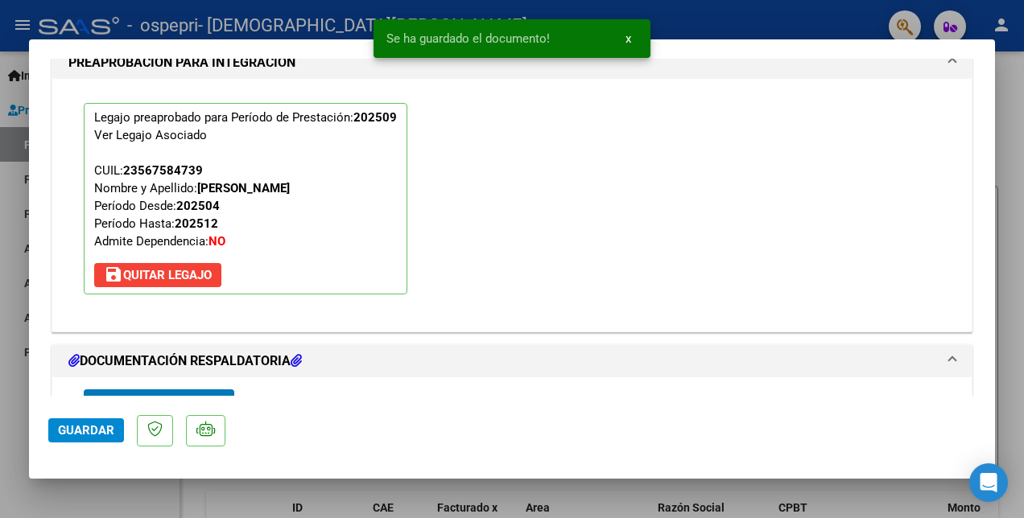
scroll to position [1732, 0]
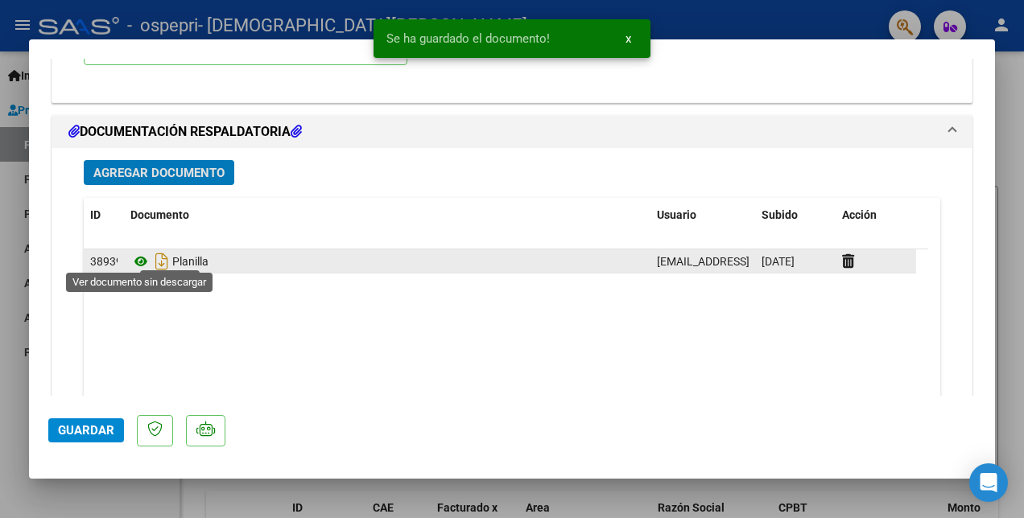
click at [137, 256] on icon at bounding box center [140, 261] width 21 height 19
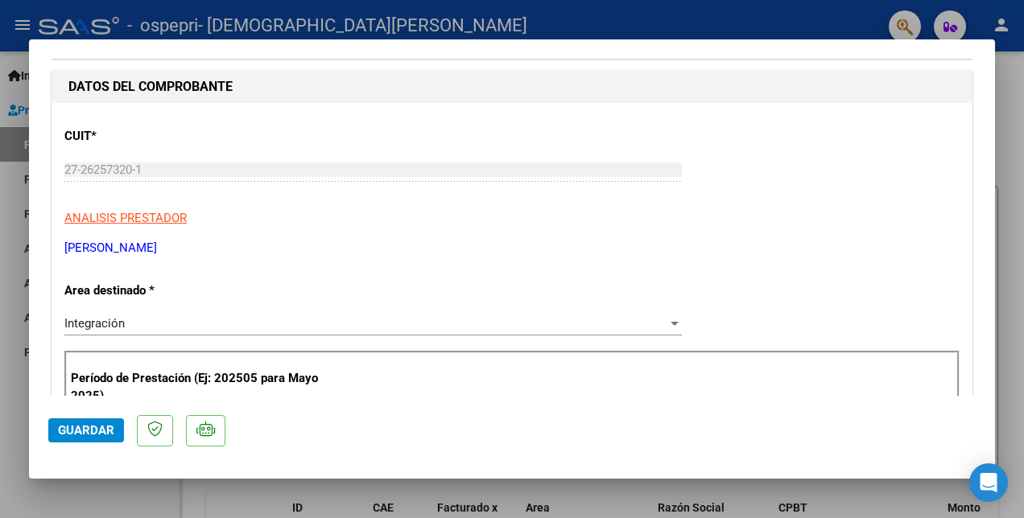
scroll to position [122, 0]
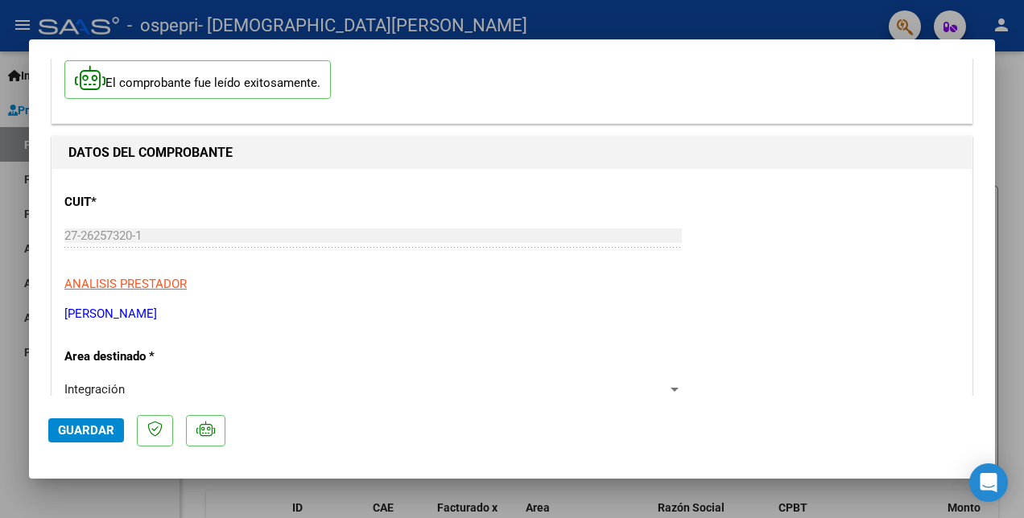
click at [56, 422] on button "Guardar" at bounding box center [86, 431] width 76 height 24
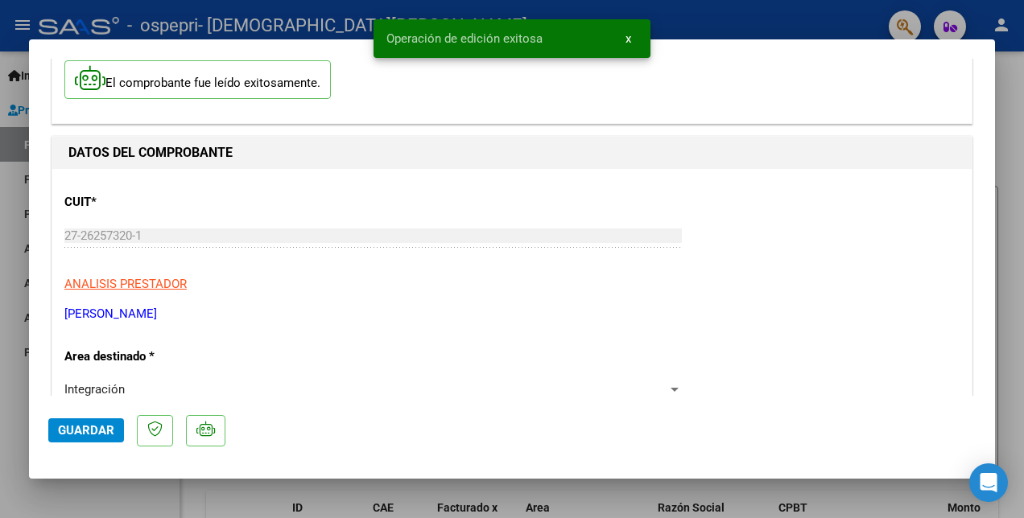
click at [673, 11] on div at bounding box center [512, 259] width 1024 height 518
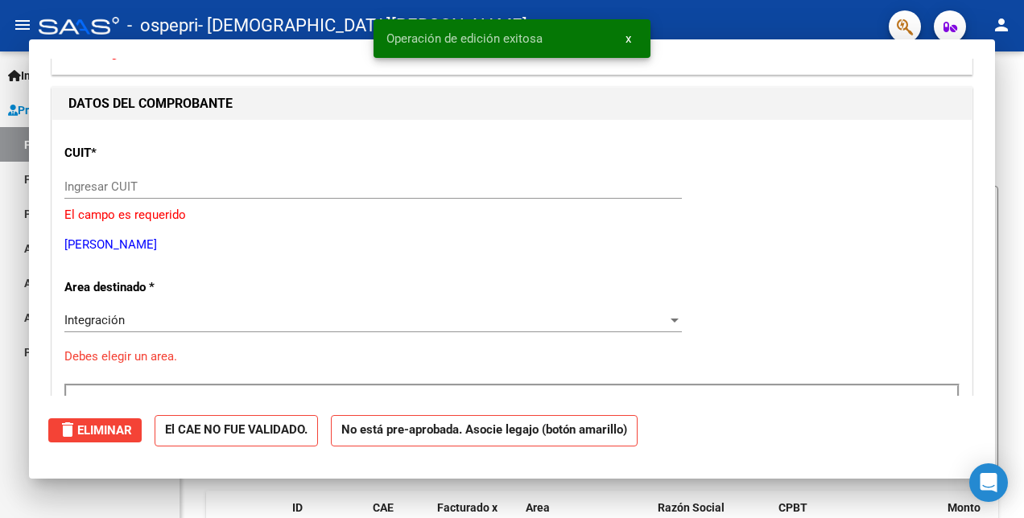
scroll to position [0, 0]
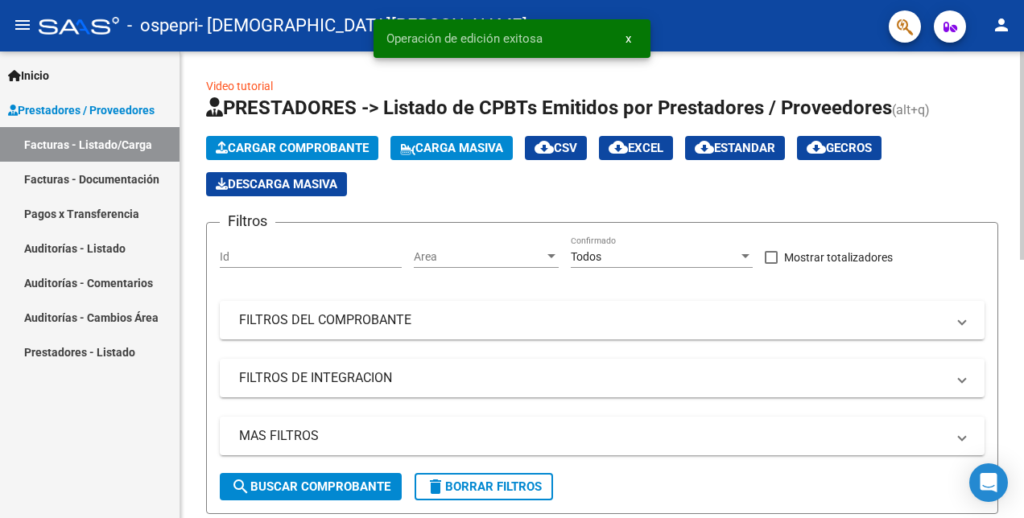
click at [276, 143] on span "Cargar Comprobante" at bounding box center [292, 148] width 153 height 14
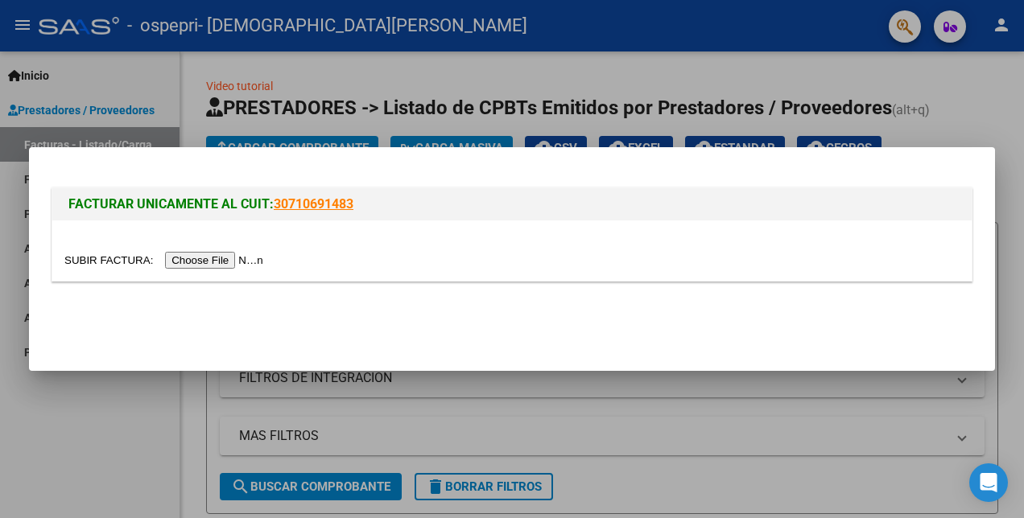
click at [208, 257] on input "file" at bounding box center [166, 260] width 204 height 17
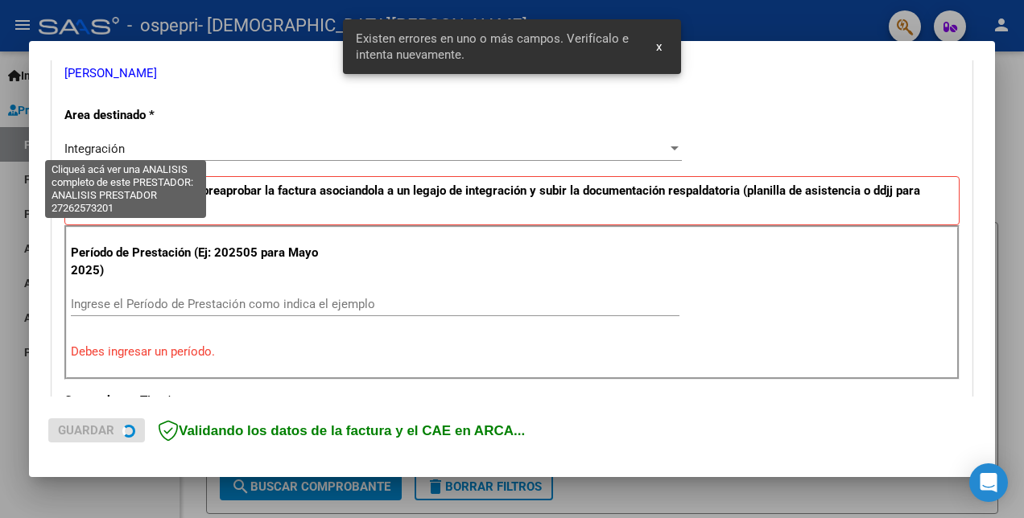
scroll to position [359, 0]
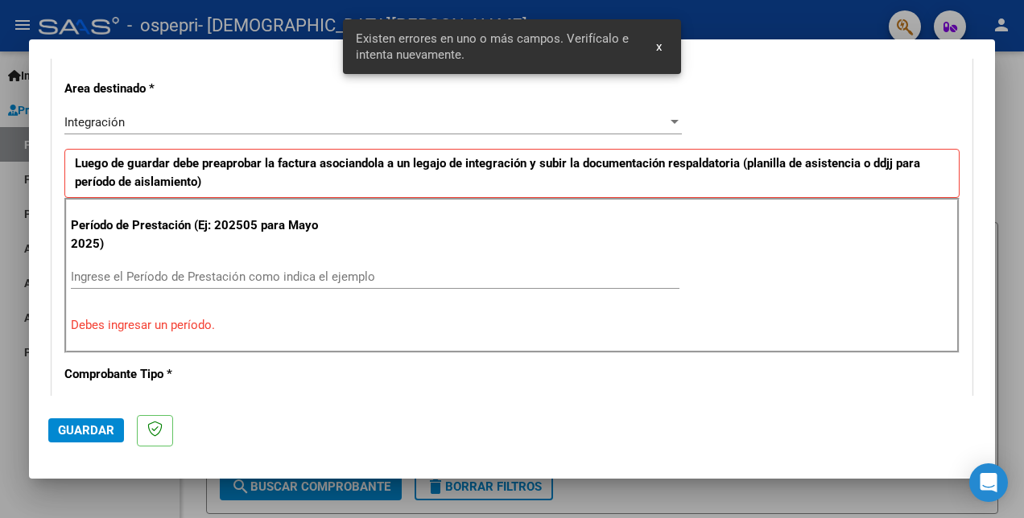
click at [116, 274] on input "Ingrese el Período de Prestación como indica el ejemplo" at bounding box center [375, 277] width 608 height 14
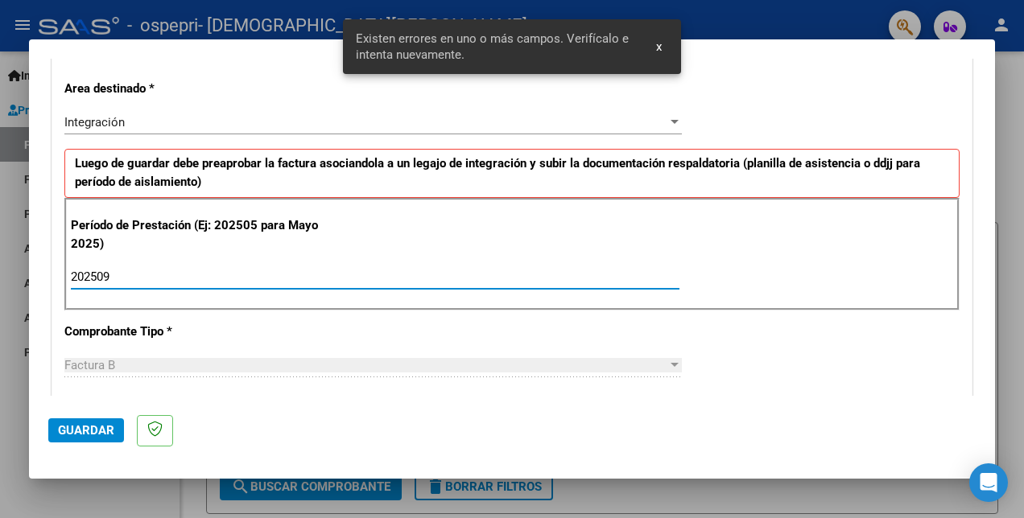
type input "202509"
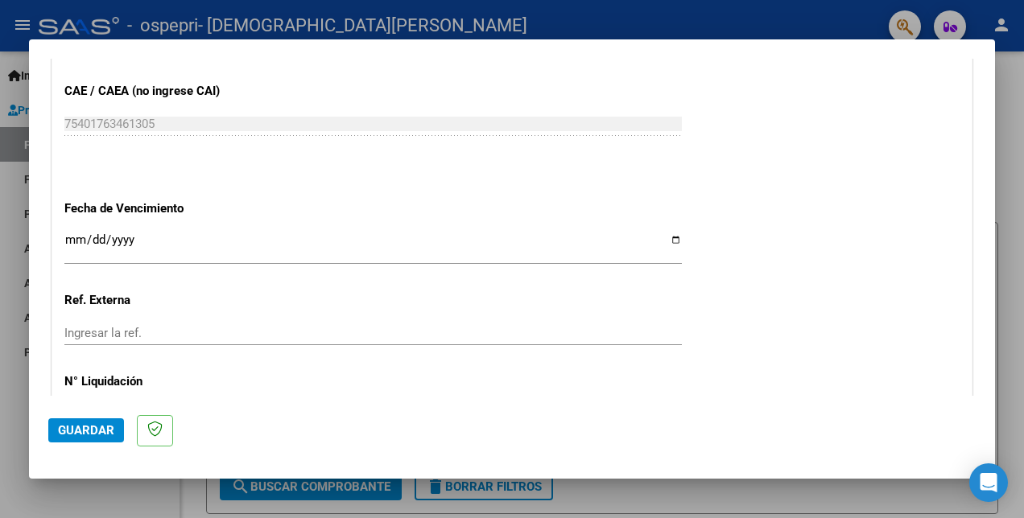
scroll to position [1124, 0]
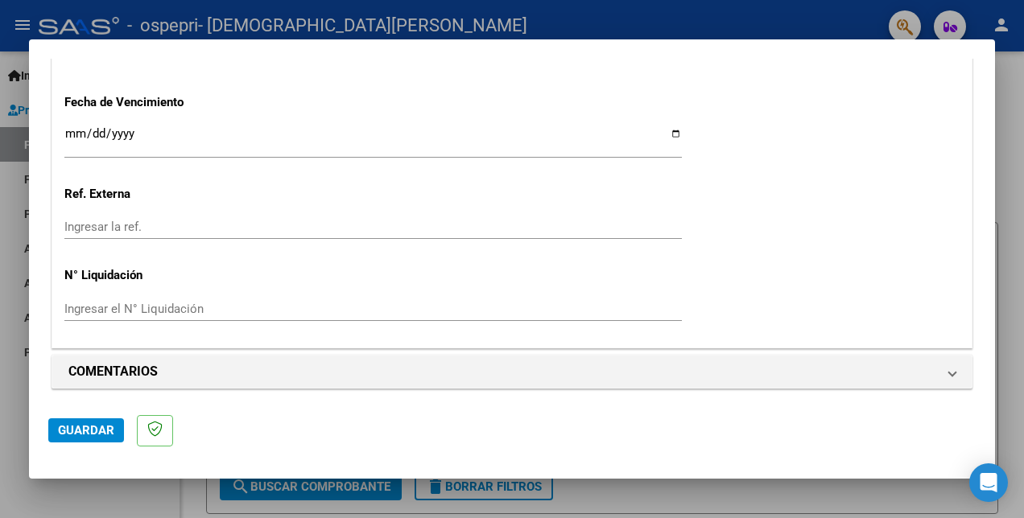
click at [105, 431] on span "Guardar" at bounding box center [86, 430] width 56 height 14
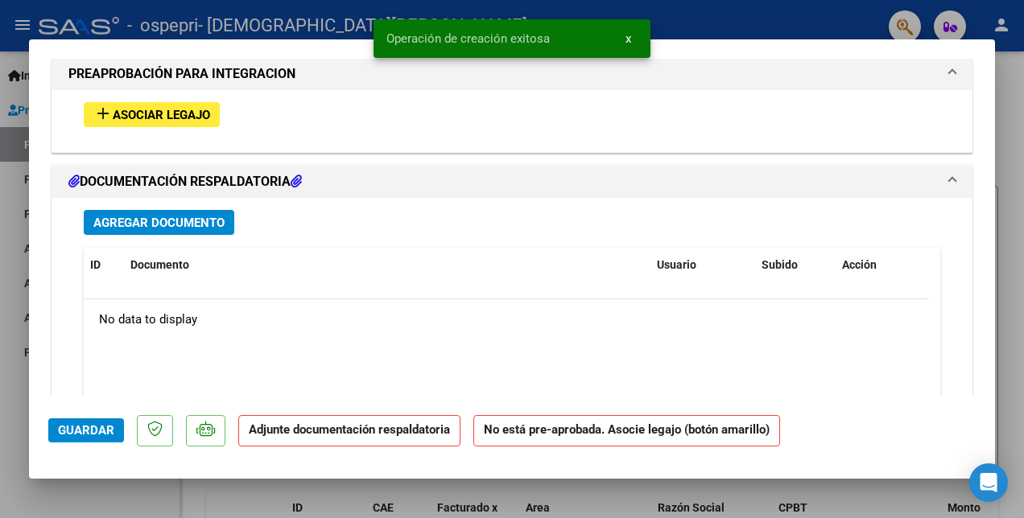
scroll to position [1449, 0]
click at [149, 115] on span "Asociar Legajo" at bounding box center [161, 116] width 97 height 14
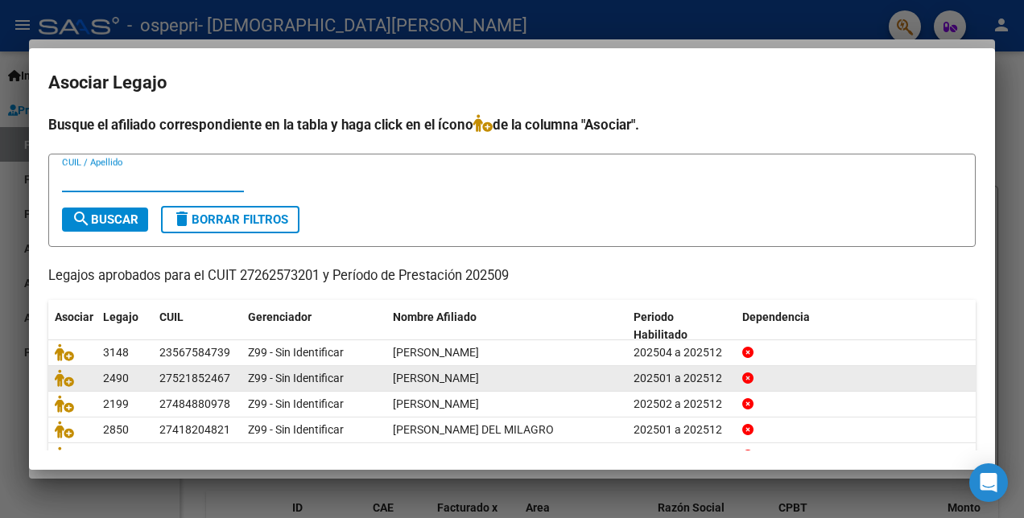
scroll to position [74, 0]
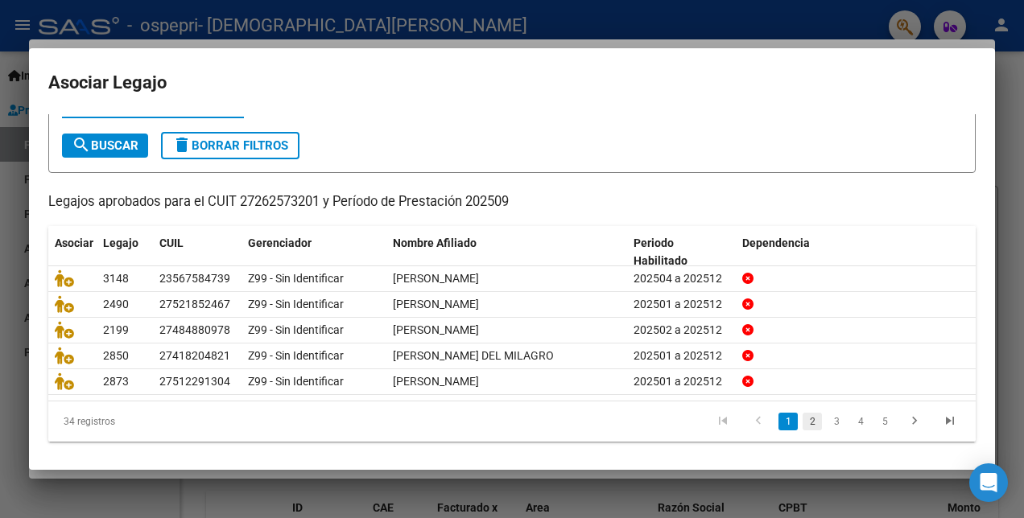
click at [802, 420] on link "2" at bounding box center [811, 422] width 19 height 18
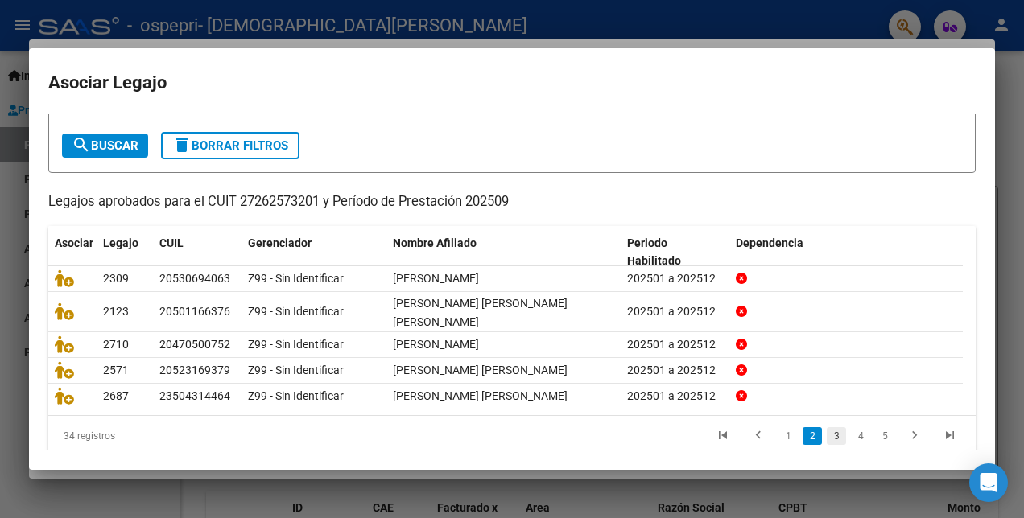
click at [827, 432] on link "3" at bounding box center [836, 436] width 19 height 18
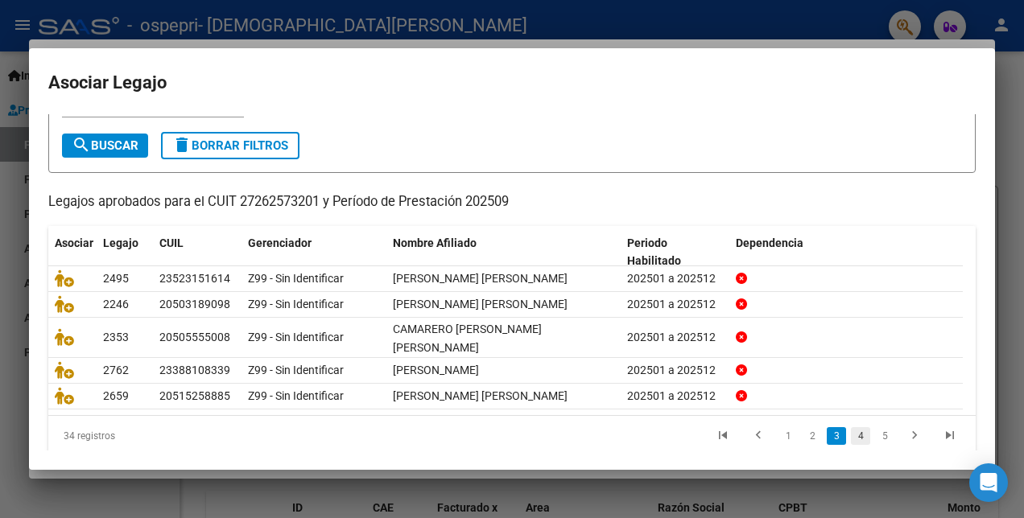
click at [851, 433] on link "4" at bounding box center [860, 436] width 19 height 18
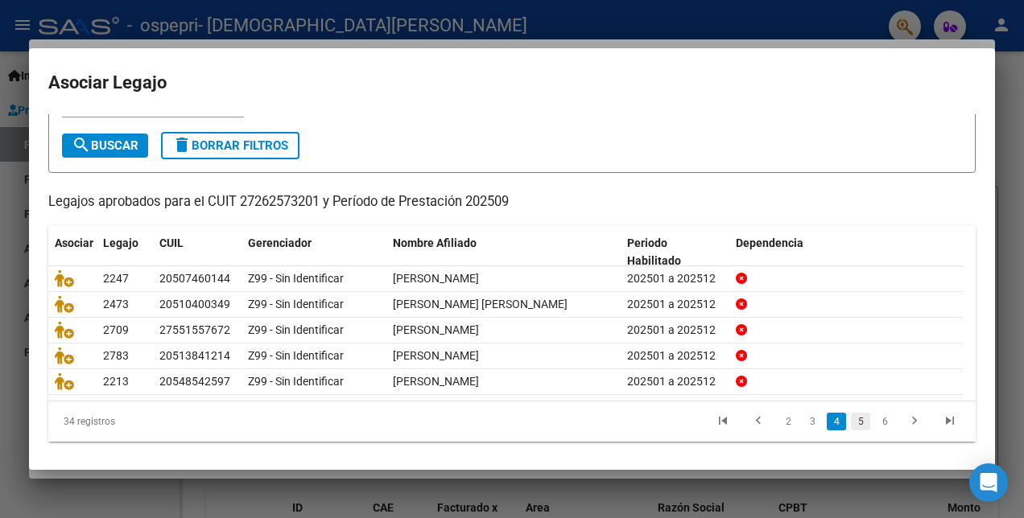
click at [851, 419] on link "5" at bounding box center [860, 422] width 19 height 18
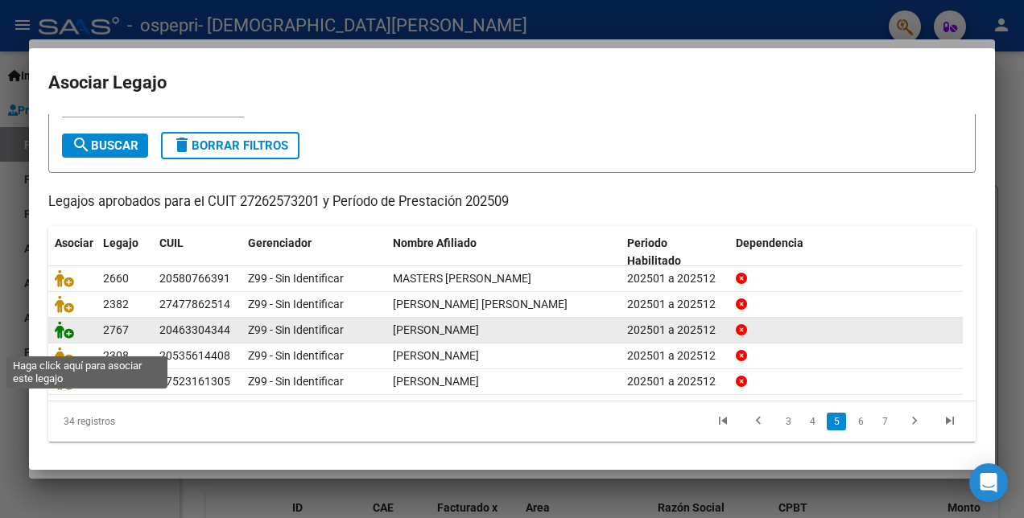
click at [58, 339] on icon at bounding box center [64, 330] width 19 height 18
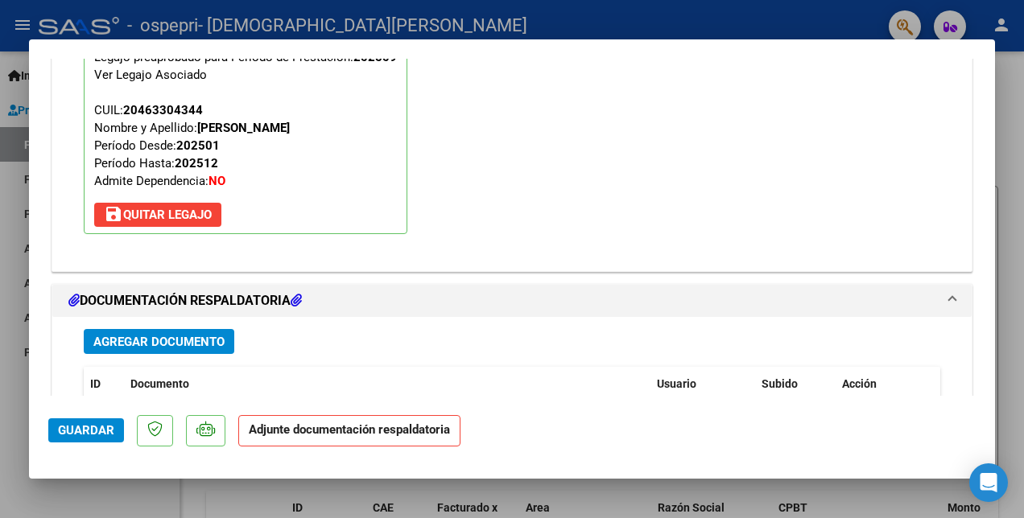
scroll to position [1652, 0]
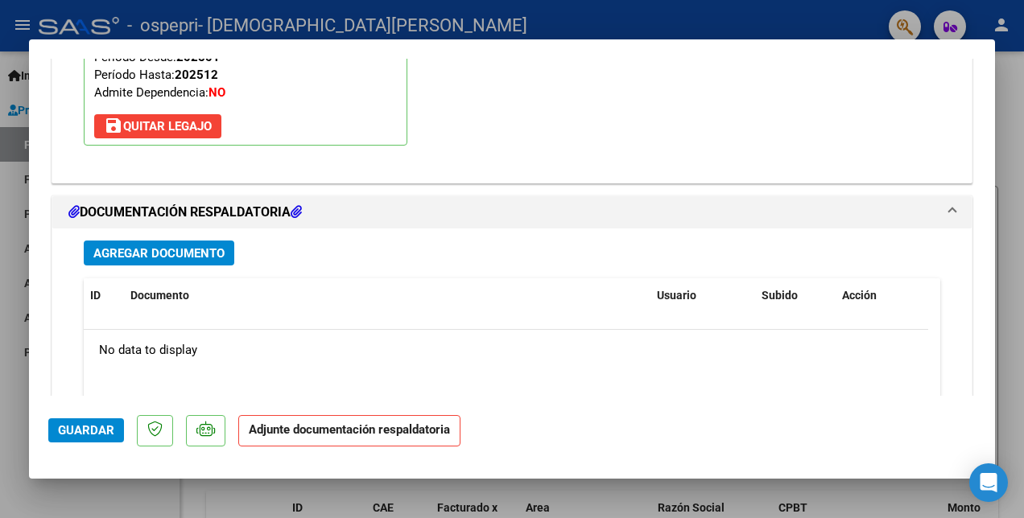
click at [132, 250] on span "Agregar Documento" at bounding box center [158, 253] width 131 height 14
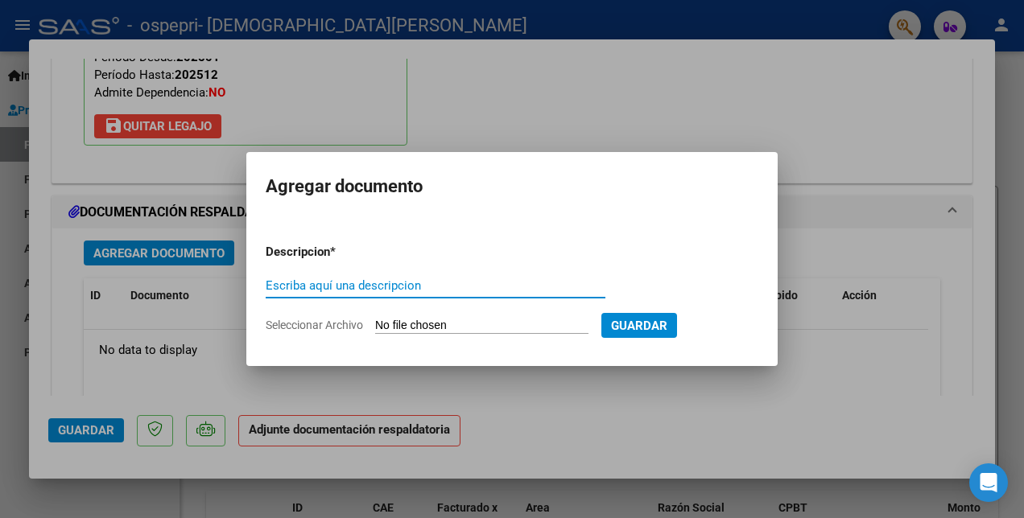
click at [288, 287] on input "Escriba aquí una descripcion" at bounding box center [436, 285] width 340 height 14
type input "PLANILLA"
click at [483, 324] on input "Seleccionar Archivo" at bounding box center [481, 326] width 213 height 15
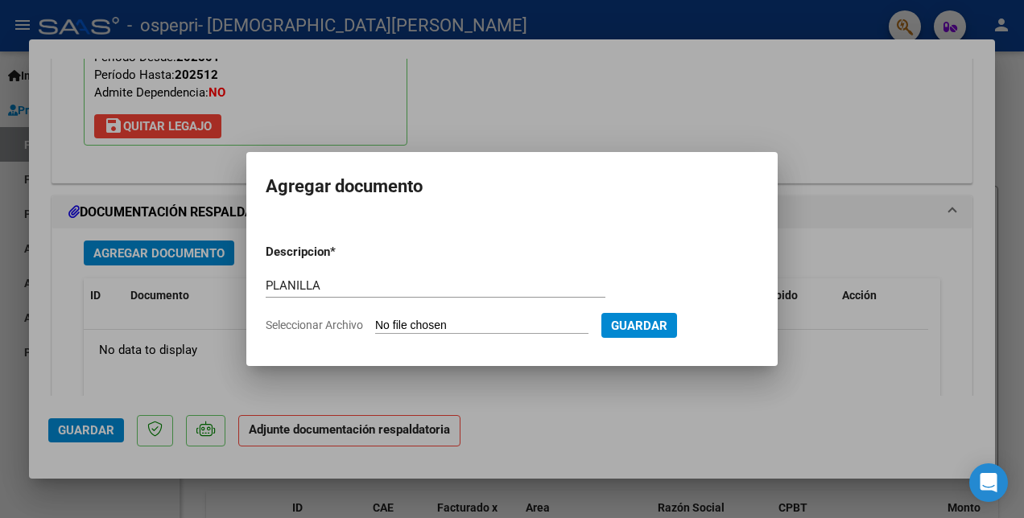
type input "C:\fakepath\[PERSON_NAME].pdf"
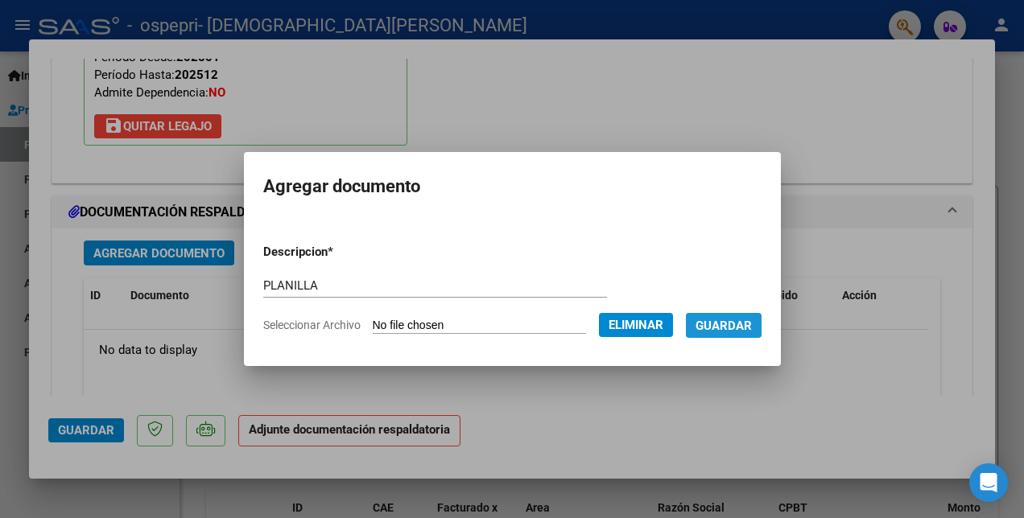
click at [744, 318] on span "Guardar" at bounding box center [723, 325] width 56 height 14
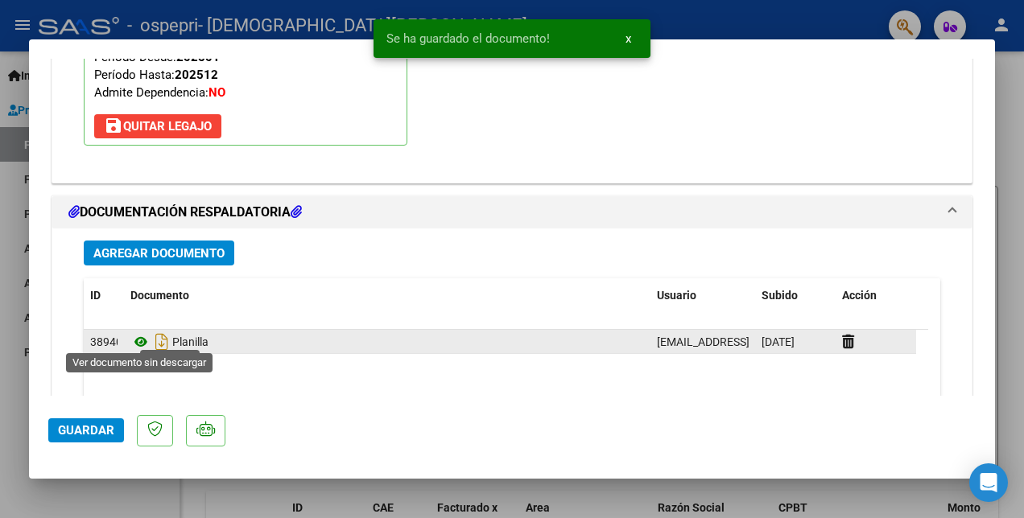
click at [140, 332] on icon at bounding box center [140, 341] width 21 height 19
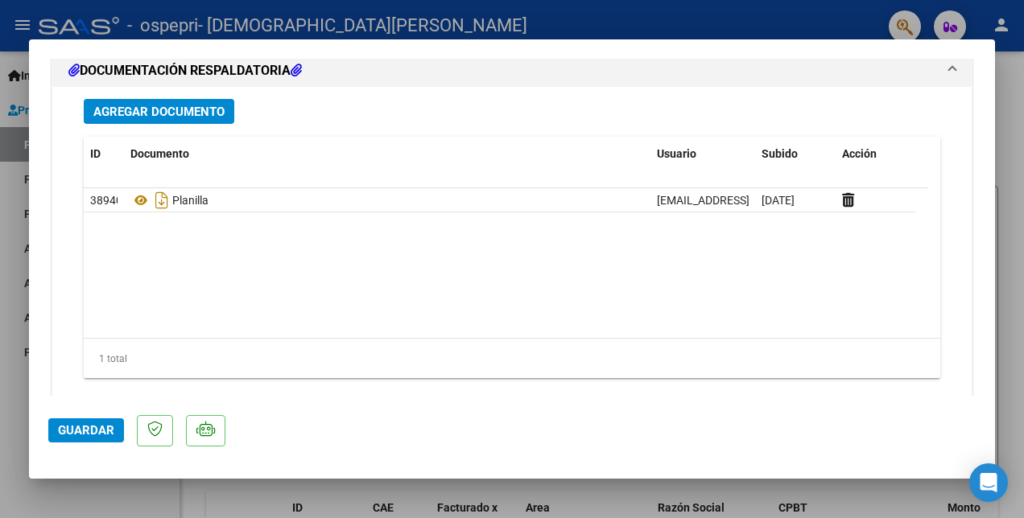
scroll to position [1821, 0]
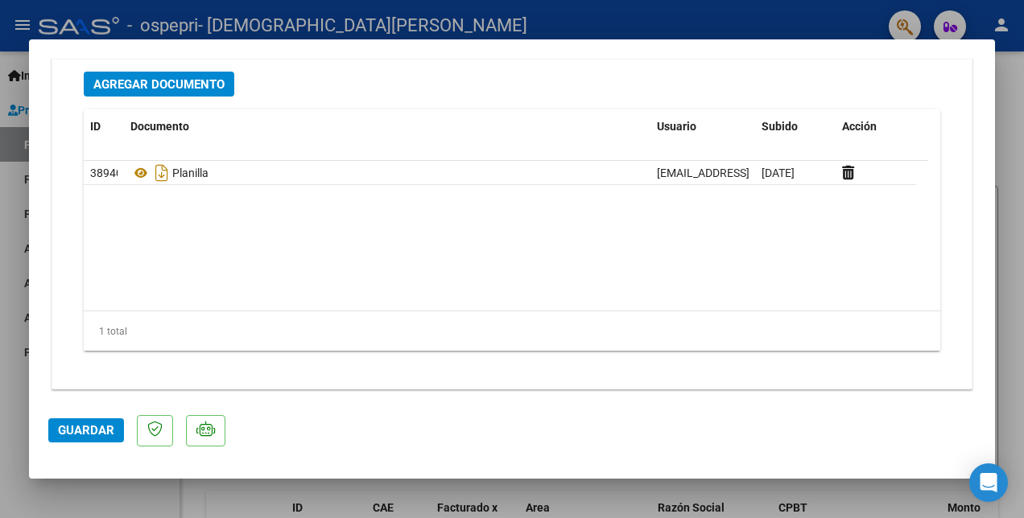
click at [71, 429] on span "Guardar" at bounding box center [86, 430] width 56 height 14
click at [77, 434] on span "Guardar" at bounding box center [86, 430] width 56 height 14
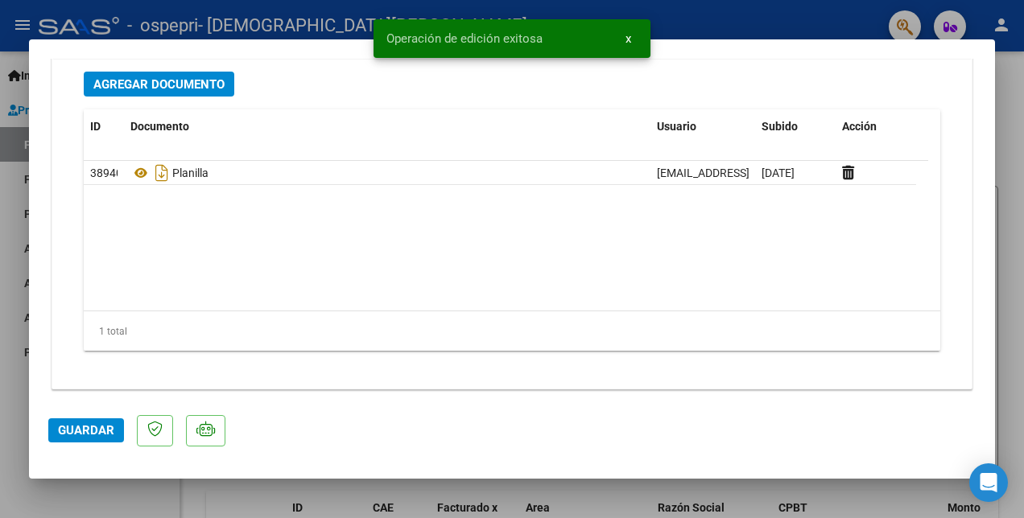
click at [834, 37] on div at bounding box center [512, 259] width 1024 height 518
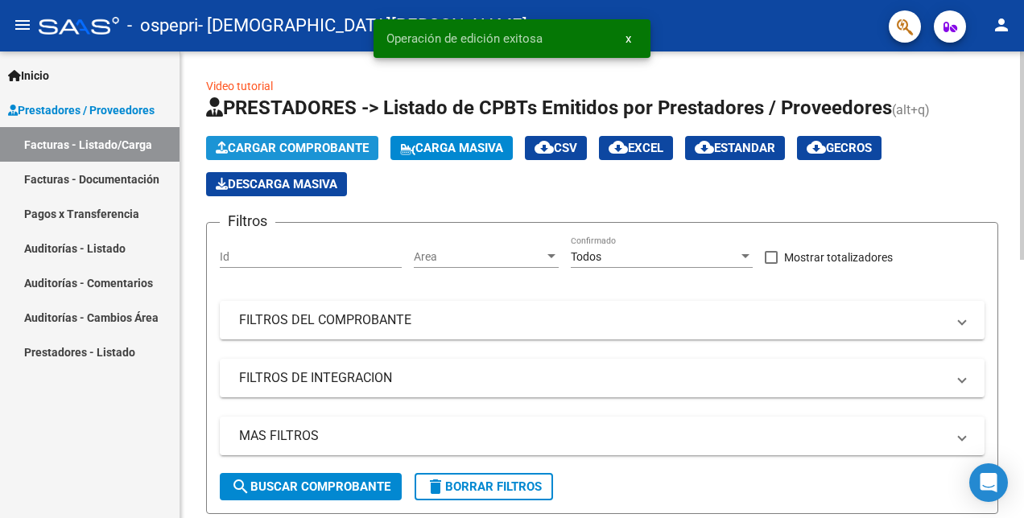
click at [346, 149] on span "Cargar Comprobante" at bounding box center [292, 148] width 153 height 14
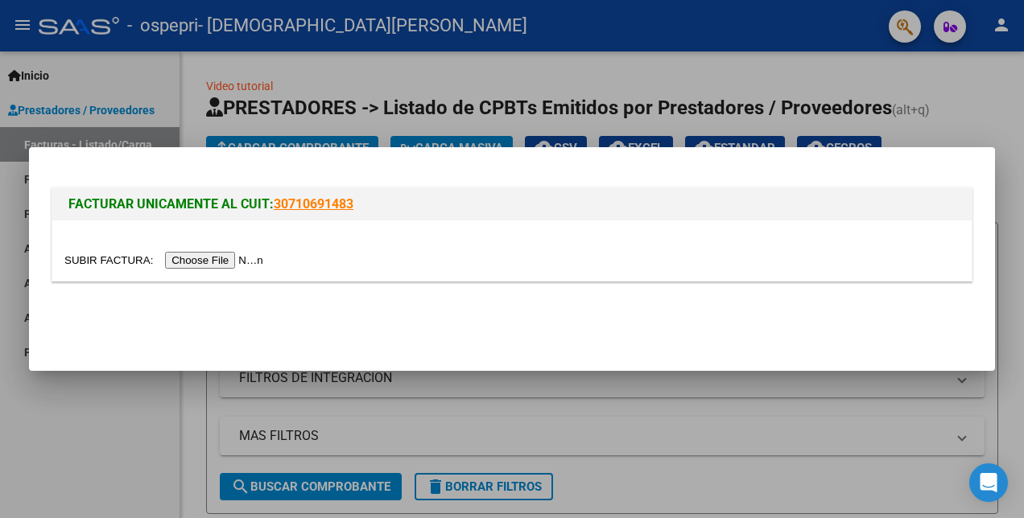
click at [204, 259] on input "file" at bounding box center [166, 260] width 204 height 17
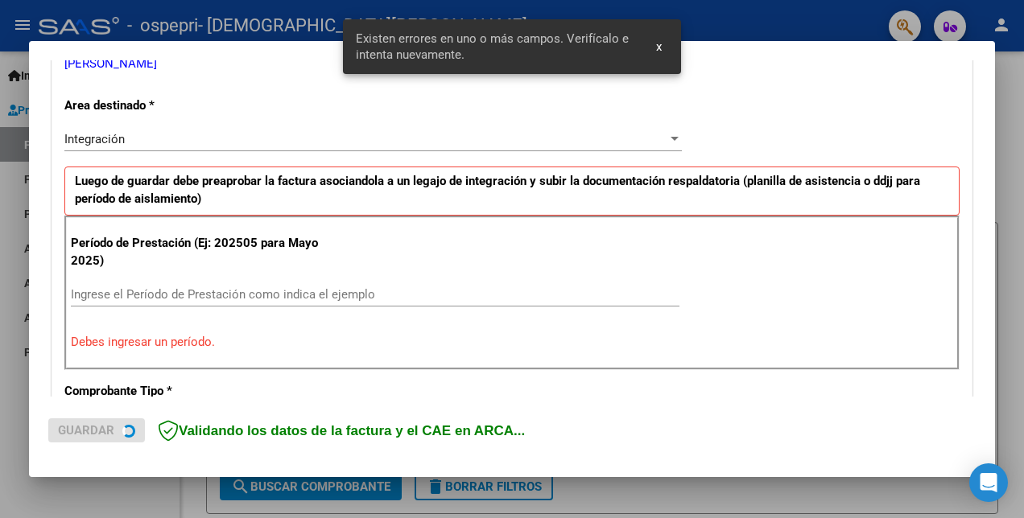
scroll to position [371, 0]
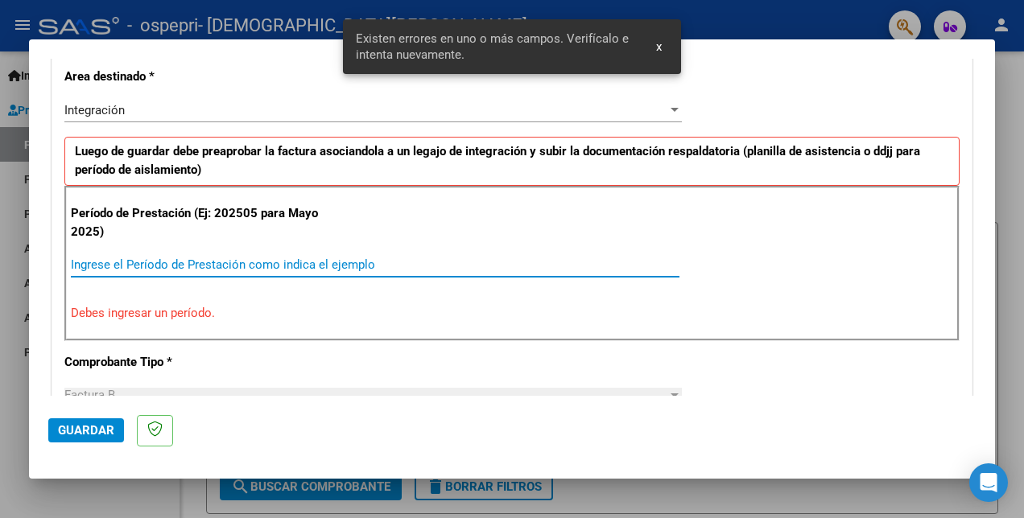
click at [111, 259] on input "Ingrese el Período de Prestación como indica el ejemplo" at bounding box center [375, 265] width 608 height 14
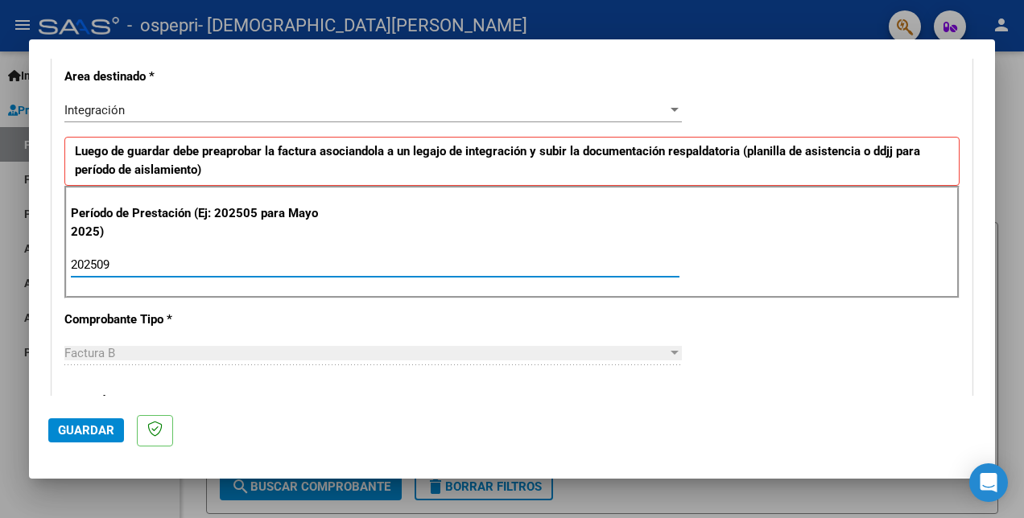
type input "202509"
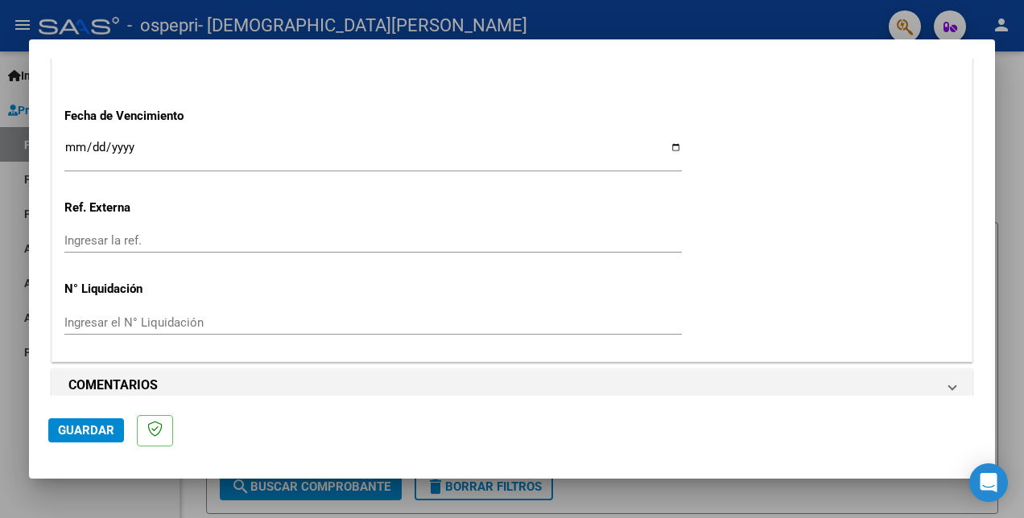
scroll to position [1124, 0]
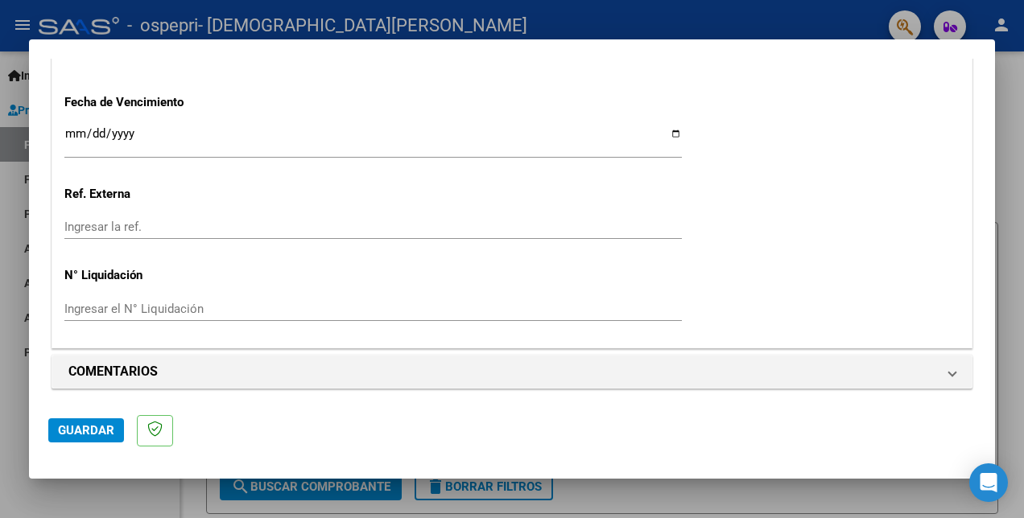
click at [84, 427] on span "Guardar" at bounding box center [86, 430] width 56 height 14
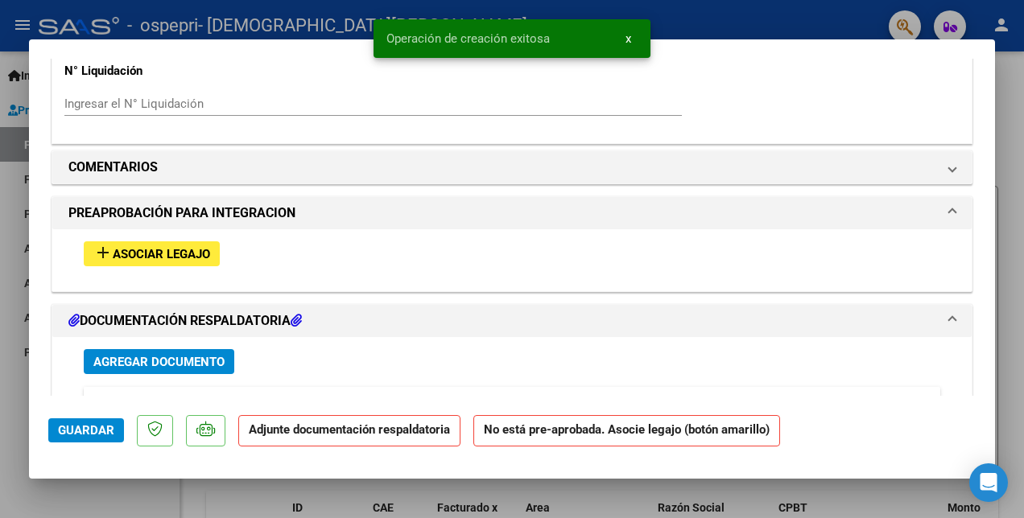
scroll to position [1368, 0]
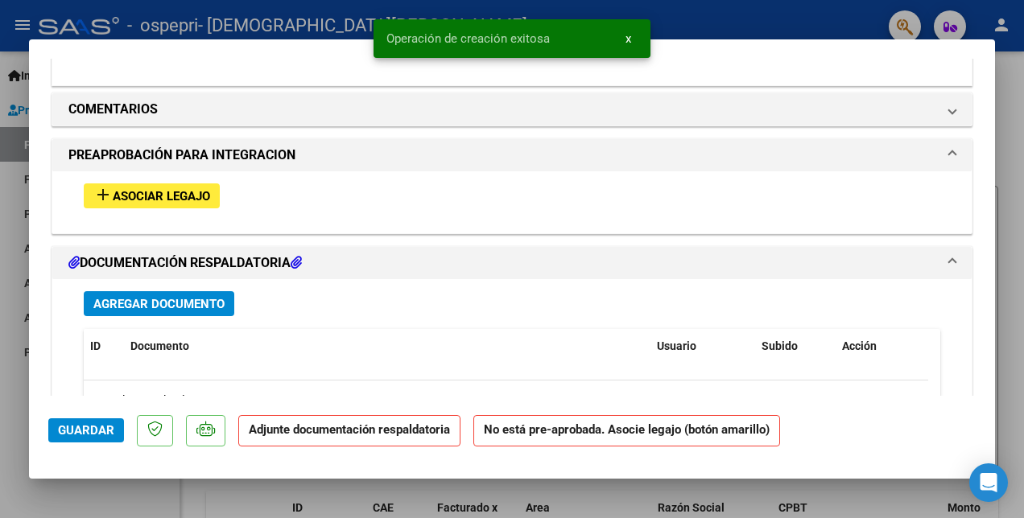
click at [142, 191] on span "Asociar Legajo" at bounding box center [161, 196] width 97 height 14
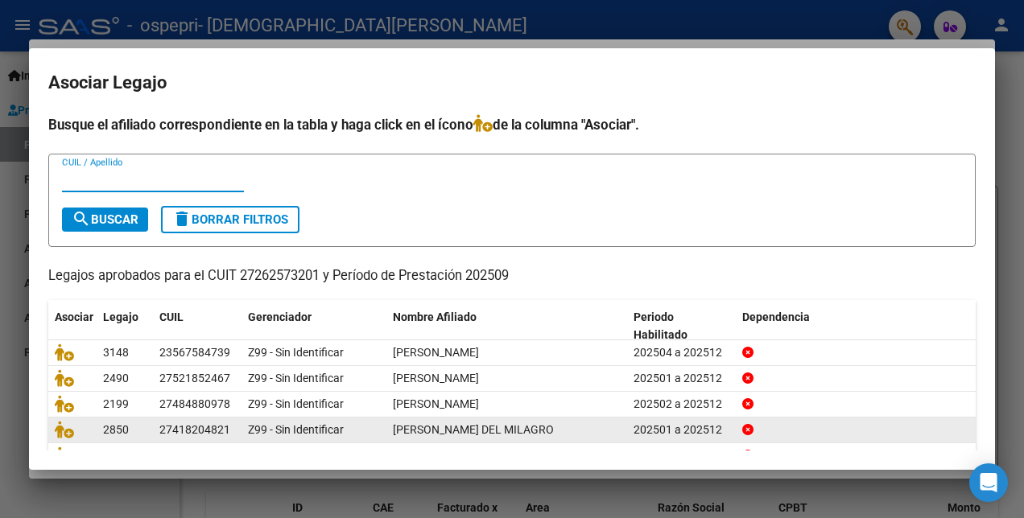
scroll to position [74, 0]
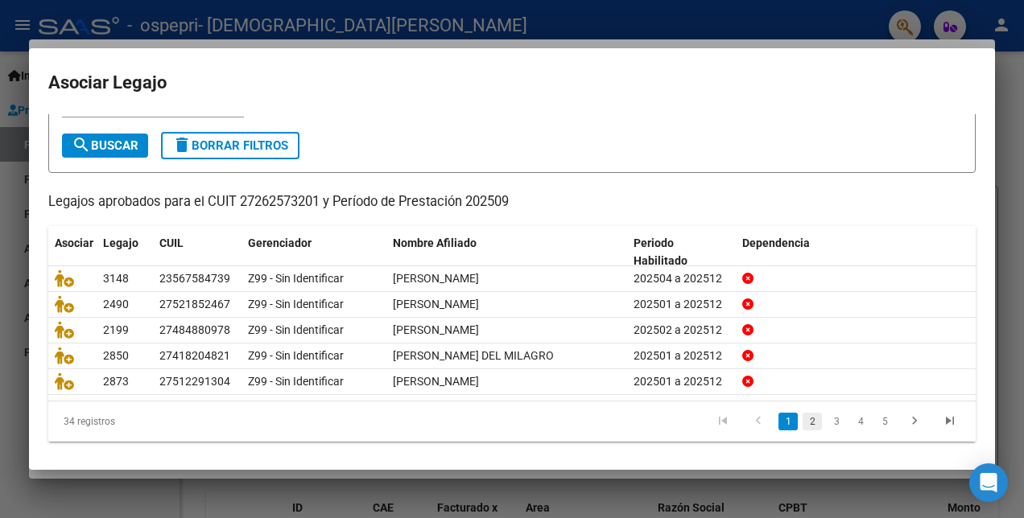
click at [802, 419] on link "2" at bounding box center [811, 422] width 19 height 18
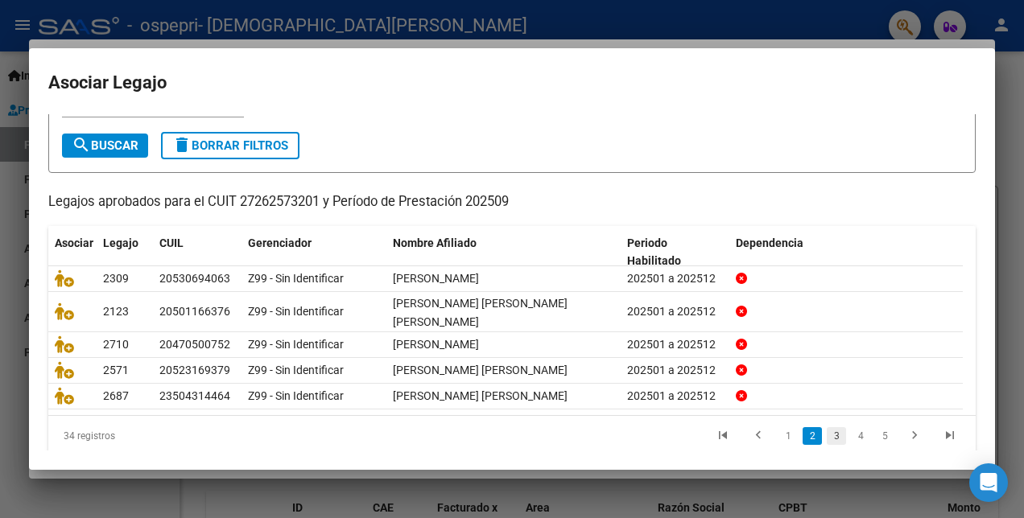
click at [827, 435] on link "3" at bounding box center [836, 436] width 19 height 18
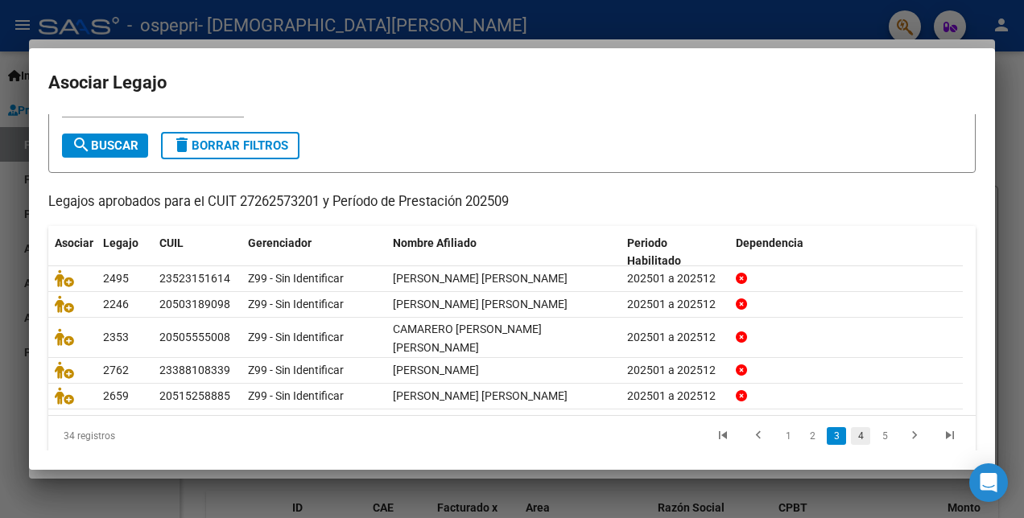
click at [851, 431] on link "4" at bounding box center [860, 436] width 19 height 18
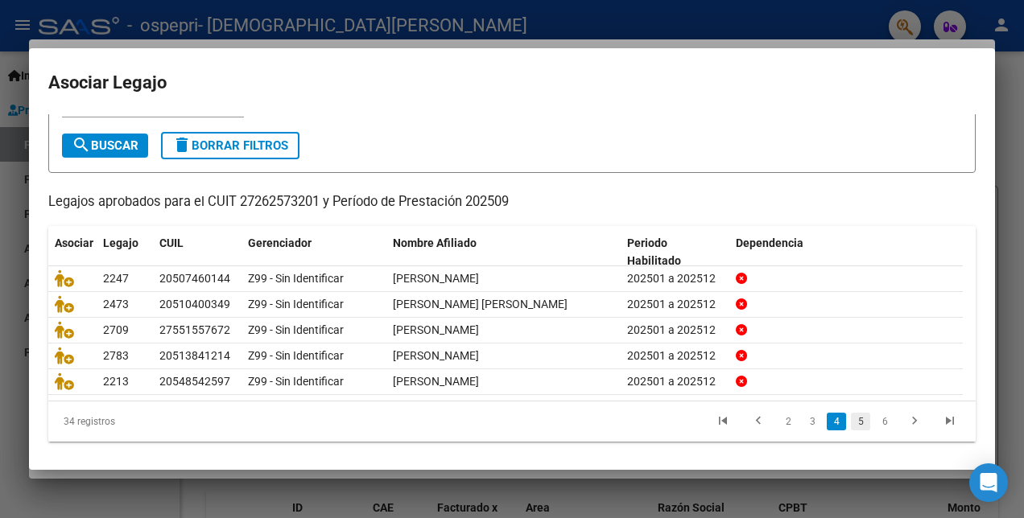
click at [851, 419] on link "5" at bounding box center [860, 422] width 19 height 18
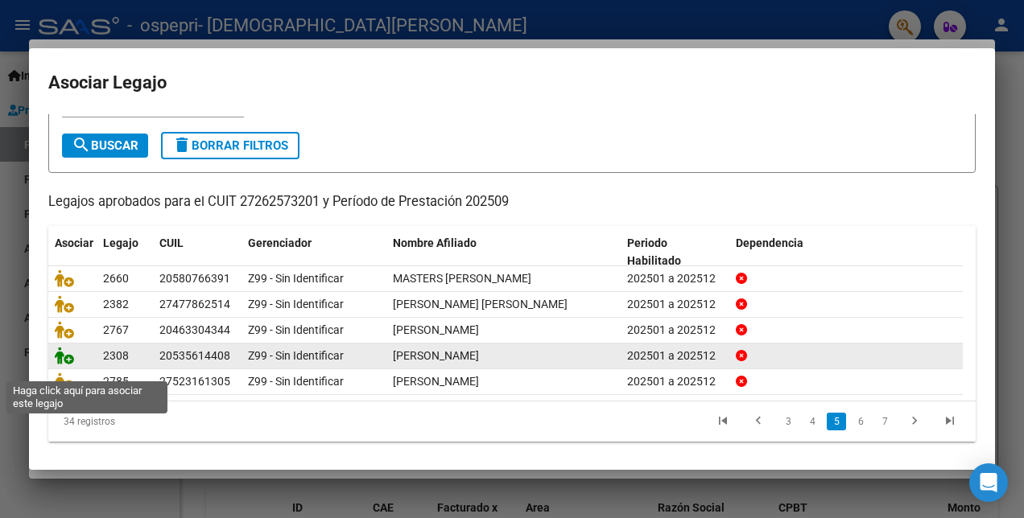
click at [65, 365] on icon at bounding box center [64, 356] width 19 height 18
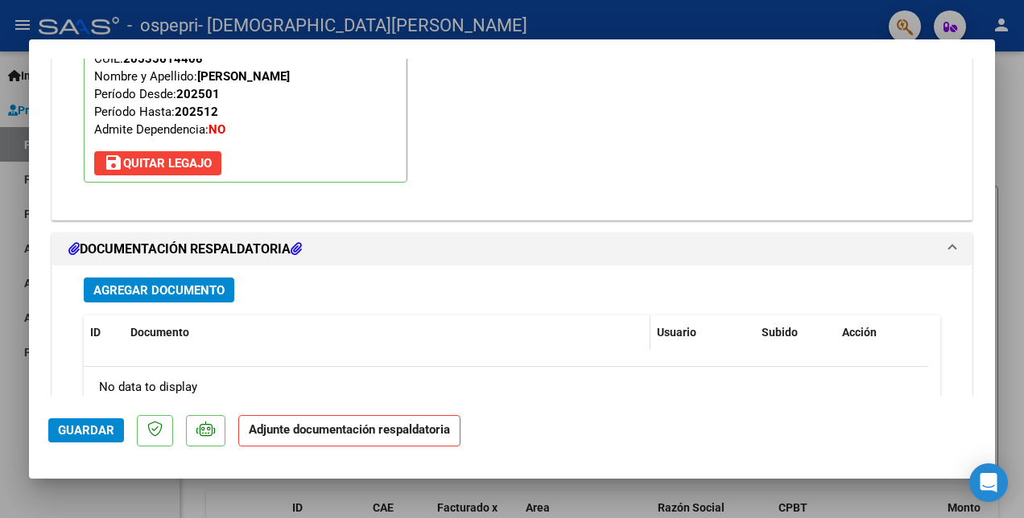
scroll to position [1652, 0]
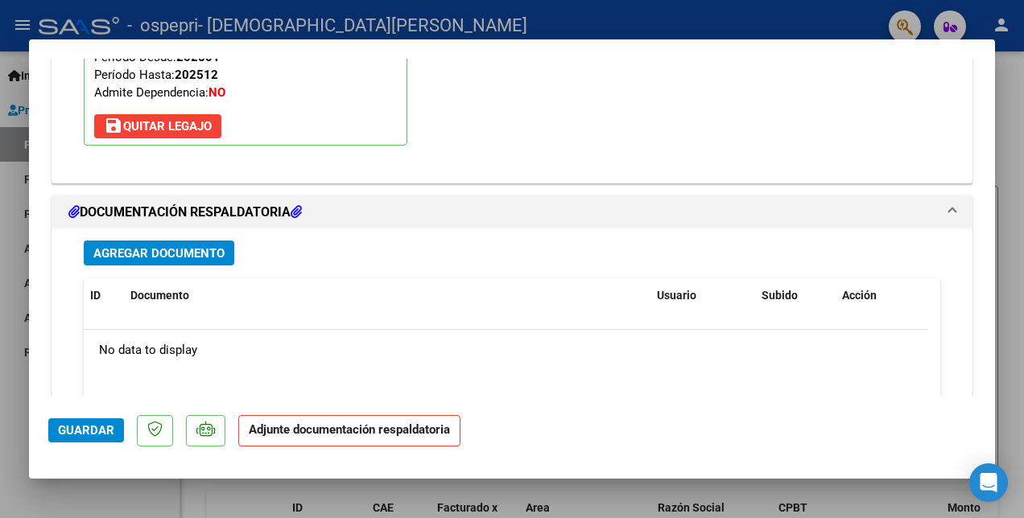
click at [179, 252] on span "Agregar Documento" at bounding box center [158, 253] width 131 height 14
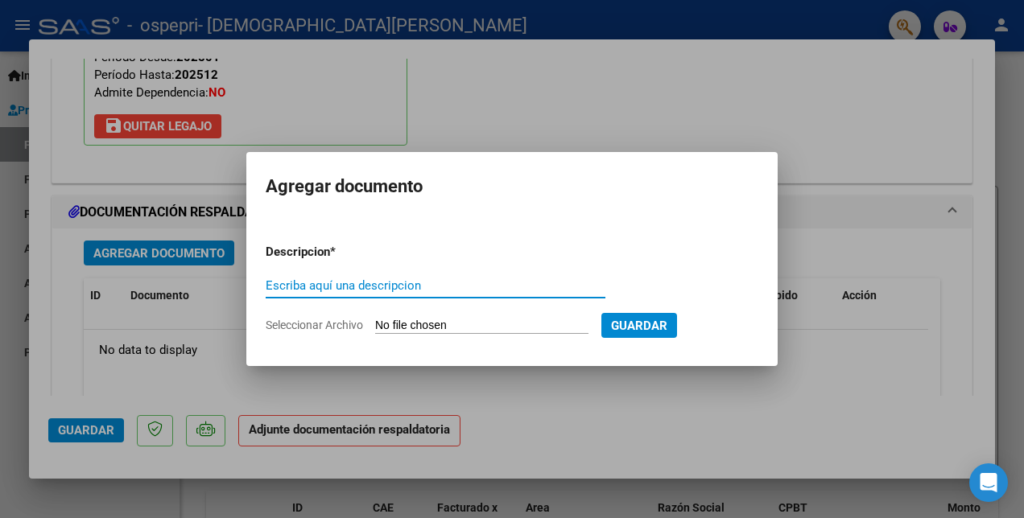
click at [305, 287] on input "Escriba aquí una descripcion" at bounding box center [436, 285] width 340 height 14
type input "PLANILLA"
click at [397, 323] on input "Seleccionar Archivo" at bounding box center [481, 326] width 213 height 15
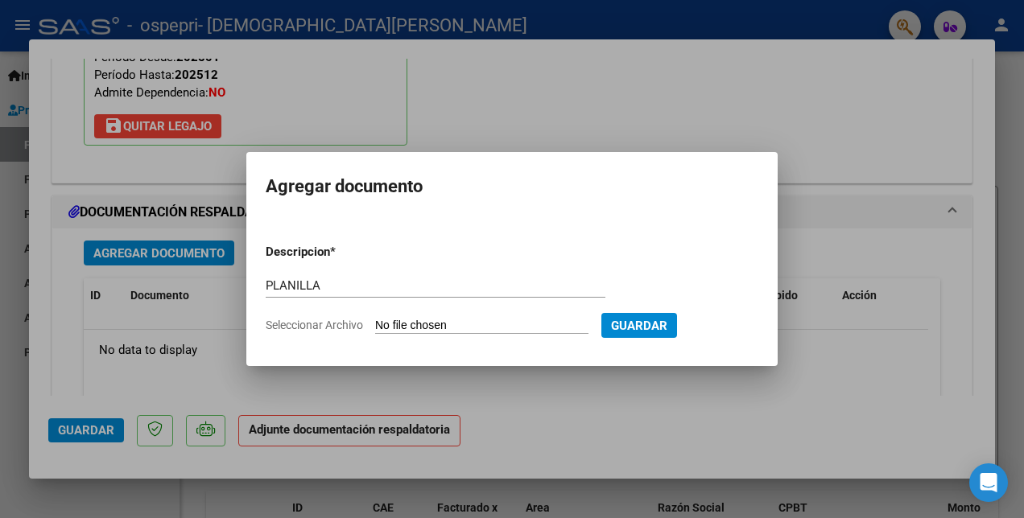
type input "C:\fakepath\[PERSON_NAME] PLANILLA.pdf"
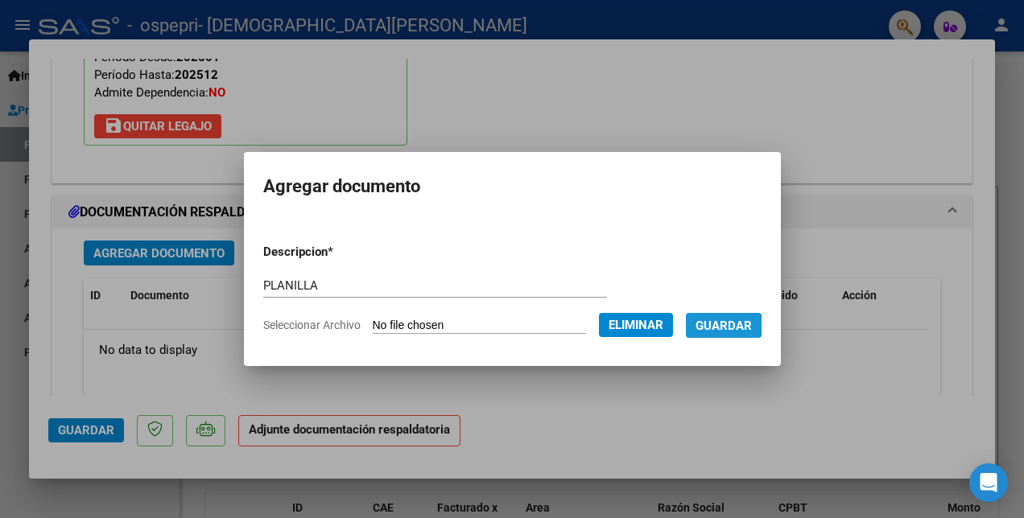
click at [739, 325] on span "Guardar" at bounding box center [723, 326] width 56 height 14
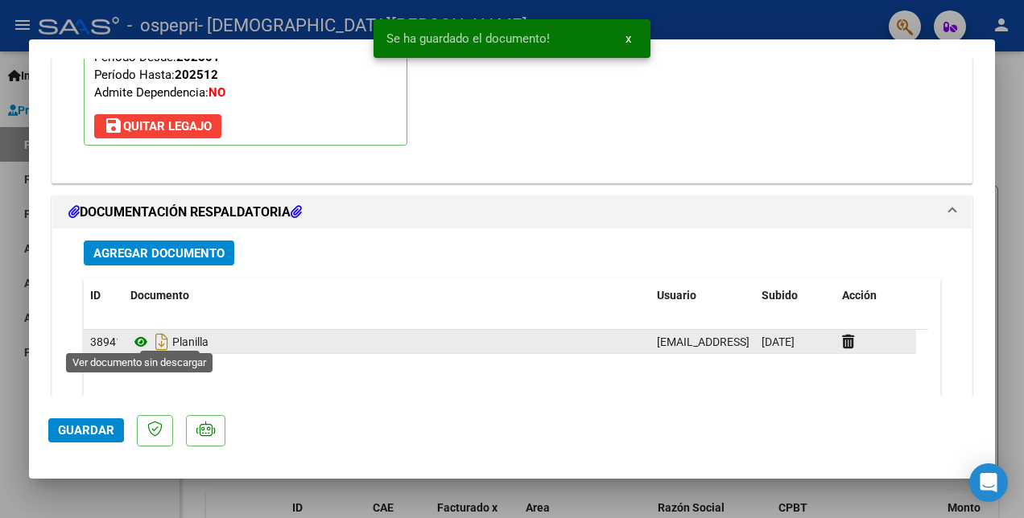
click at [139, 336] on icon at bounding box center [140, 341] width 21 height 19
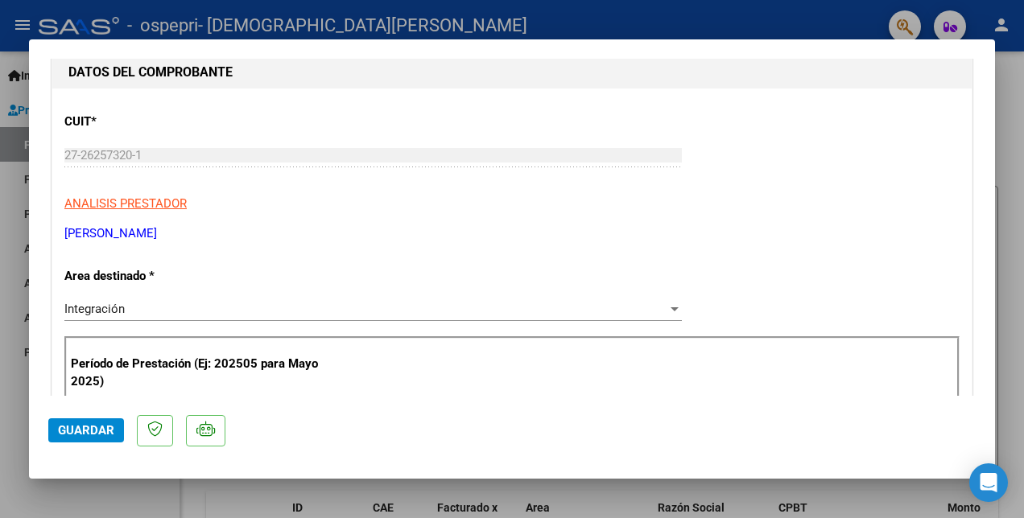
scroll to position [0, 0]
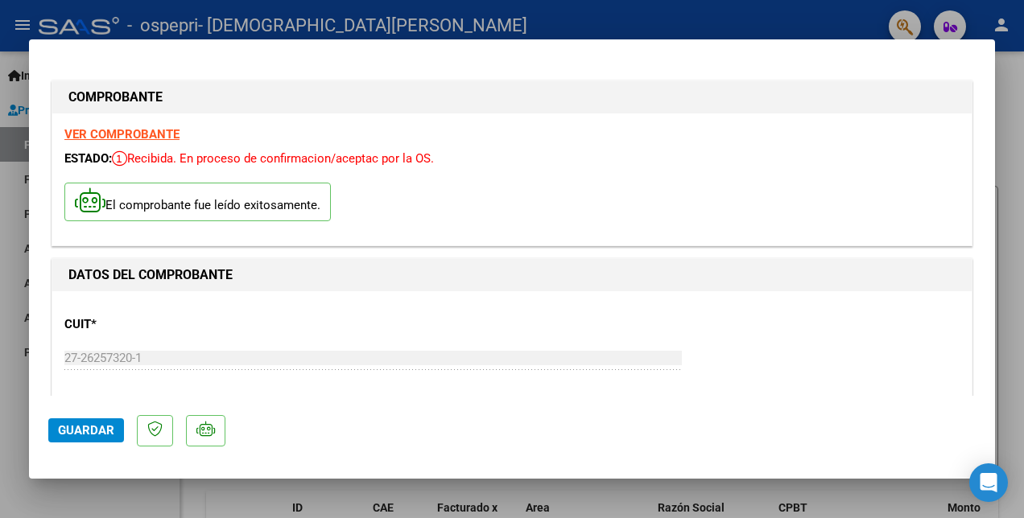
click at [138, 130] on strong "VER COMPROBANTE" at bounding box center [121, 134] width 115 height 14
click at [106, 434] on span "Guardar" at bounding box center [86, 430] width 56 height 14
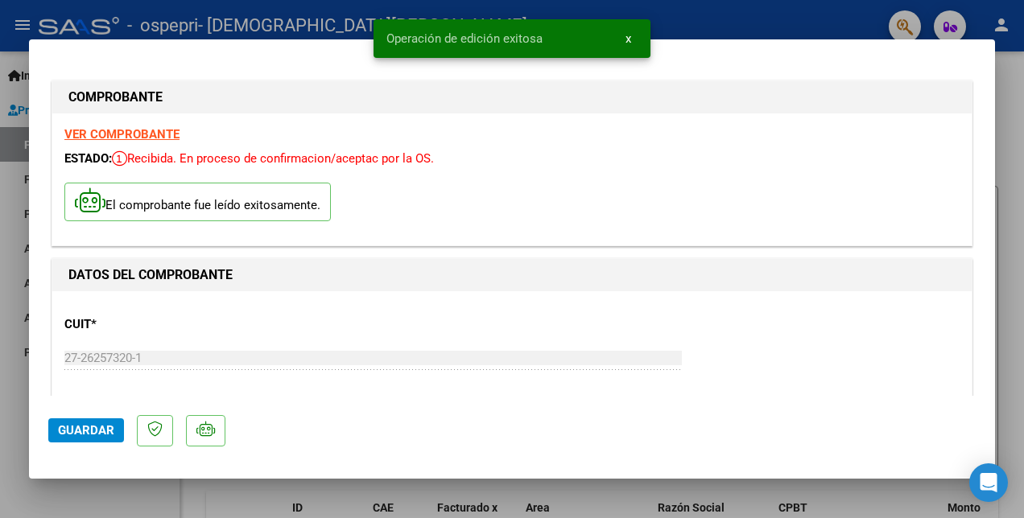
click at [726, 11] on div at bounding box center [512, 259] width 1024 height 518
type input "$ 0,00"
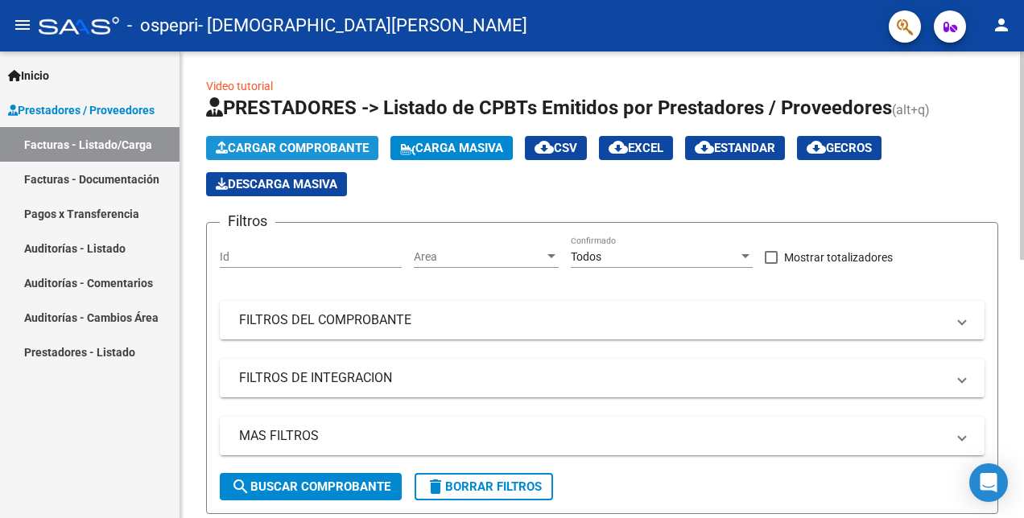
click at [286, 151] on span "Cargar Comprobante" at bounding box center [292, 148] width 153 height 14
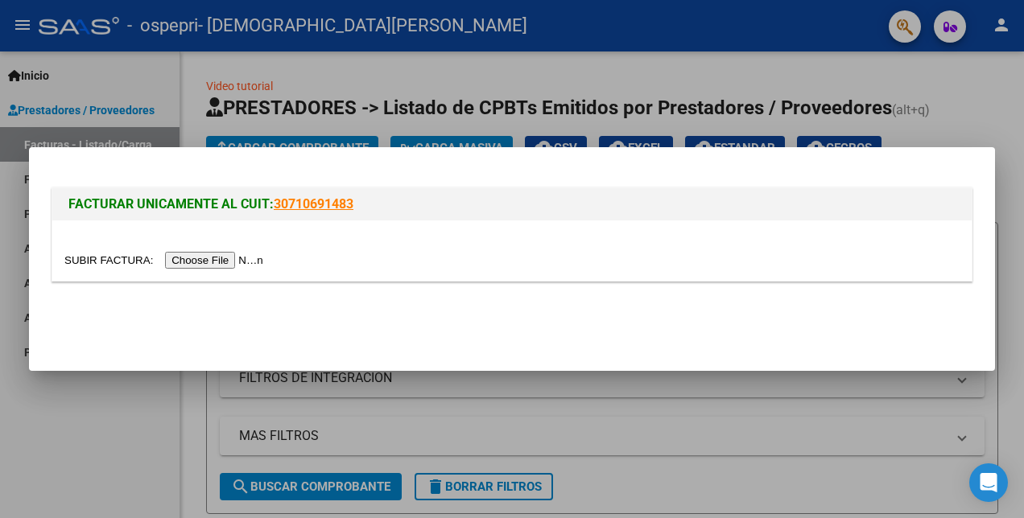
click at [213, 260] on input "file" at bounding box center [166, 260] width 204 height 17
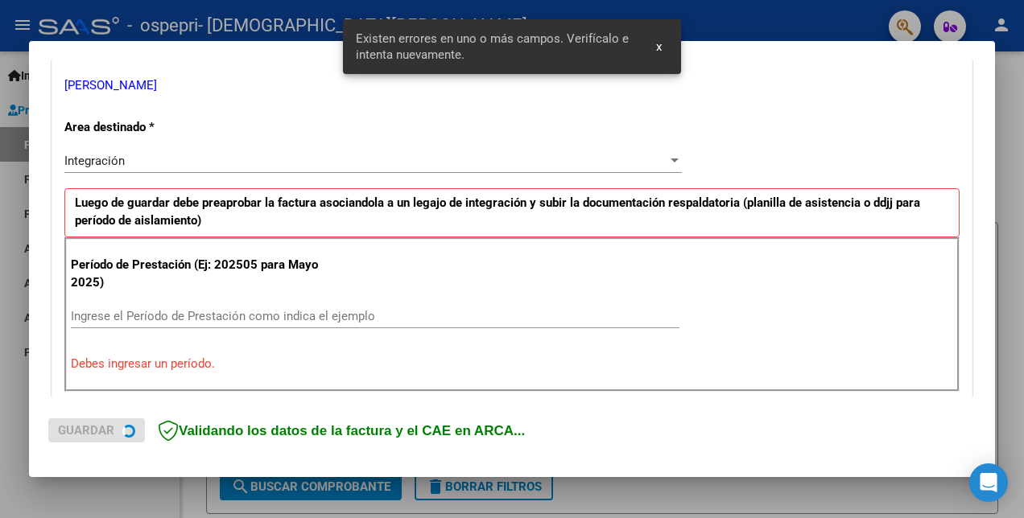
scroll to position [359, 0]
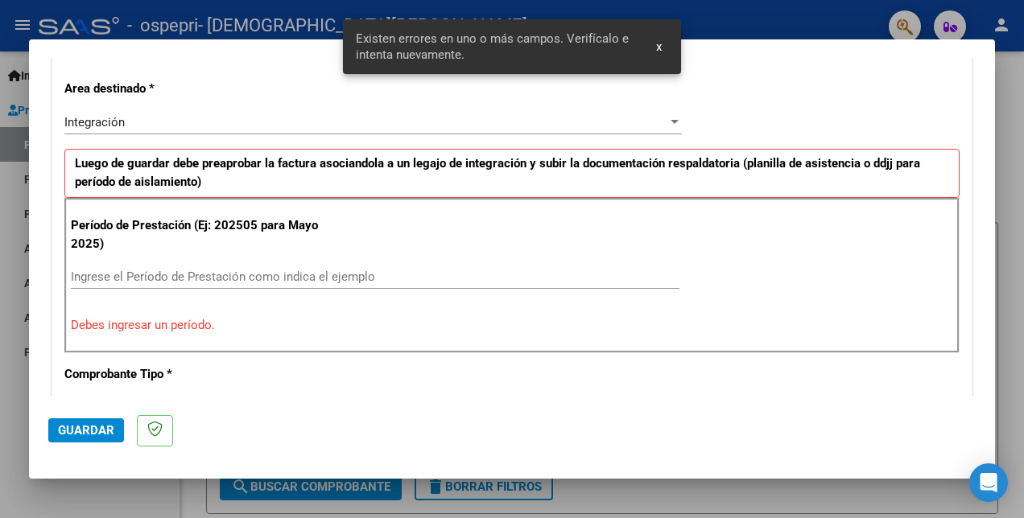
click at [95, 278] on input "Ingrese el Período de Prestación como indica el ejemplo" at bounding box center [375, 277] width 608 height 14
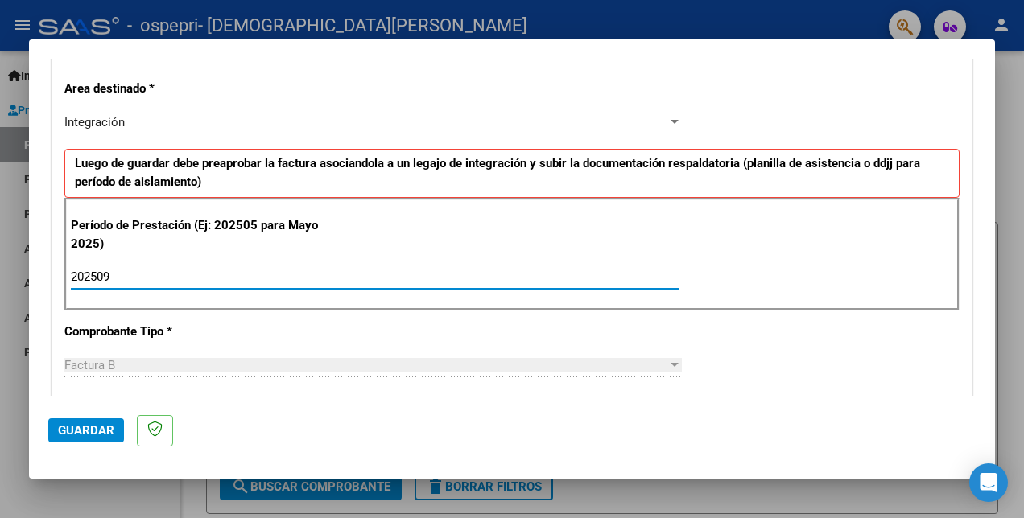
type input "202509"
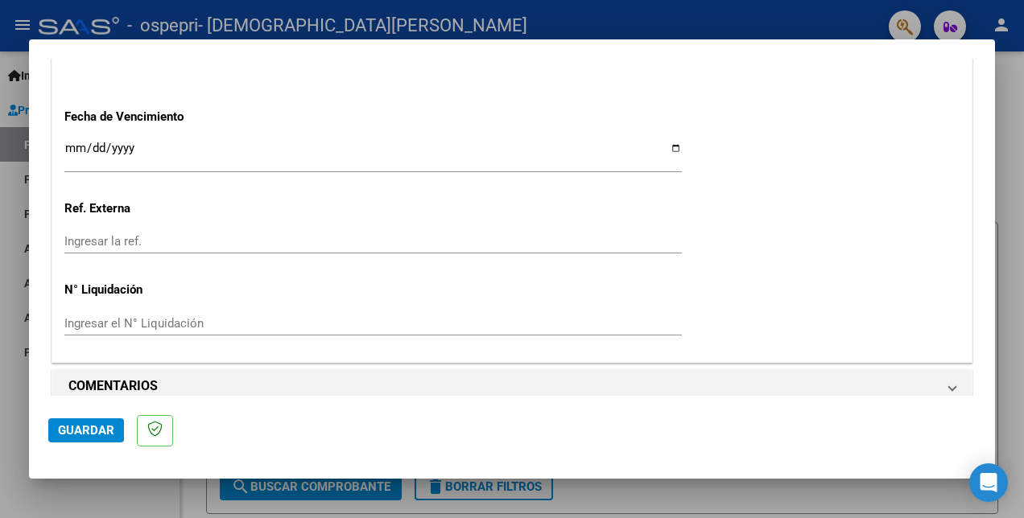
scroll to position [1124, 0]
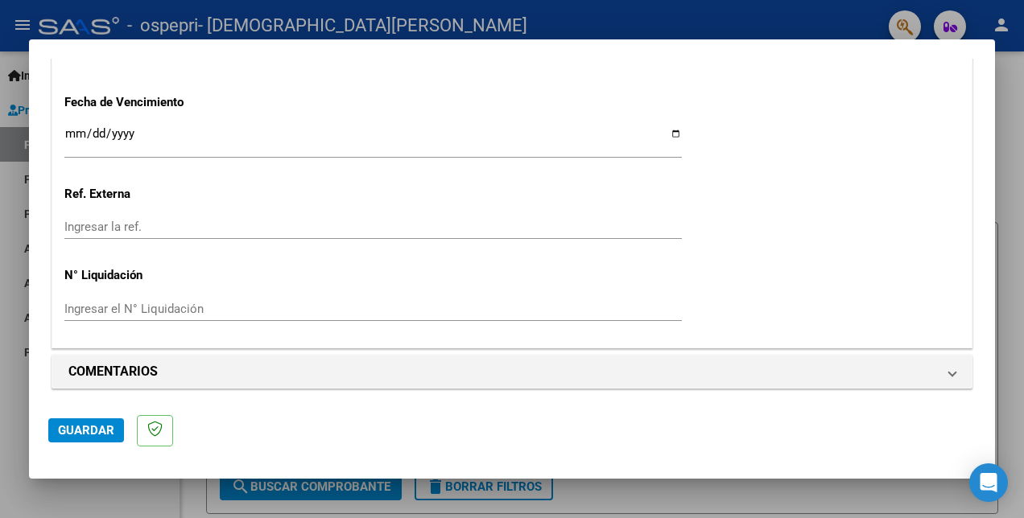
click at [85, 427] on span "Guardar" at bounding box center [86, 430] width 56 height 14
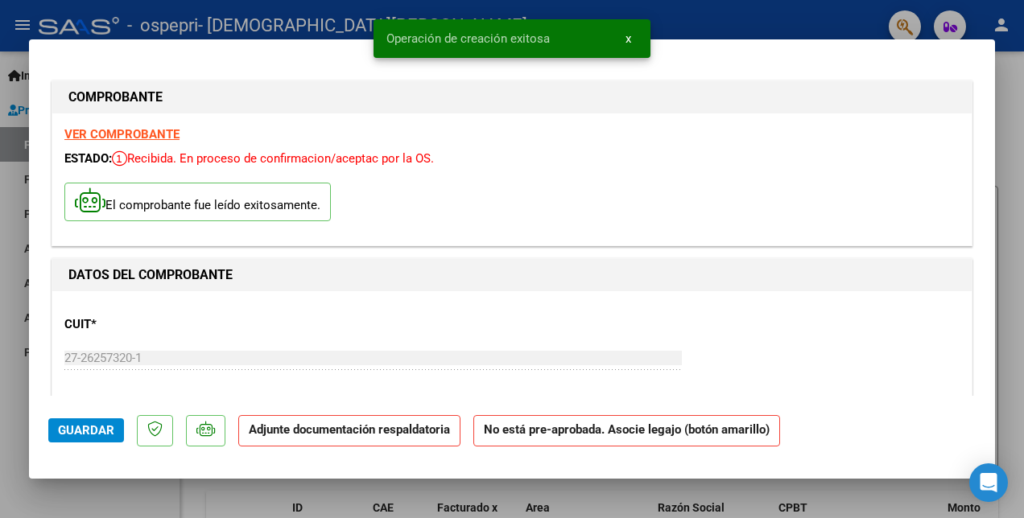
click at [146, 133] on strong "VER COMPROBANTE" at bounding box center [121, 134] width 115 height 14
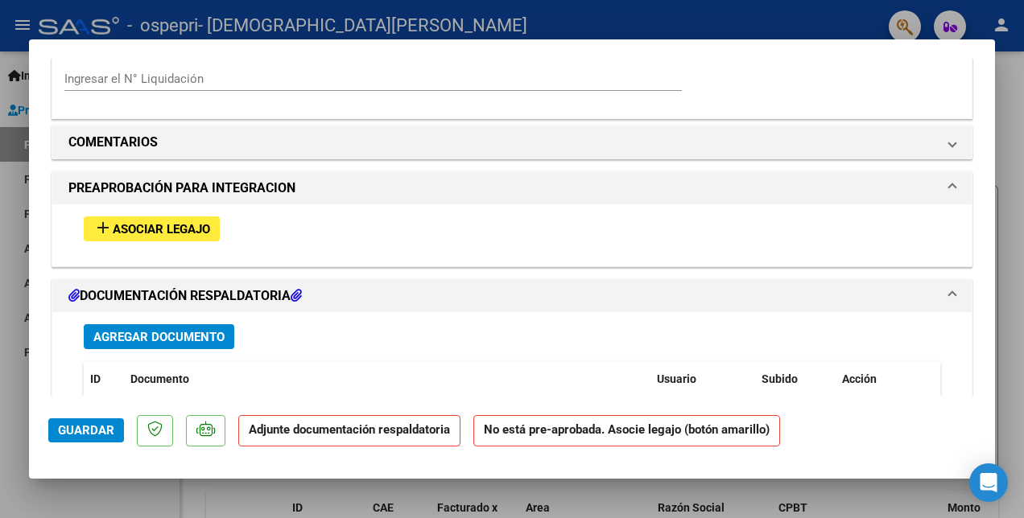
scroll to position [1368, 0]
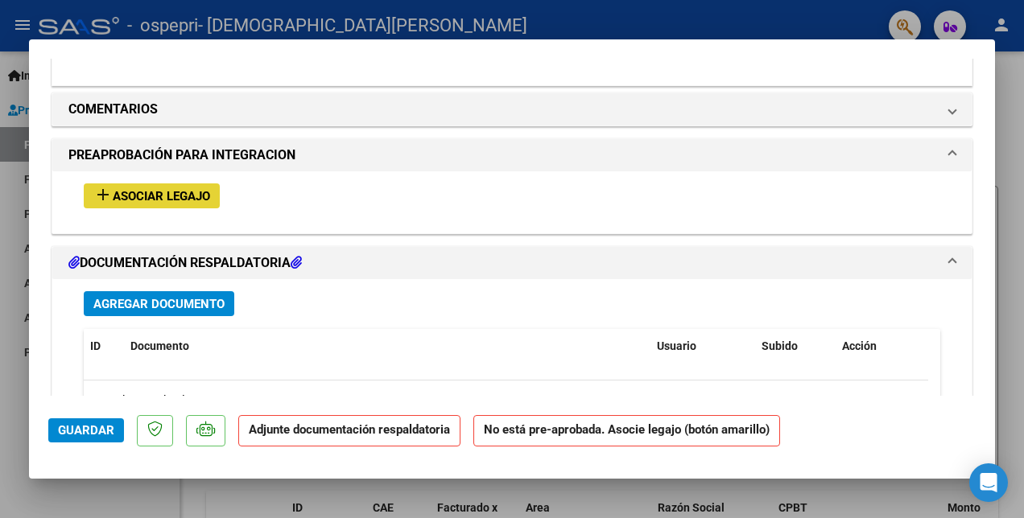
click at [126, 189] on span "Asociar Legajo" at bounding box center [161, 196] width 97 height 14
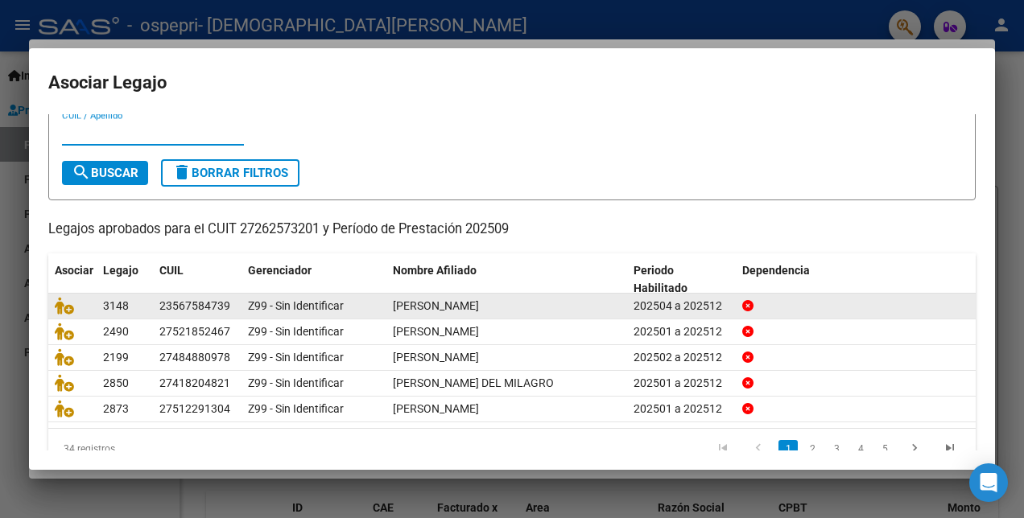
scroll to position [74, 0]
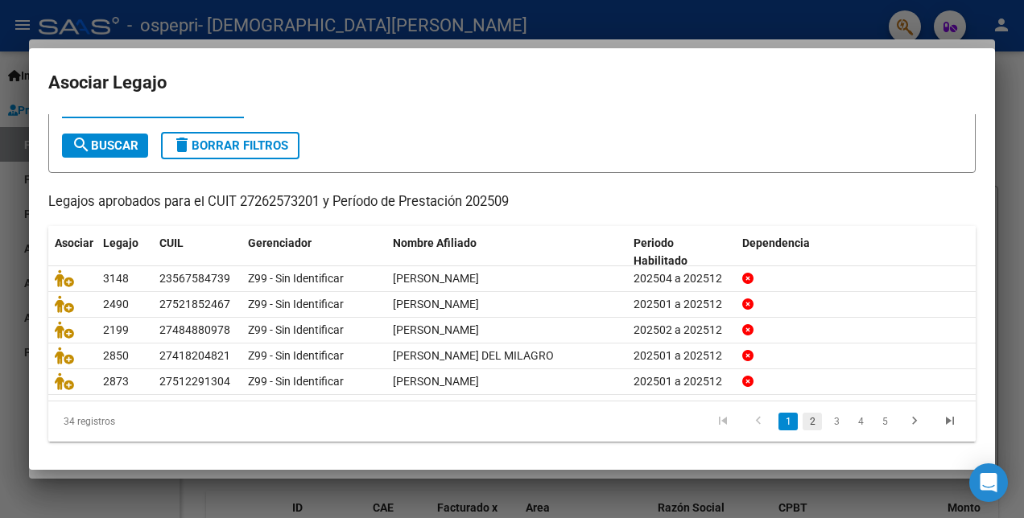
click at [802, 419] on link "2" at bounding box center [811, 422] width 19 height 18
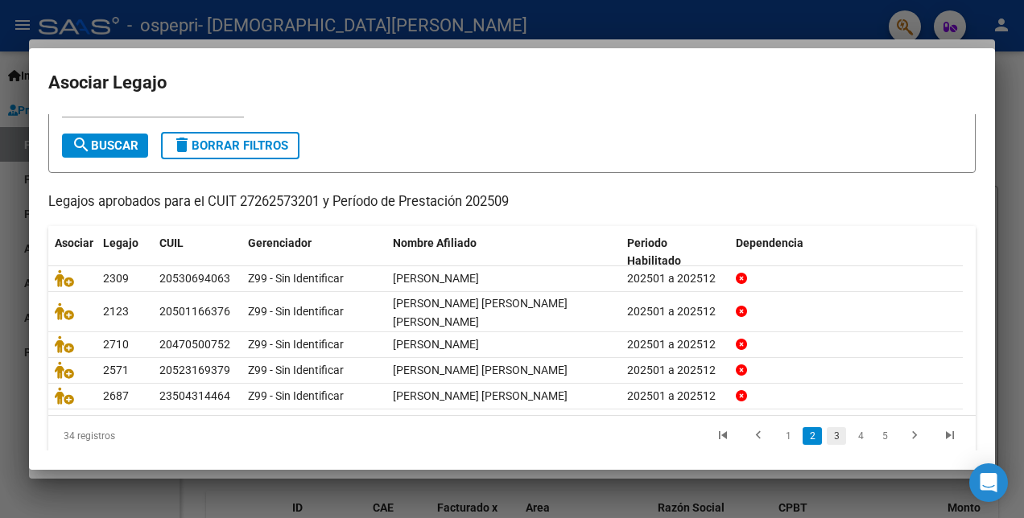
click at [827, 430] on link "3" at bounding box center [836, 436] width 19 height 18
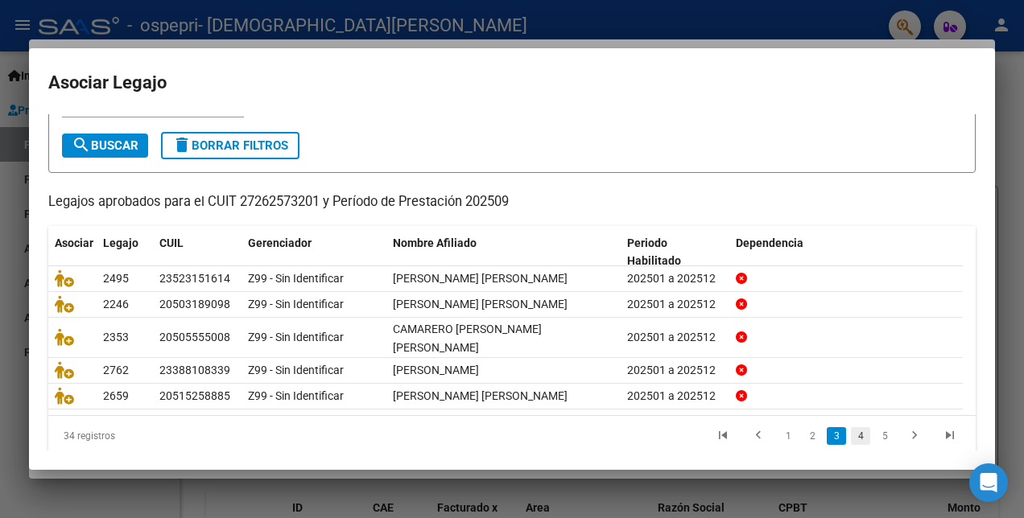
click at [851, 435] on link "4" at bounding box center [860, 436] width 19 height 18
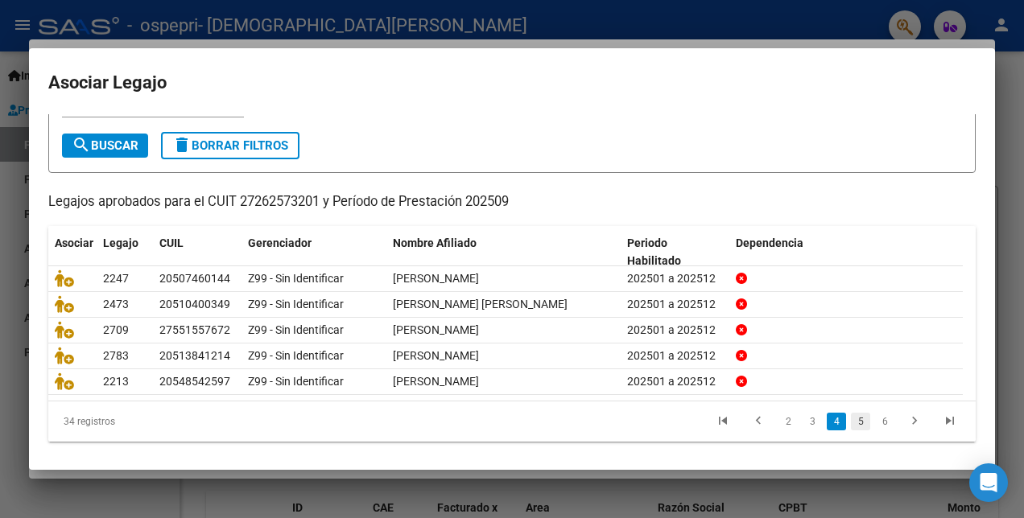
click at [851, 419] on link "5" at bounding box center [860, 422] width 19 height 18
click at [852, 429] on link "6" at bounding box center [860, 422] width 19 height 18
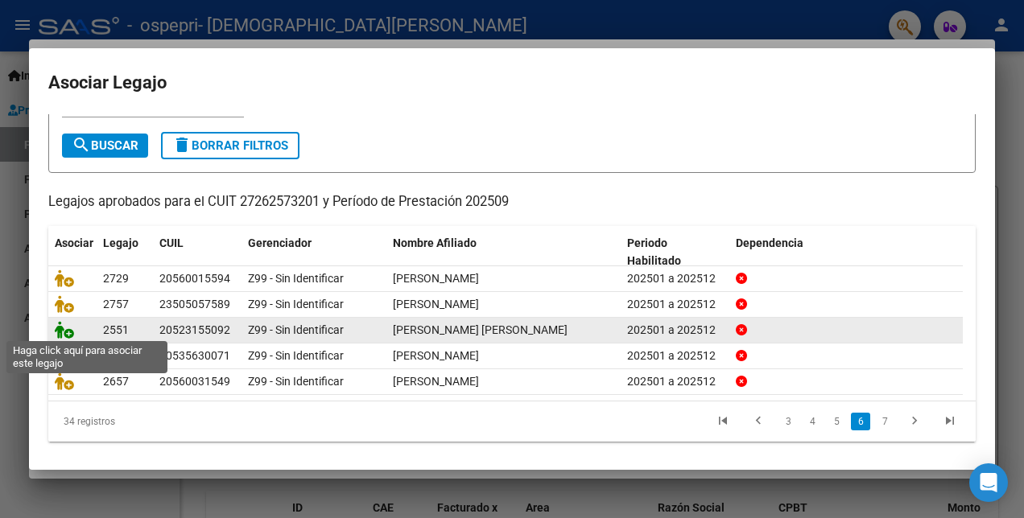
click at [61, 327] on icon at bounding box center [64, 330] width 19 height 18
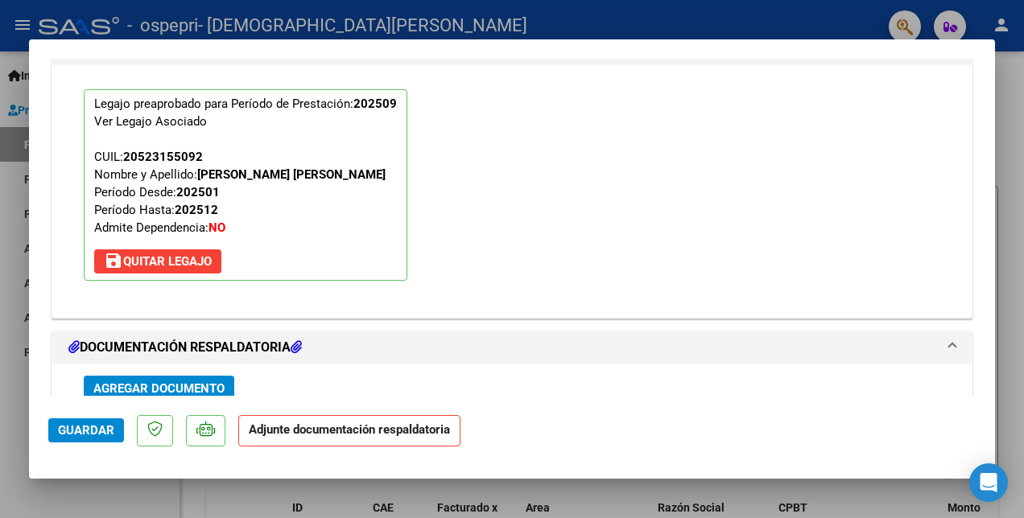
scroll to position [1571, 0]
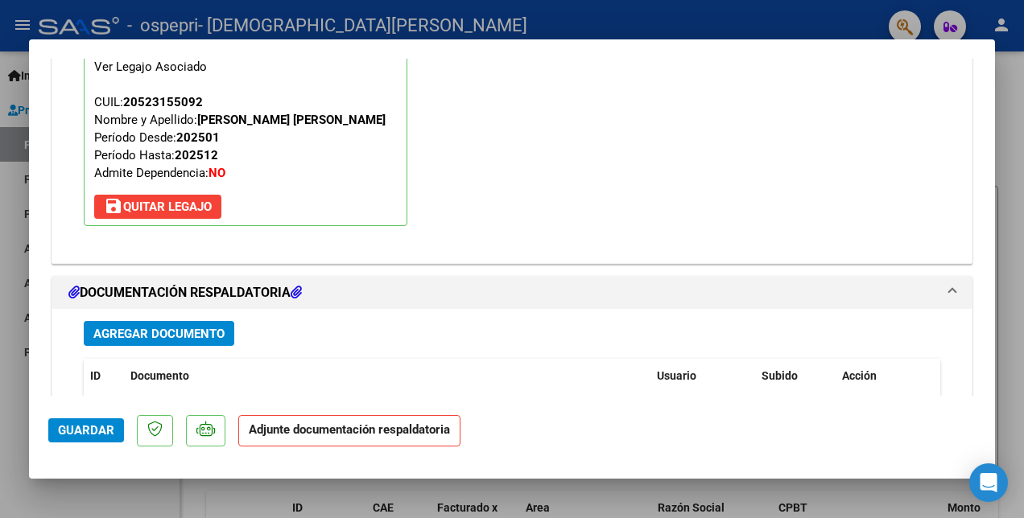
click at [121, 332] on span "Agregar Documento" at bounding box center [158, 334] width 131 height 14
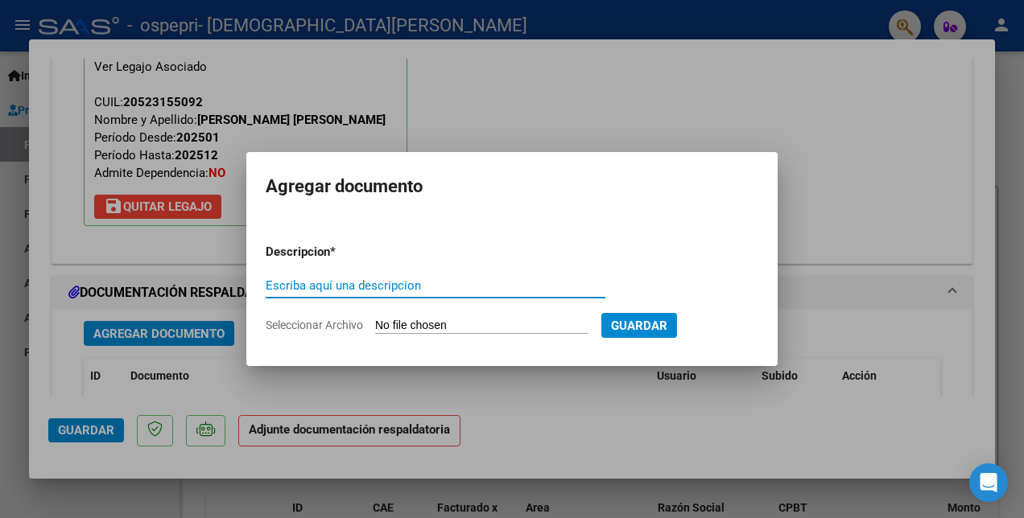
click at [280, 287] on input "Escriba aquí una descripcion" at bounding box center [436, 285] width 340 height 14
type input "PLANILLA"
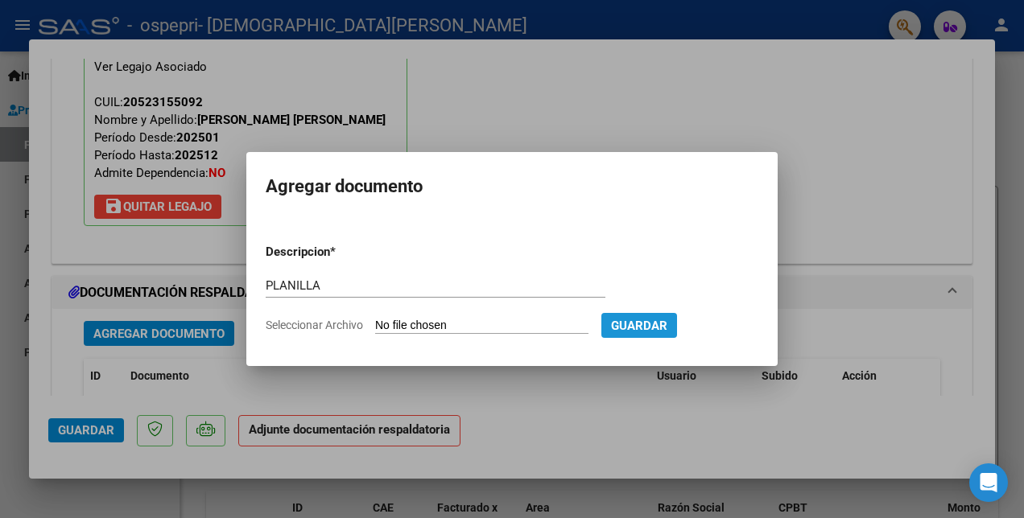
click at [667, 324] on span "Guardar" at bounding box center [639, 326] width 56 height 14
click at [518, 325] on input "Seleccionar Archivo" at bounding box center [481, 326] width 213 height 15
type input "C:\fakepath\[PERSON_NAME] PLANILLA.pdf"
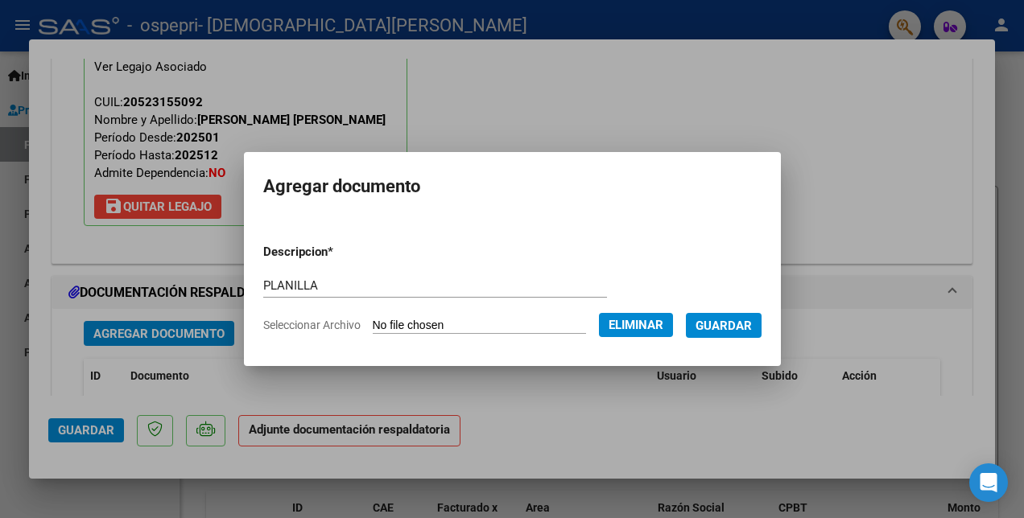
click at [752, 326] on span "Guardar" at bounding box center [723, 326] width 56 height 14
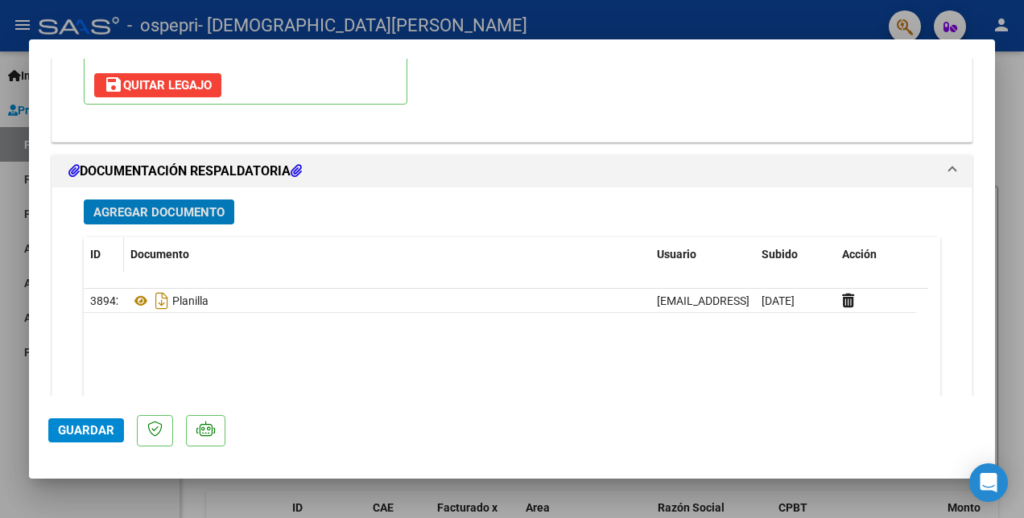
scroll to position [1813, 0]
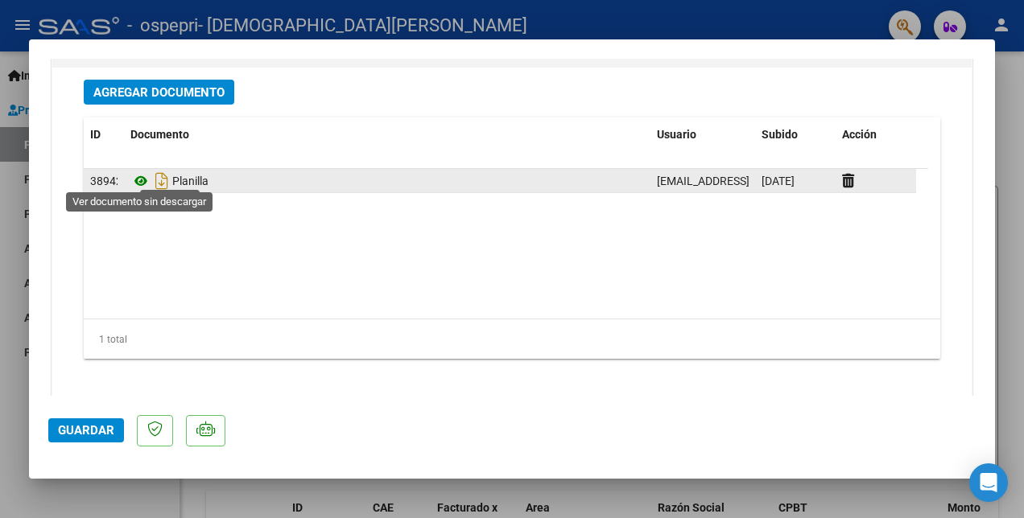
click at [143, 174] on icon at bounding box center [140, 180] width 21 height 19
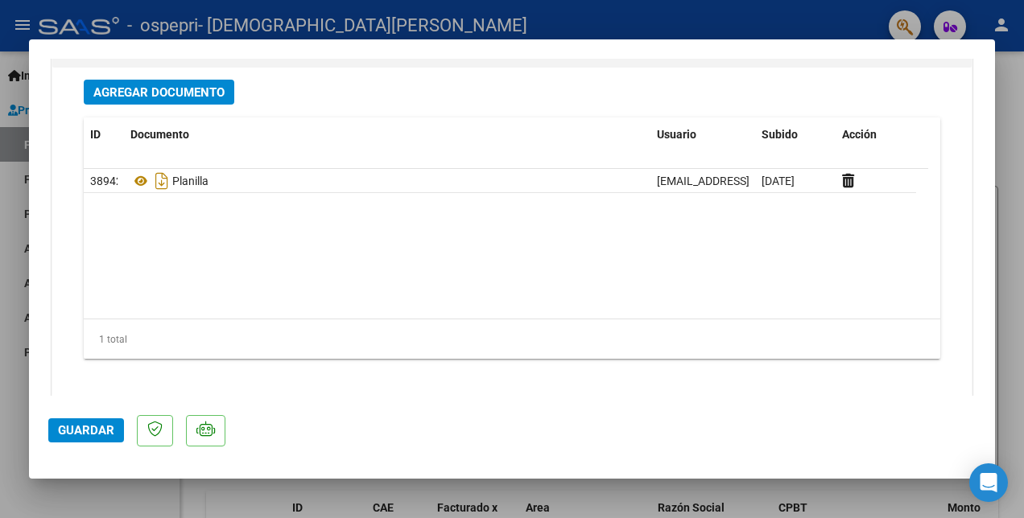
click at [89, 424] on span "Guardar" at bounding box center [86, 430] width 56 height 14
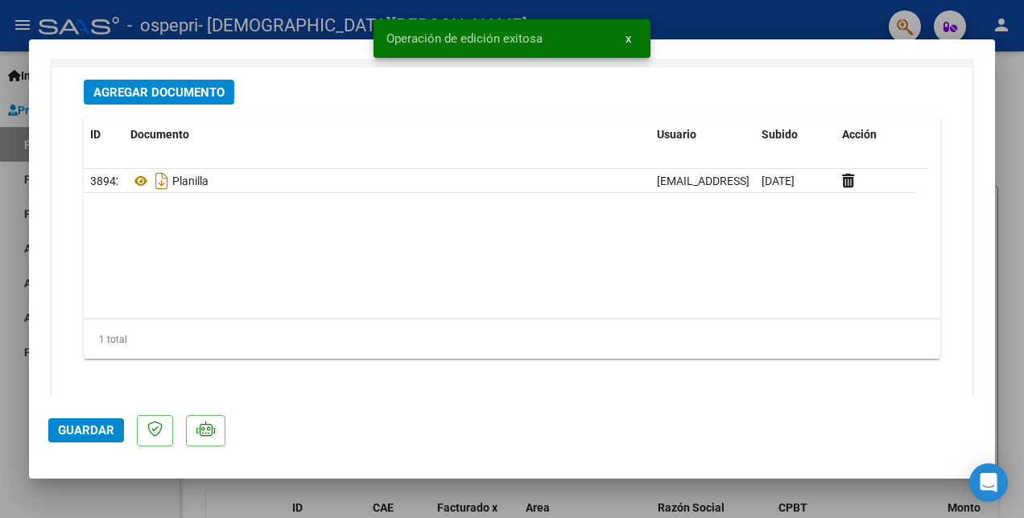
click at [707, 24] on div at bounding box center [512, 259] width 1024 height 518
type input "$ 0,00"
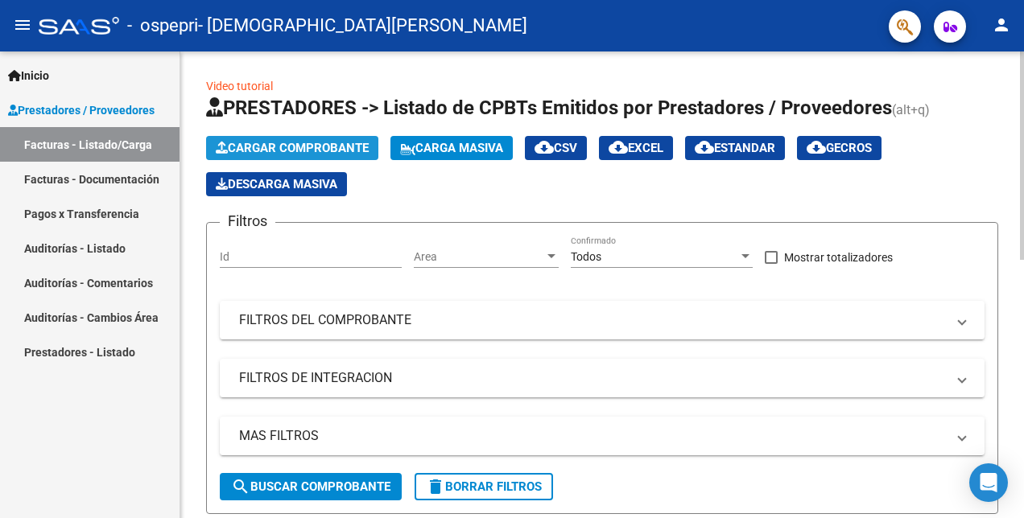
click at [250, 143] on span "Cargar Comprobante" at bounding box center [292, 148] width 153 height 14
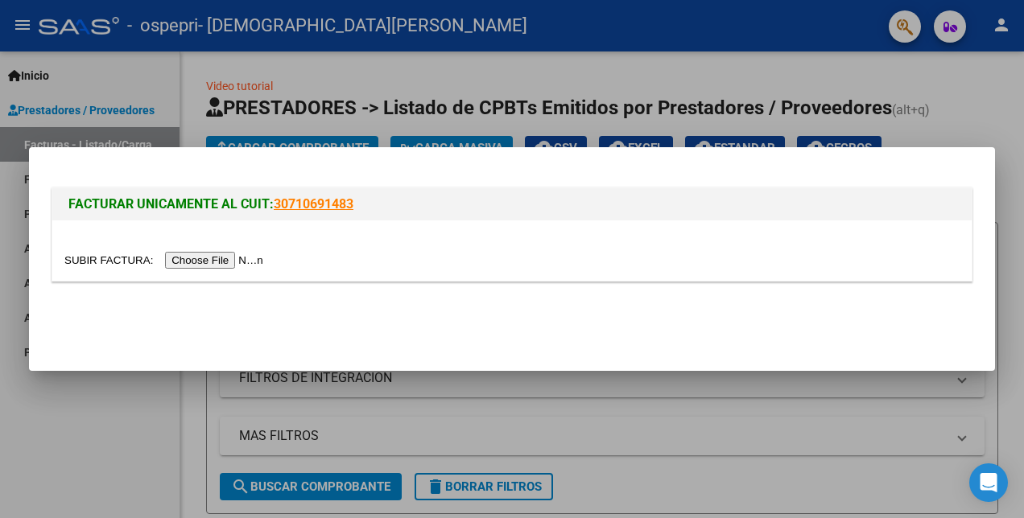
click at [212, 256] on input "file" at bounding box center [166, 260] width 204 height 17
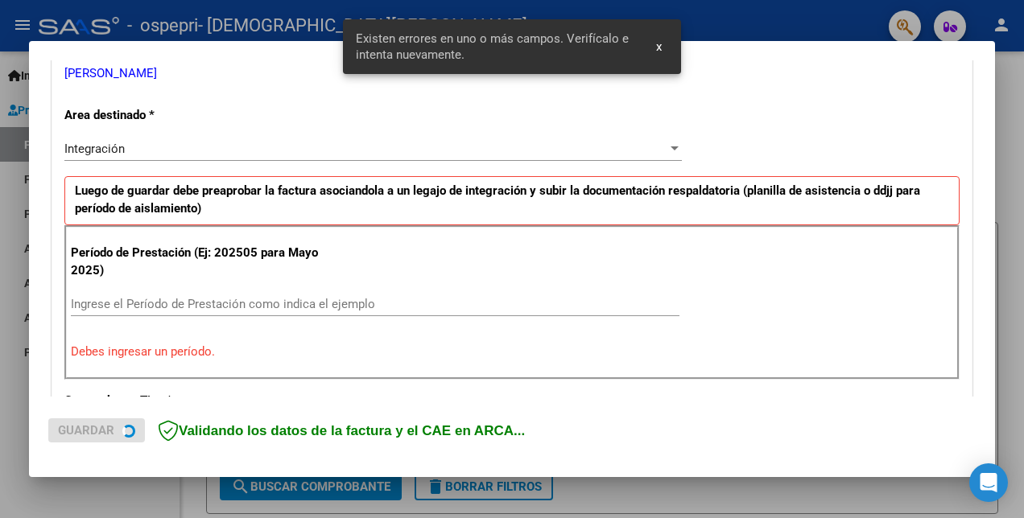
scroll to position [359, 0]
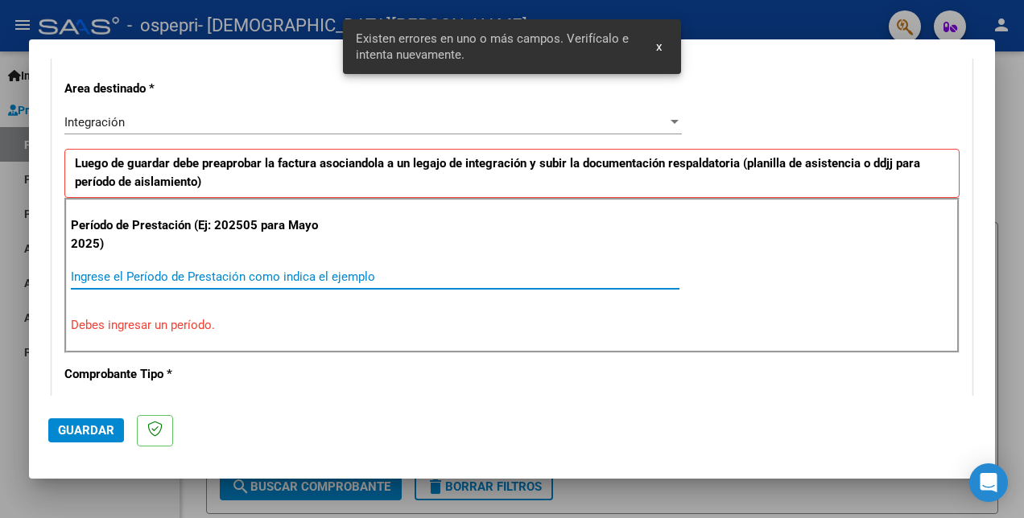
click at [122, 271] on input "Ingrese el Período de Prestación como indica el ejemplo" at bounding box center [375, 277] width 608 height 14
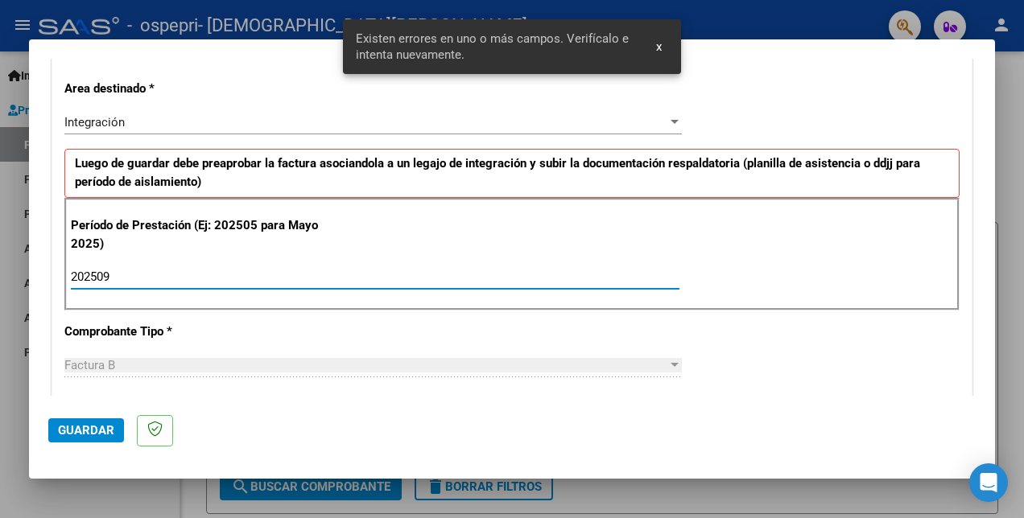
type input "202509"
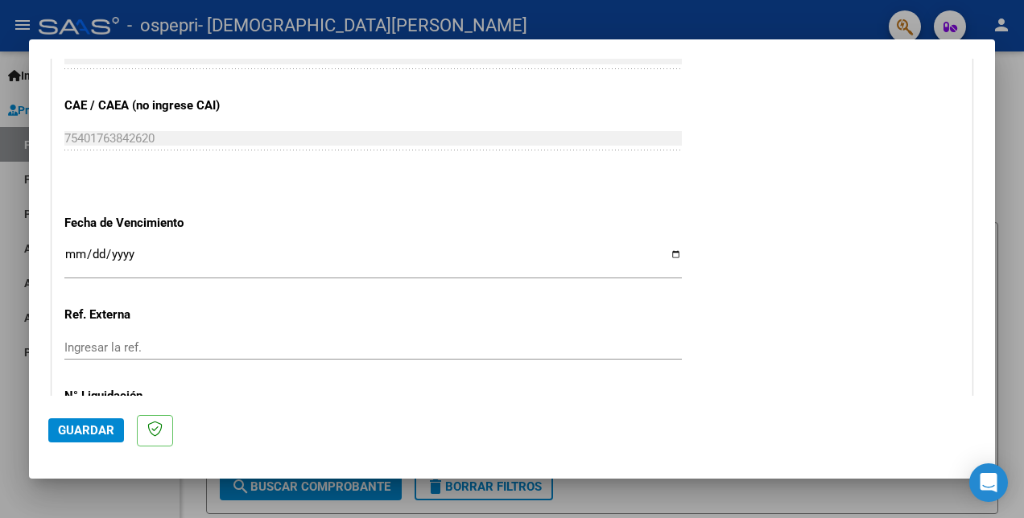
scroll to position [1124, 0]
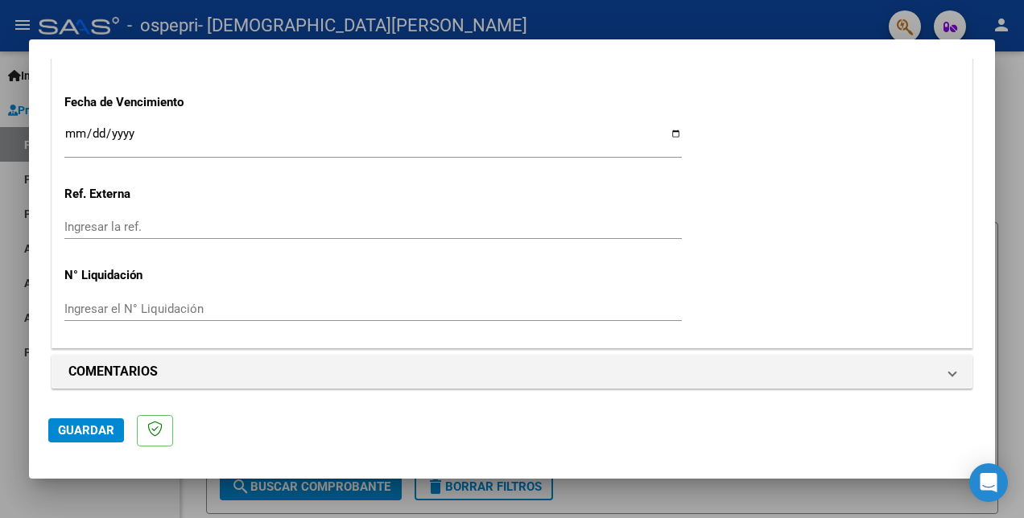
click at [85, 431] on span "Guardar" at bounding box center [86, 430] width 56 height 14
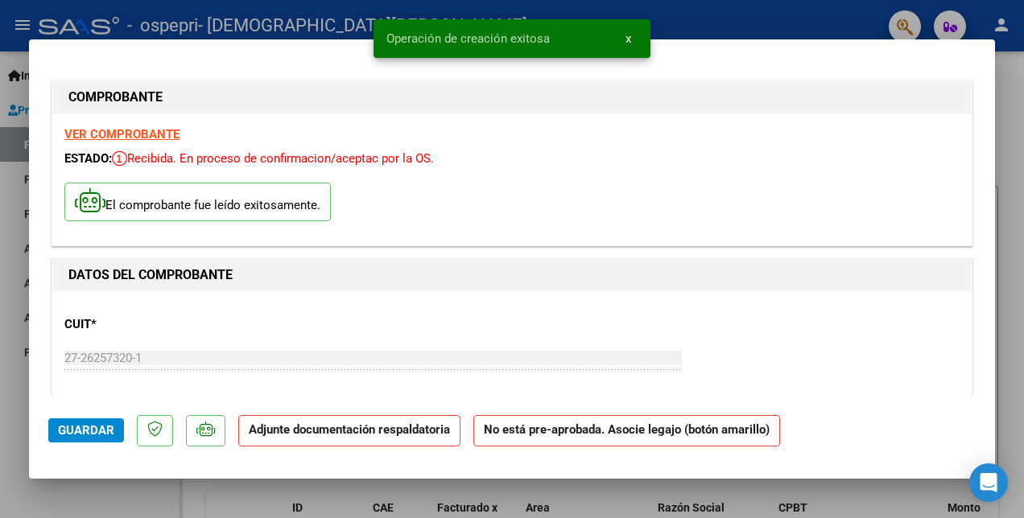
click at [134, 133] on strong "VER COMPROBANTE" at bounding box center [121, 134] width 115 height 14
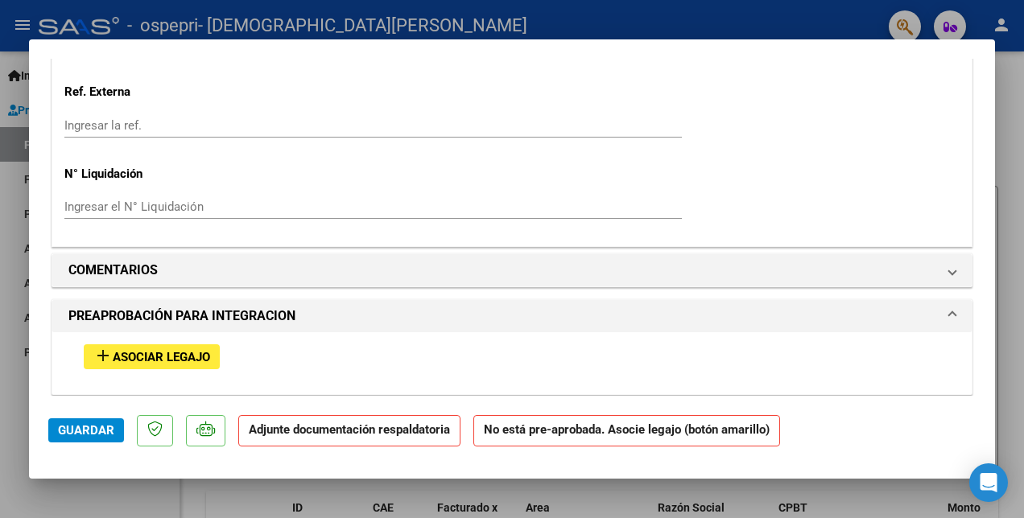
scroll to position [1368, 0]
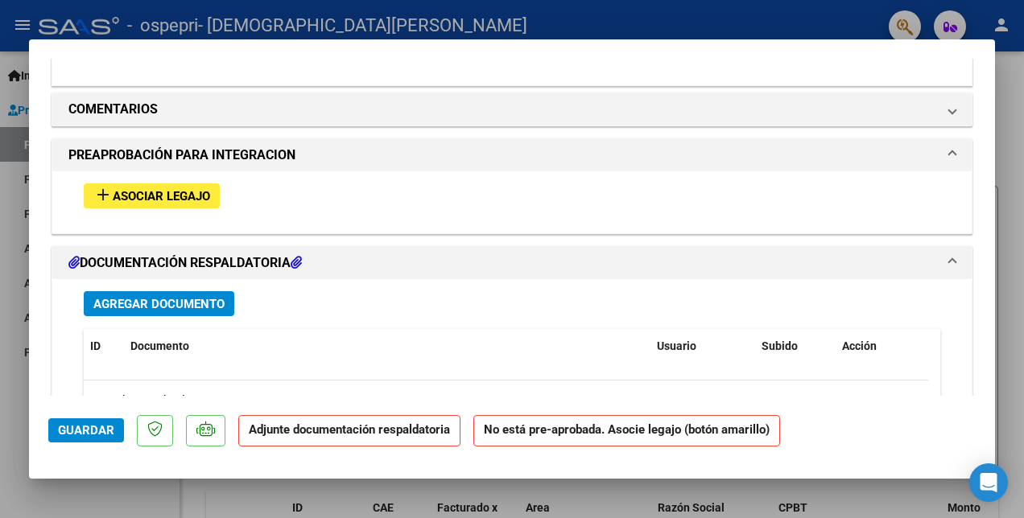
click at [203, 189] on span "Asociar Legajo" at bounding box center [161, 196] width 97 height 14
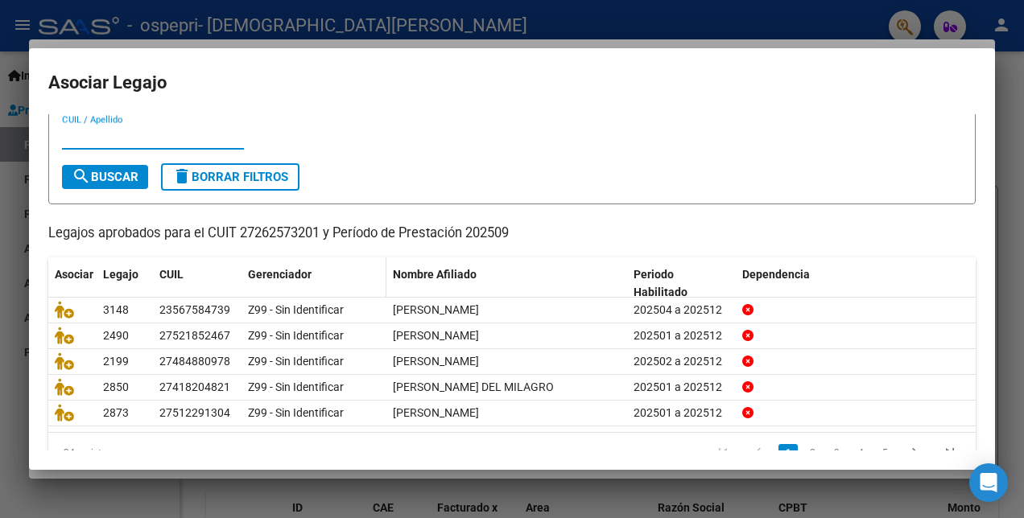
scroll to position [74, 0]
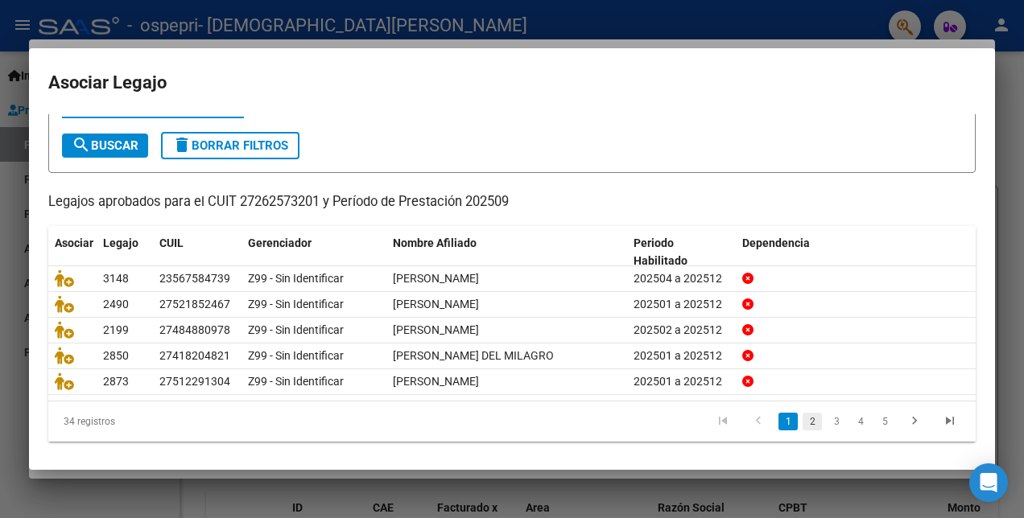
click at [802, 415] on link "2" at bounding box center [811, 422] width 19 height 18
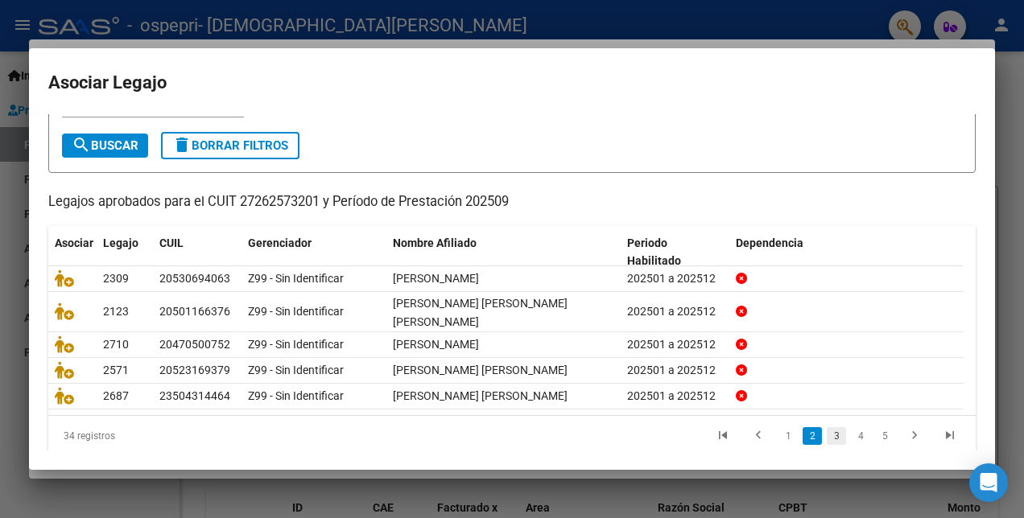
click at [827, 427] on link "3" at bounding box center [836, 436] width 19 height 18
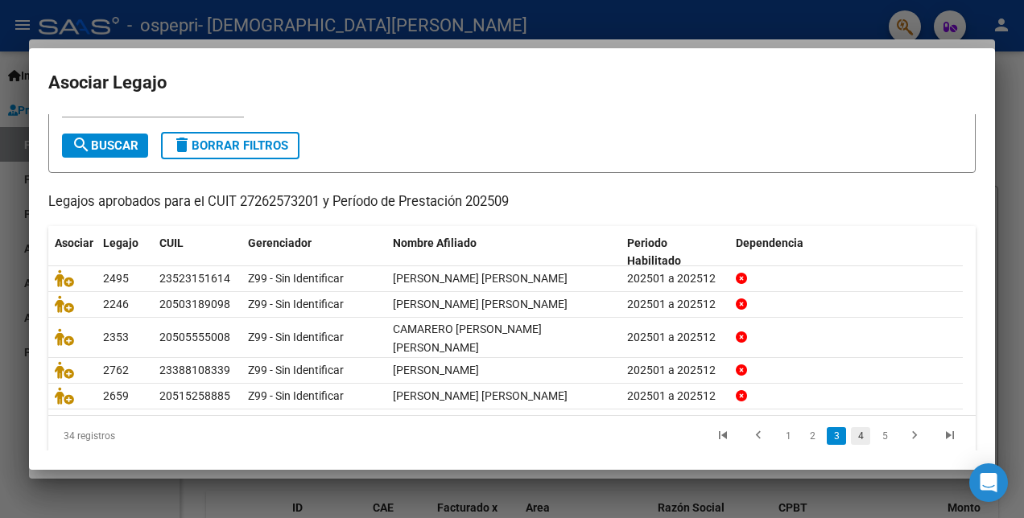
click at [851, 435] on link "4" at bounding box center [860, 436] width 19 height 18
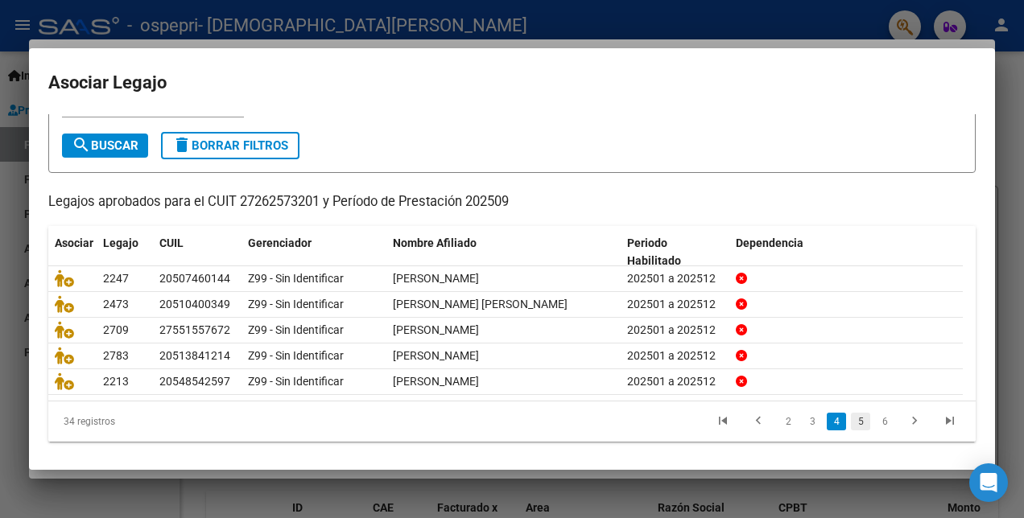
click at [851, 427] on link "5" at bounding box center [860, 422] width 19 height 18
click at [851, 431] on link "6" at bounding box center [860, 422] width 19 height 18
click at [875, 420] on link "7" at bounding box center [884, 422] width 19 height 18
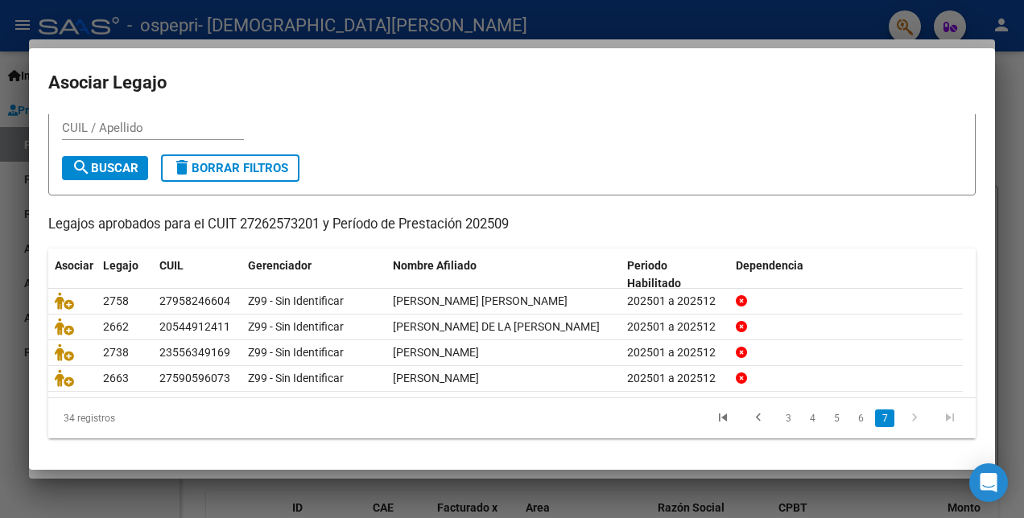
scroll to position [48, 0]
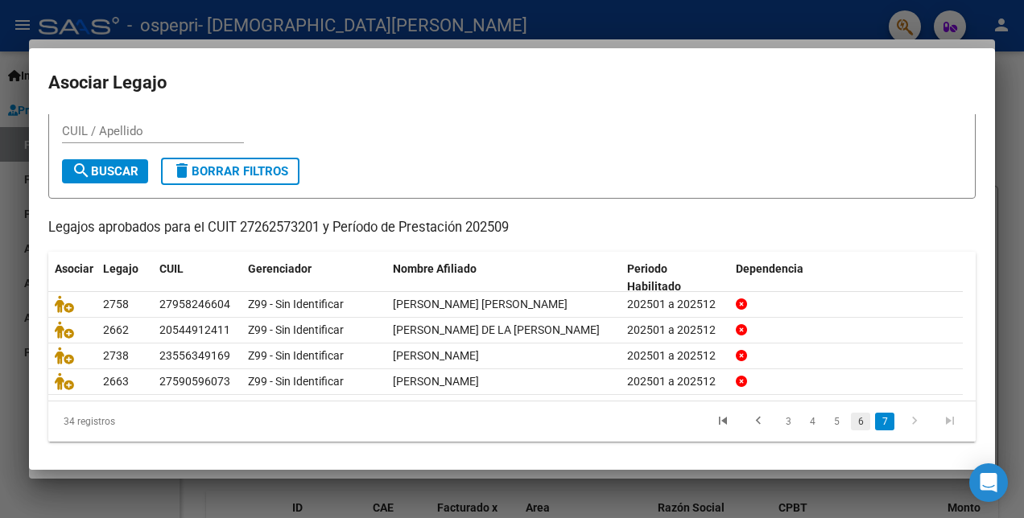
click at [851, 418] on link "6" at bounding box center [860, 422] width 19 height 18
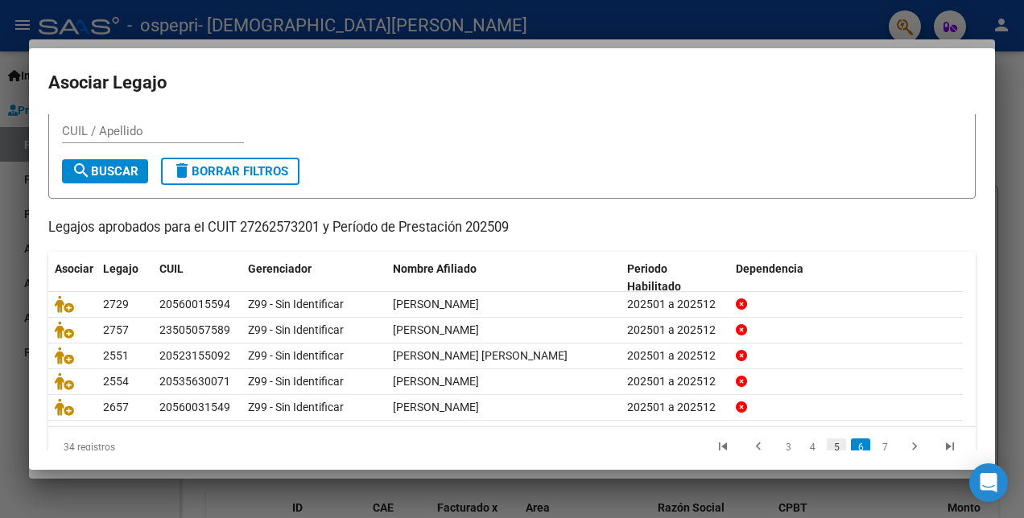
click at [827, 439] on link "5" at bounding box center [836, 448] width 19 height 18
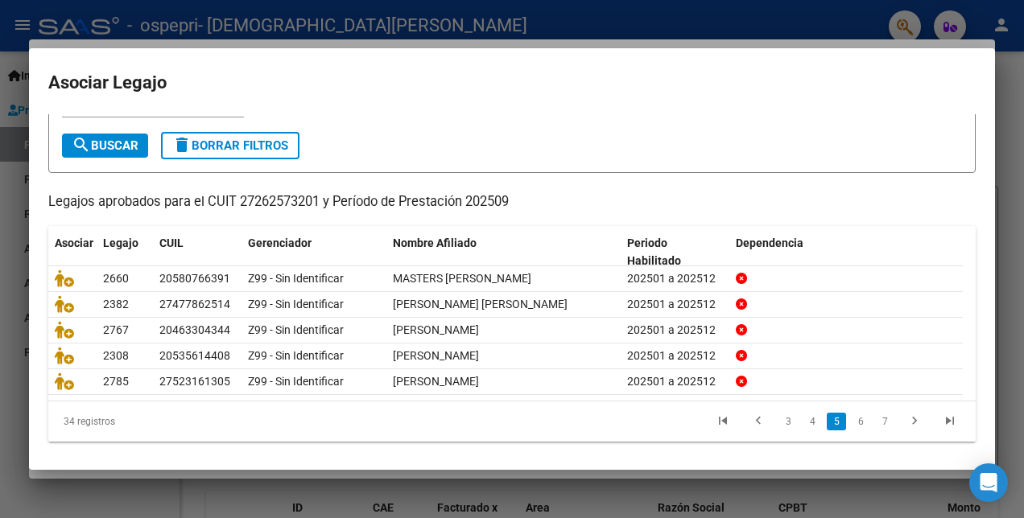
scroll to position [89, 0]
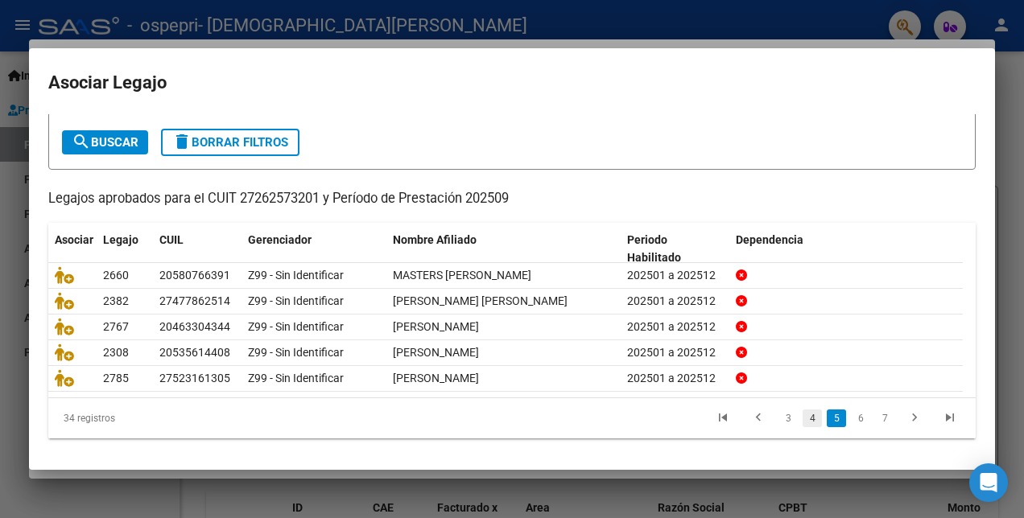
click at [802, 417] on link "4" at bounding box center [811, 419] width 19 height 18
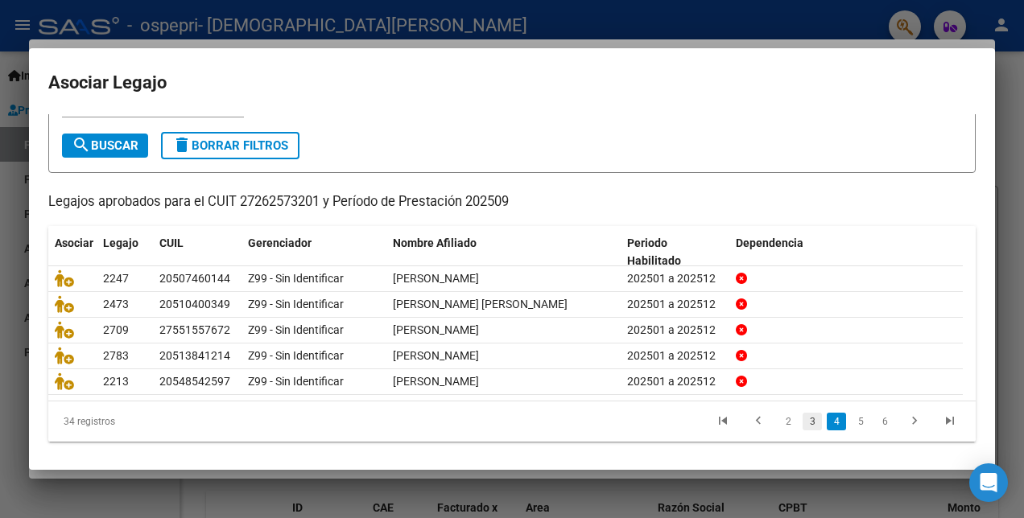
click at [802, 415] on link "3" at bounding box center [811, 422] width 19 height 18
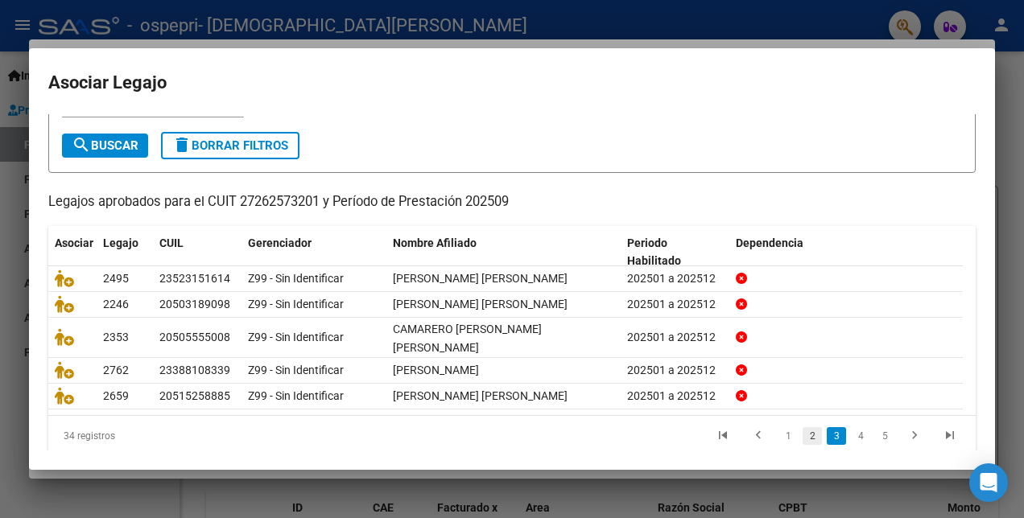
click at [802, 433] on link "2" at bounding box center [811, 436] width 19 height 18
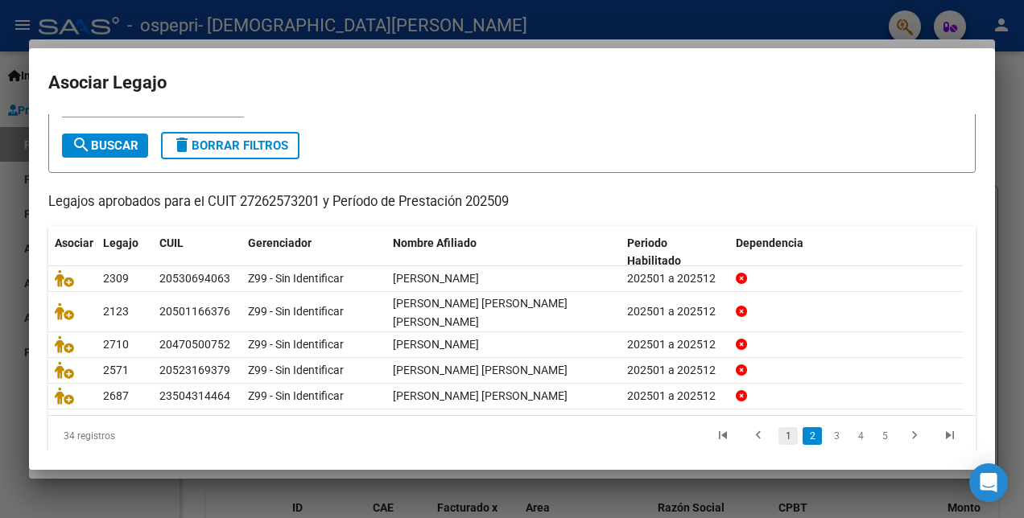
click at [784, 431] on link "1" at bounding box center [787, 436] width 19 height 18
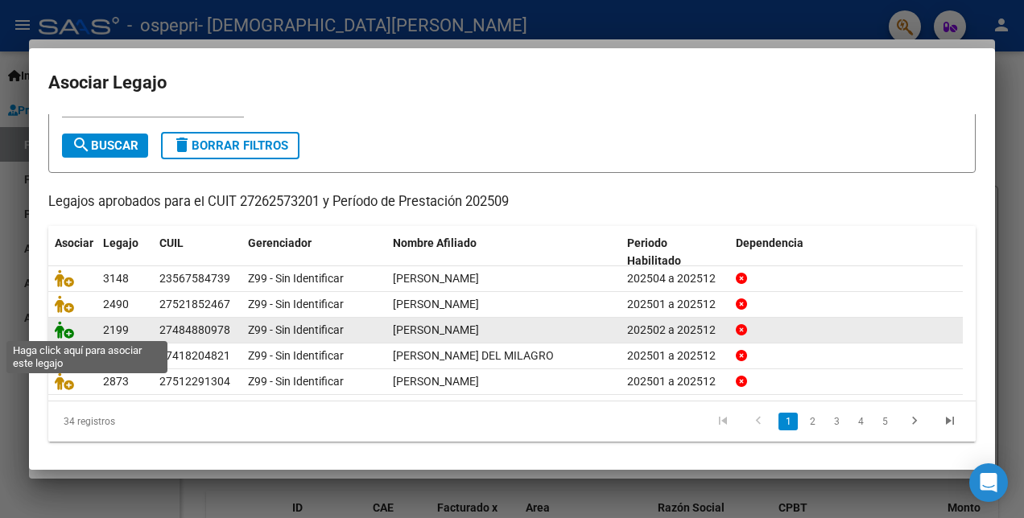
click at [61, 332] on icon at bounding box center [64, 330] width 19 height 18
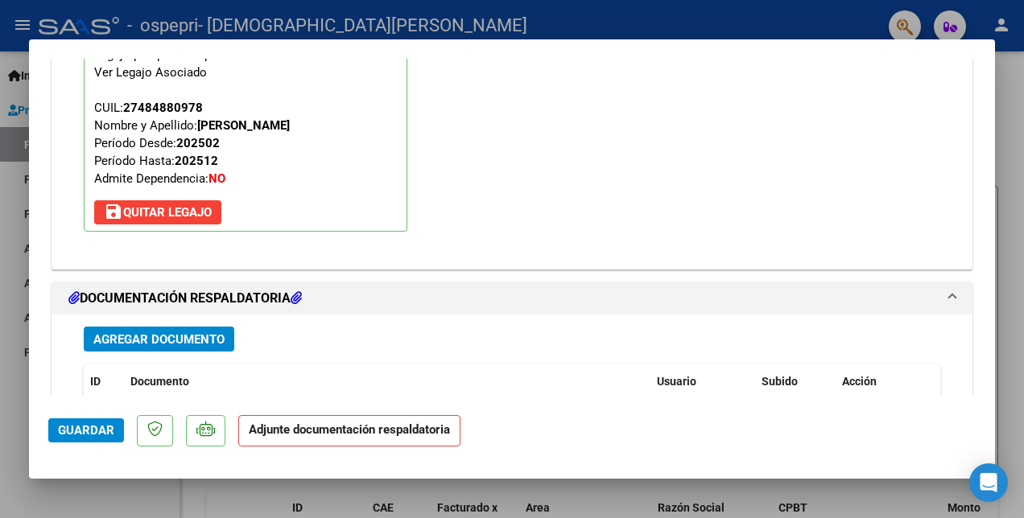
scroll to position [1652, 0]
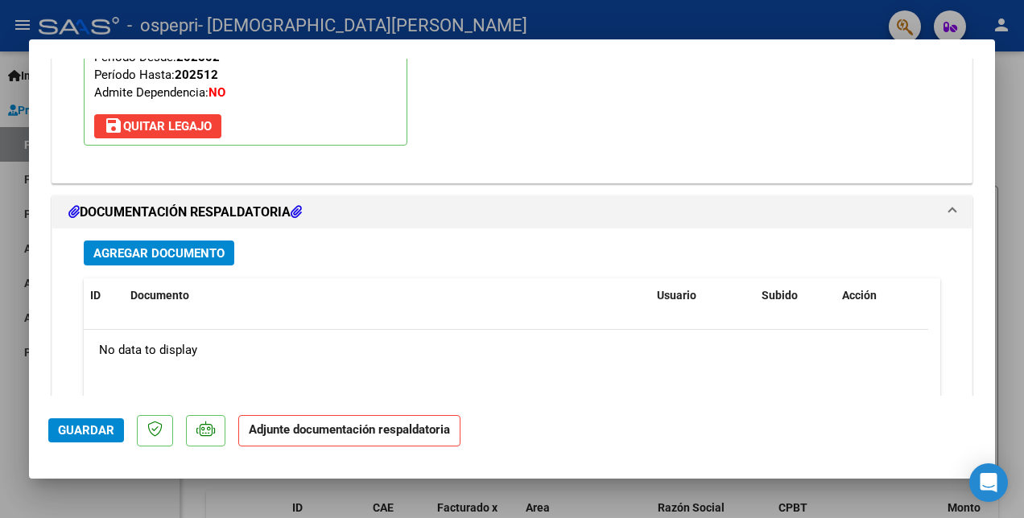
click at [124, 252] on span "Agregar Documento" at bounding box center [158, 253] width 131 height 14
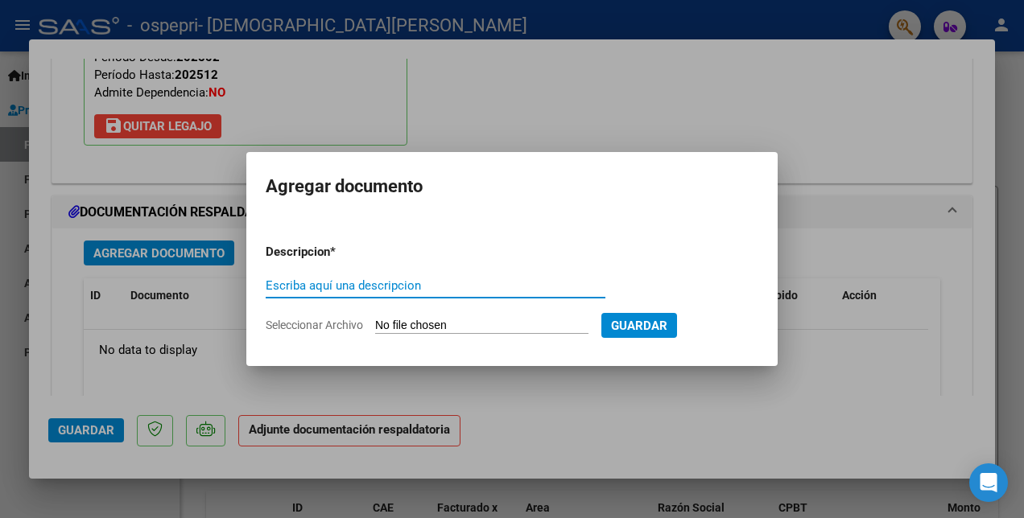
click at [278, 288] on input "Escriba aquí una descripcion" at bounding box center [436, 285] width 340 height 14
type input "PLANILLA"
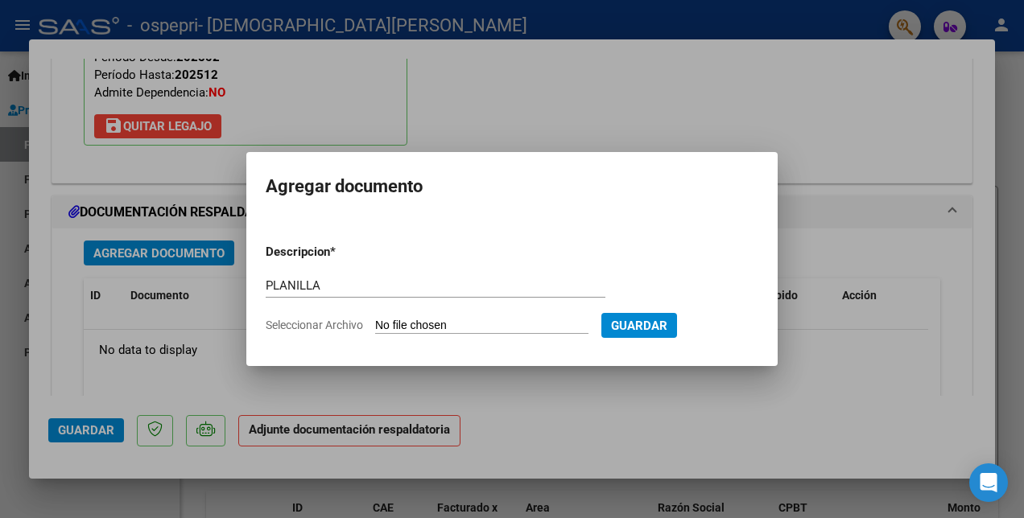
click at [415, 320] on input "Seleccionar Archivo" at bounding box center [481, 326] width 213 height 15
type input "C:\fakepath\[PERSON_NAME] PLANILLA.pdf"
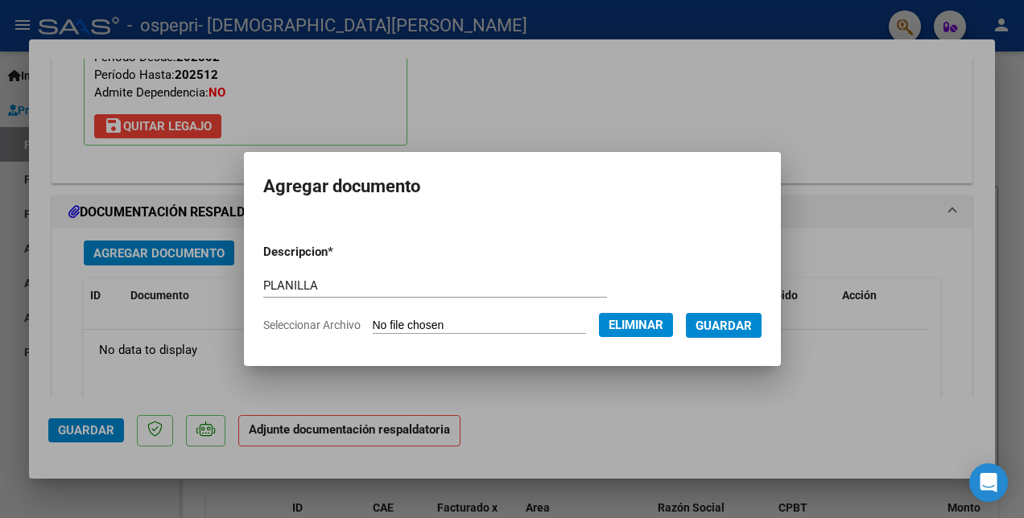
click at [739, 324] on span "Guardar" at bounding box center [723, 326] width 56 height 14
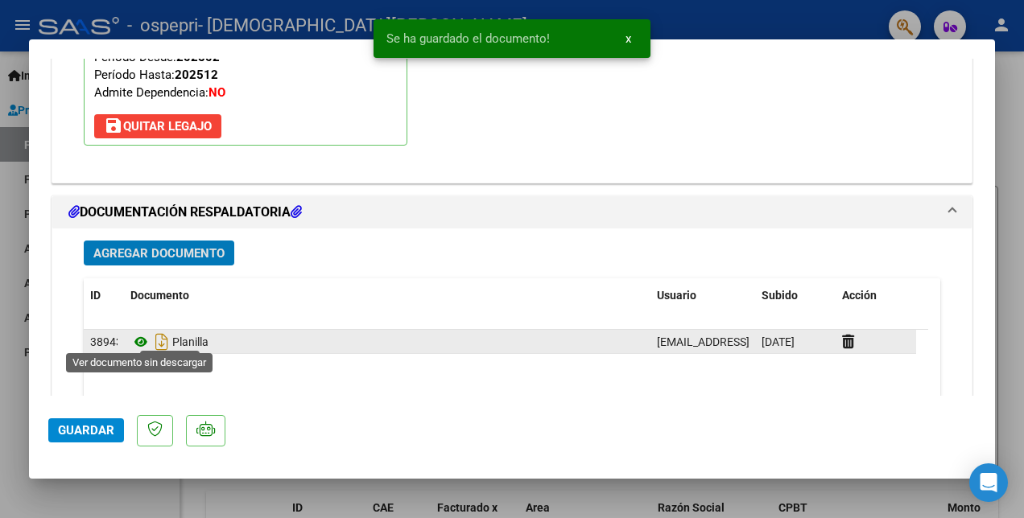
click at [138, 333] on icon at bounding box center [140, 341] width 21 height 19
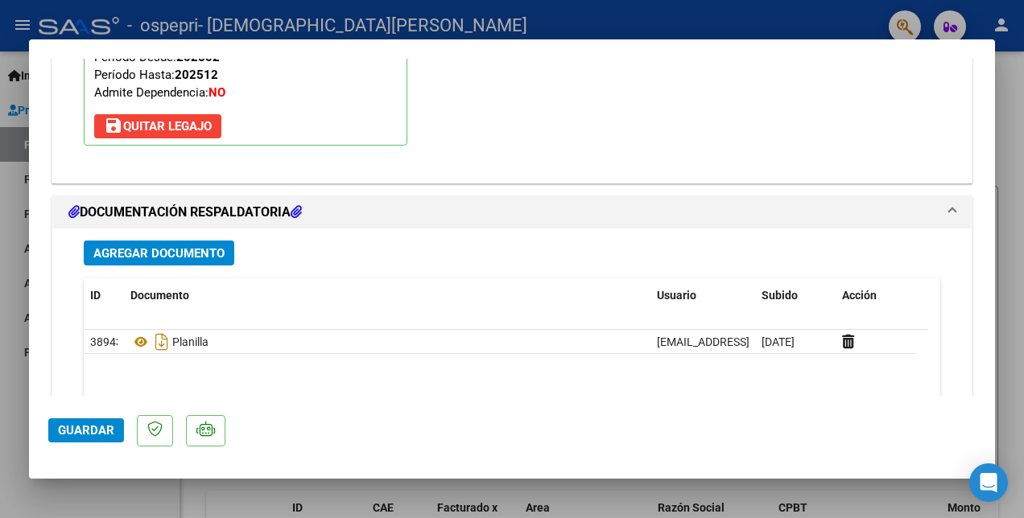
click at [98, 427] on span "Guardar" at bounding box center [86, 430] width 56 height 14
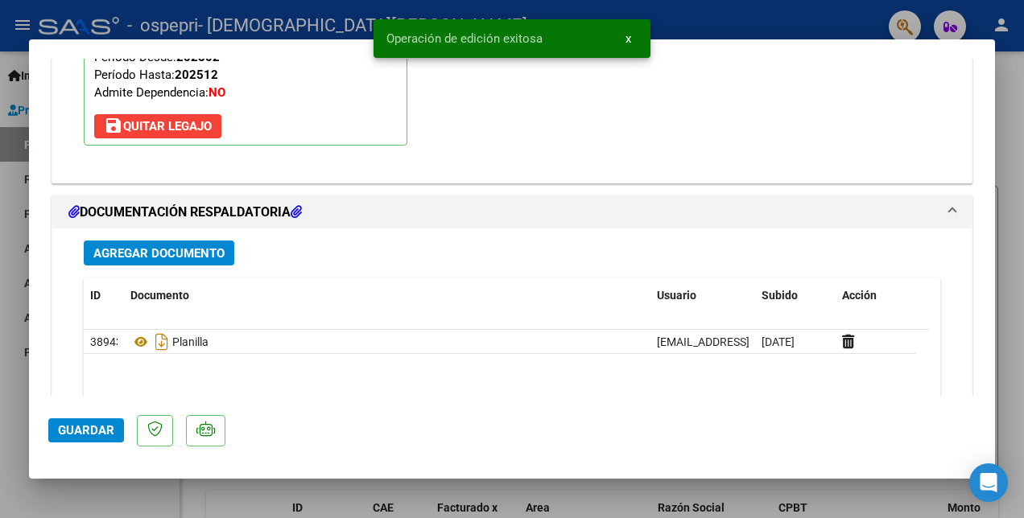
click at [559, 92] on div "Legajo preaprobado para Período de Prestación: 202509 Ver Legajo Asociado CUIL:…" at bounding box center [512, 50] width 881 height 240
click at [758, 12] on div at bounding box center [512, 259] width 1024 height 518
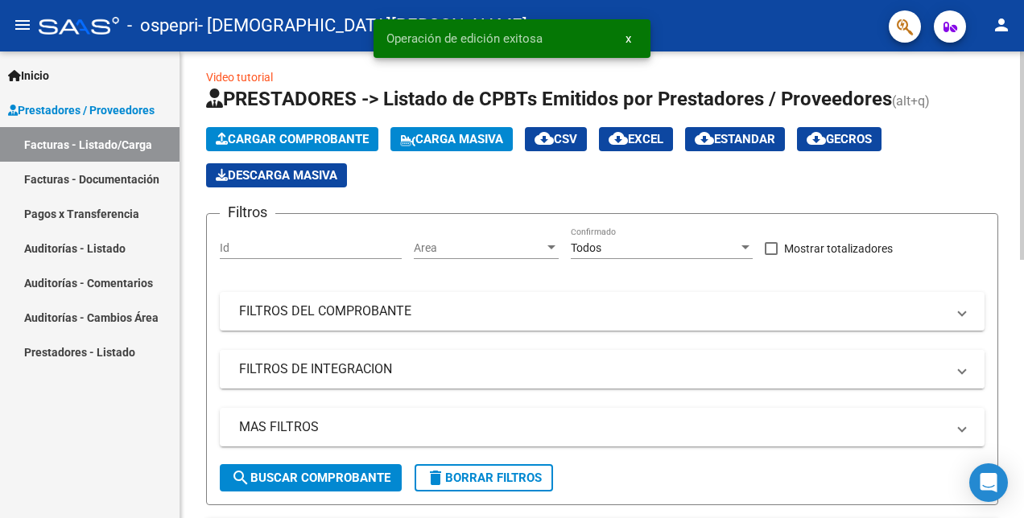
scroll to position [0, 0]
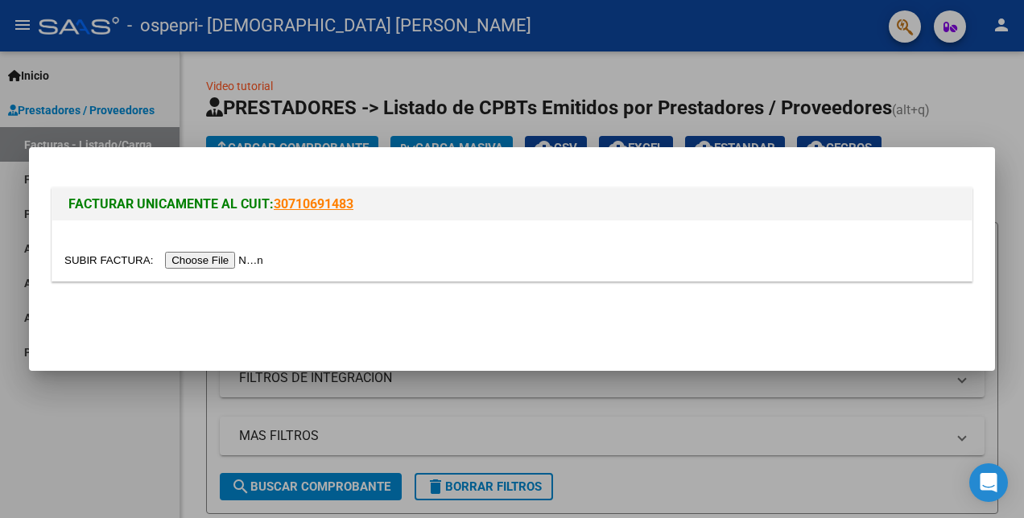
click at [225, 258] on input "file" at bounding box center [166, 260] width 204 height 17
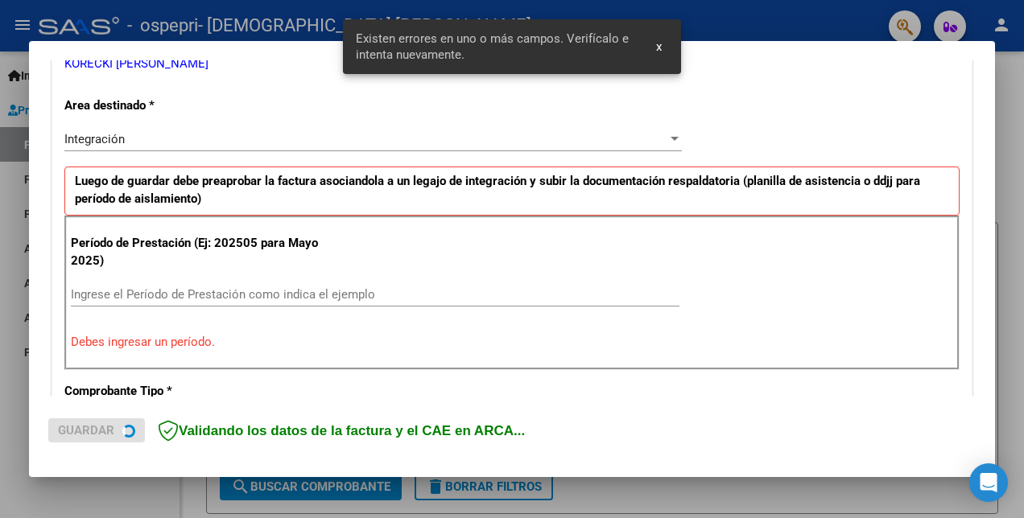
scroll to position [359, 0]
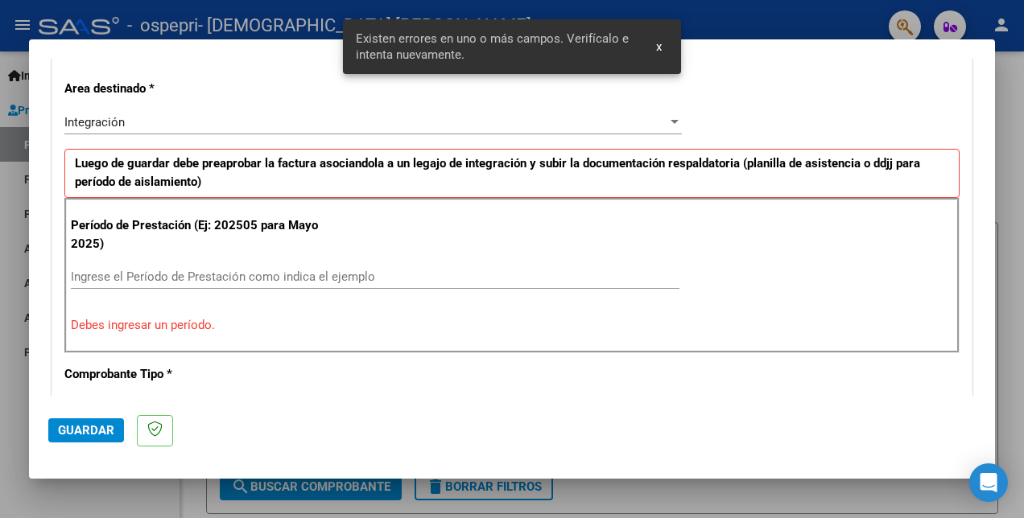
click at [109, 265] on div "Ingrese el Período de Prestación como indica el ejemplo" at bounding box center [375, 277] width 608 height 24
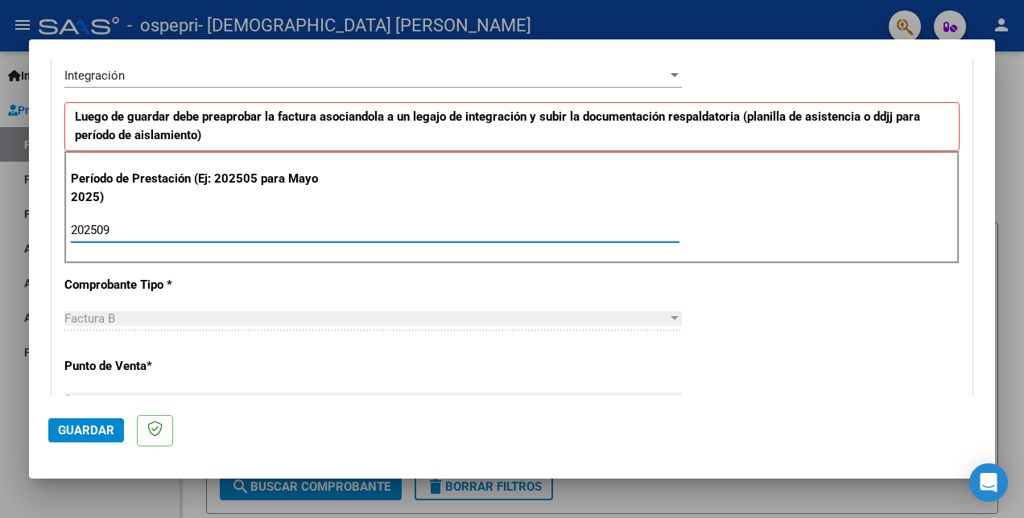
scroll to position [439, 0]
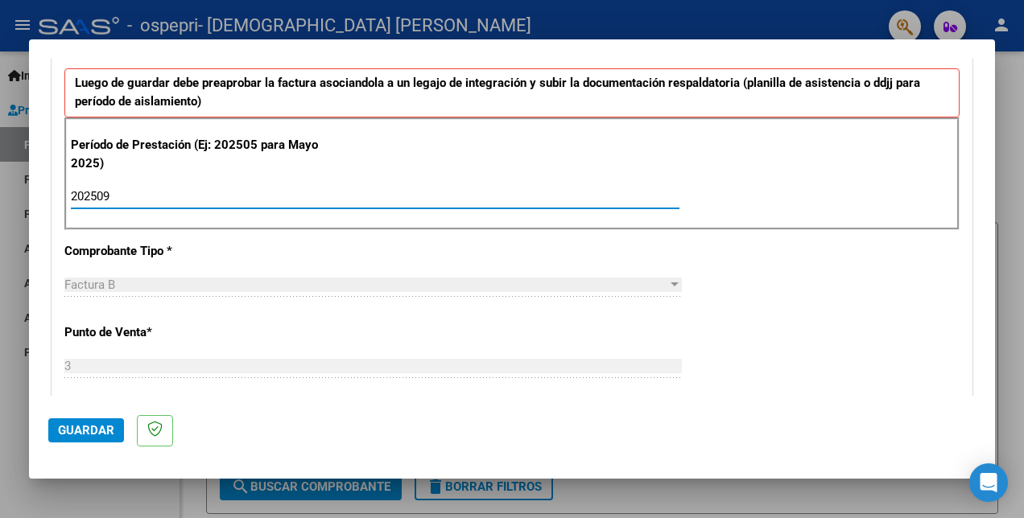
type input "202509"
click at [56, 428] on button "Guardar" at bounding box center [86, 431] width 76 height 24
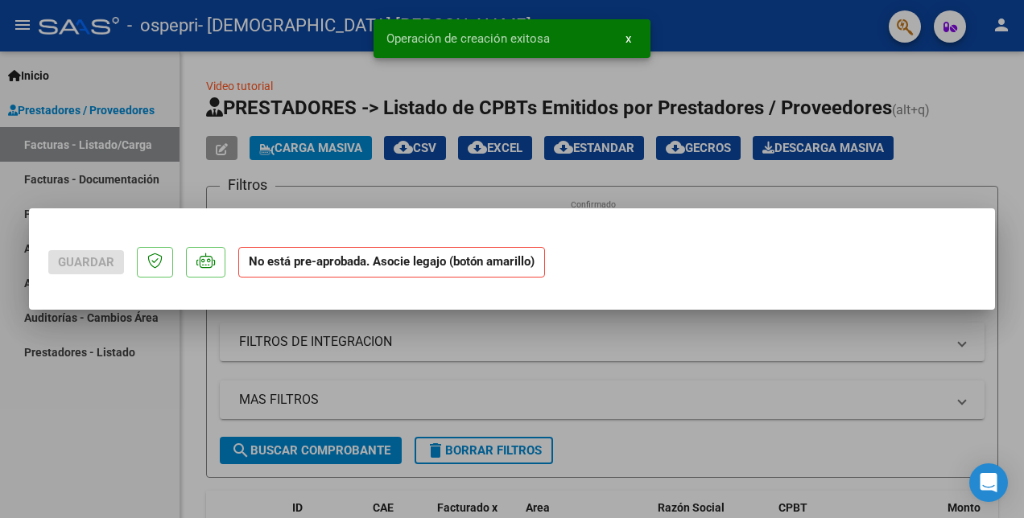
scroll to position [0, 0]
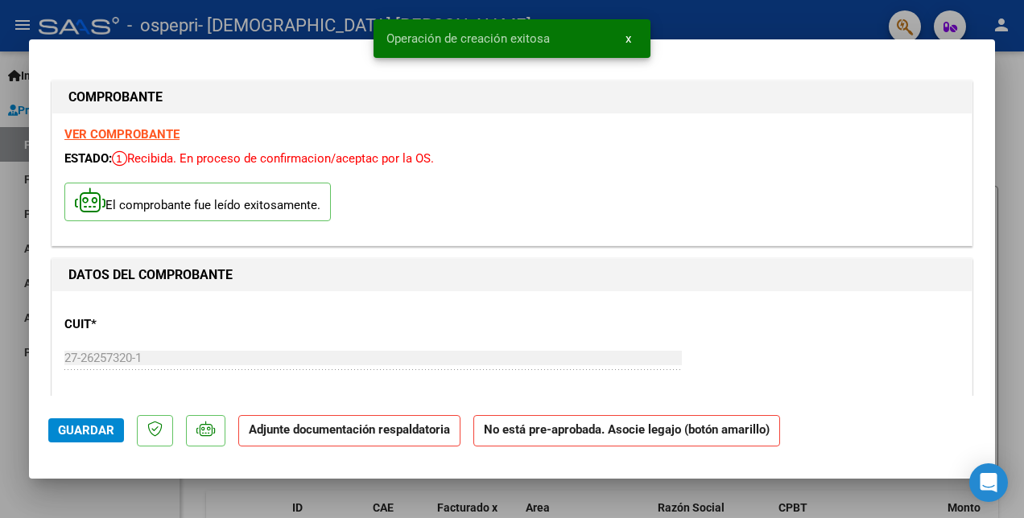
click at [159, 134] on strong "VER COMPROBANTE" at bounding box center [121, 134] width 115 height 14
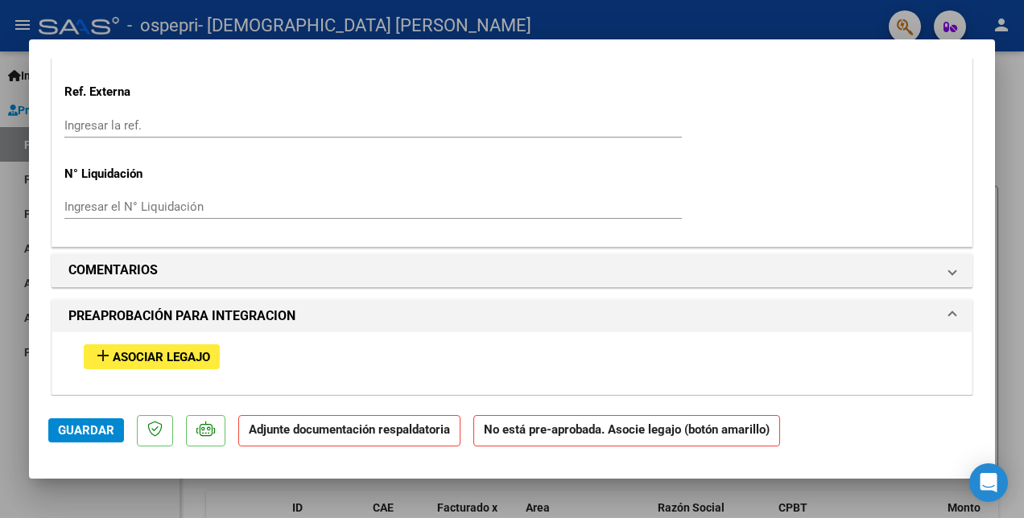
scroll to position [1449, 0]
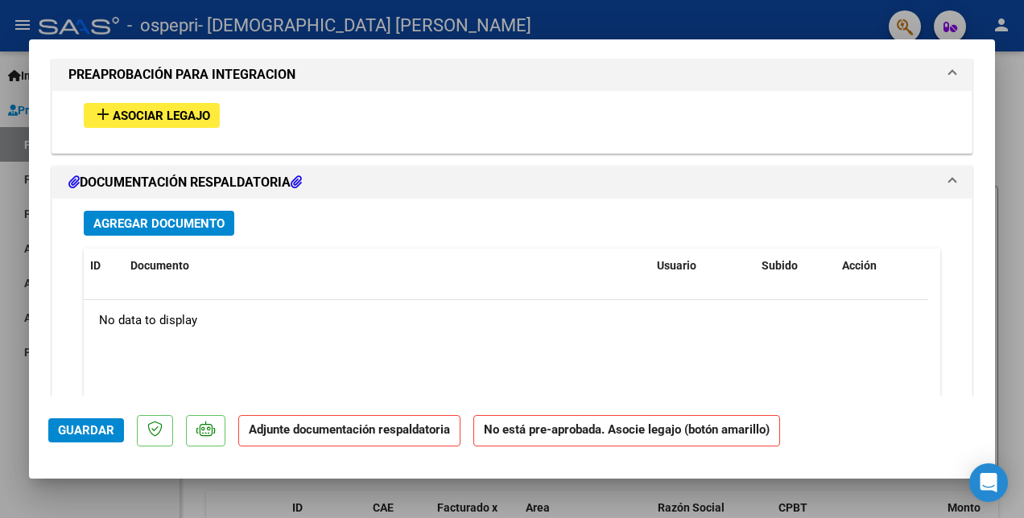
click at [196, 109] on span "Asociar Legajo" at bounding box center [161, 116] width 97 height 14
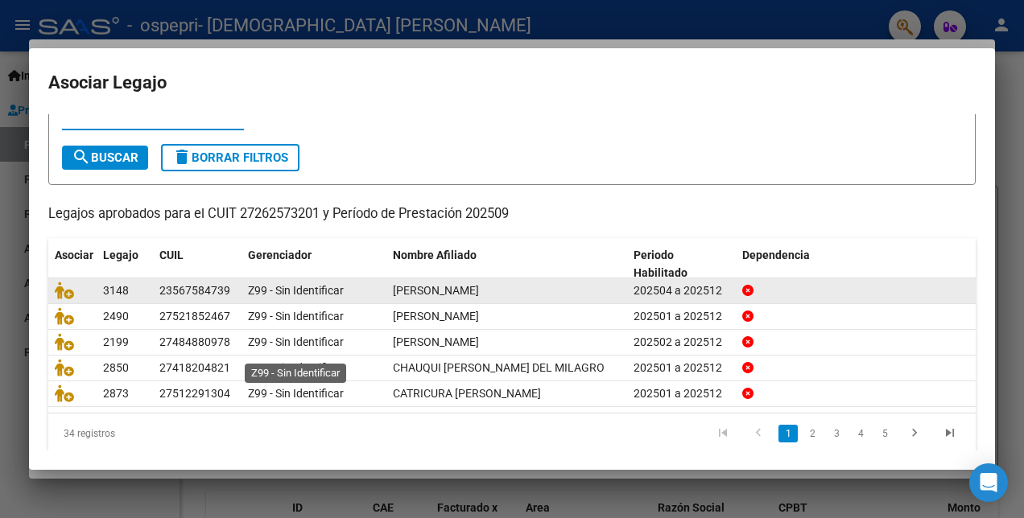
scroll to position [74, 0]
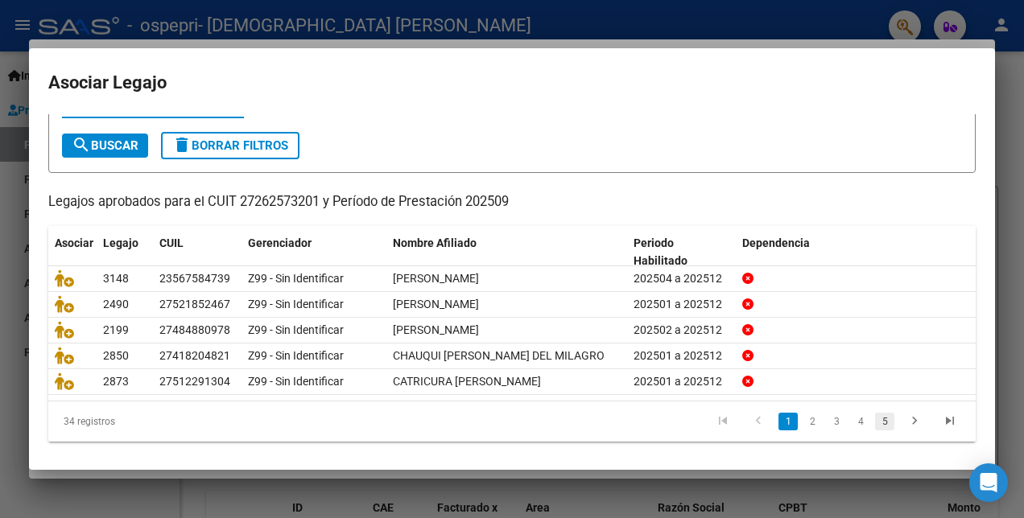
click at [875, 416] on link "5" at bounding box center [884, 422] width 19 height 18
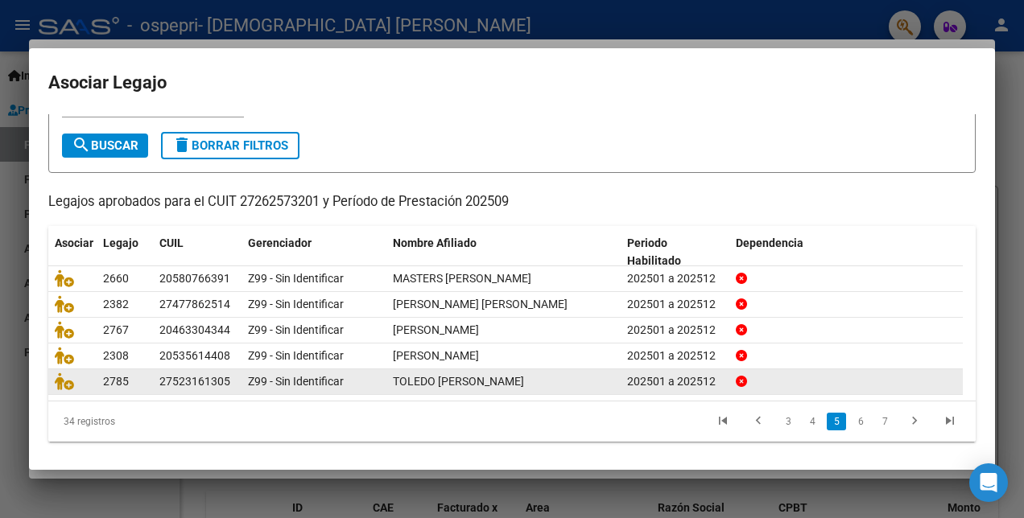
scroll to position [89, 0]
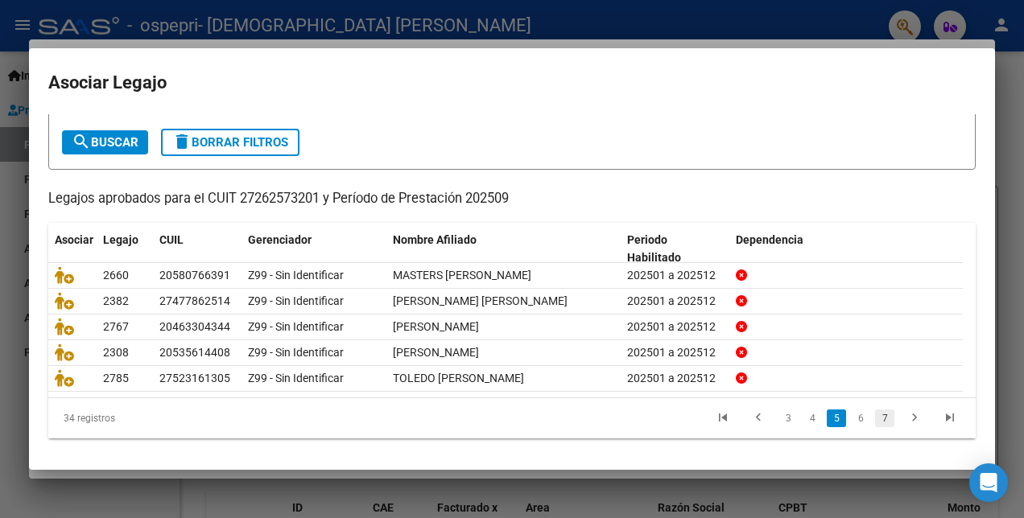
click at [875, 410] on link "7" at bounding box center [884, 419] width 19 height 18
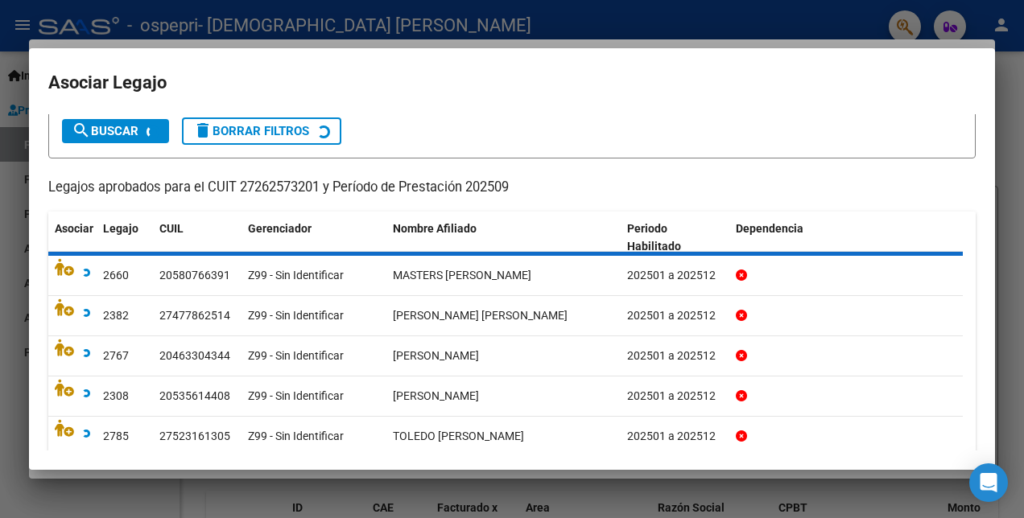
scroll to position [48, 0]
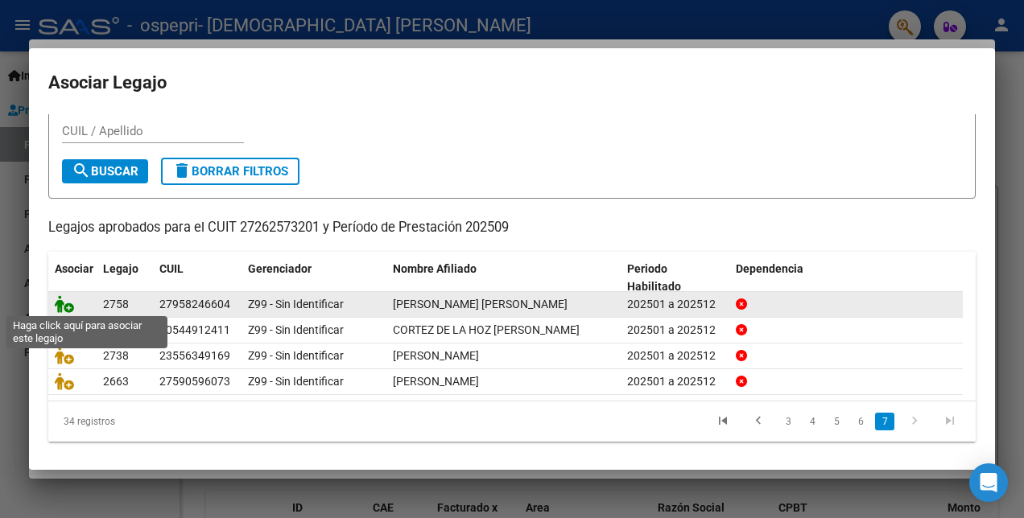
click at [64, 303] on icon at bounding box center [64, 304] width 19 height 18
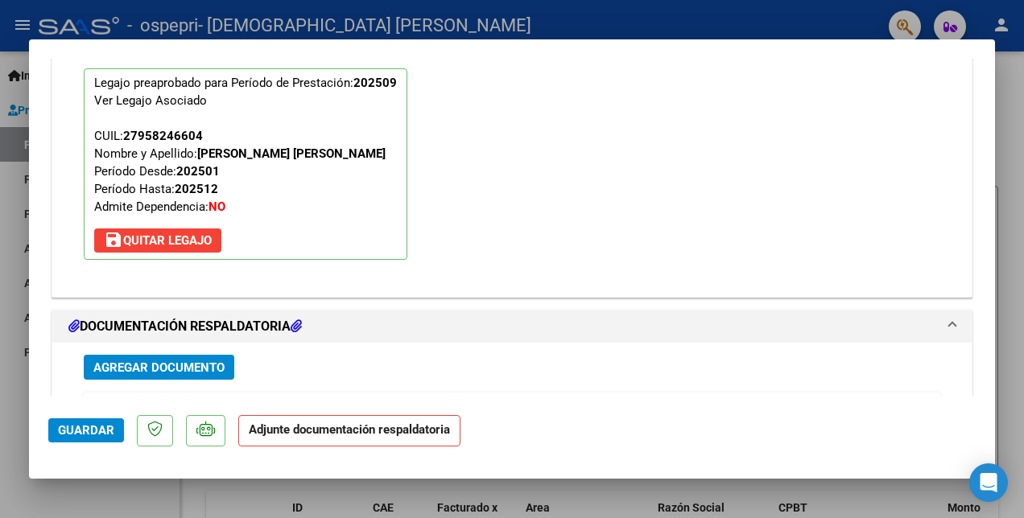
scroll to position [1571, 0]
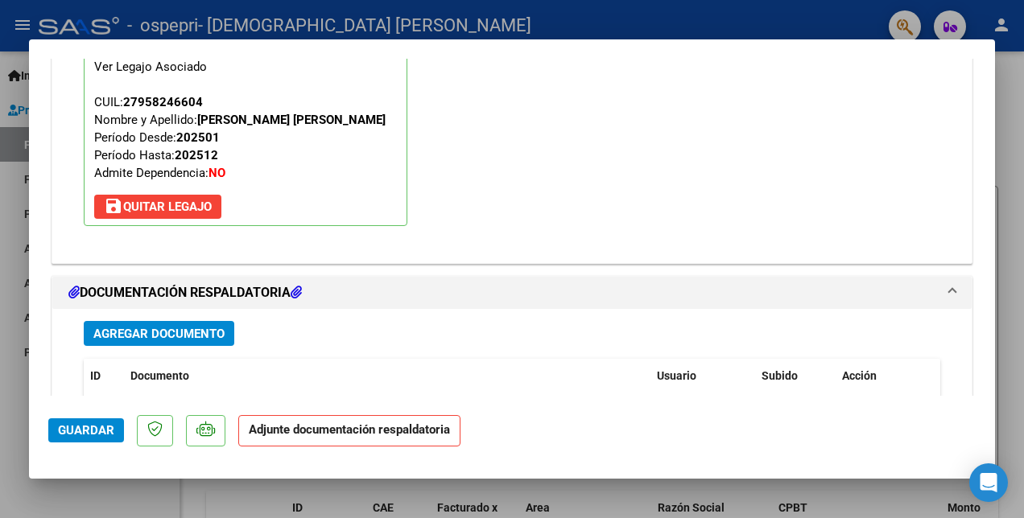
click at [142, 327] on span "Agregar Documento" at bounding box center [158, 334] width 131 height 14
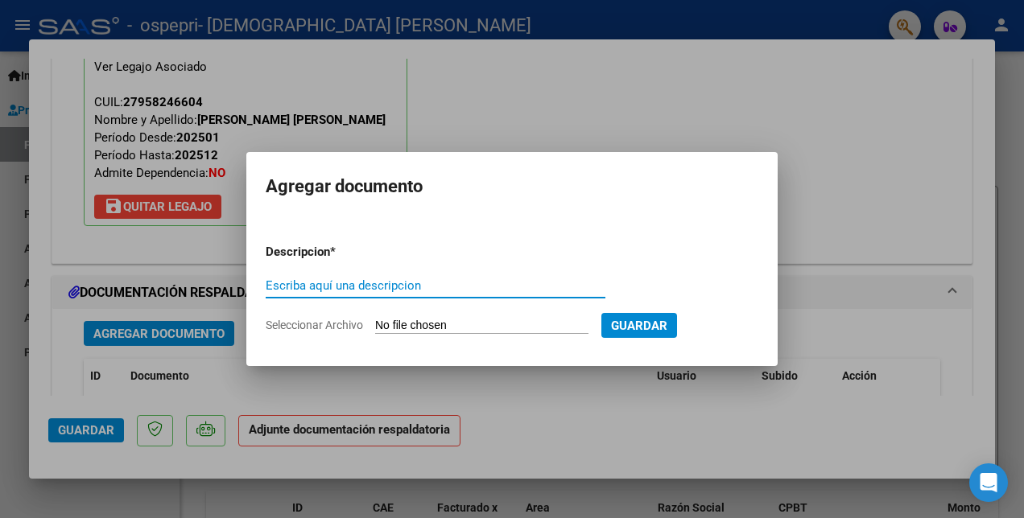
click at [302, 287] on input "Escriba aquí una descripcion" at bounding box center [436, 285] width 340 height 14
type input "PLANILLA"
click at [384, 323] on input "Seleccionar Archivo" at bounding box center [481, 326] width 213 height 15
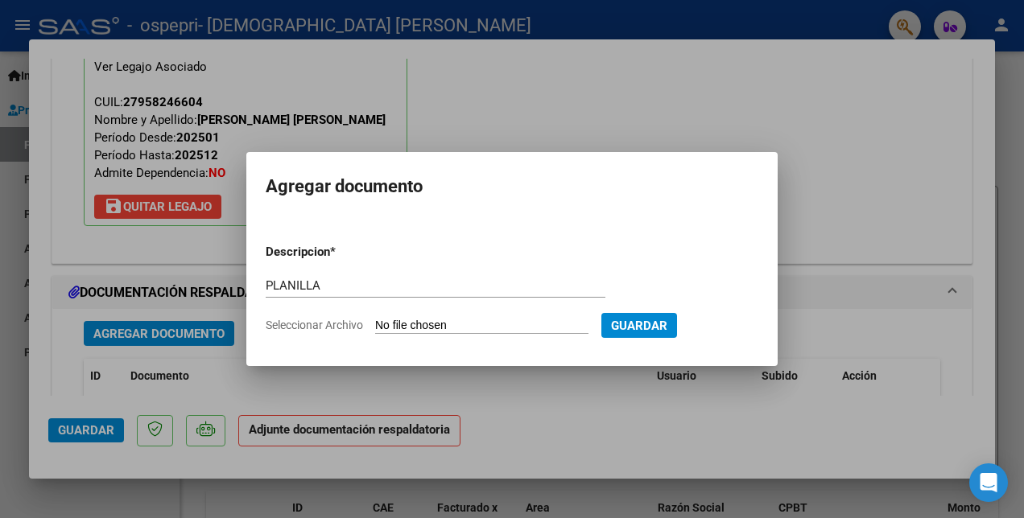
type input "C:\fakepath\SALAS PLANILLA.pdf"
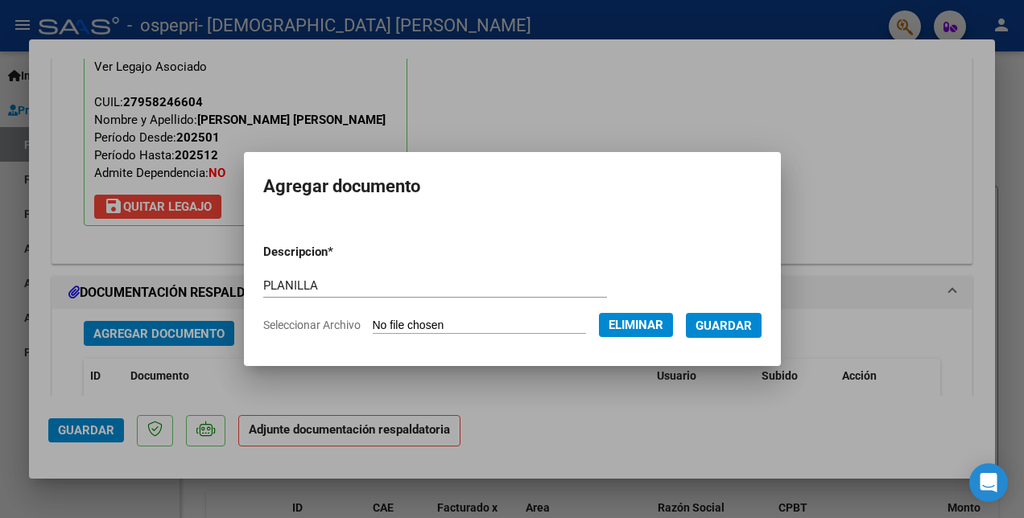
click at [744, 322] on span "Guardar" at bounding box center [723, 326] width 56 height 14
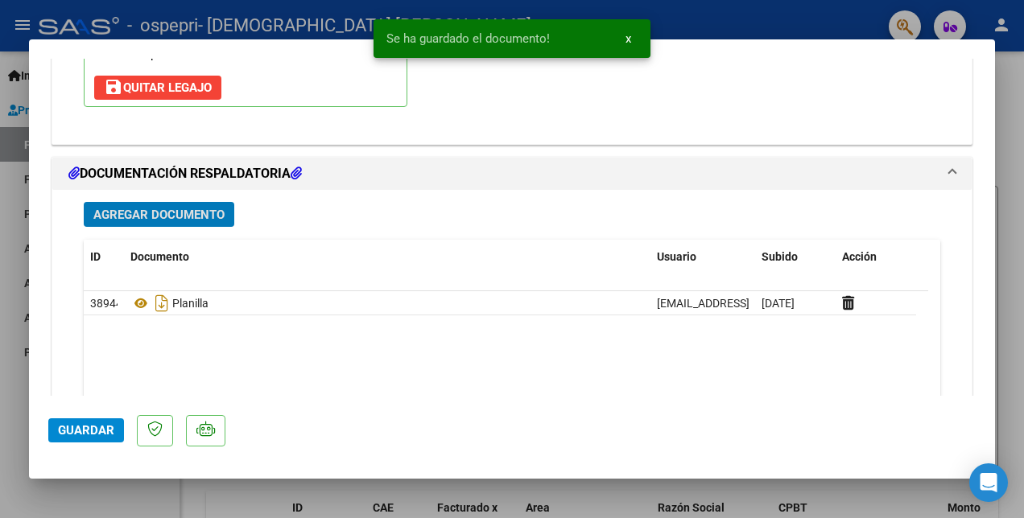
scroll to position [1732, 0]
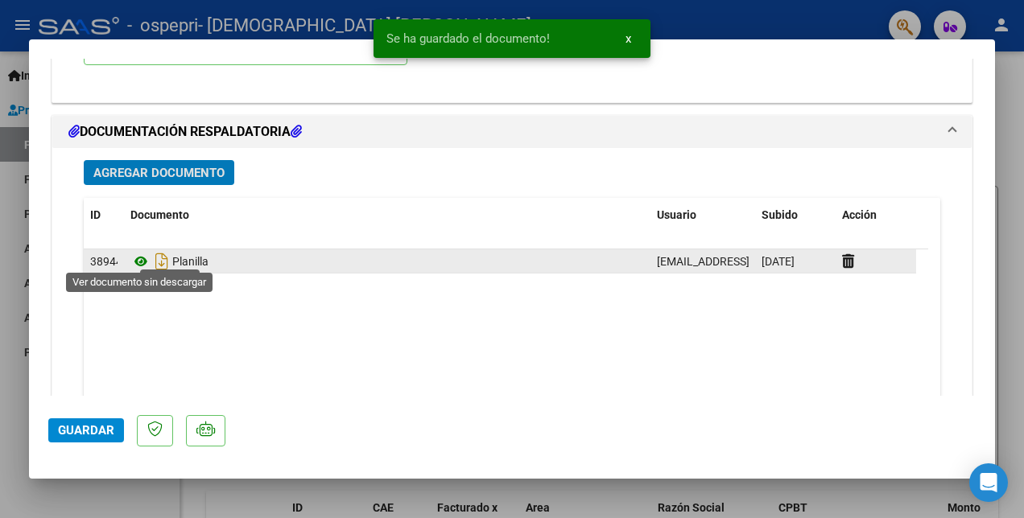
click at [134, 258] on icon at bounding box center [140, 261] width 21 height 19
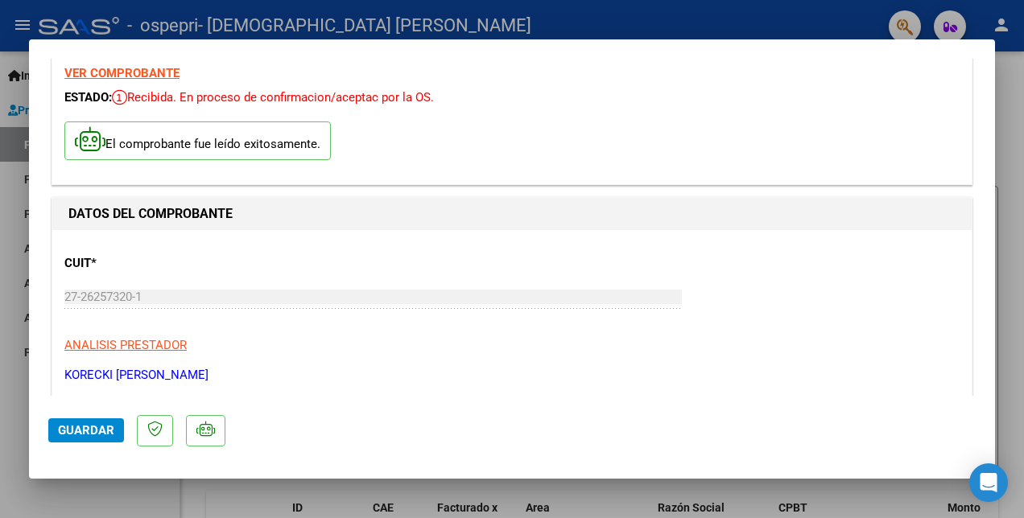
scroll to position [0, 0]
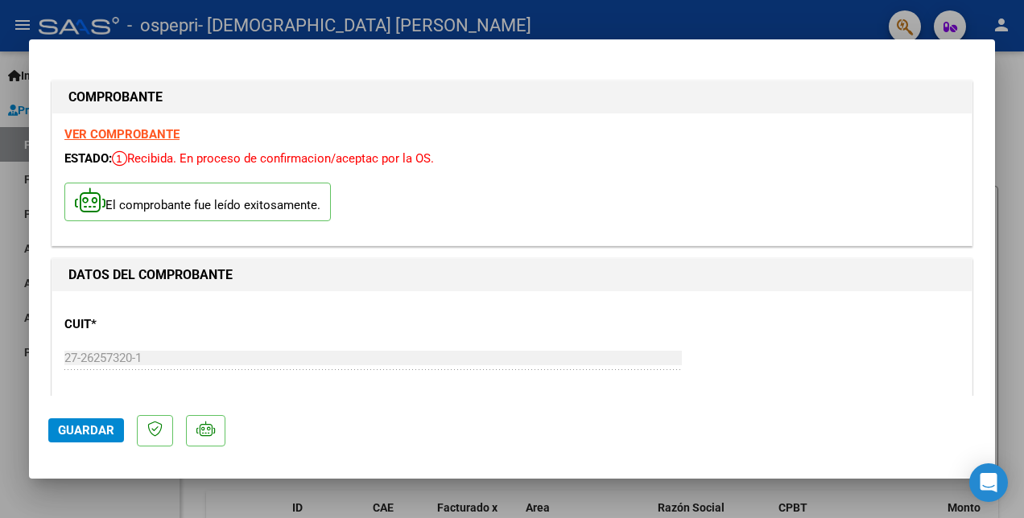
click at [151, 132] on strong "VER COMPROBANTE" at bounding box center [121, 134] width 115 height 14
click at [72, 432] on span "Guardar" at bounding box center [86, 430] width 56 height 14
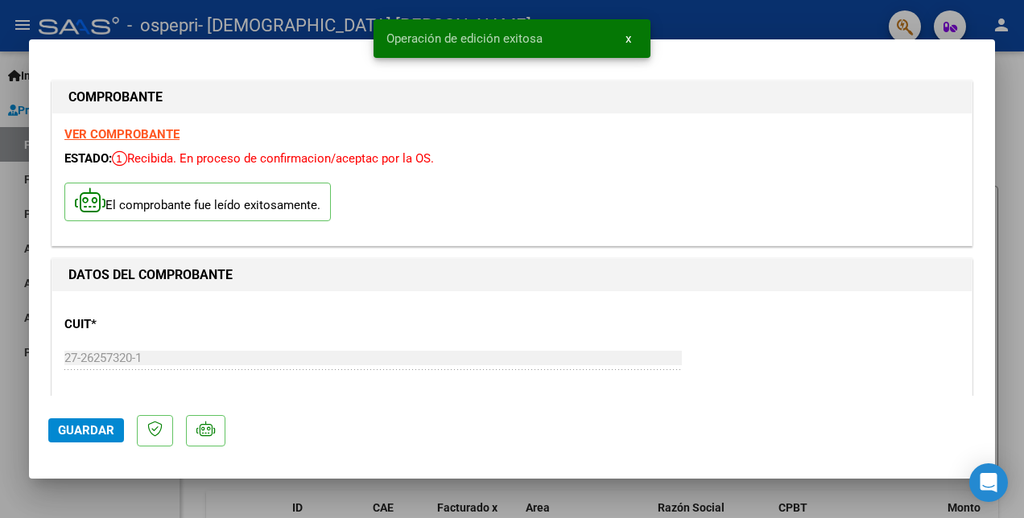
click at [773, 32] on div at bounding box center [512, 259] width 1024 height 518
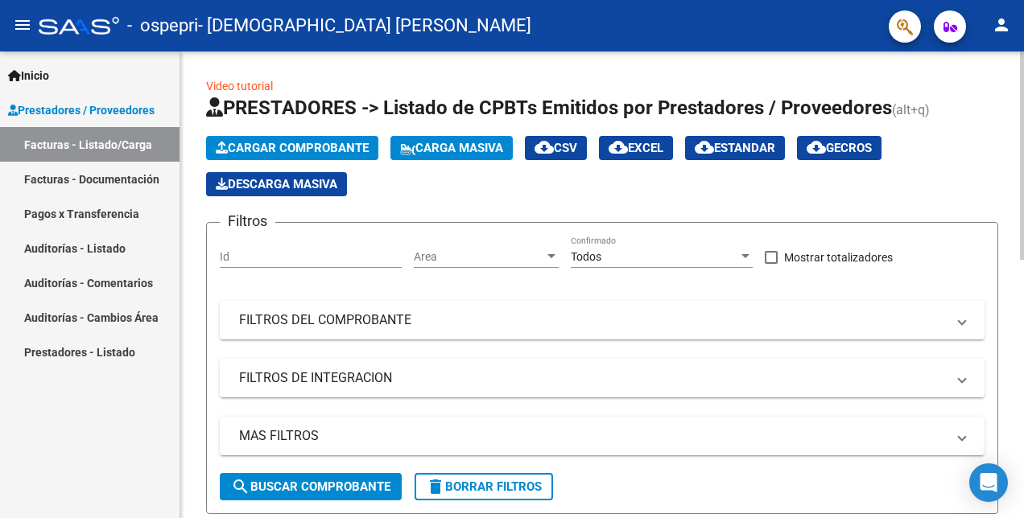
click at [316, 150] on span "Cargar Comprobante" at bounding box center [292, 148] width 153 height 14
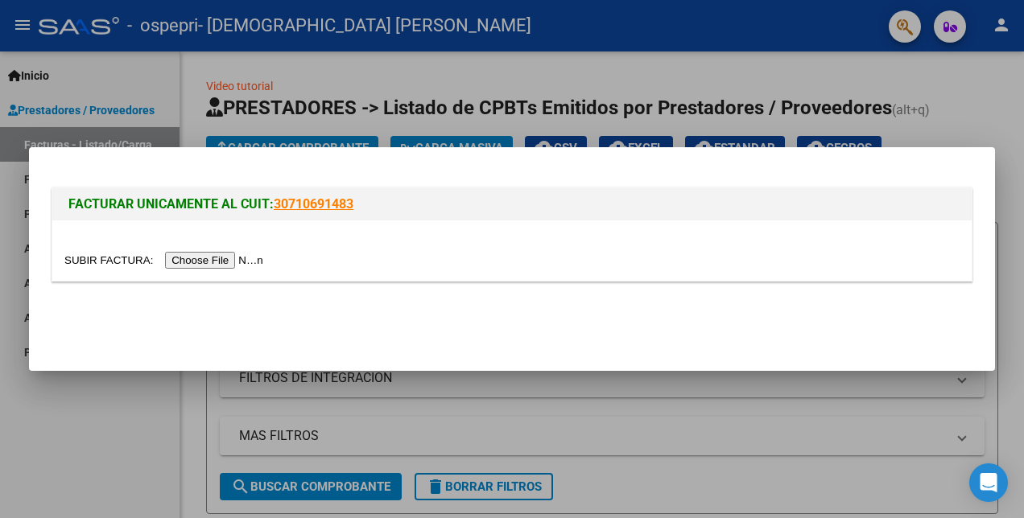
click at [225, 259] on input "file" at bounding box center [166, 260] width 204 height 17
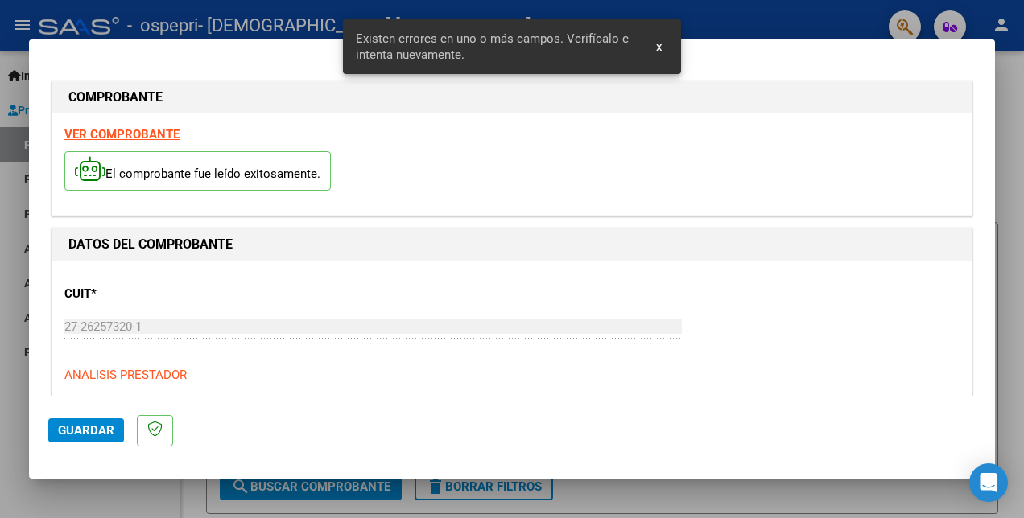
click at [126, 138] on strong "VER COMPROBANTE" at bounding box center [121, 134] width 115 height 14
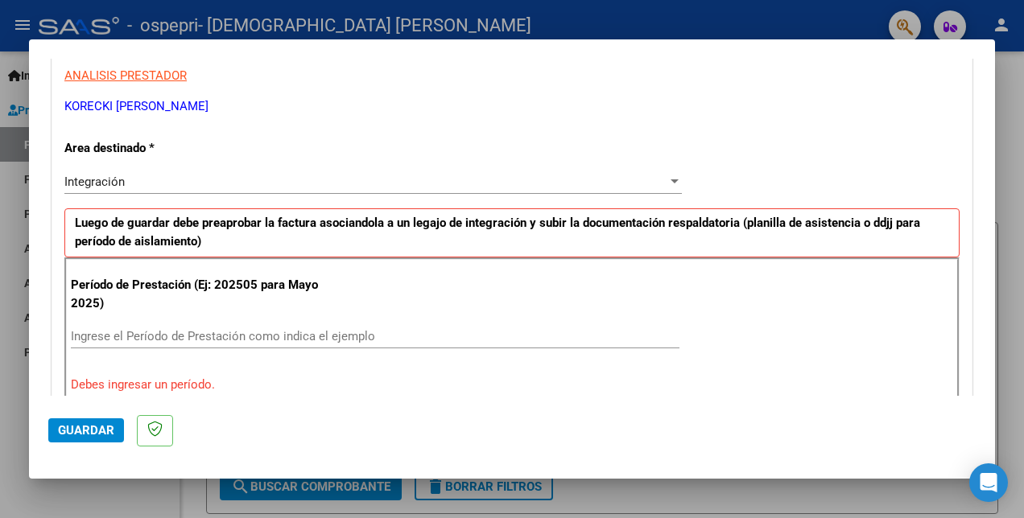
scroll to position [402, 0]
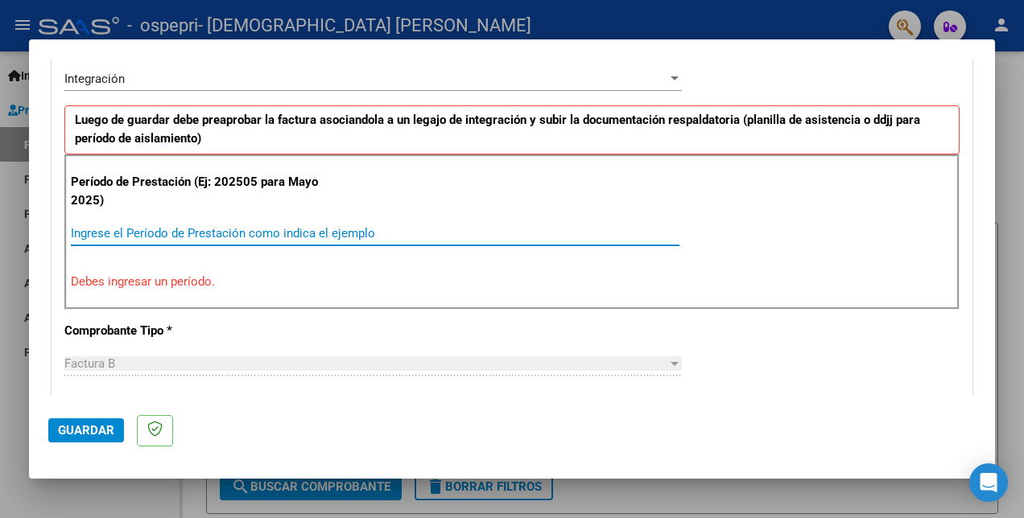
click at [97, 232] on input "Ingrese el Período de Prestación como indica el ejemplo" at bounding box center [375, 233] width 608 height 14
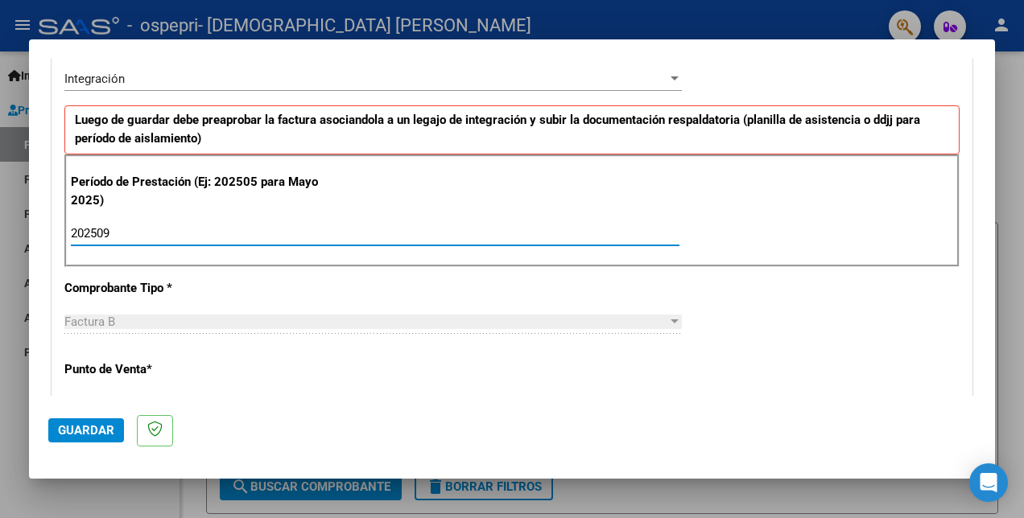
type input "202509"
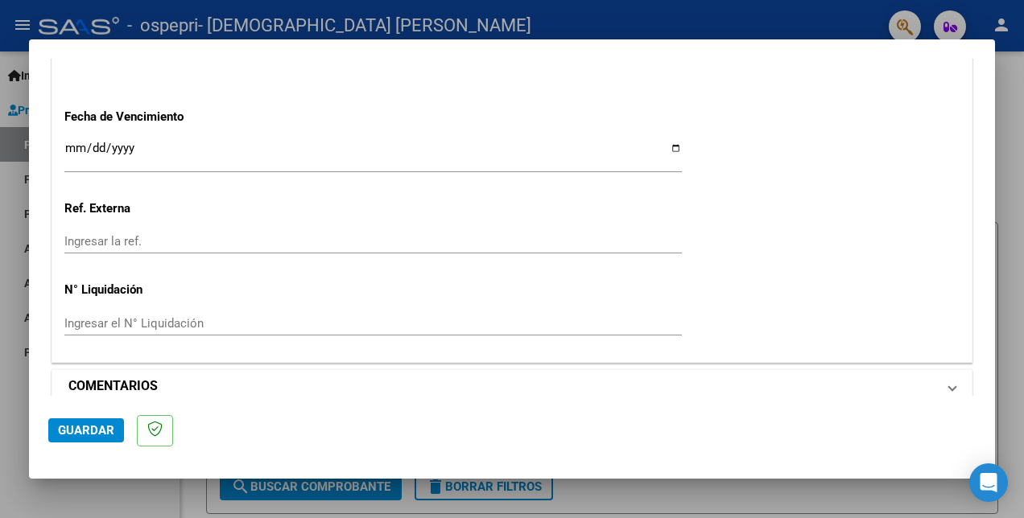
scroll to position [1124, 0]
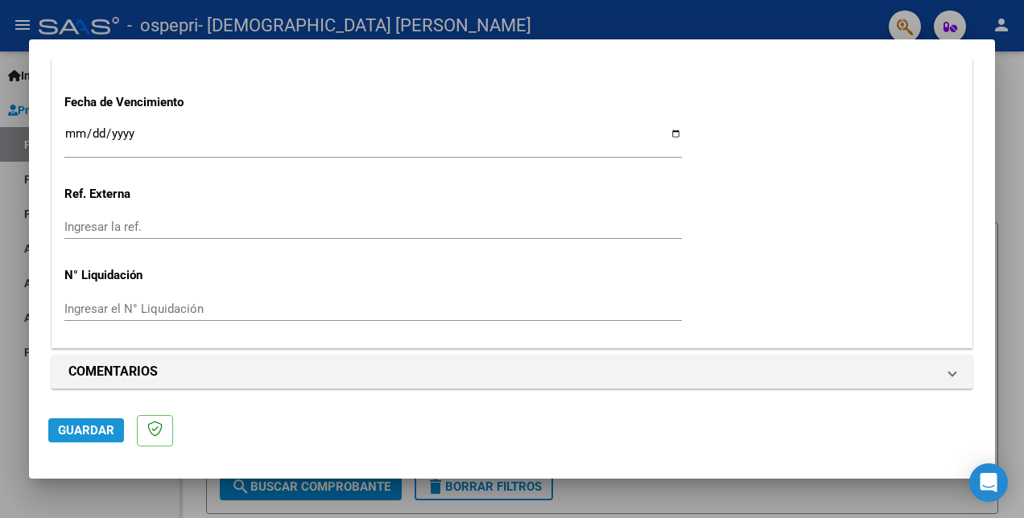
click at [80, 427] on span "Guardar" at bounding box center [86, 430] width 56 height 14
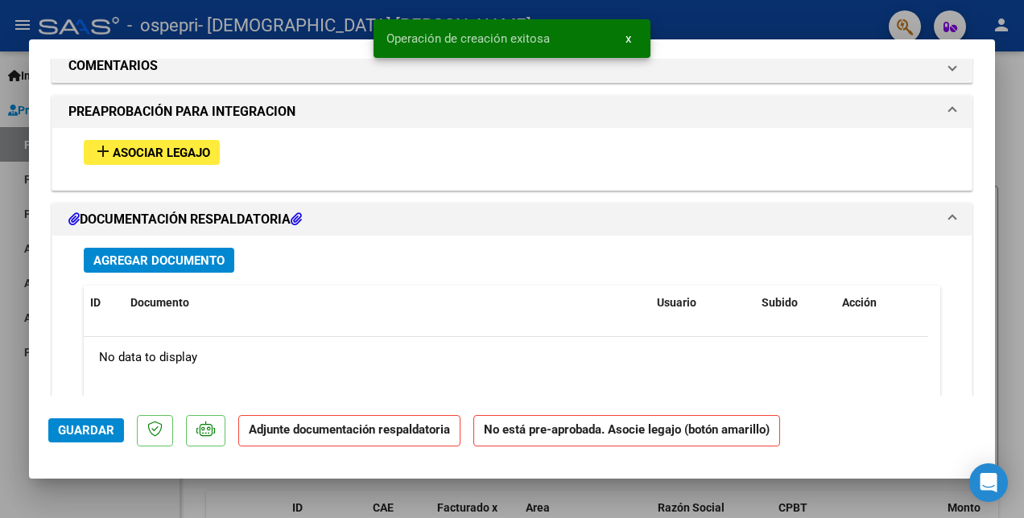
scroll to position [1449, 0]
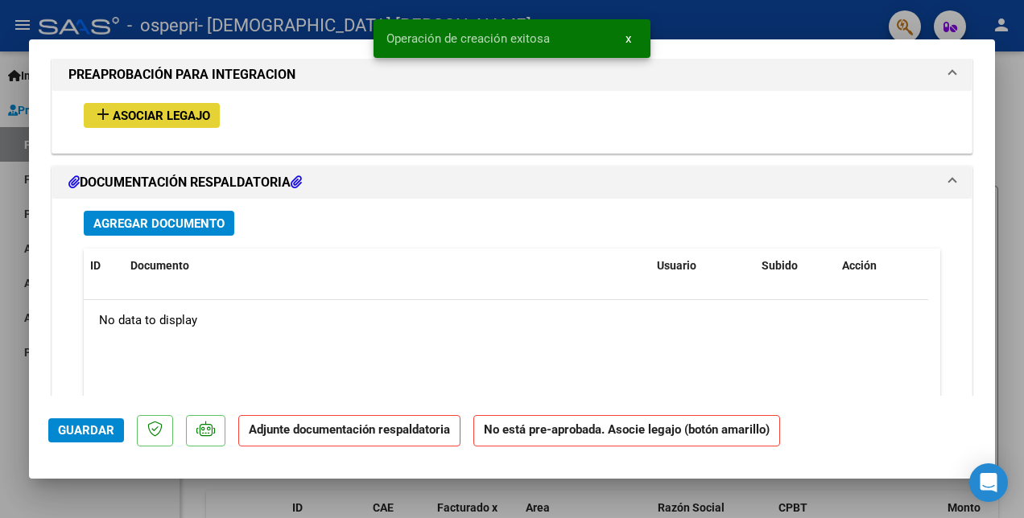
click at [130, 110] on span "Asociar Legajo" at bounding box center [161, 116] width 97 height 14
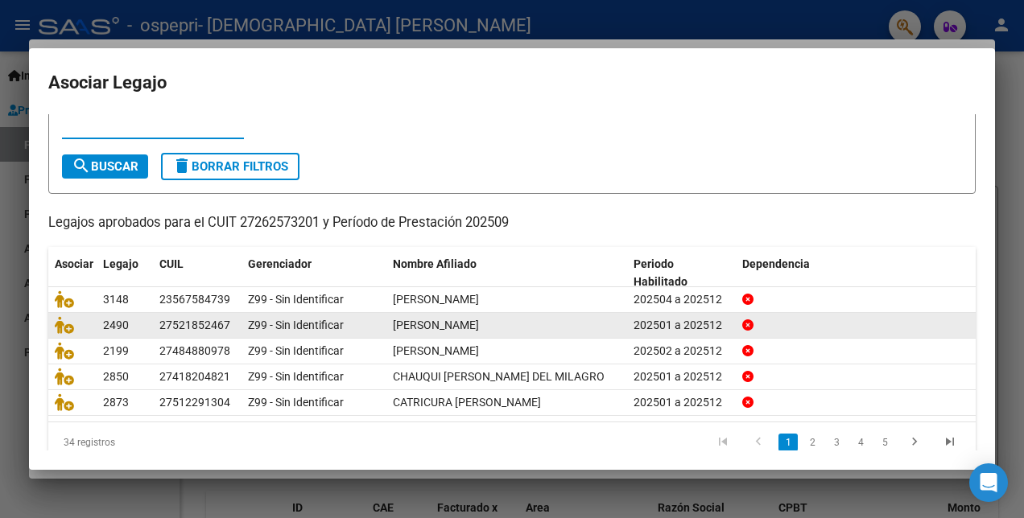
scroll to position [74, 0]
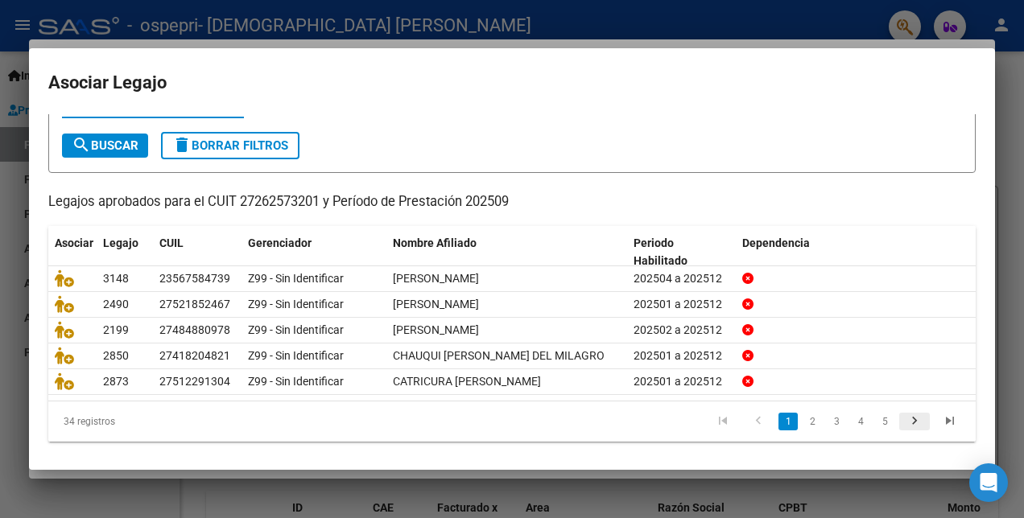
click at [904, 415] on icon "go to next page" at bounding box center [914, 423] width 21 height 19
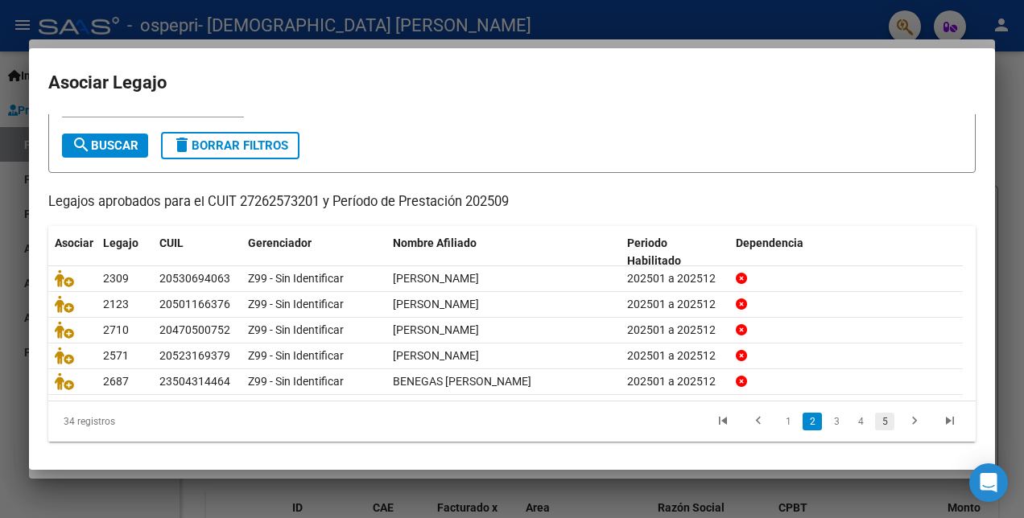
click at [875, 431] on link "5" at bounding box center [884, 422] width 19 height 18
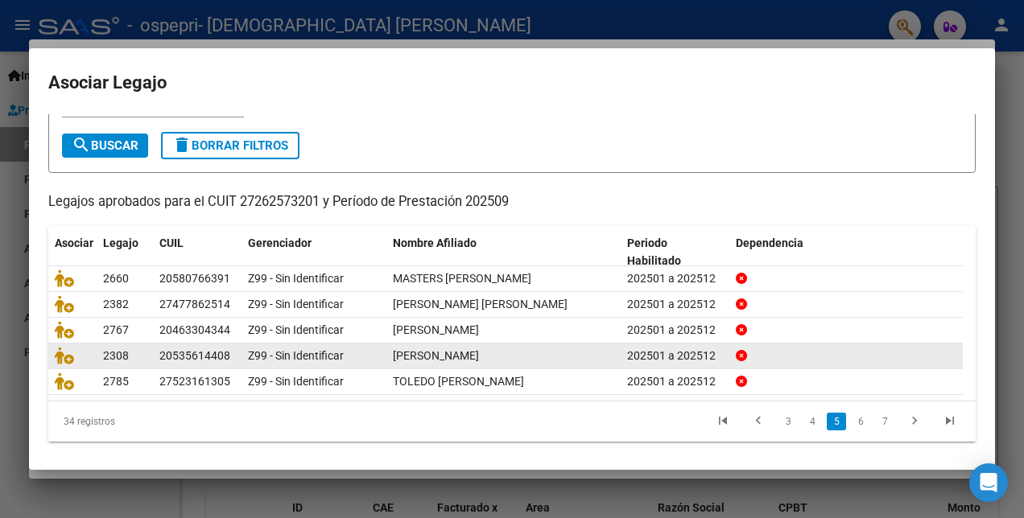
scroll to position [89, 0]
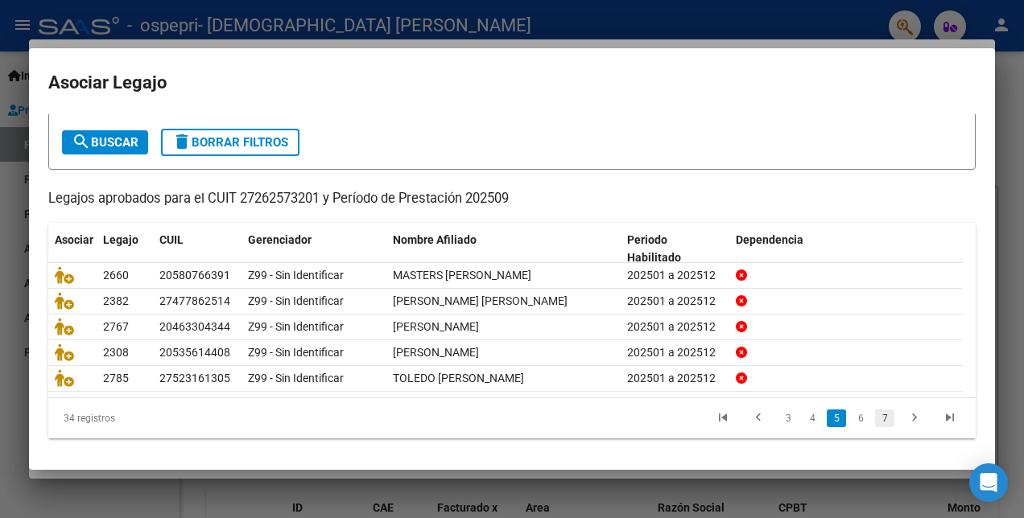
click at [875, 414] on link "7" at bounding box center [884, 419] width 19 height 18
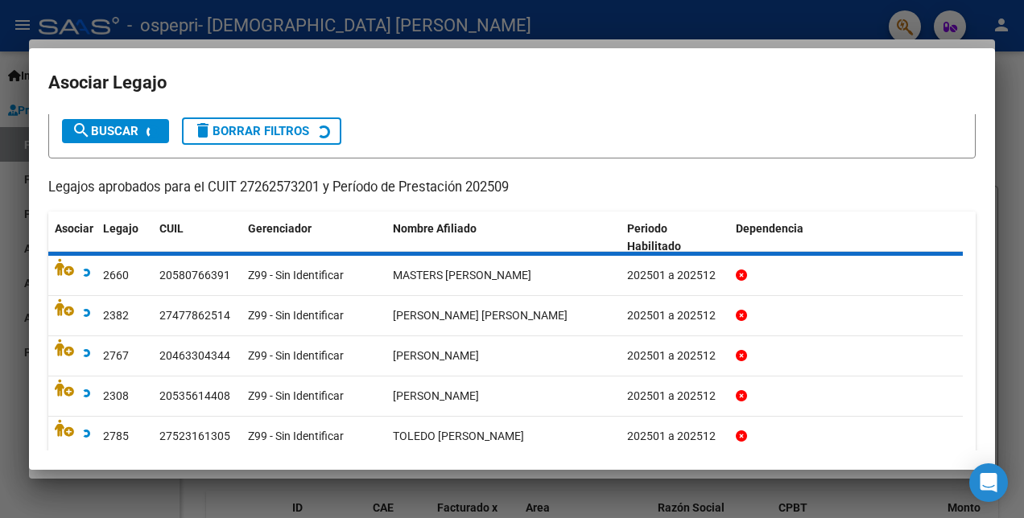
scroll to position [48, 0]
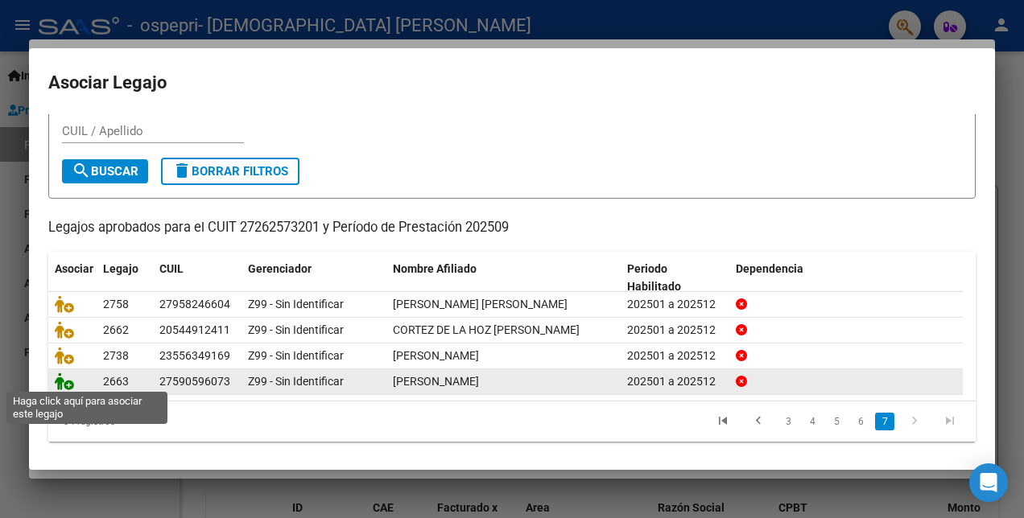
click at [64, 379] on icon at bounding box center [64, 382] width 19 height 18
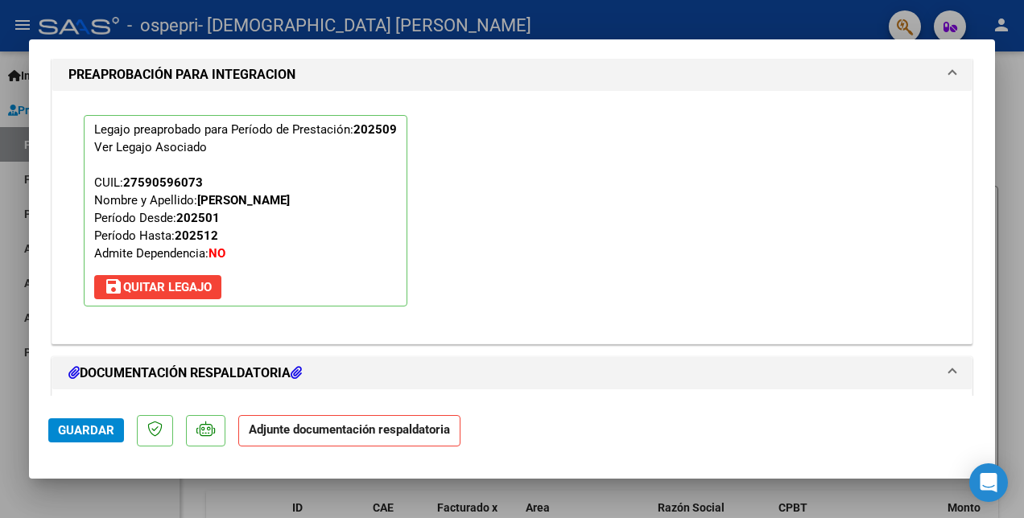
scroll to position [1571, 0]
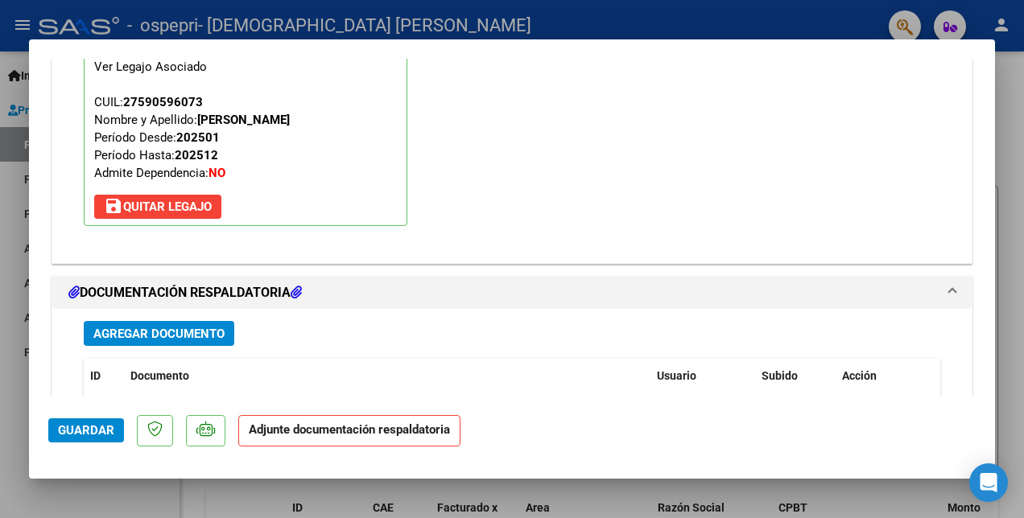
click at [139, 327] on span "Agregar Documento" at bounding box center [158, 334] width 131 height 14
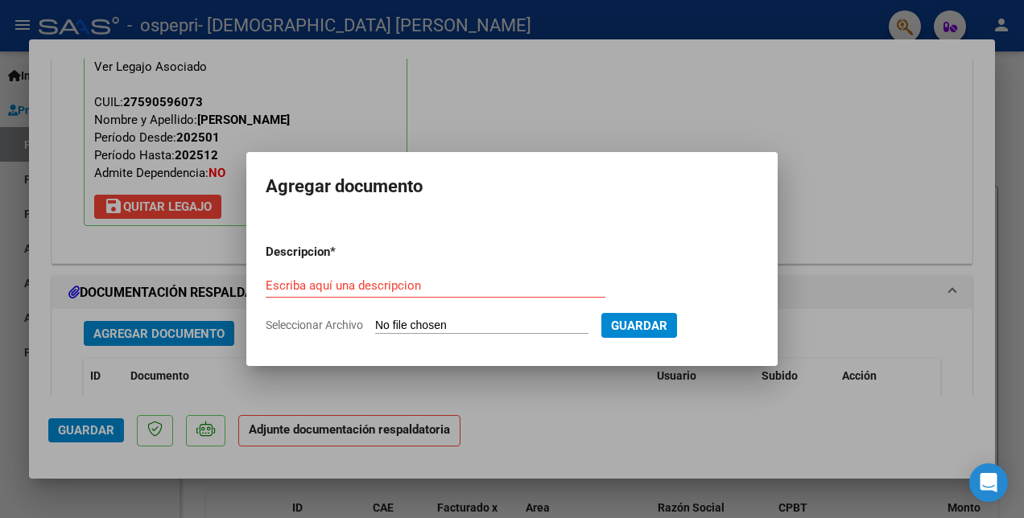
click at [283, 275] on div "Escriba aquí una descripcion" at bounding box center [436, 286] width 340 height 24
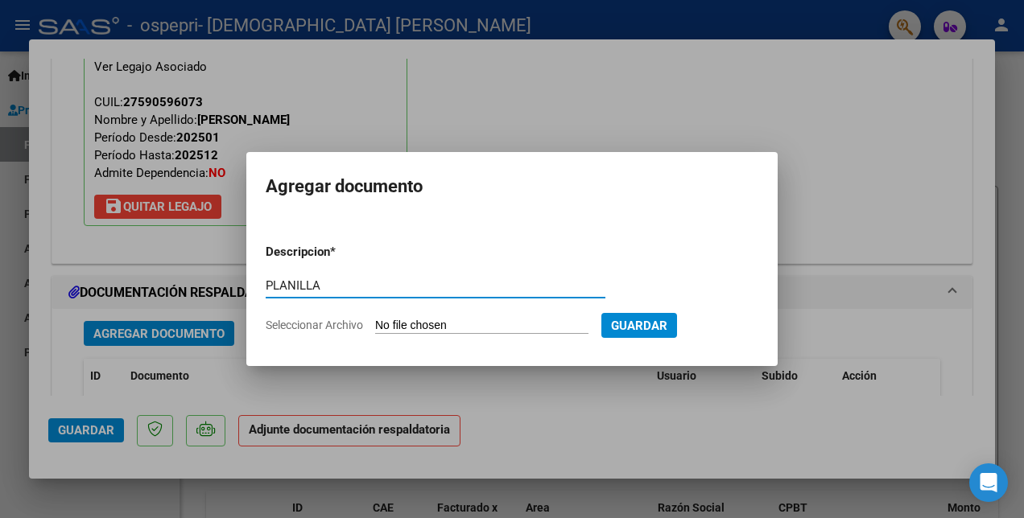
type input "PLANILLA"
click at [464, 324] on input "Seleccionar Archivo" at bounding box center [481, 326] width 213 height 15
type input "C:\fakepath\RODRIGUEZ TULA PLANILLA.pdf"
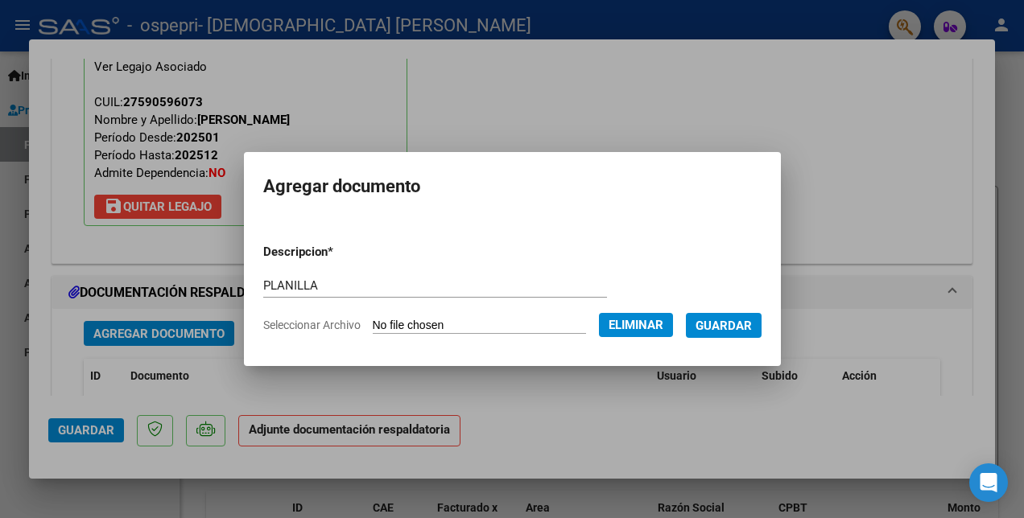
click at [747, 324] on span "Guardar" at bounding box center [723, 326] width 56 height 14
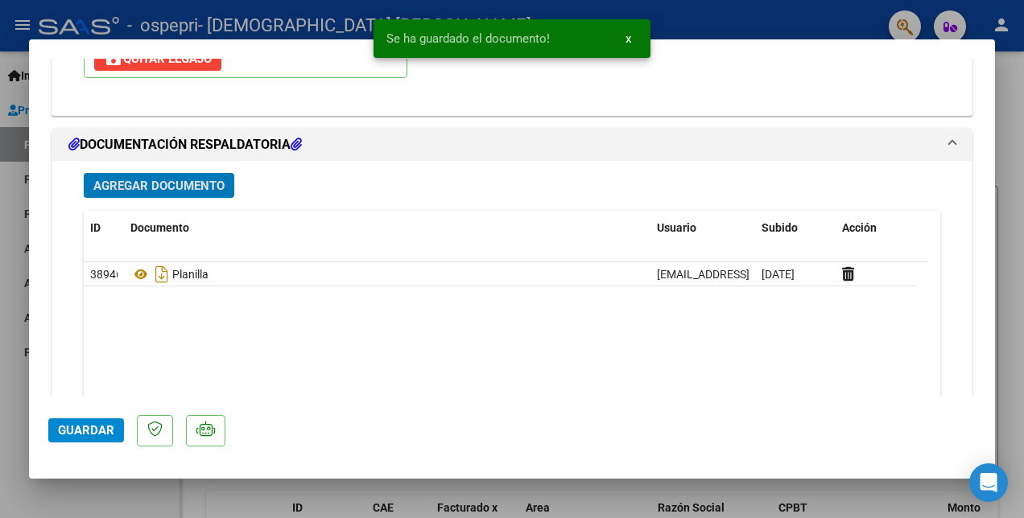
scroll to position [1732, 0]
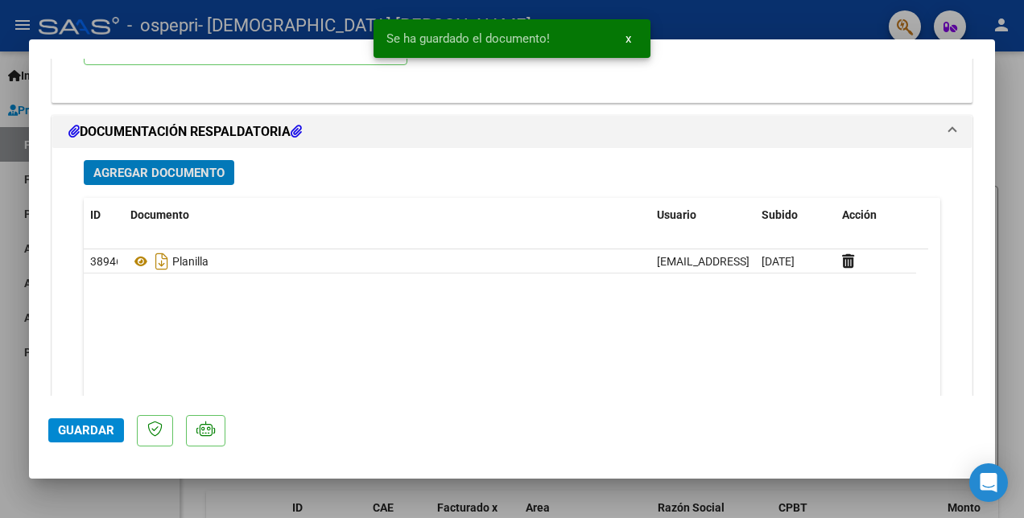
click at [82, 430] on span "Guardar" at bounding box center [86, 430] width 56 height 14
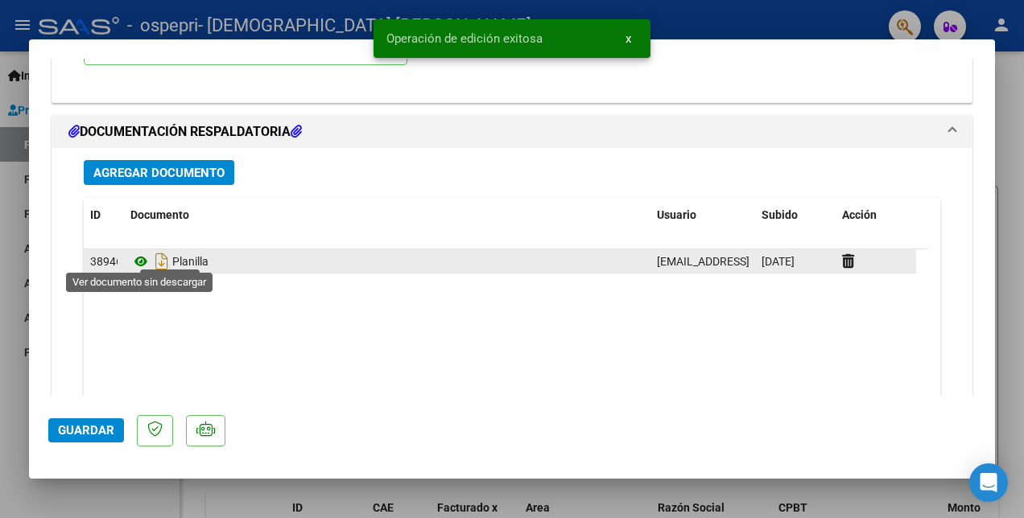
click at [141, 258] on icon at bounding box center [140, 261] width 21 height 19
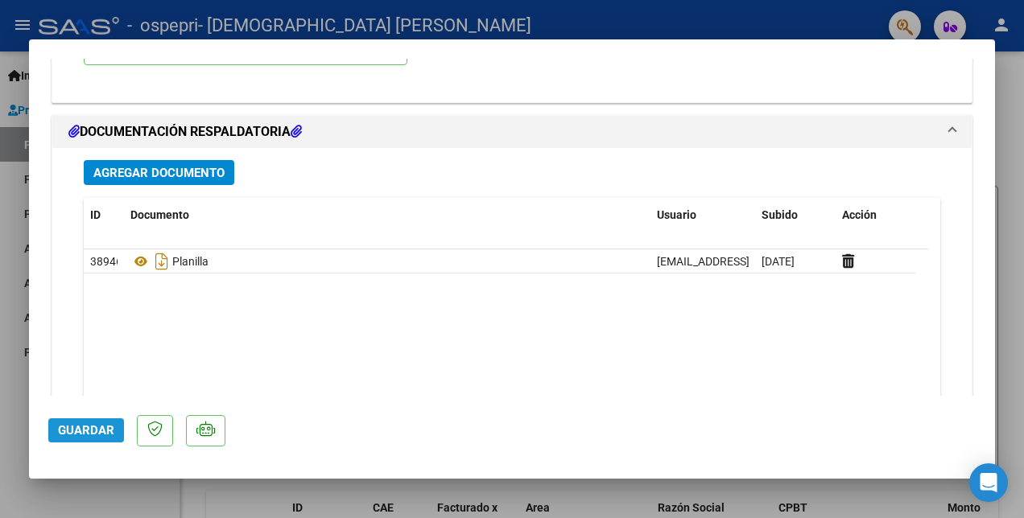
click at [90, 429] on span "Guardar" at bounding box center [86, 430] width 56 height 14
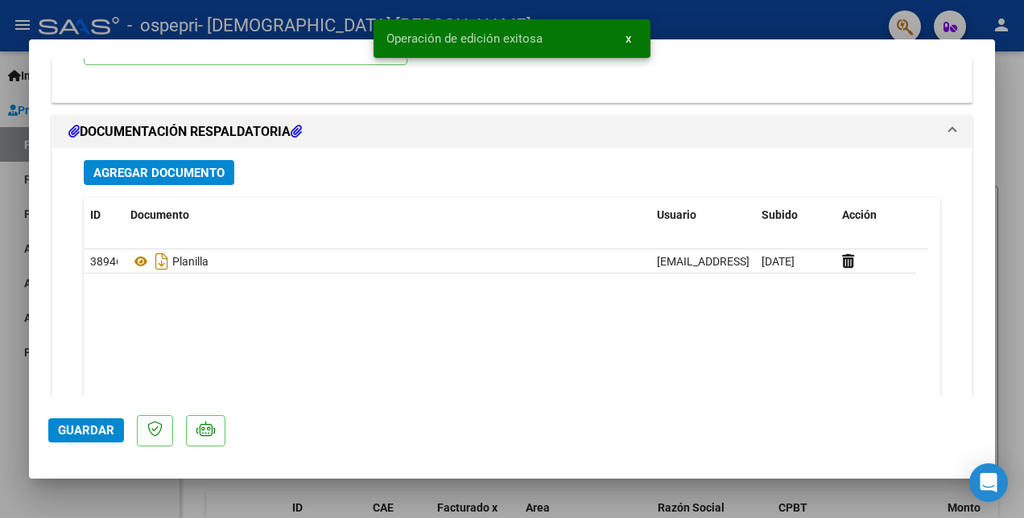
click at [78, 431] on span "Guardar" at bounding box center [86, 430] width 56 height 14
click at [733, 32] on div at bounding box center [512, 259] width 1024 height 518
type input "$ 0,00"
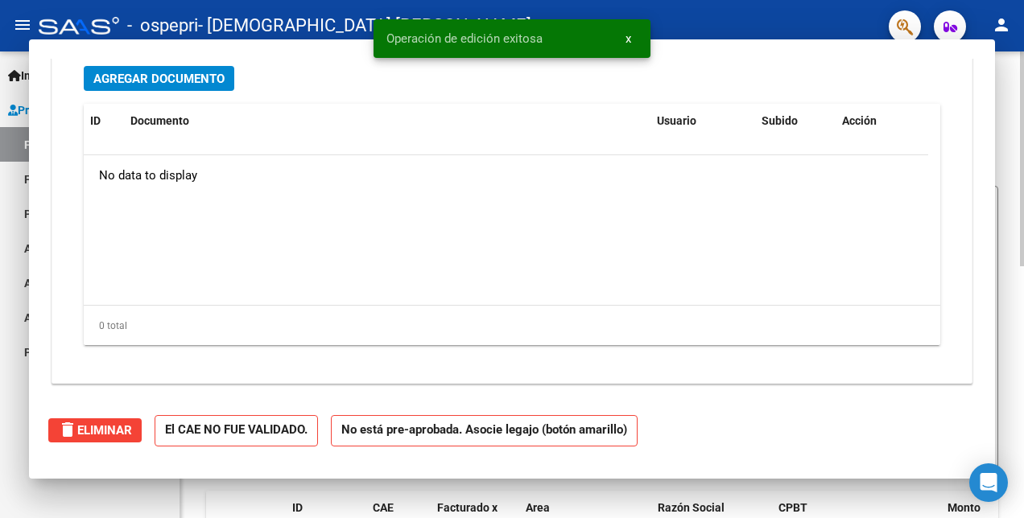
scroll to position [1557, 0]
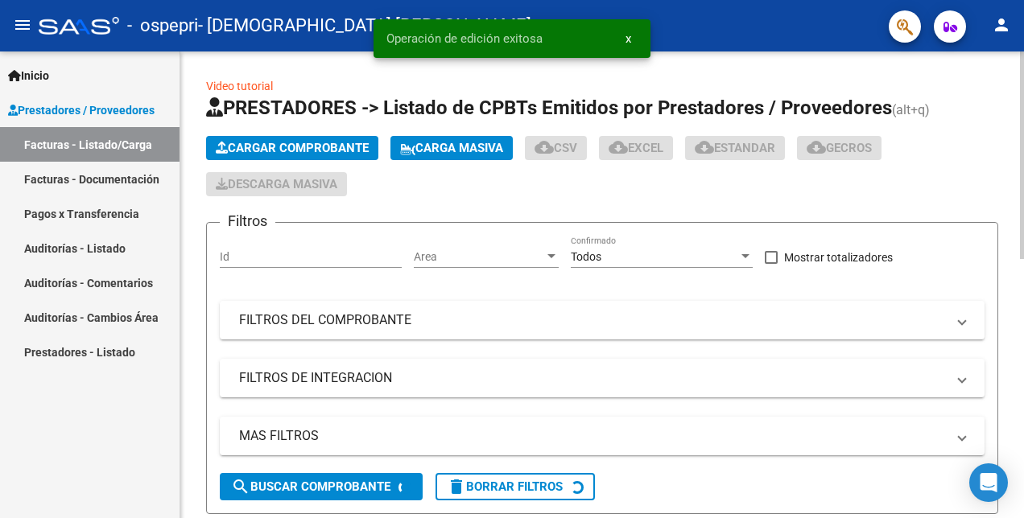
click at [274, 143] on span "Cargar Comprobante" at bounding box center [292, 148] width 153 height 14
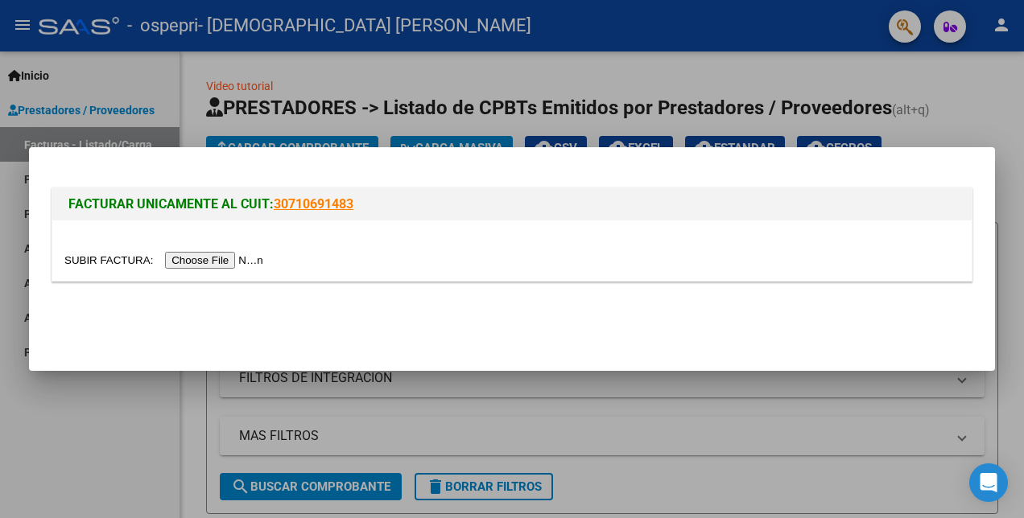
click at [201, 260] on input "file" at bounding box center [166, 260] width 204 height 17
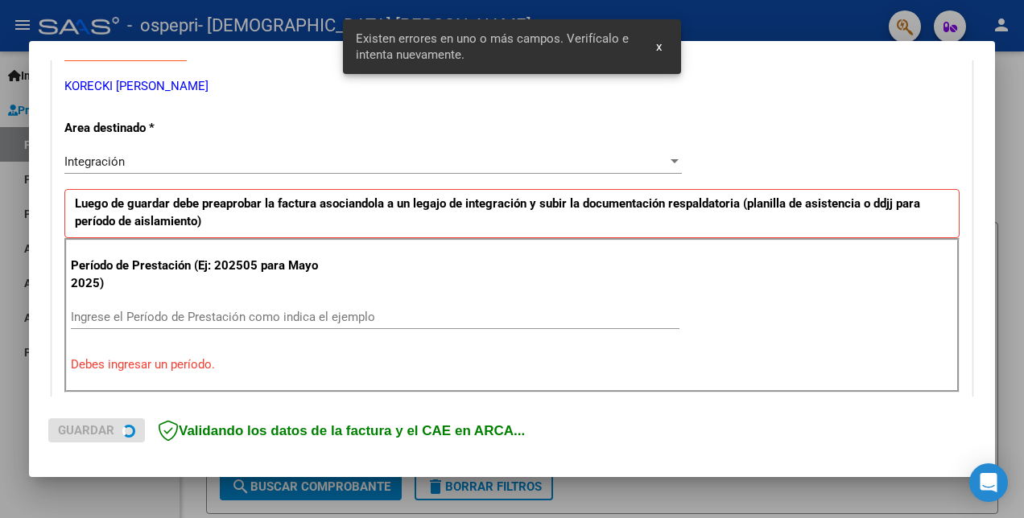
scroll to position [359, 0]
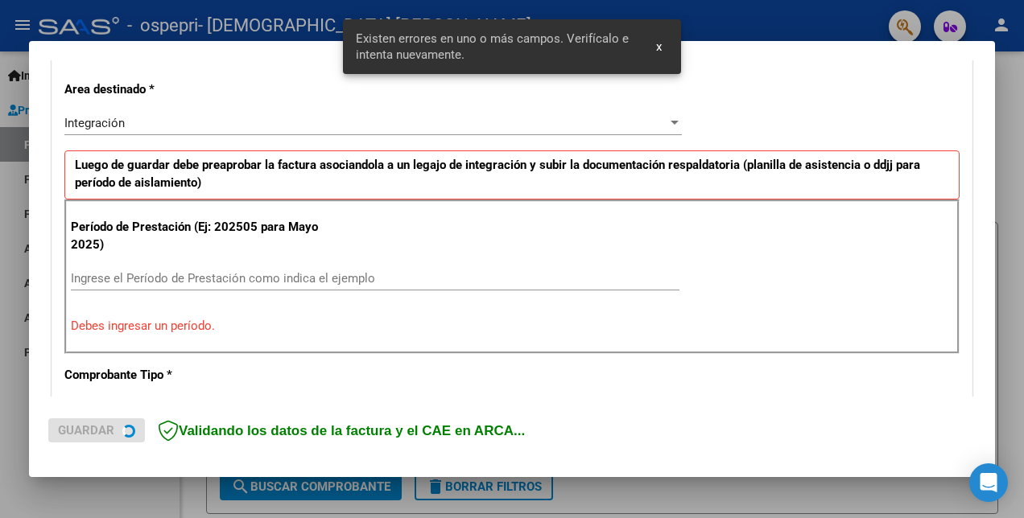
click at [100, 277] on input "Ingrese el Período de Prestación como indica el ejemplo" at bounding box center [375, 278] width 608 height 14
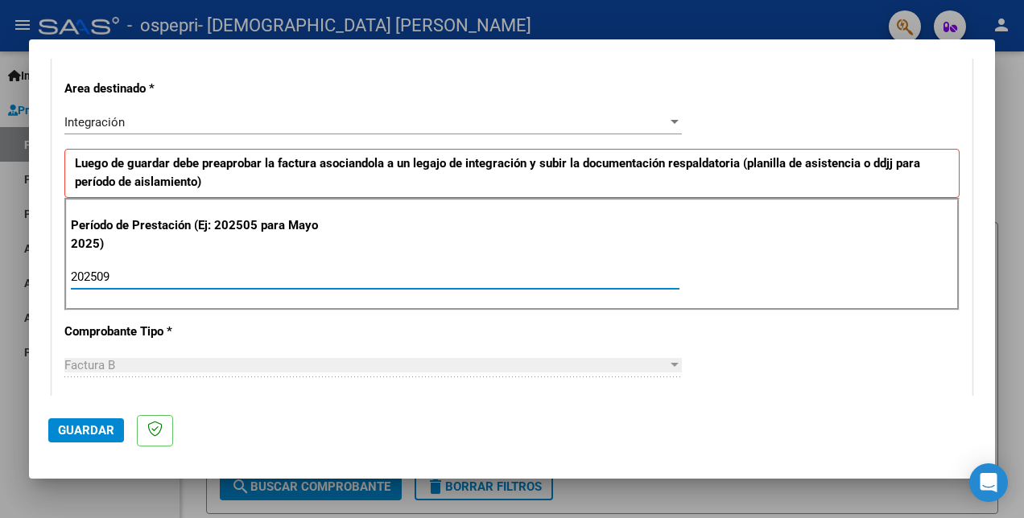
type input "202509"
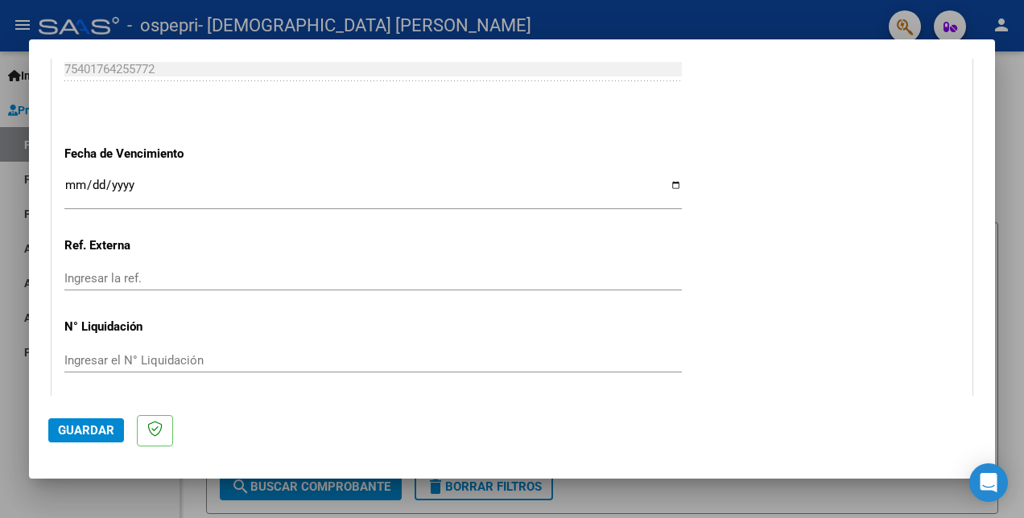
scroll to position [1124, 0]
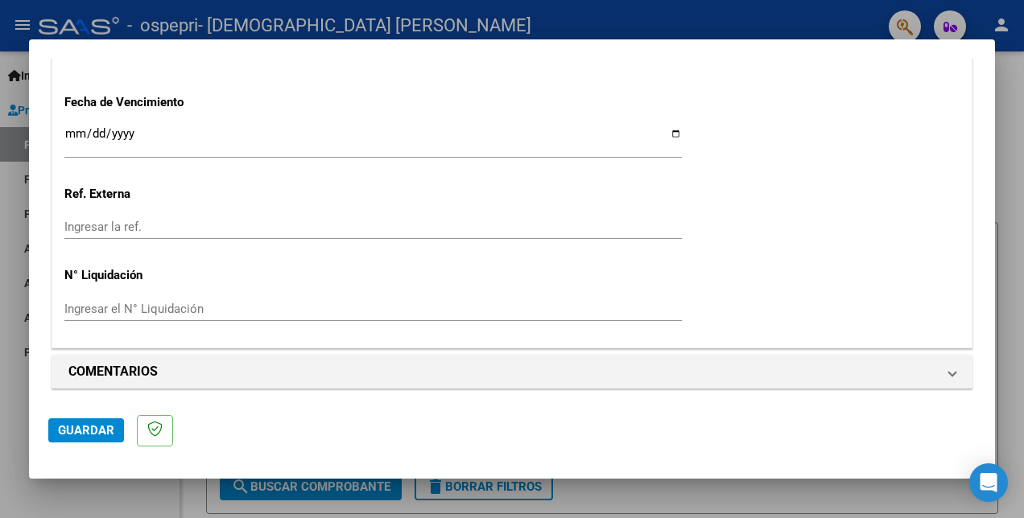
click at [84, 433] on span "Guardar" at bounding box center [86, 430] width 56 height 14
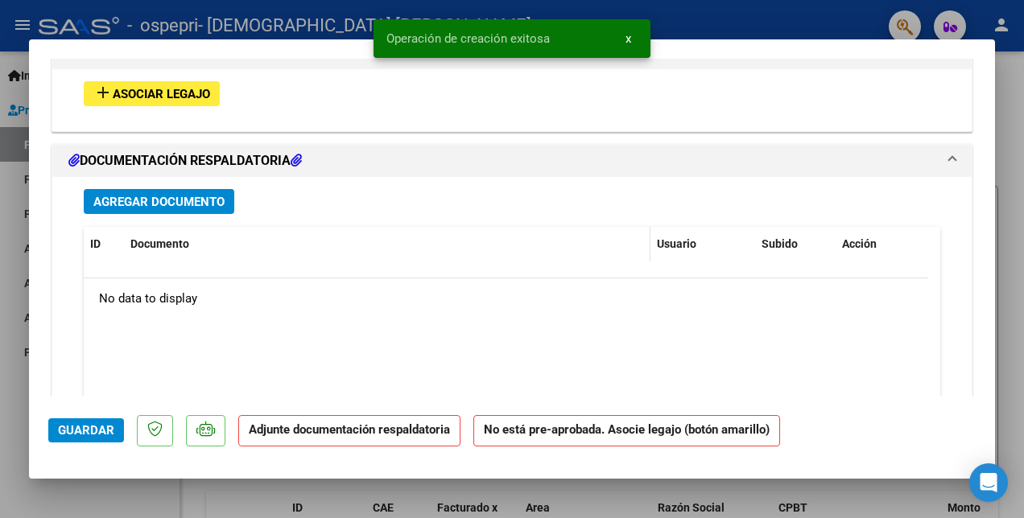
scroll to position [1288, 0]
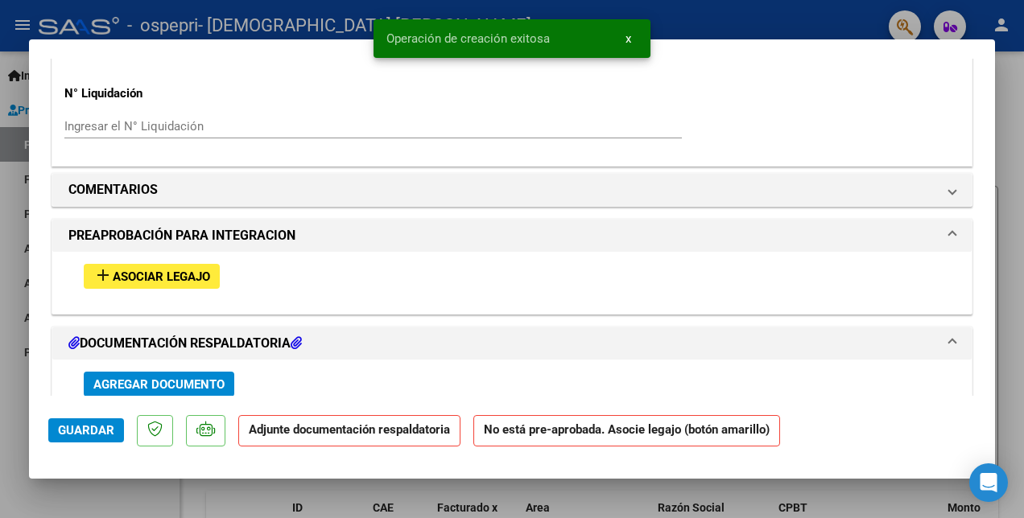
click at [148, 275] on span "Asociar Legajo" at bounding box center [161, 277] width 97 height 14
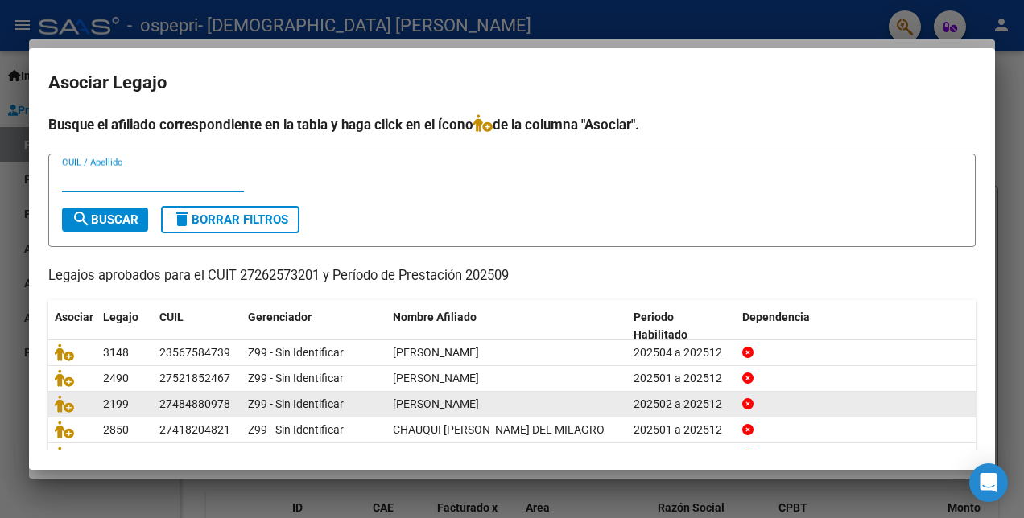
scroll to position [74, 0]
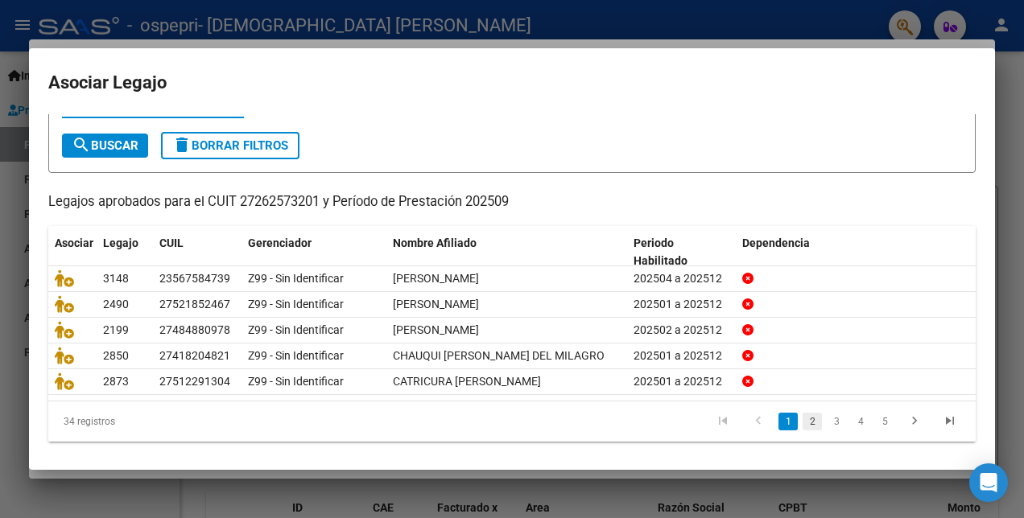
click at [802, 420] on link "2" at bounding box center [811, 422] width 19 height 18
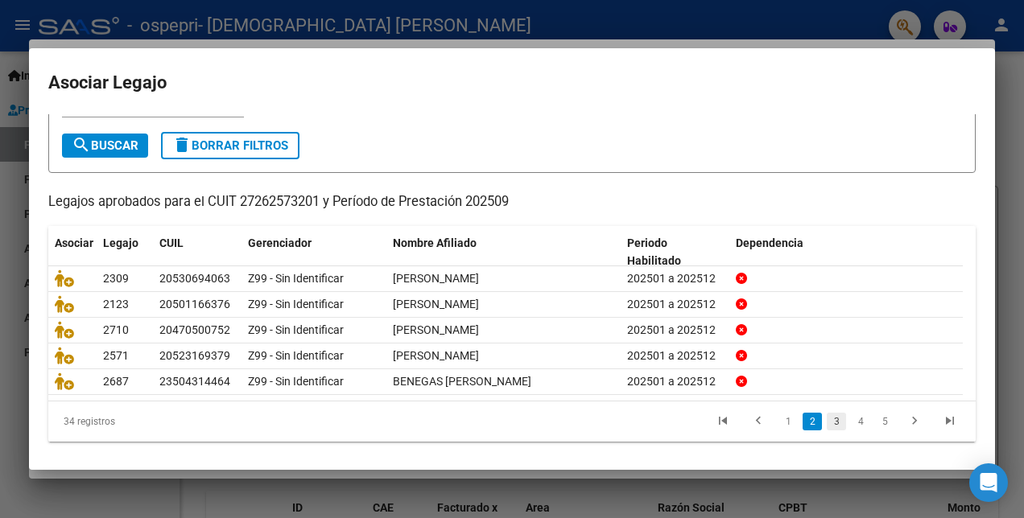
click at [827, 431] on link "3" at bounding box center [836, 422] width 19 height 18
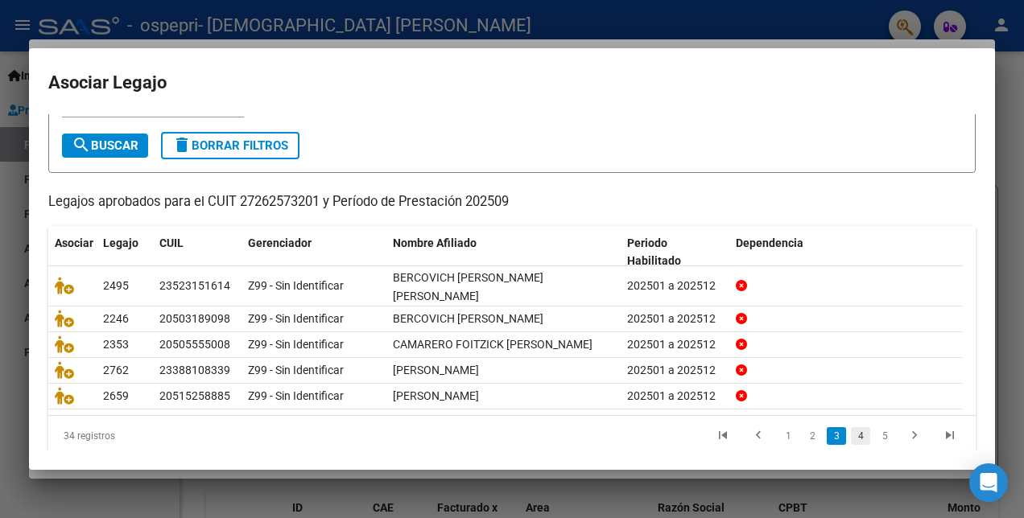
click at [851, 433] on link "4" at bounding box center [860, 436] width 19 height 18
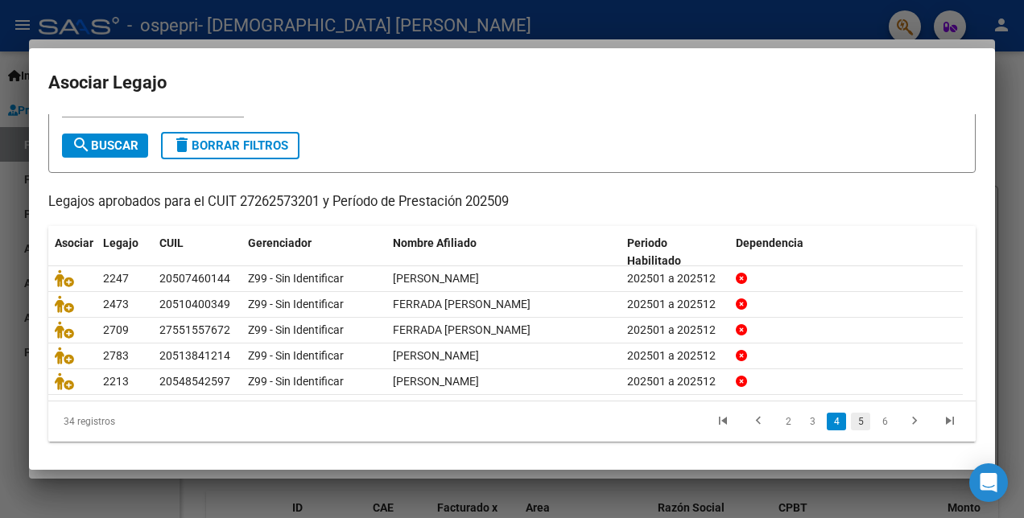
click at [851, 413] on link "5" at bounding box center [860, 422] width 19 height 18
click at [851, 430] on link "6" at bounding box center [860, 422] width 19 height 18
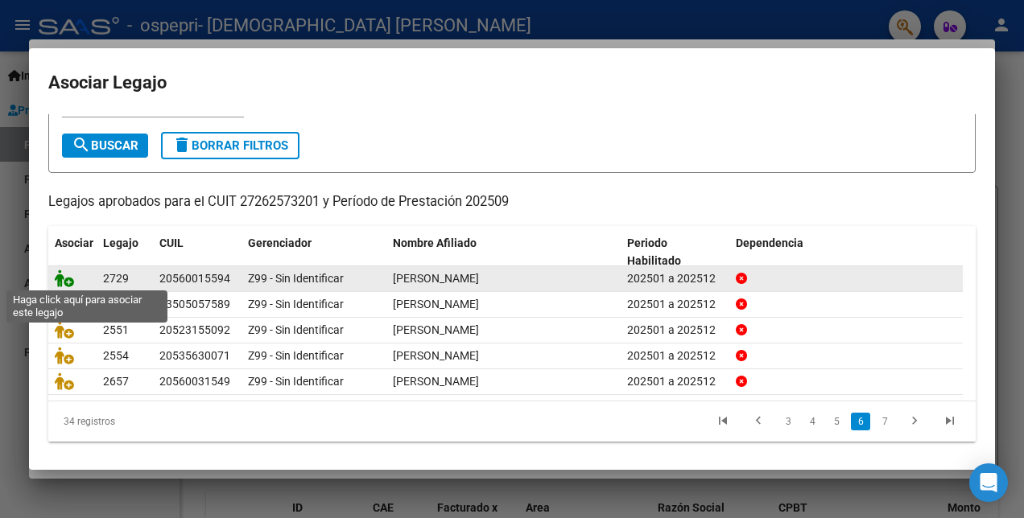
click at [63, 279] on icon at bounding box center [64, 279] width 19 height 18
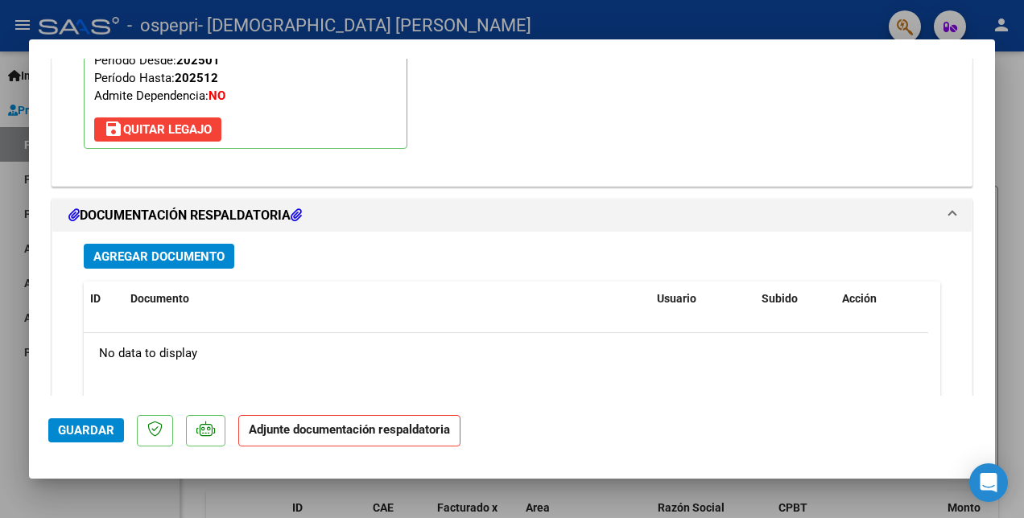
scroll to position [1652, 0]
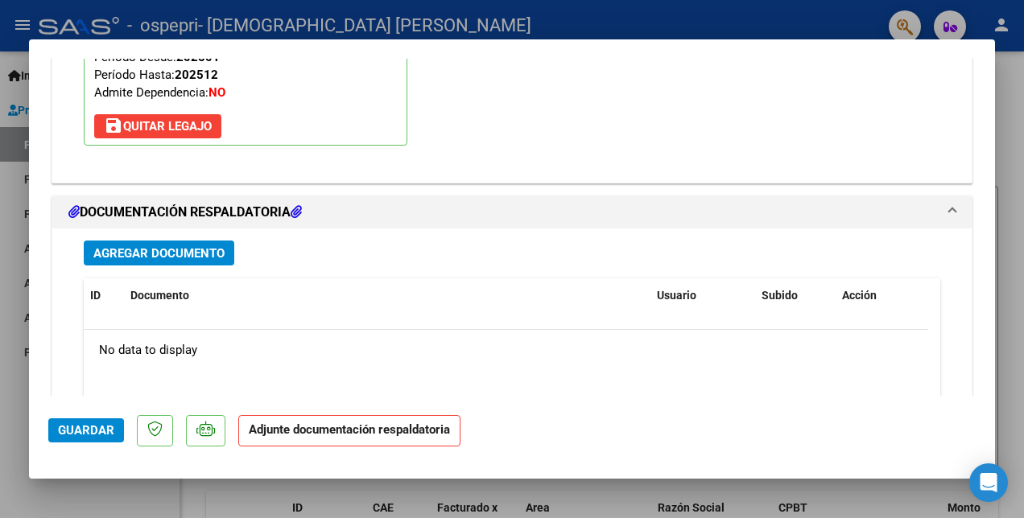
click at [184, 246] on span "Agregar Documento" at bounding box center [158, 253] width 131 height 14
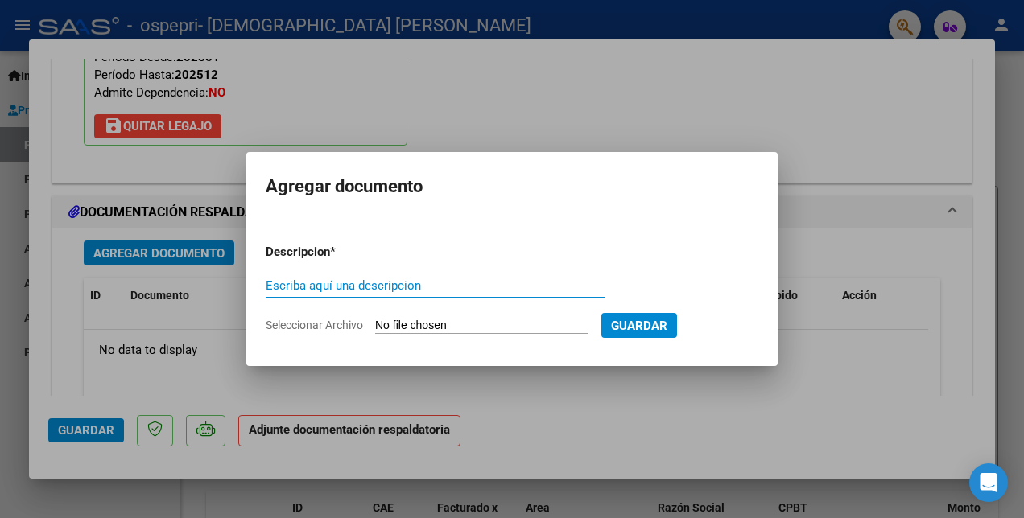
click at [276, 285] on input "Escriba aquí una descripcion" at bounding box center [436, 285] width 340 height 14
type input "PLANILLA"
click at [424, 327] on input "Seleccionar Archivo" at bounding box center [481, 326] width 213 height 15
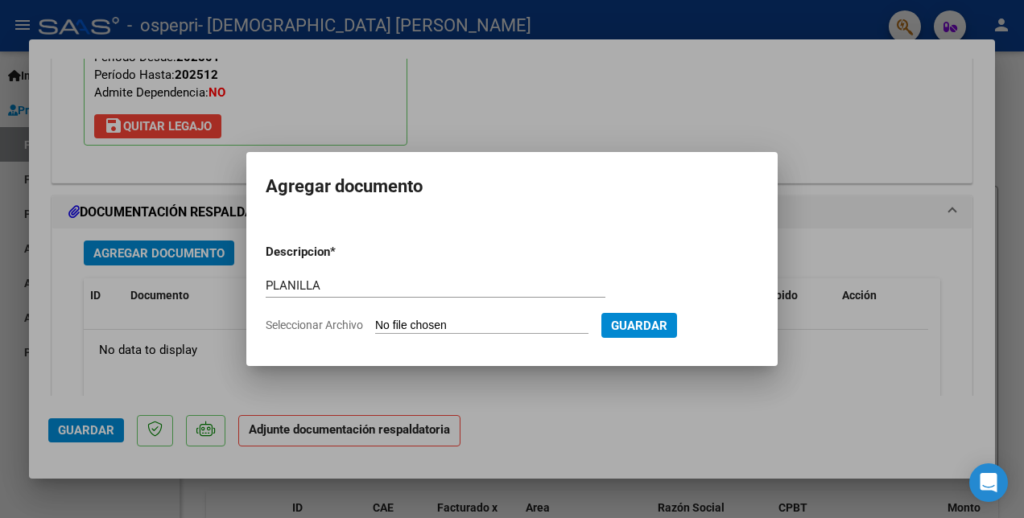
type input "C:\fakepath\VENEGAS BAUTISTA PLANILLA.pdf"
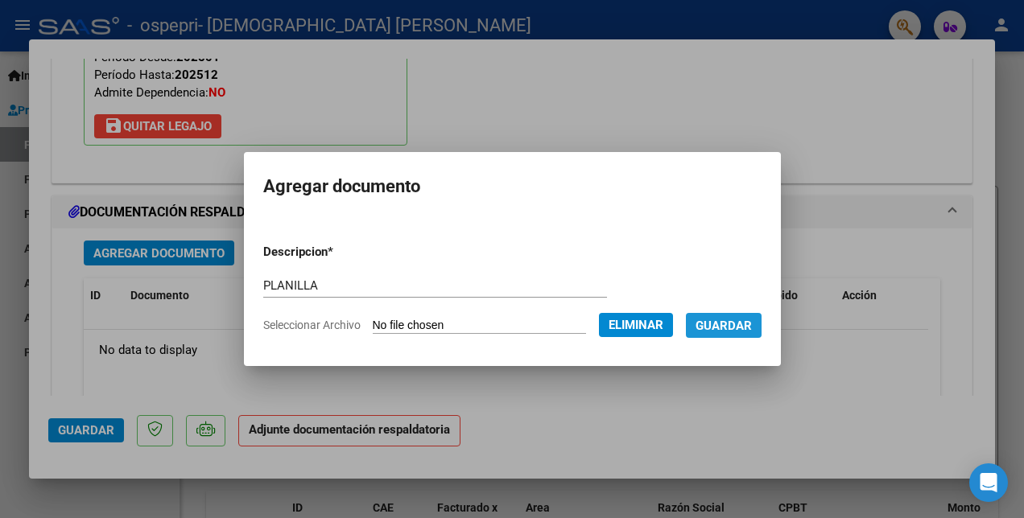
click at [737, 322] on span "Guardar" at bounding box center [723, 326] width 56 height 14
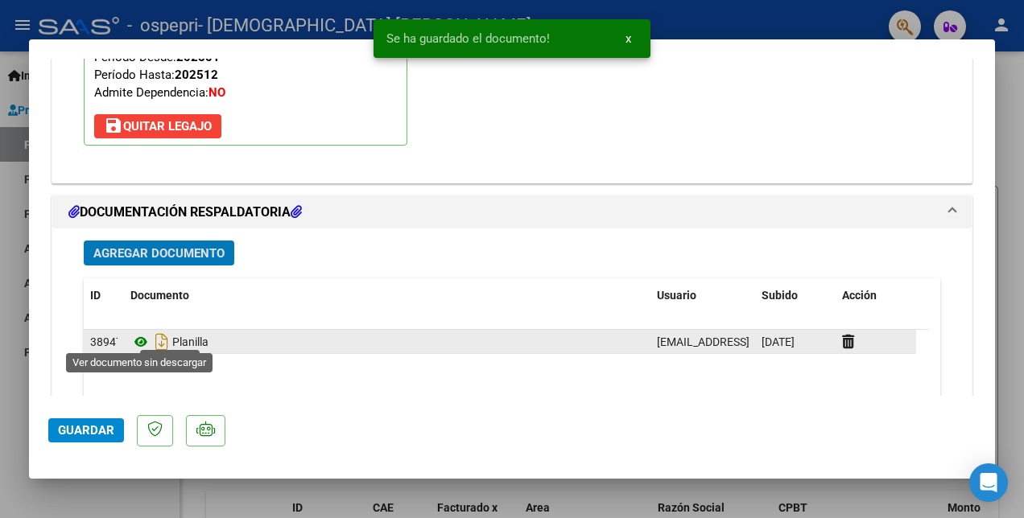
click at [139, 333] on icon at bounding box center [140, 341] width 21 height 19
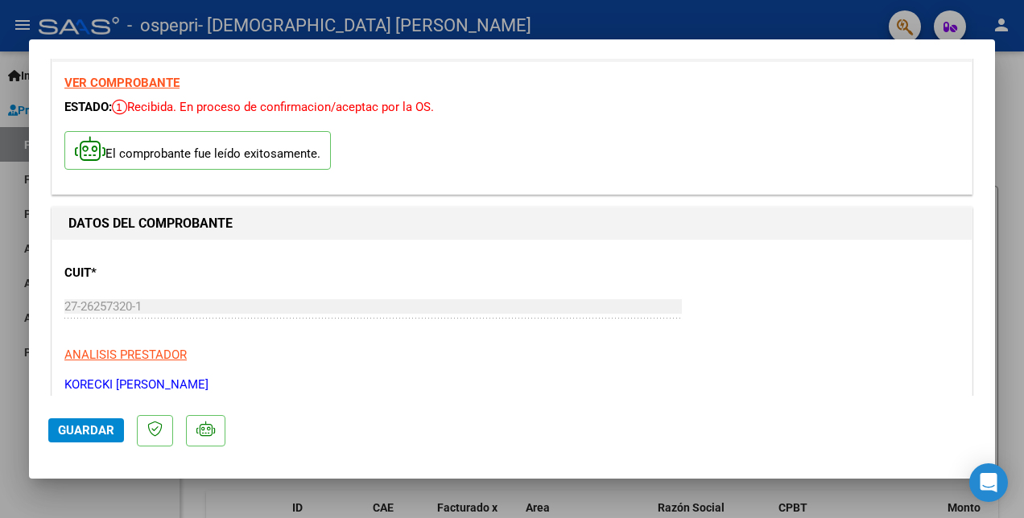
scroll to position [0, 0]
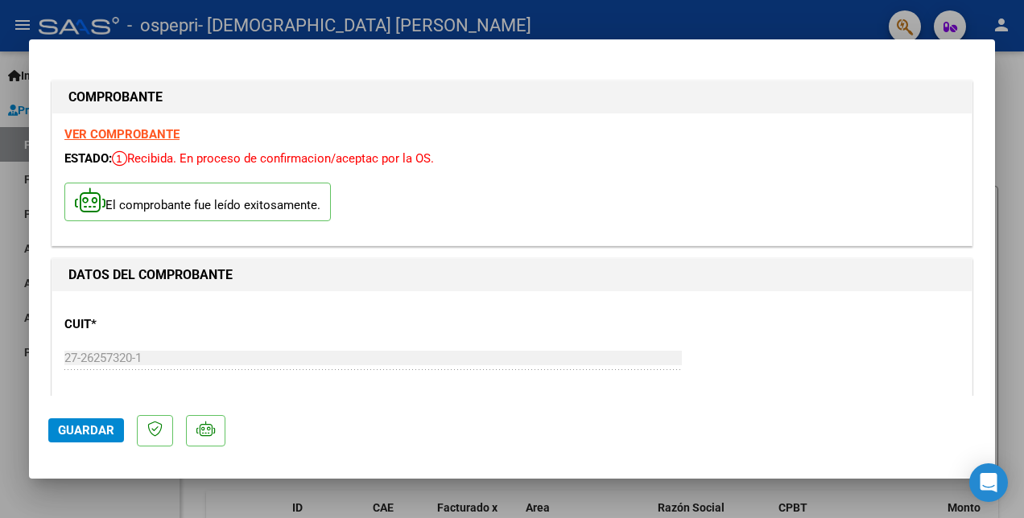
click at [148, 133] on strong "VER COMPROBANTE" at bounding box center [121, 134] width 115 height 14
click at [101, 435] on span "Guardar" at bounding box center [86, 430] width 56 height 14
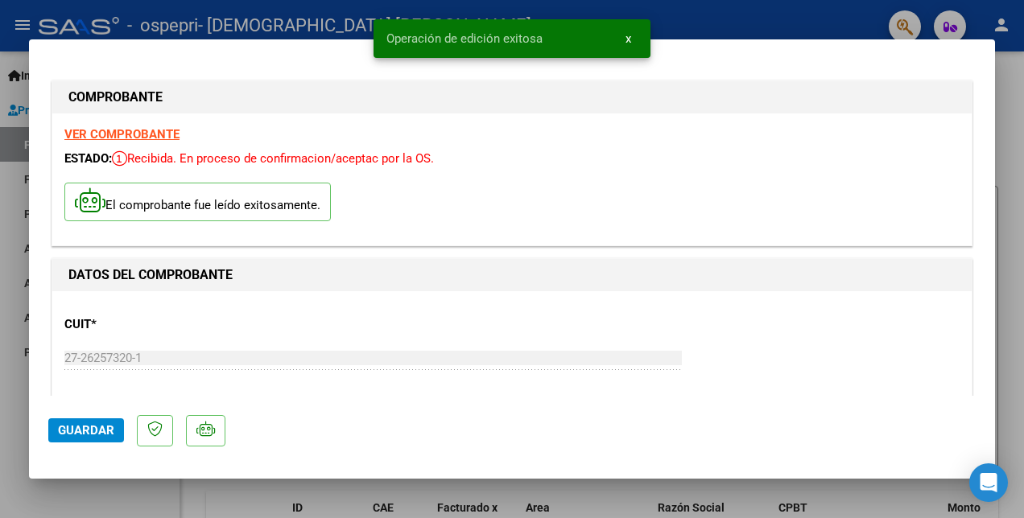
click at [744, 19] on div at bounding box center [512, 259] width 1024 height 518
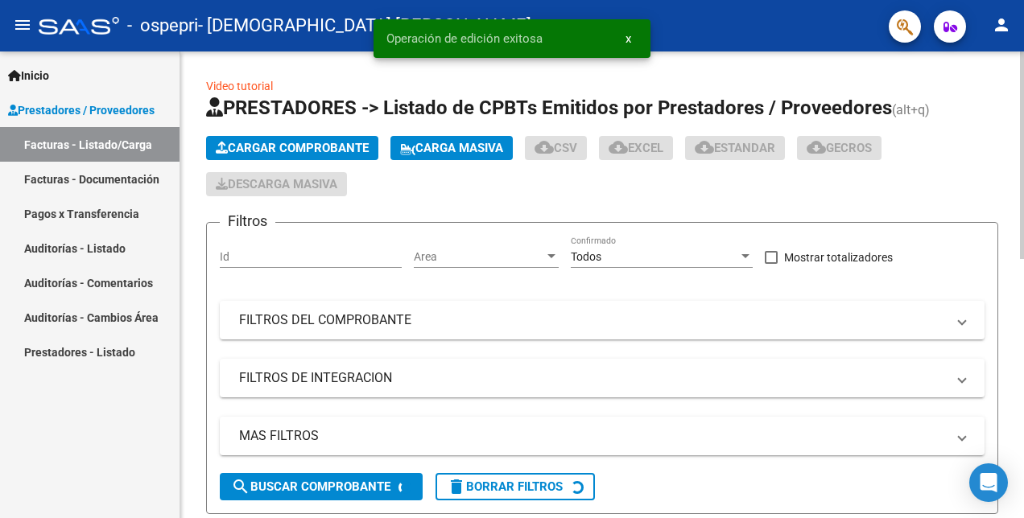
click at [250, 146] on span "Cargar Comprobante" at bounding box center [292, 148] width 153 height 14
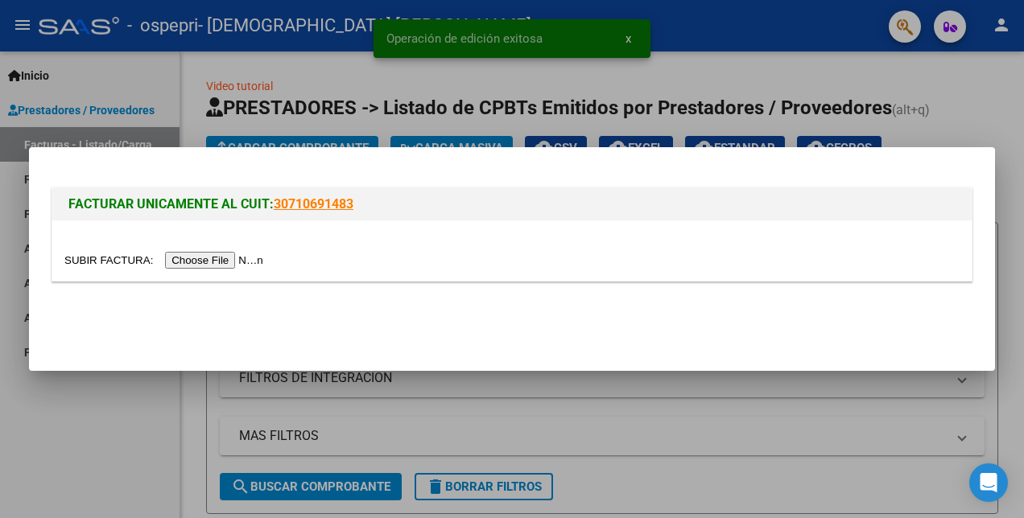
click at [201, 259] on input "file" at bounding box center [166, 260] width 204 height 17
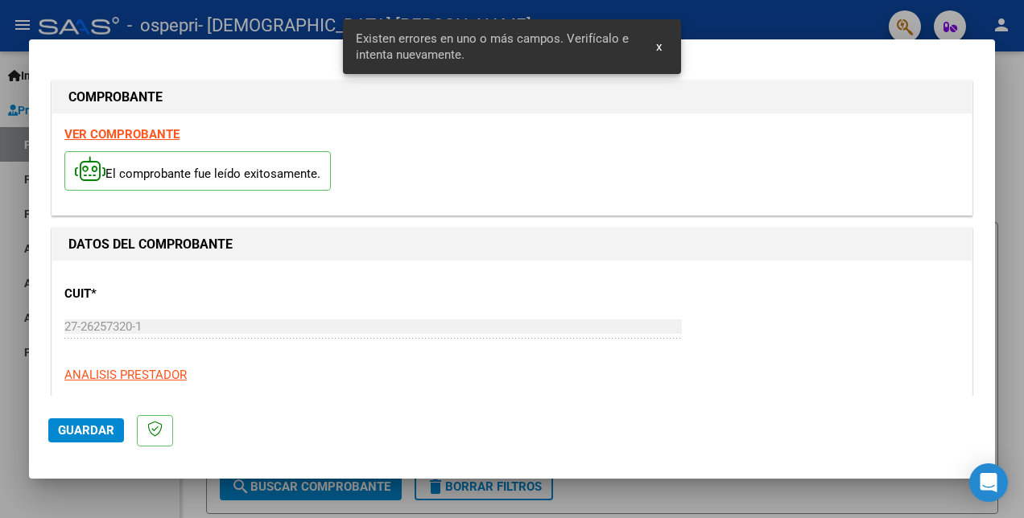
click at [146, 132] on strong "VER COMPROBANTE" at bounding box center [121, 134] width 115 height 14
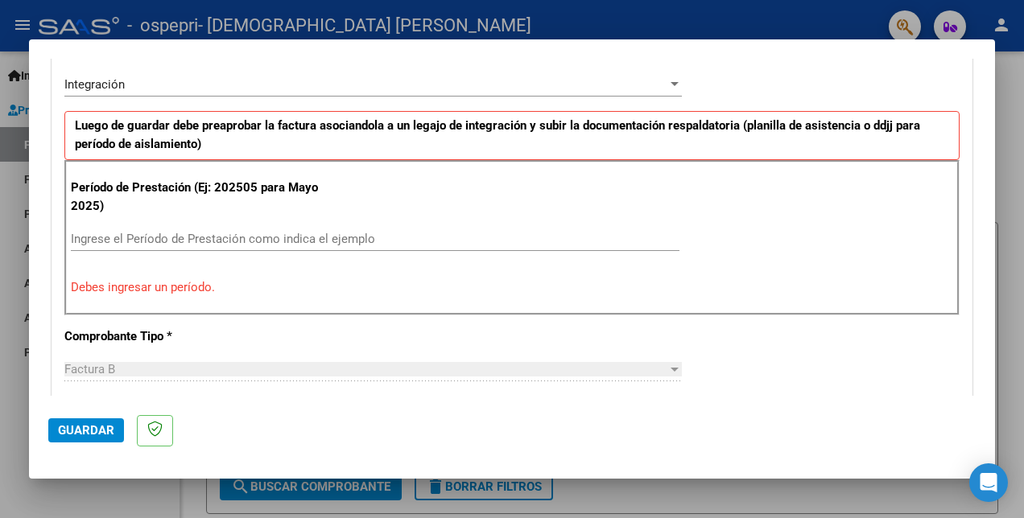
scroll to position [402, 0]
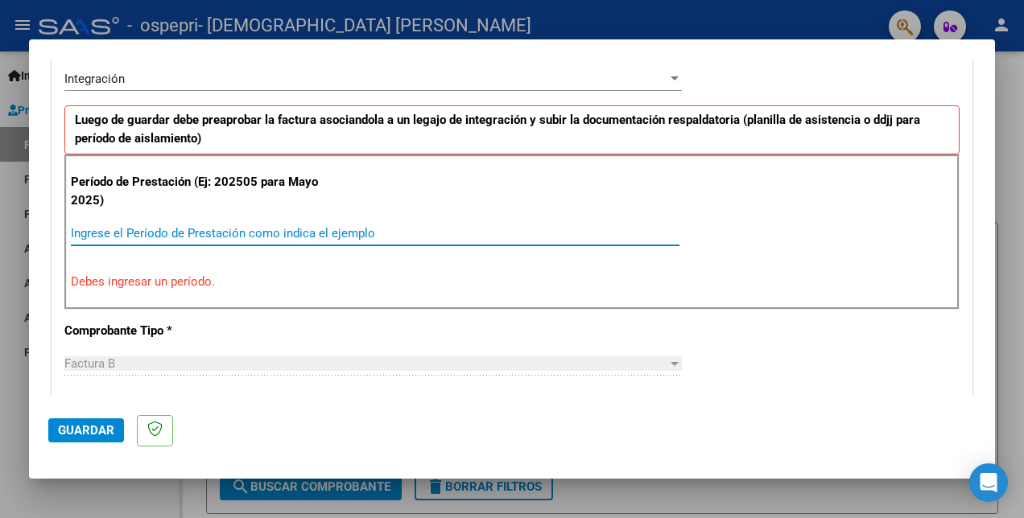
click at [98, 227] on input "Ingrese el Período de Prestación como indica el ejemplo" at bounding box center [375, 233] width 608 height 14
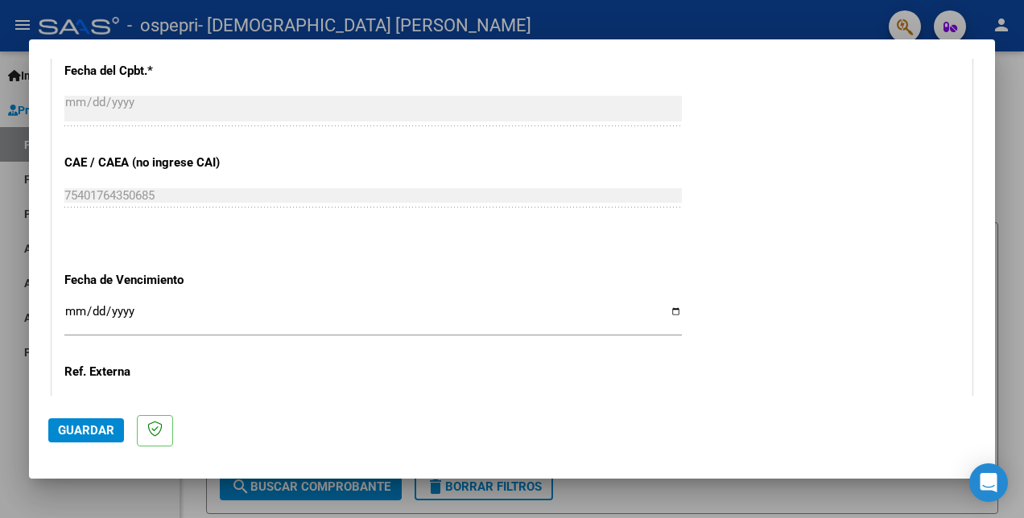
scroll to position [966, 0]
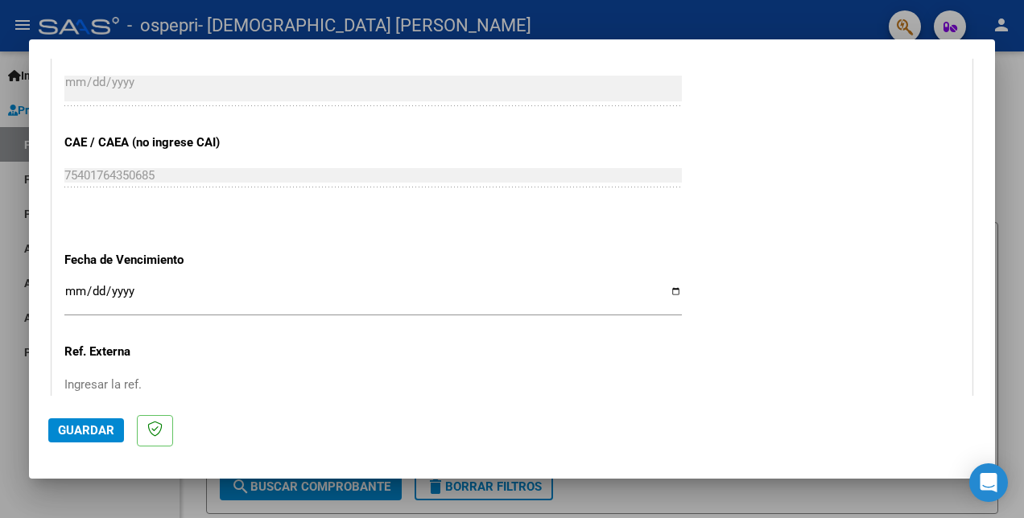
type input "202509"
click at [80, 430] on span "Guardar" at bounding box center [86, 430] width 56 height 14
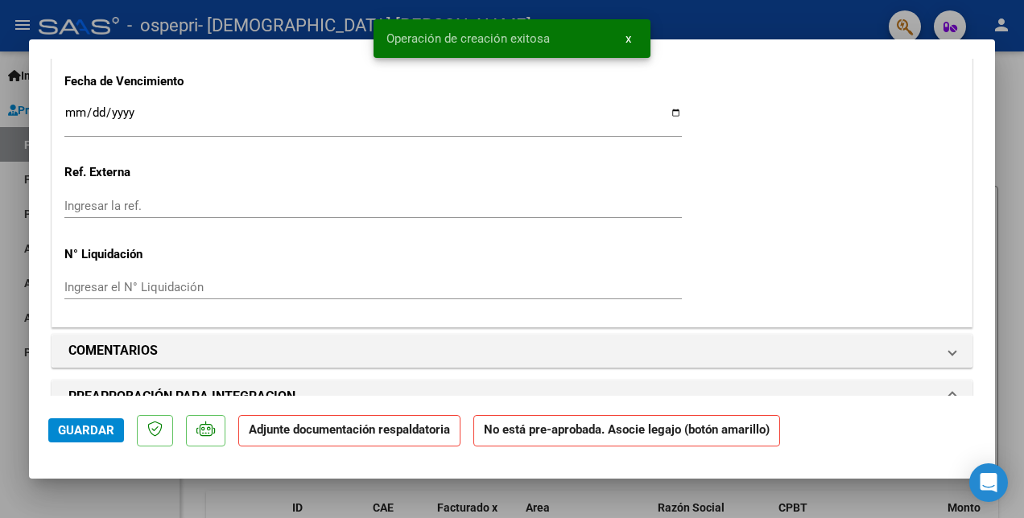
scroll to position [1368, 0]
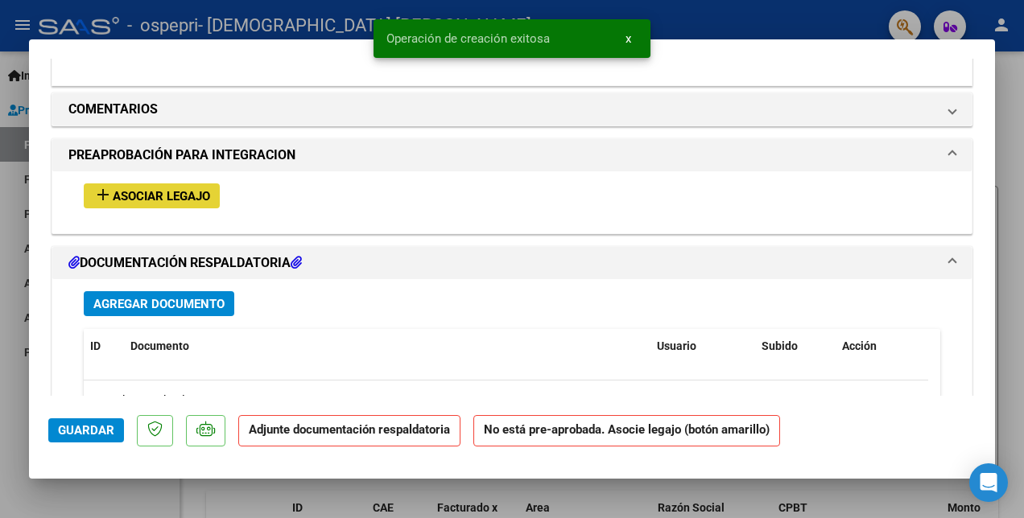
click at [178, 196] on span "Asociar Legajo" at bounding box center [161, 196] width 97 height 14
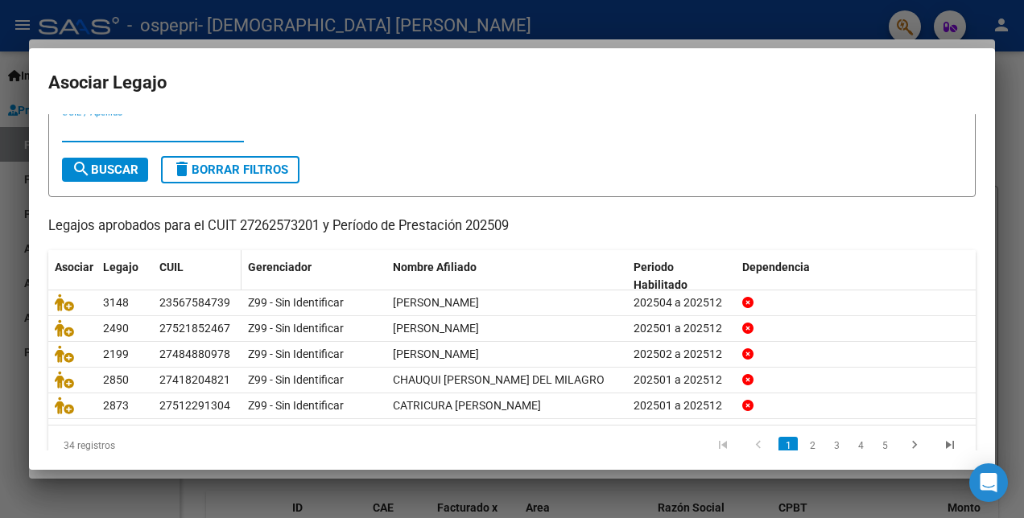
scroll to position [74, 0]
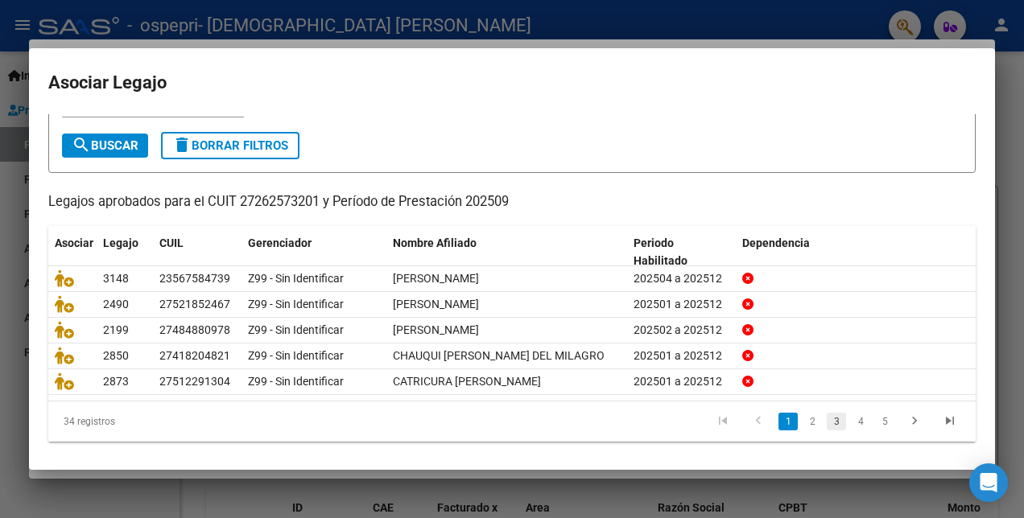
click at [827, 420] on link "3" at bounding box center [836, 422] width 19 height 18
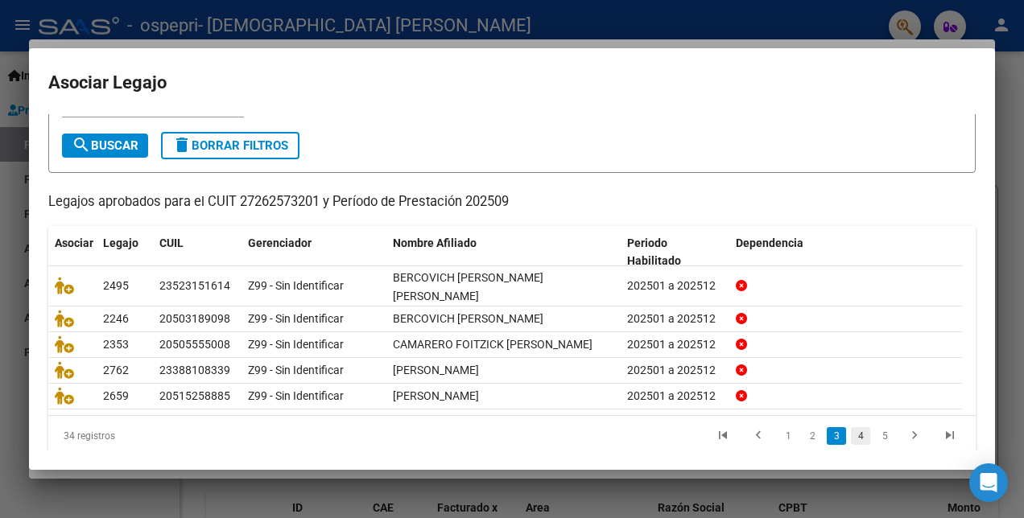
click at [851, 427] on link "4" at bounding box center [860, 436] width 19 height 18
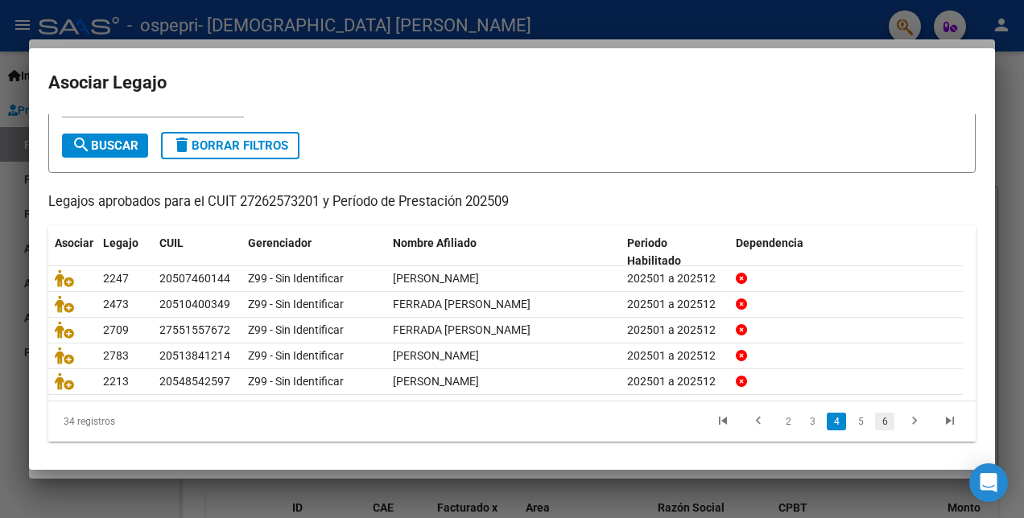
click at [875, 415] on link "6" at bounding box center [884, 422] width 19 height 18
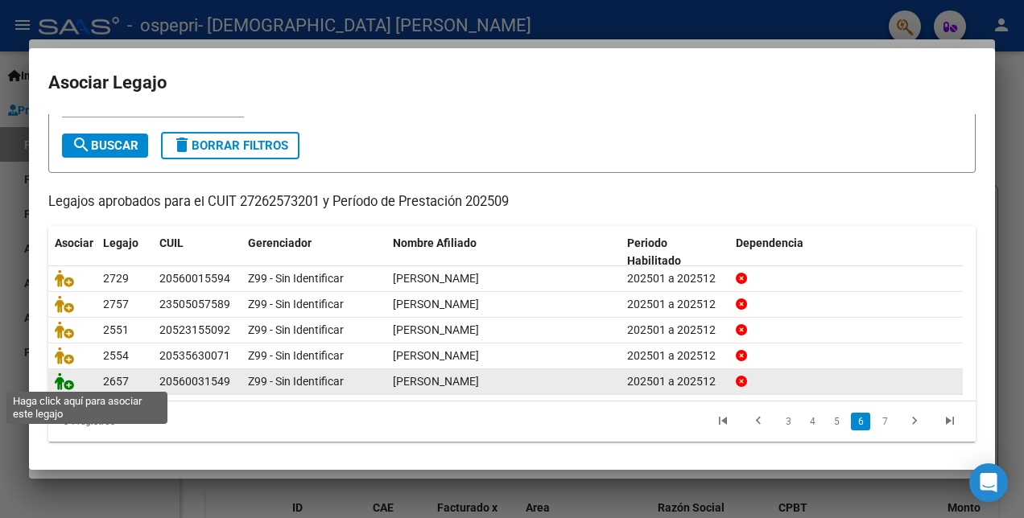
click at [68, 381] on icon at bounding box center [64, 382] width 19 height 18
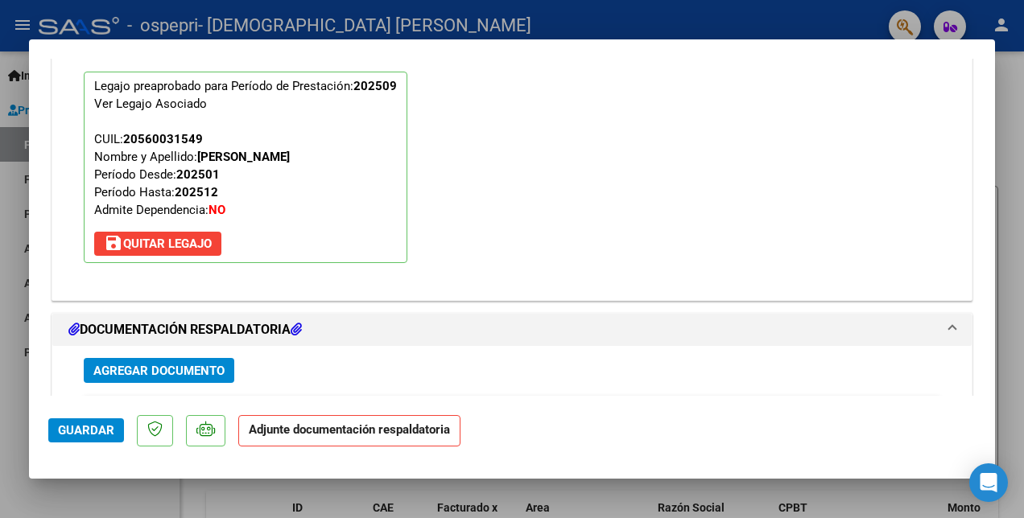
scroll to position [1652, 0]
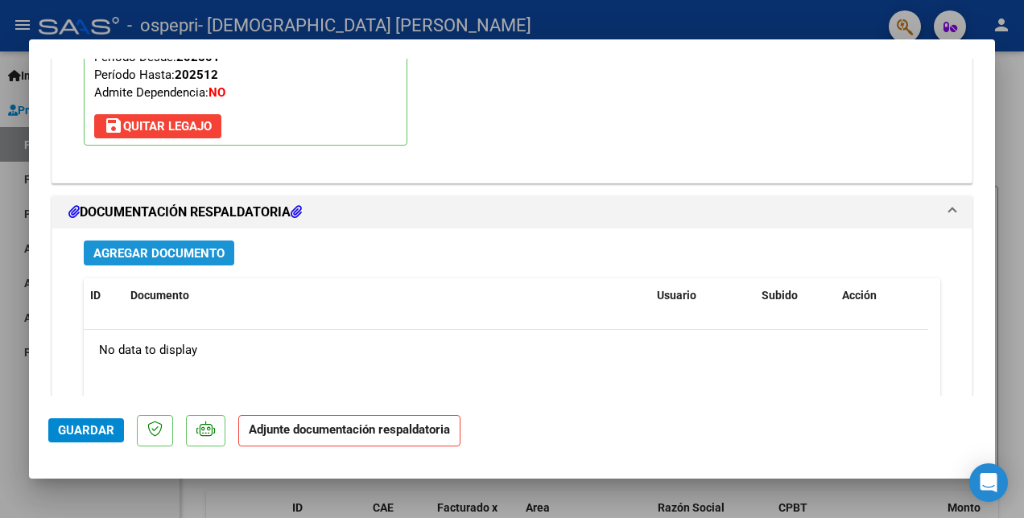
click at [142, 246] on span "Agregar Documento" at bounding box center [158, 253] width 131 height 14
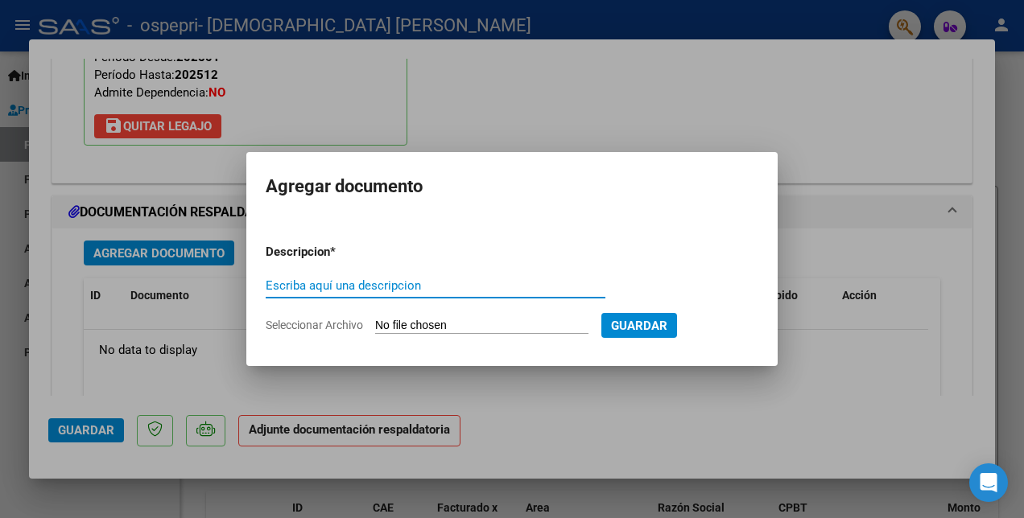
click at [275, 287] on input "Escriba aquí una descripcion" at bounding box center [436, 285] width 340 height 14
type input "PLANILLA"
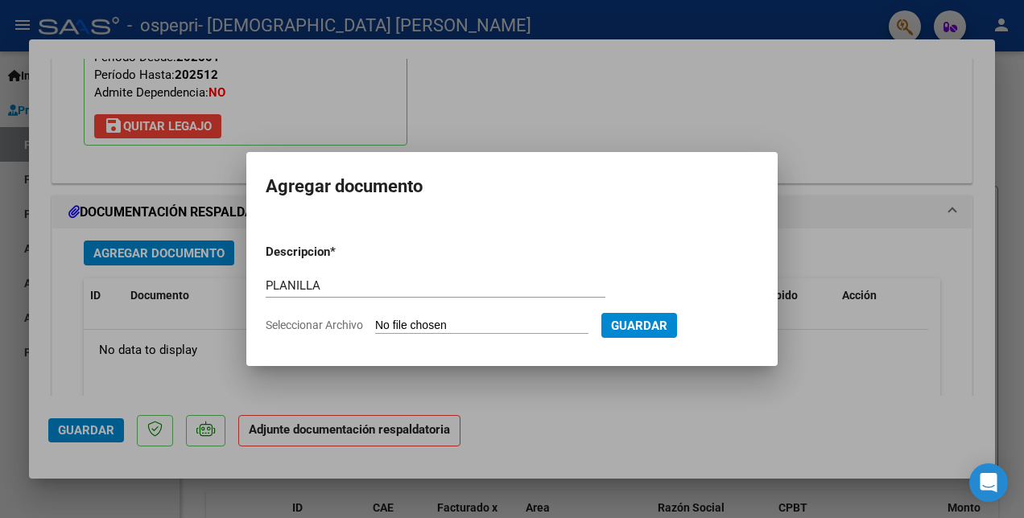
click at [520, 324] on input "Seleccionar Archivo" at bounding box center [481, 326] width 213 height 15
type input "C:\fakepath\SERDA PLANILLA.pdf"
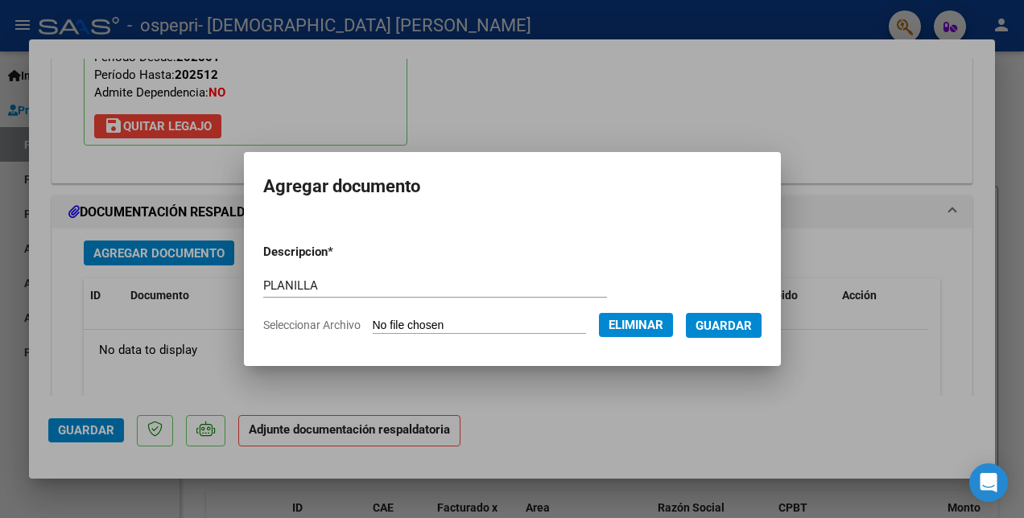
click at [738, 320] on span "Guardar" at bounding box center [723, 326] width 56 height 14
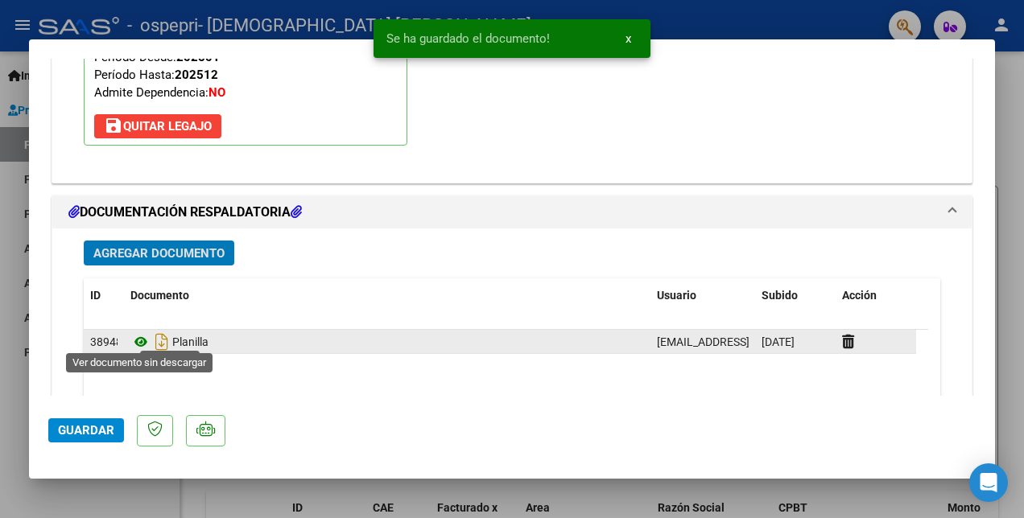
click at [133, 336] on icon at bounding box center [140, 341] width 21 height 19
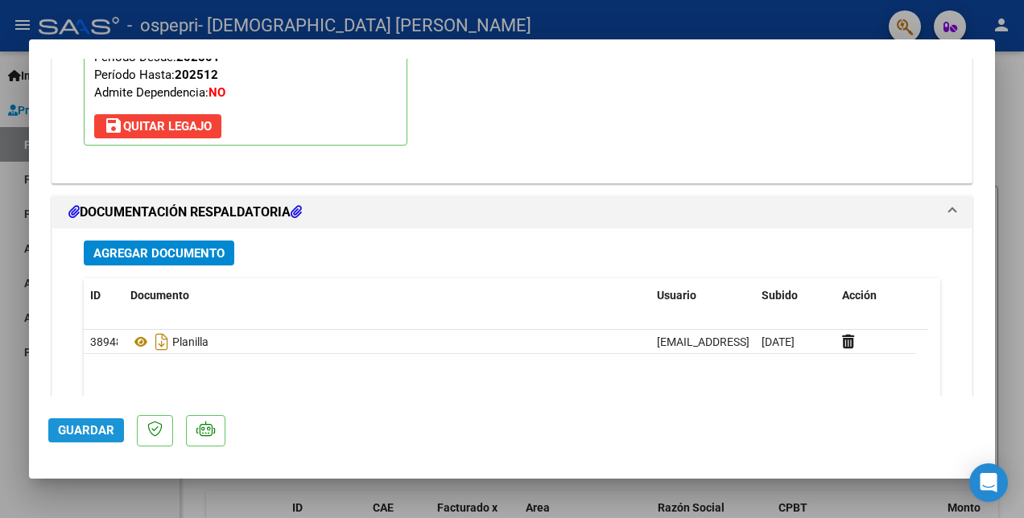
click at [99, 435] on span "Guardar" at bounding box center [86, 430] width 56 height 14
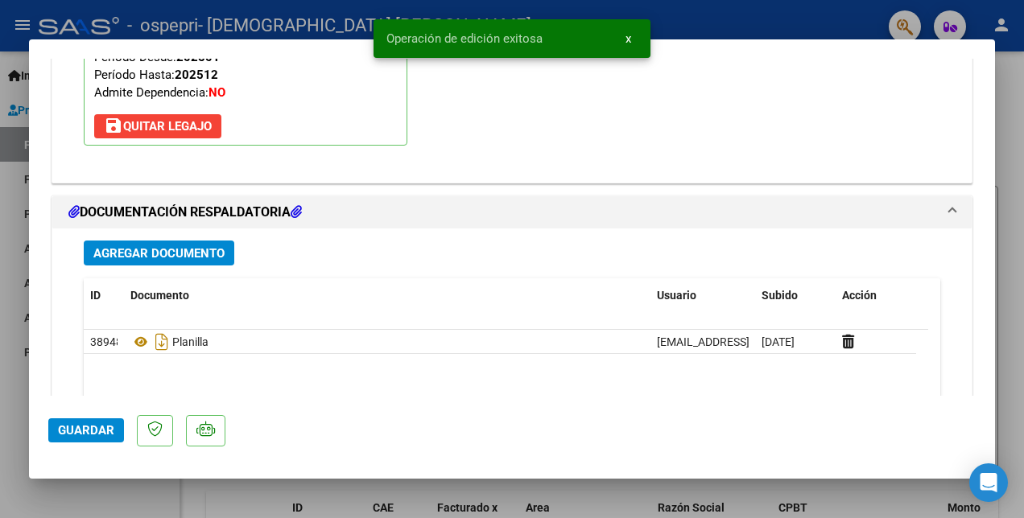
click at [840, 31] on div at bounding box center [512, 259] width 1024 height 518
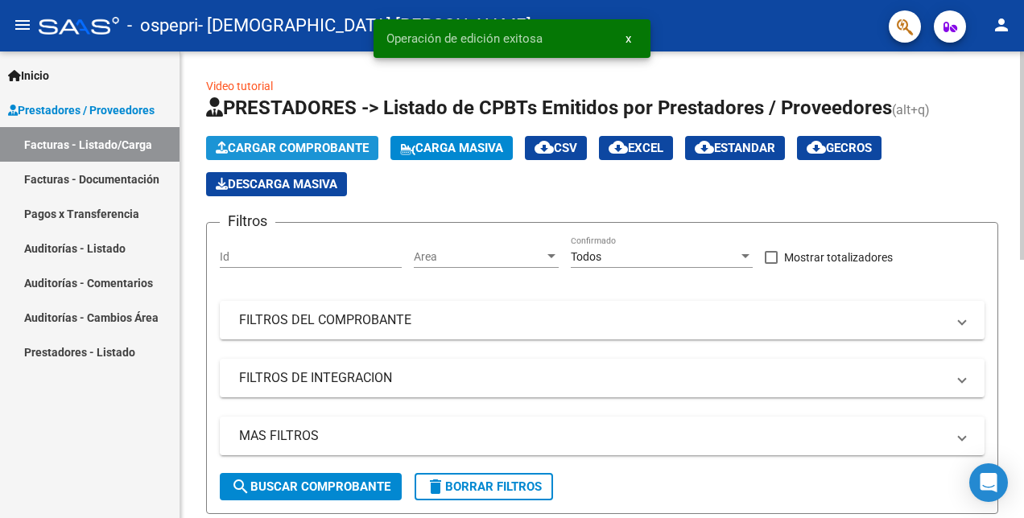
click at [294, 148] on span "Cargar Comprobante" at bounding box center [292, 148] width 153 height 14
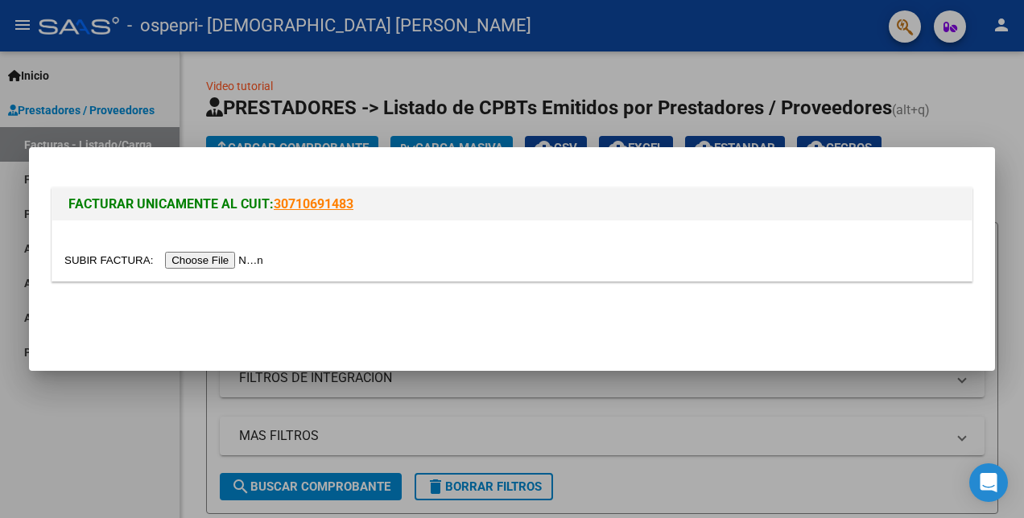
click at [192, 266] on input "file" at bounding box center [166, 260] width 204 height 17
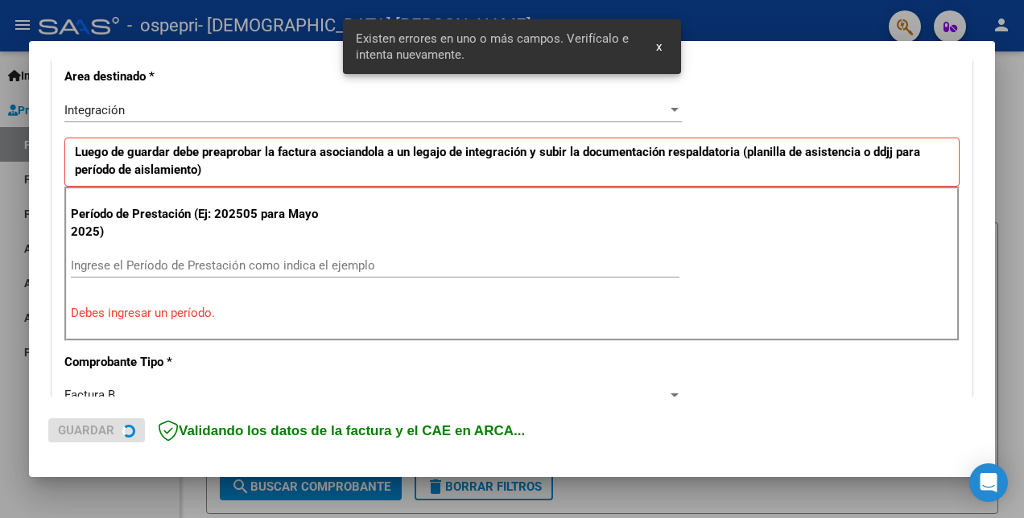
scroll to position [431, 0]
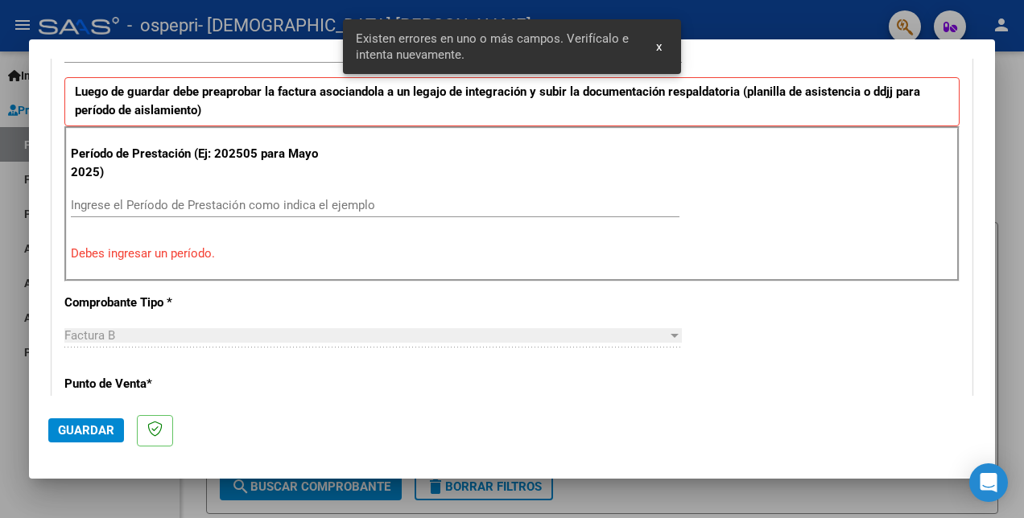
click at [189, 206] on input "Ingrese el Período de Prestación como indica el ejemplo" at bounding box center [375, 205] width 608 height 14
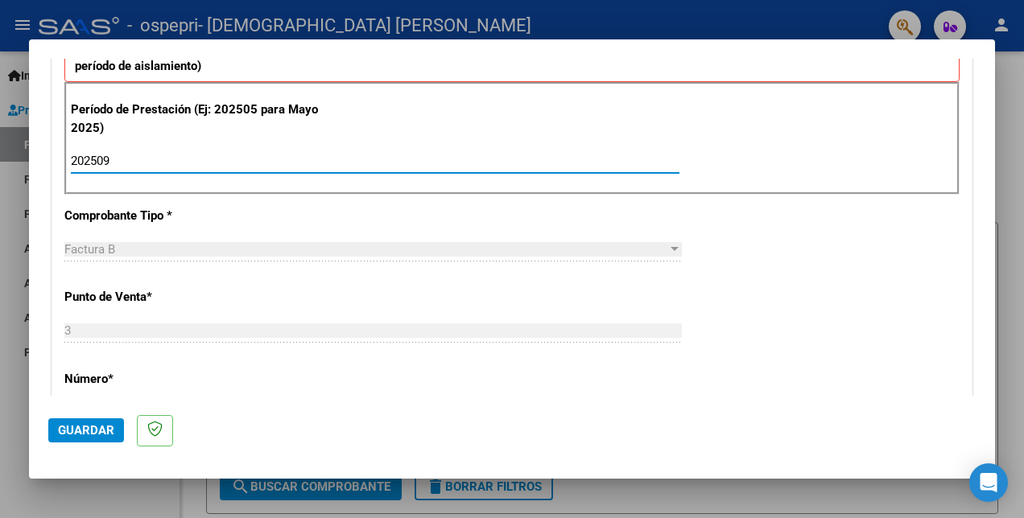
scroll to position [592, 0]
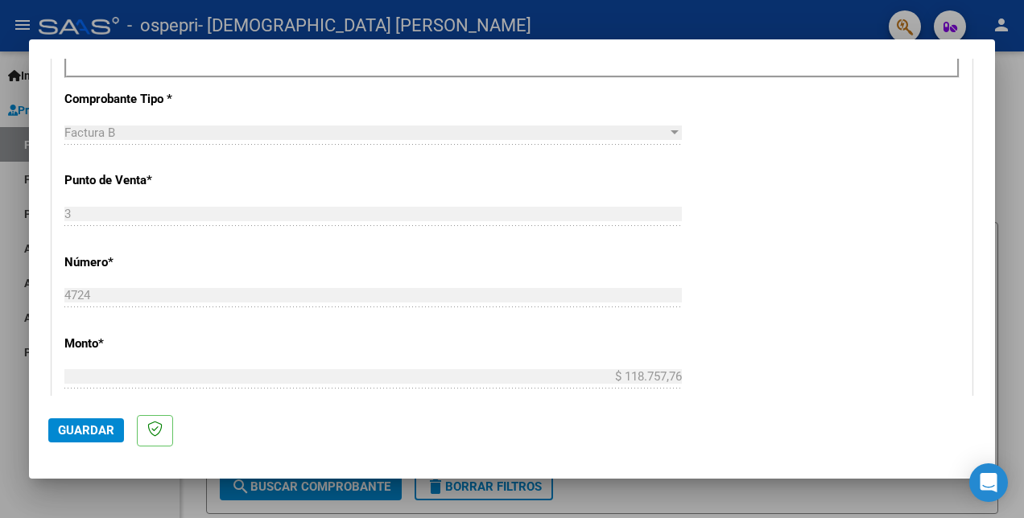
type input "202509"
click at [72, 431] on span "Guardar" at bounding box center [86, 430] width 56 height 14
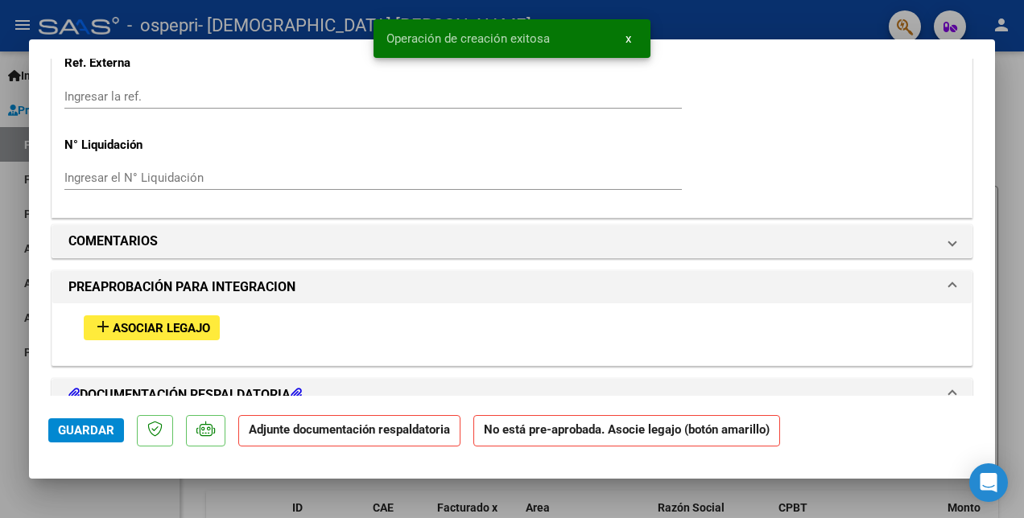
scroll to position [1368, 0]
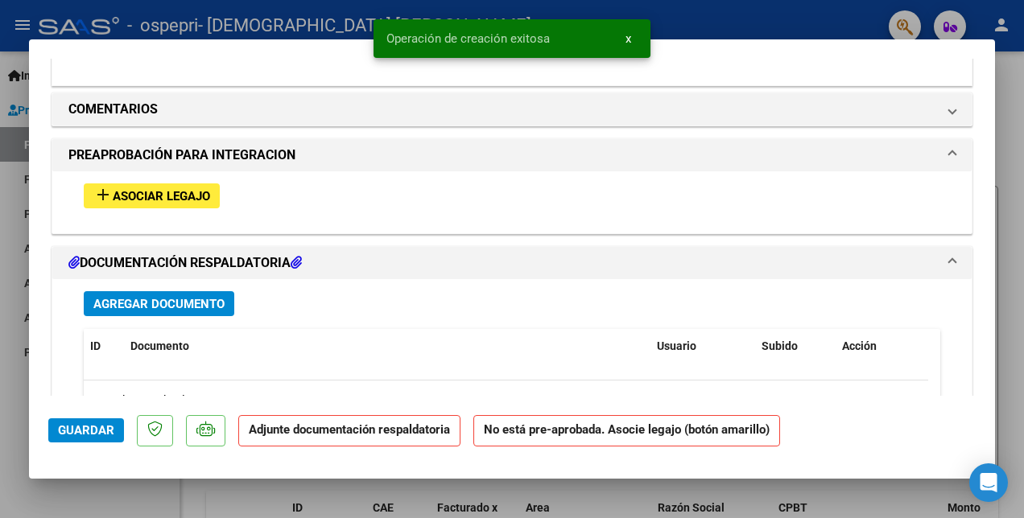
click at [142, 192] on span "Asociar Legajo" at bounding box center [161, 196] width 97 height 14
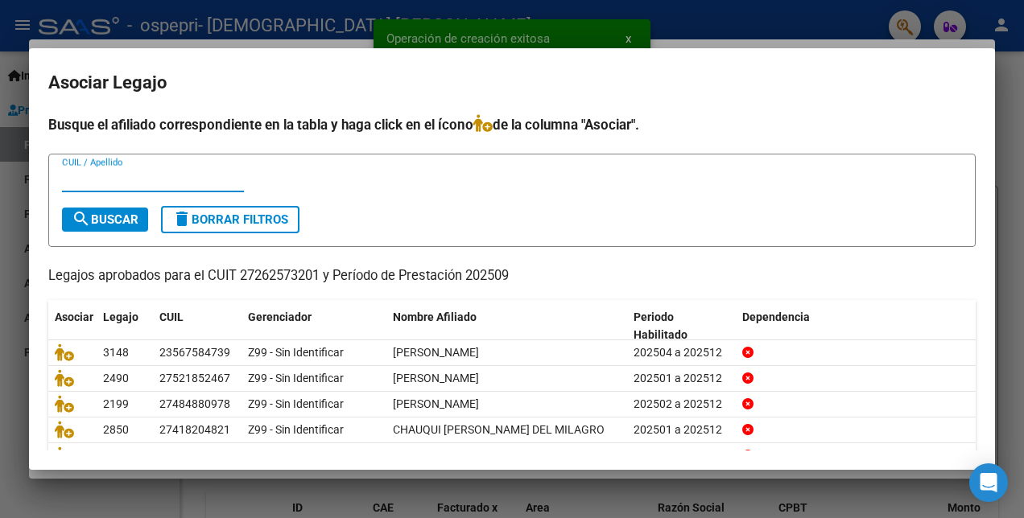
scroll to position [74, 0]
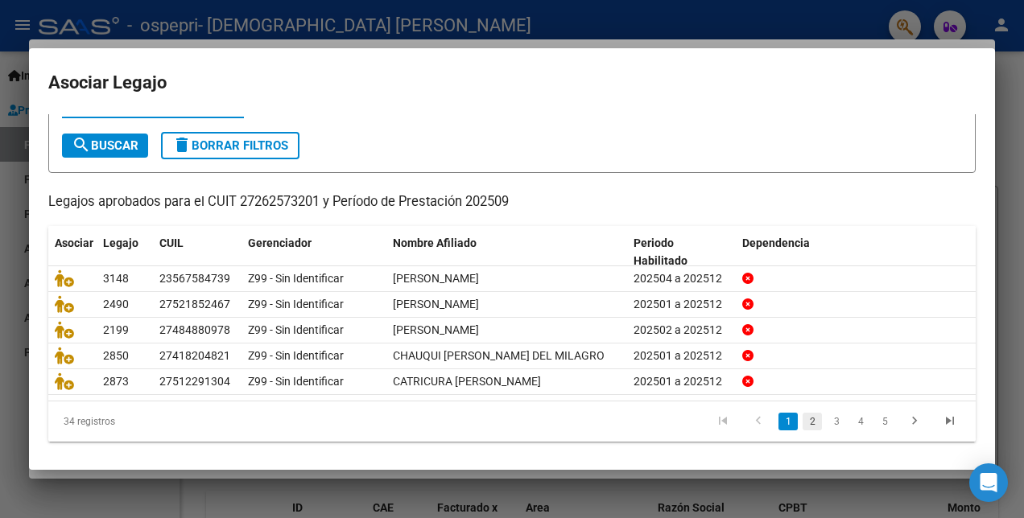
click at [802, 415] on link "2" at bounding box center [811, 422] width 19 height 18
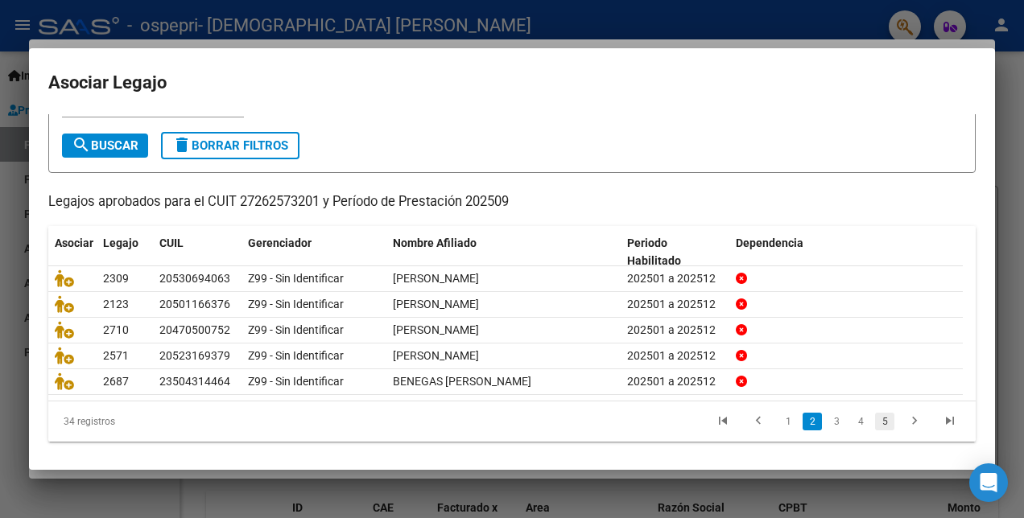
click at [876, 431] on link "5" at bounding box center [884, 422] width 19 height 18
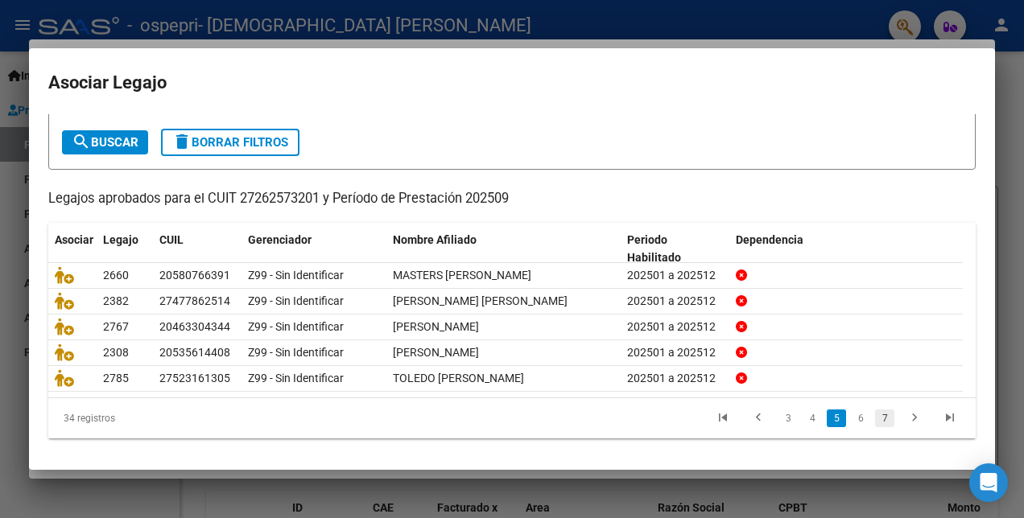
click at [876, 413] on link "7" at bounding box center [884, 419] width 19 height 18
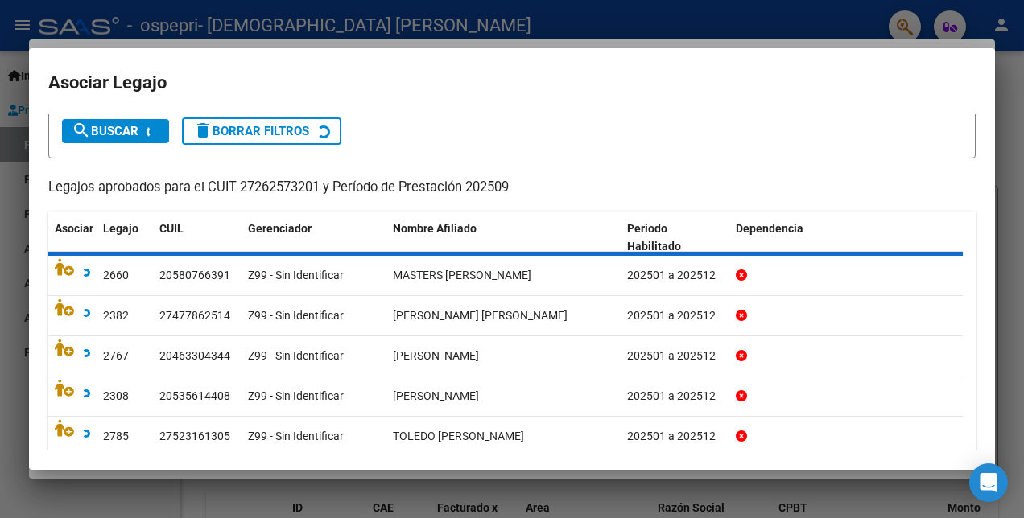
scroll to position [48, 0]
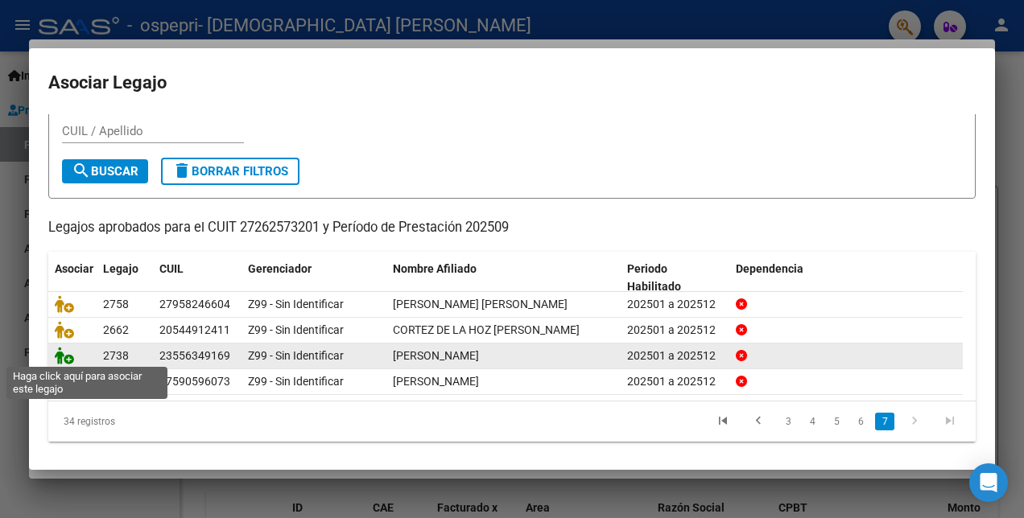
click at [57, 353] on icon at bounding box center [64, 356] width 19 height 18
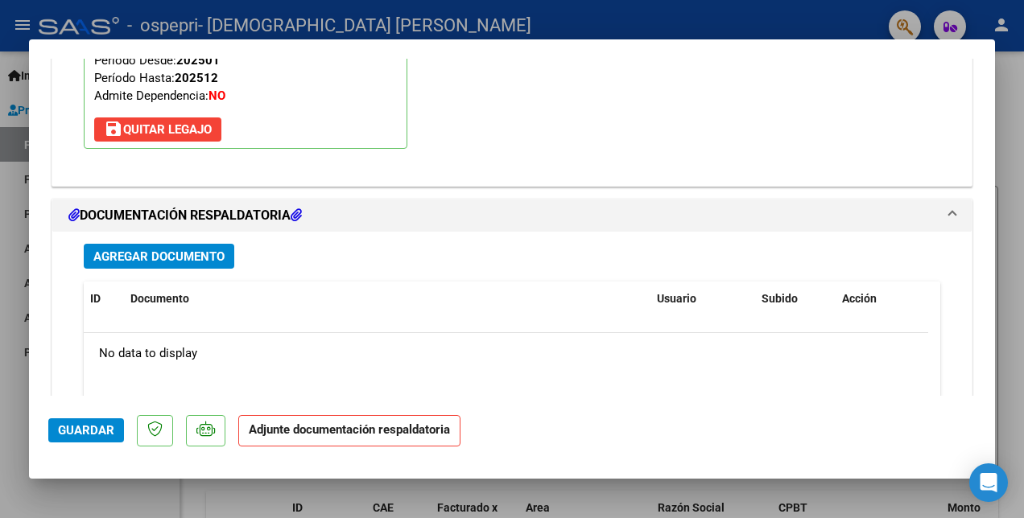
scroll to position [1652, 0]
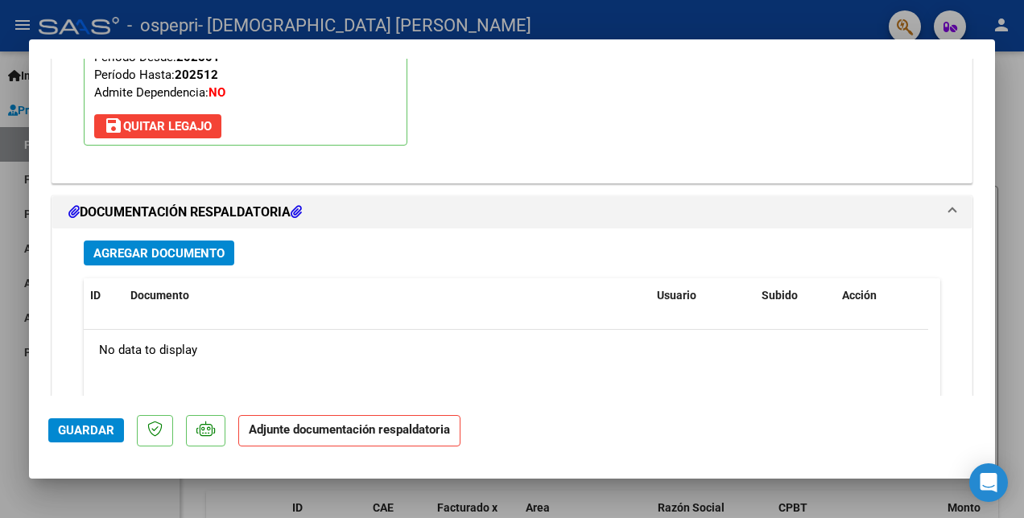
click at [221, 246] on span "Agregar Documento" at bounding box center [158, 253] width 131 height 14
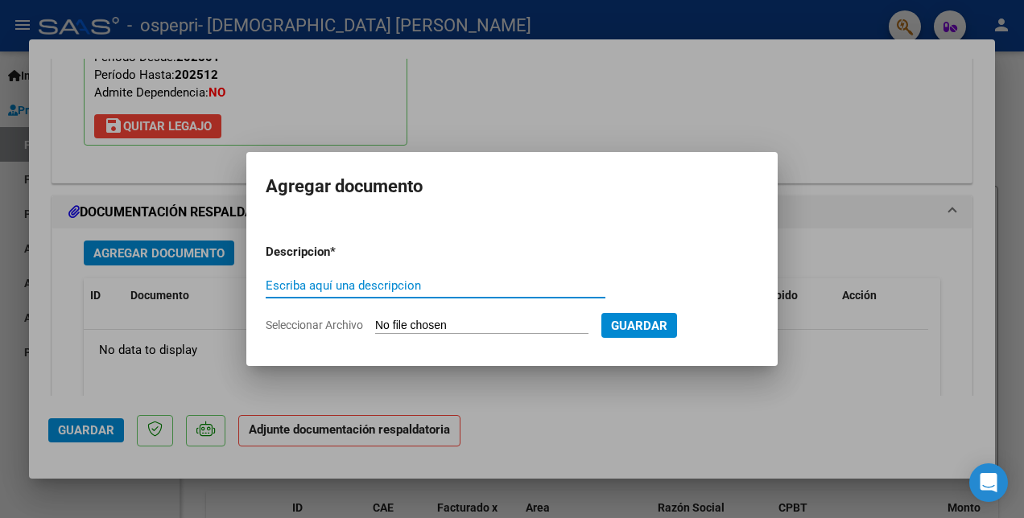
click at [273, 286] on input "Escriba aquí una descripcion" at bounding box center [436, 285] width 340 height 14
type input "PLANILLA"
click at [391, 327] on input "Seleccionar Archivo" at bounding box center [481, 326] width 213 height 15
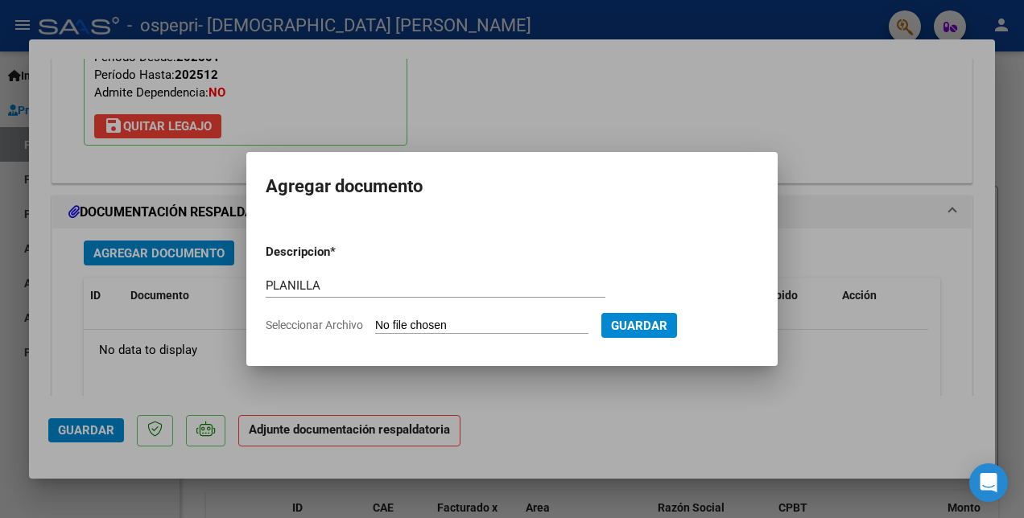
type input "C:\fakepath\ZEBALLOS PLANILLA.pdf"
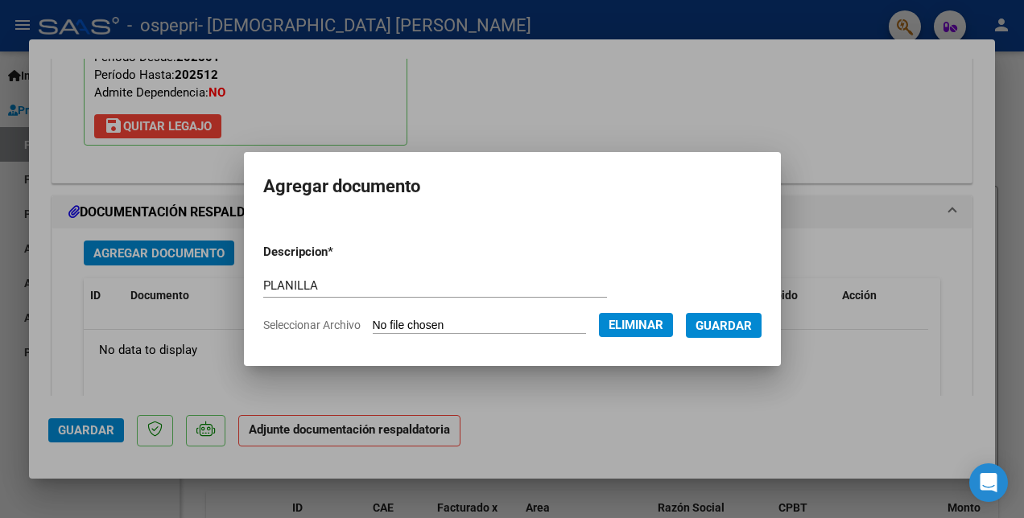
click at [748, 324] on span "Guardar" at bounding box center [723, 326] width 56 height 14
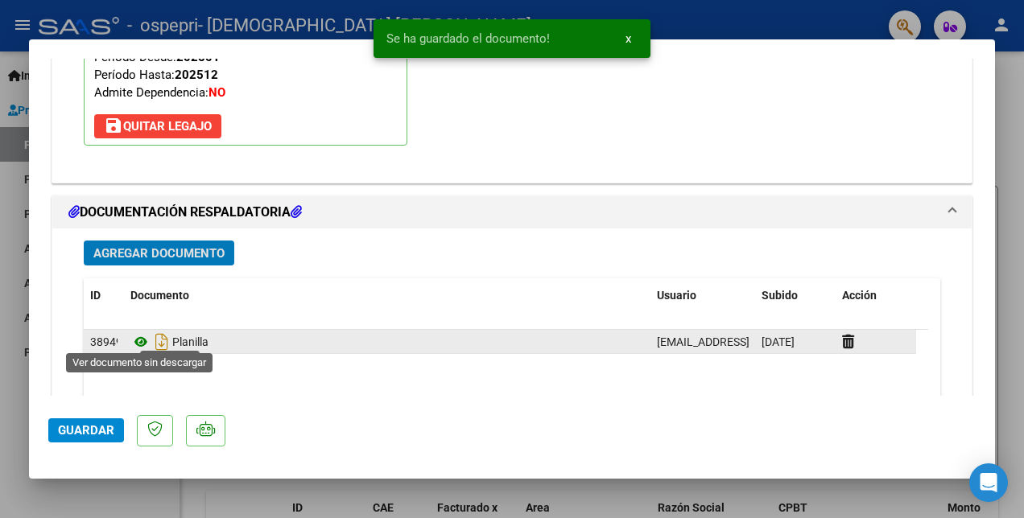
click at [144, 332] on icon at bounding box center [140, 341] width 21 height 19
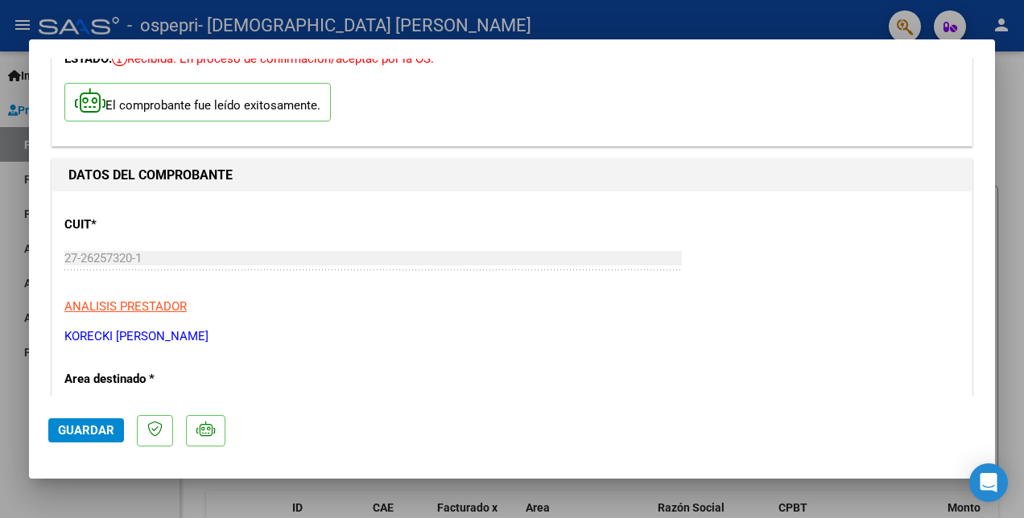
scroll to position [0, 0]
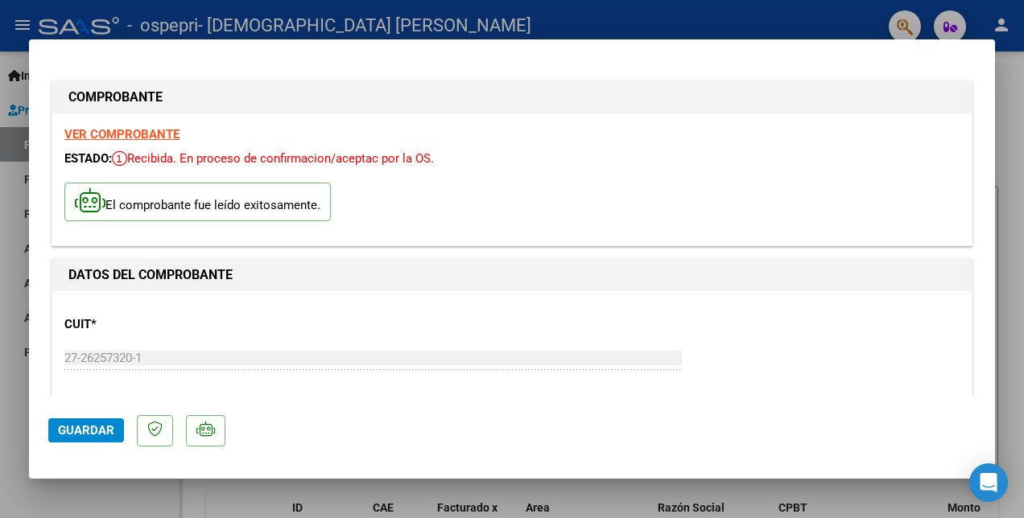
click at [150, 130] on strong "VER COMPROBANTE" at bounding box center [121, 134] width 115 height 14
click at [85, 424] on span "Guardar" at bounding box center [86, 430] width 56 height 14
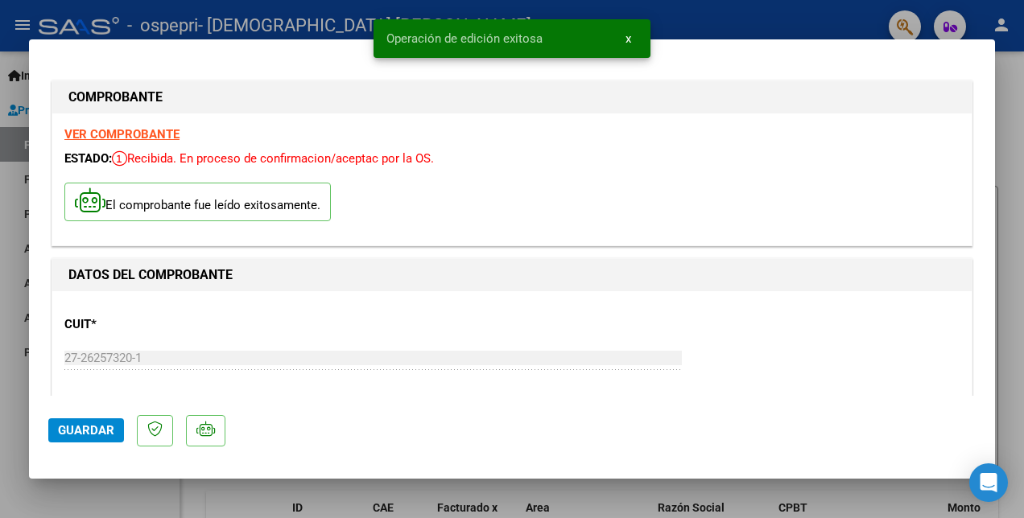
click at [803, 345] on div "CUIT * 27-26257320-1 Ingresar CUIT ANALISIS PRESTADOR KORECKI NATALIA KARINA AR…" at bounding box center [511, 374] width 895 height 142
click at [782, 26] on div at bounding box center [512, 259] width 1024 height 518
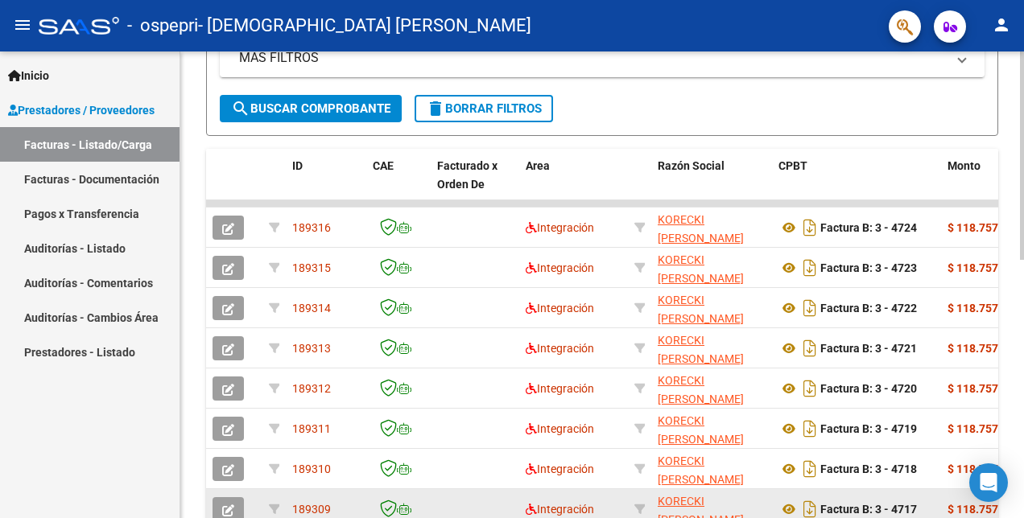
scroll to position [402, 0]
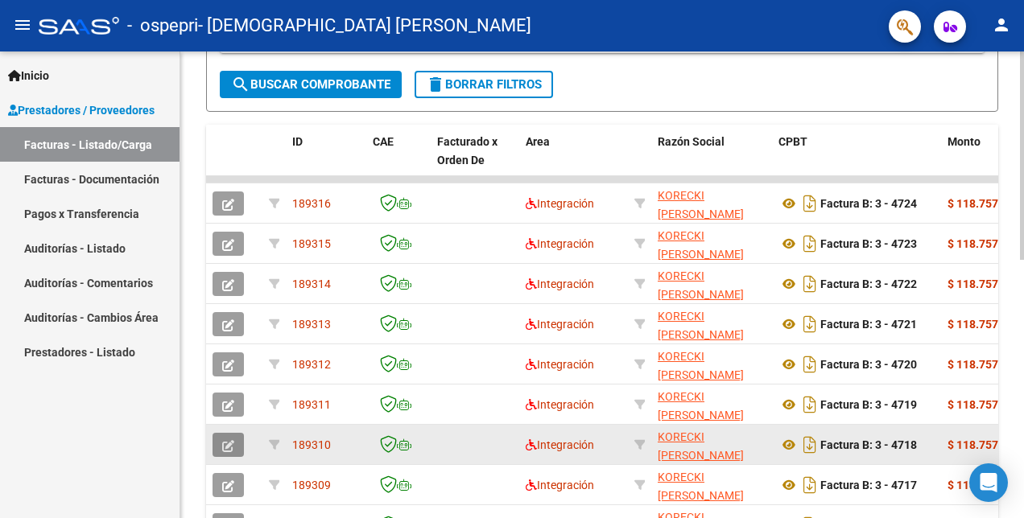
click at [225, 447] on icon "button" at bounding box center [228, 446] width 12 height 12
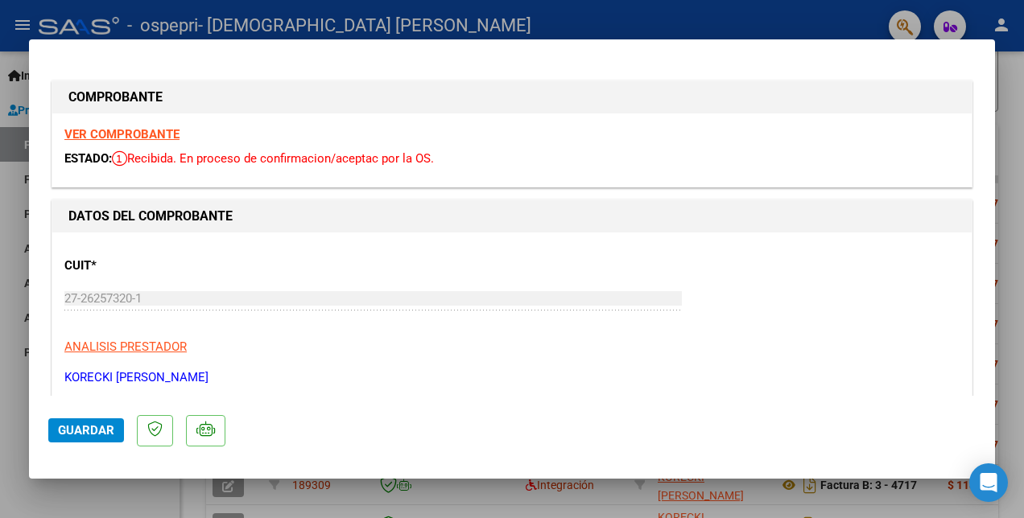
click at [82, 133] on strong "VER COMPROBANTE" at bounding box center [121, 134] width 115 height 14
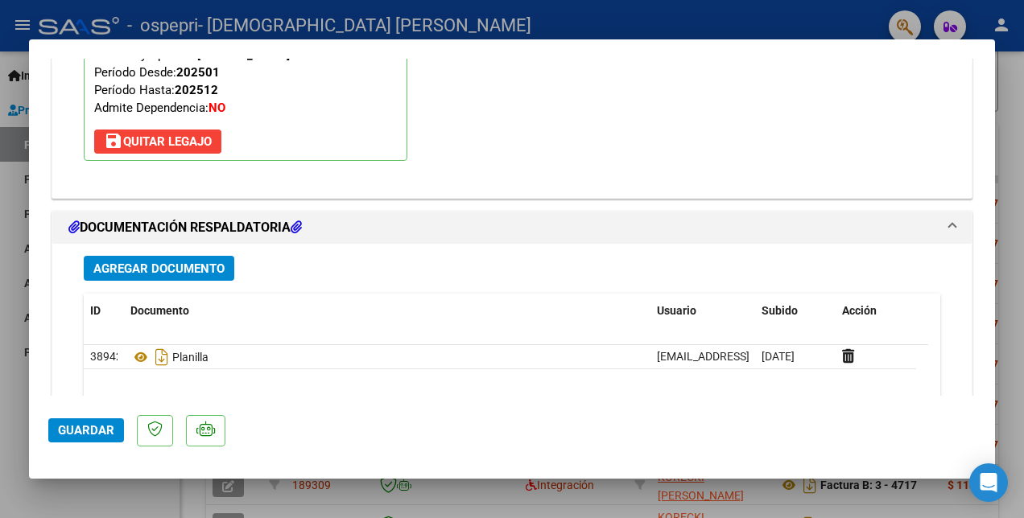
scroll to position [1771, 0]
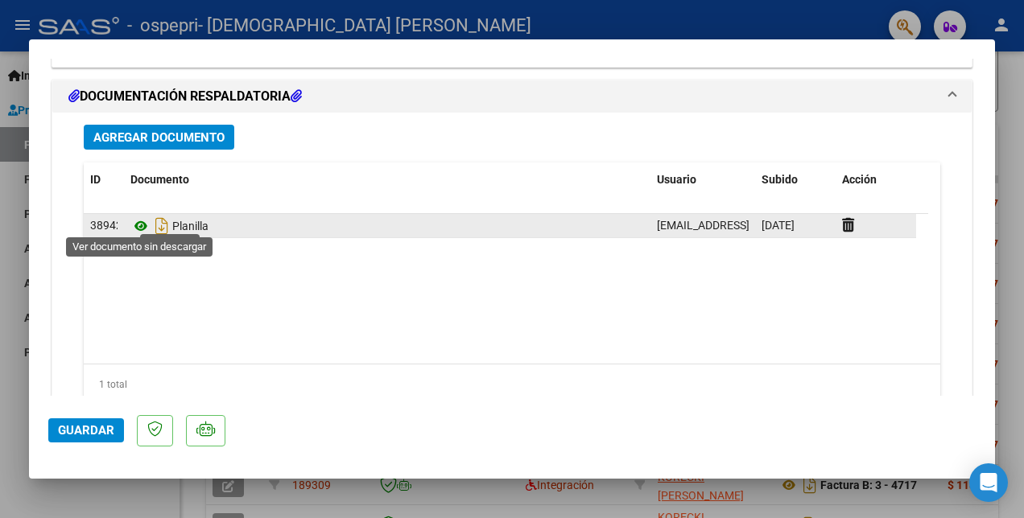
click at [142, 224] on icon at bounding box center [140, 226] width 21 height 19
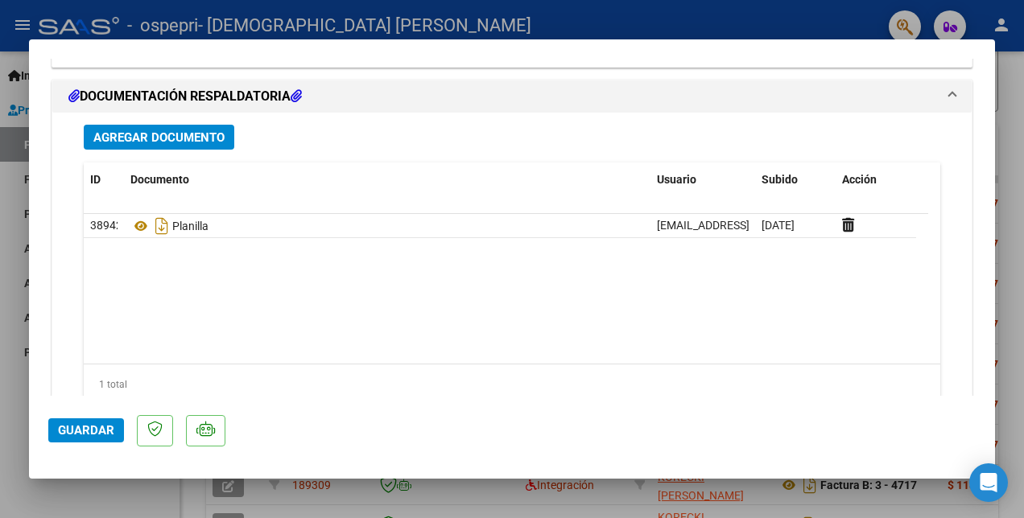
click at [667, 31] on div at bounding box center [512, 259] width 1024 height 518
type input "$ 0,00"
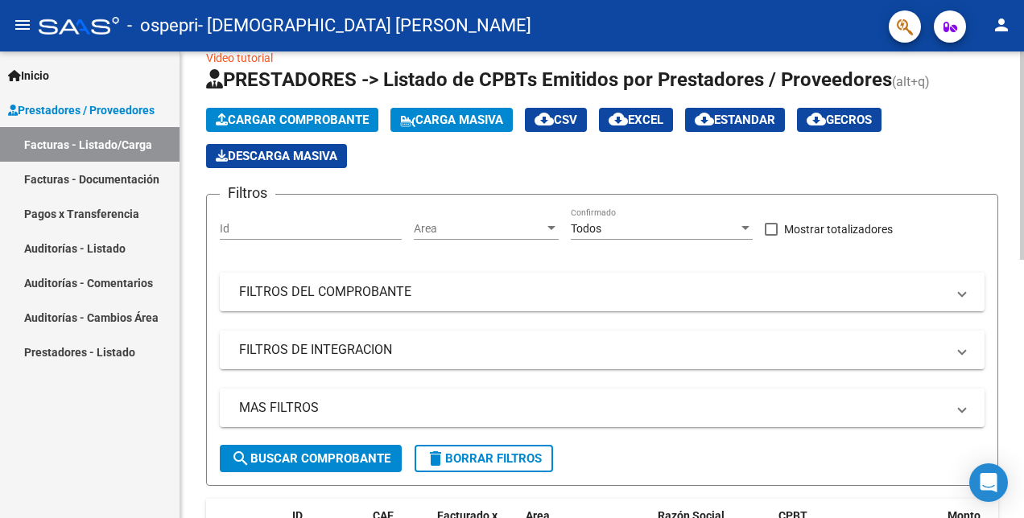
scroll to position [0, 0]
